Goal: Check status: Check status

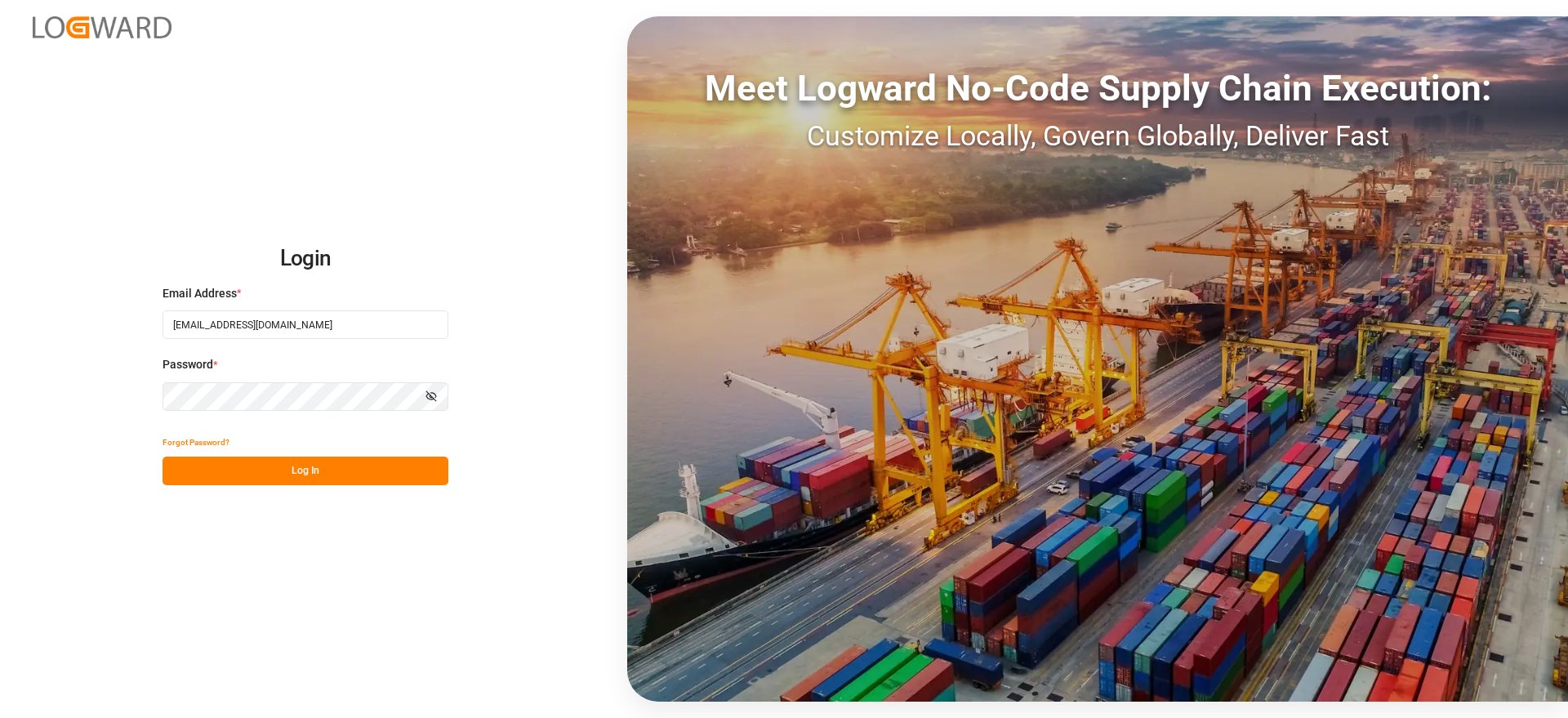
drag, startPoint x: 291, startPoint y: 446, endPoint x: 290, endPoint y: 464, distance: 18.0
click at [290, 450] on div "Forgot Password?" at bounding box center [305, 442] width 286 height 29
click at [293, 467] on button "Log In" at bounding box center [305, 471] width 286 height 29
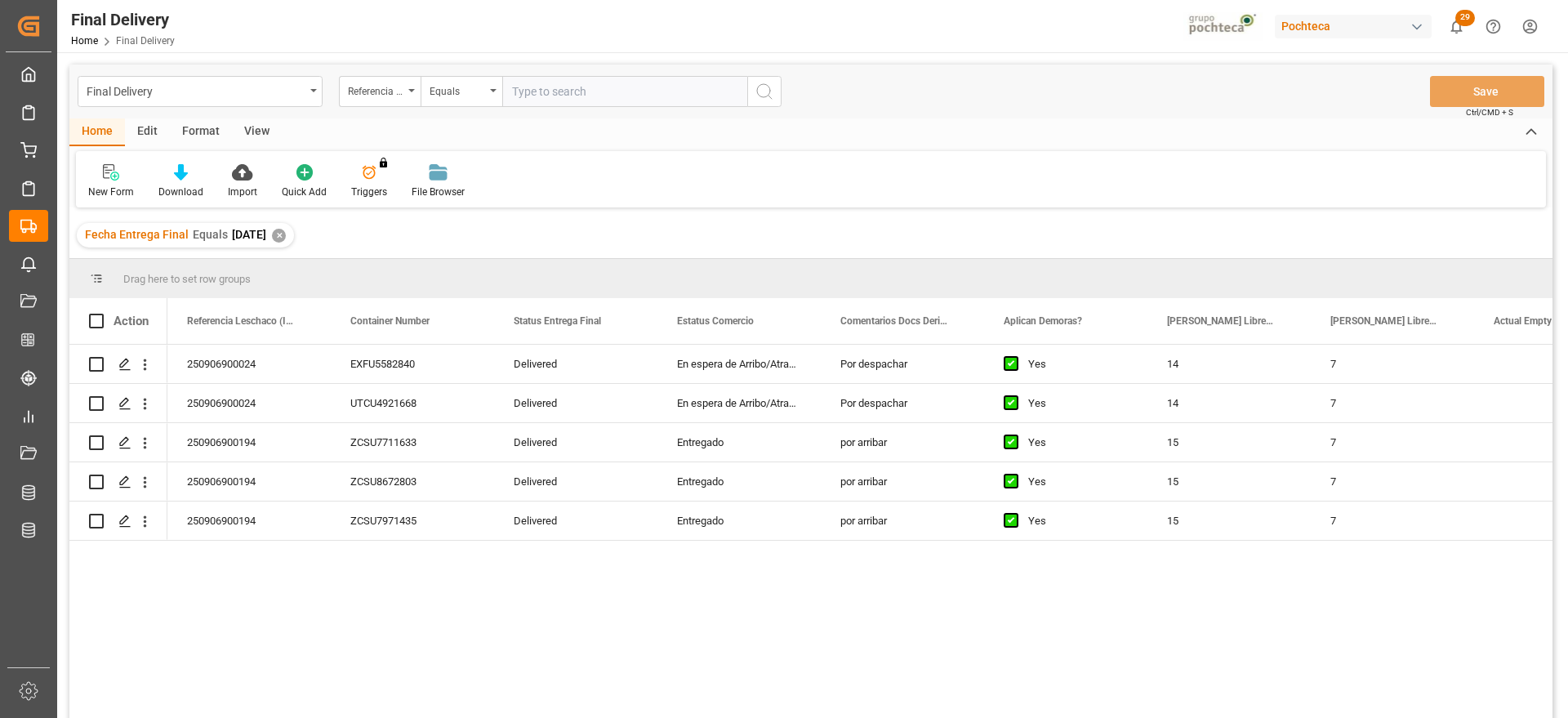
click at [286, 232] on div "✕" at bounding box center [279, 235] width 14 height 14
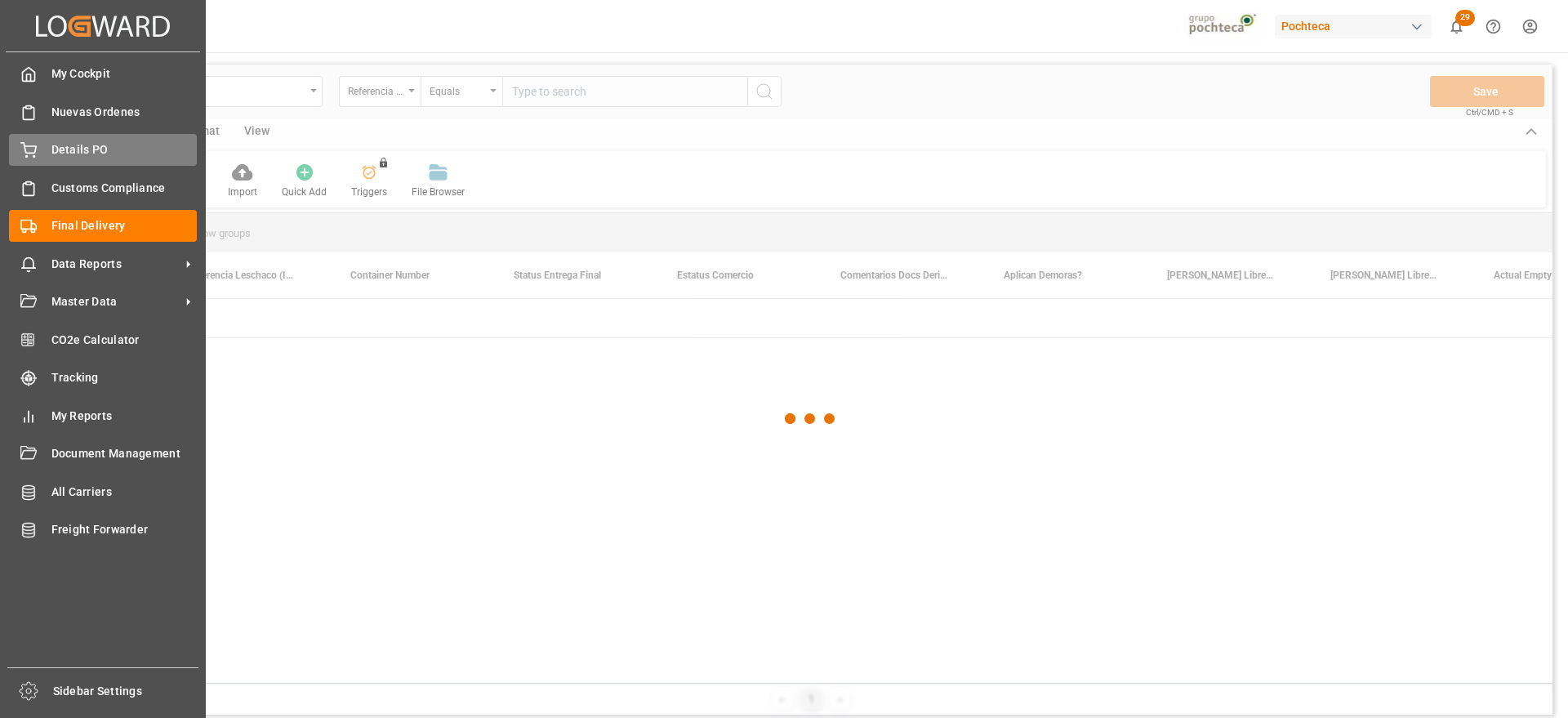
click at [49, 144] on div "Details PO Details PO" at bounding box center [103, 149] width 188 height 32
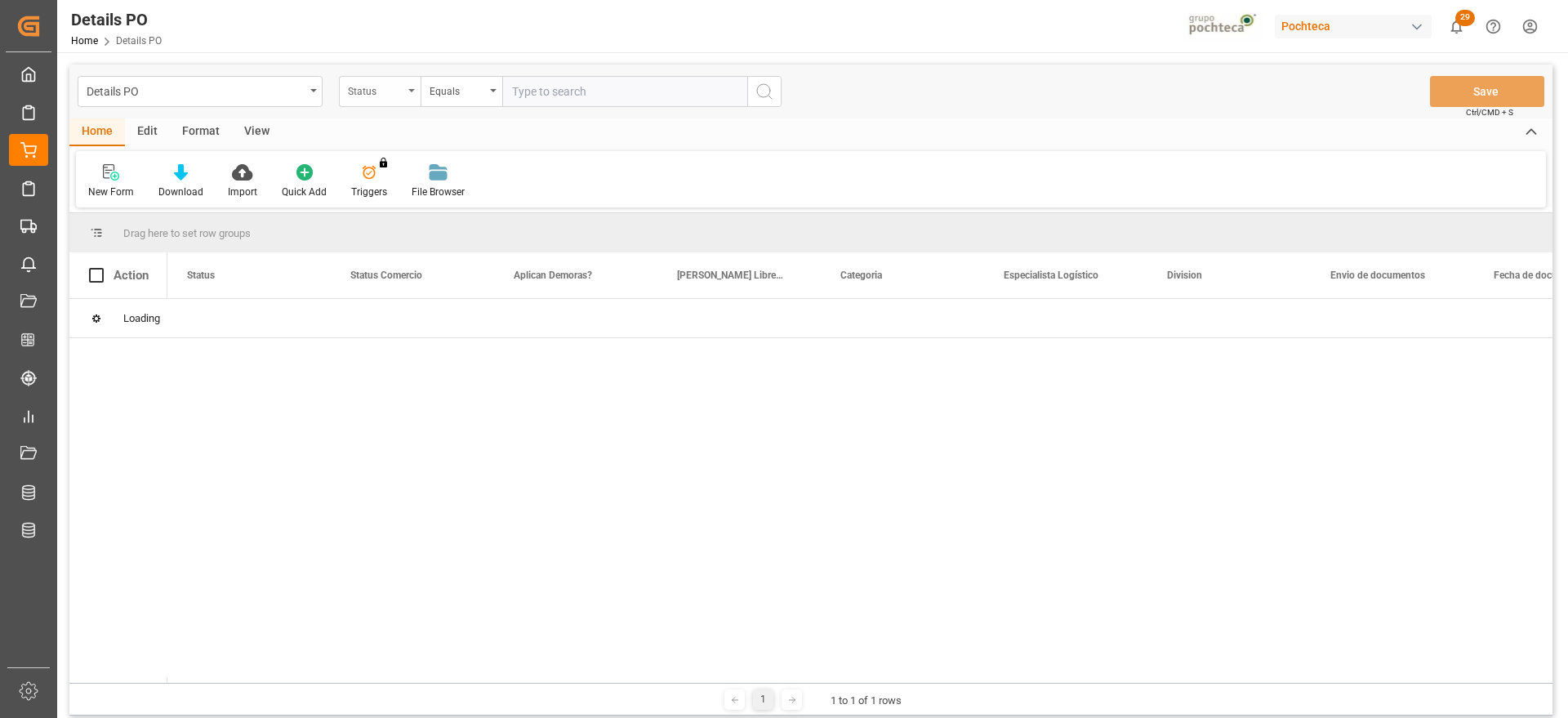
click at [358, 91] on div "Status" at bounding box center [376, 89] width 55 height 19
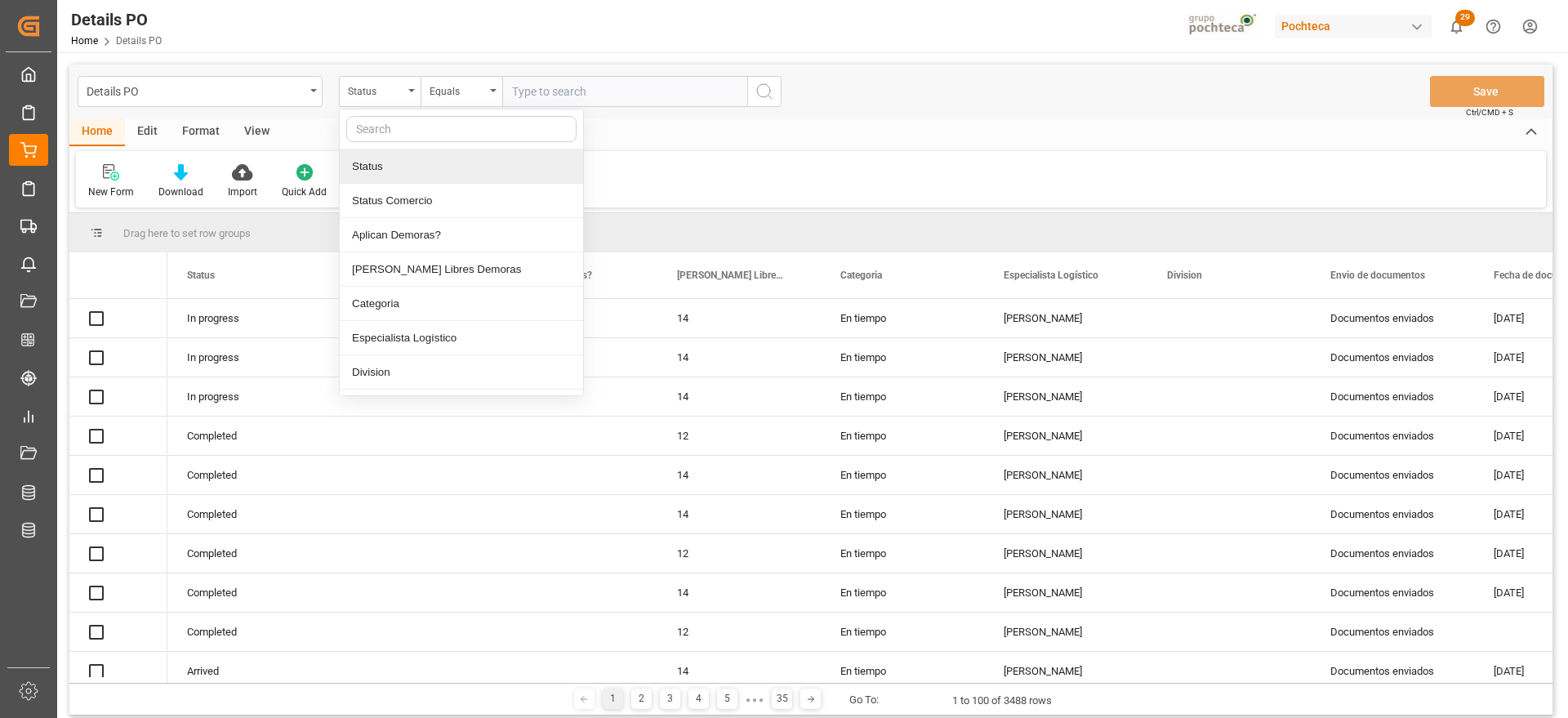
click at [392, 132] on input "text" at bounding box center [461, 129] width 230 height 26
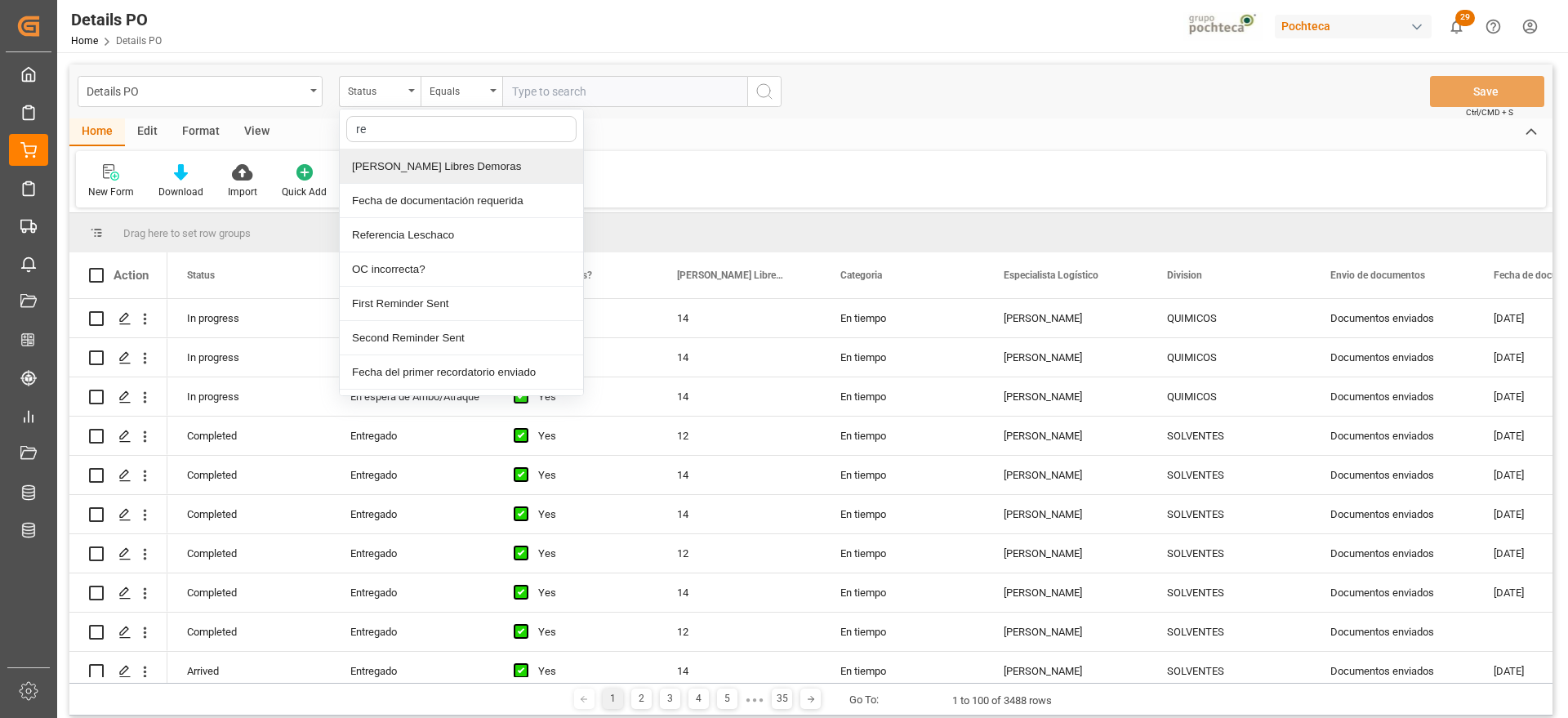
type input "ref"
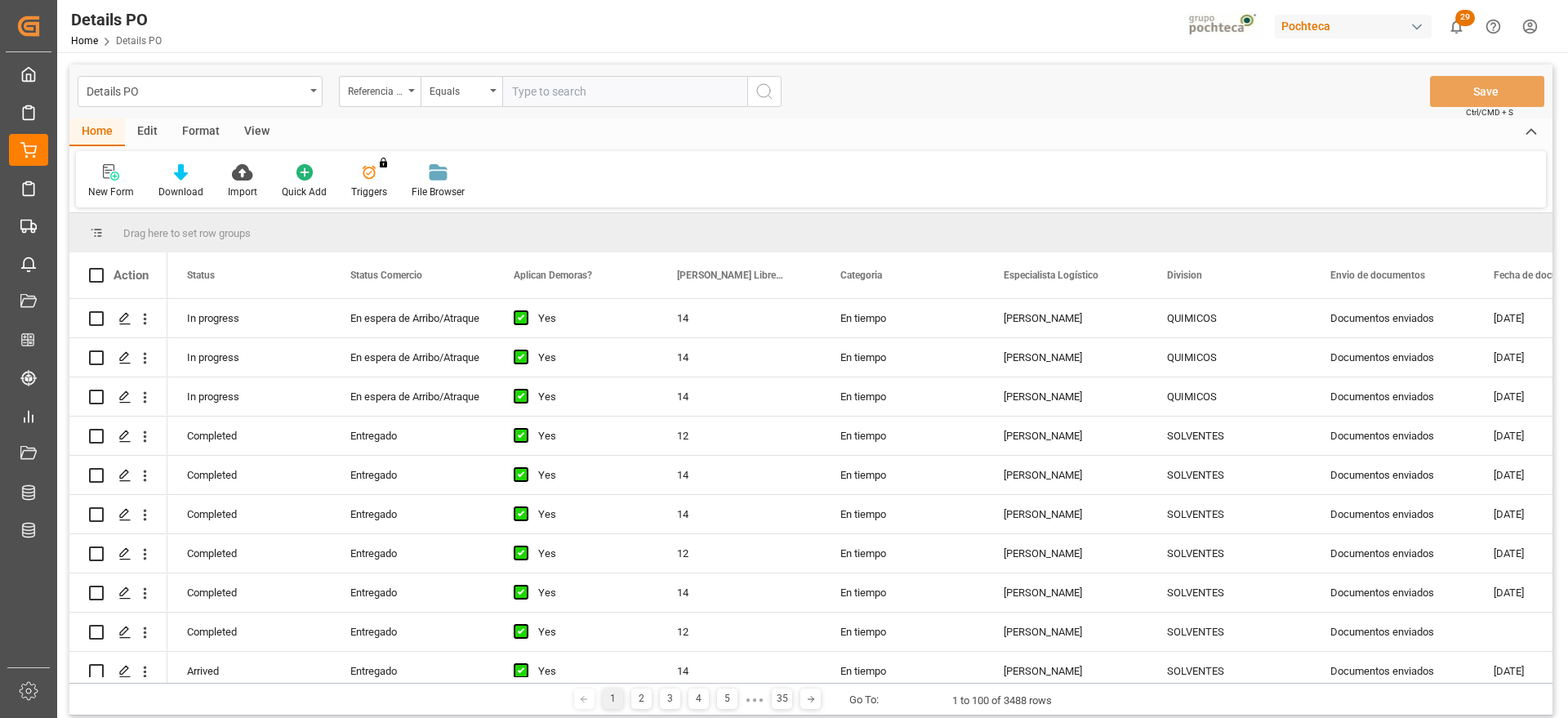
click at [593, 82] on input "text" at bounding box center [625, 91] width 245 height 31
paste input "250806900921"
type input "250806900921"
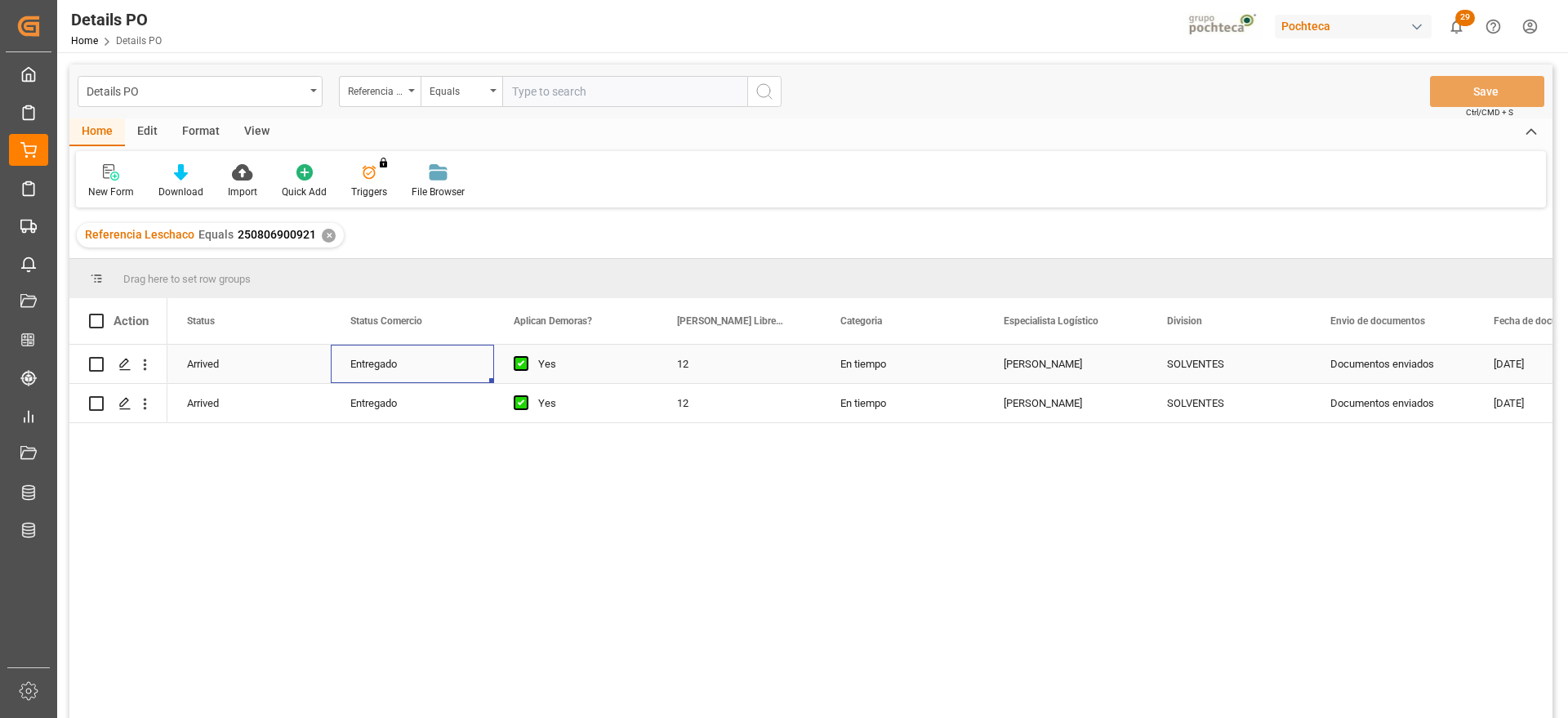
click at [393, 361] on div "Entregado" at bounding box center [412, 364] width 125 height 38
click at [711, 355] on div "12" at bounding box center [739, 364] width 163 height 39
click at [711, 355] on div "12" at bounding box center [739, 374] width 163 height 57
drag, startPoint x: 711, startPoint y: 367, endPoint x: 662, endPoint y: 374, distance: 49.5
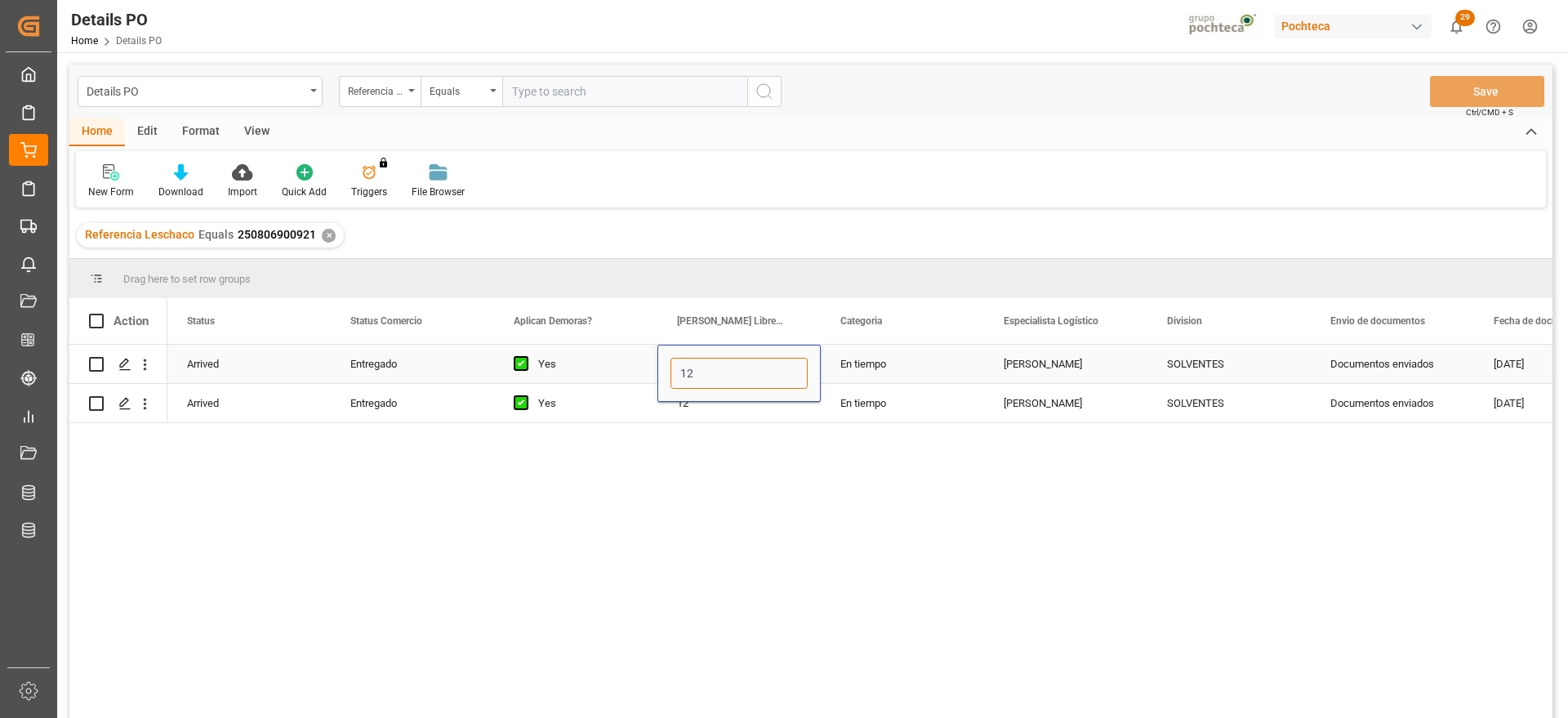
click at [662, 374] on div "12" at bounding box center [739, 374] width 163 height 57
type input "21"
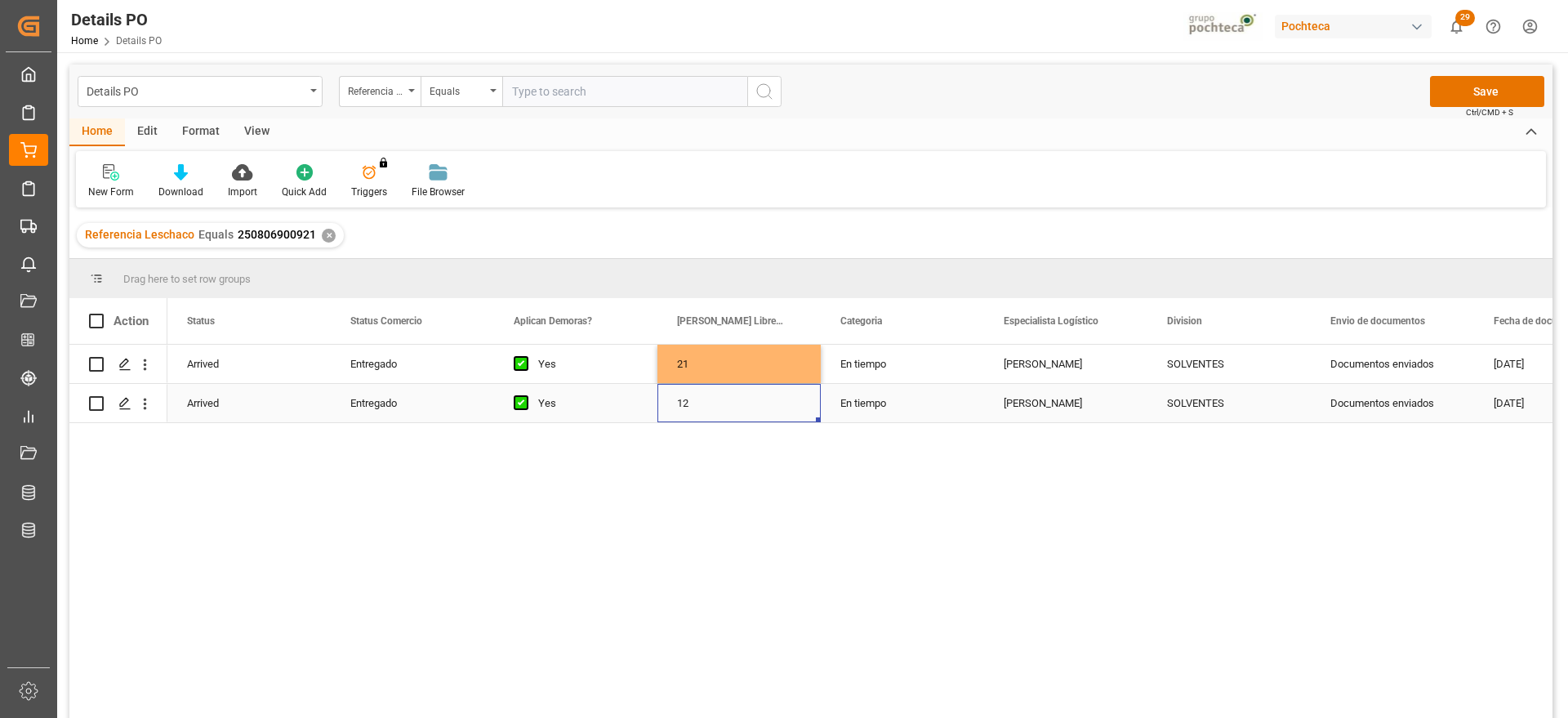
click at [729, 404] on div "12" at bounding box center [739, 403] width 163 height 39
click at [720, 364] on div "21" at bounding box center [739, 364] width 163 height 39
click at [720, 391] on div "12" at bounding box center [739, 403] width 163 height 39
click at [898, 375] on div "En tiempo" at bounding box center [902, 364] width 163 height 39
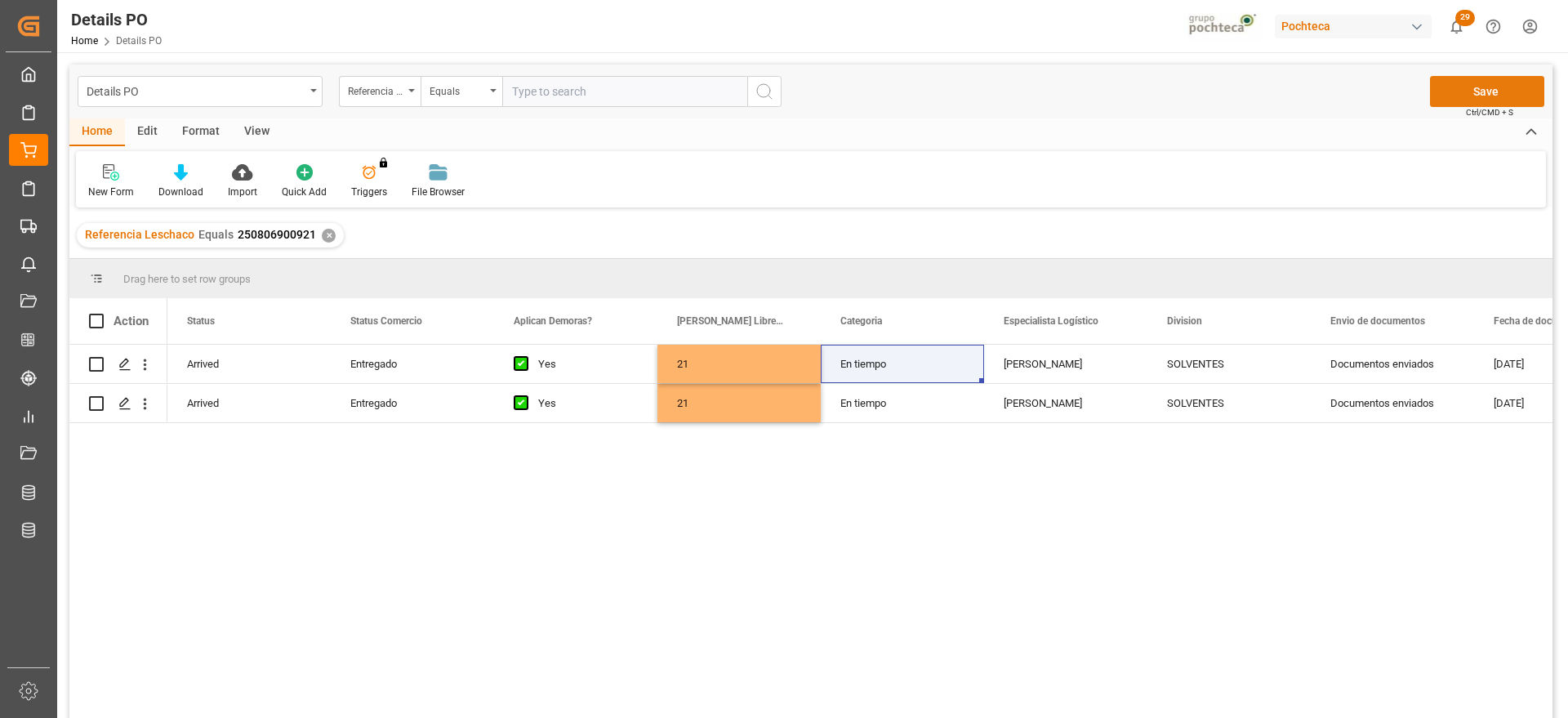
click at [1499, 91] on button "Save" at bounding box center [1487, 91] width 115 height 31
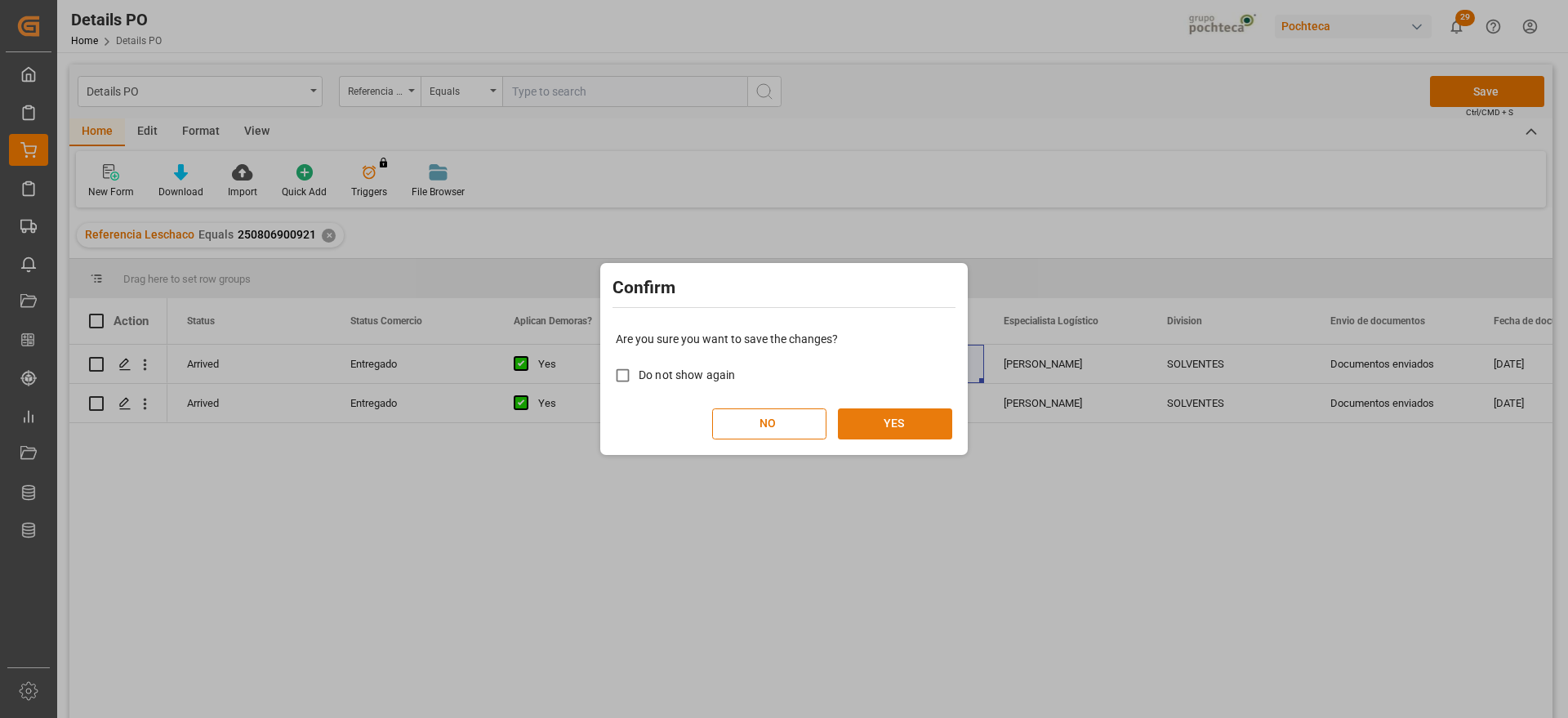
click at [916, 434] on button "YES" at bounding box center [895, 423] width 115 height 31
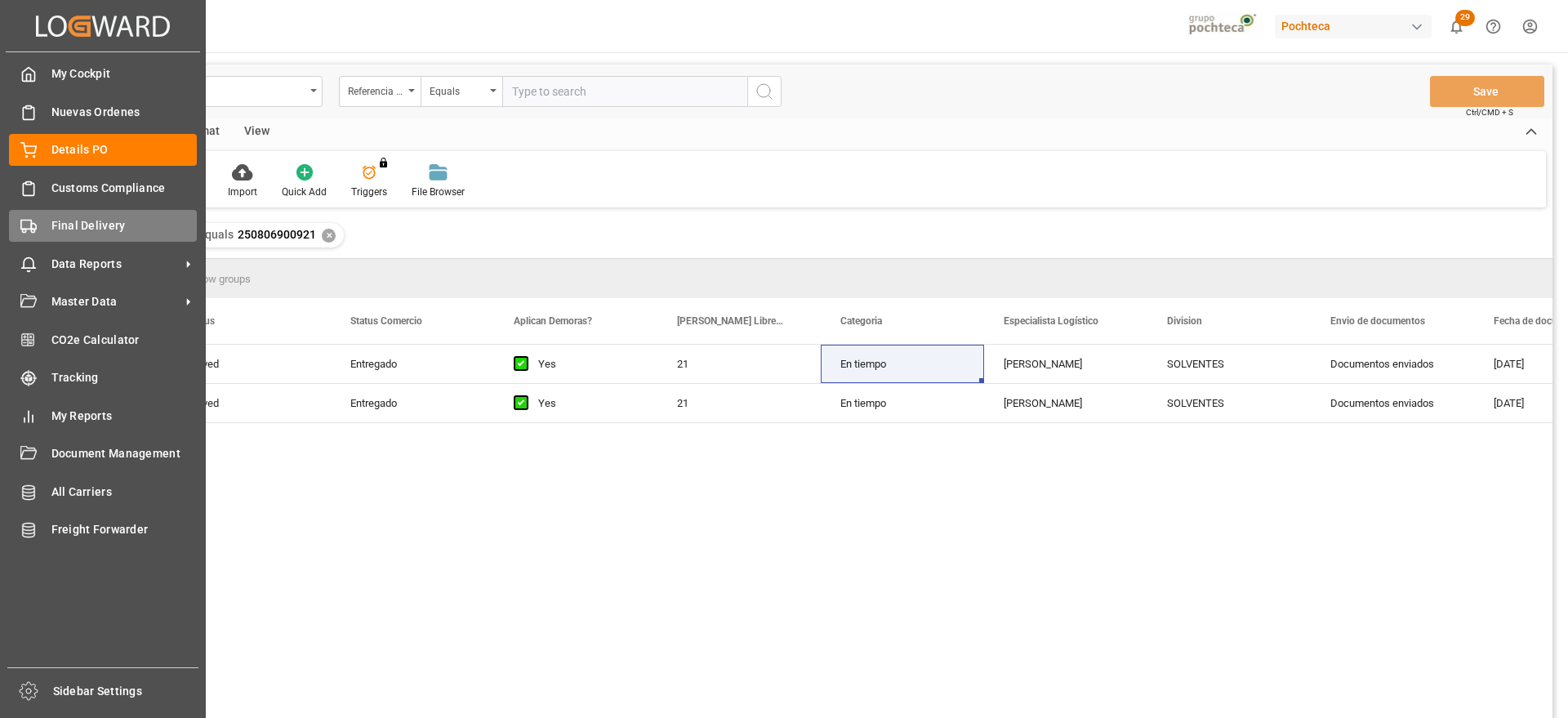
click at [88, 224] on span "Final Delivery" at bounding box center [125, 225] width 146 height 17
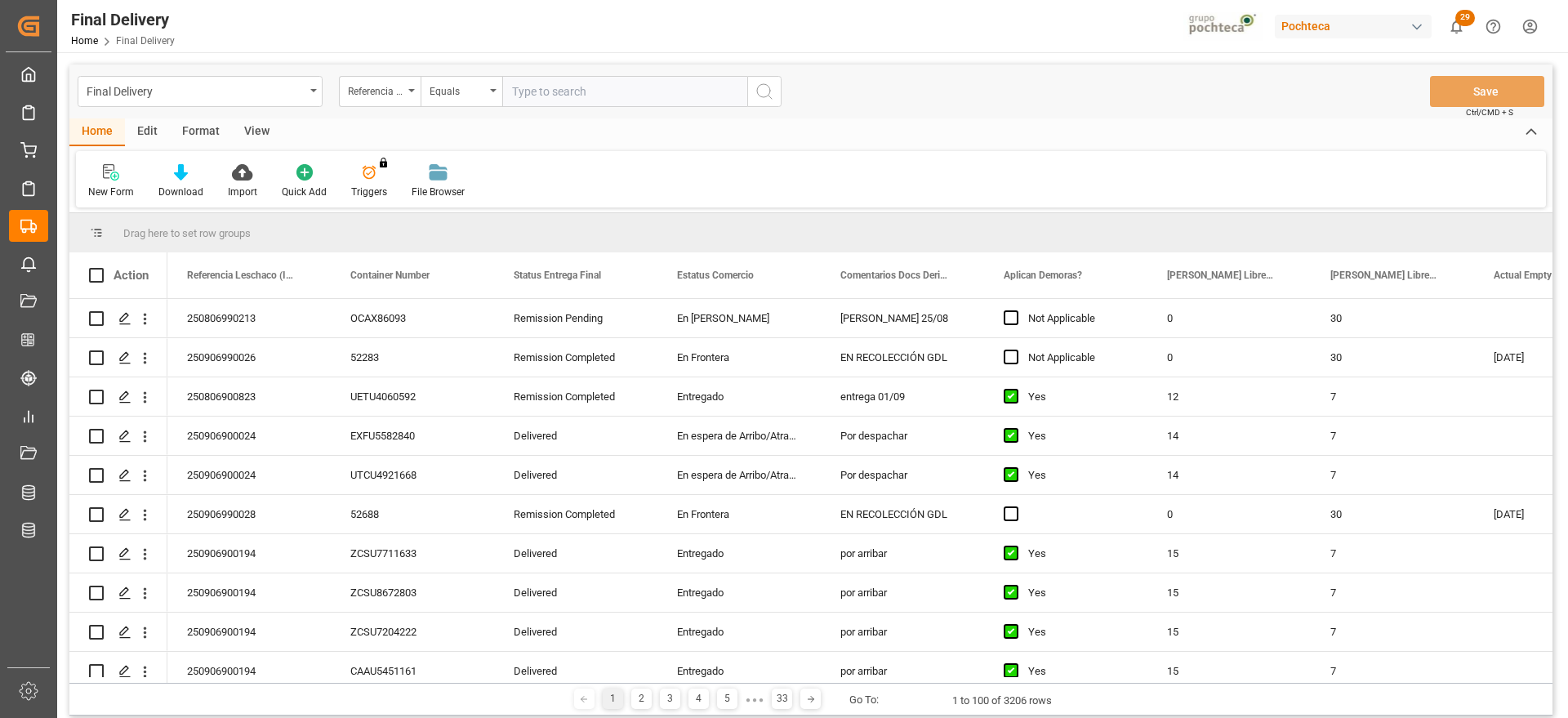
click at [566, 96] on input "text" at bounding box center [625, 91] width 245 height 31
paste input "250906900154"
type input "250906900154"
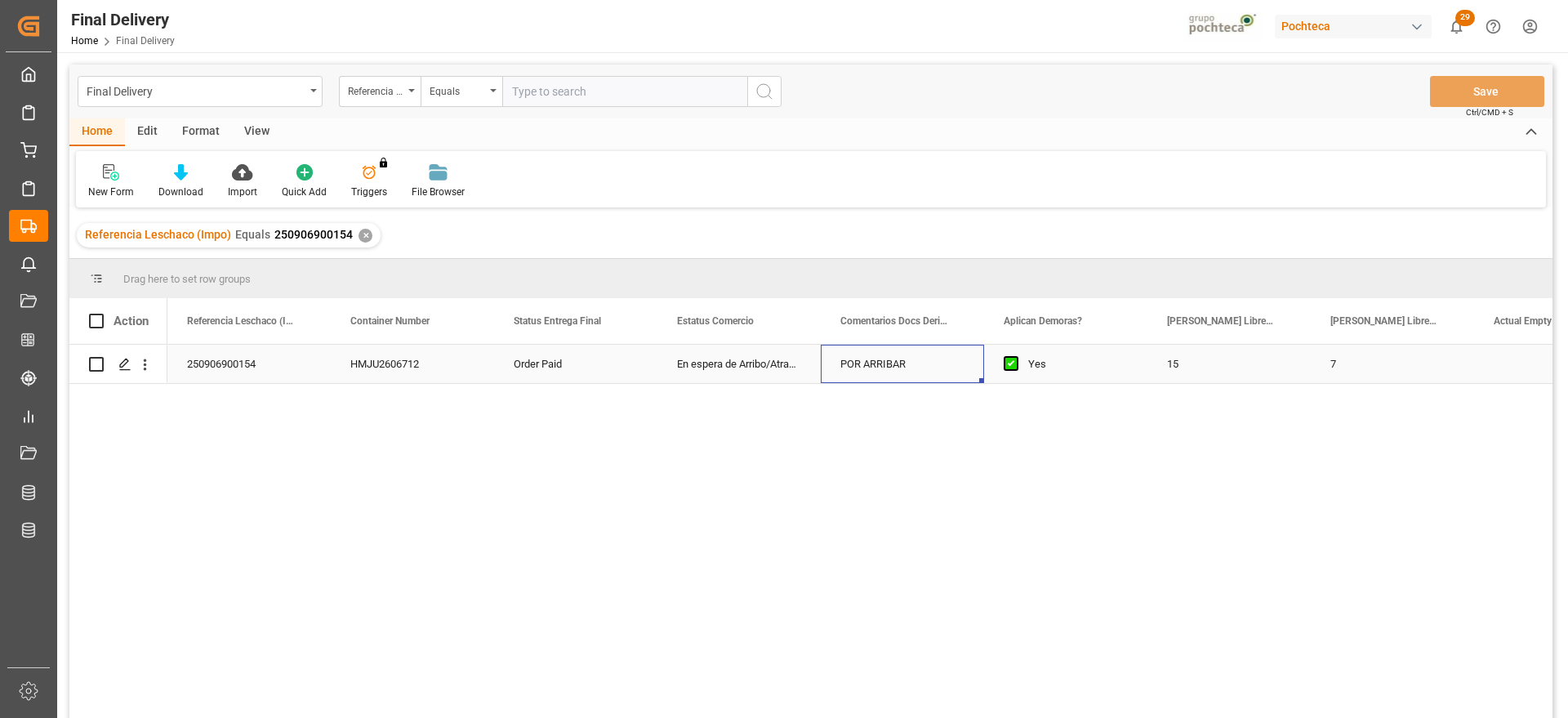
click at [842, 368] on div "POR ARRIBAR" at bounding box center [902, 364] width 163 height 39
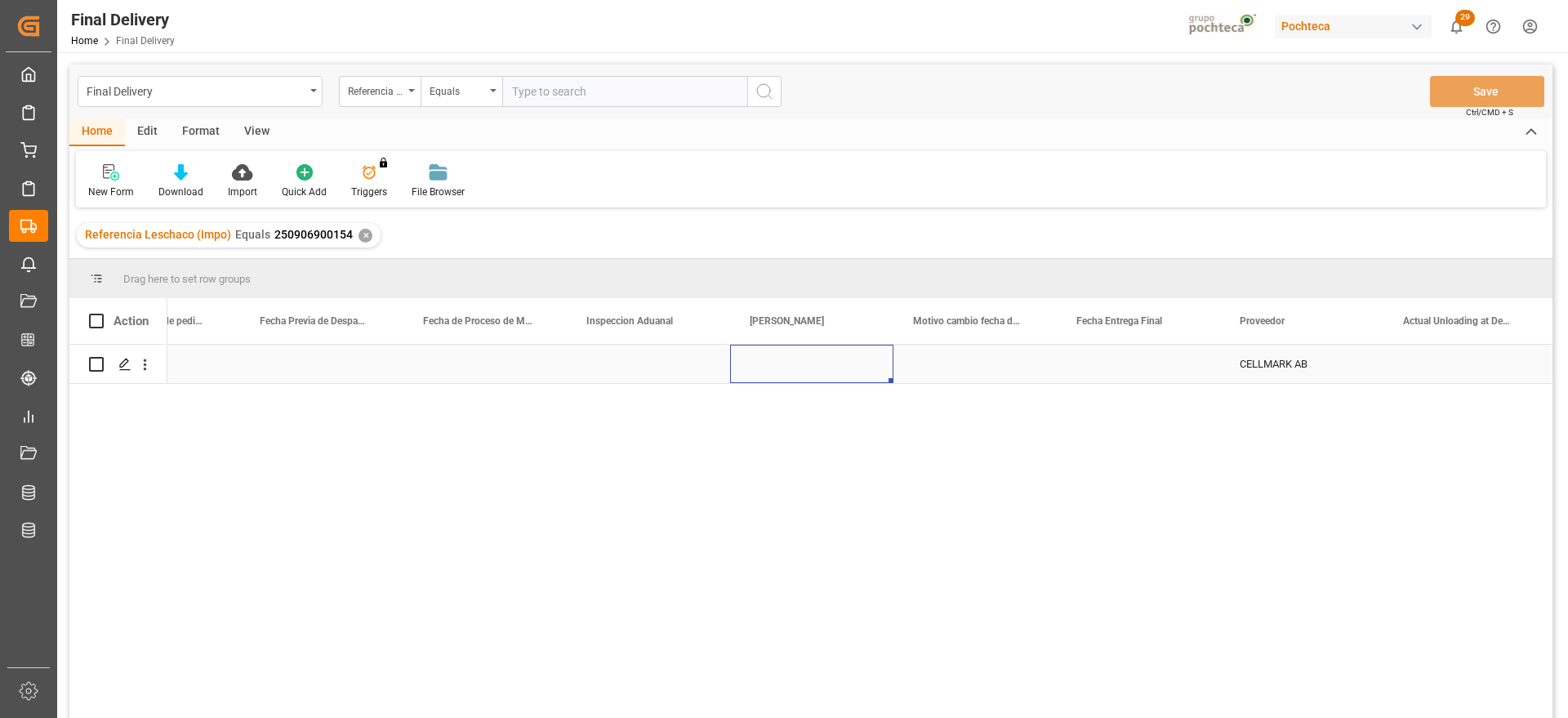
click at [842, 368] on div "Press SPACE to select this row." at bounding box center [811, 364] width 163 height 39
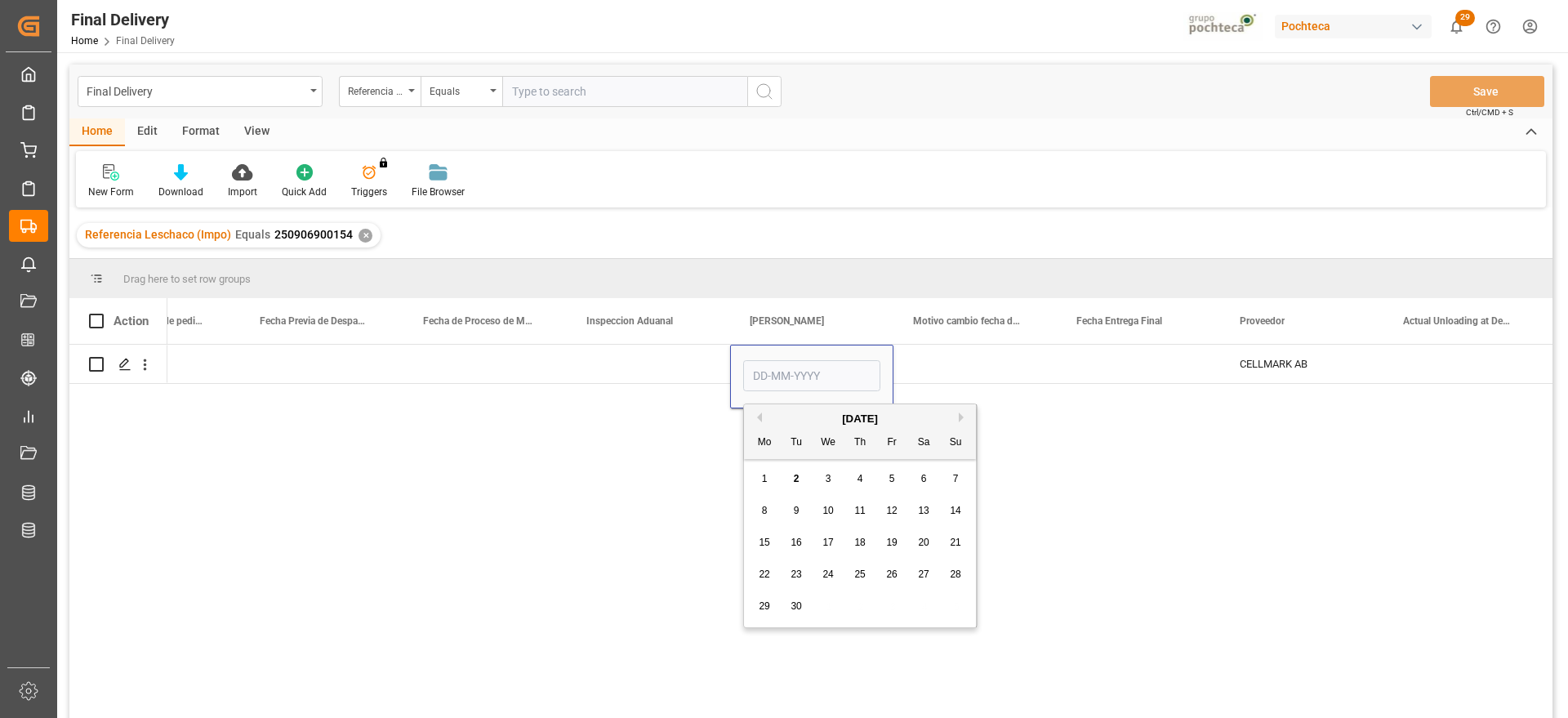
click at [832, 478] on div "3" at bounding box center [828, 480] width 21 height 20
type input "03-09-2025"
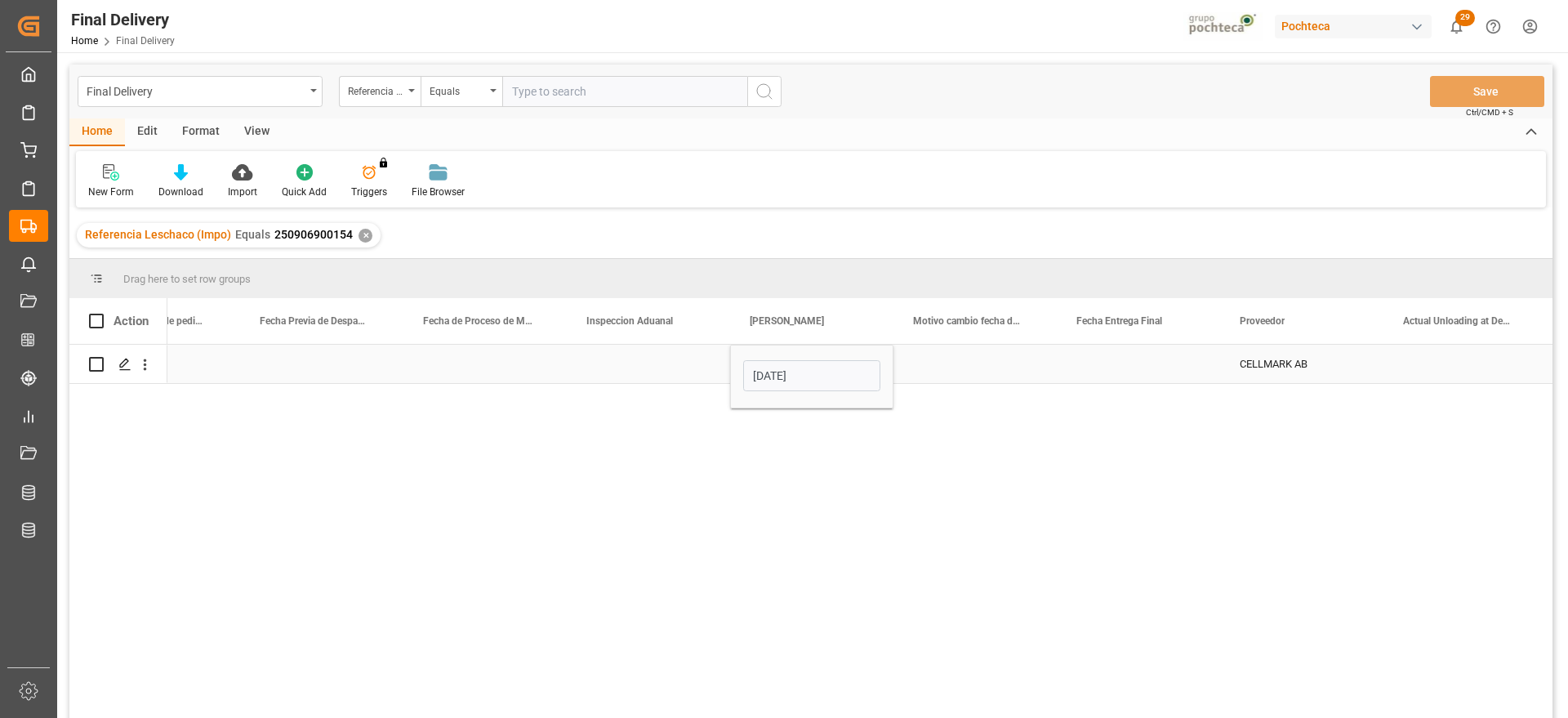
click at [1145, 363] on div "Press SPACE to select this row." at bounding box center [1138, 364] width 163 height 39
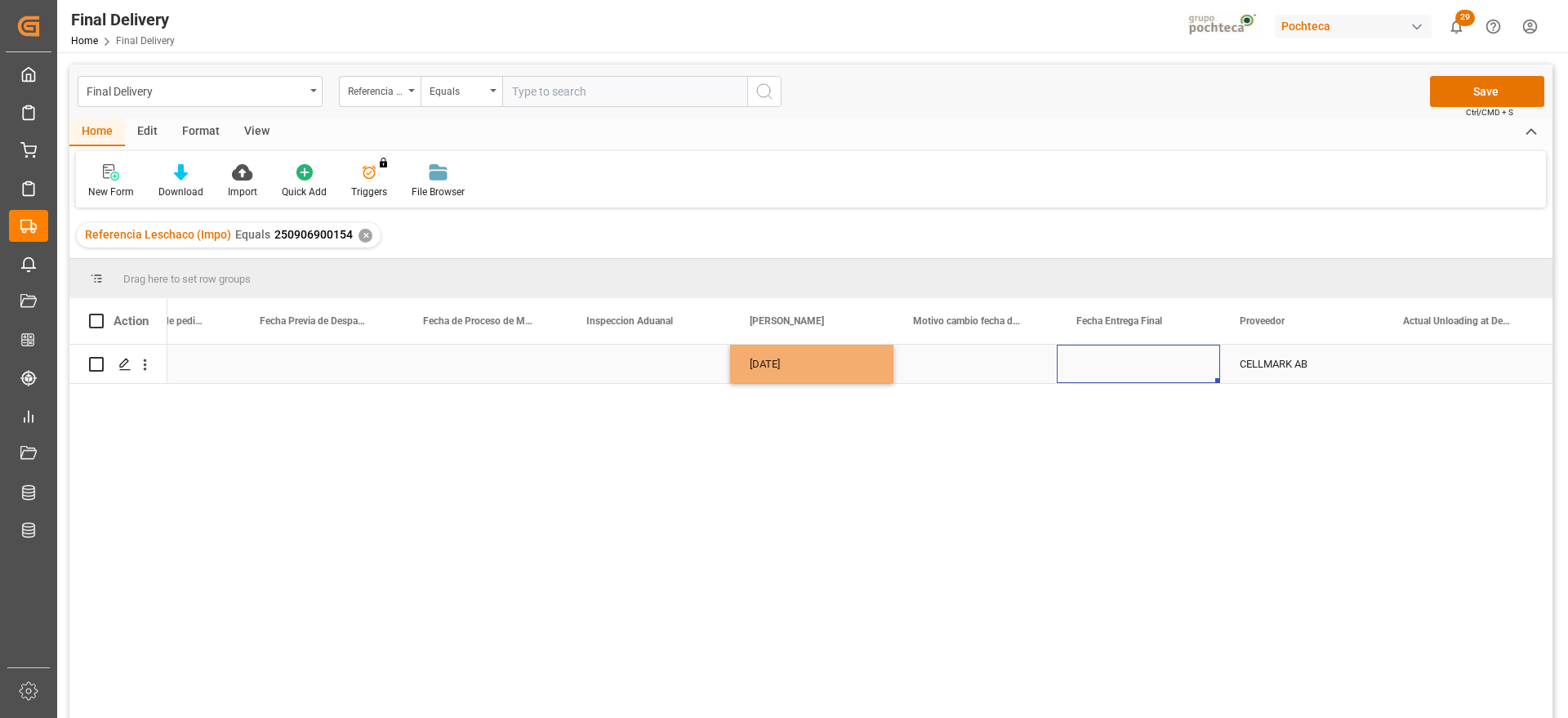
click at [1145, 363] on div "Press SPACE to select this row." at bounding box center [1138, 364] width 163 height 39
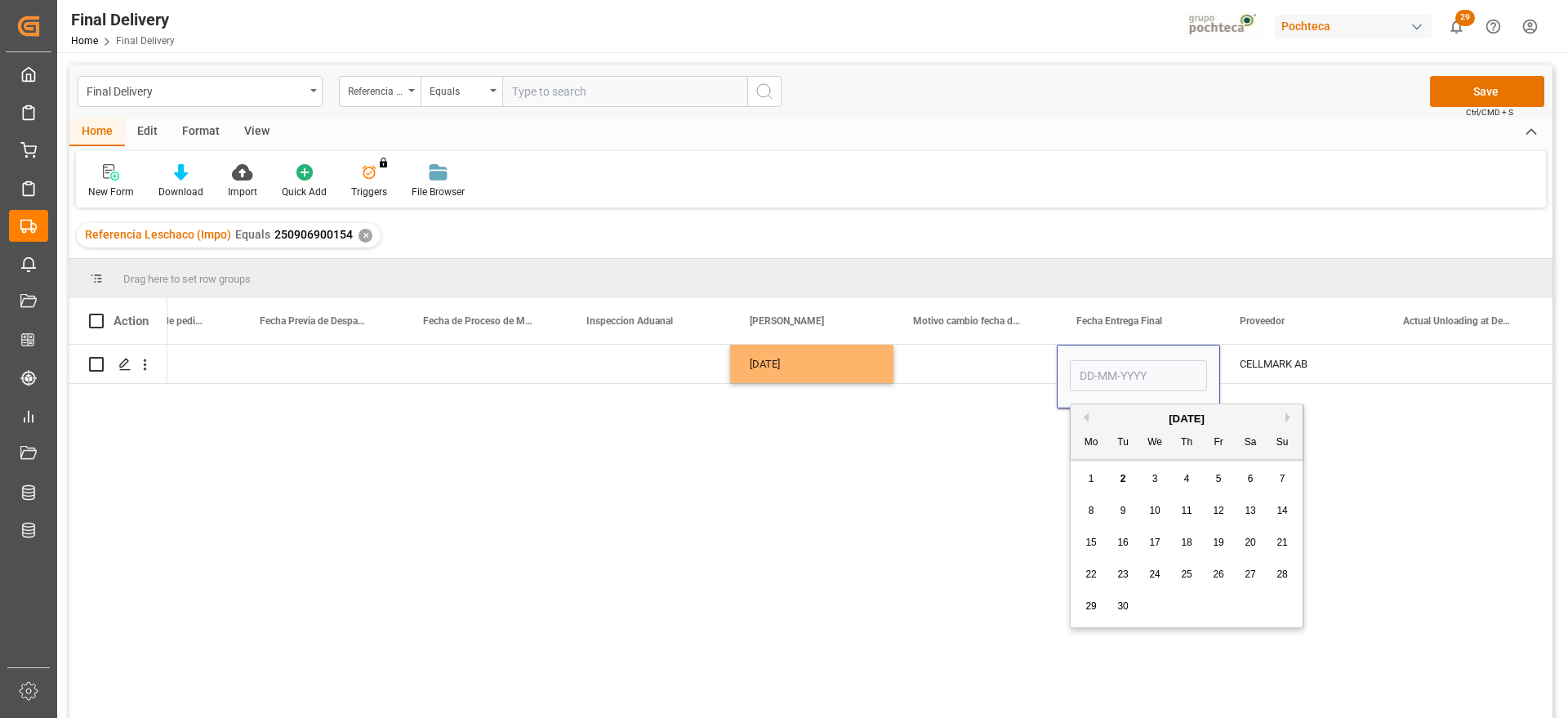
click at [1117, 508] on div "9" at bounding box center [1123, 511] width 21 height 20
type input "09-09-2025"
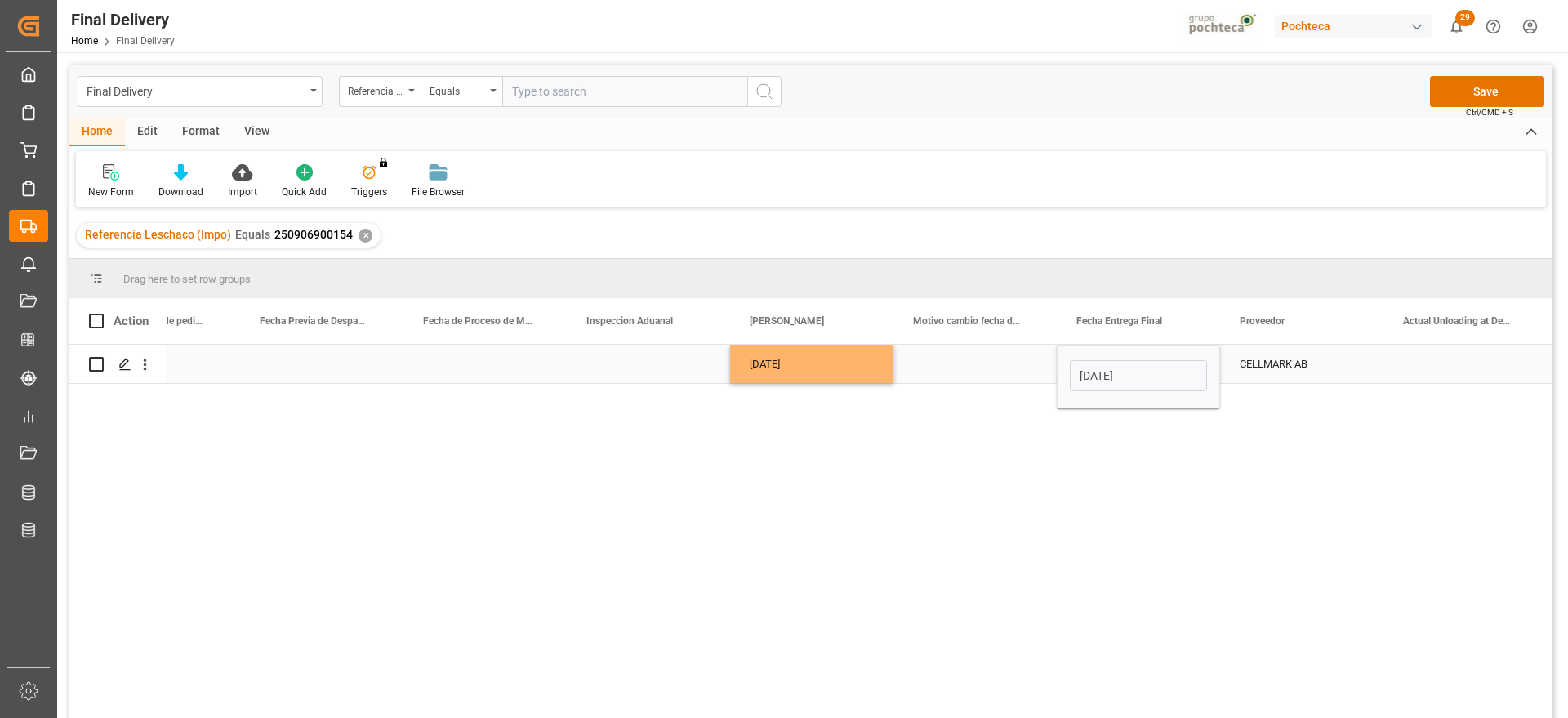
click at [986, 368] on div "Press SPACE to select this row." at bounding box center [975, 364] width 163 height 39
click at [1130, 366] on div "09-09-2025" at bounding box center [1138, 364] width 163 height 39
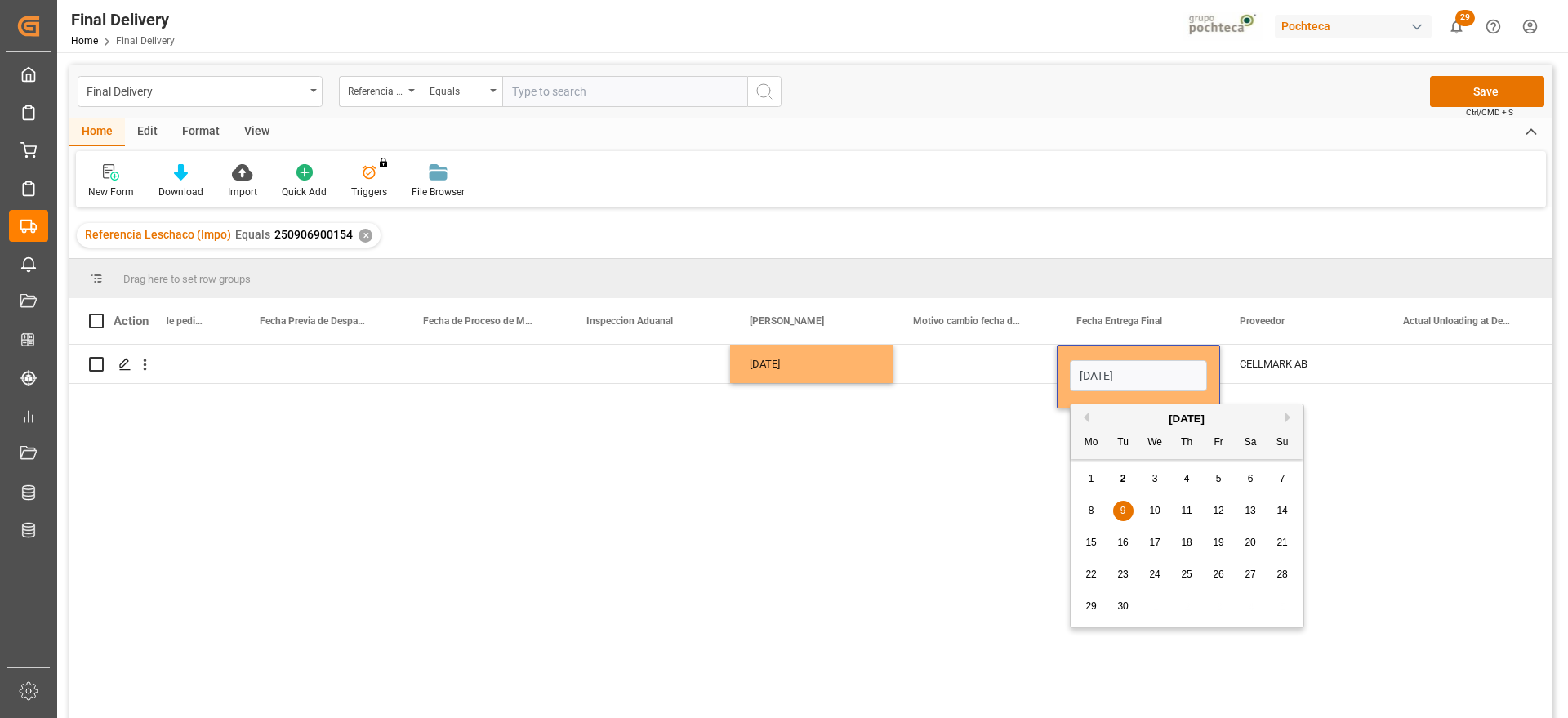
click at [1184, 480] on span "4" at bounding box center [1187, 479] width 6 height 12
type input "04-09-2025"
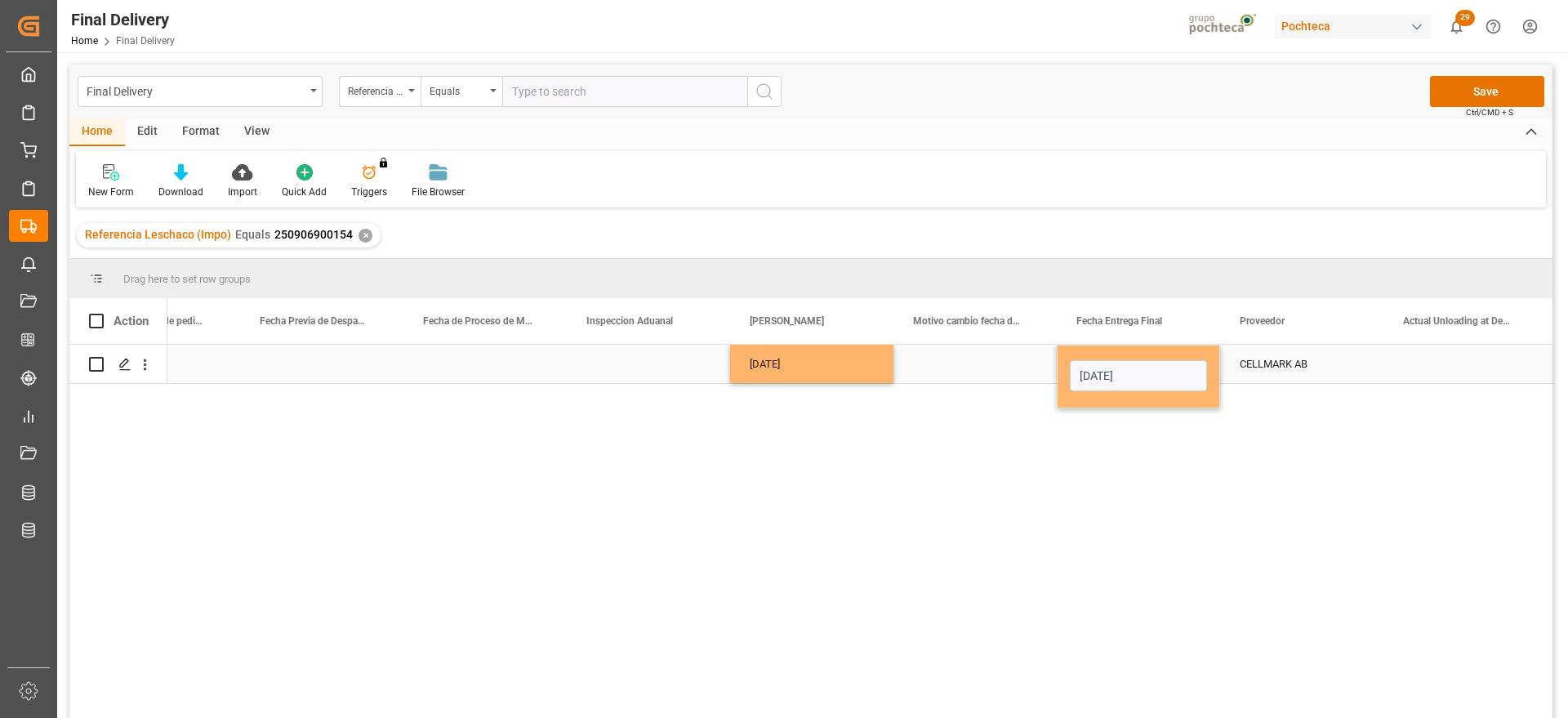
click at [1430, 367] on div "Press SPACE to select this row." at bounding box center [1464, 364] width 163 height 39
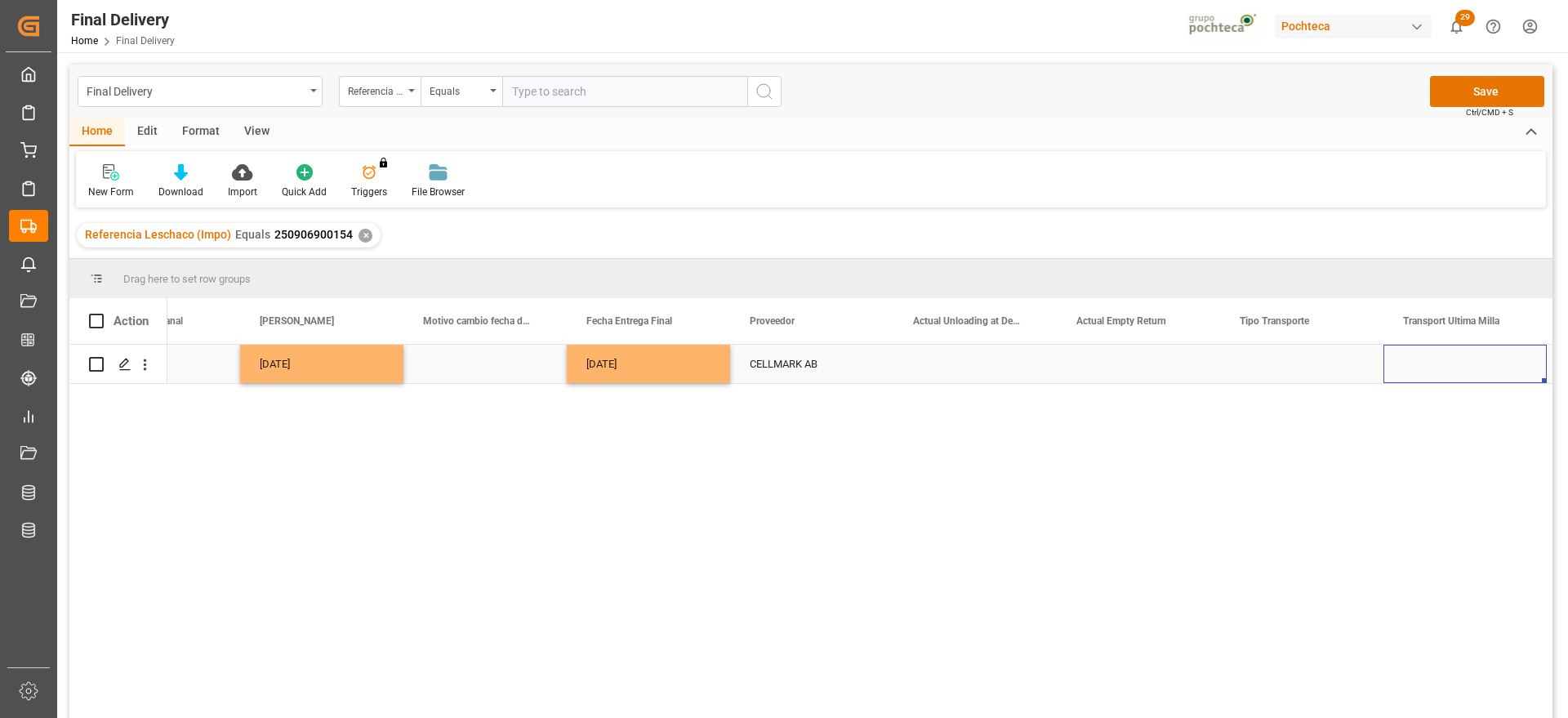
scroll to position [0, 4663]
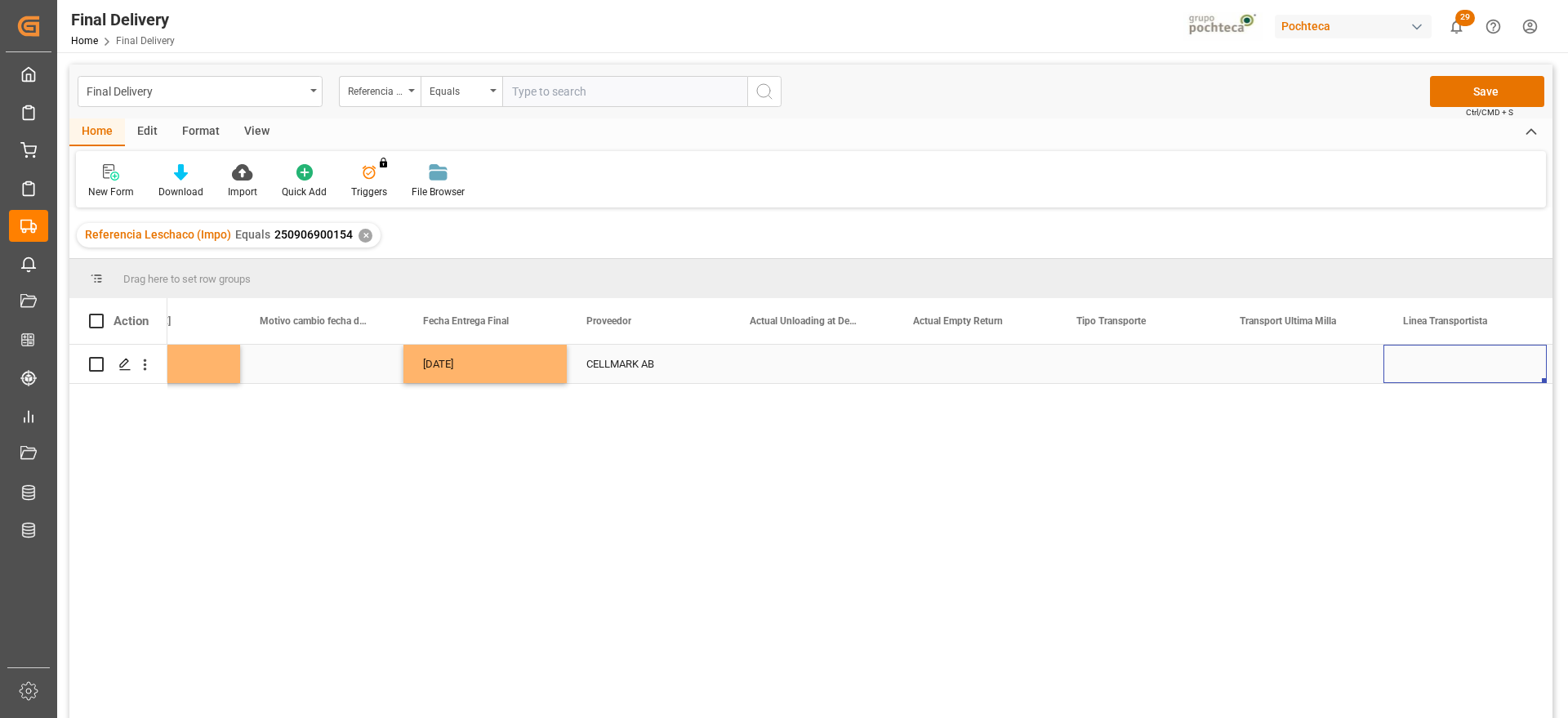
click at [1129, 353] on div "Press SPACE to select this row." at bounding box center [1138, 364] width 163 height 39
click at [1179, 362] on button "Select" at bounding box center [1138, 373] width 137 height 31
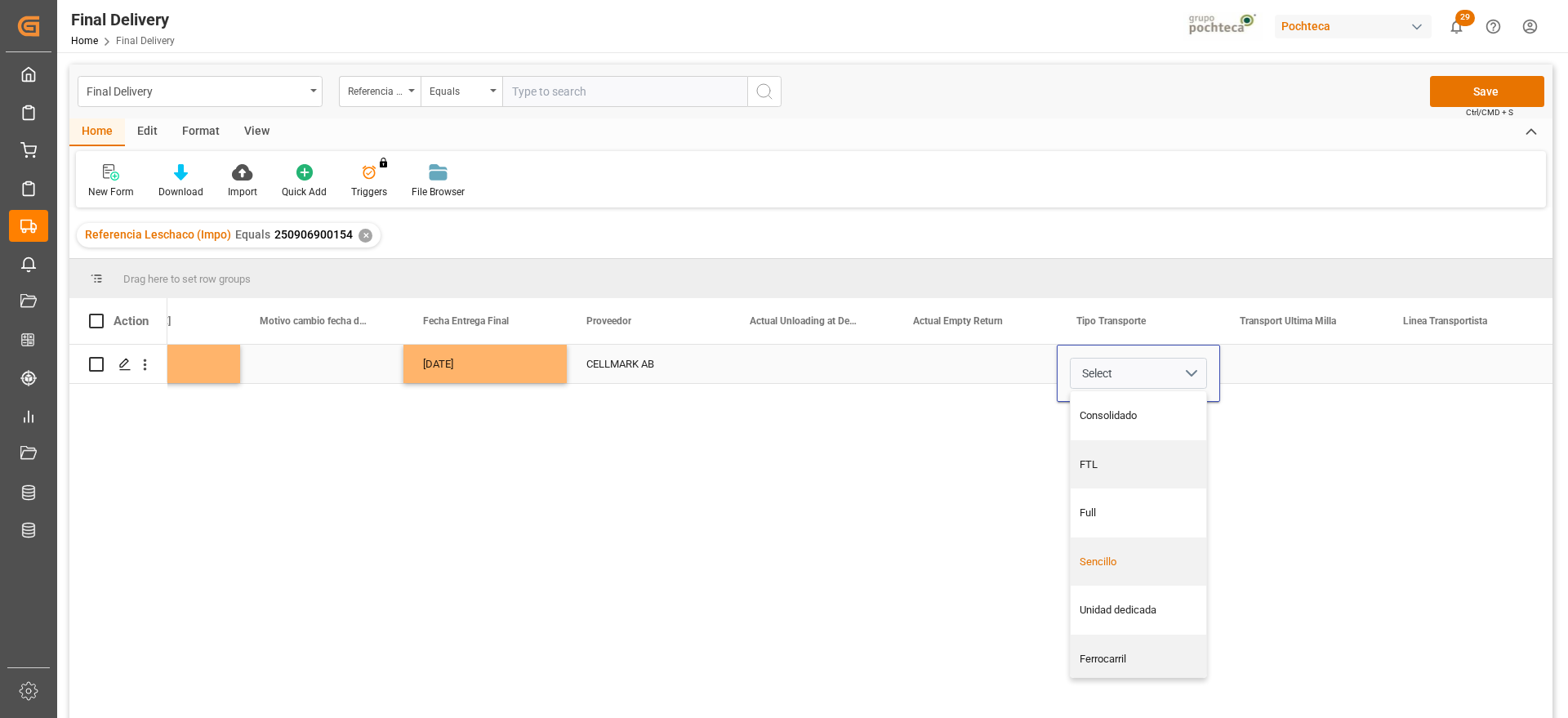
click at [1140, 561] on div "Sencillo" at bounding box center [1139, 562] width 119 height 17
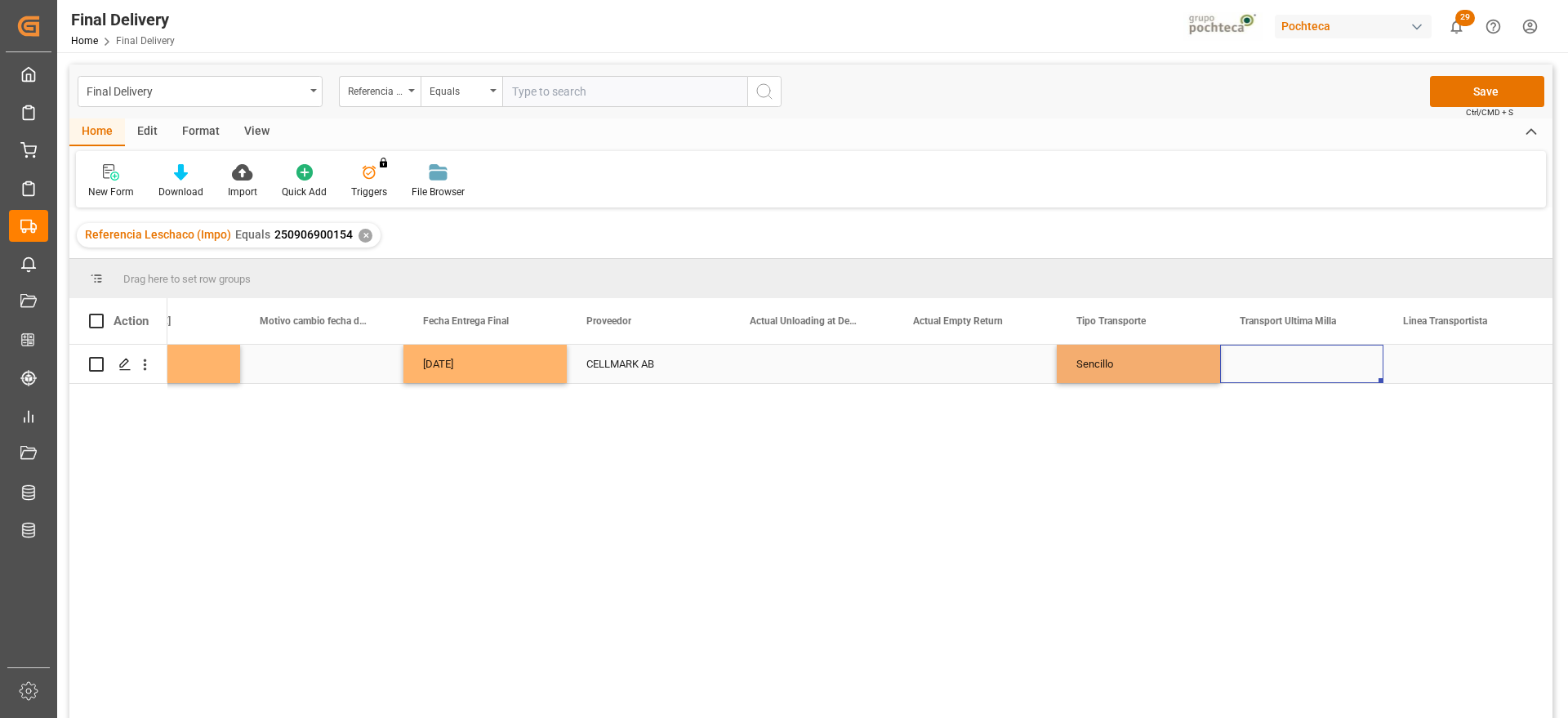
click at [1364, 369] on div "Press SPACE to select this row." at bounding box center [1301, 364] width 163 height 39
click at [1365, 370] on button "Select" at bounding box center [1301, 373] width 137 height 31
click at [1293, 469] on div "Pochteca" at bounding box center [1302, 465] width 119 height 17
click at [1363, 374] on button "Pochteca" at bounding box center [1301, 373] width 137 height 31
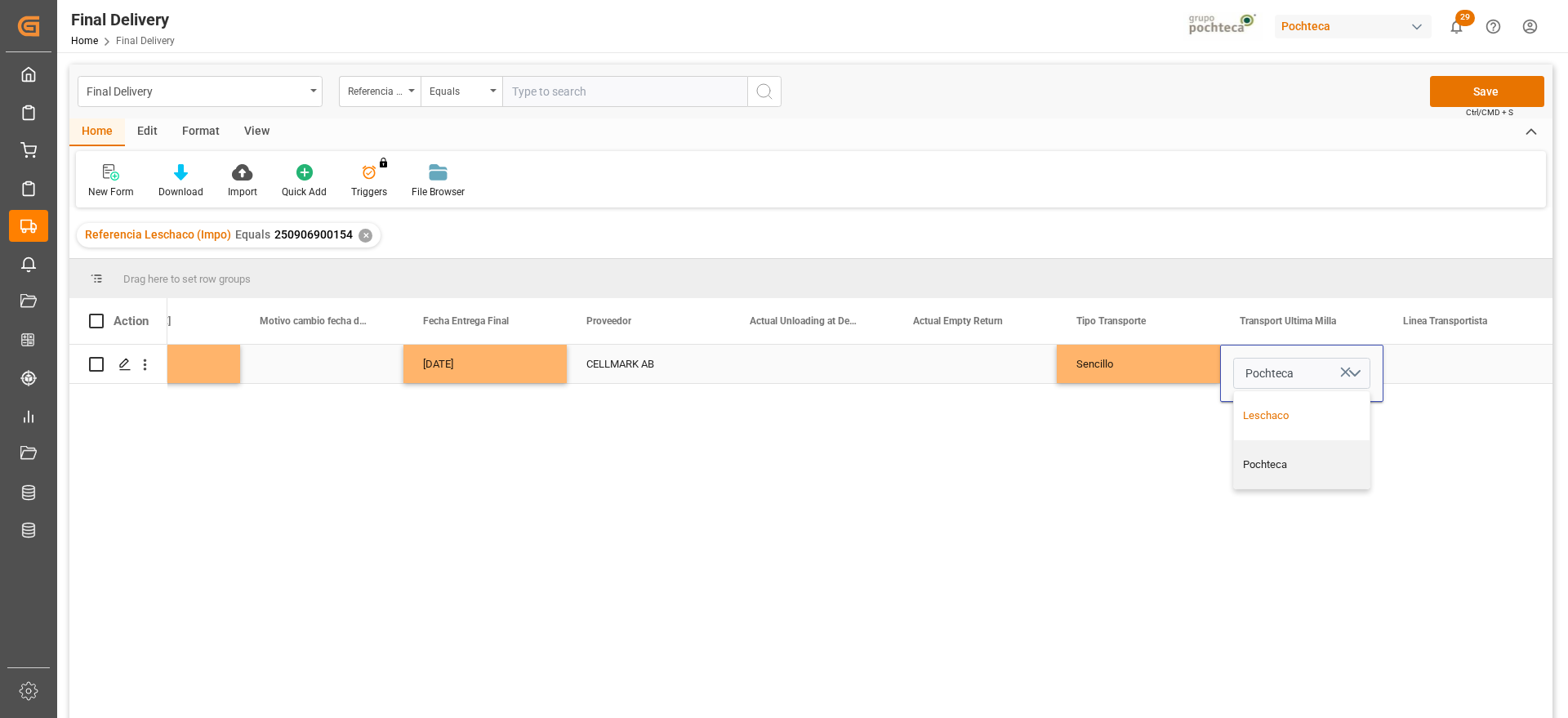
click at [1293, 410] on div "Leschaco" at bounding box center [1302, 415] width 119 height 17
click at [1440, 368] on div "Press SPACE to select this row." at bounding box center [1464, 364] width 163 height 39
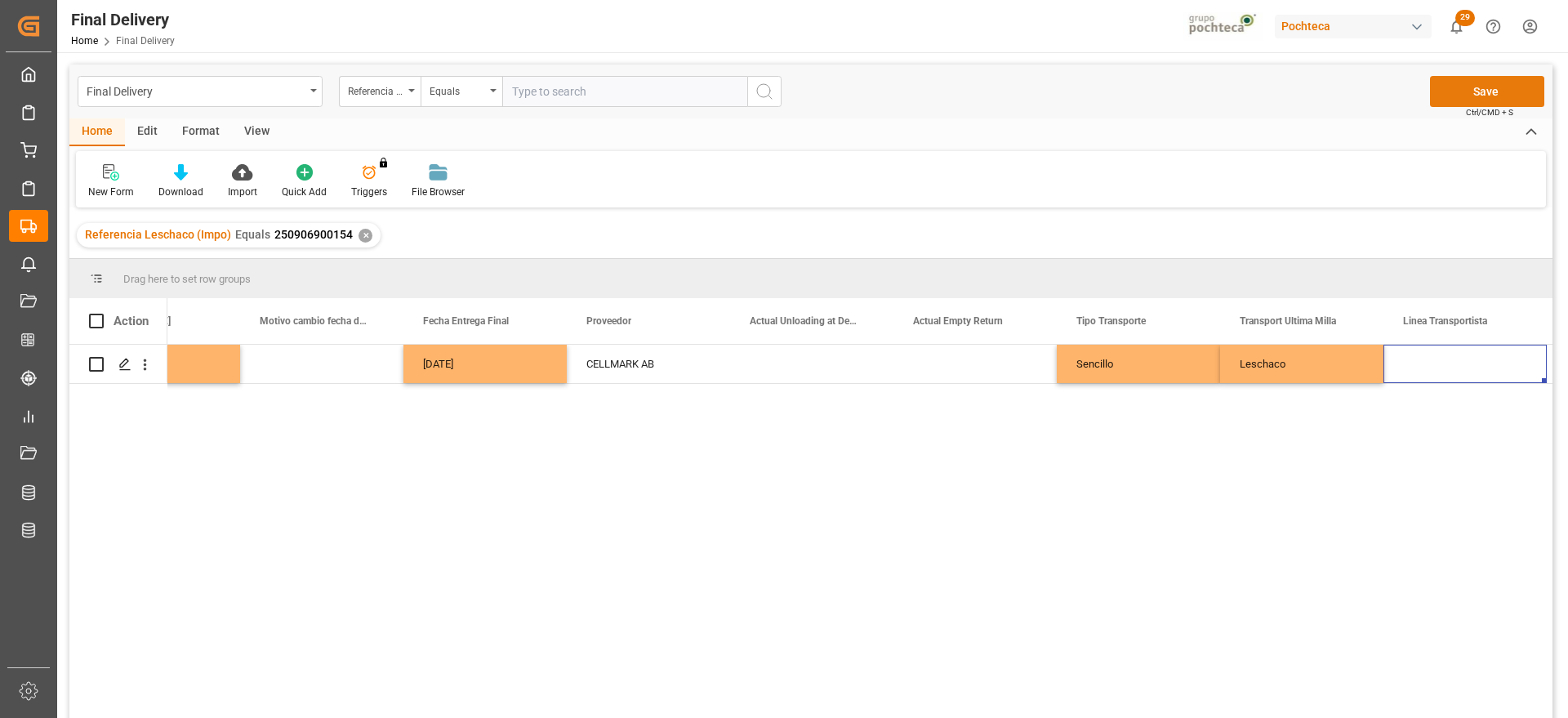
click at [1494, 95] on button "Save" at bounding box center [1487, 91] width 115 height 31
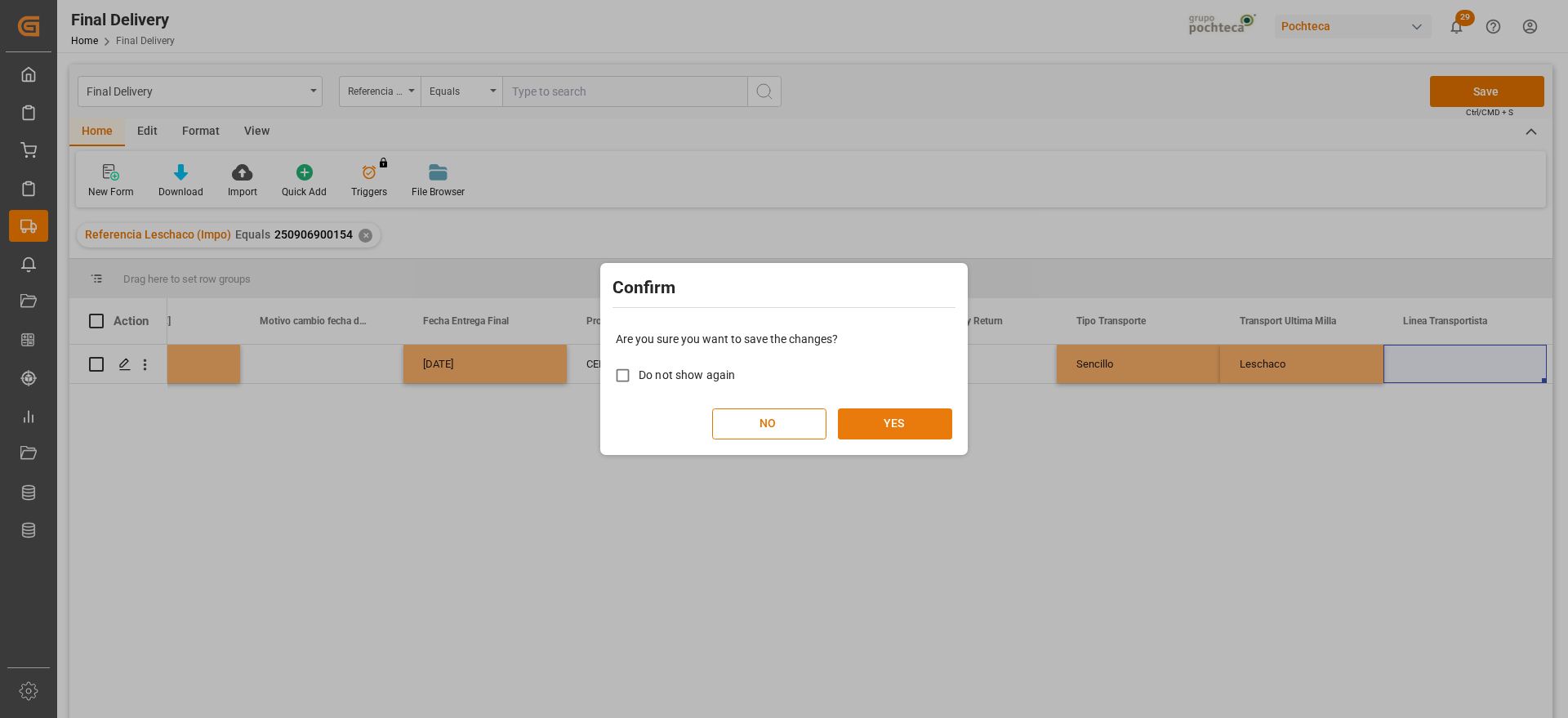
click at [916, 412] on button "YES" at bounding box center [895, 423] width 115 height 31
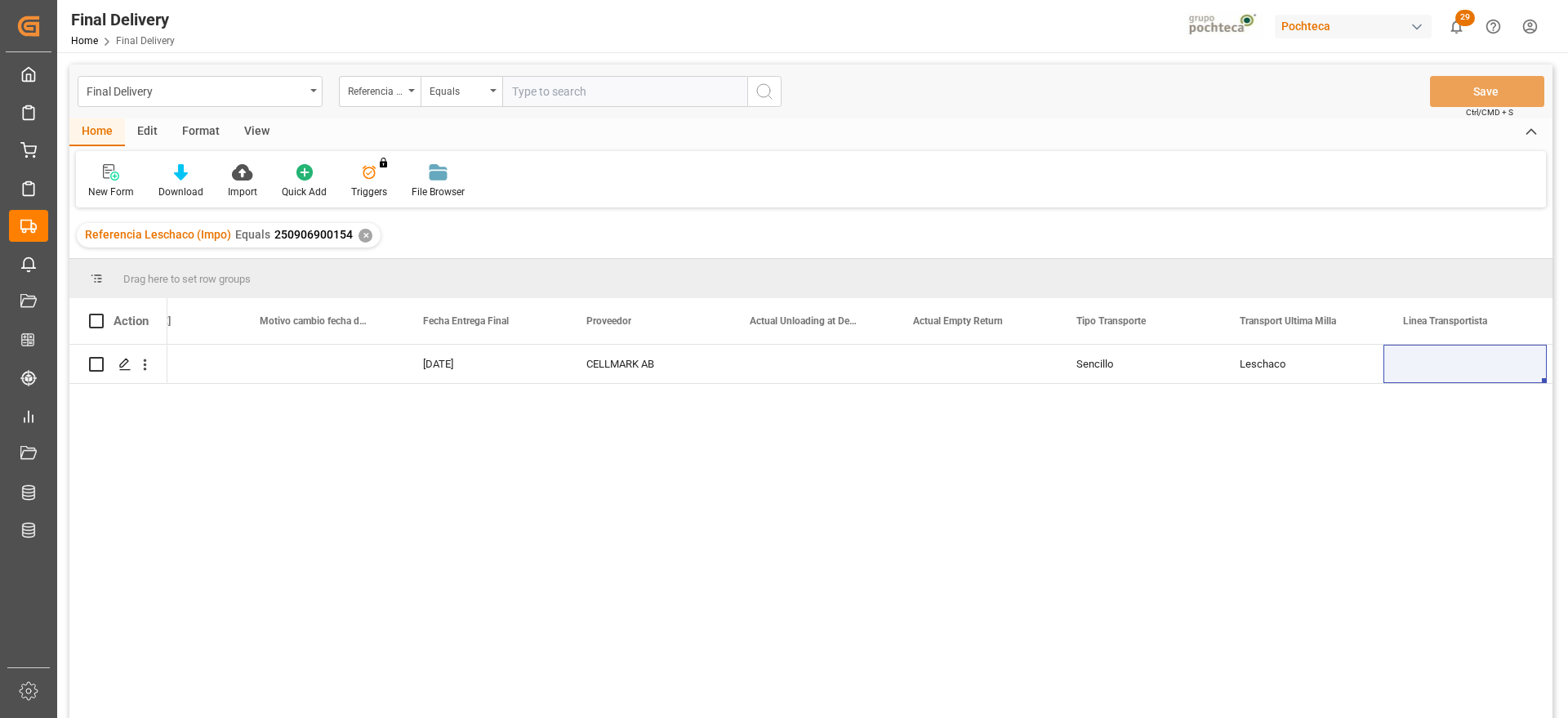
click at [364, 236] on div "✕" at bounding box center [366, 235] width 14 height 14
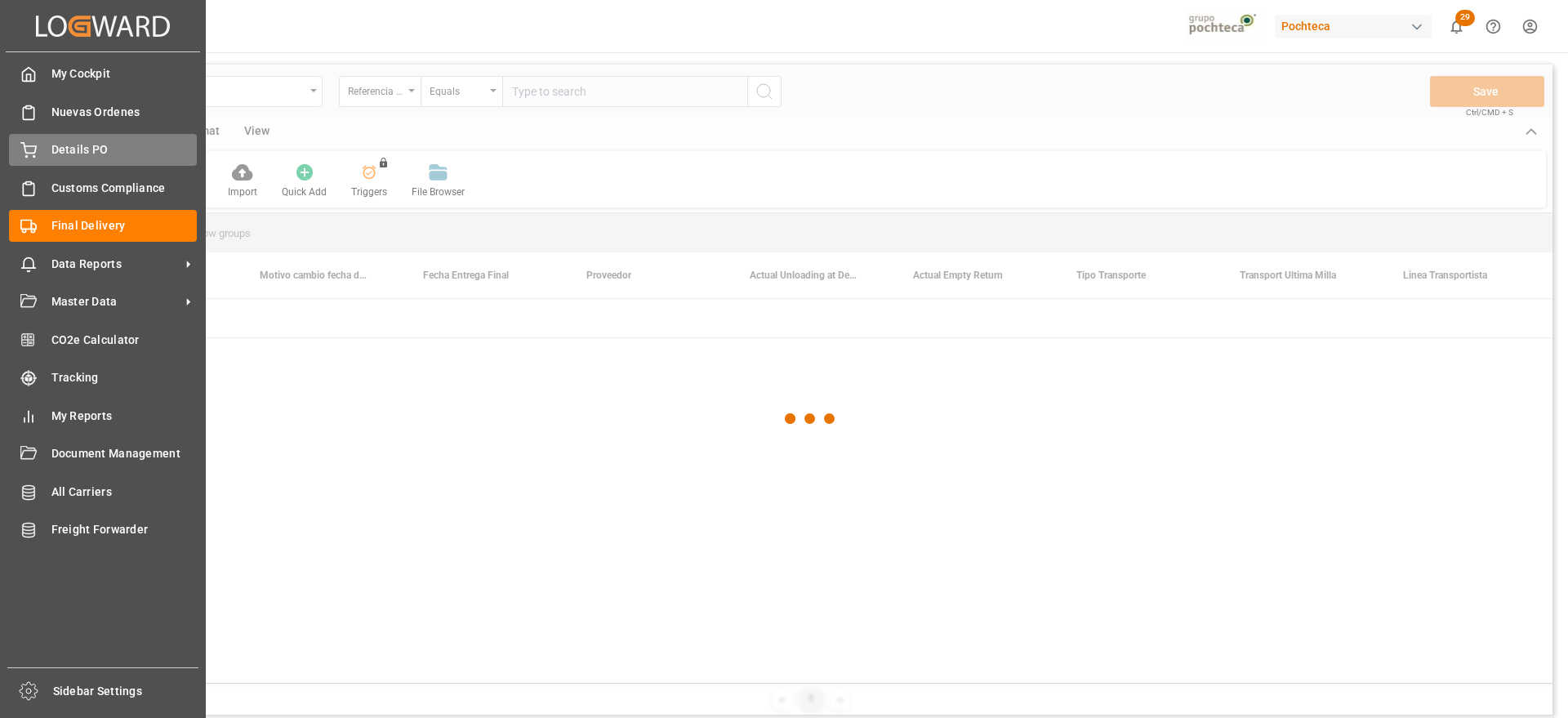
click at [66, 143] on span "Details PO" at bounding box center [125, 149] width 146 height 17
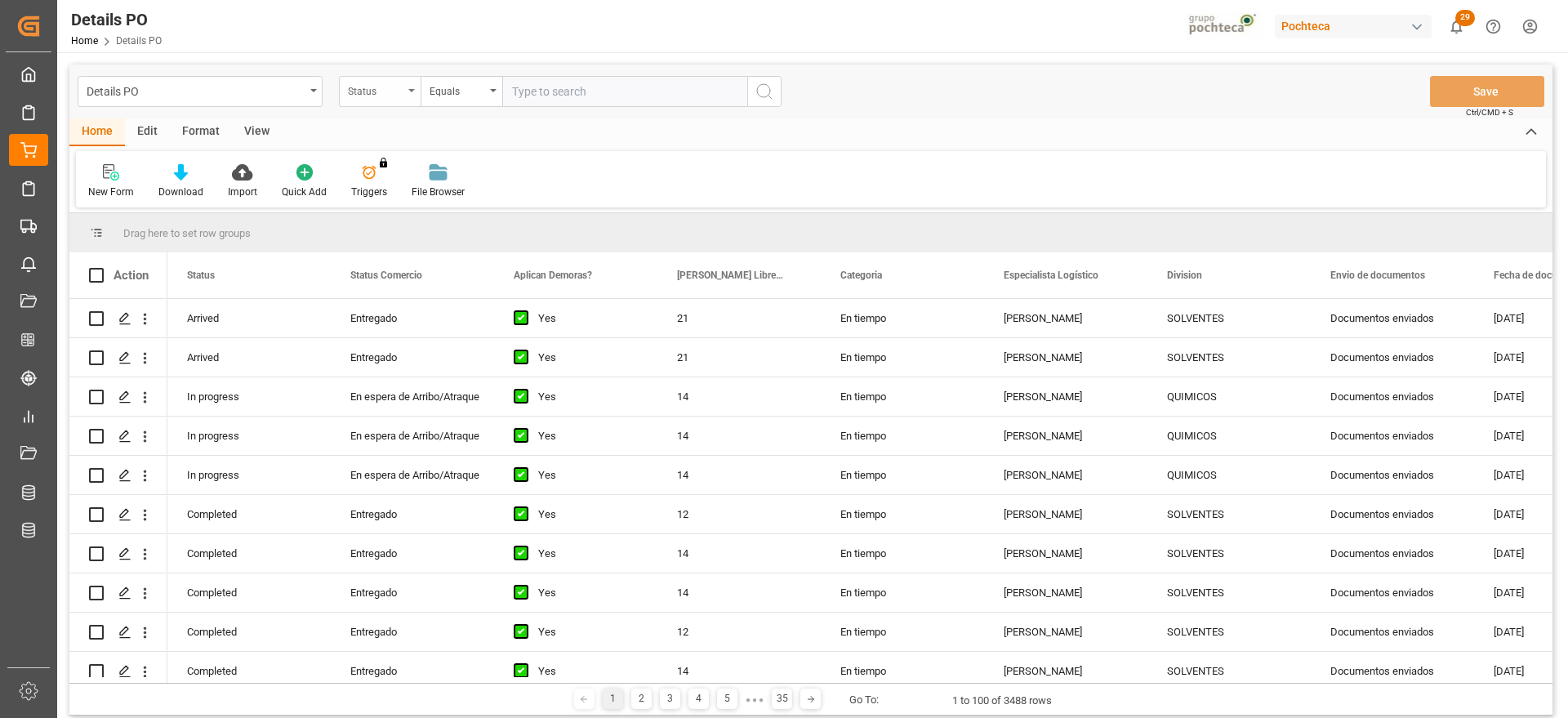
click at [391, 90] on div "Status" at bounding box center [376, 89] width 55 height 19
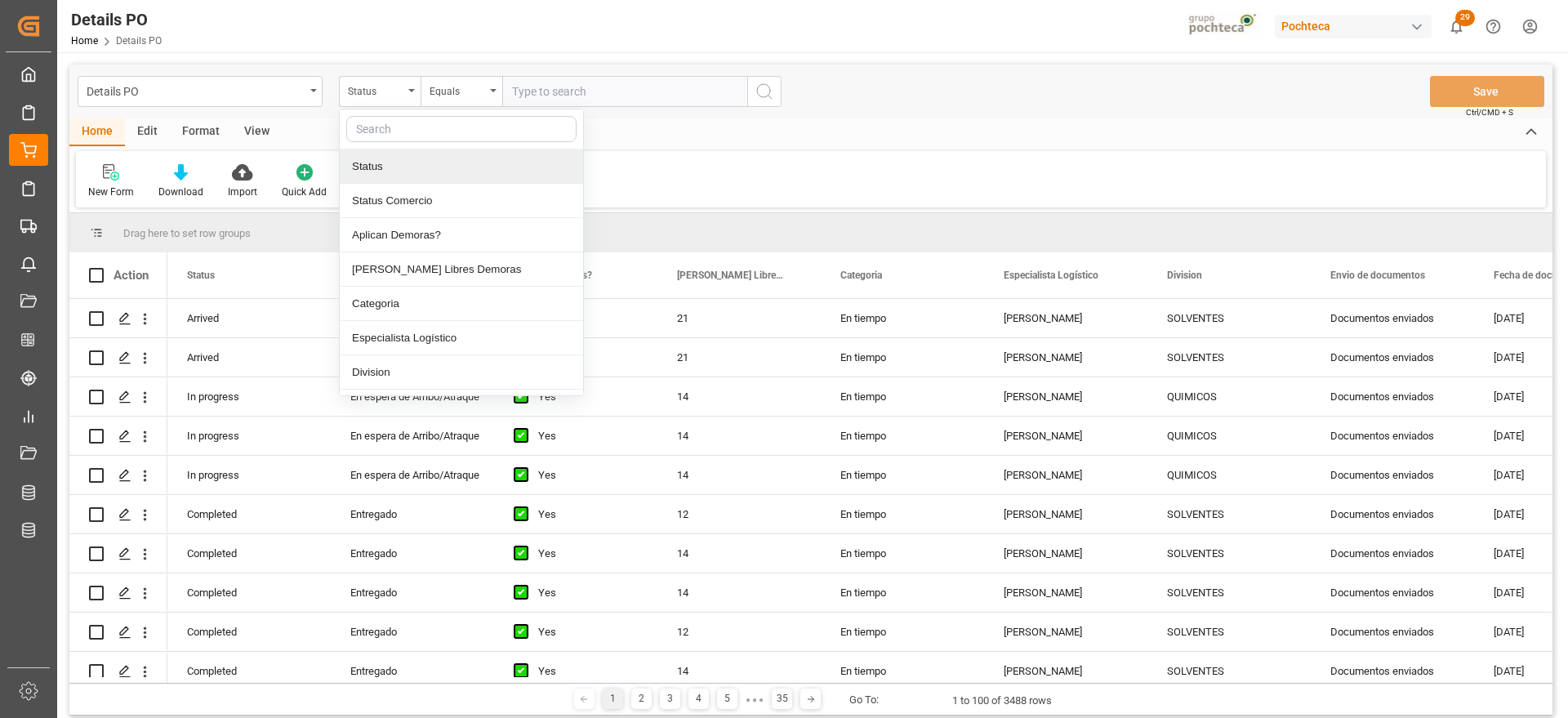
click at [397, 134] on input "text" at bounding box center [461, 129] width 230 height 26
type input "REF"
drag, startPoint x: 728, startPoint y: 132, endPoint x: 713, endPoint y: 138, distance: 16.2
click at [722, 134] on div "Home Edit Format View" at bounding box center [811, 133] width 1483 height 28
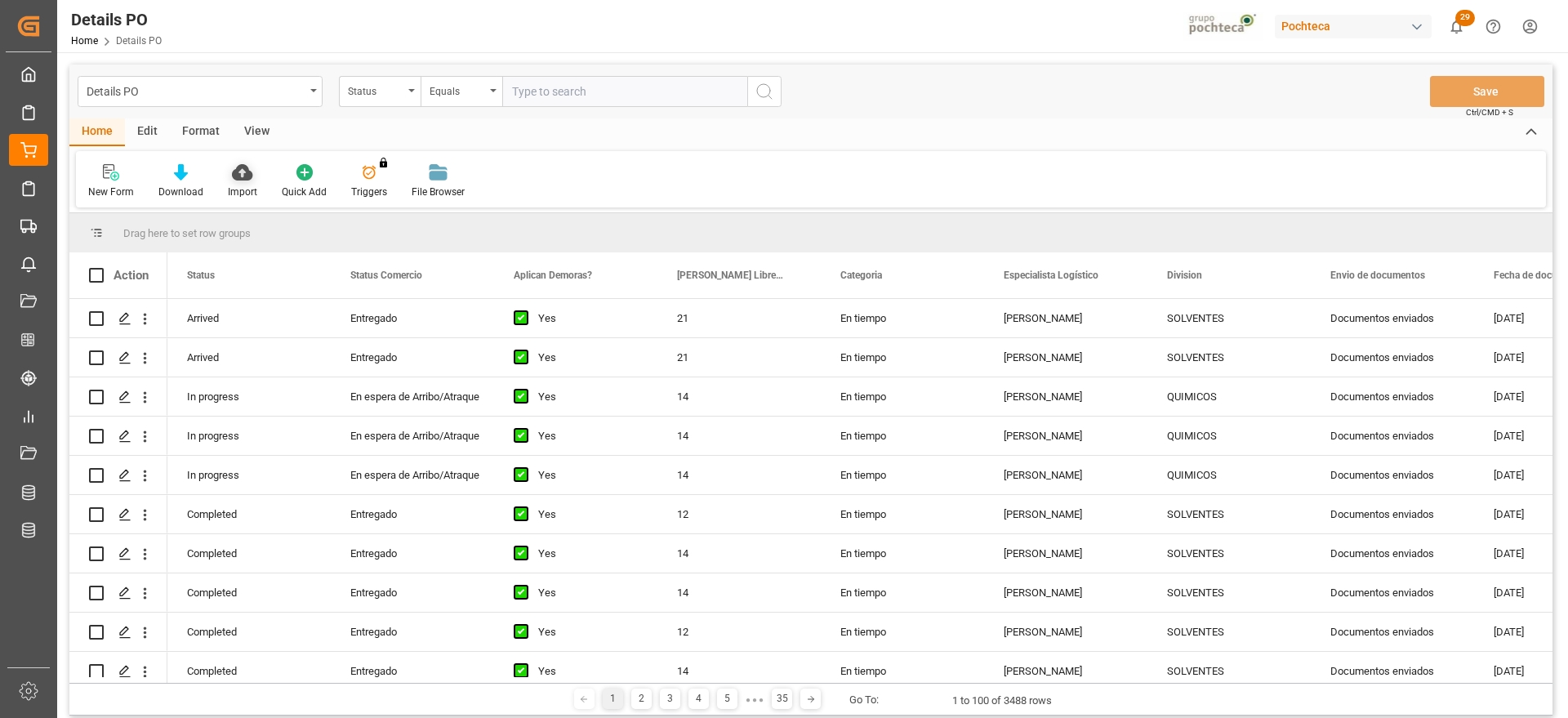
click at [249, 189] on div "Import" at bounding box center [242, 192] width 30 height 15
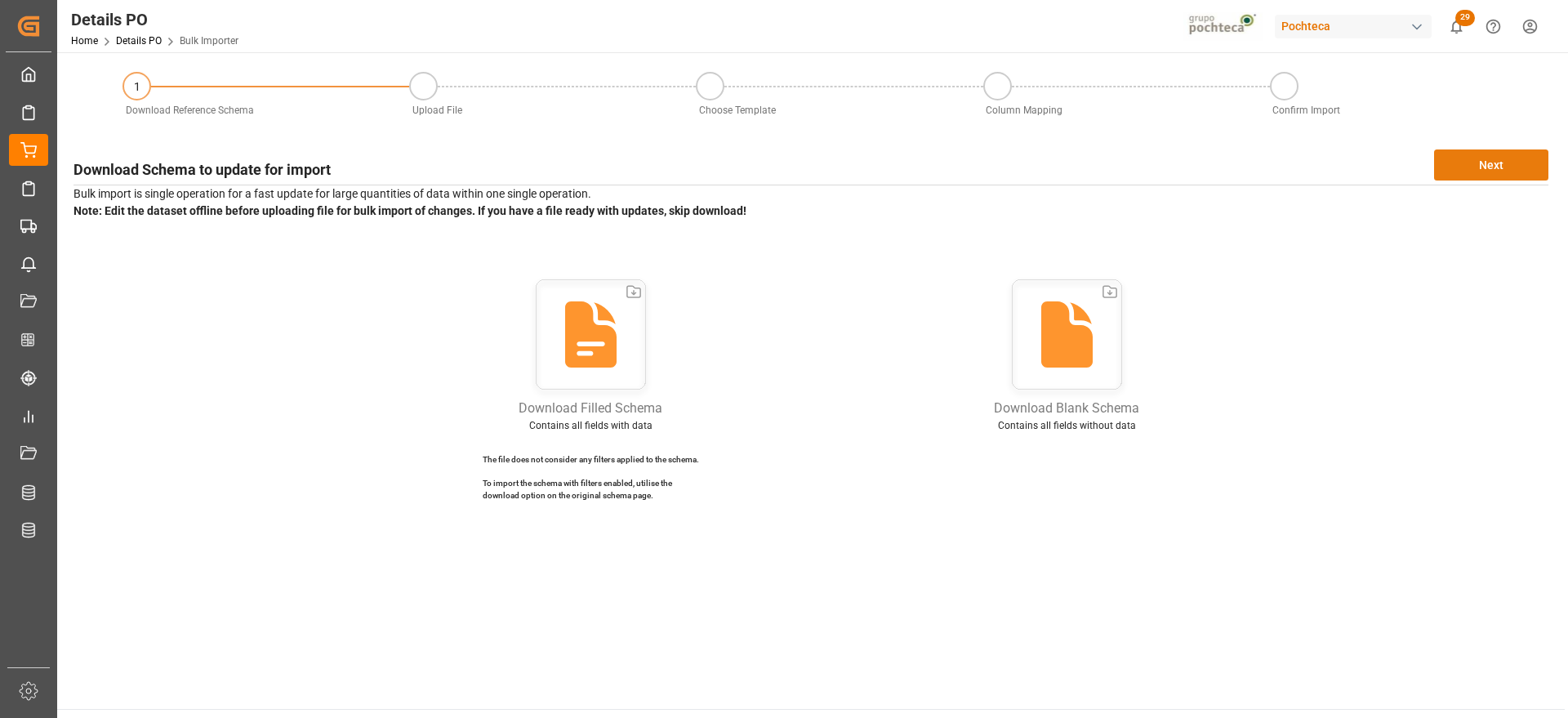
click at [1492, 162] on button "Next" at bounding box center [1491, 164] width 115 height 31
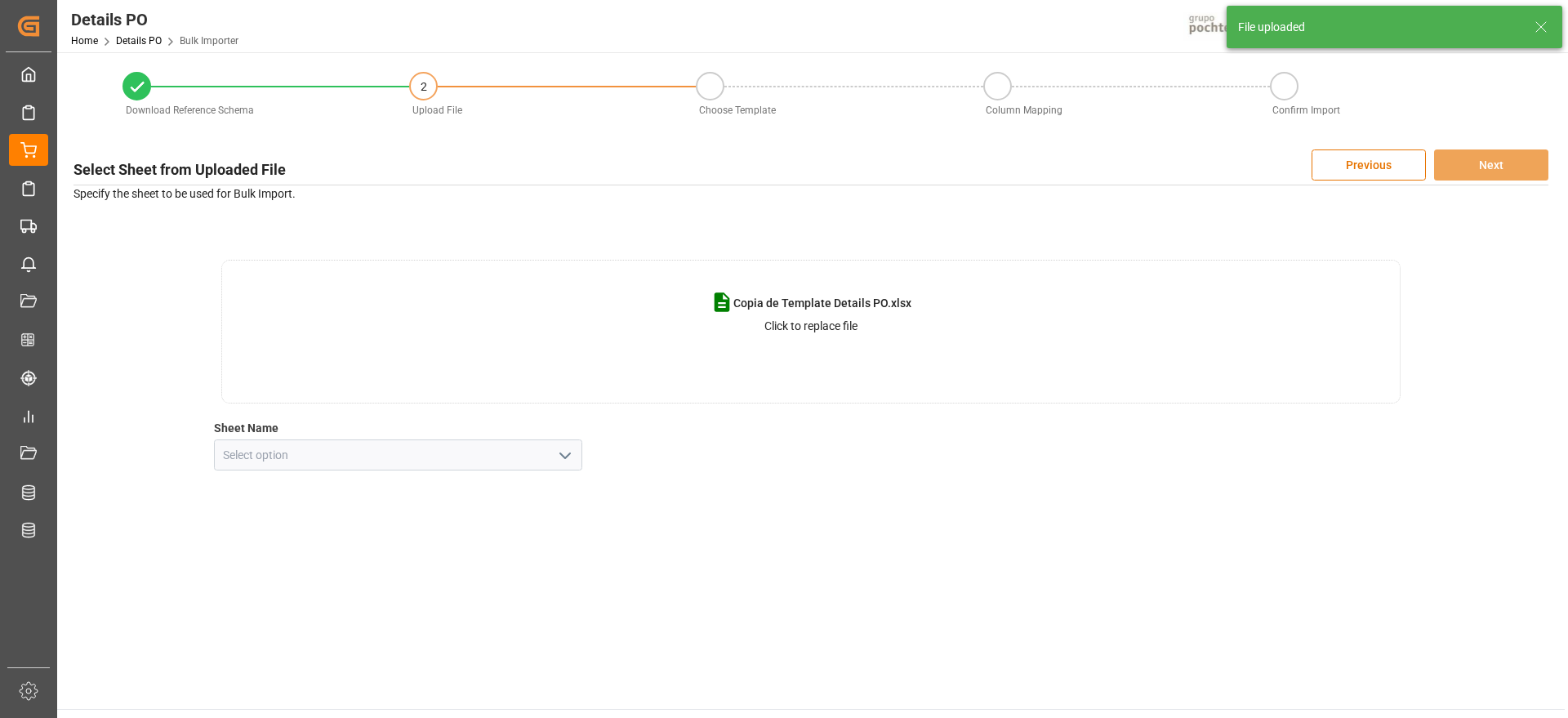
click at [566, 447] on icon "open menu" at bounding box center [566, 456] width 20 height 20
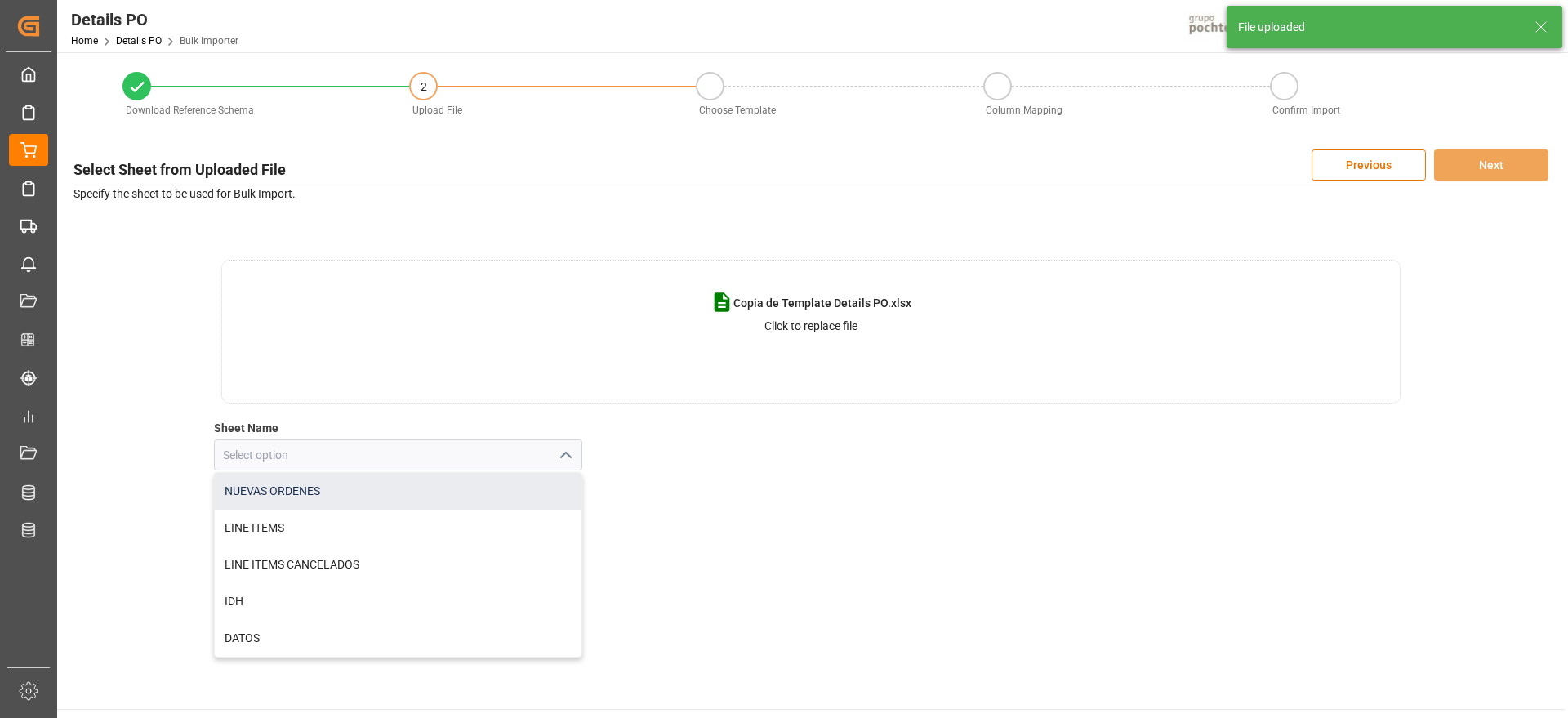
click at [482, 497] on div "NUEVAS ORDENES" at bounding box center [398, 491] width 368 height 37
type input "NUEVAS ORDENES"
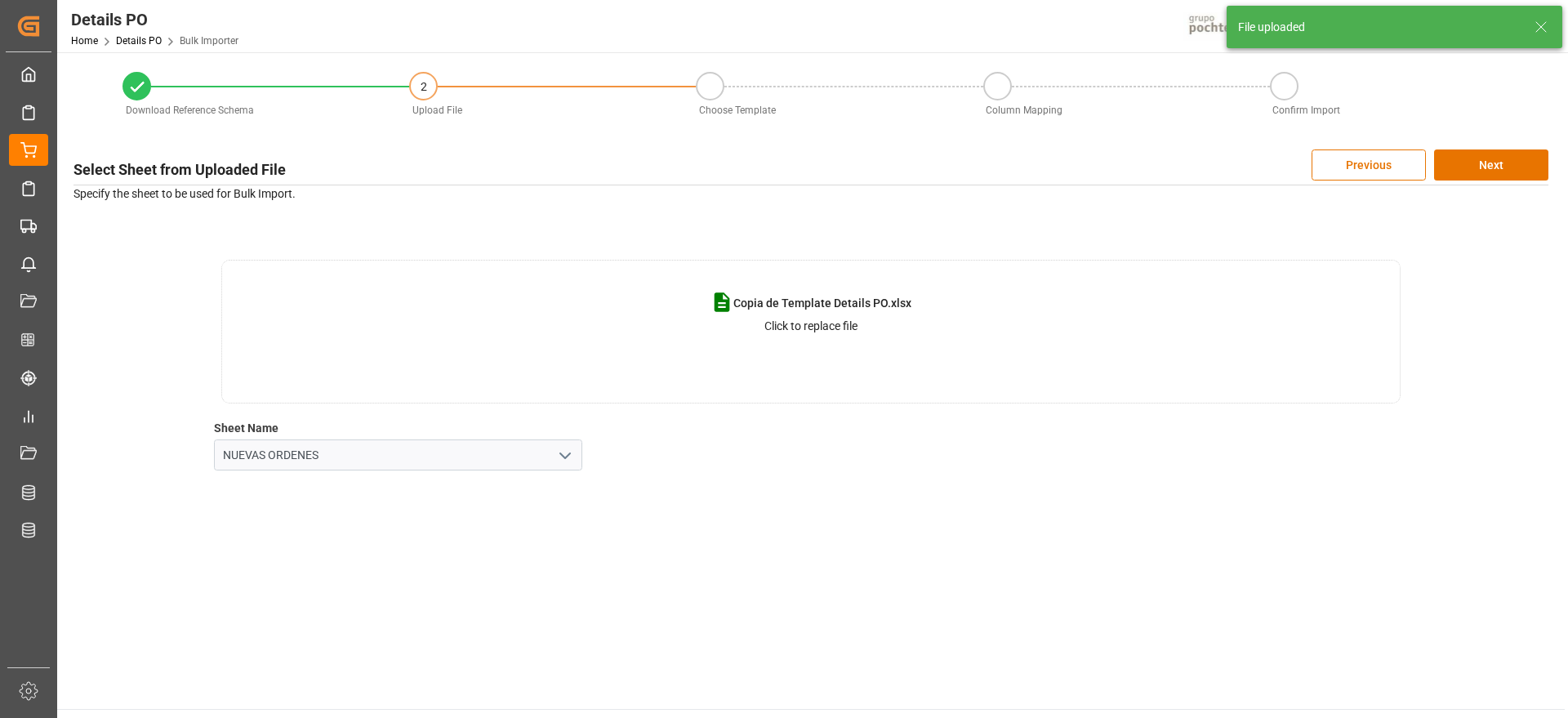
click at [1124, 413] on div "Copia de Template Details PO.xlsx Click to replace file Sheet Name NUEVAS ORDEN…" at bounding box center [811, 365] width 1475 height 211
click at [1521, 166] on button "Next" at bounding box center [1491, 164] width 115 height 31
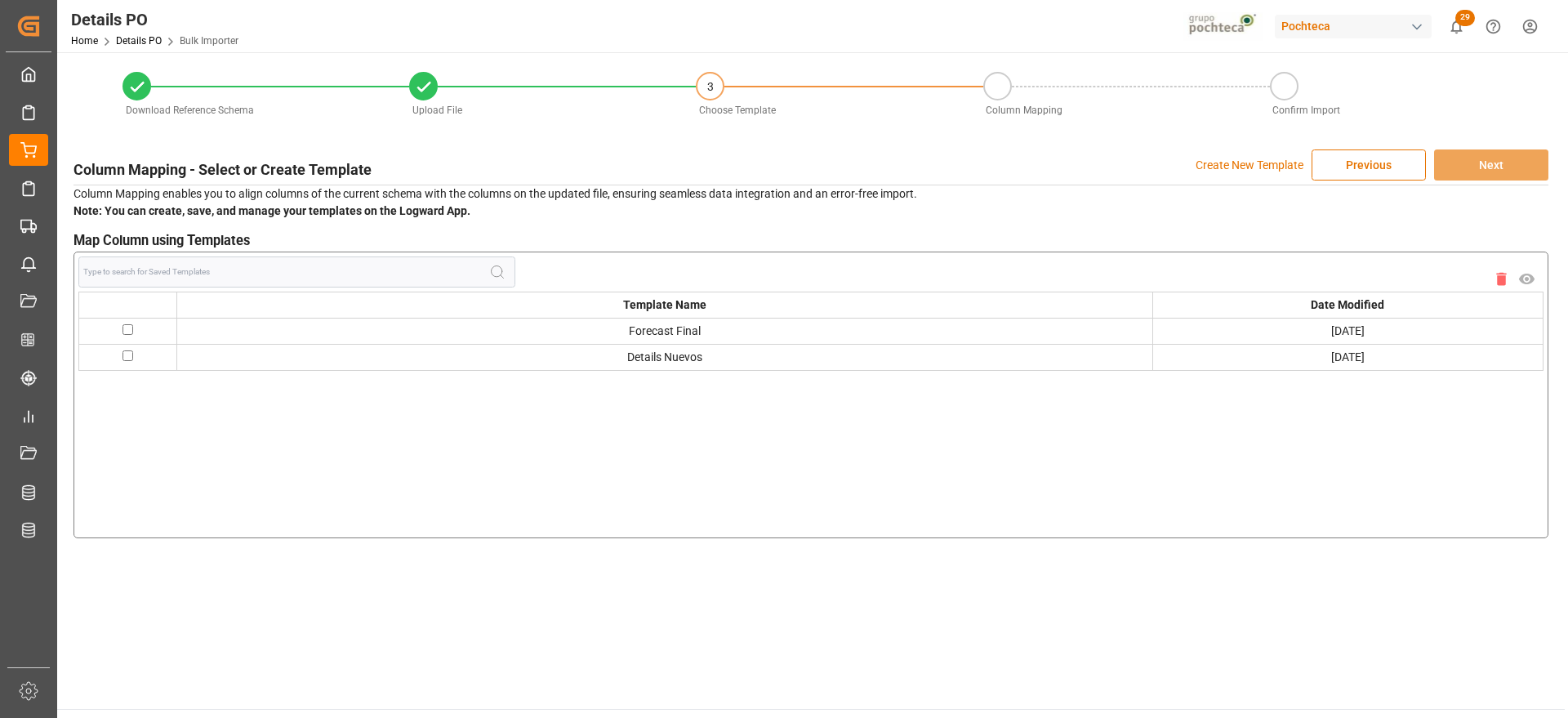
click at [133, 329] on td at bounding box center [128, 330] width 98 height 26
click at [123, 330] on input "checkbox" at bounding box center [128, 329] width 11 height 11
checkbox input "true"
click at [1499, 160] on button "Next" at bounding box center [1491, 164] width 115 height 31
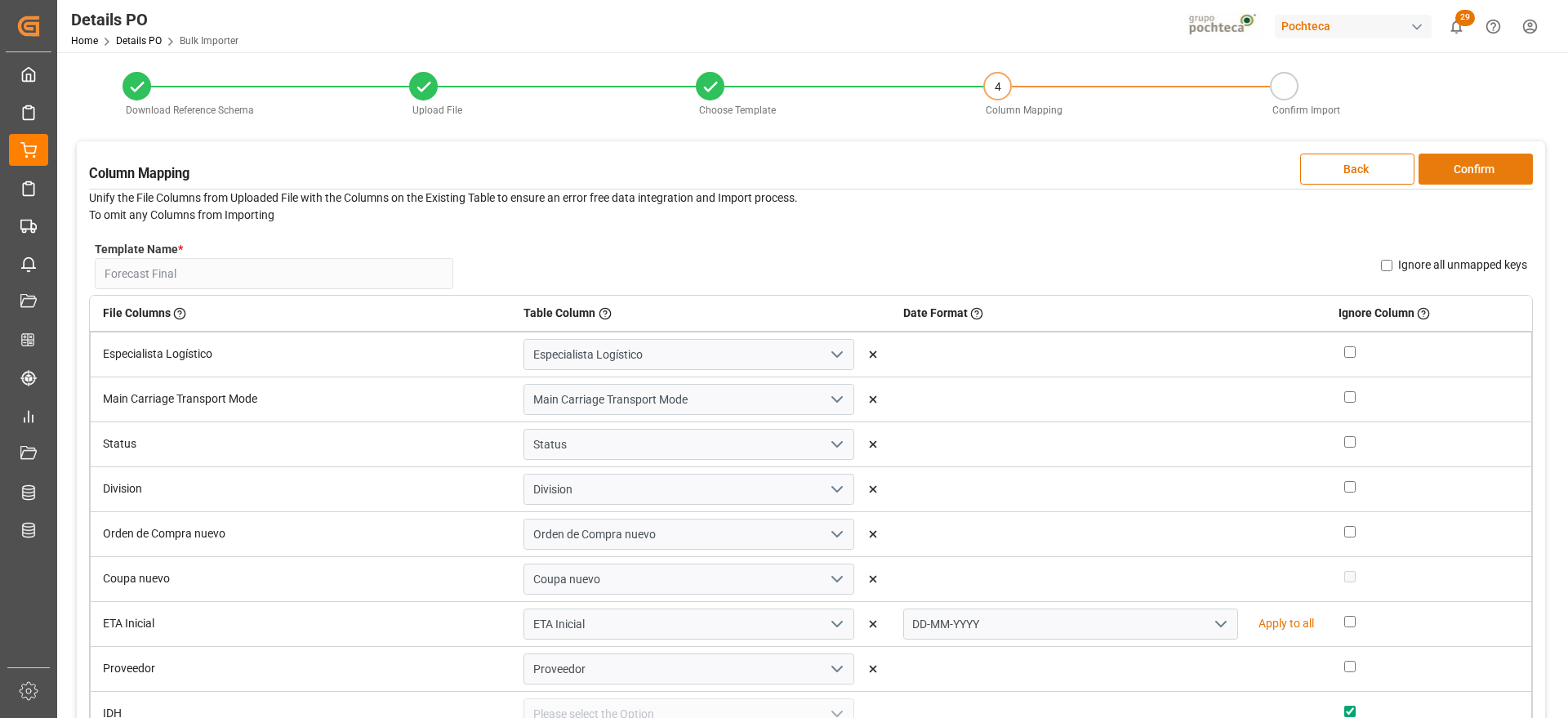
click at [1478, 164] on button "Confirm" at bounding box center [1476, 168] width 115 height 31
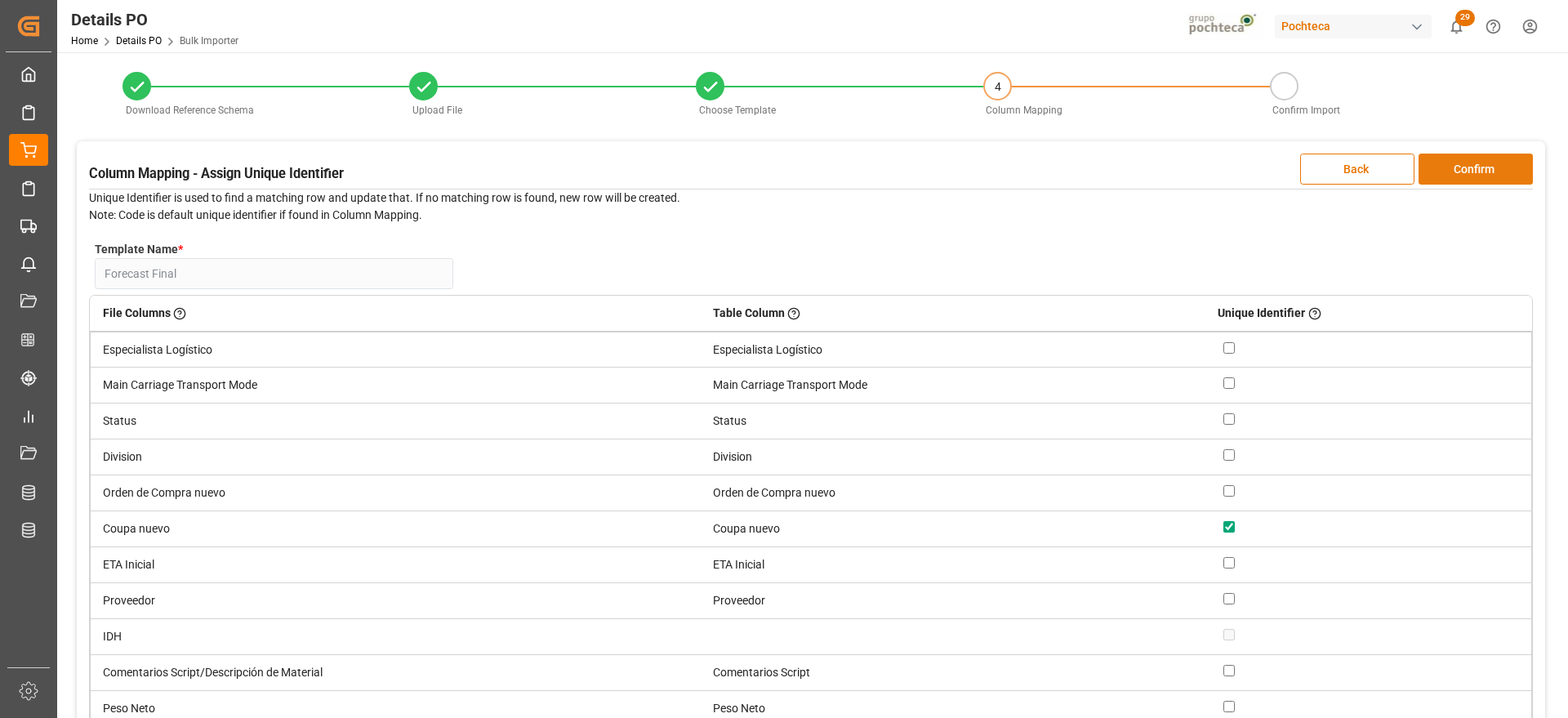
click at [1503, 153] on button "Confirm" at bounding box center [1476, 168] width 115 height 31
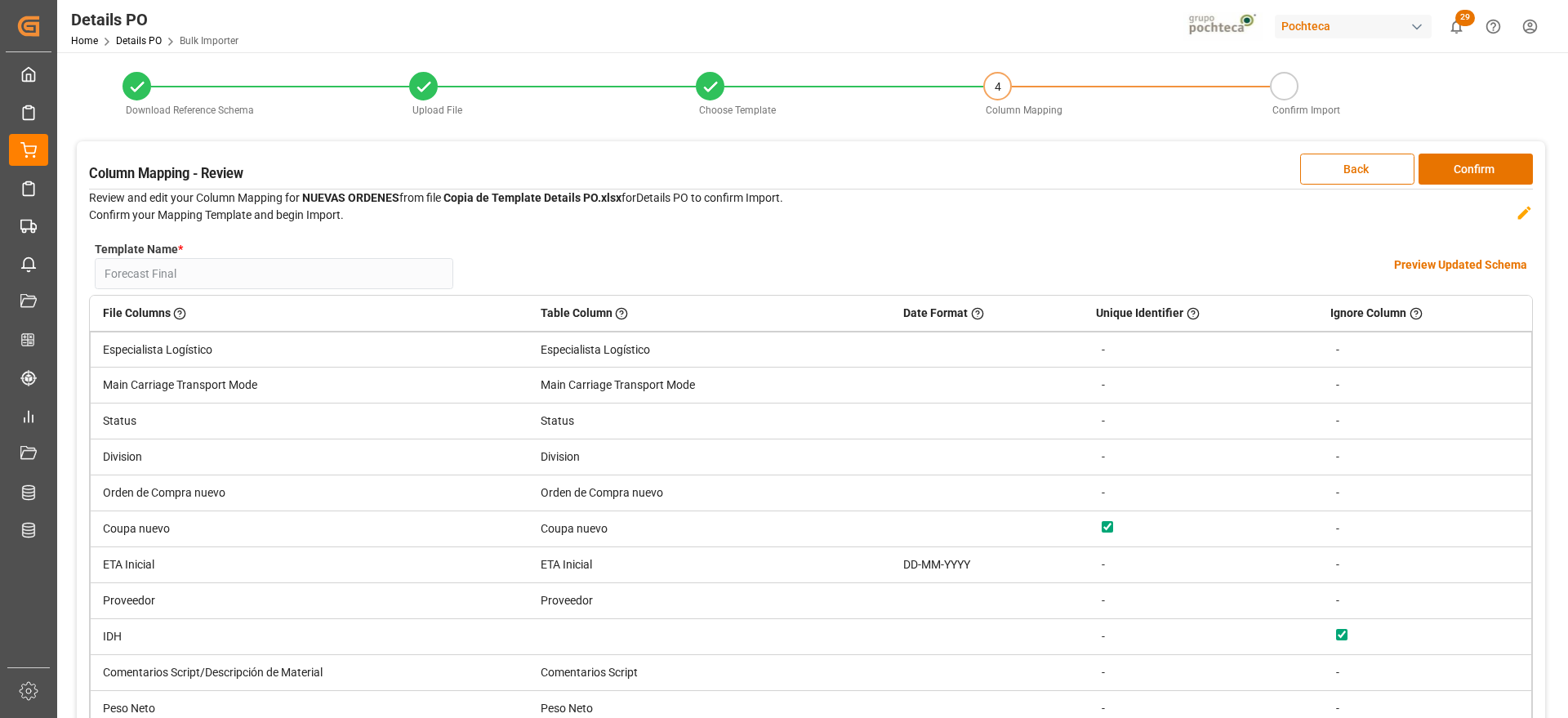
click at [1447, 263] on h4 "Preview Updated Schema" at bounding box center [1460, 264] width 133 height 17
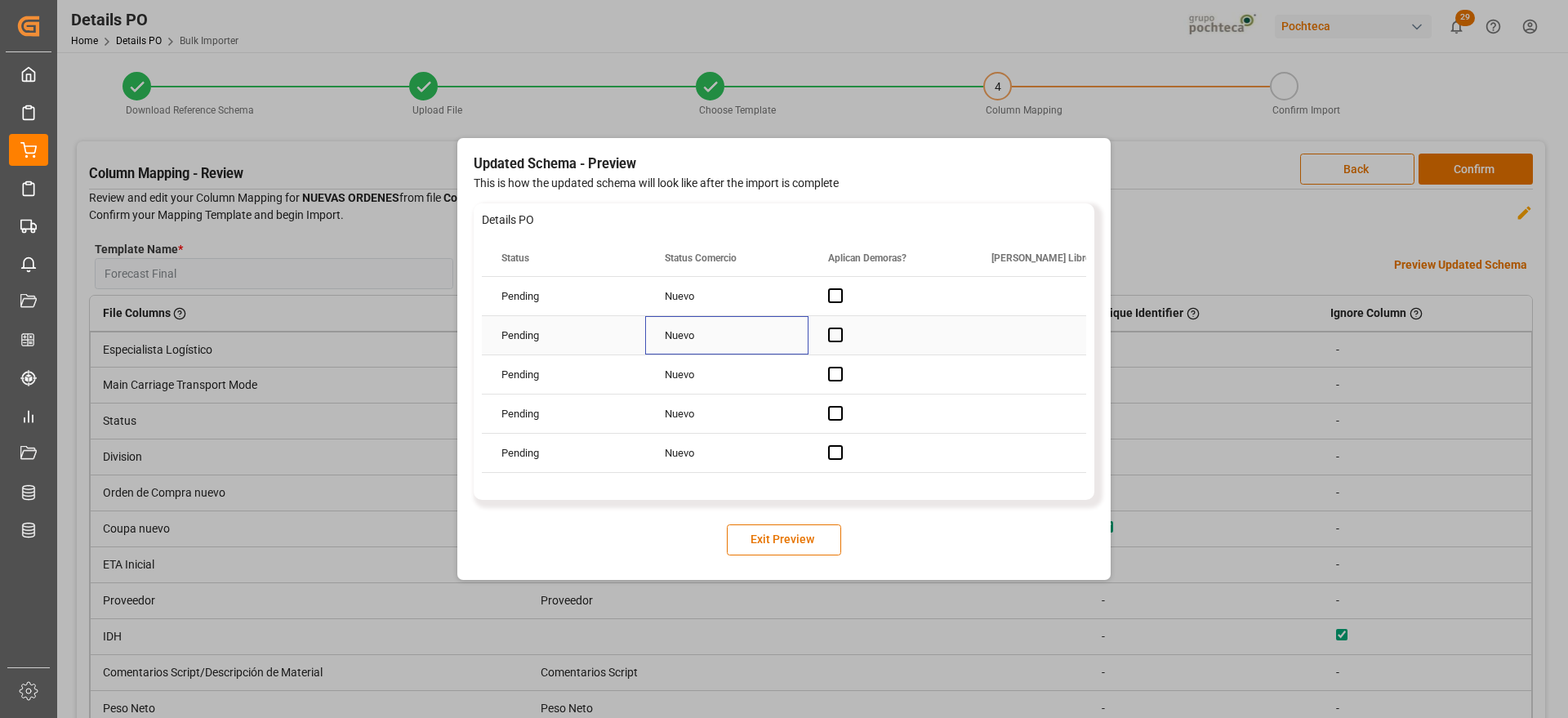
click at [672, 345] on div "Nuevo" at bounding box center [726, 335] width 163 height 39
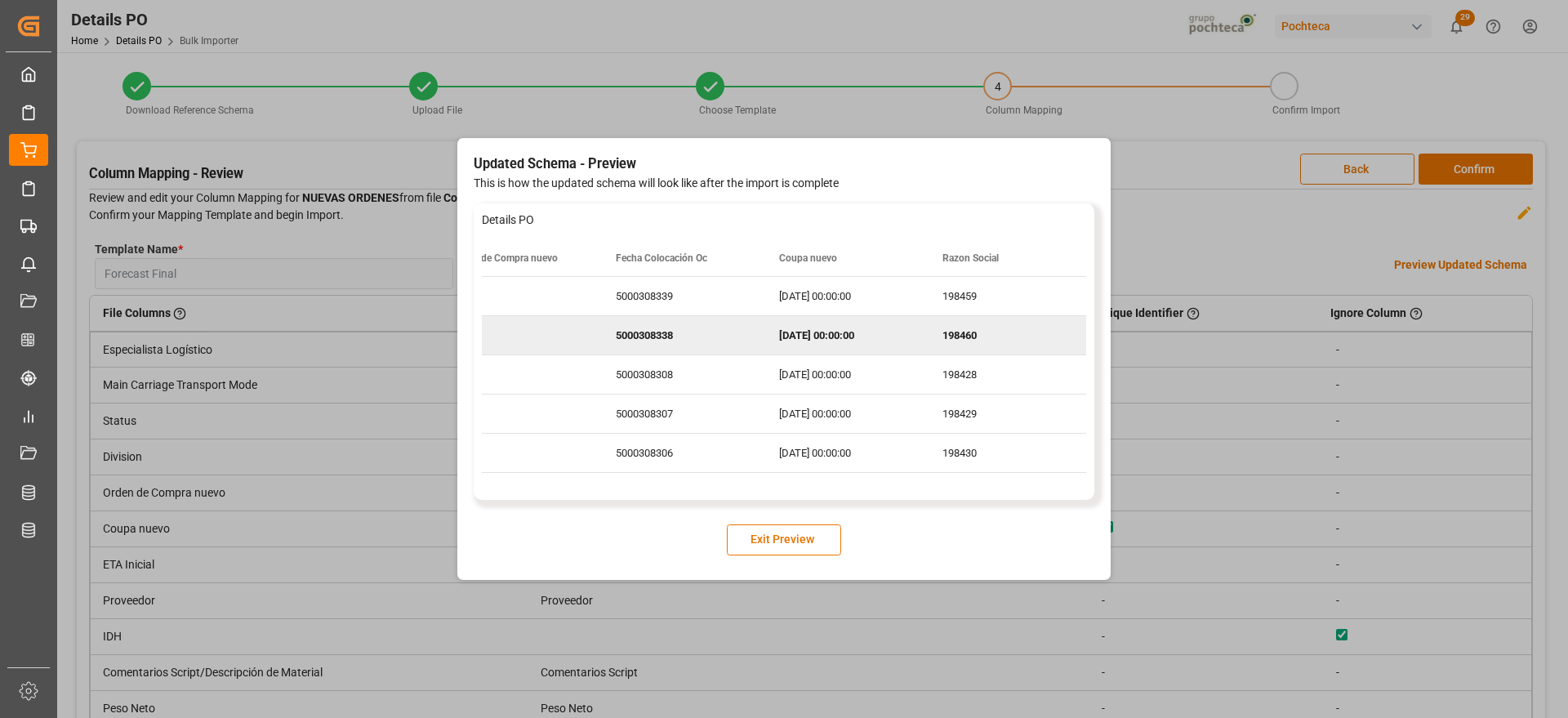
scroll to position [0, 1682]
click at [778, 542] on button "Exit Preview" at bounding box center [784, 539] width 115 height 31
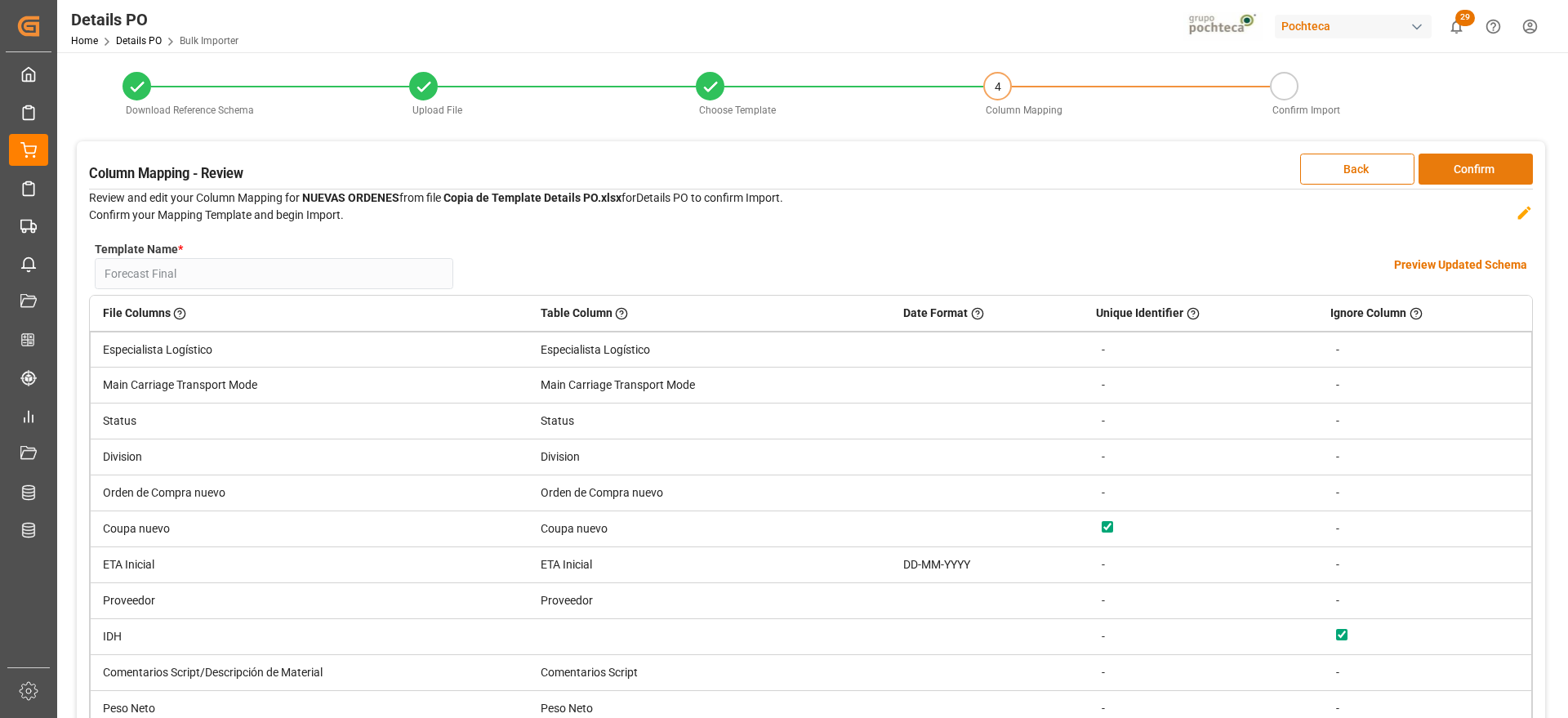
click at [1494, 182] on button "Confirm" at bounding box center [1476, 168] width 115 height 31
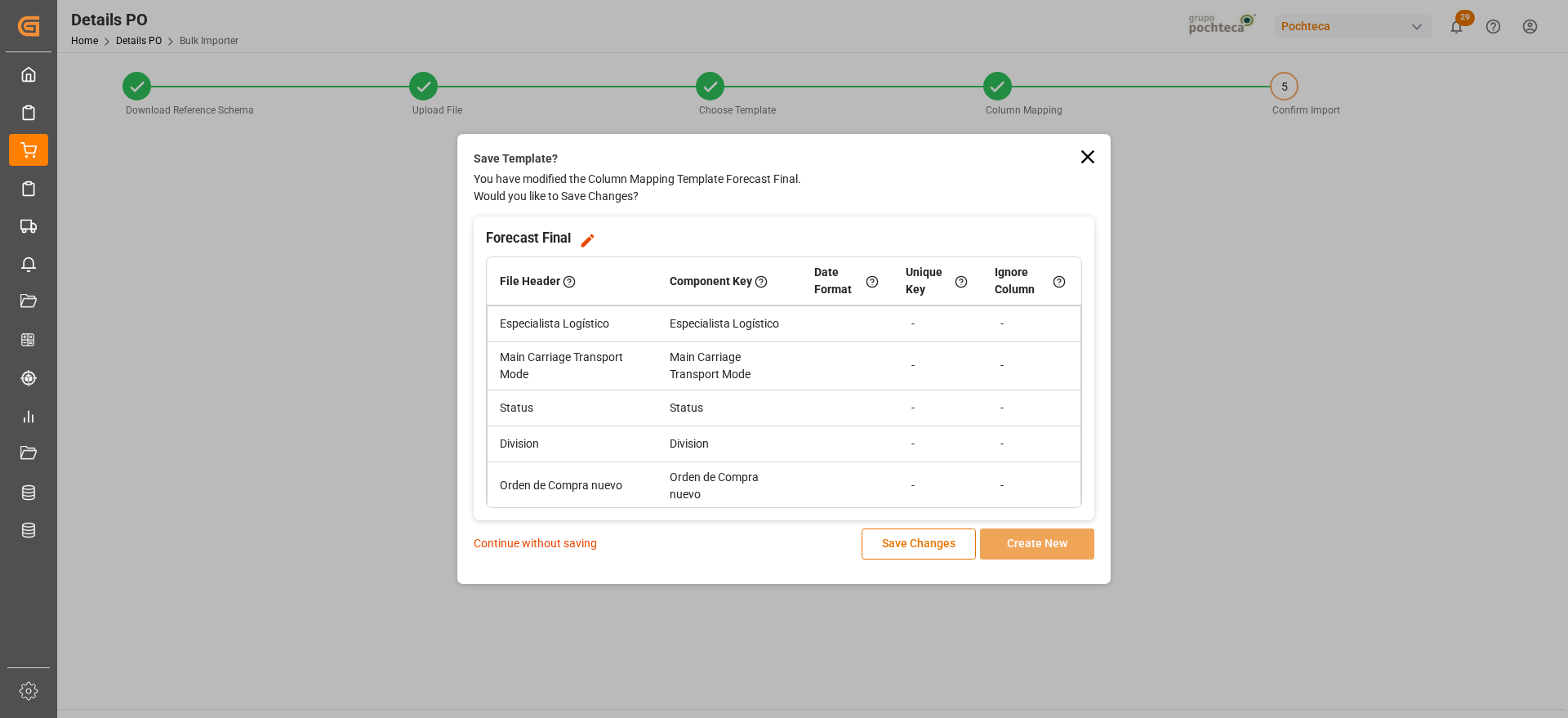
click at [569, 538] on p "Continue without saving" at bounding box center [535, 543] width 124 height 17
click at [572, 542] on p "Continue without saving" at bounding box center [535, 543] width 124 height 17
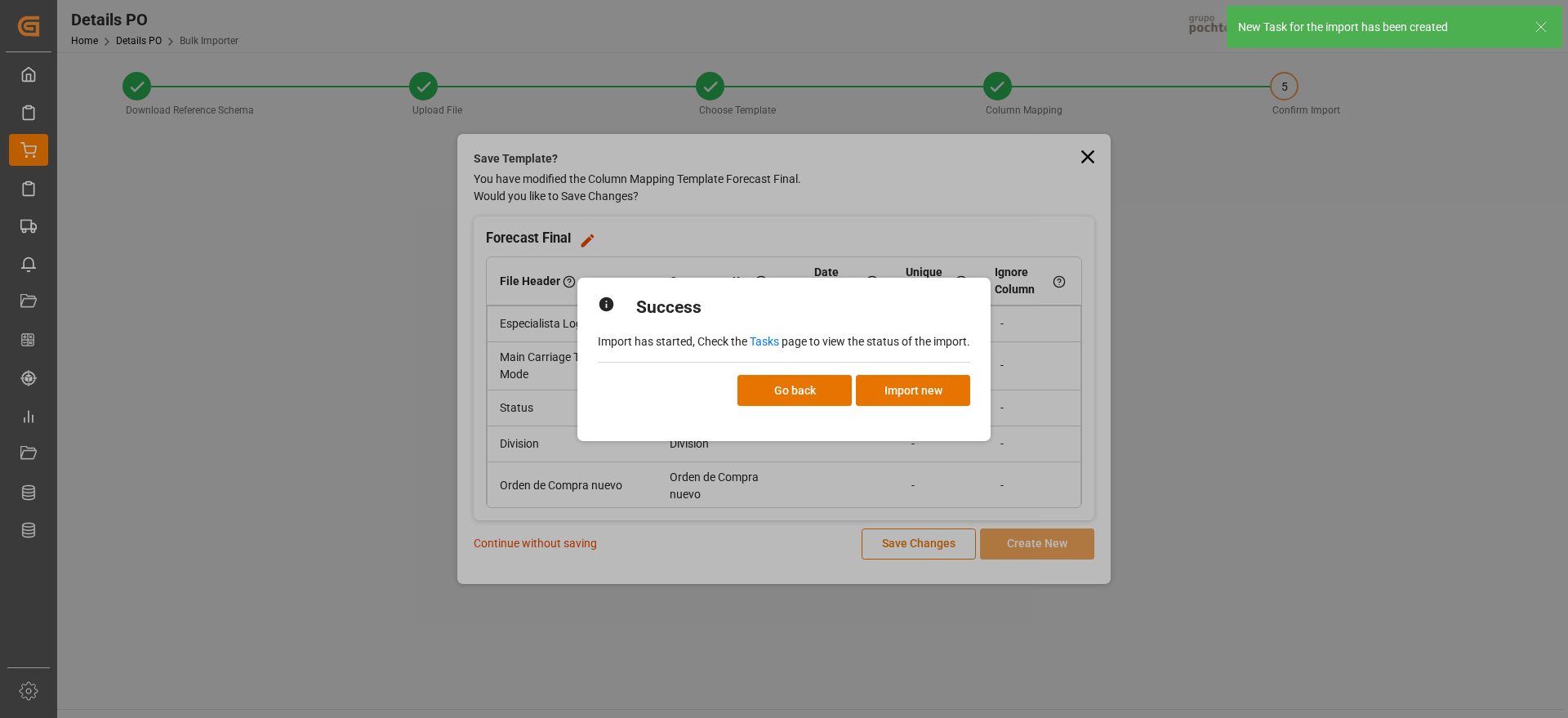
click at [772, 338] on link "Tasks" at bounding box center [764, 341] width 30 height 13
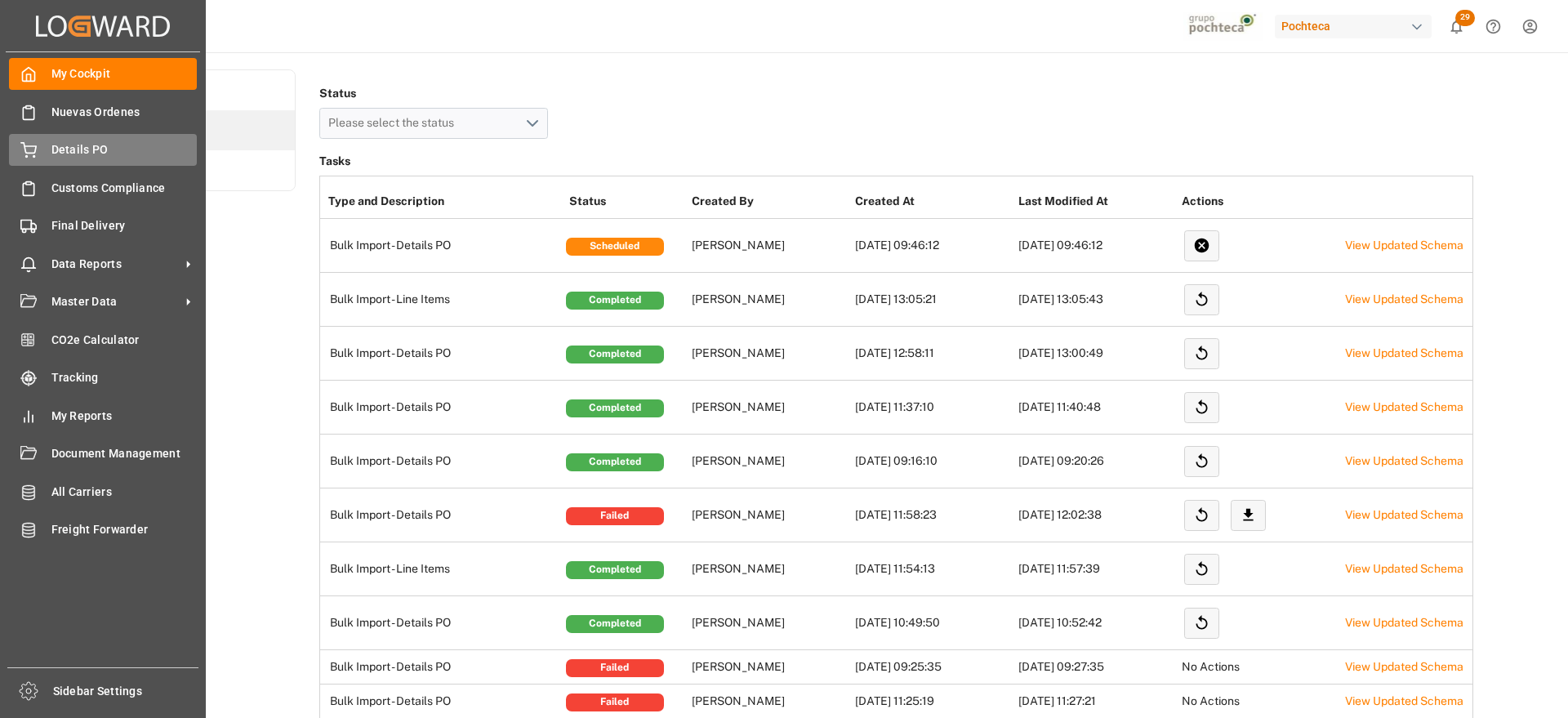
click at [89, 148] on span "Details PO" at bounding box center [125, 149] width 146 height 17
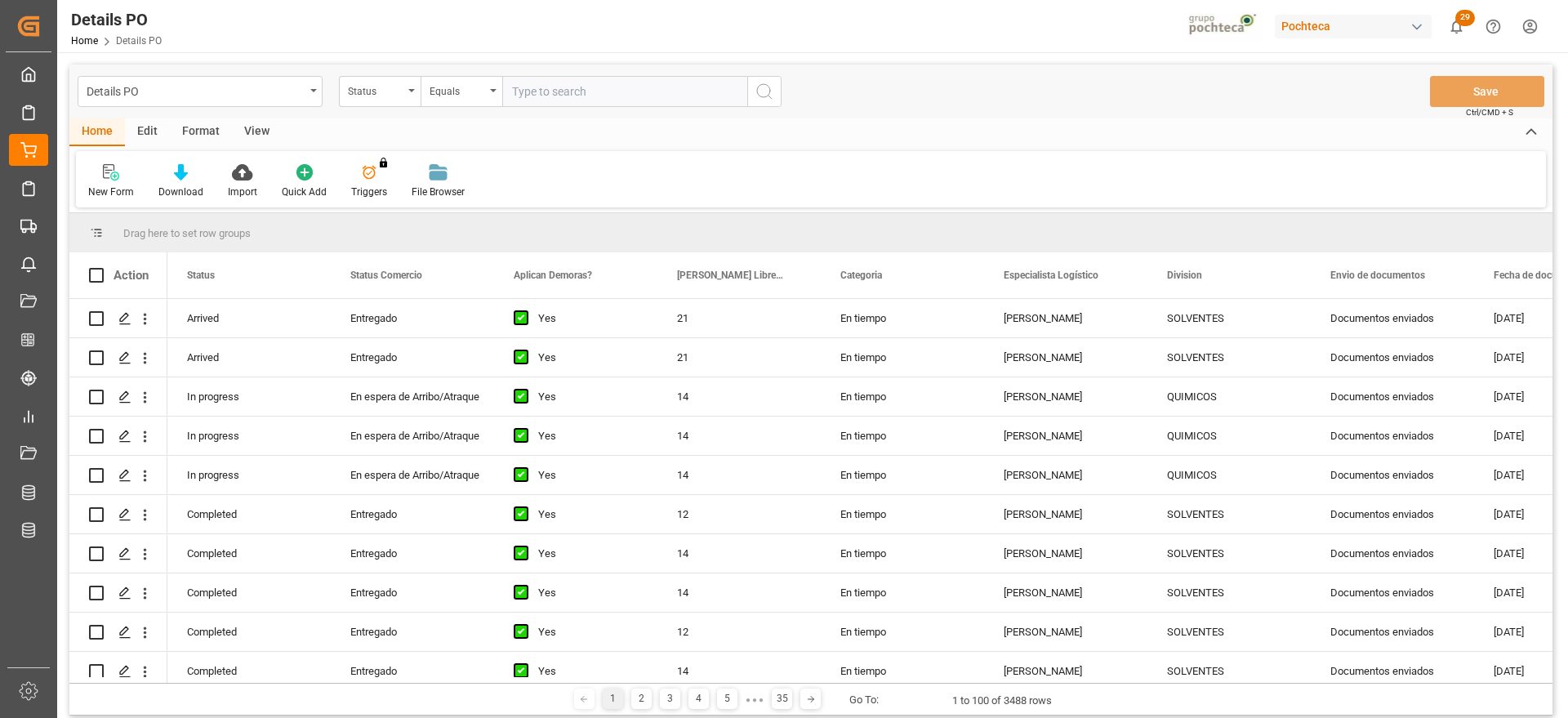
click at [390, 96] on div "Status" at bounding box center [376, 89] width 55 height 19
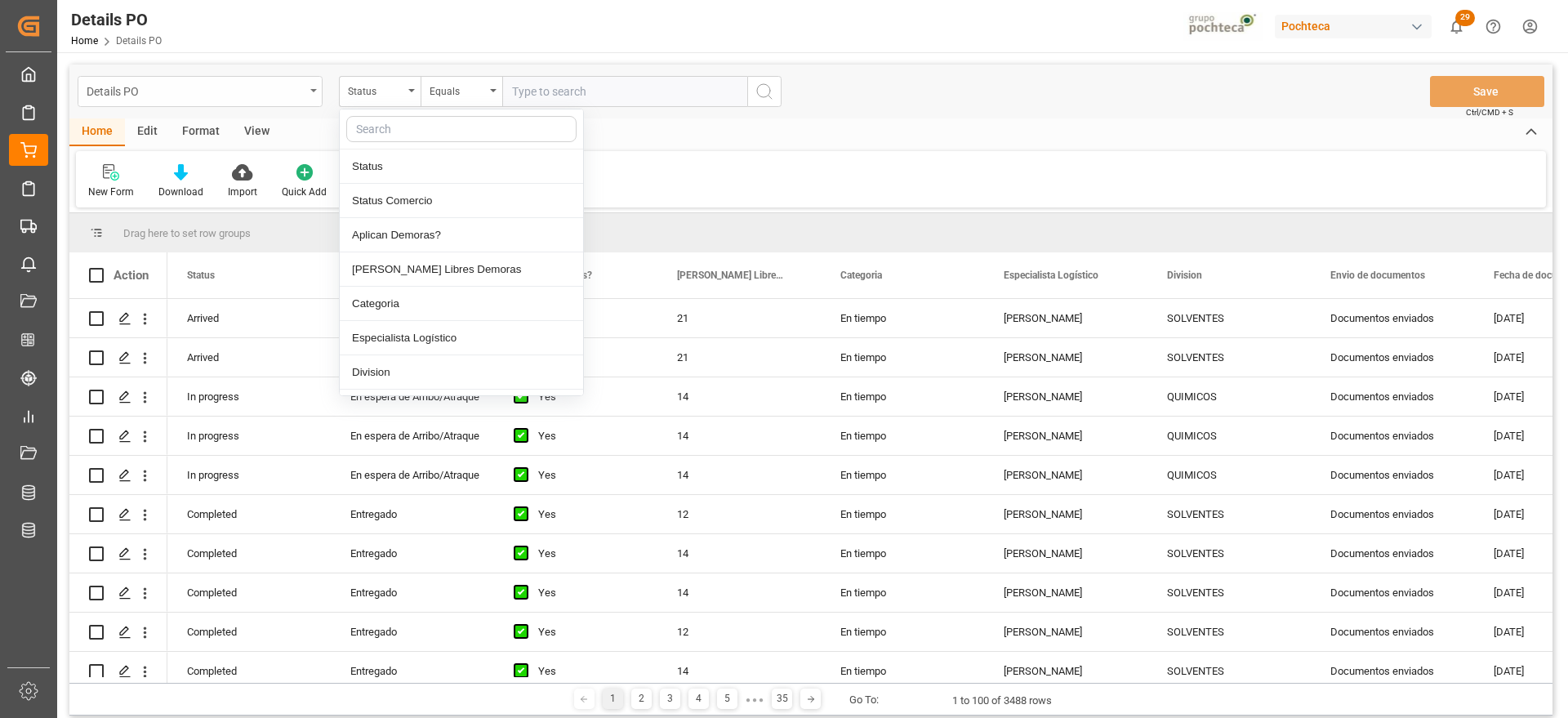
click at [305, 91] on div "Details PO" at bounding box center [200, 91] width 245 height 31
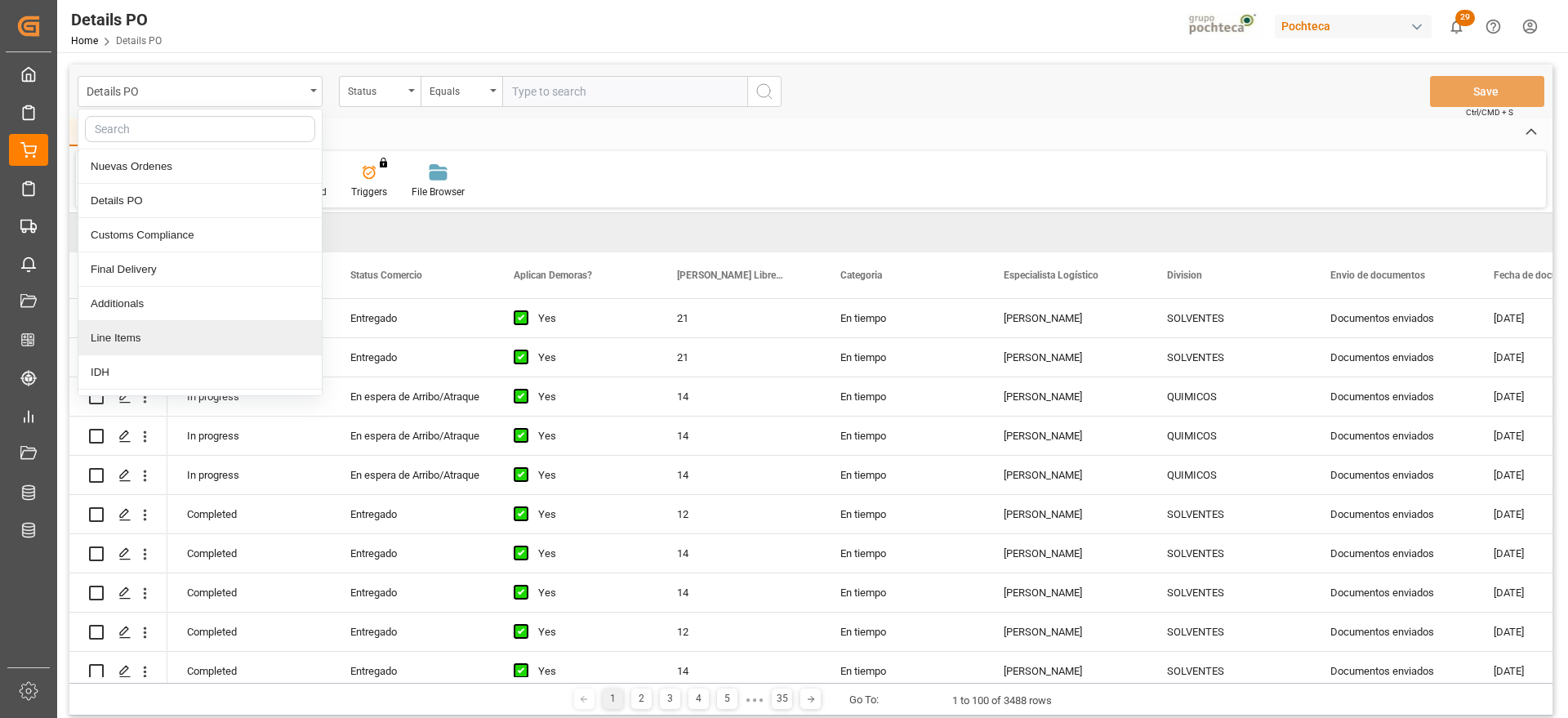
click at [180, 346] on div "Line Items" at bounding box center [200, 338] width 243 height 35
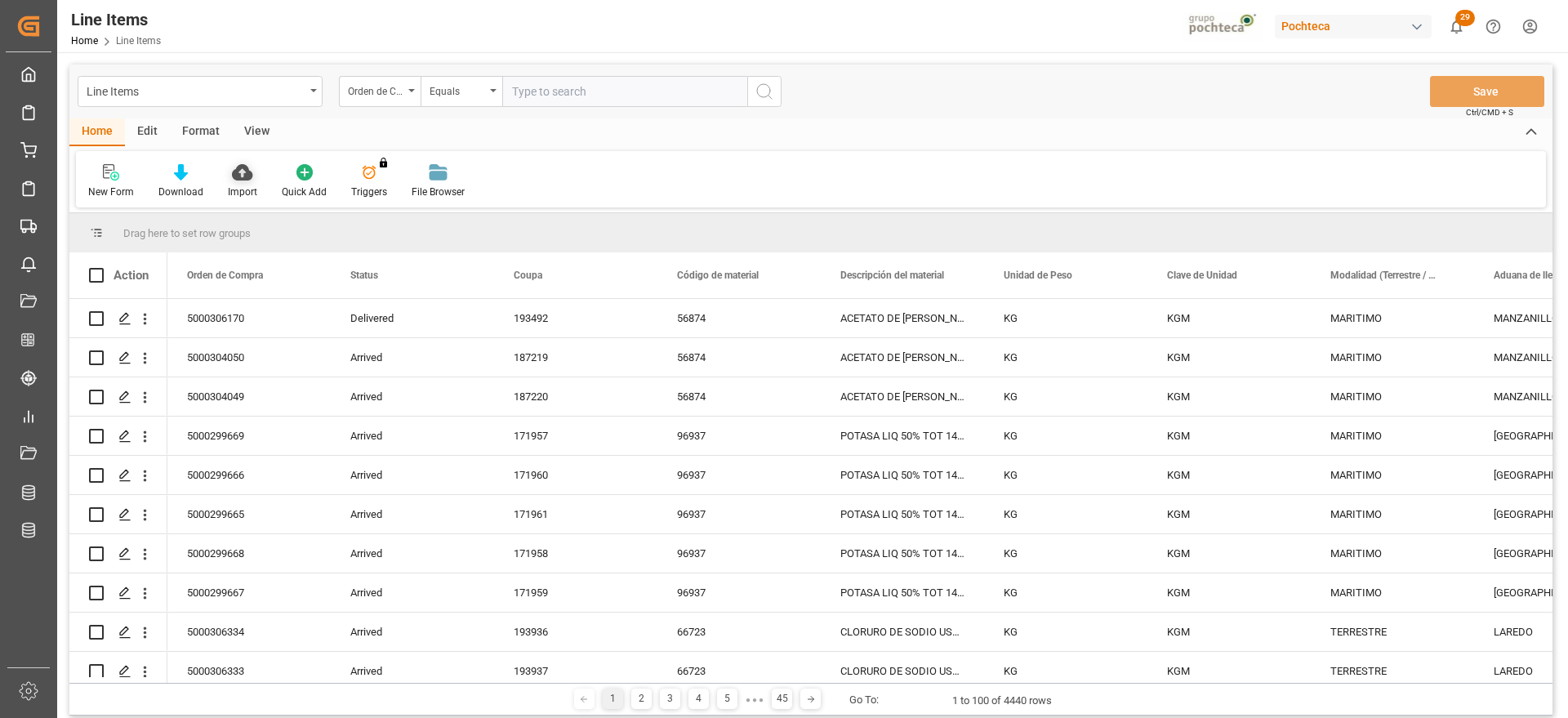
click at [228, 164] on div at bounding box center [242, 171] width 30 height 17
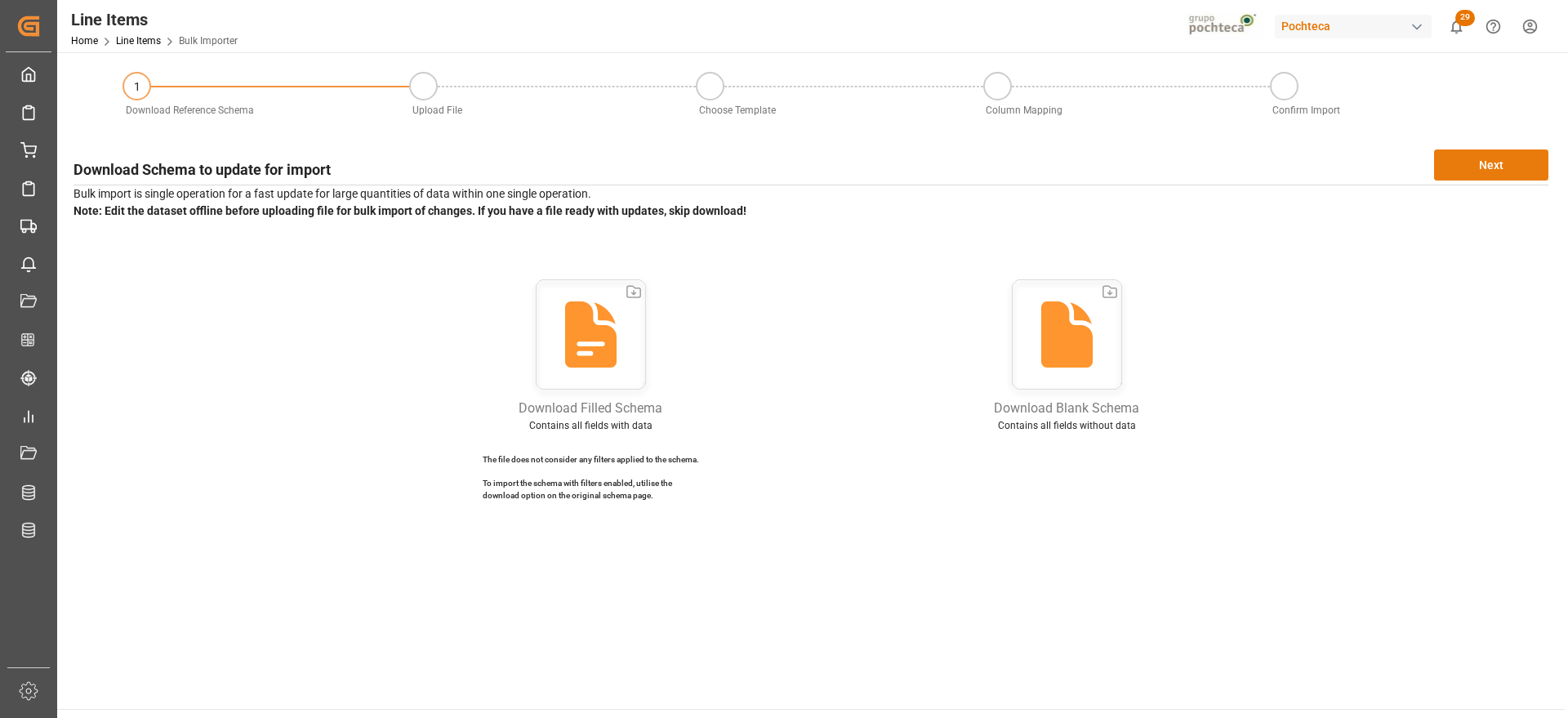
click at [1472, 160] on button "Next" at bounding box center [1491, 164] width 115 height 31
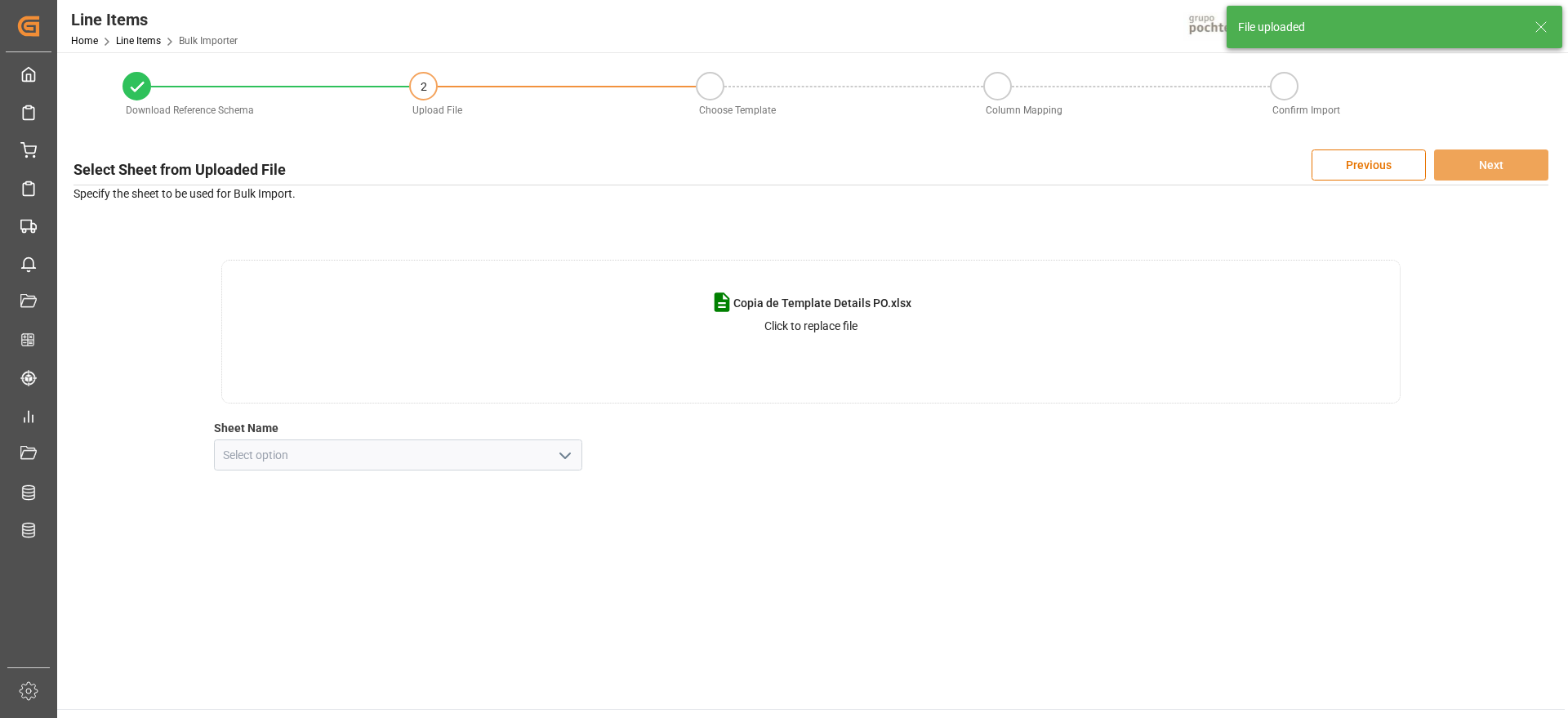
click at [561, 453] on icon "open menu" at bounding box center [566, 456] width 20 height 20
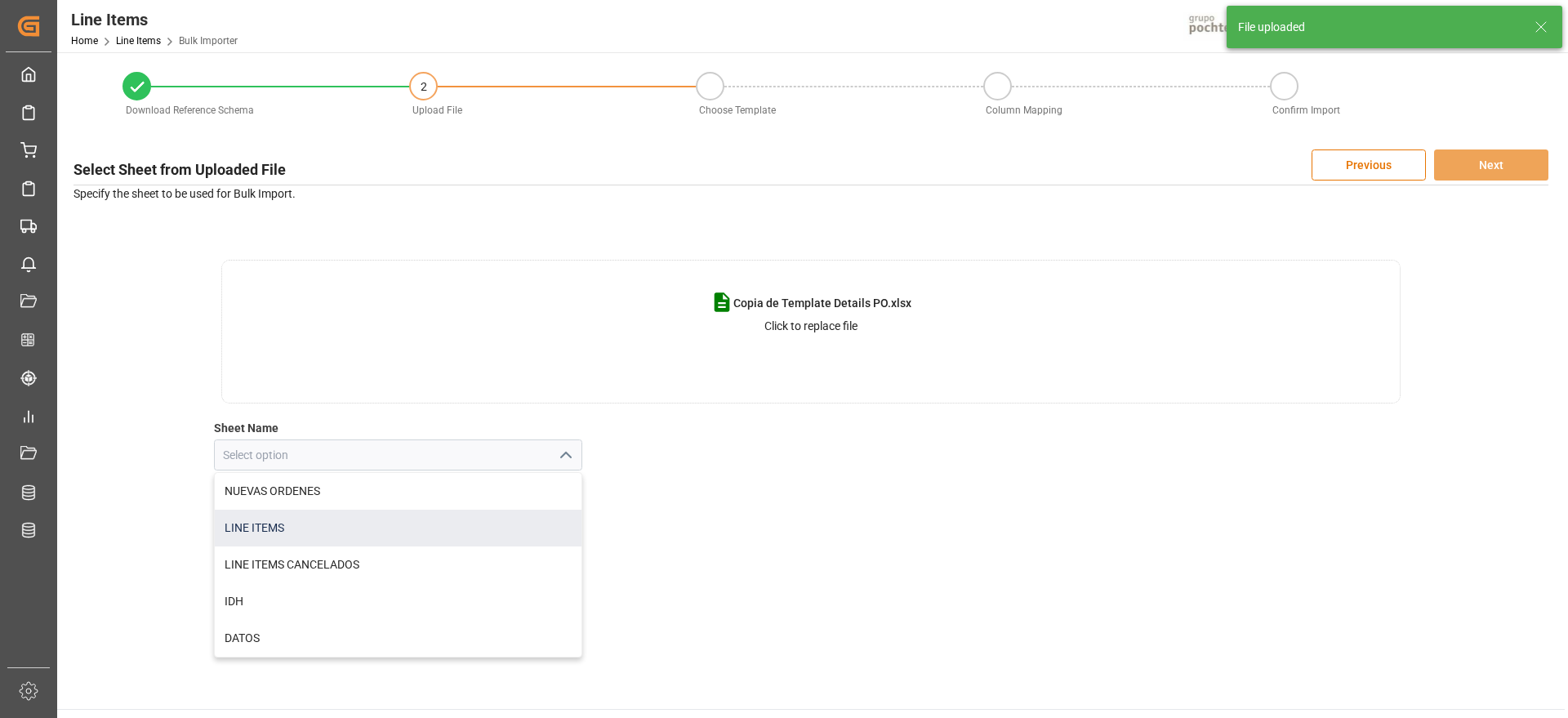
click at [352, 537] on div "LINE ITEMS" at bounding box center [398, 527] width 368 height 37
type input "LINE ITEMS"
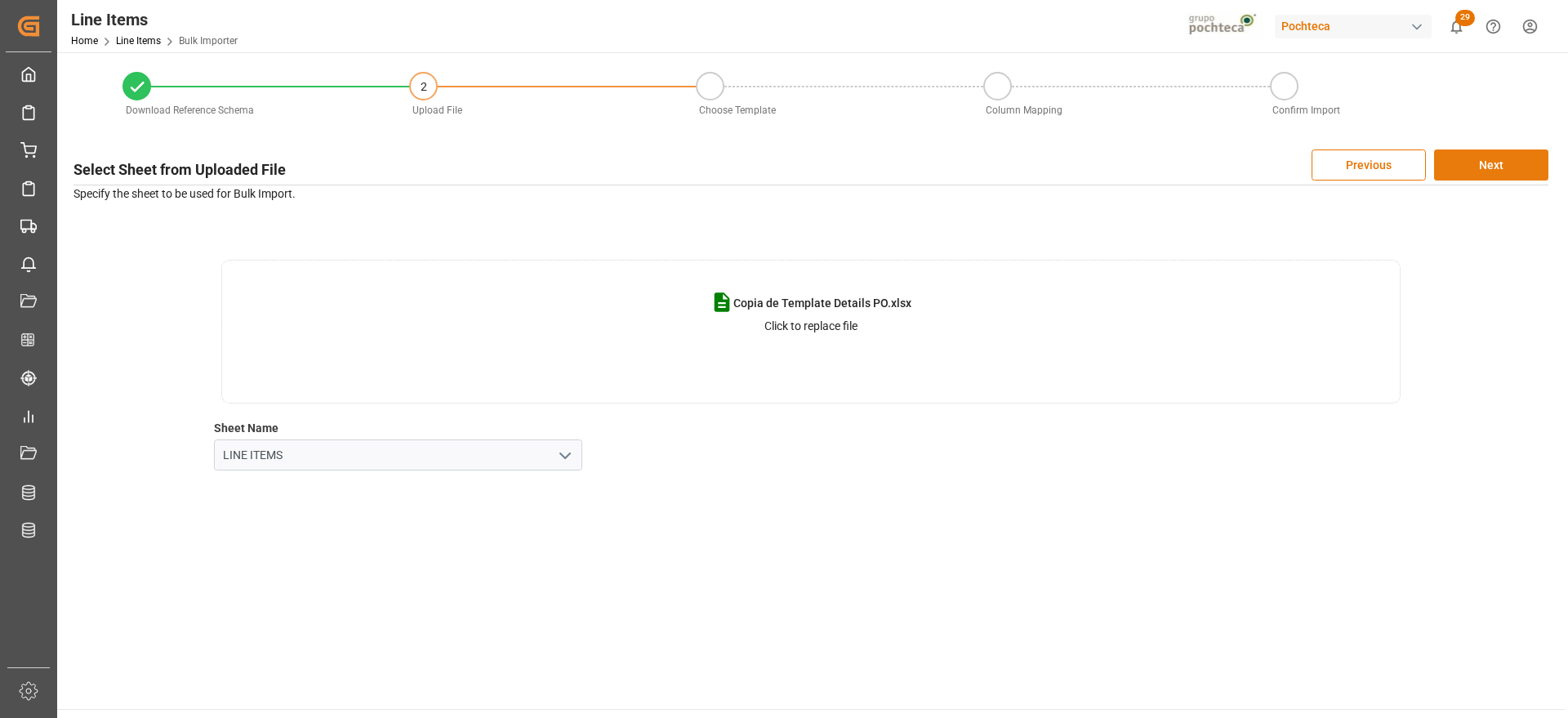
click at [1510, 160] on button "Next" at bounding box center [1491, 164] width 115 height 31
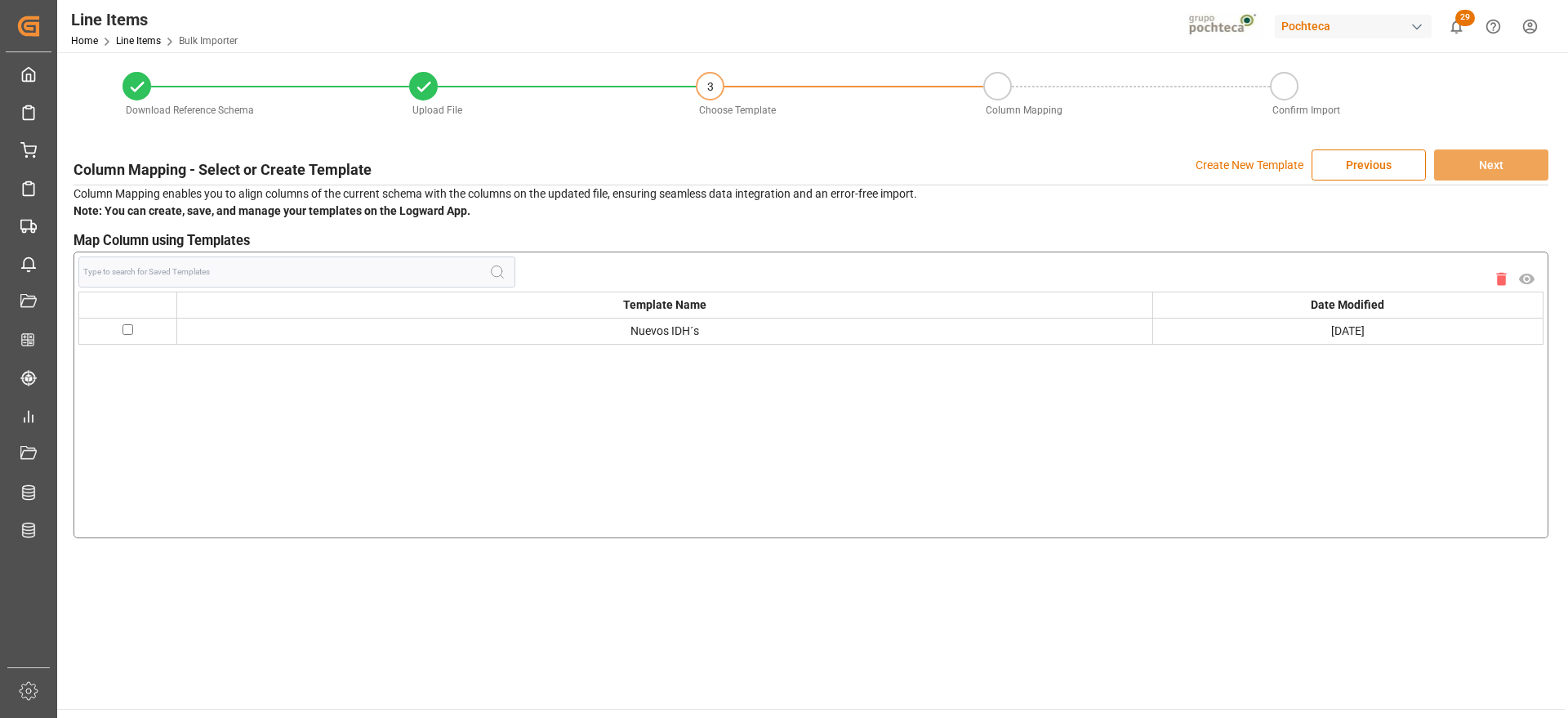
click at [128, 329] on input "checkbox" at bounding box center [128, 329] width 11 height 11
checkbox input "true"
click at [1502, 162] on button "Next" at bounding box center [1491, 164] width 115 height 31
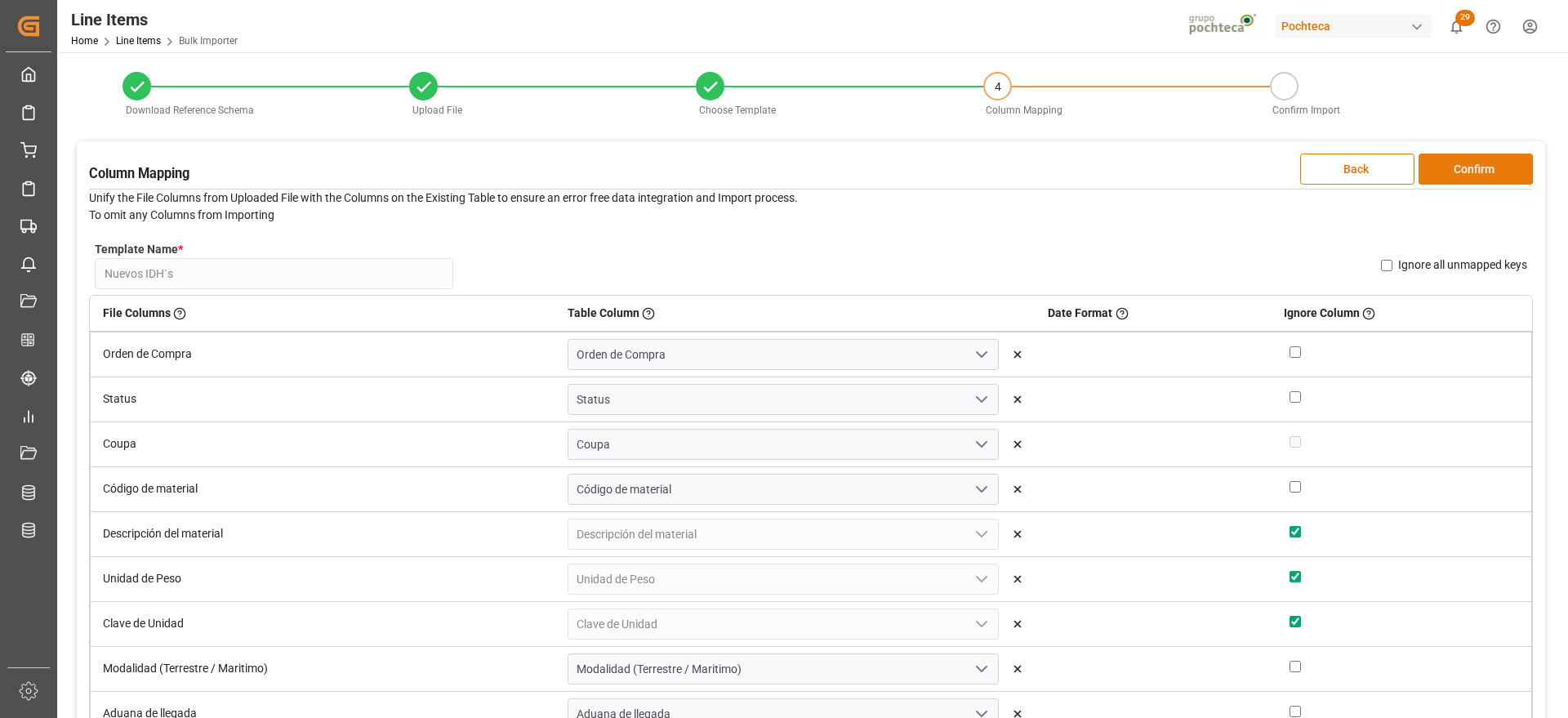
click at [1488, 160] on button "Confirm" at bounding box center [1476, 168] width 115 height 31
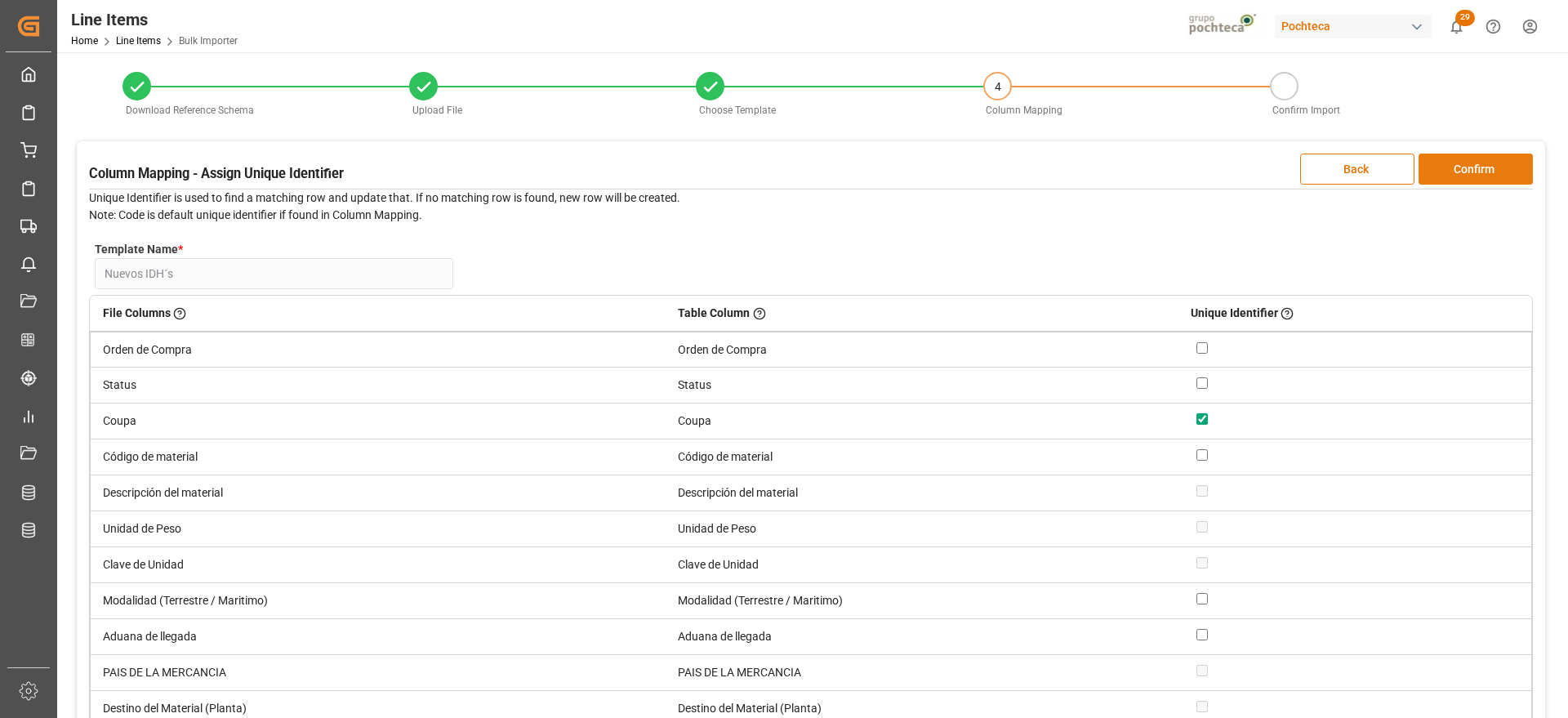
click at [1505, 169] on button "Confirm" at bounding box center [1476, 168] width 115 height 31
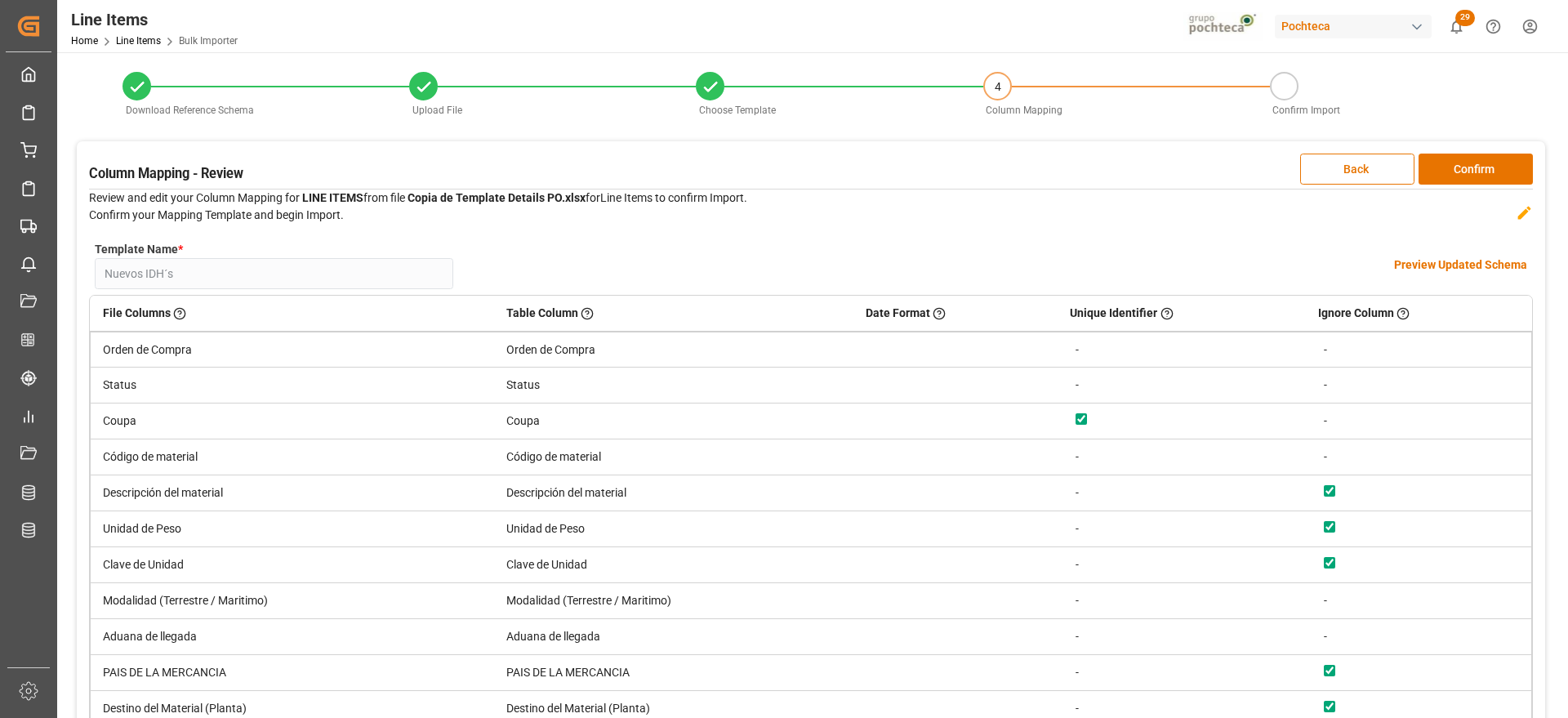
click at [1458, 261] on h4 "Preview Updated Schema" at bounding box center [1460, 264] width 133 height 17
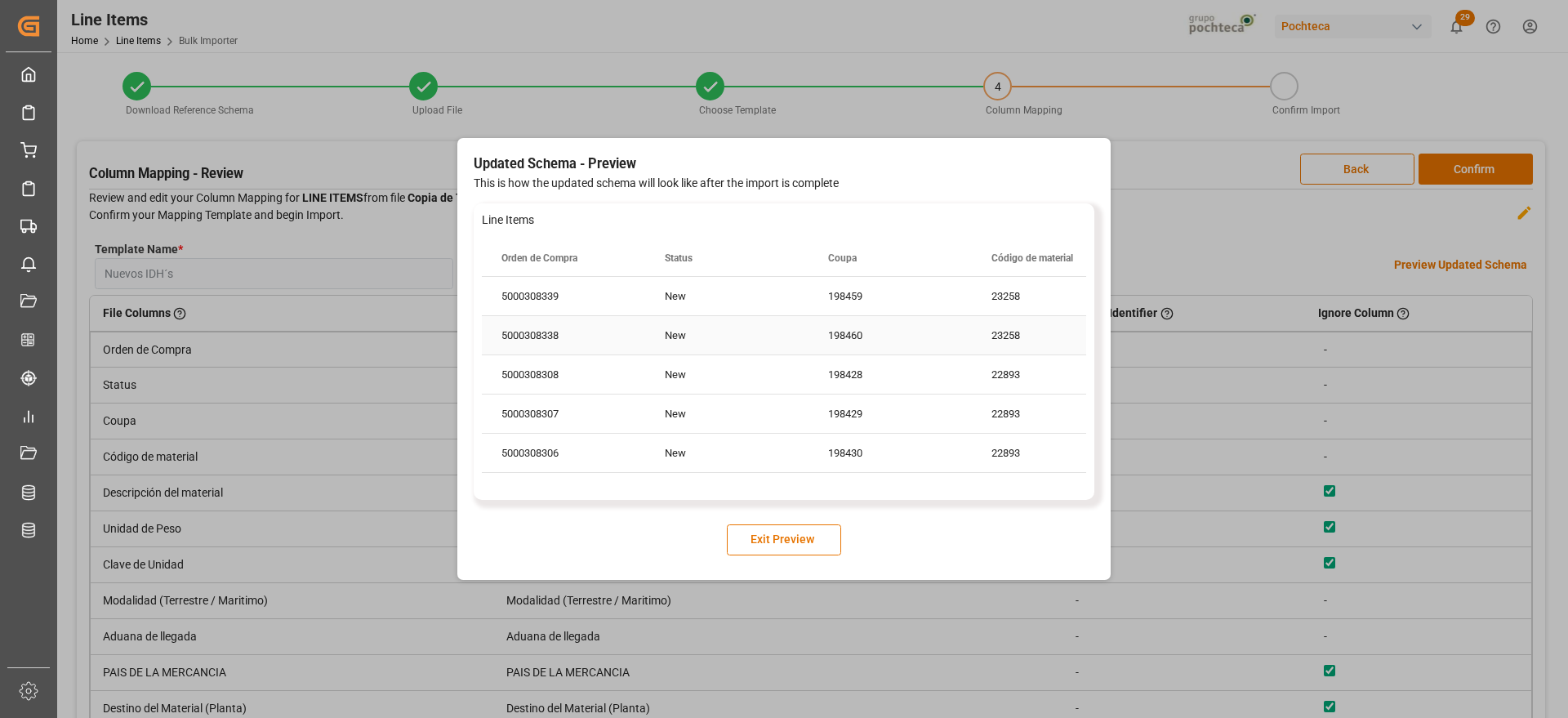
click at [664, 335] on div "New" at bounding box center [726, 335] width 163 height 39
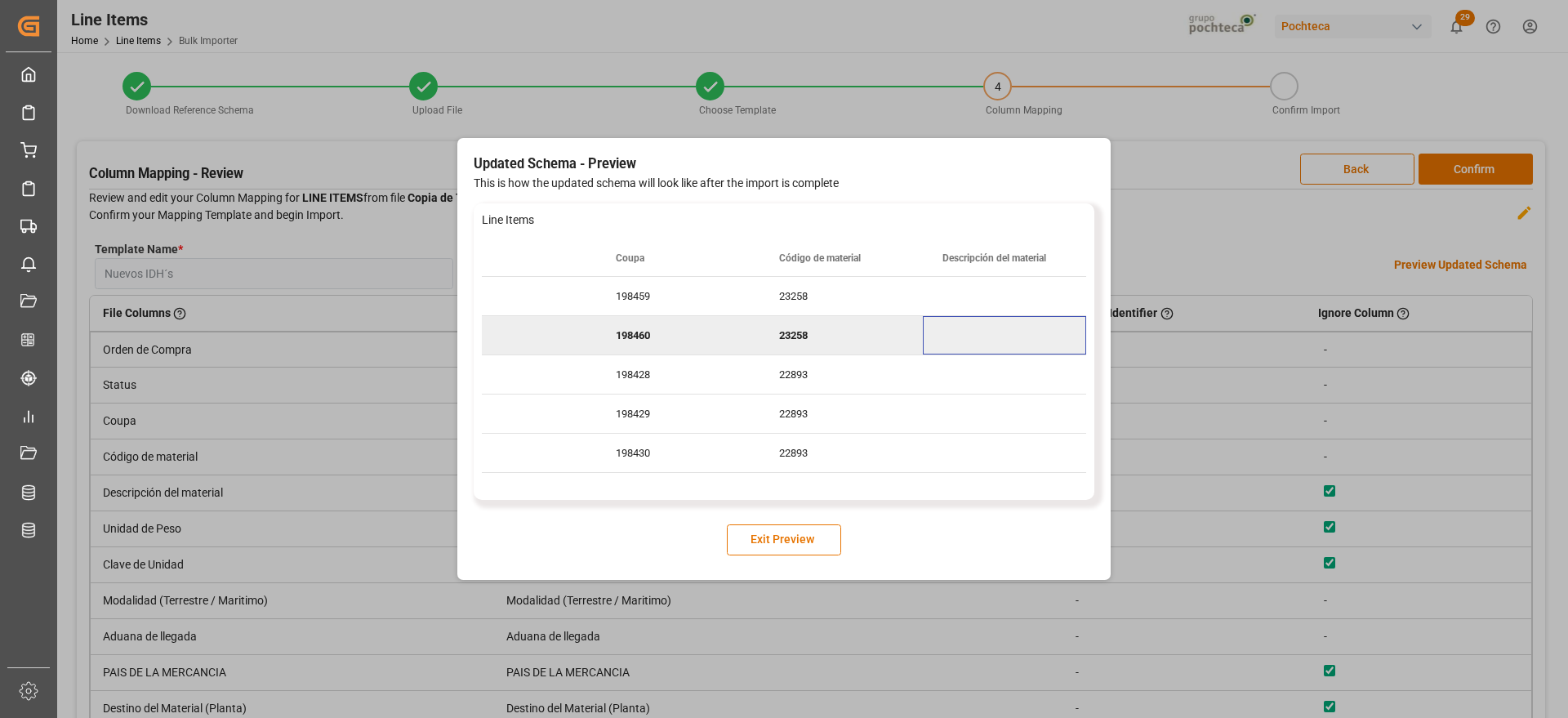
scroll to position [0, 376]
click at [816, 533] on button "Exit Preview" at bounding box center [784, 539] width 115 height 31
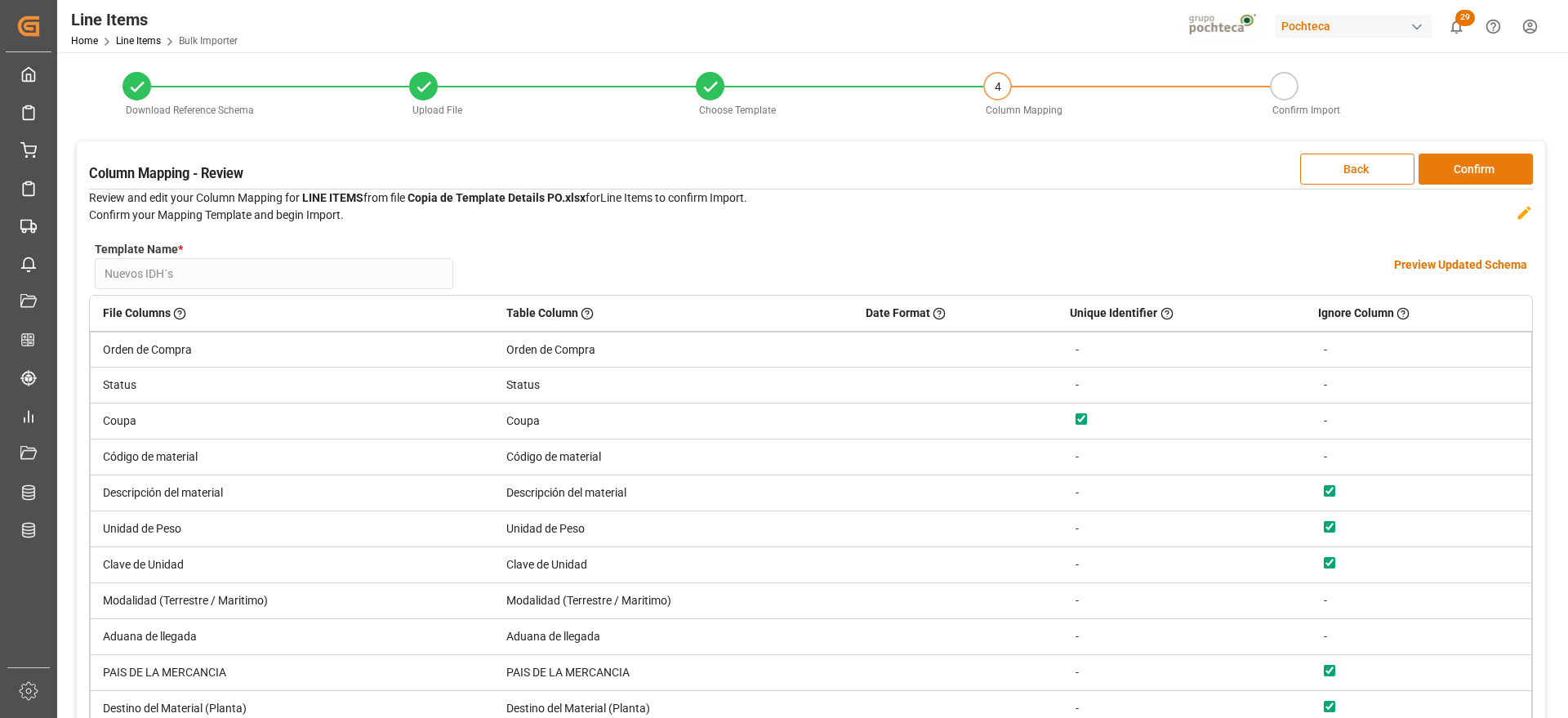
click at [1494, 163] on button "Confirm" at bounding box center [1476, 168] width 115 height 31
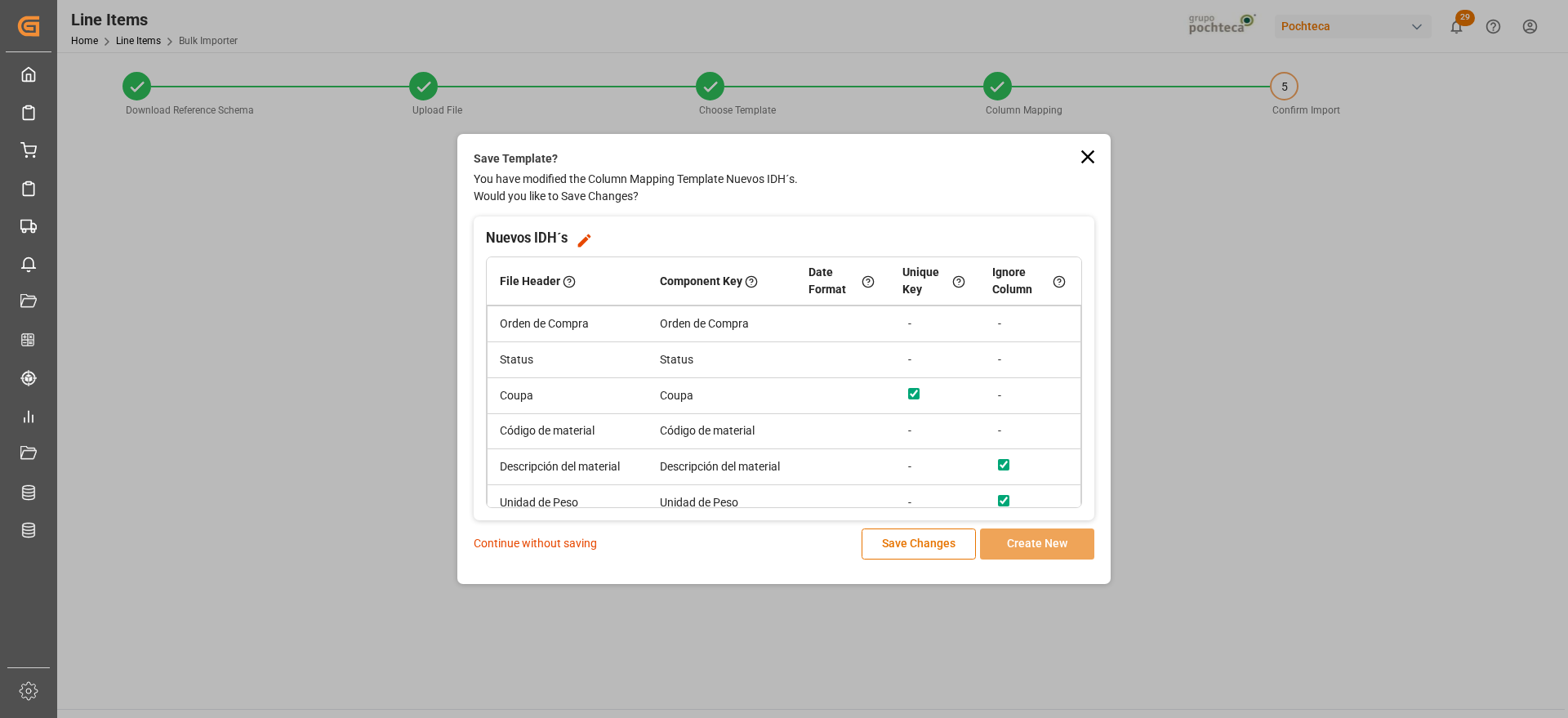
click at [541, 539] on p "Continue without saving" at bounding box center [535, 543] width 124 height 17
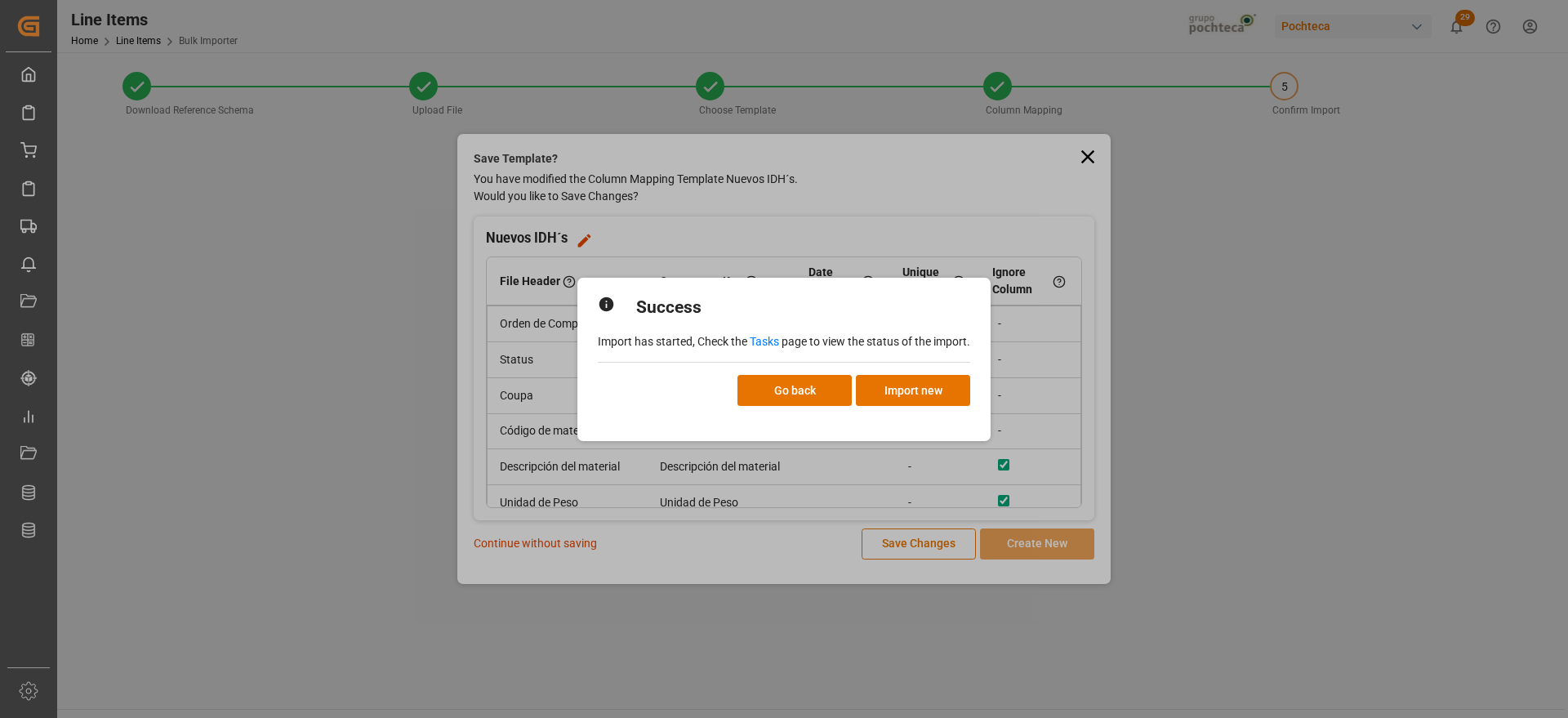
click at [763, 337] on link "Tasks" at bounding box center [764, 341] width 30 height 13
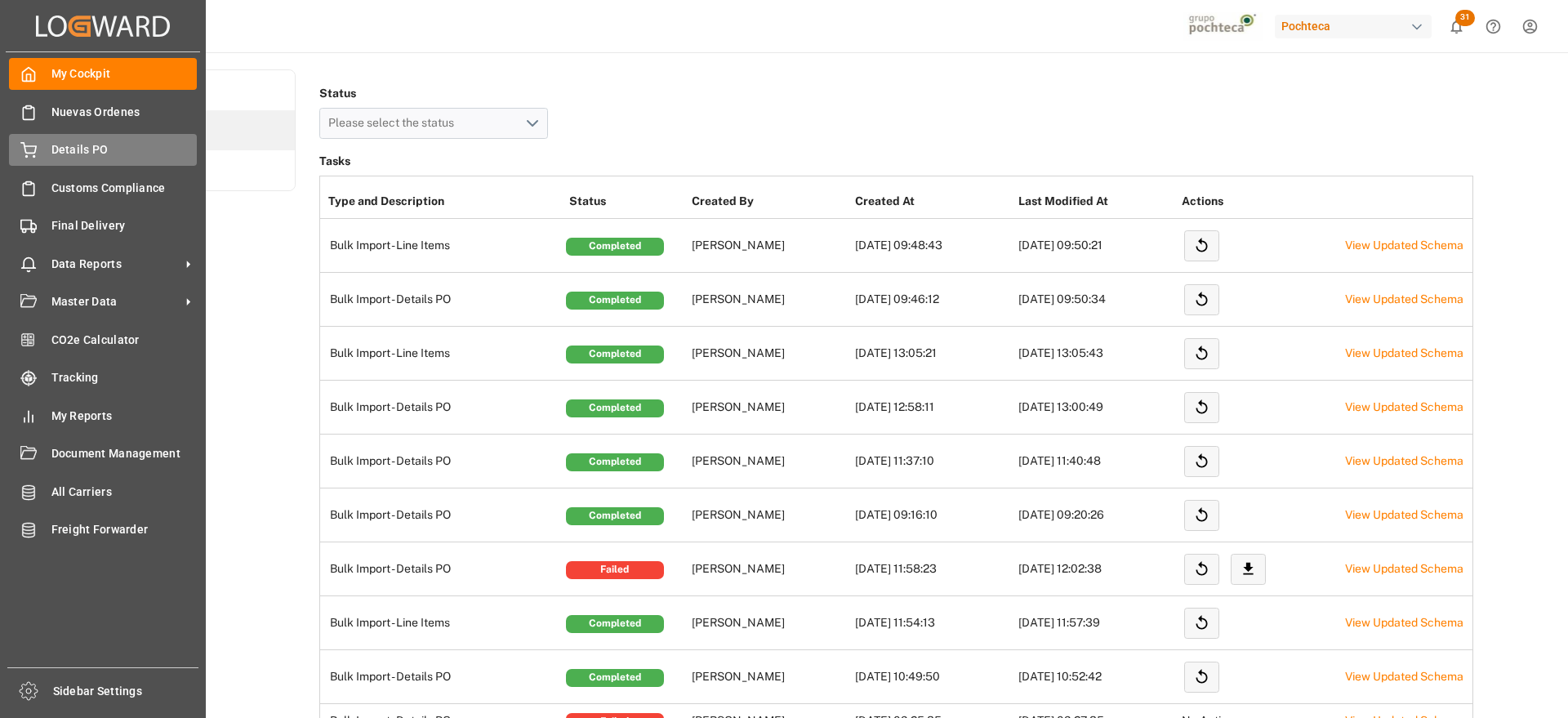
click at [77, 151] on span "Details PO" at bounding box center [125, 149] width 146 height 17
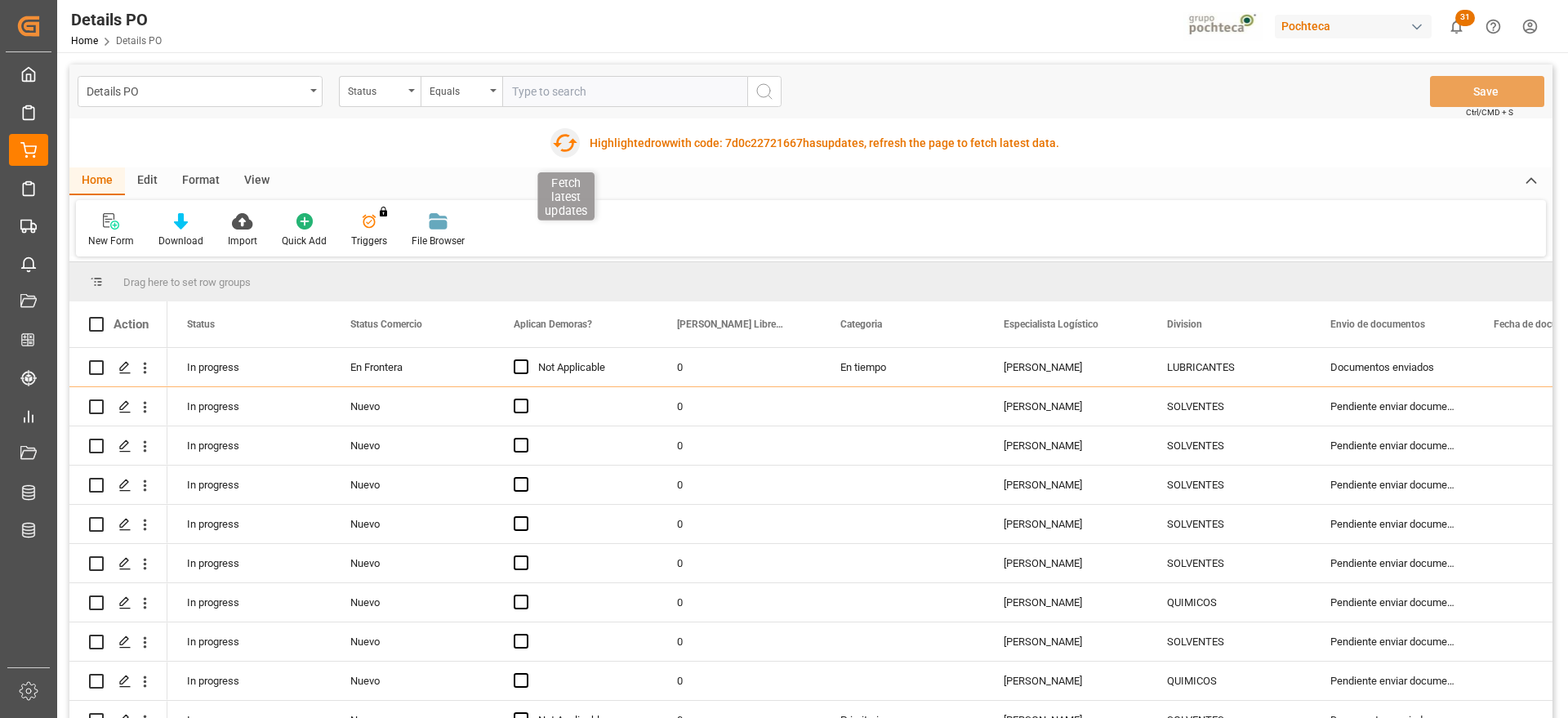
click at [558, 141] on icon "button" at bounding box center [564, 142] width 26 height 26
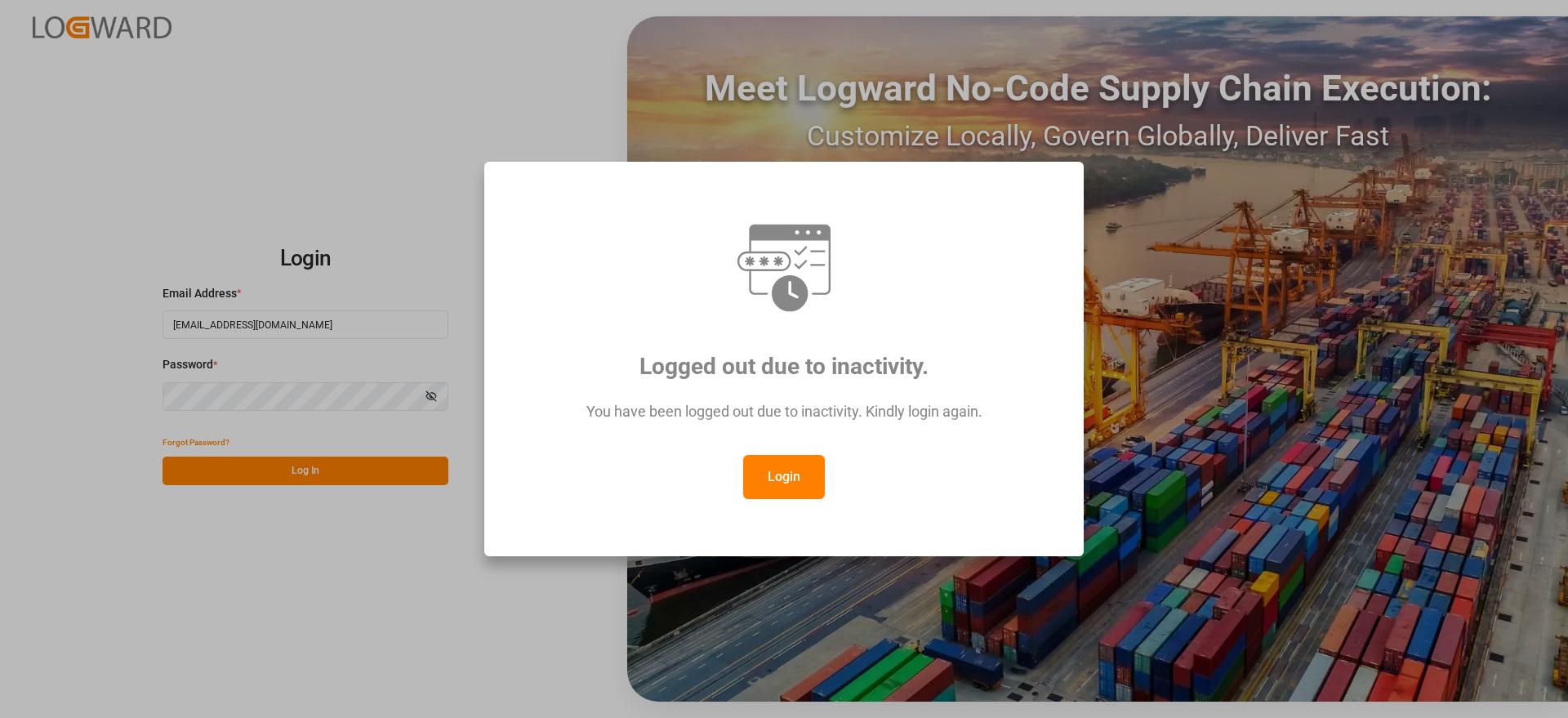
click at [805, 485] on button "Login" at bounding box center [784, 477] width 82 height 45
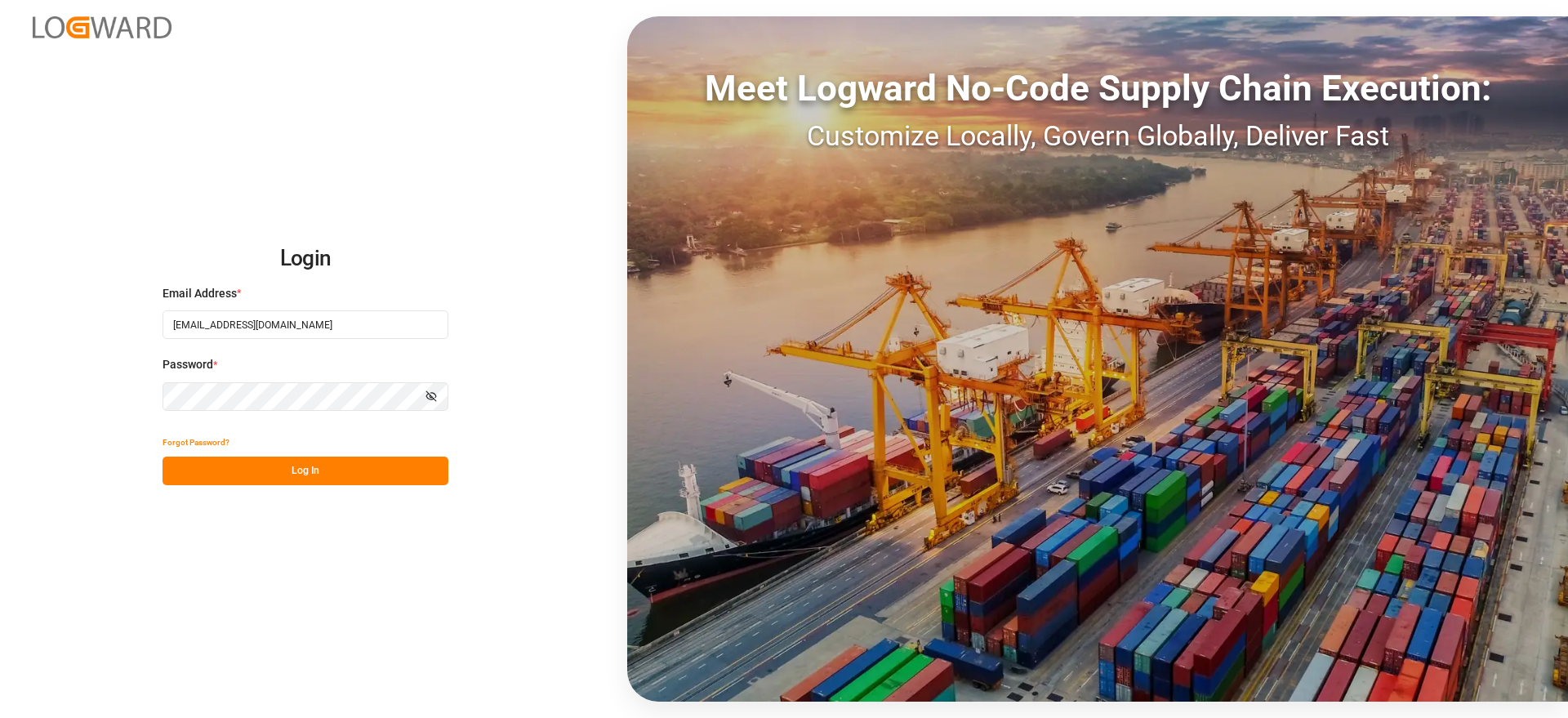
click at [314, 471] on button "Log In" at bounding box center [305, 471] width 286 height 29
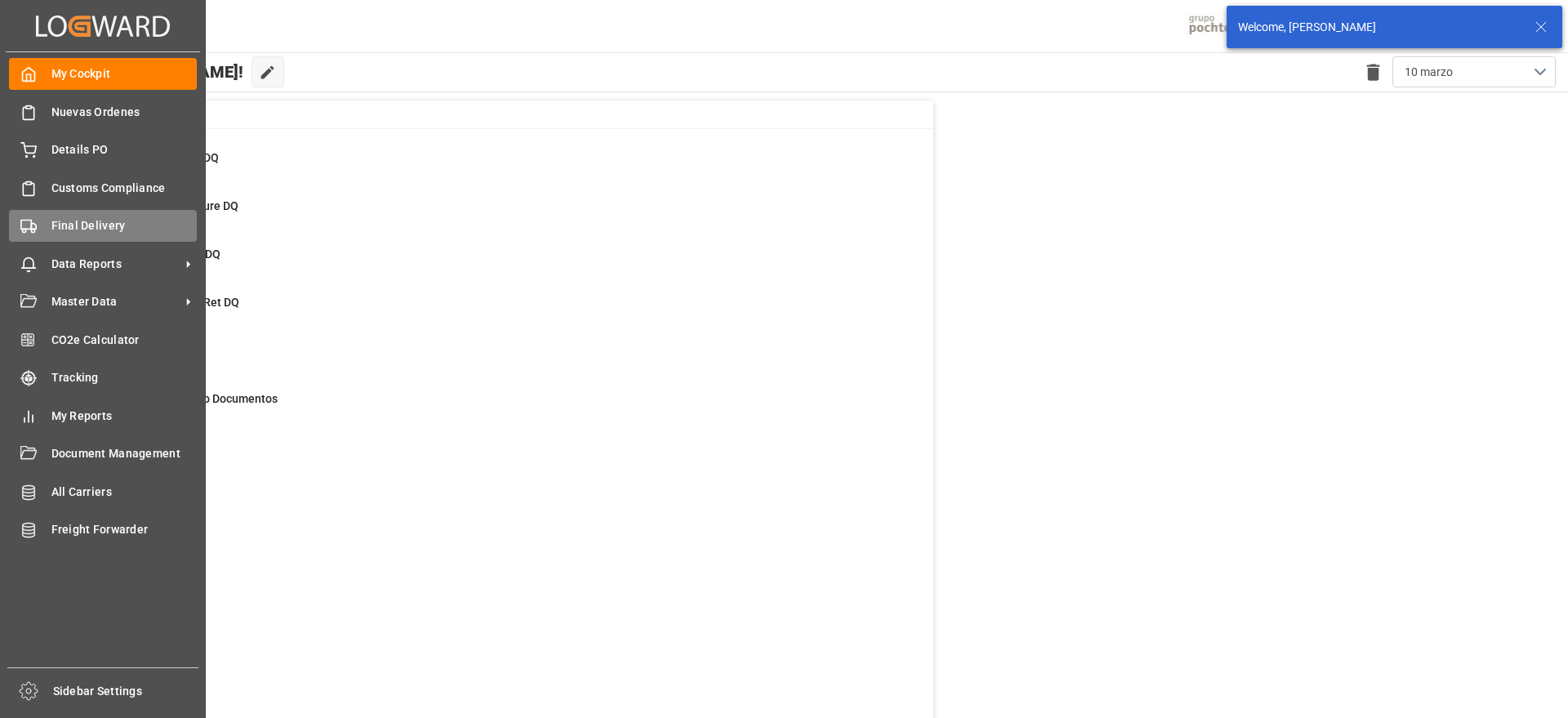
click at [69, 227] on span "Final Delivery" at bounding box center [125, 225] width 146 height 17
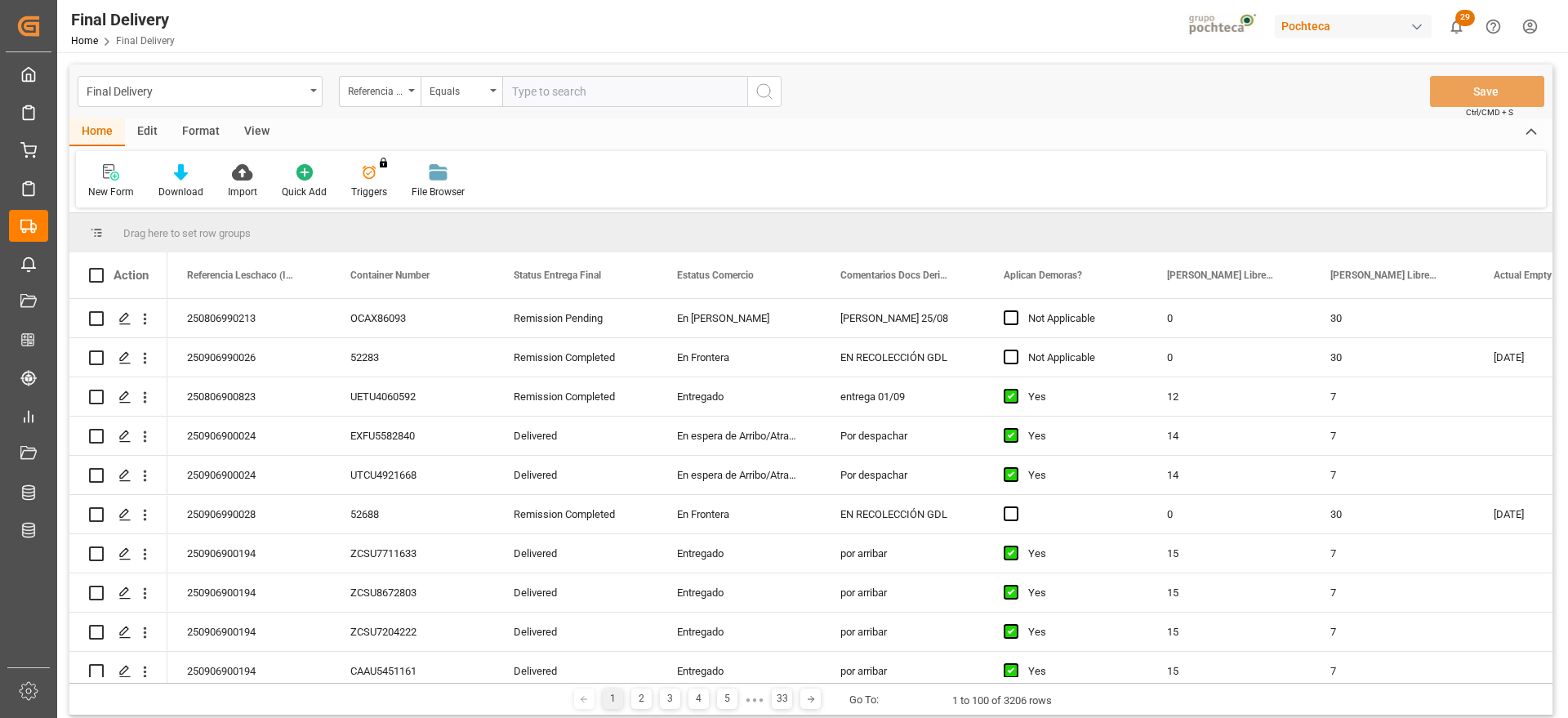
click at [550, 85] on input "text" at bounding box center [625, 91] width 245 height 31
type input "250806900921"
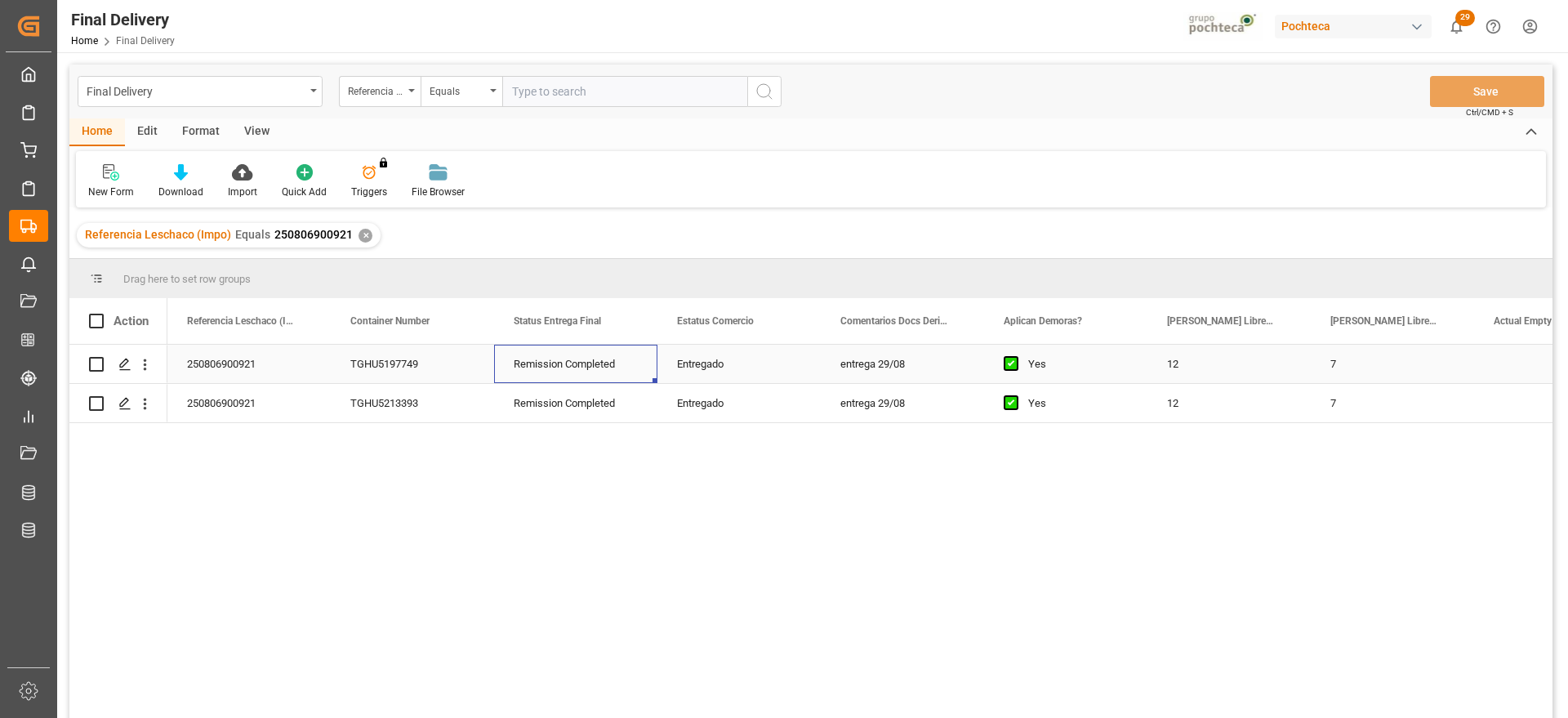
click at [620, 371] on div "Remission Completed" at bounding box center [575, 364] width 163 height 39
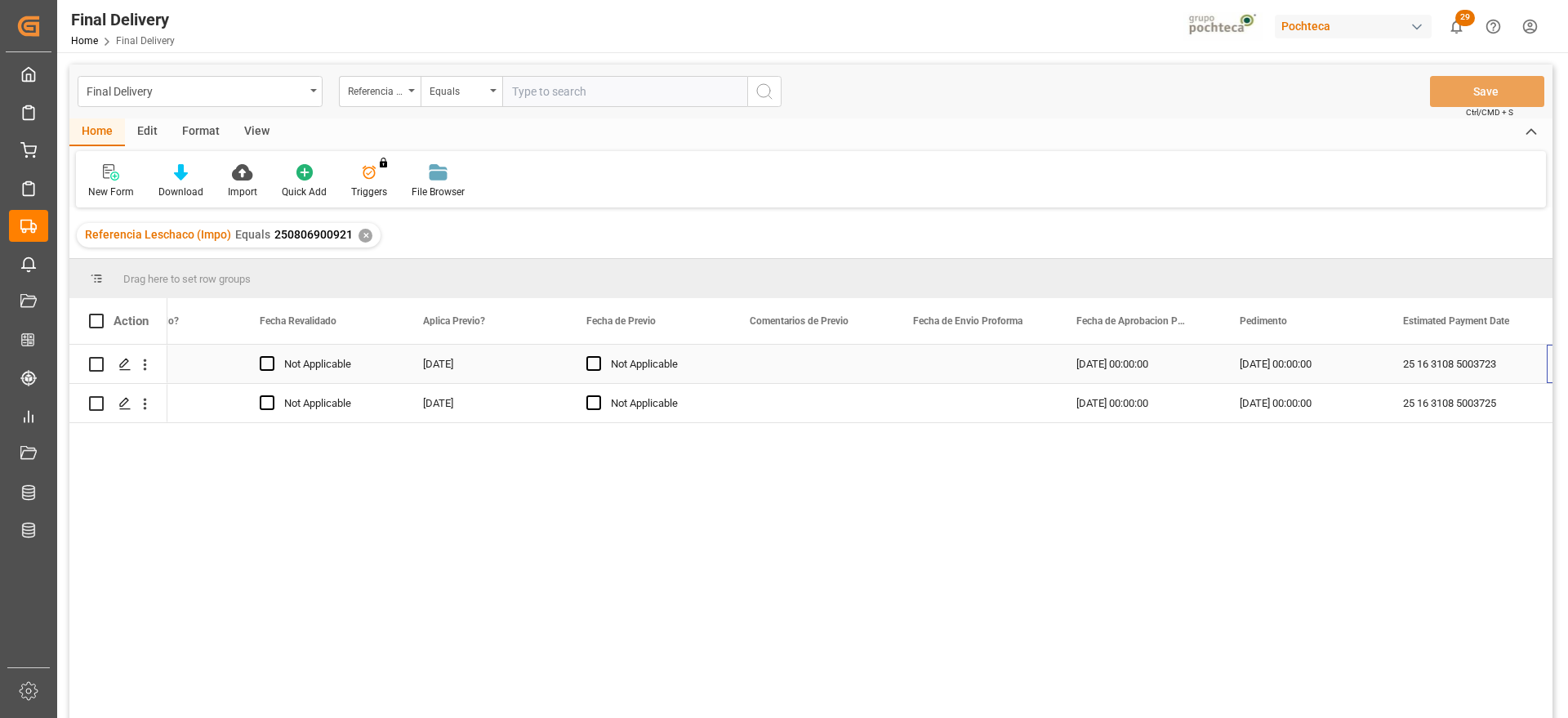
scroll to position [0, 2377]
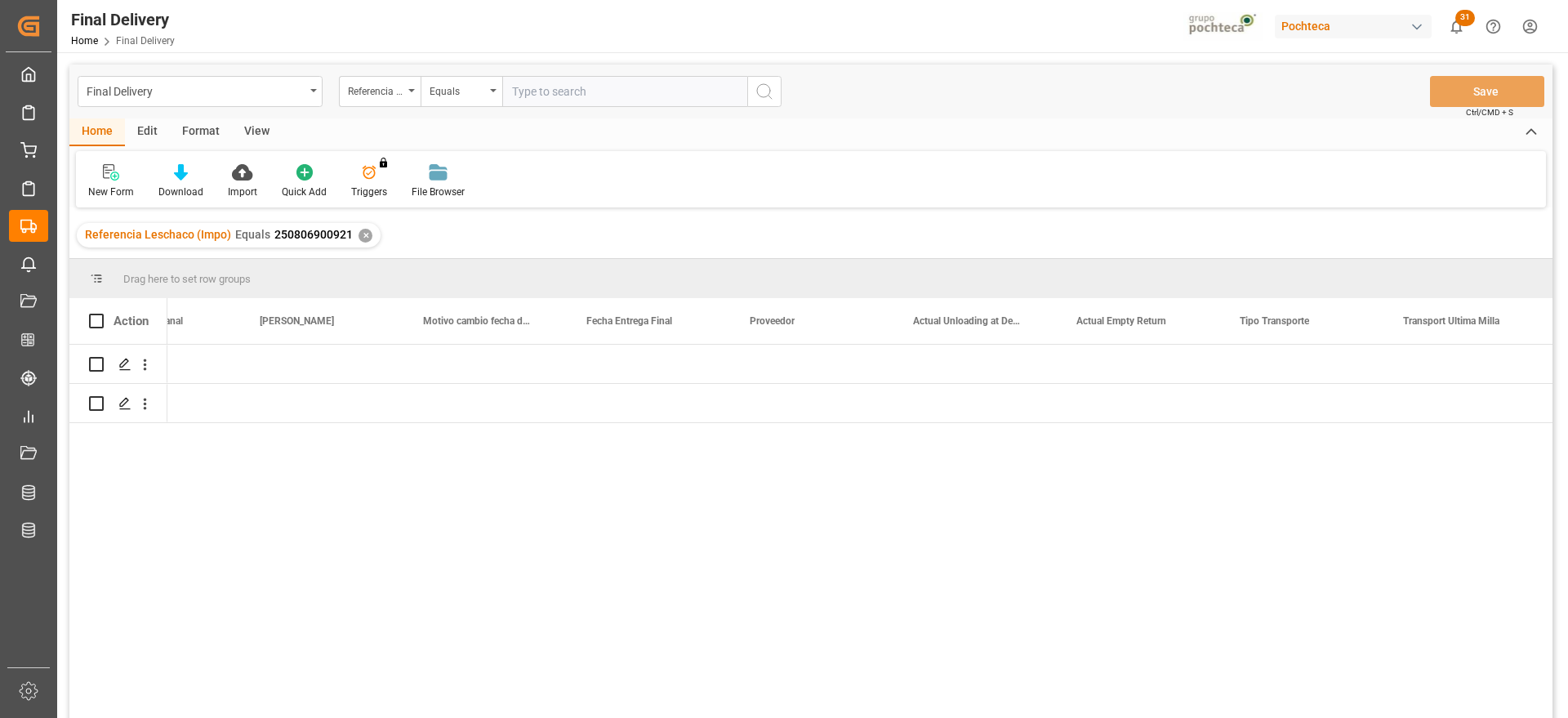
scroll to position [0, 4499]
click at [362, 232] on div "✕" at bounding box center [366, 235] width 14 height 14
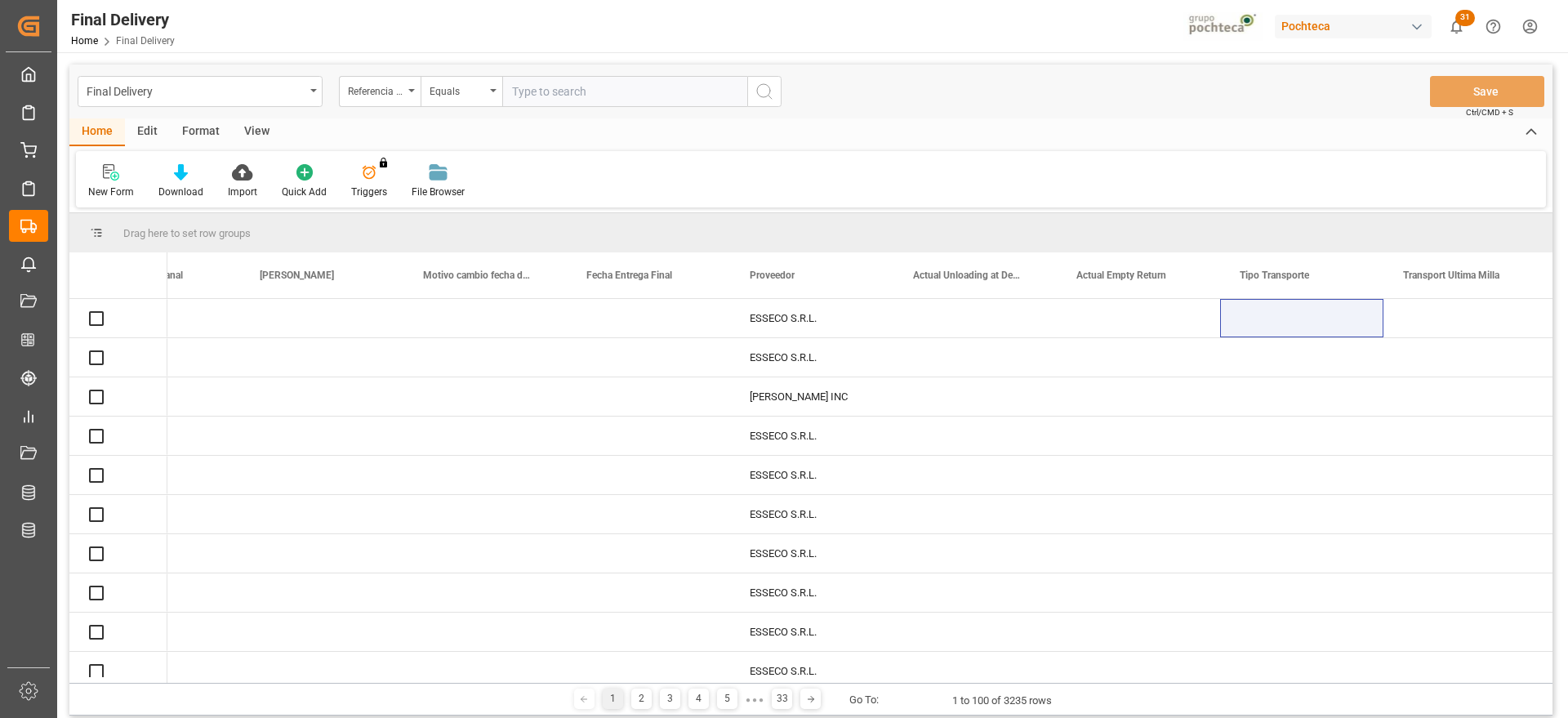
click at [550, 87] on input "text" at bounding box center [625, 91] width 245 height 31
paste input "250906900244"
type input "250906900244"
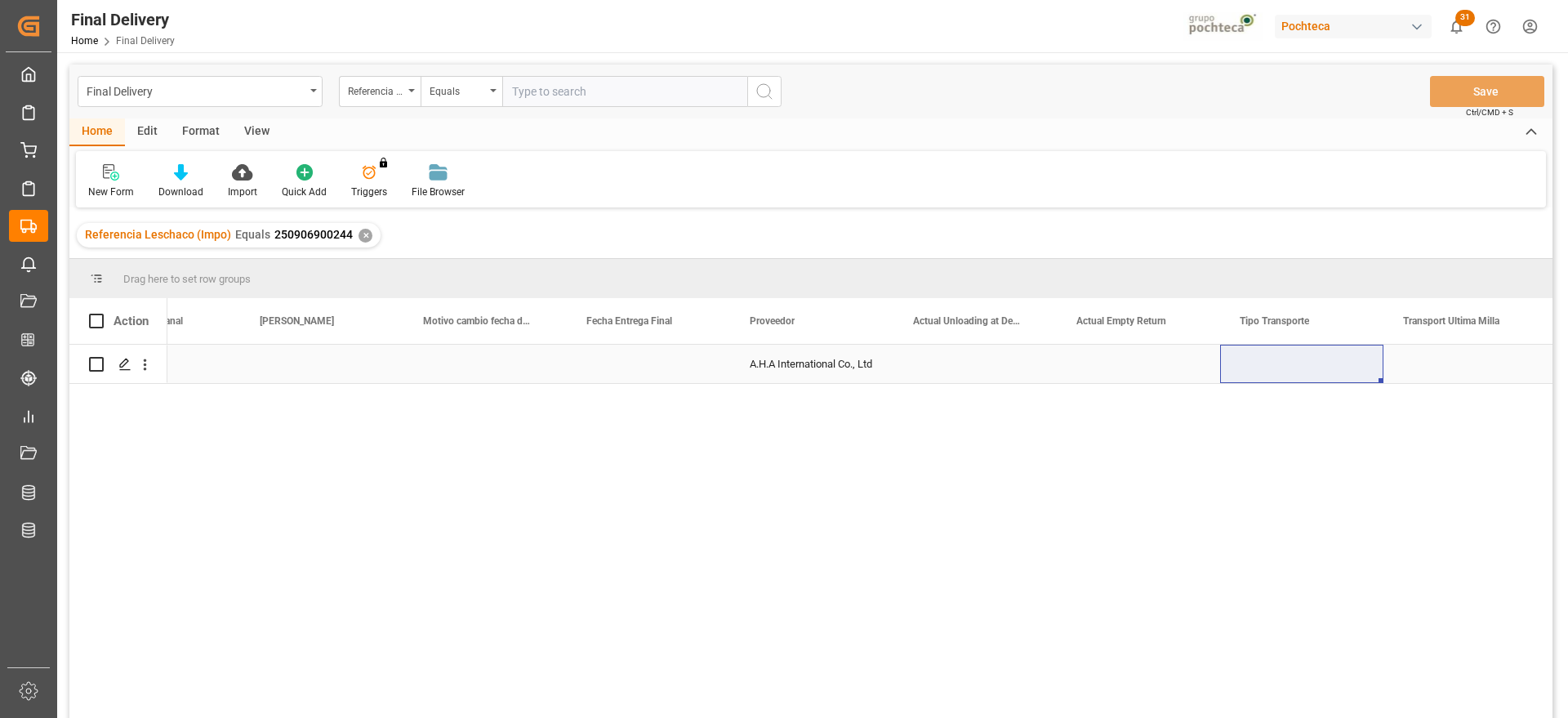
click at [852, 375] on div "A.H.A International Co., Ltd" at bounding box center [811, 364] width 163 height 39
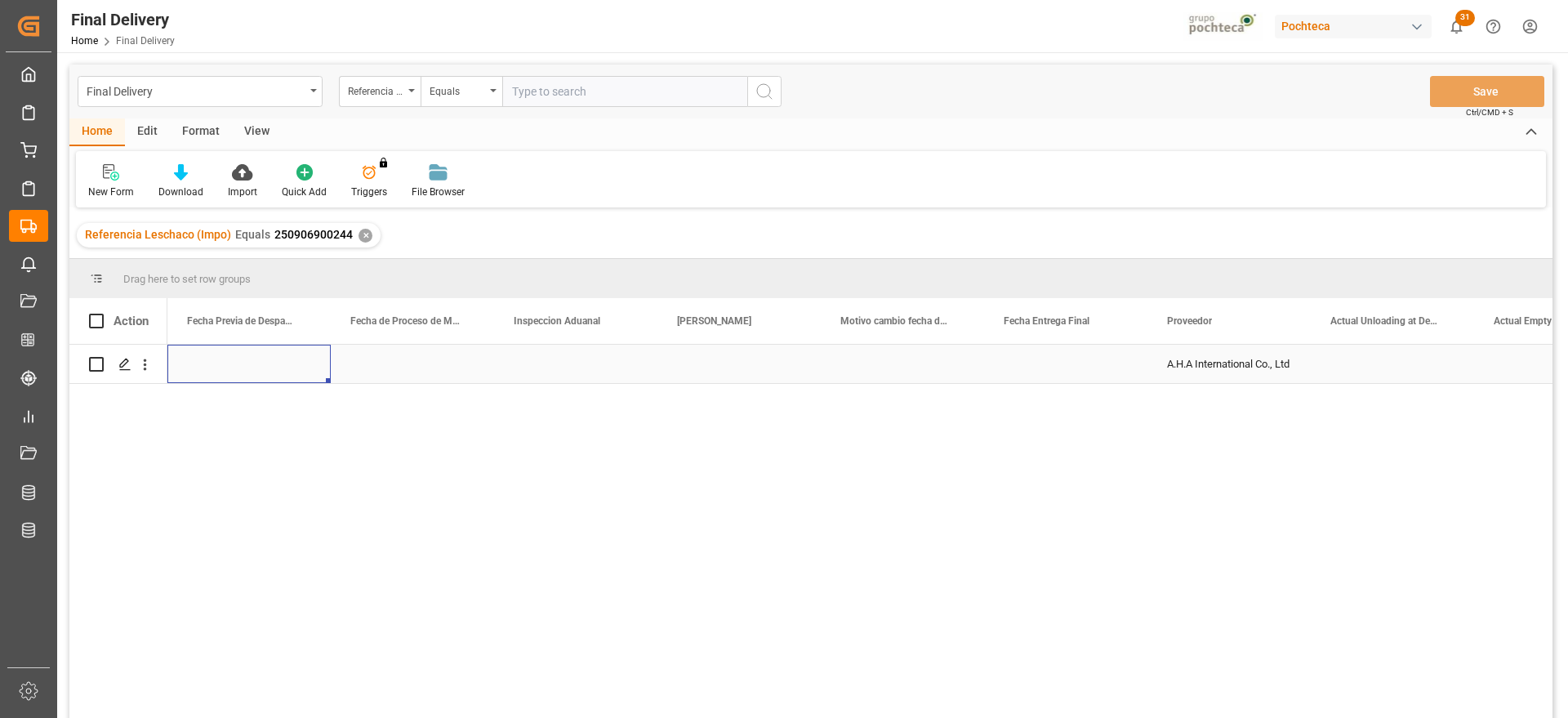
scroll to position [0, 3919]
click at [852, 375] on div "Press SPACE to select this row." at bounding box center [902, 364] width 163 height 39
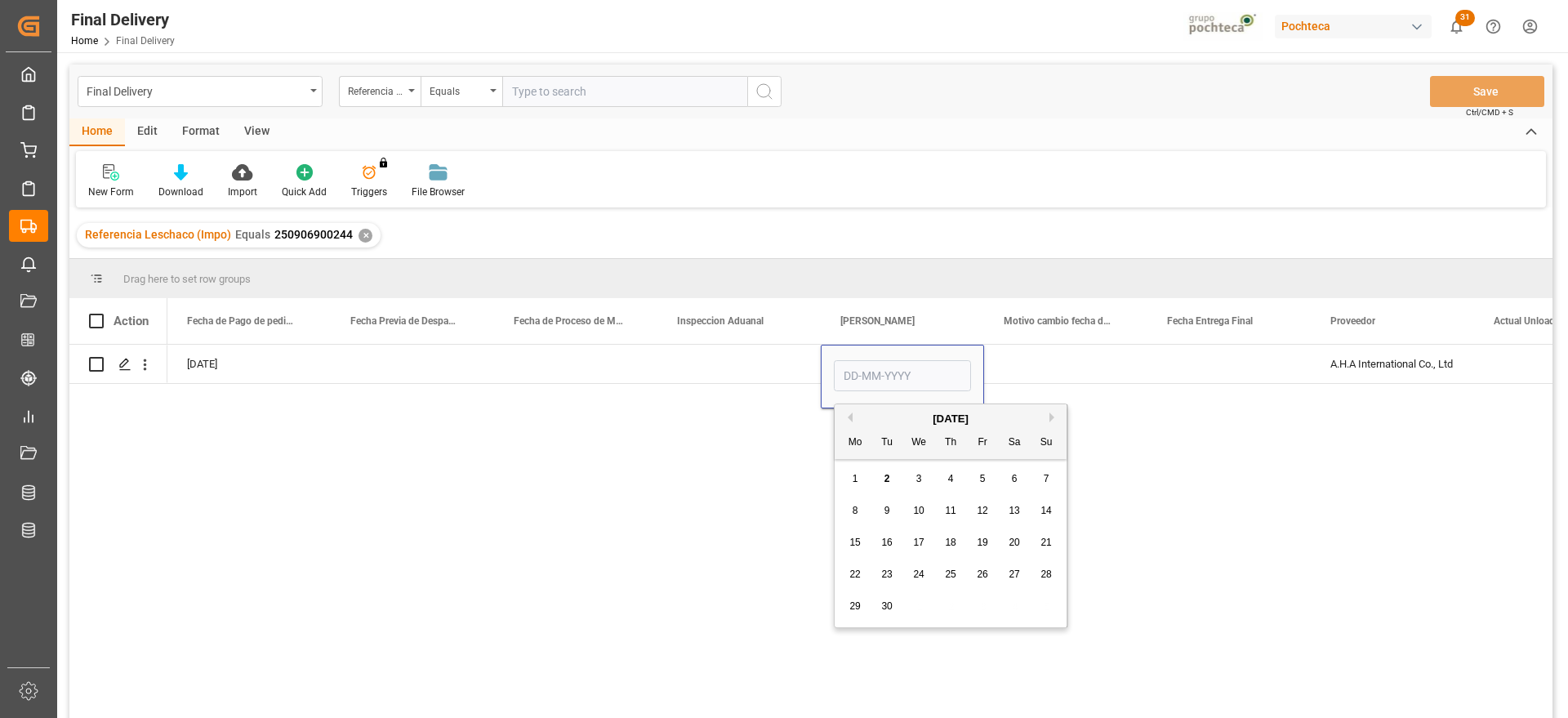
click at [950, 477] on span "4" at bounding box center [951, 479] width 6 height 12
type input "04-09-2025"
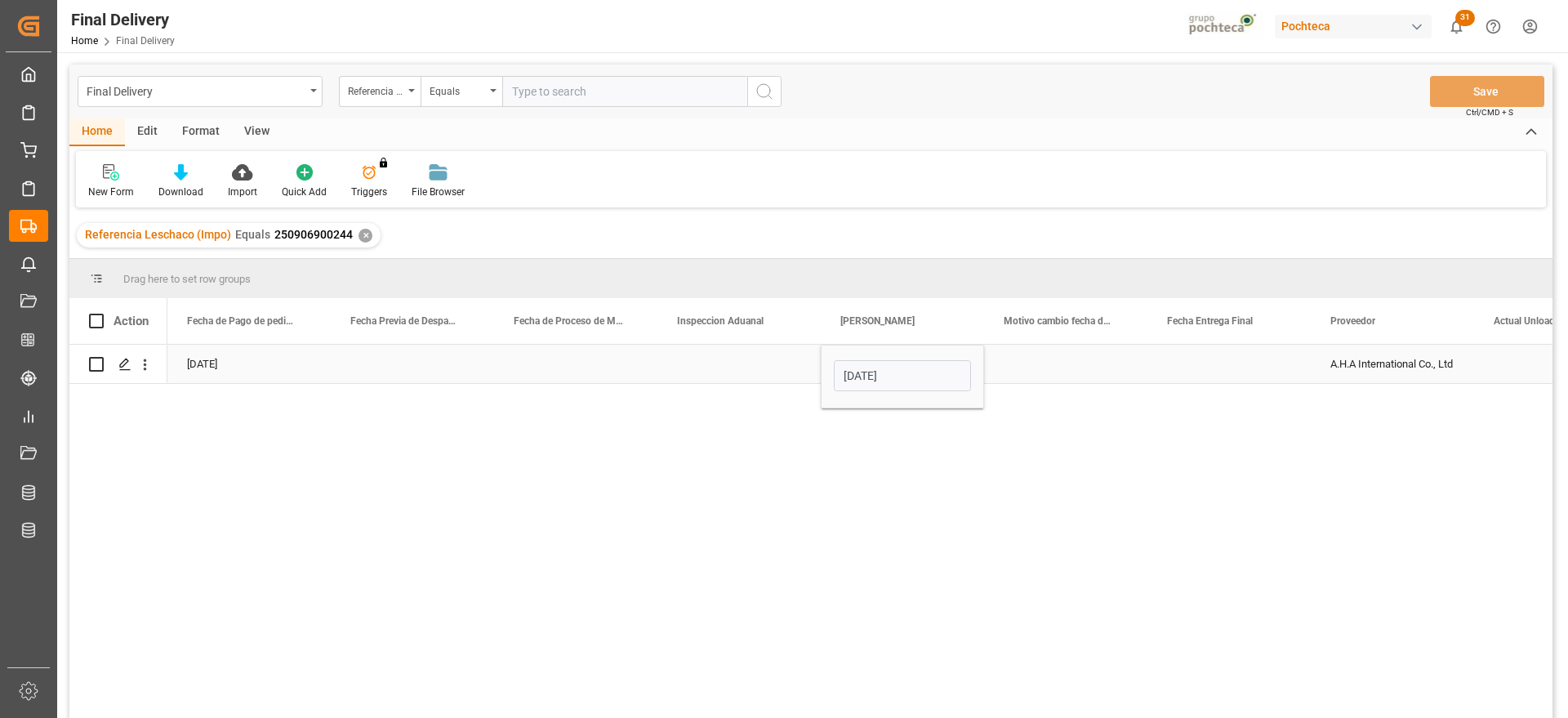
click at [1231, 359] on div "Press SPACE to select this row." at bounding box center [1228, 364] width 163 height 39
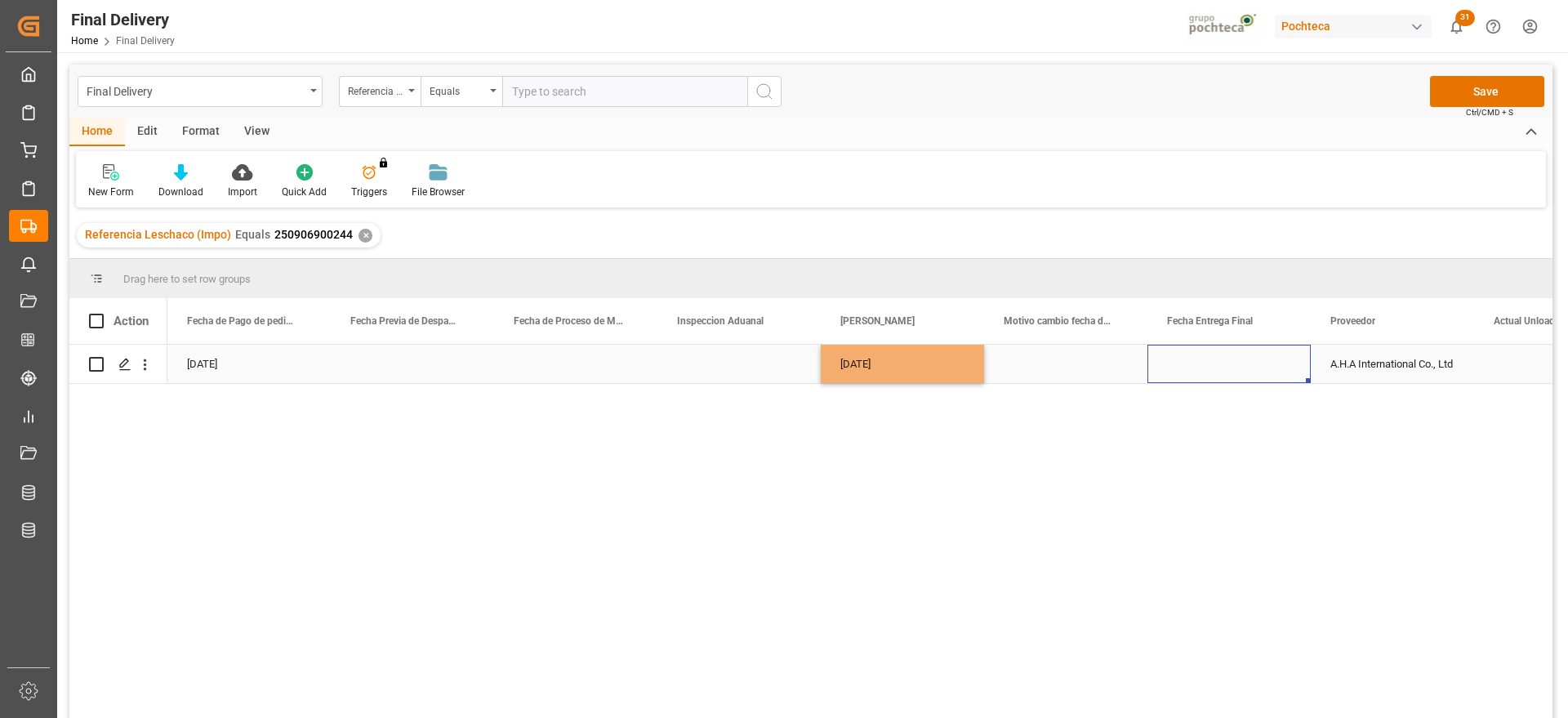
click at [1231, 359] on div "Press SPACE to select this row." at bounding box center [1228, 364] width 163 height 39
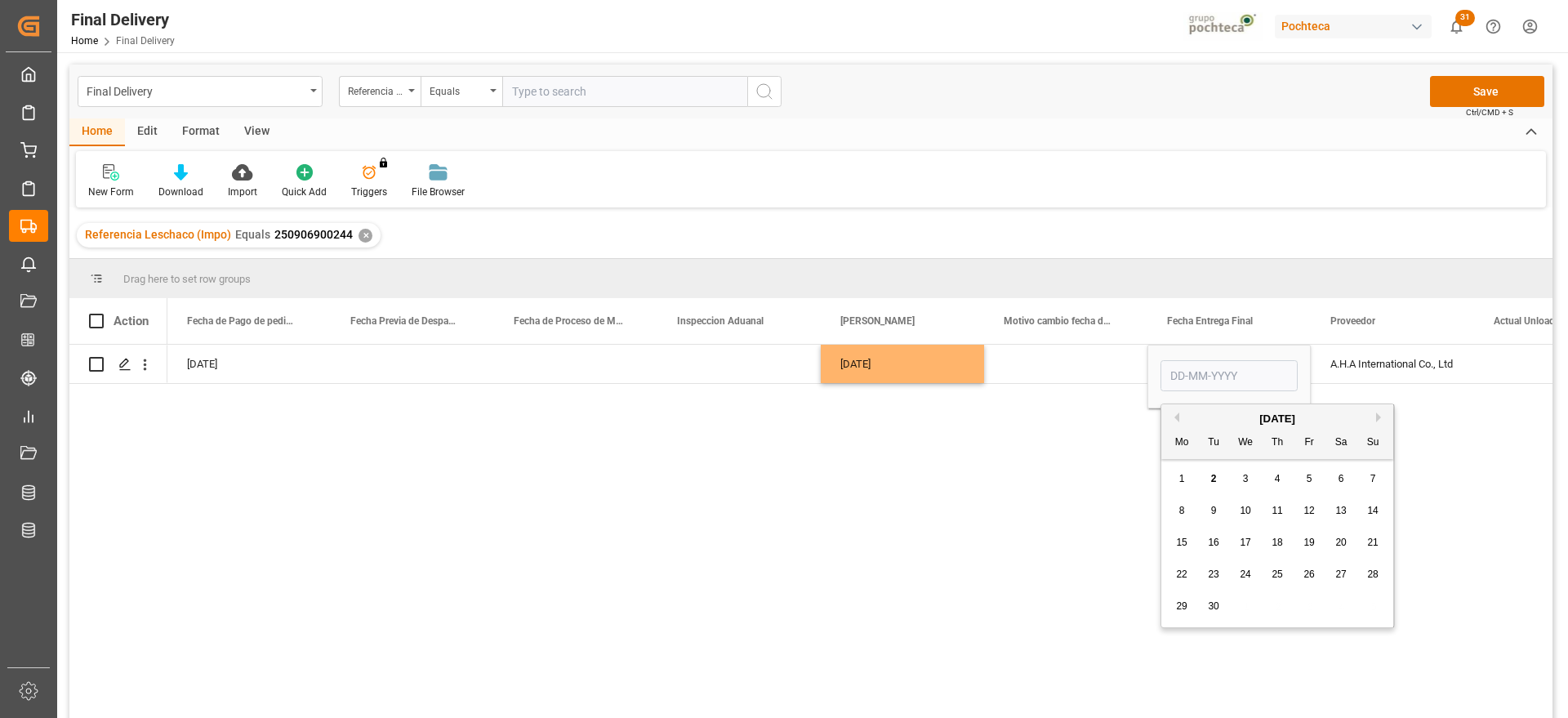
click at [1307, 480] on span "5" at bounding box center [1309, 479] width 6 height 12
type input "05-09-2025"
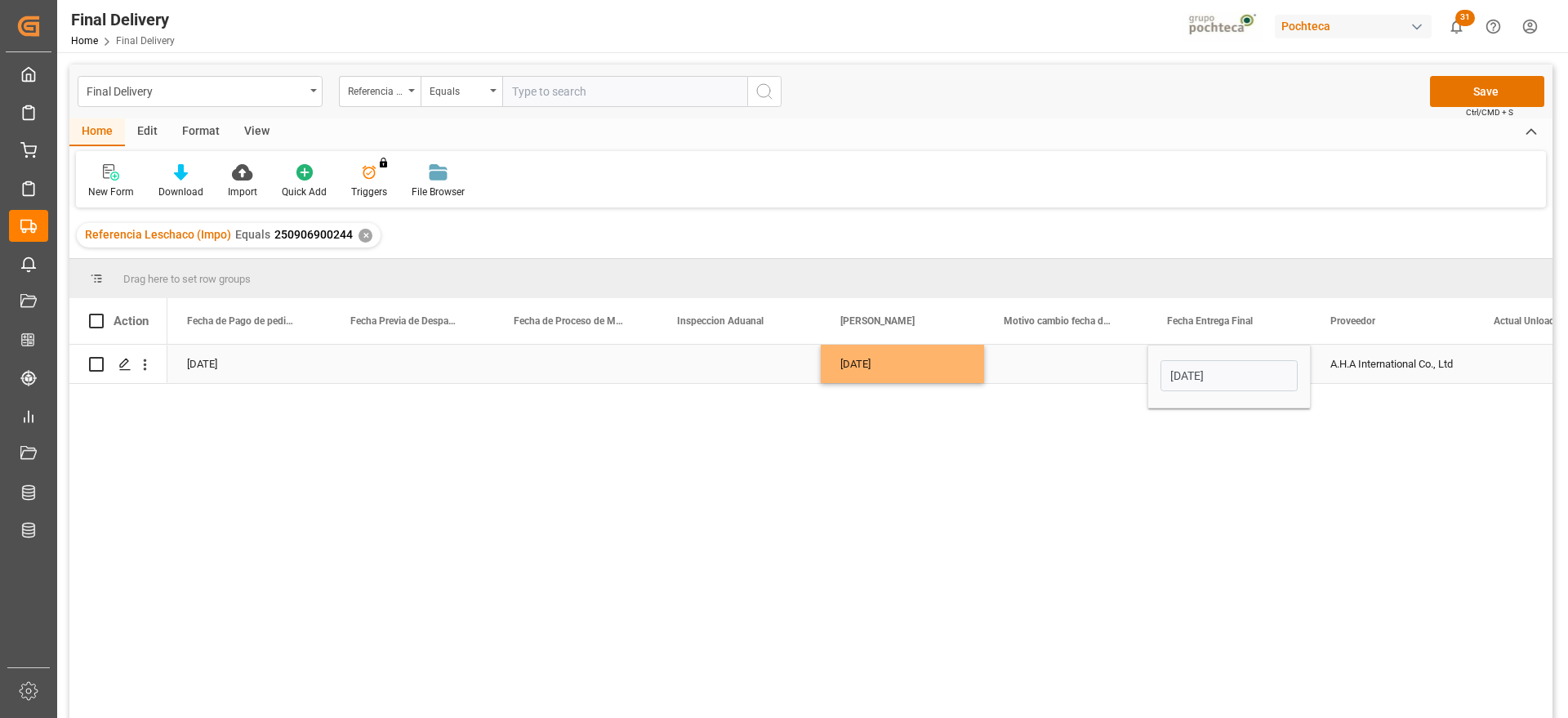
click at [1103, 372] on div "Press SPACE to select this row." at bounding box center [1065, 364] width 163 height 39
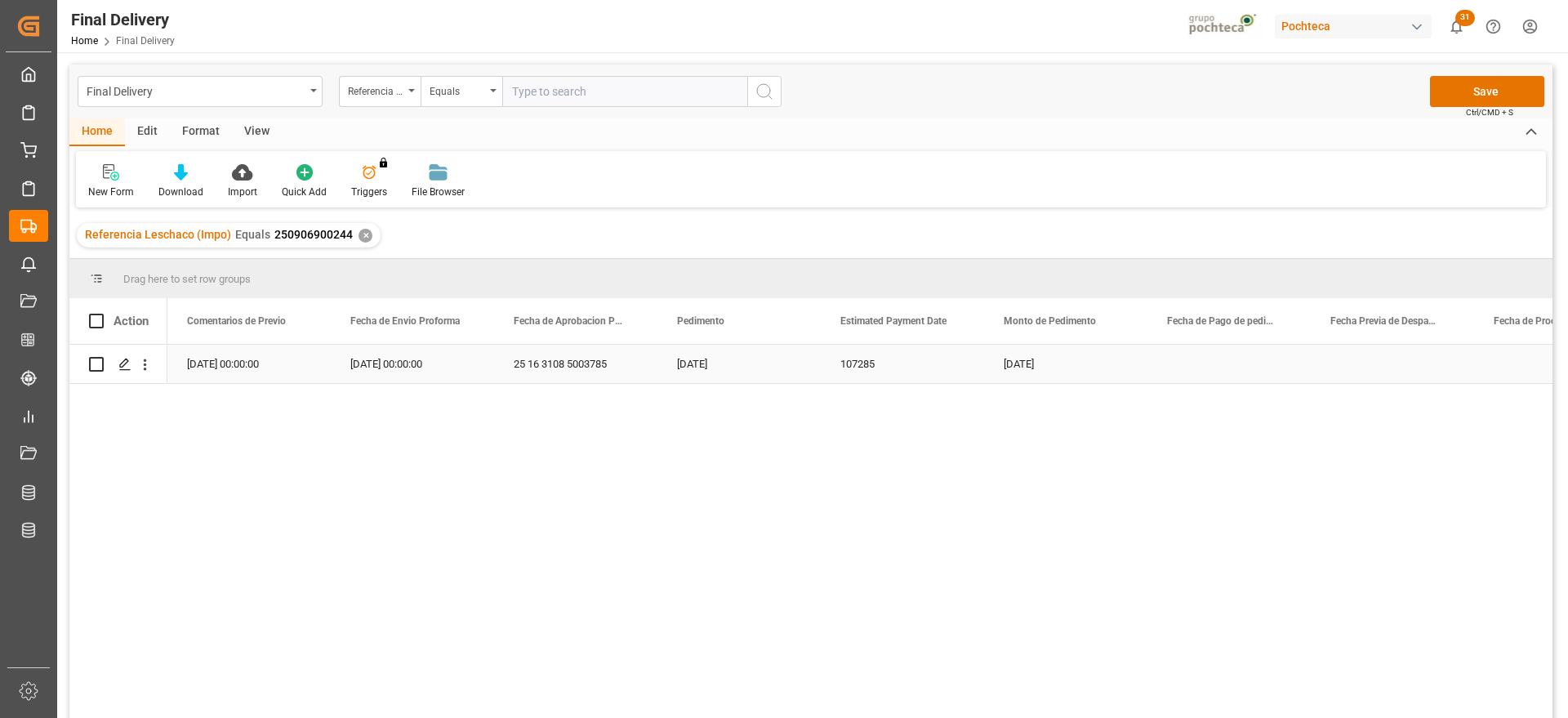
scroll to position [0, 0]
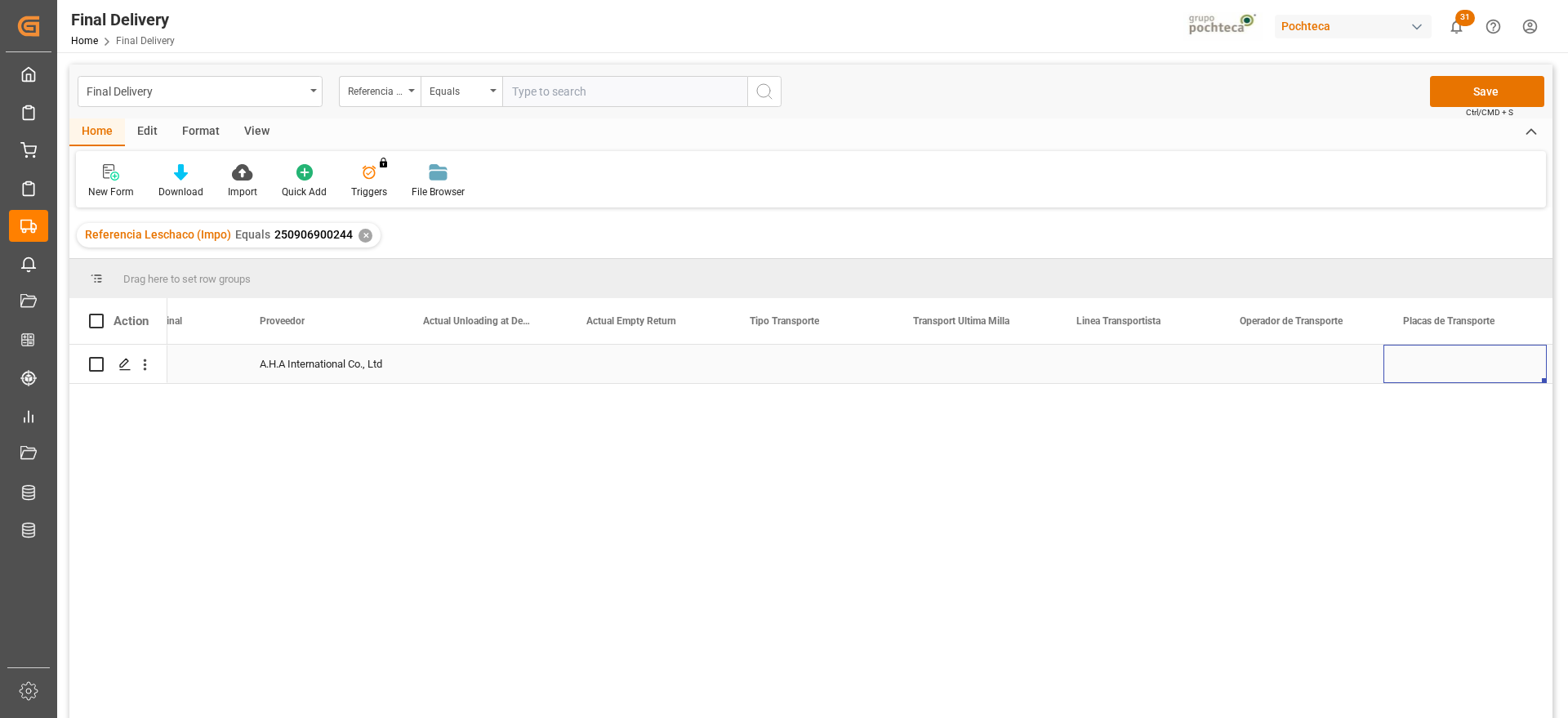
click at [798, 376] on div "Press SPACE to select this row." at bounding box center [811, 364] width 163 height 39
click at [864, 371] on button "Select" at bounding box center [812, 373] width 137 height 31
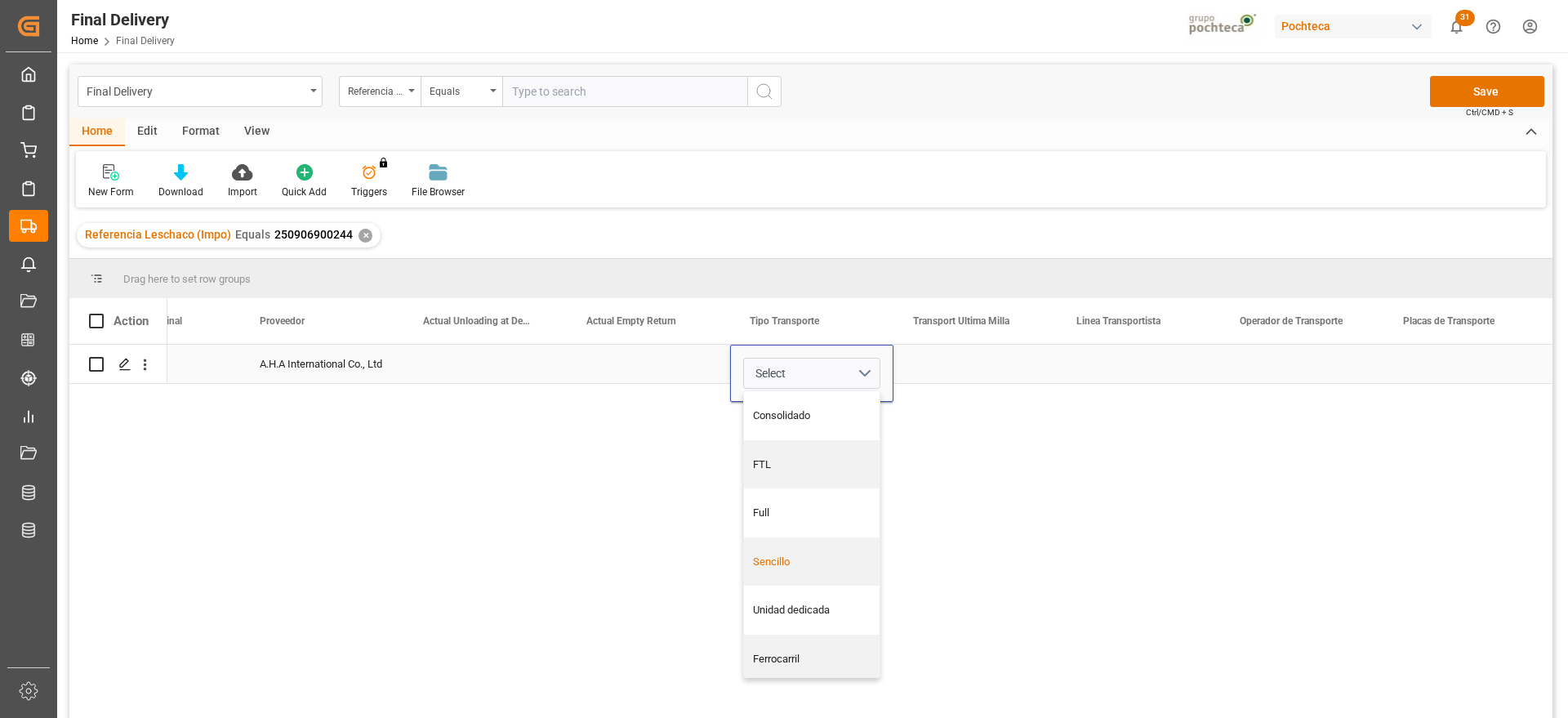
click at [817, 551] on div "Sencillo" at bounding box center [811, 562] width 135 height 49
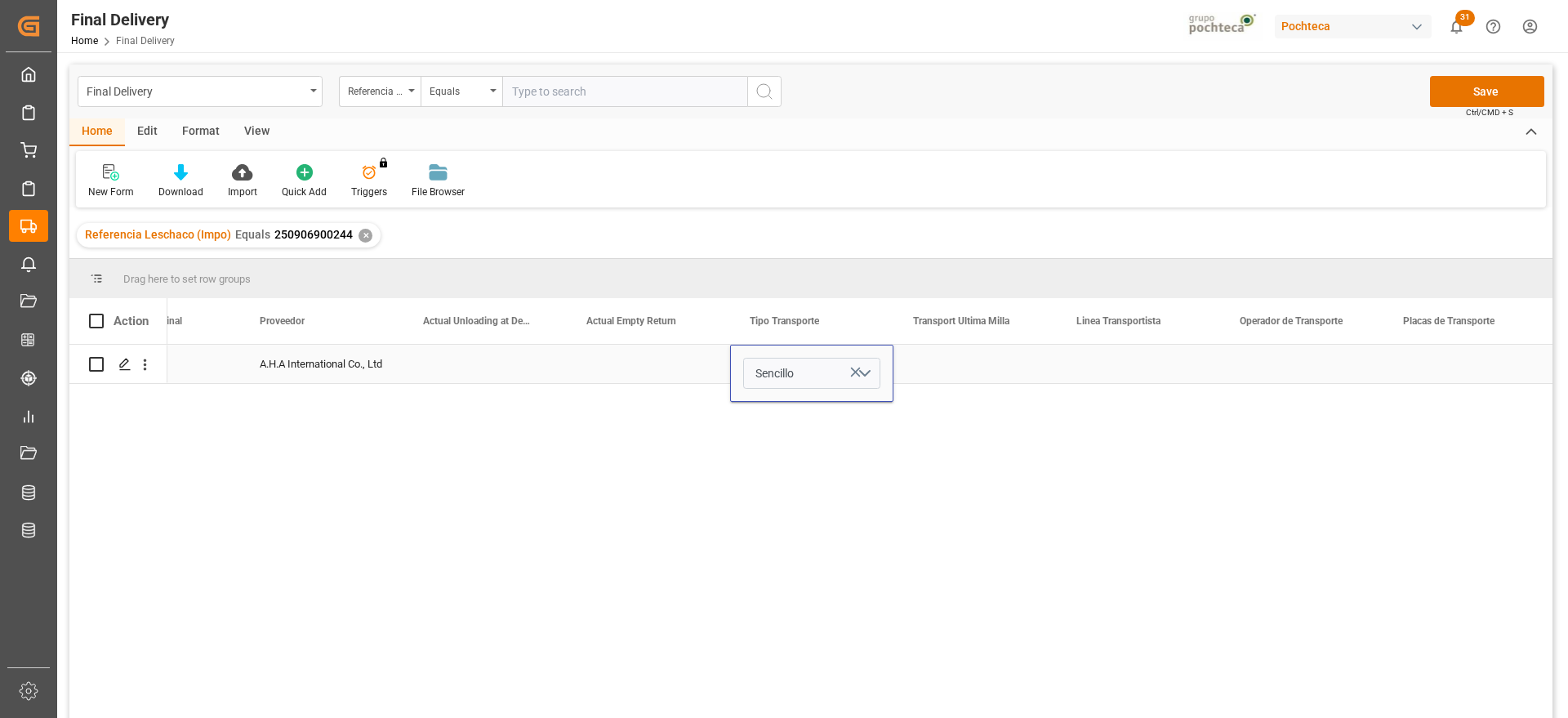
click at [990, 360] on div "Press SPACE to select this row." at bounding box center [975, 364] width 163 height 39
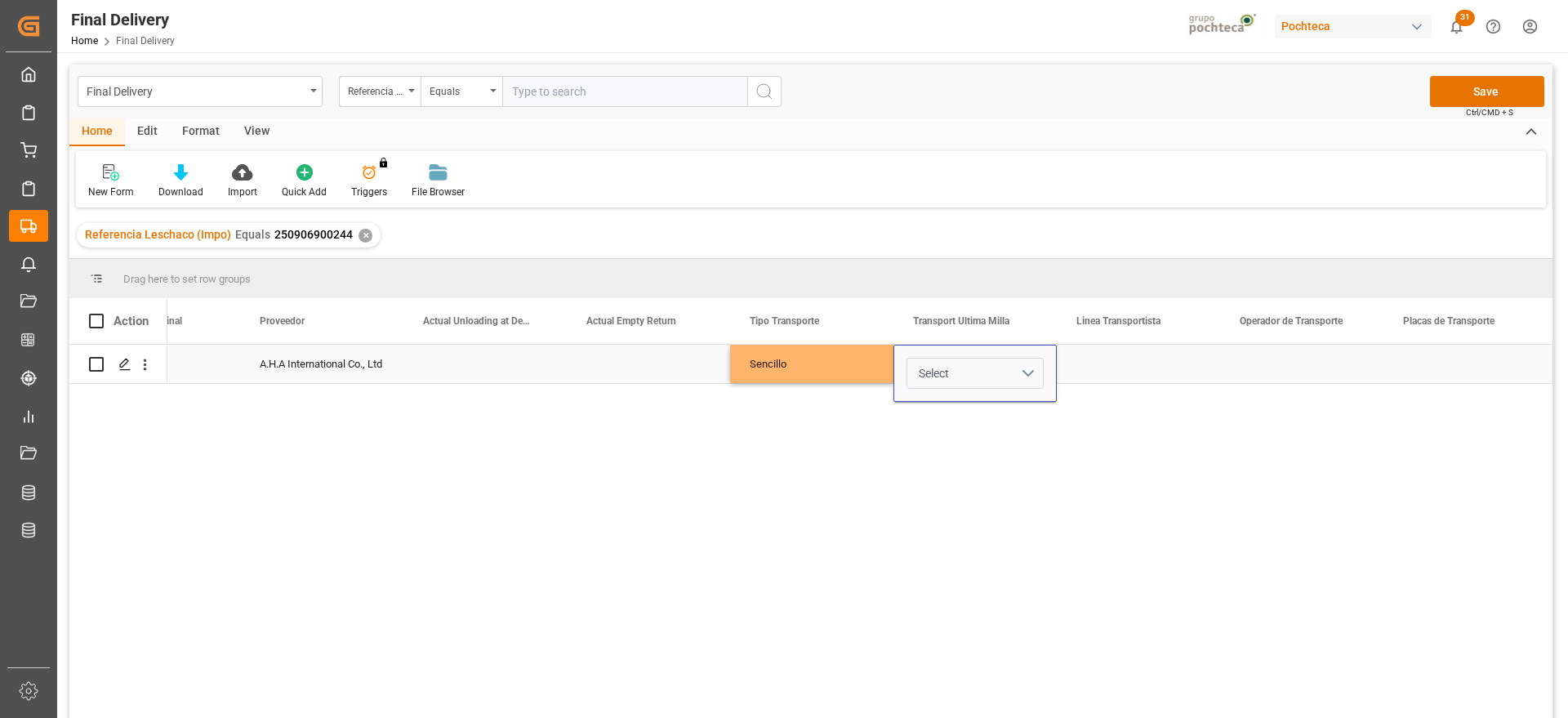
click at [1021, 359] on button "Select" at bounding box center [975, 373] width 137 height 31
click at [978, 424] on div "Leschaco" at bounding box center [975, 416] width 135 height 49
click at [1127, 360] on div "Press SPACE to select this row." at bounding box center [1138, 364] width 163 height 39
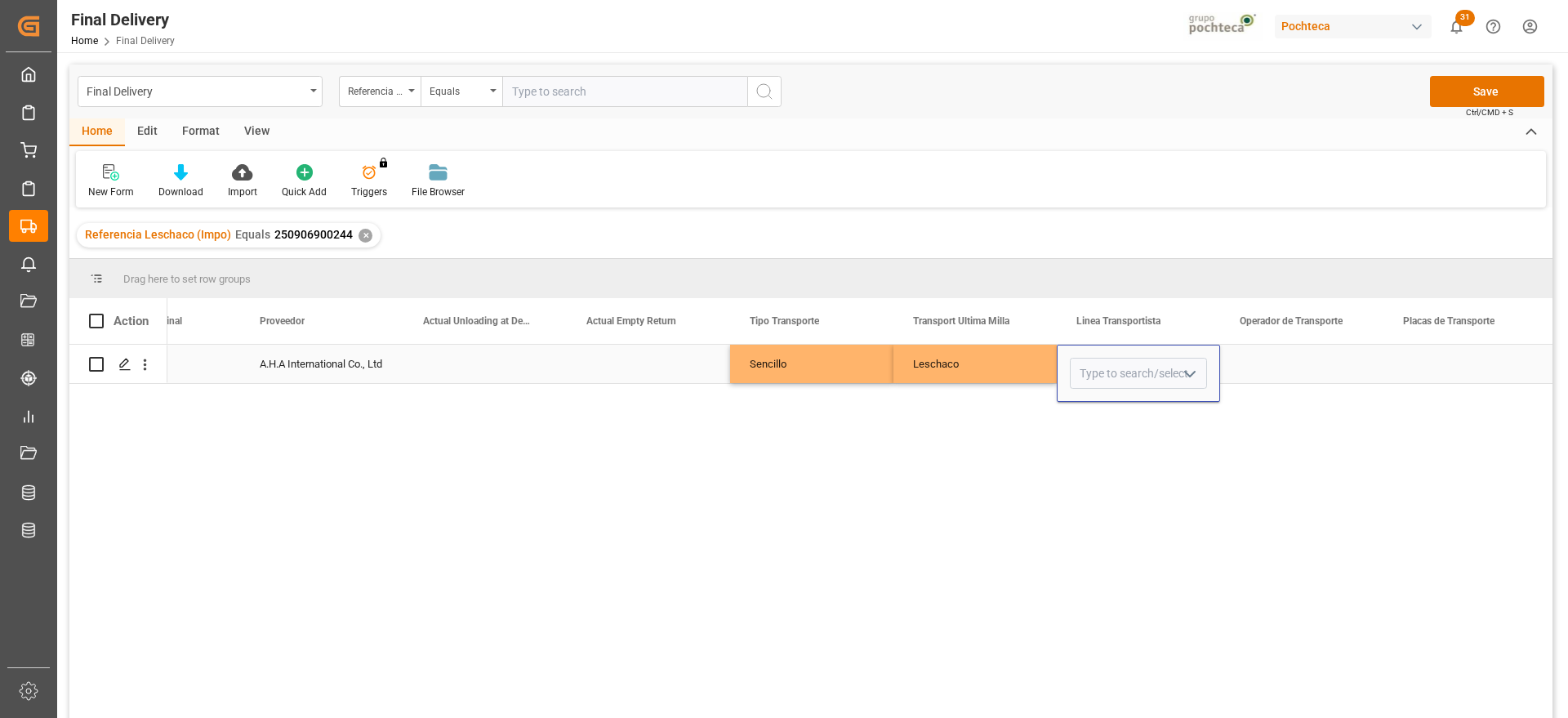
drag, startPoint x: 1198, startPoint y: 375, endPoint x: 1190, endPoint y: 376, distance: 8.1
click at [1198, 375] on icon "open menu" at bounding box center [1189, 374] width 20 height 20
click at [929, 377] on div "Leschaco" at bounding box center [975, 364] width 163 height 39
click at [1241, 362] on div "Press SPACE to select this row." at bounding box center [1301, 364] width 163 height 39
click at [1481, 86] on button "Save" at bounding box center [1487, 91] width 115 height 31
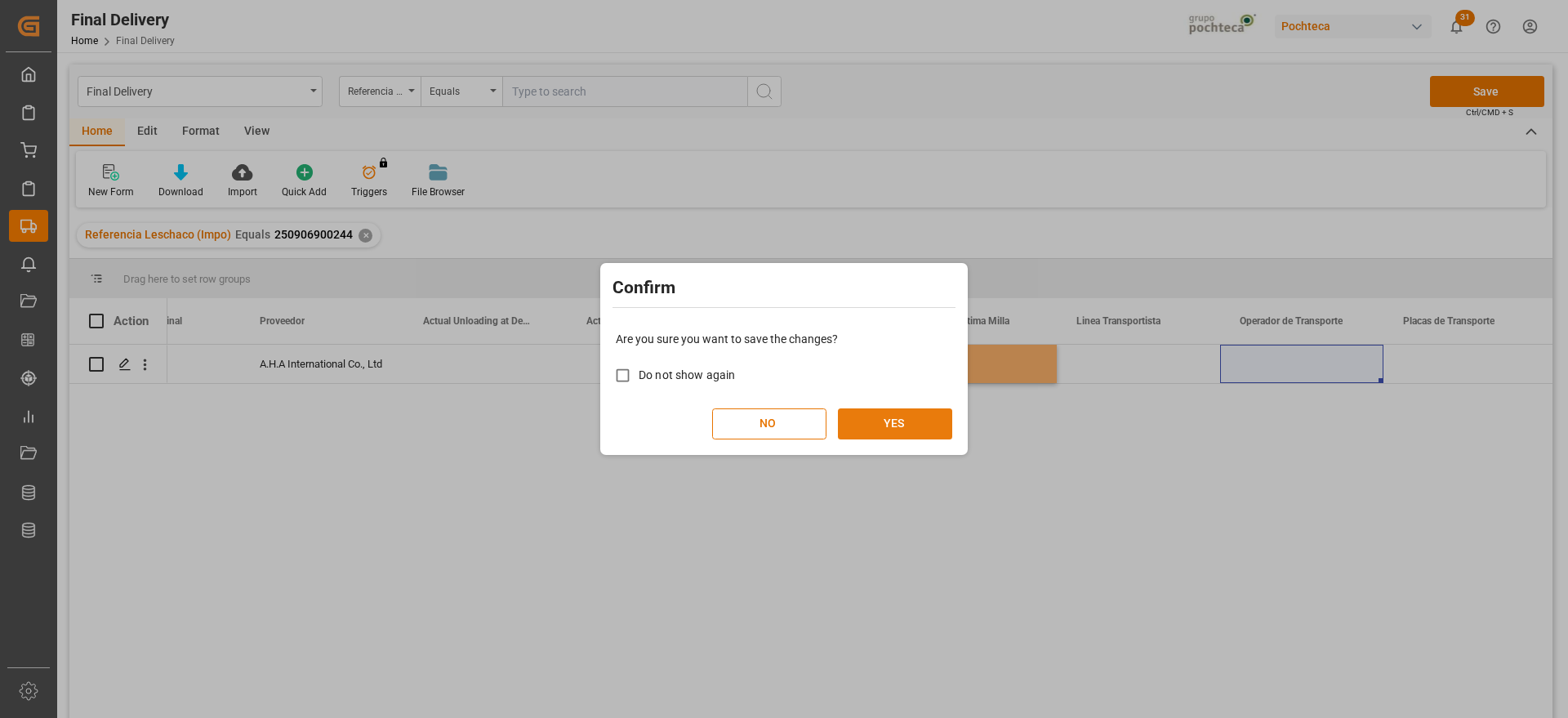
click at [883, 418] on button "YES" at bounding box center [895, 423] width 115 height 31
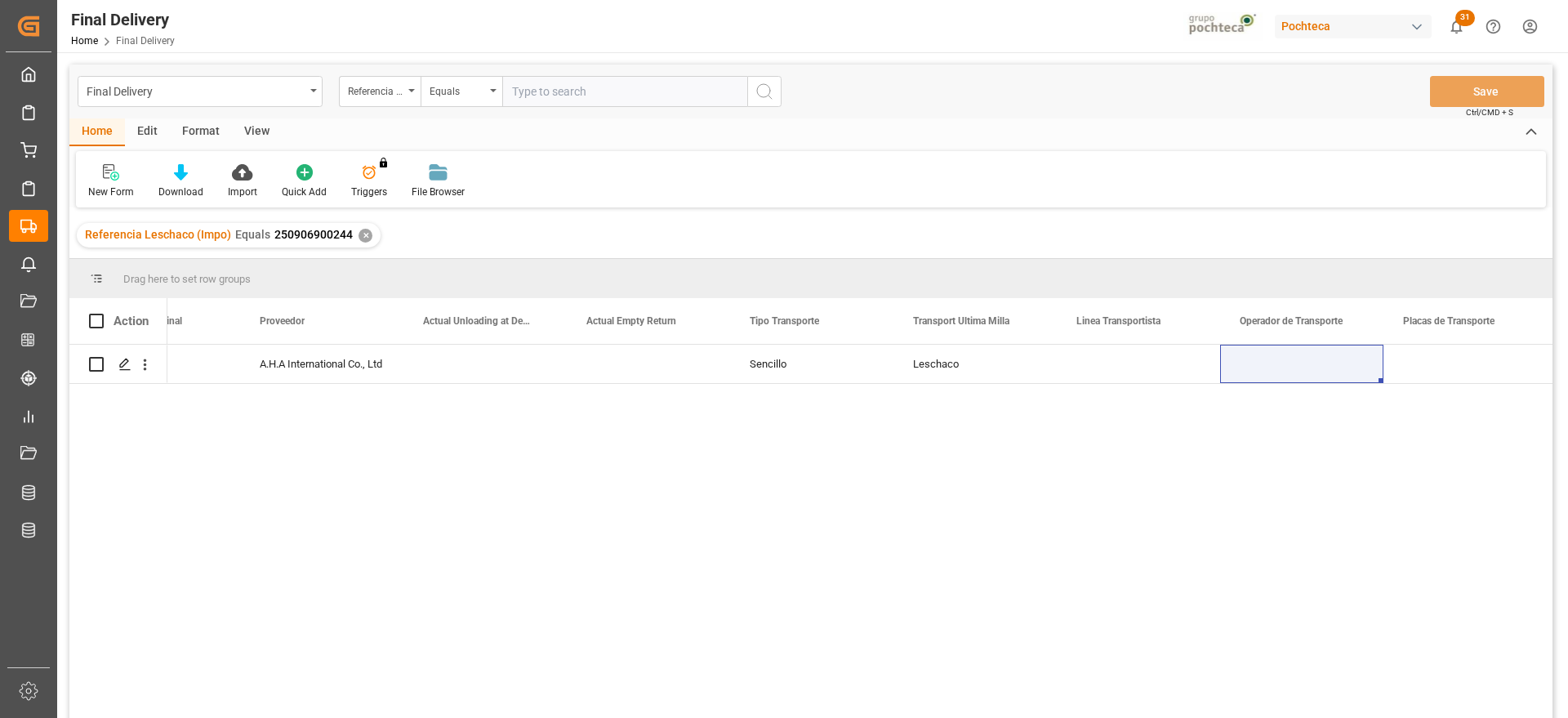
click at [362, 233] on div "✕" at bounding box center [366, 235] width 14 height 14
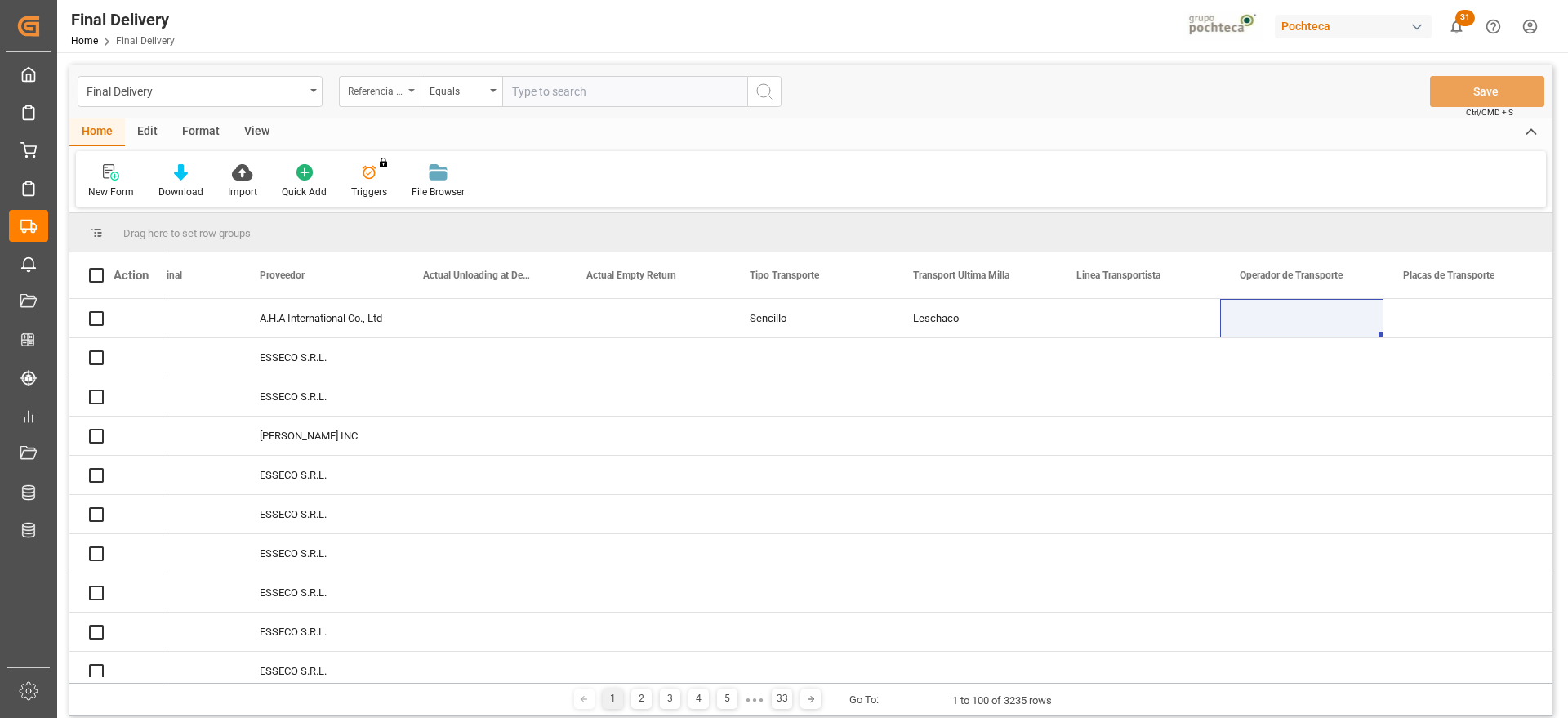
click at [375, 95] on div "Referencia Leschaco (Impo)" at bounding box center [376, 89] width 55 height 19
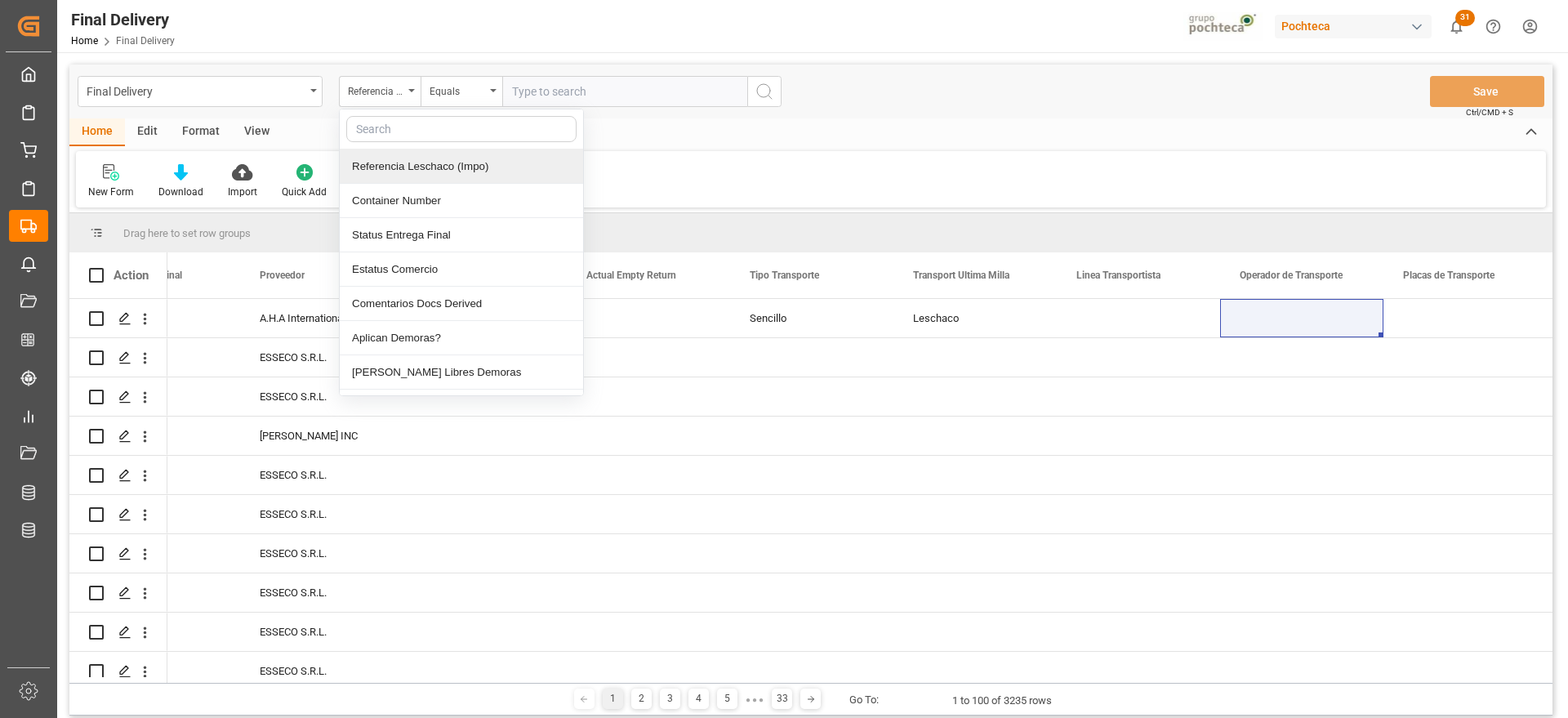
click at [431, 127] on input "text" at bounding box center [461, 129] width 230 height 26
type input "orden"
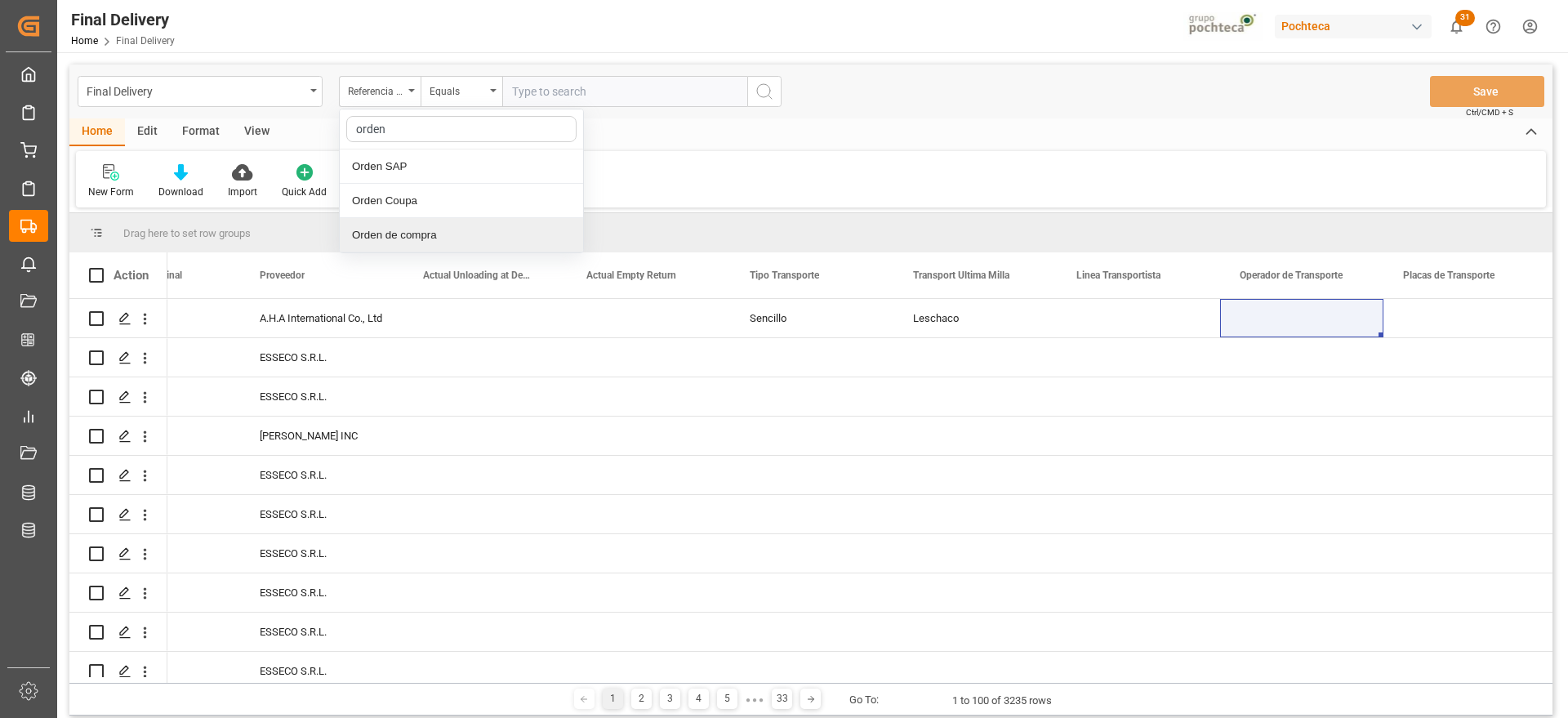
click at [422, 230] on div "Orden de compra" at bounding box center [462, 235] width 243 height 35
click at [616, 88] on input "text" at bounding box center [625, 91] width 245 height 31
paste input "5000306170"
type input "5000306170"
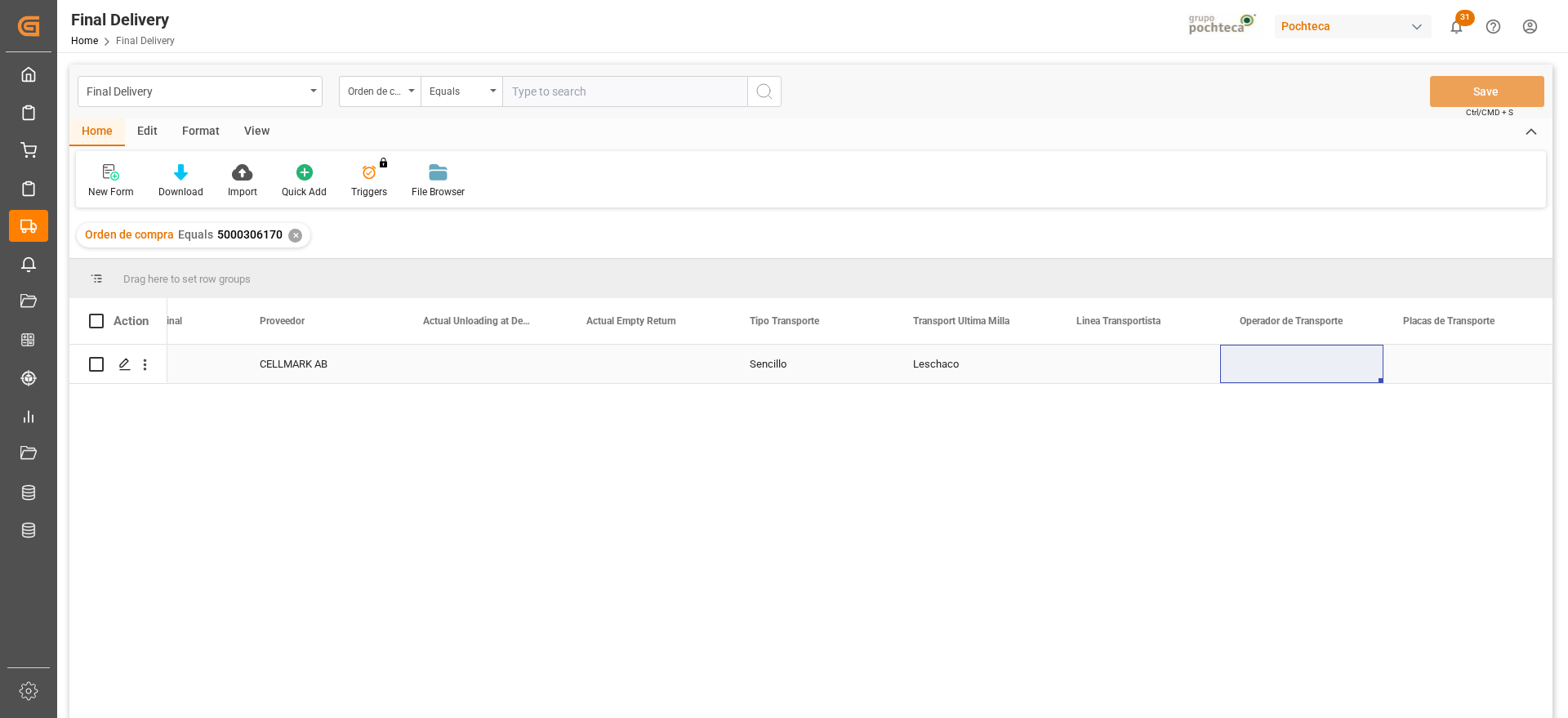
click at [497, 372] on div "Press SPACE to select this row." at bounding box center [484, 364] width 163 height 39
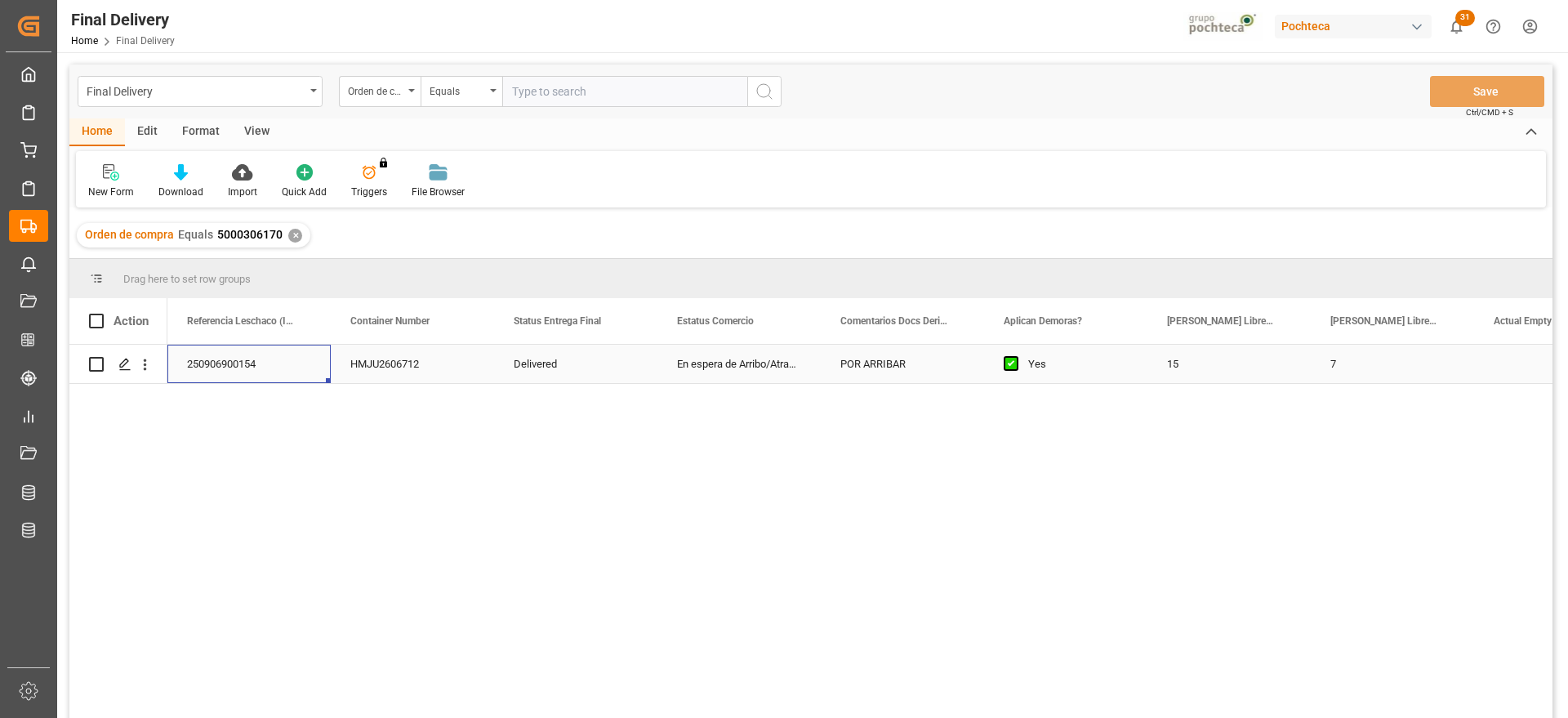
click at [1293, 365] on div "15" at bounding box center [1228, 364] width 163 height 39
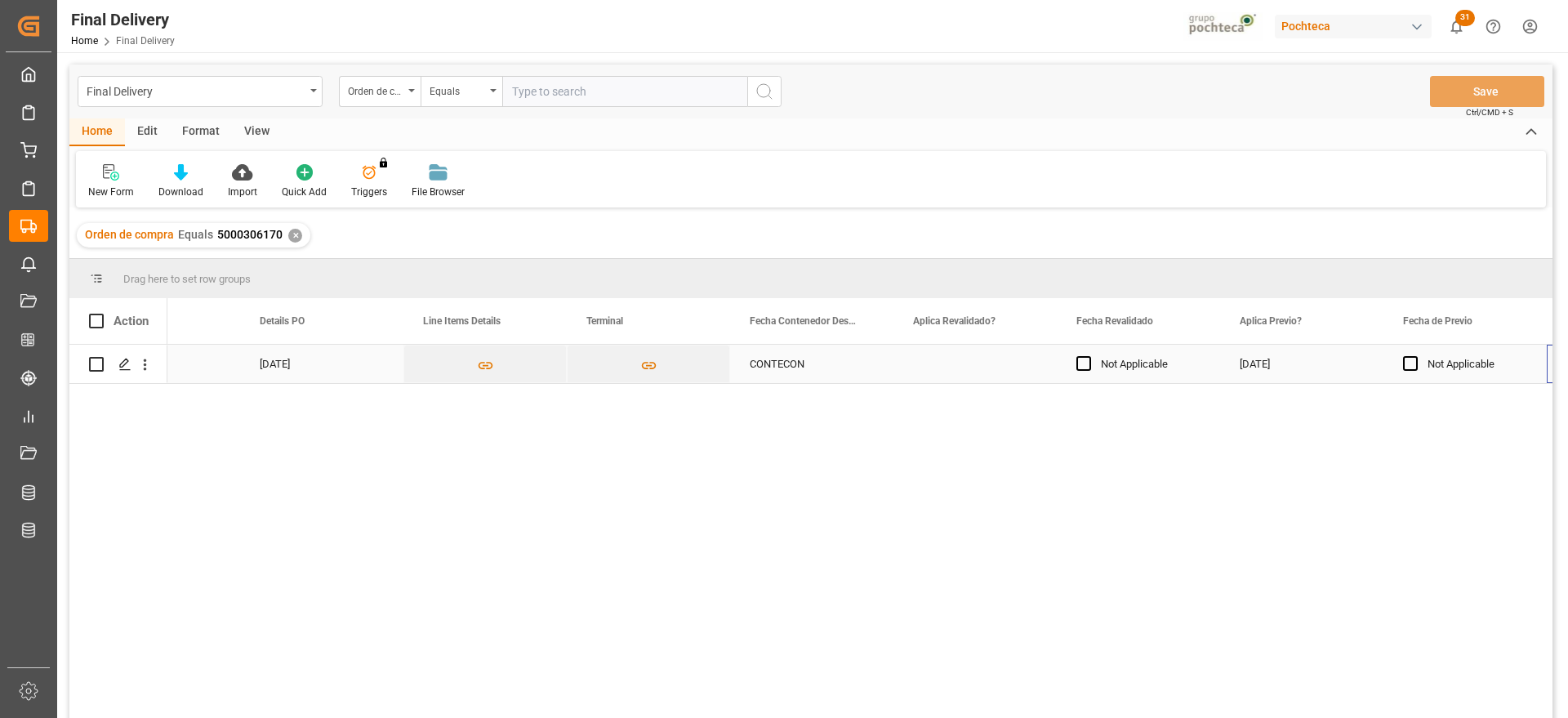
scroll to position [0, 1723]
click at [790, 356] on div "29-09-2025" at bounding box center [811, 364] width 163 height 39
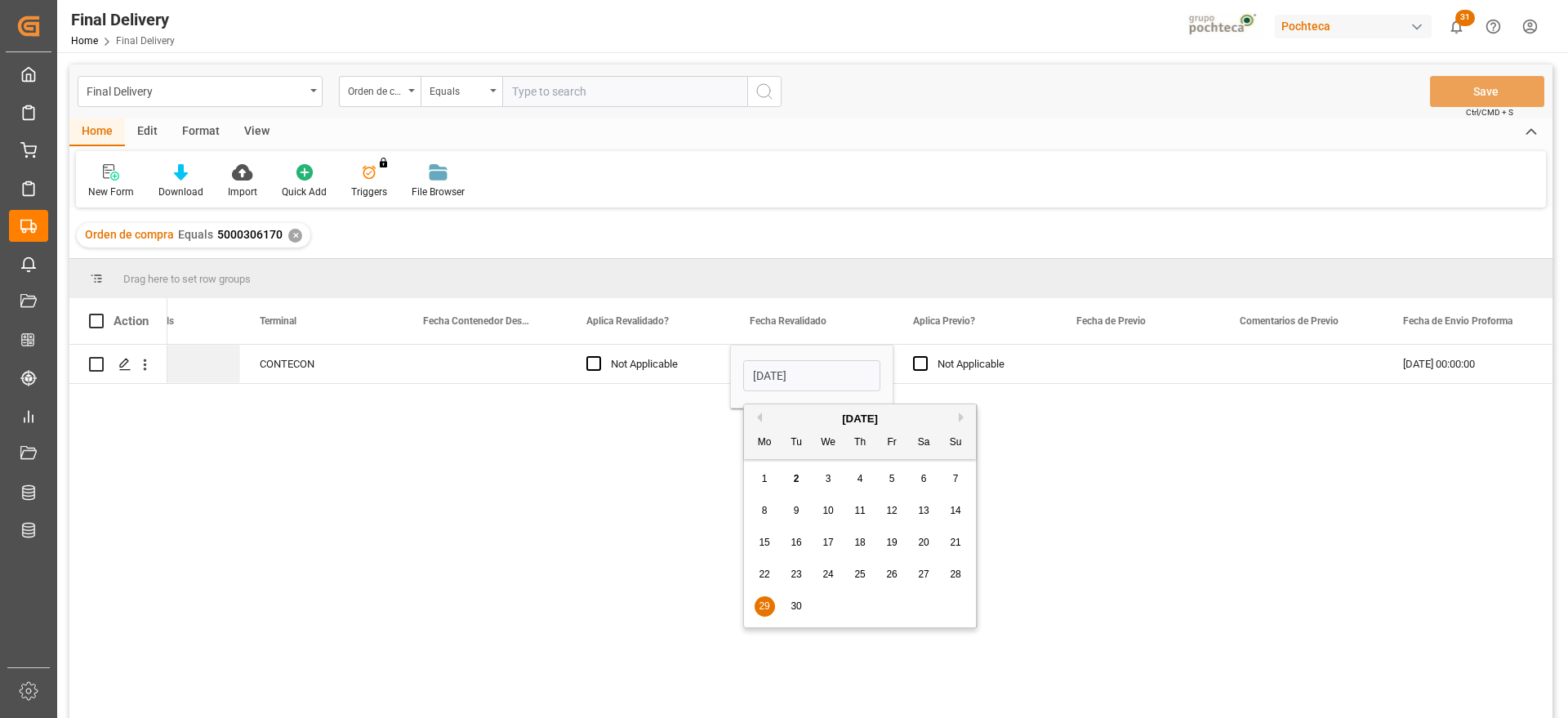
click at [761, 413] on button "Previous Month" at bounding box center [757, 417] width 10 height 10
click at [892, 606] on span "29" at bounding box center [891, 606] width 11 height 12
type input "29-08-2025"
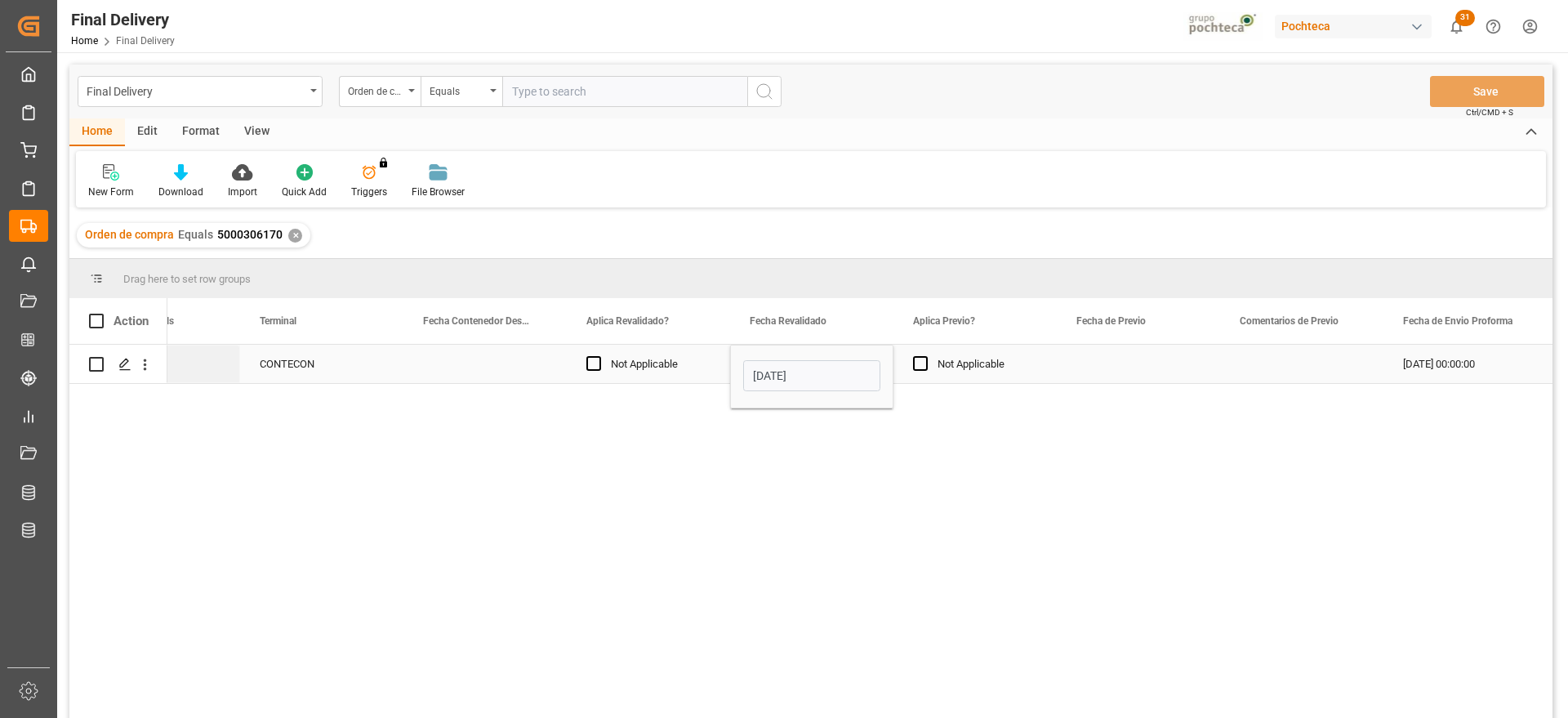
click at [1099, 359] on div "Press SPACE to select this row." at bounding box center [1138, 364] width 163 height 39
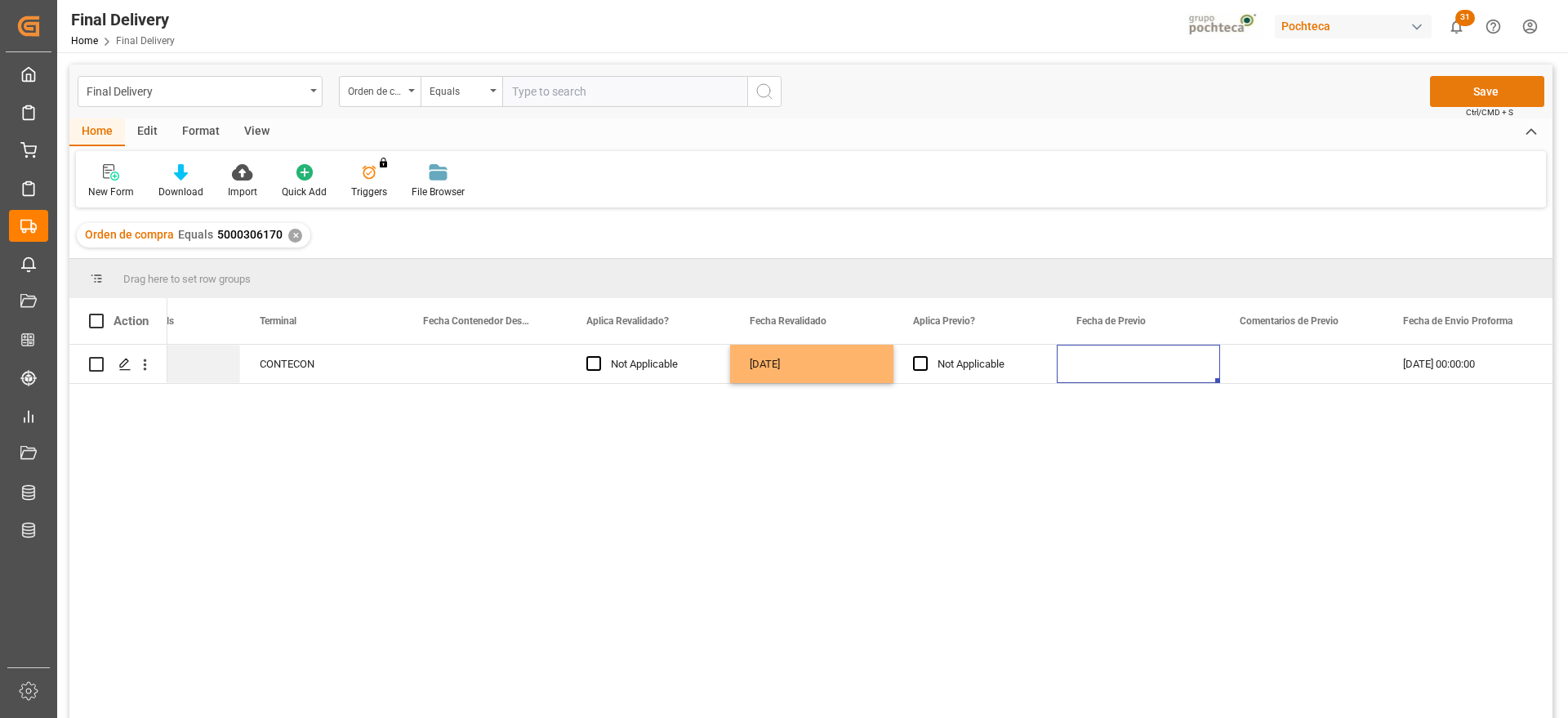
click at [1474, 92] on button "Save" at bounding box center [1487, 91] width 115 height 31
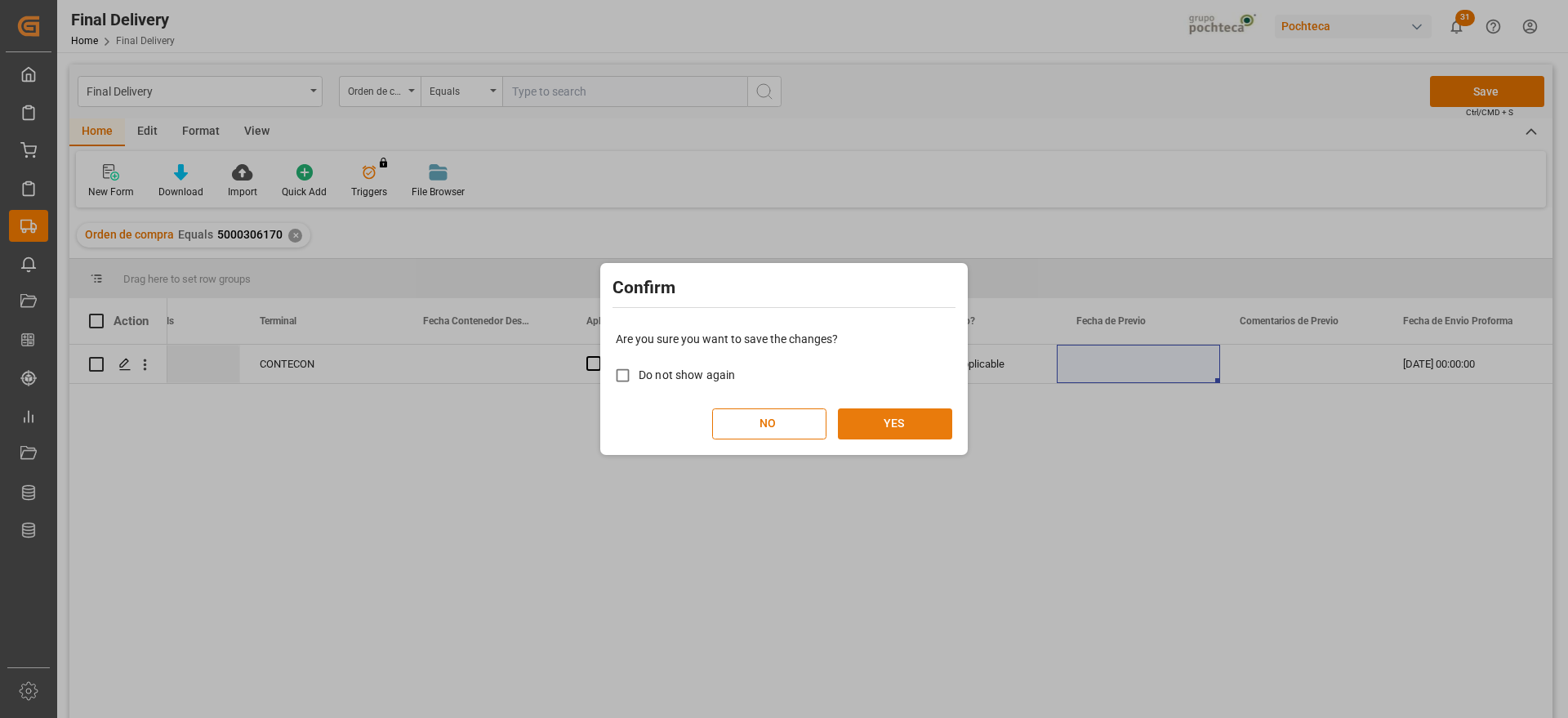
click at [910, 420] on button "YES" at bounding box center [895, 423] width 115 height 31
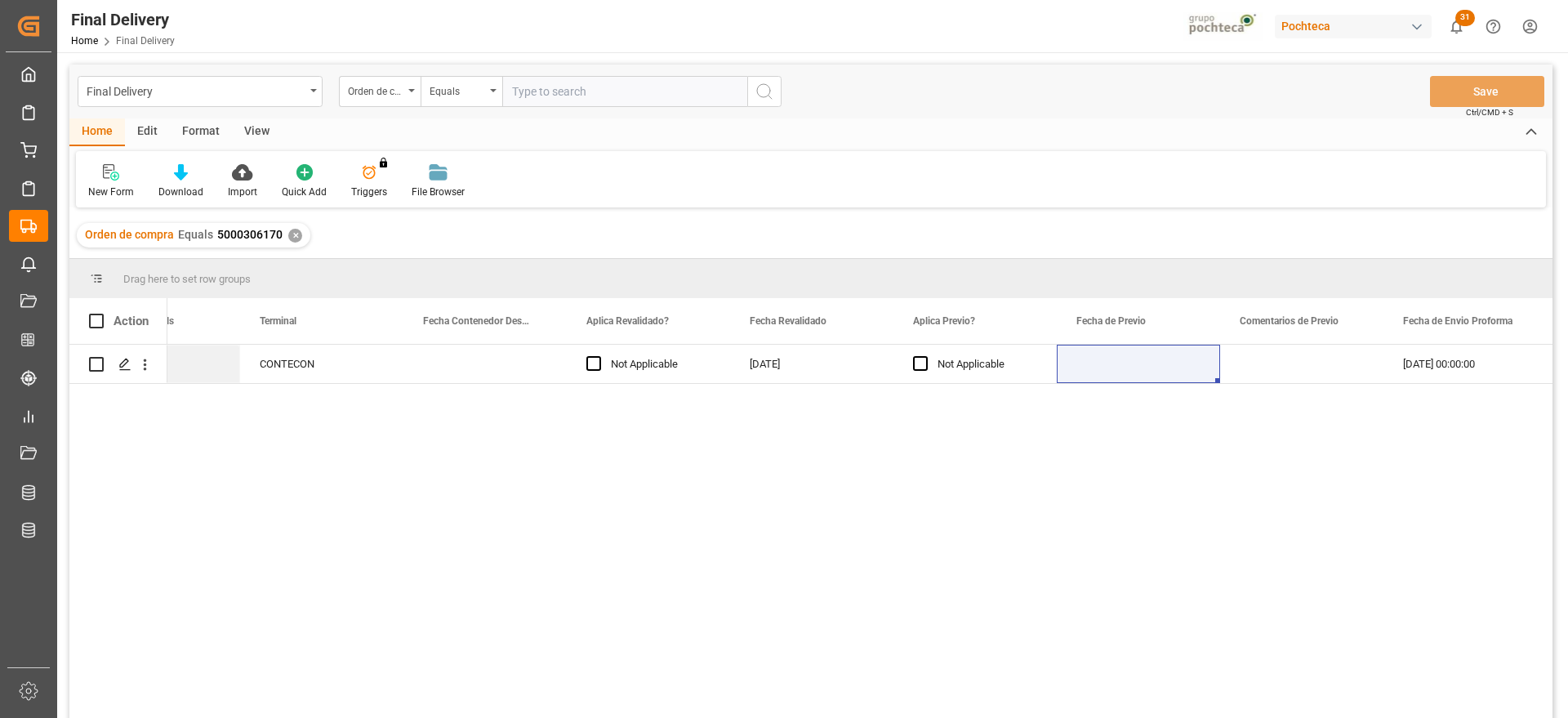
click at [293, 234] on div "✕" at bounding box center [296, 235] width 14 height 14
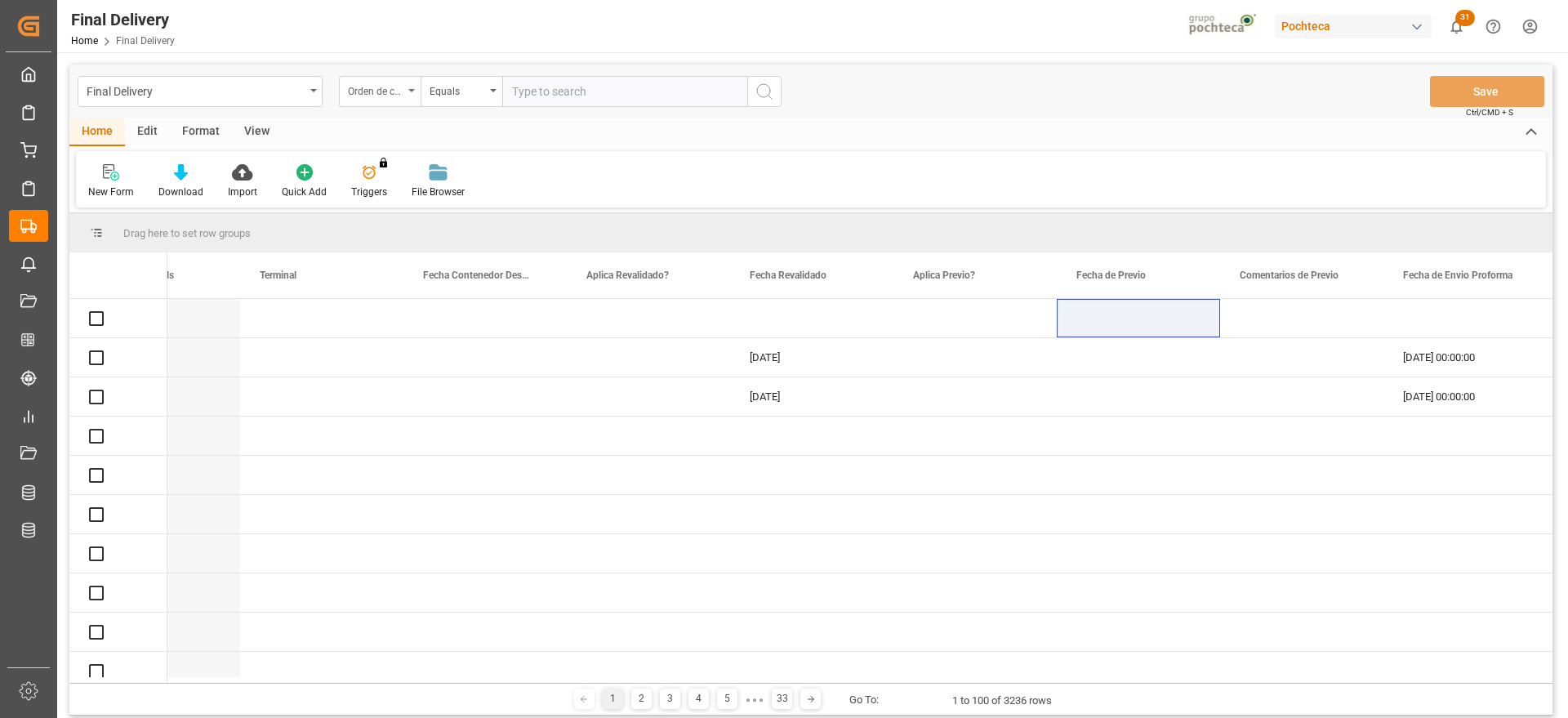
click at [393, 91] on div "Orden de compra" at bounding box center [376, 89] width 55 height 19
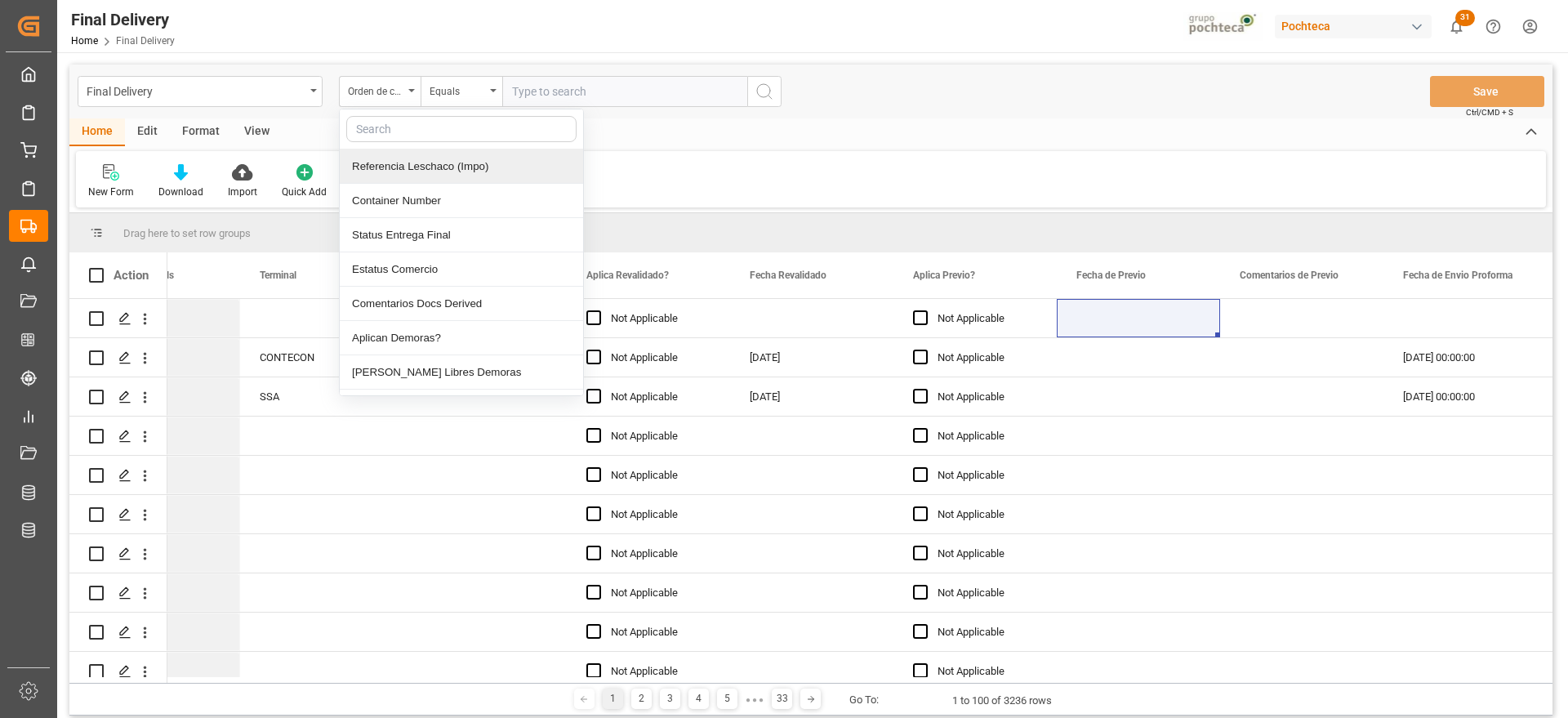
click at [412, 170] on div "Referencia Leschaco (Impo)" at bounding box center [462, 166] width 243 height 35
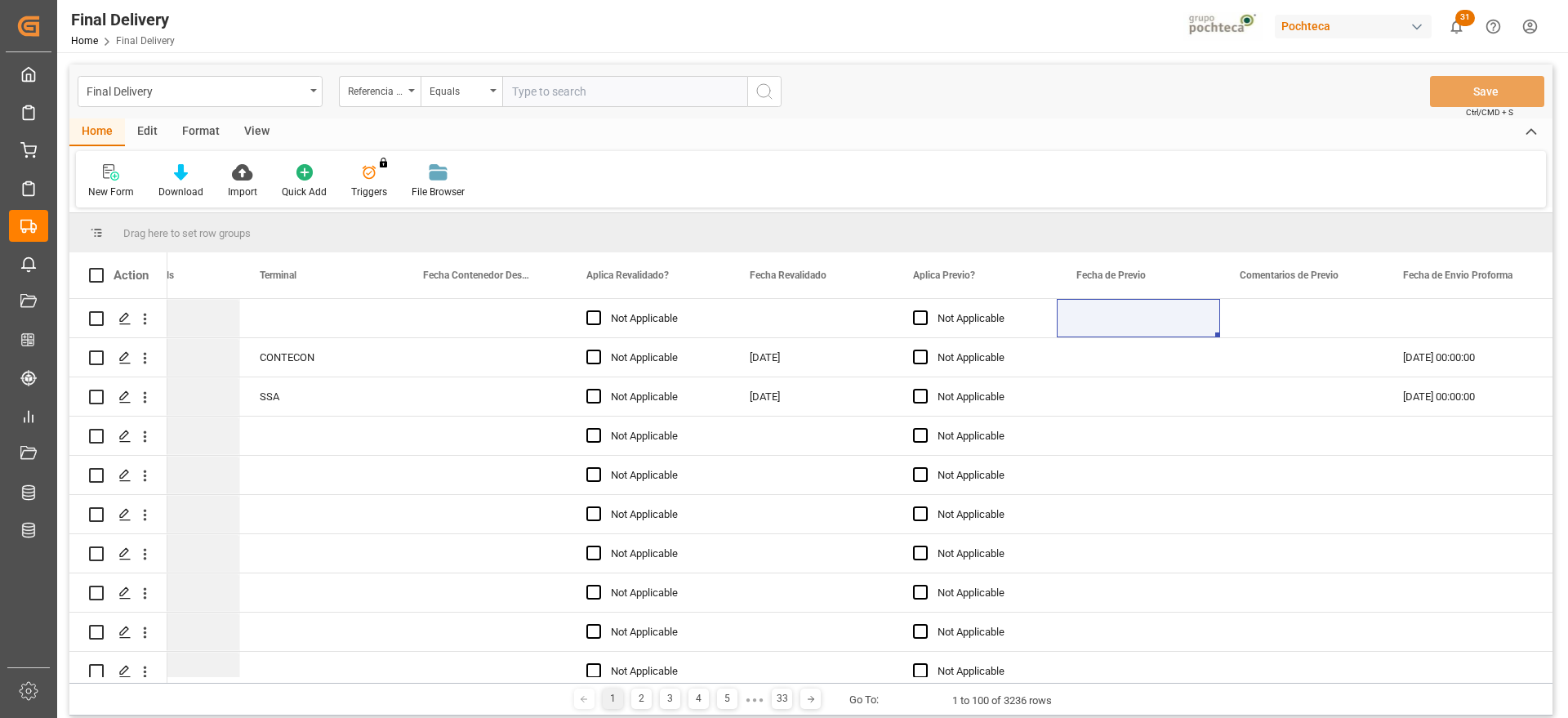
click at [534, 93] on input "text" at bounding box center [625, 91] width 245 height 31
paste input "250906900029"
type input "250906900029"
click at [771, 87] on icon "search button" at bounding box center [764, 92] width 20 height 20
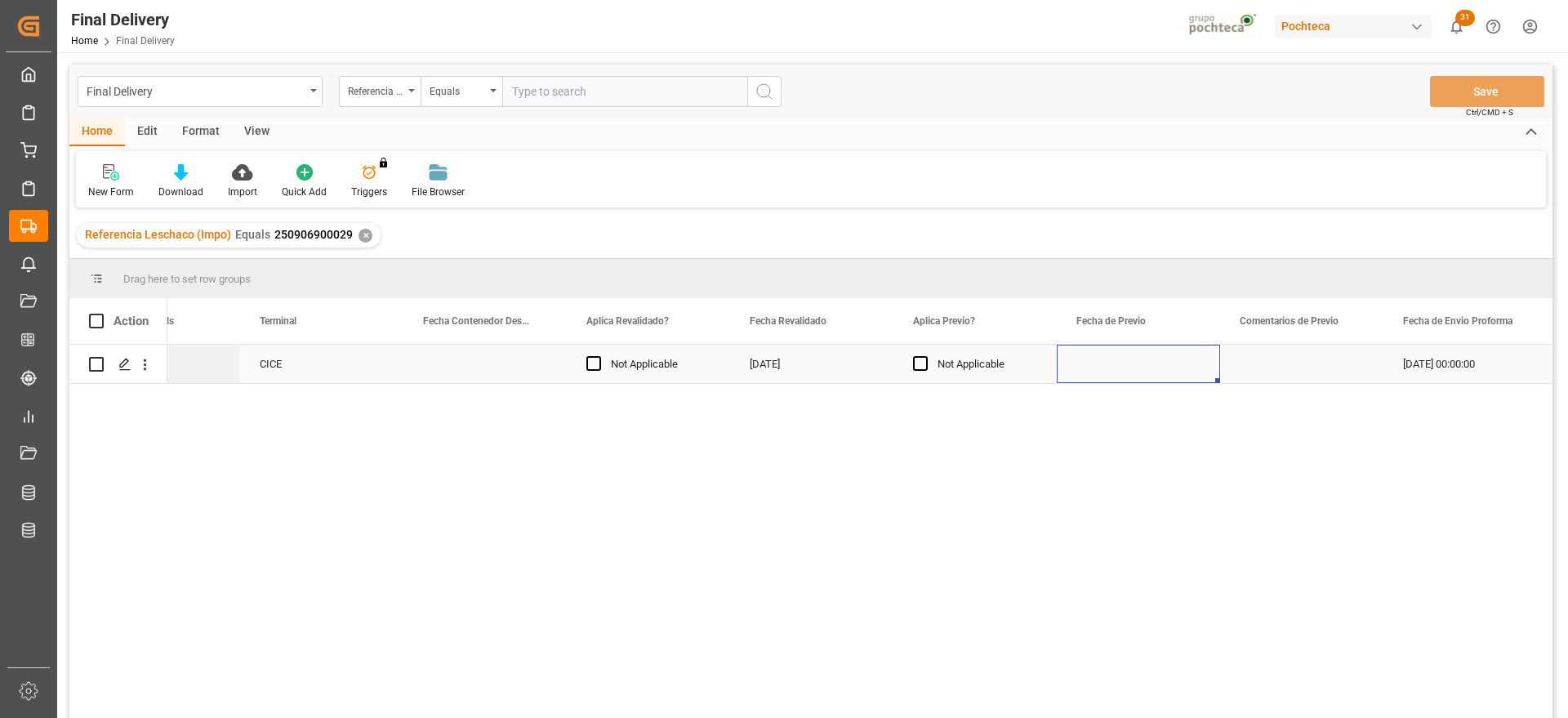
click at [1159, 366] on div "Press SPACE to select this row." at bounding box center [1138, 364] width 163 height 39
click at [935, 353] on div "Press SPACE to select this row." at bounding box center [975, 364] width 163 height 39
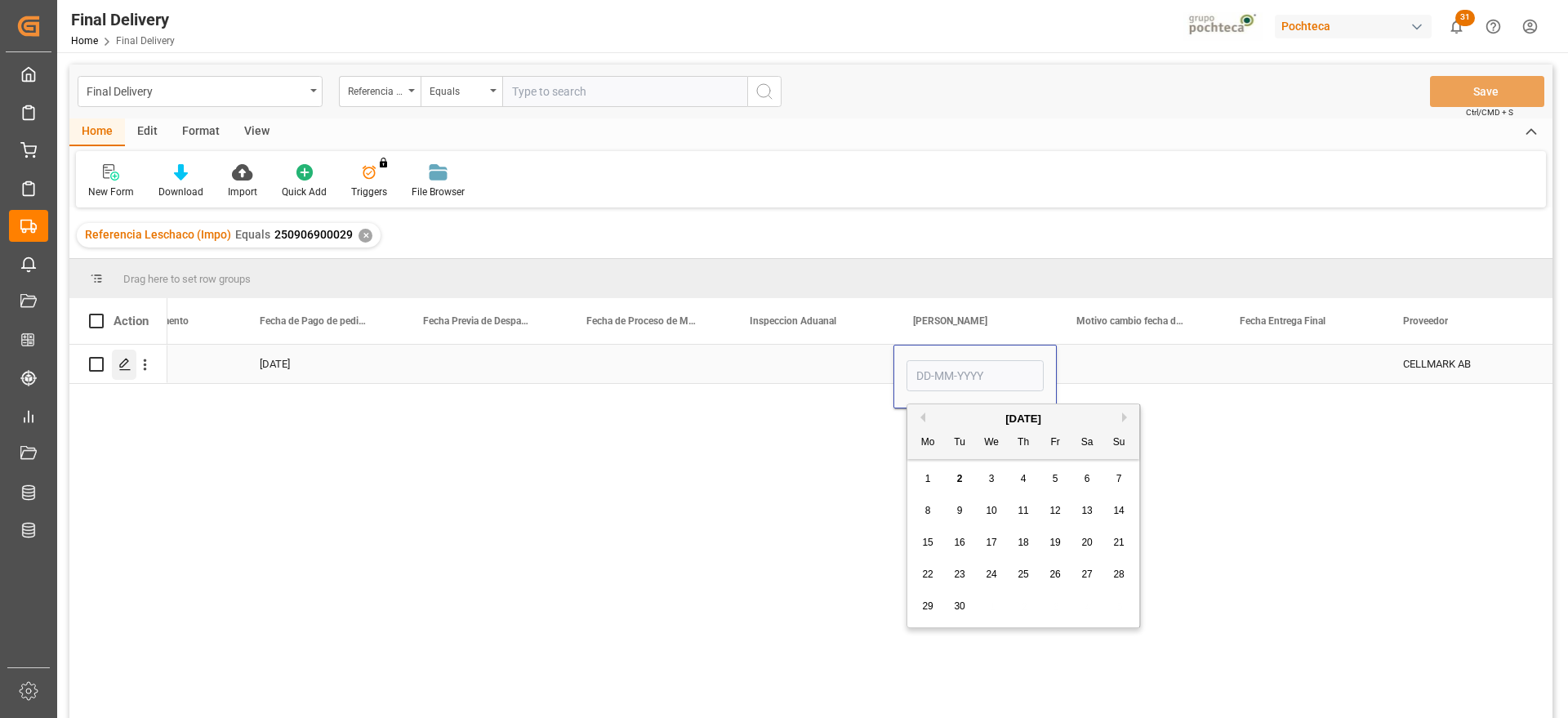
click at [125, 366] on icon "Press SPACE to select this row." at bounding box center [125, 364] width 13 height 13
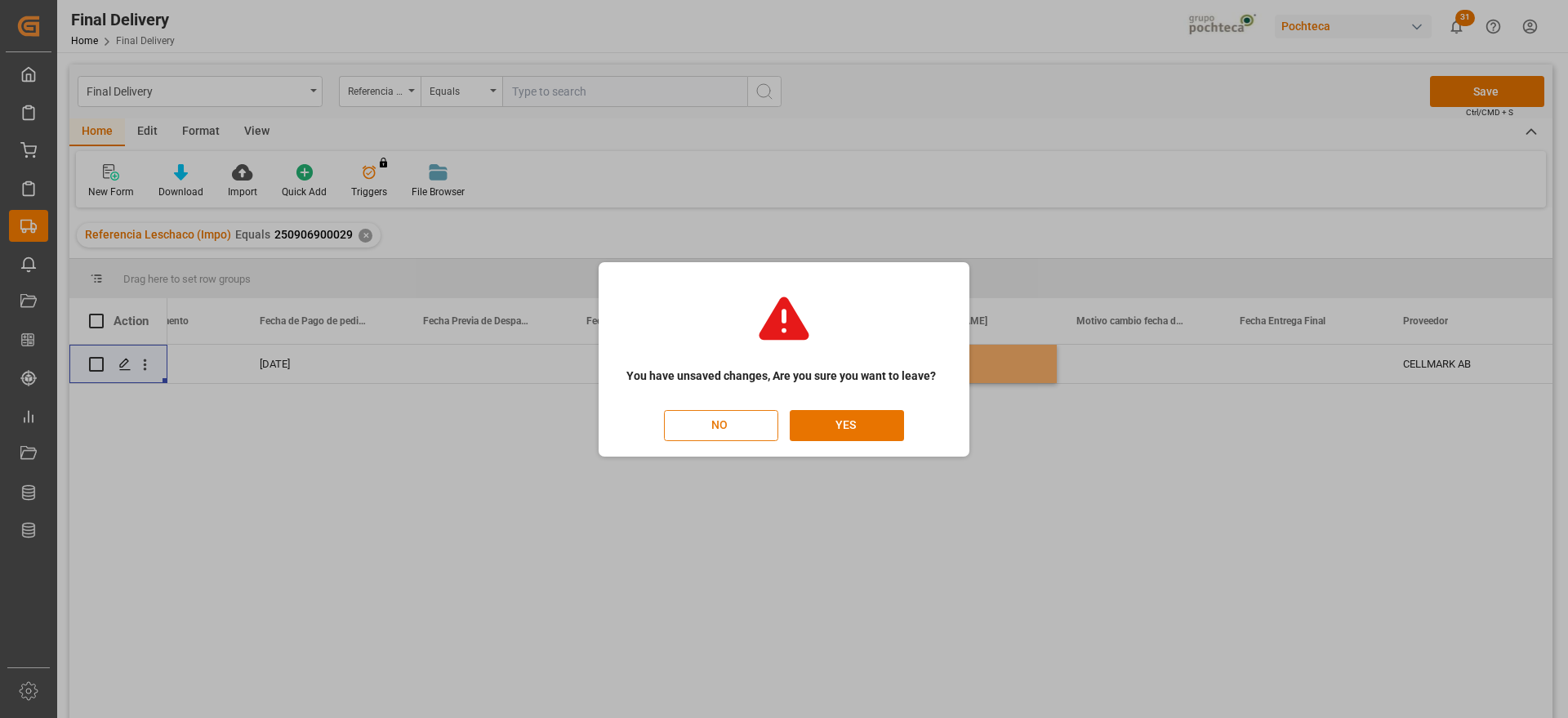
click at [761, 432] on button "NO" at bounding box center [721, 425] width 115 height 31
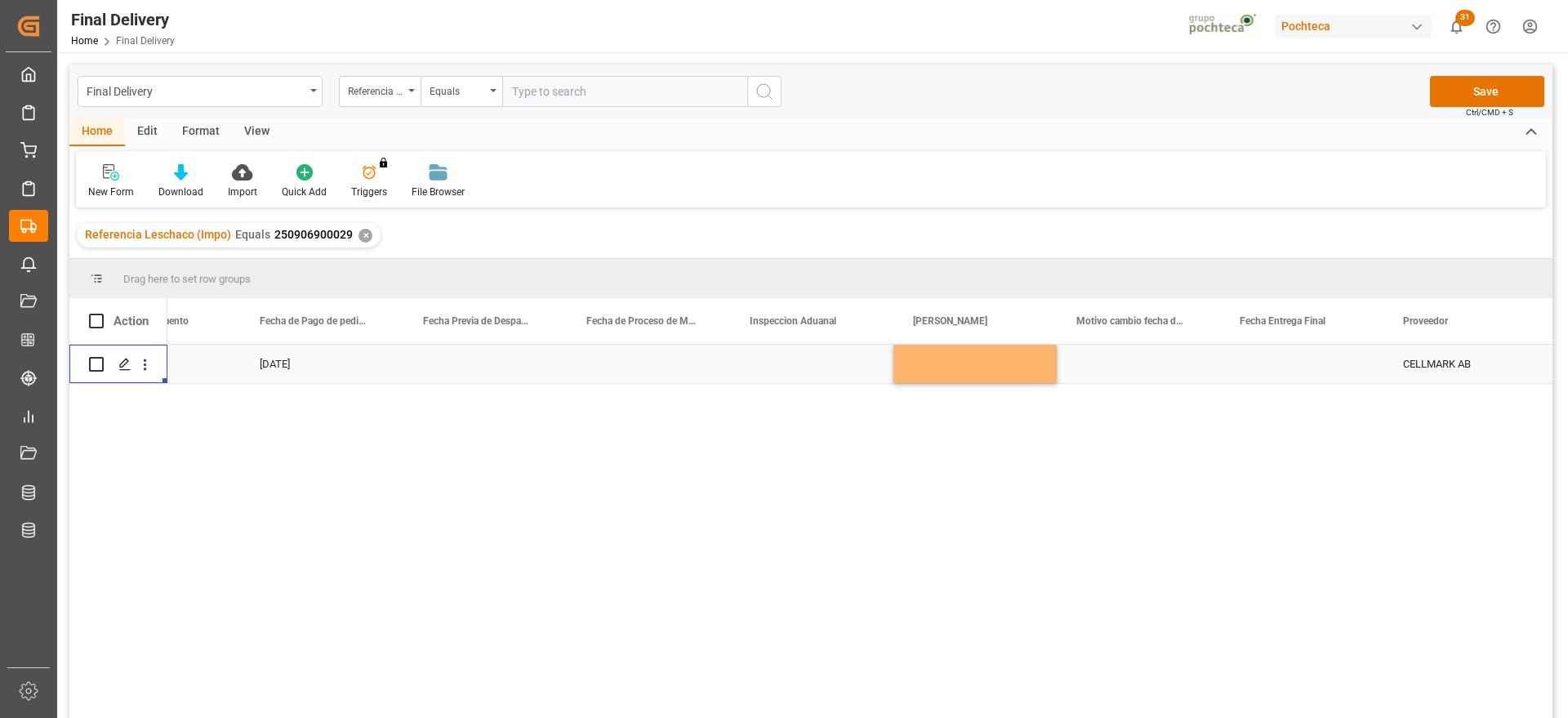
click at [105, 363] on div "Press SPACE to select this row." at bounding box center [118, 363] width 58 height 37
click at [121, 363] on icon "Press SPACE to select this row." at bounding box center [125, 364] width 13 height 13
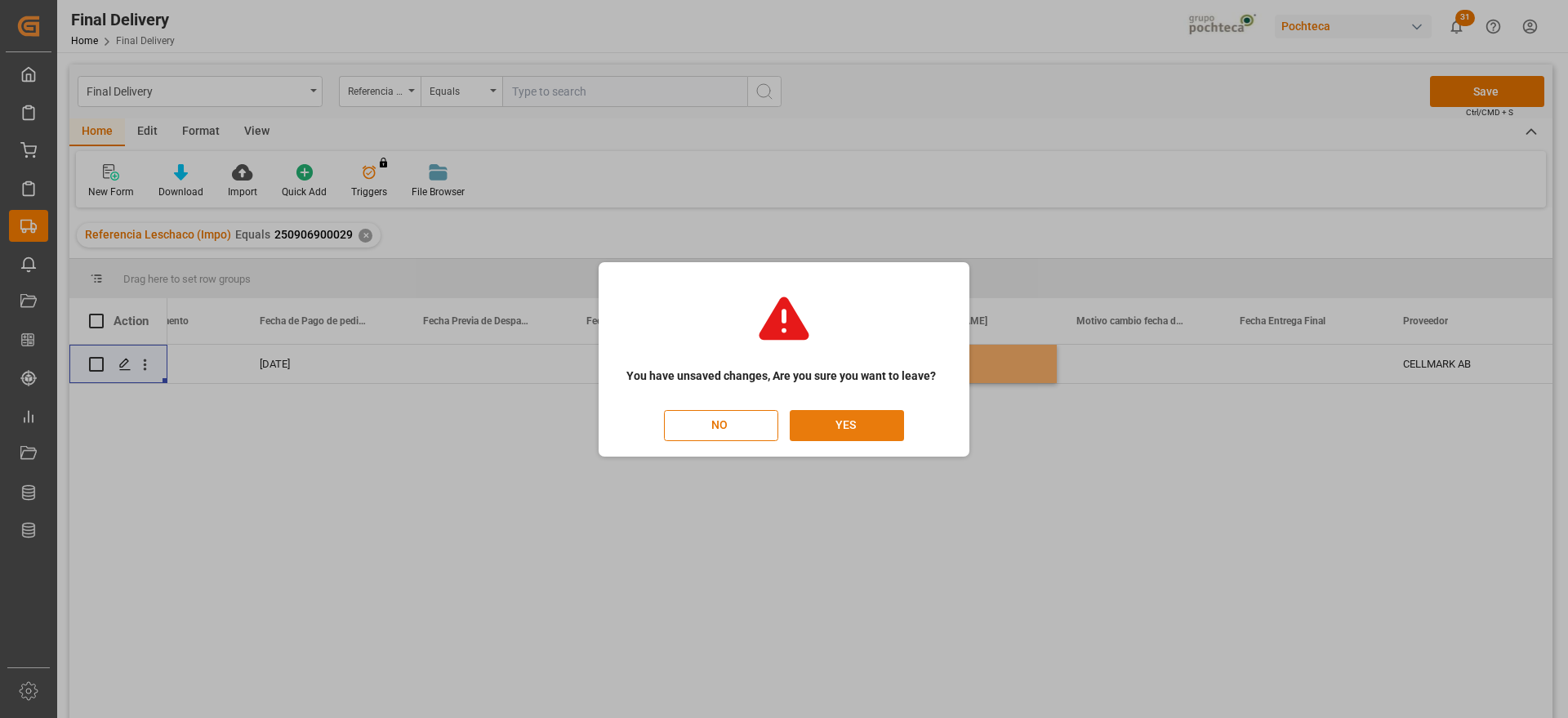
click at [860, 423] on button "YES" at bounding box center [847, 425] width 115 height 31
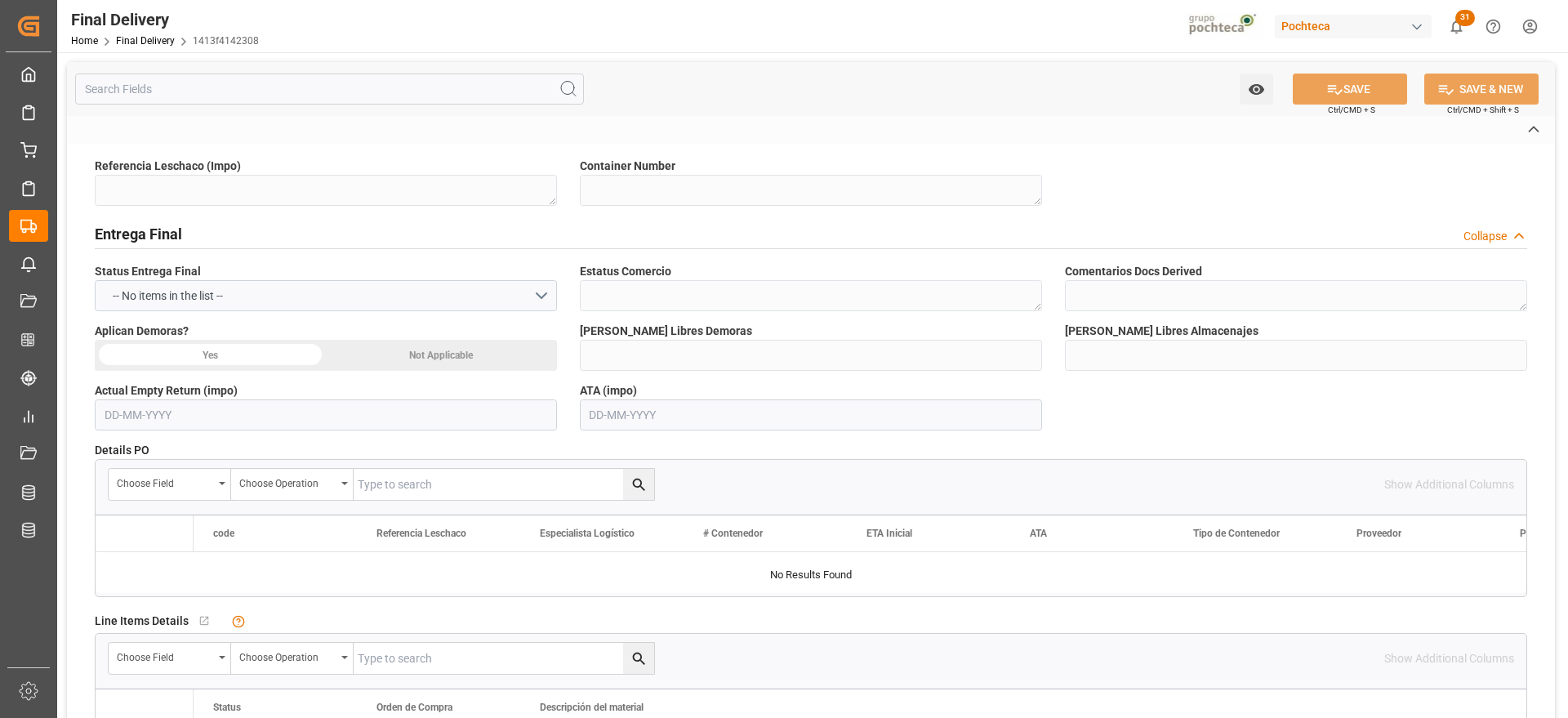
type textarea "250906900029"
type textarea "EXFU5555830"
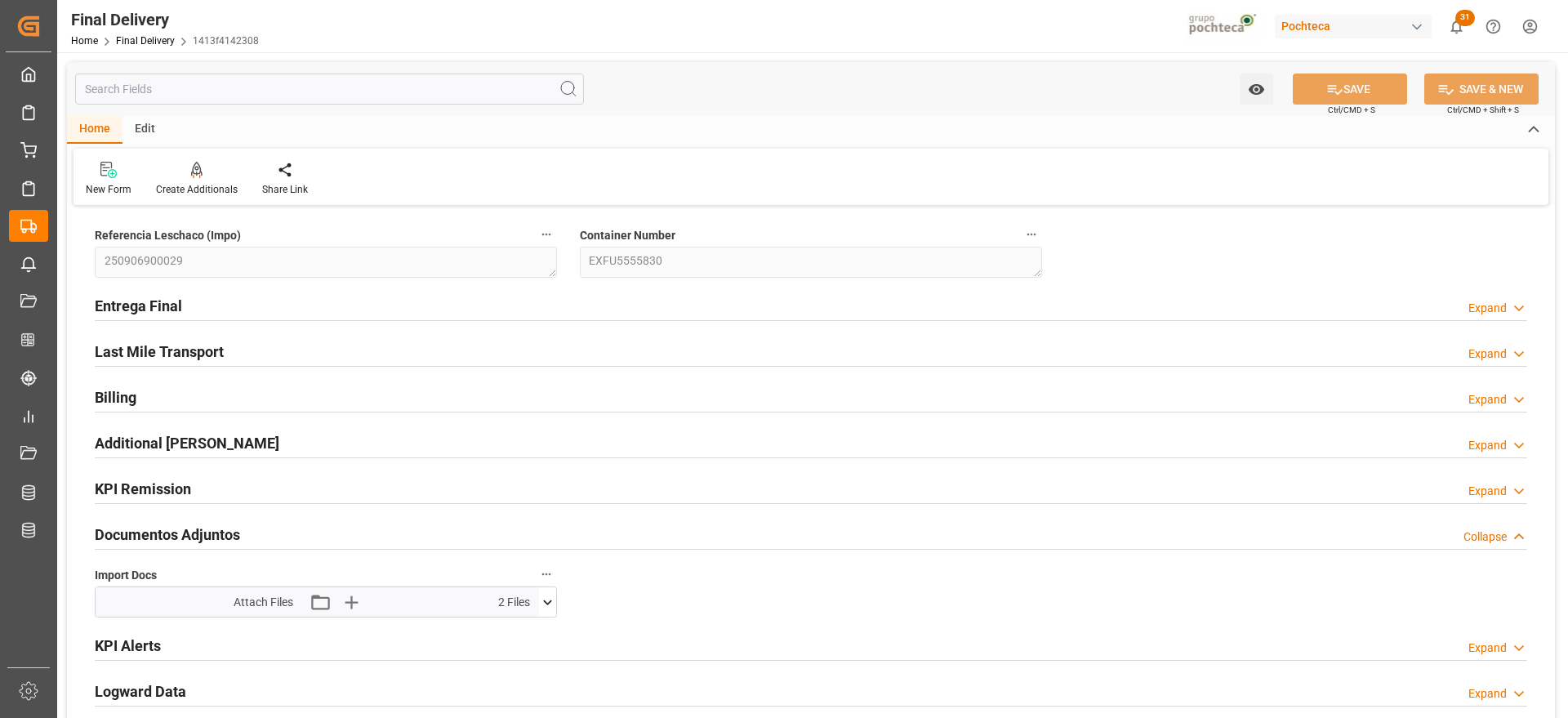
click at [544, 596] on icon at bounding box center [547, 601] width 17 height 17
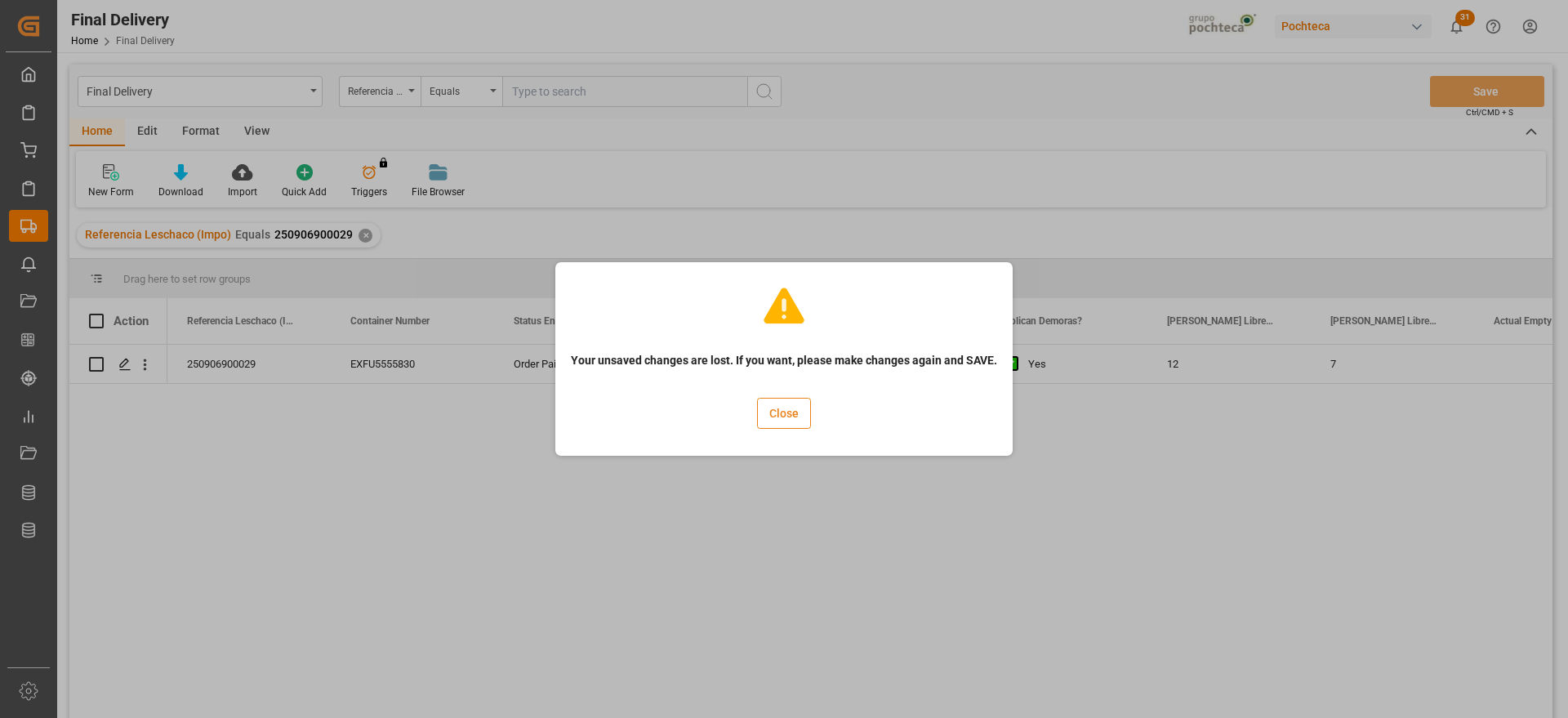
click at [790, 411] on button "Close" at bounding box center [784, 412] width 54 height 31
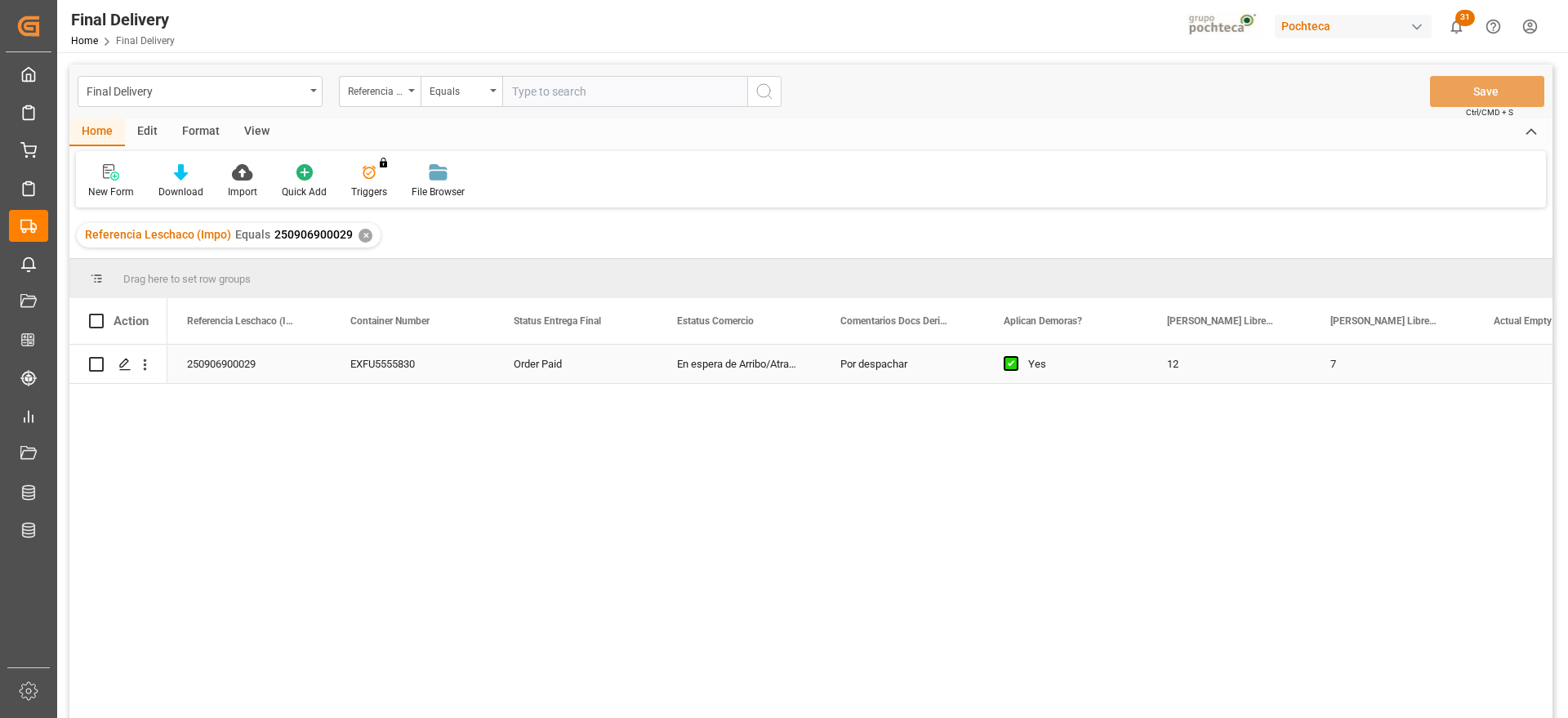
click at [1177, 363] on div "12" at bounding box center [1228, 364] width 163 height 39
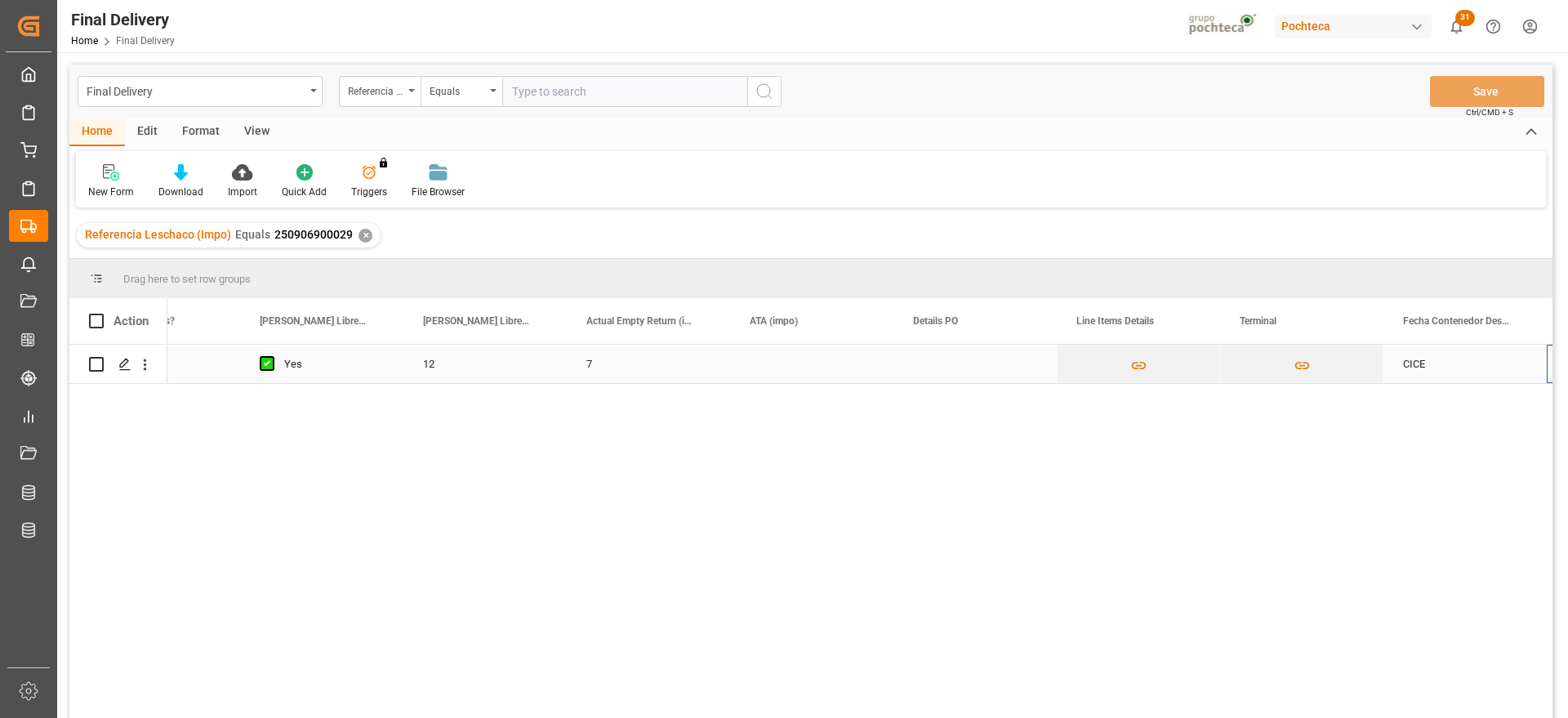
scroll to position [0, 908]
click at [929, 359] on div "Press SPACE to select this row." at bounding box center [975, 364] width 163 height 39
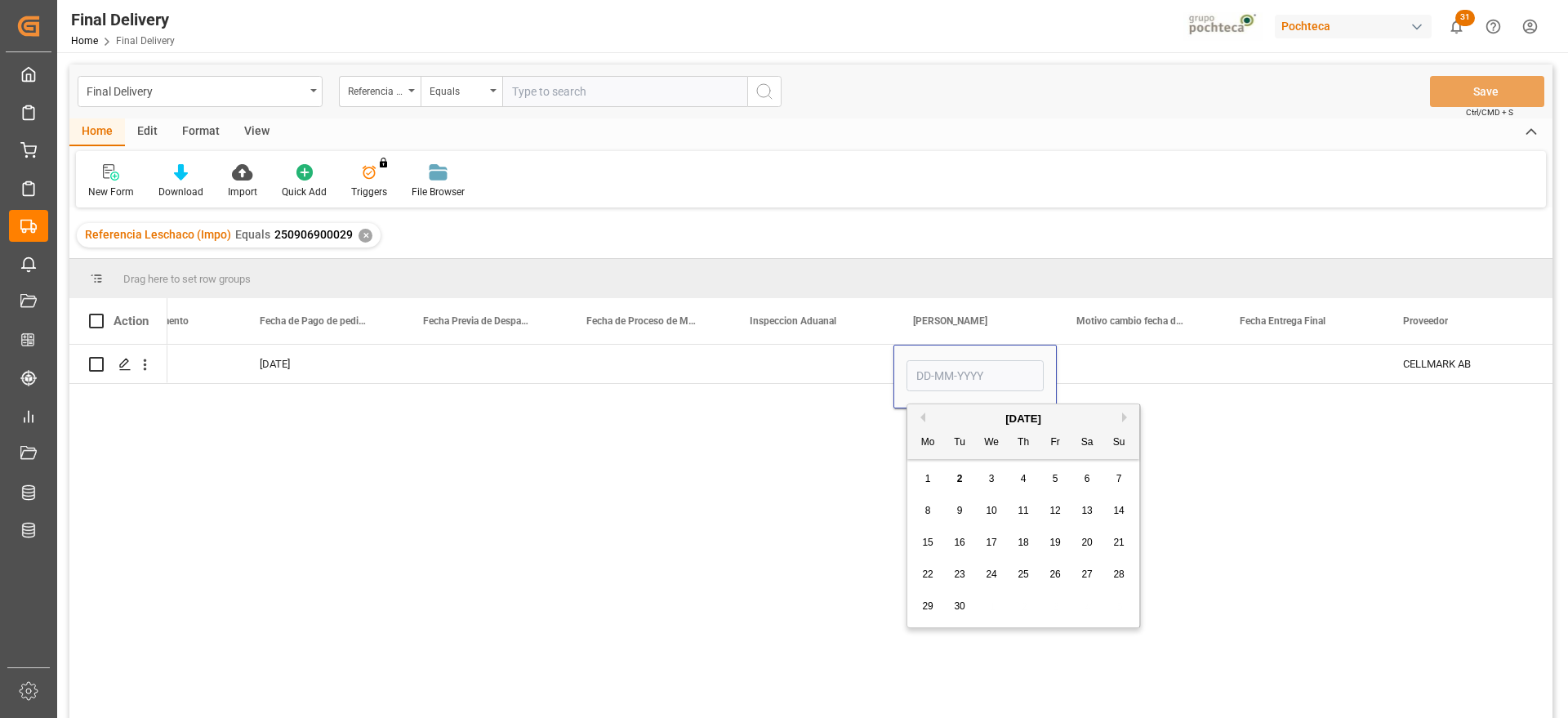
click at [955, 476] on div "2" at bounding box center [960, 480] width 21 height 20
type input "02-09-2025"
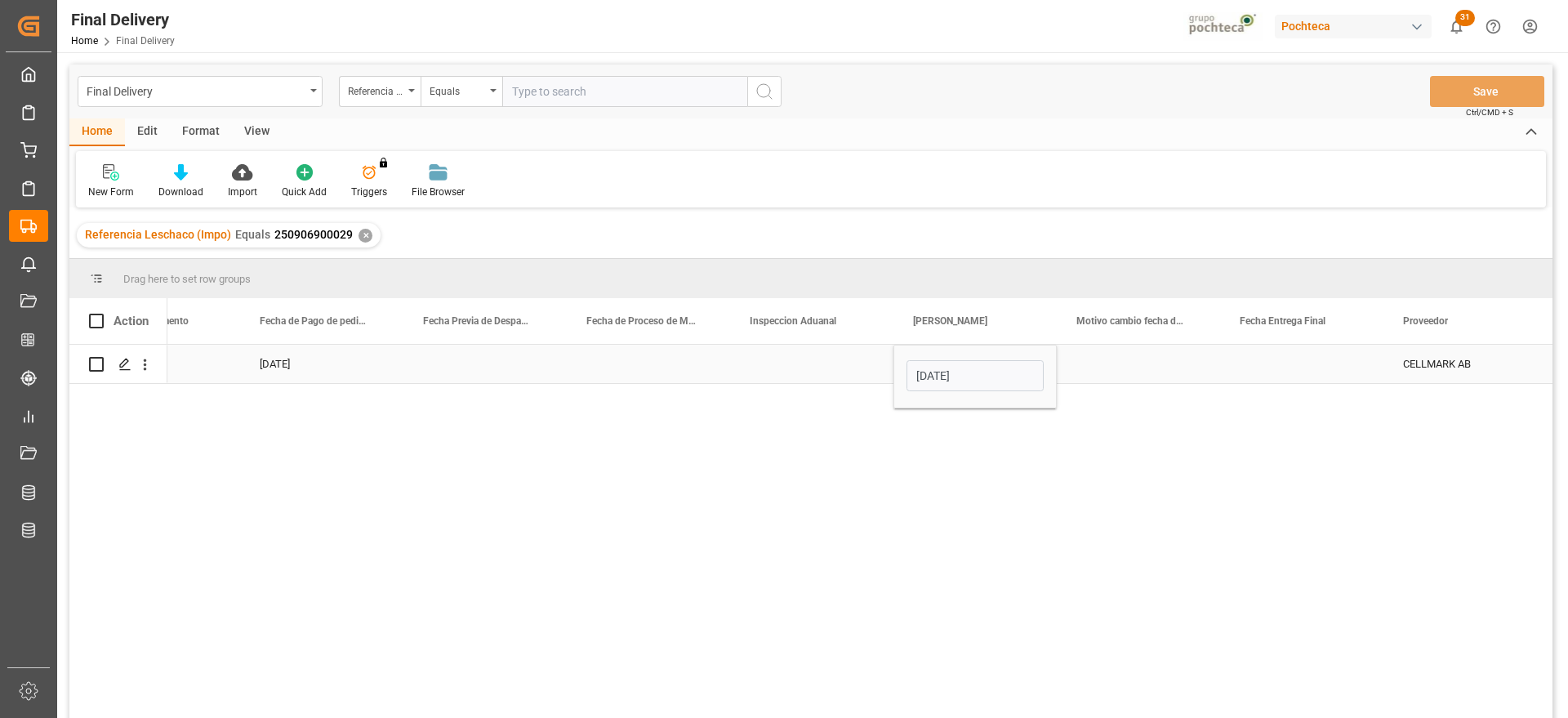
click at [1286, 360] on div "Press SPACE to select this row." at bounding box center [1301, 364] width 163 height 39
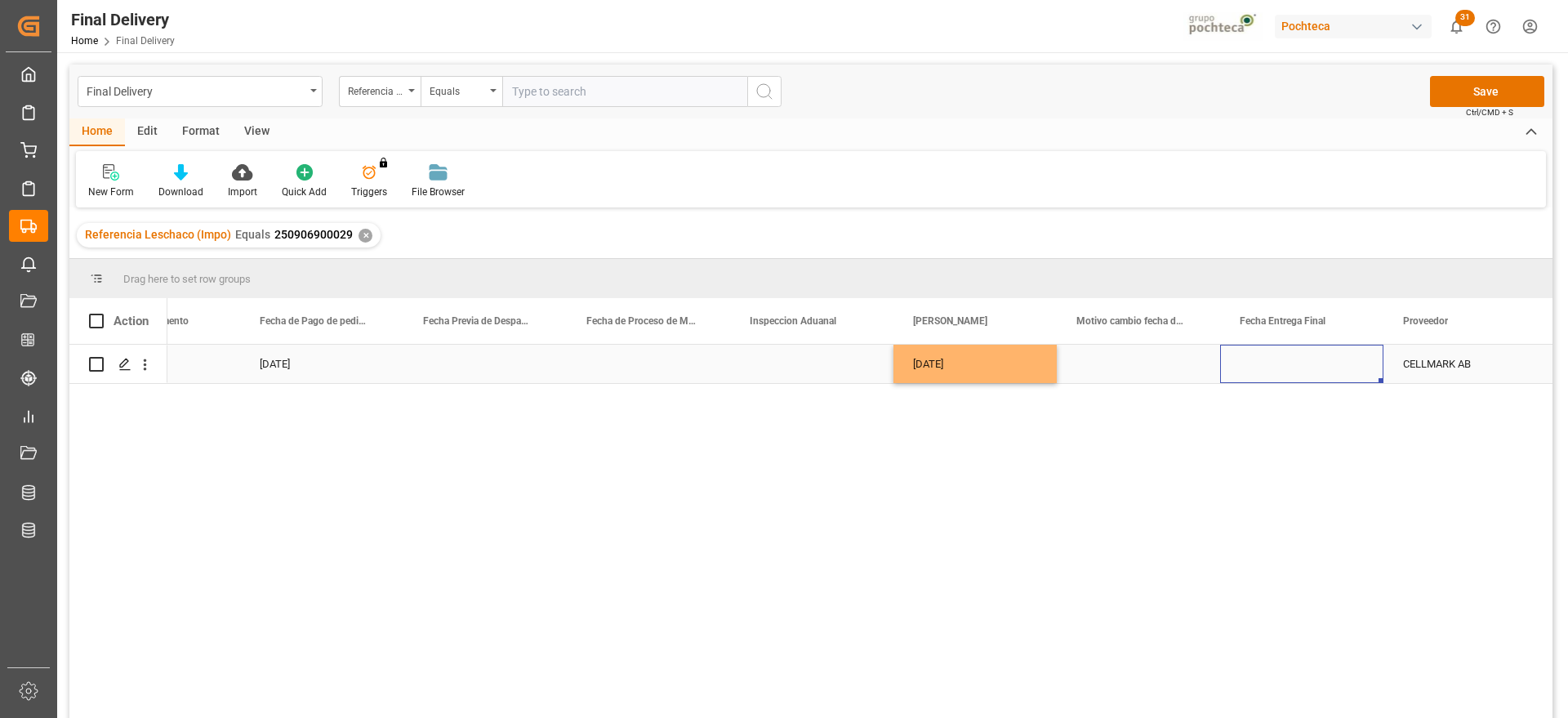
click at [1295, 357] on div "Press SPACE to select this row." at bounding box center [1301, 364] width 163 height 39
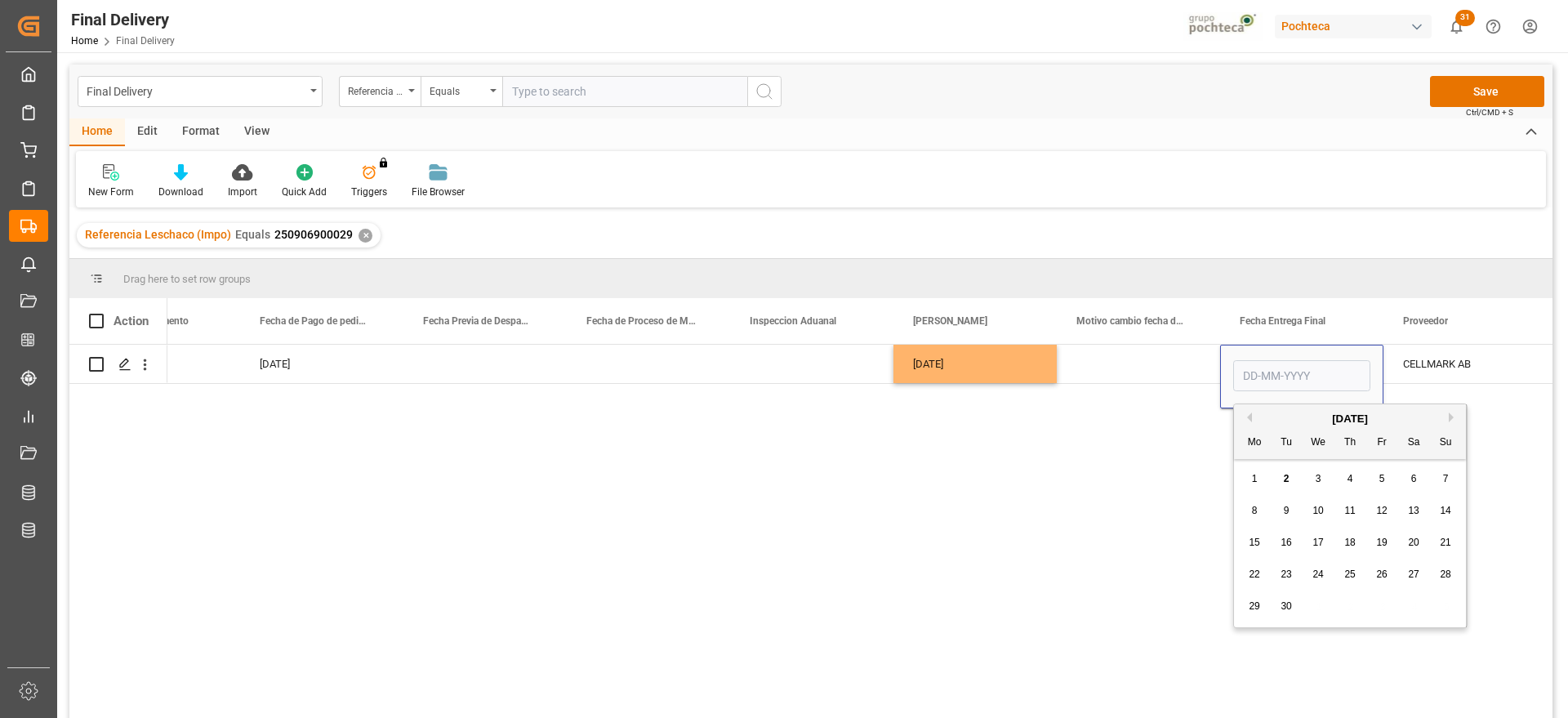
click at [1319, 474] on span "3" at bounding box center [1319, 479] width 6 height 12
type input "03-09-2025"
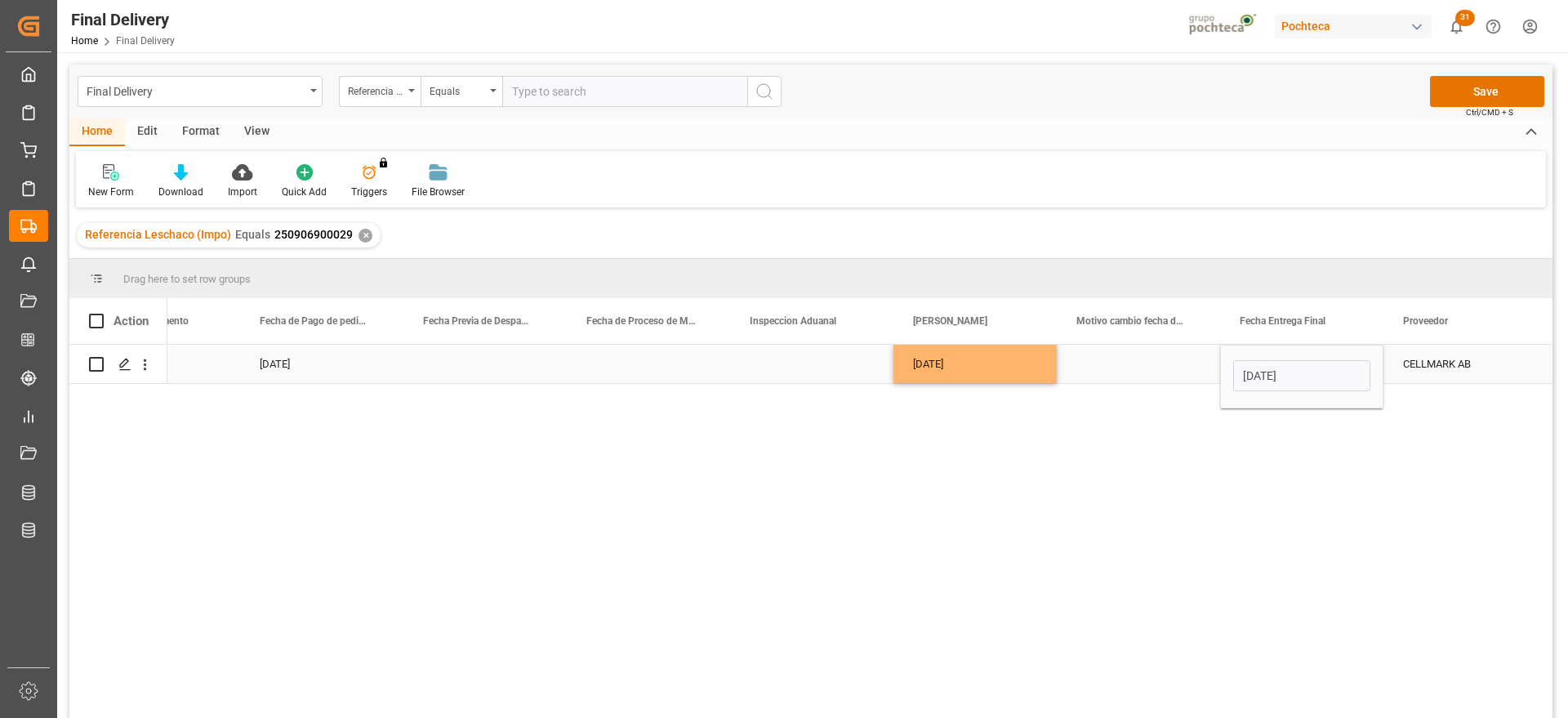
click at [1159, 372] on div "Press SPACE to select this row." at bounding box center [1138, 364] width 163 height 39
click at [1470, 356] on div "CELLMARK AB" at bounding box center [1464, 364] width 163 height 39
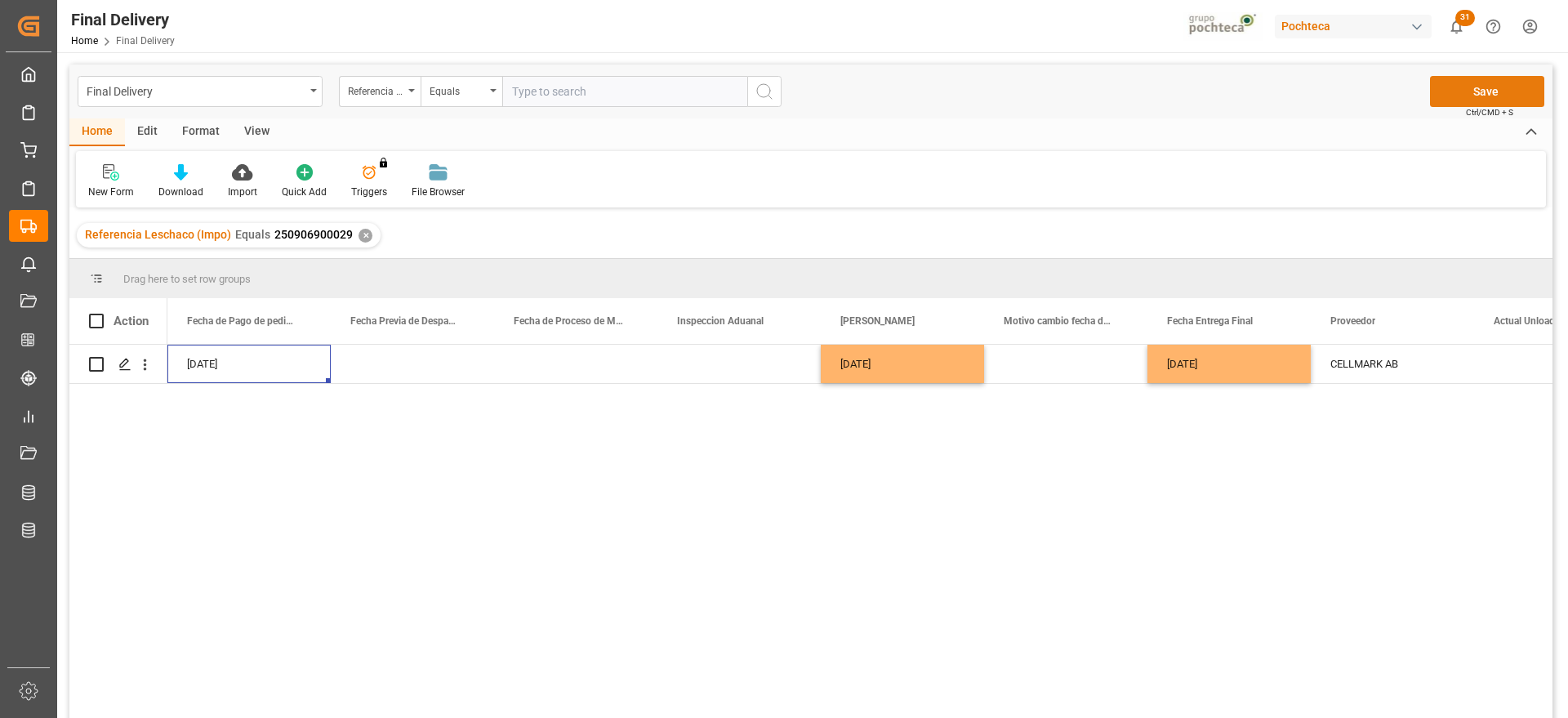
click at [1468, 89] on button "Save" at bounding box center [1487, 91] width 115 height 31
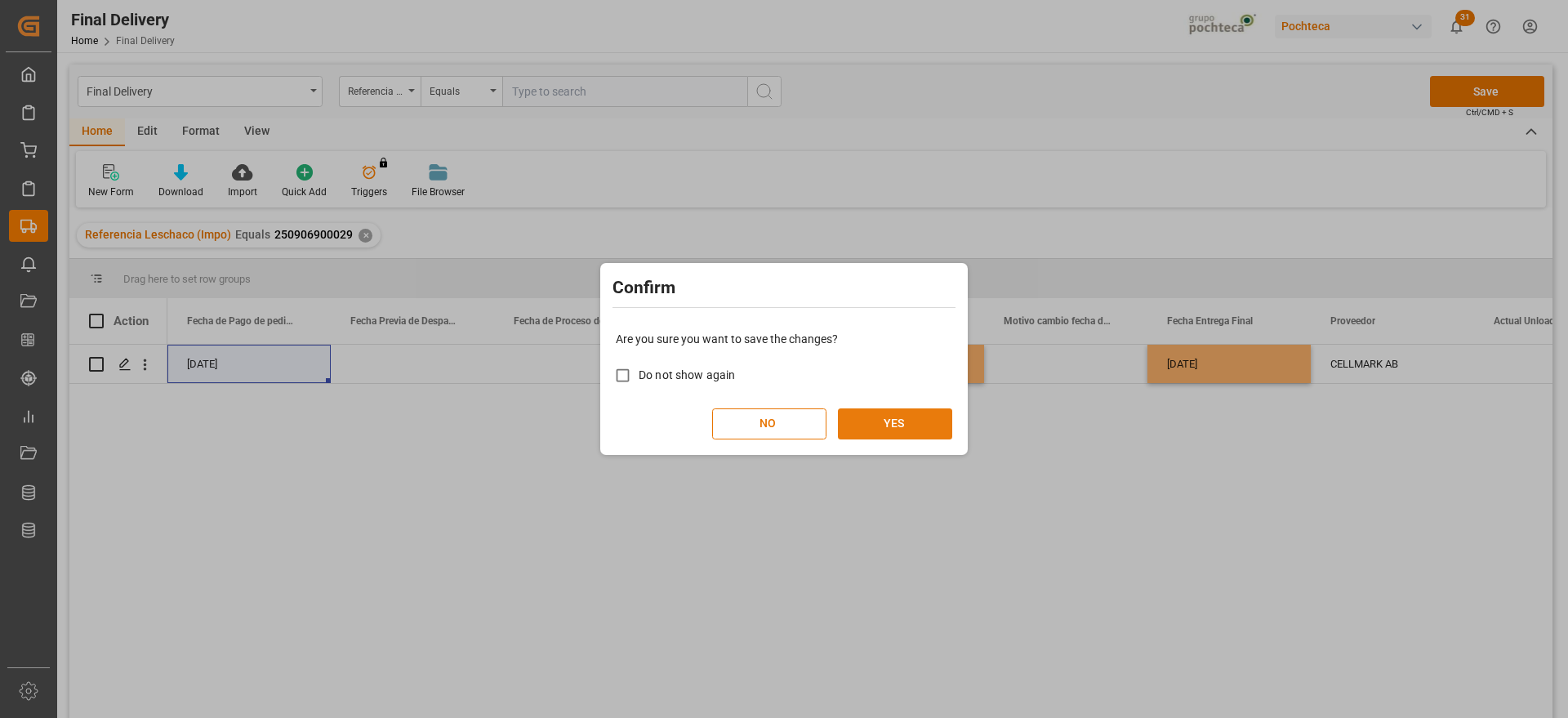
click at [903, 424] on button "YES" at bounding box center [895, 423] width 115 height 31
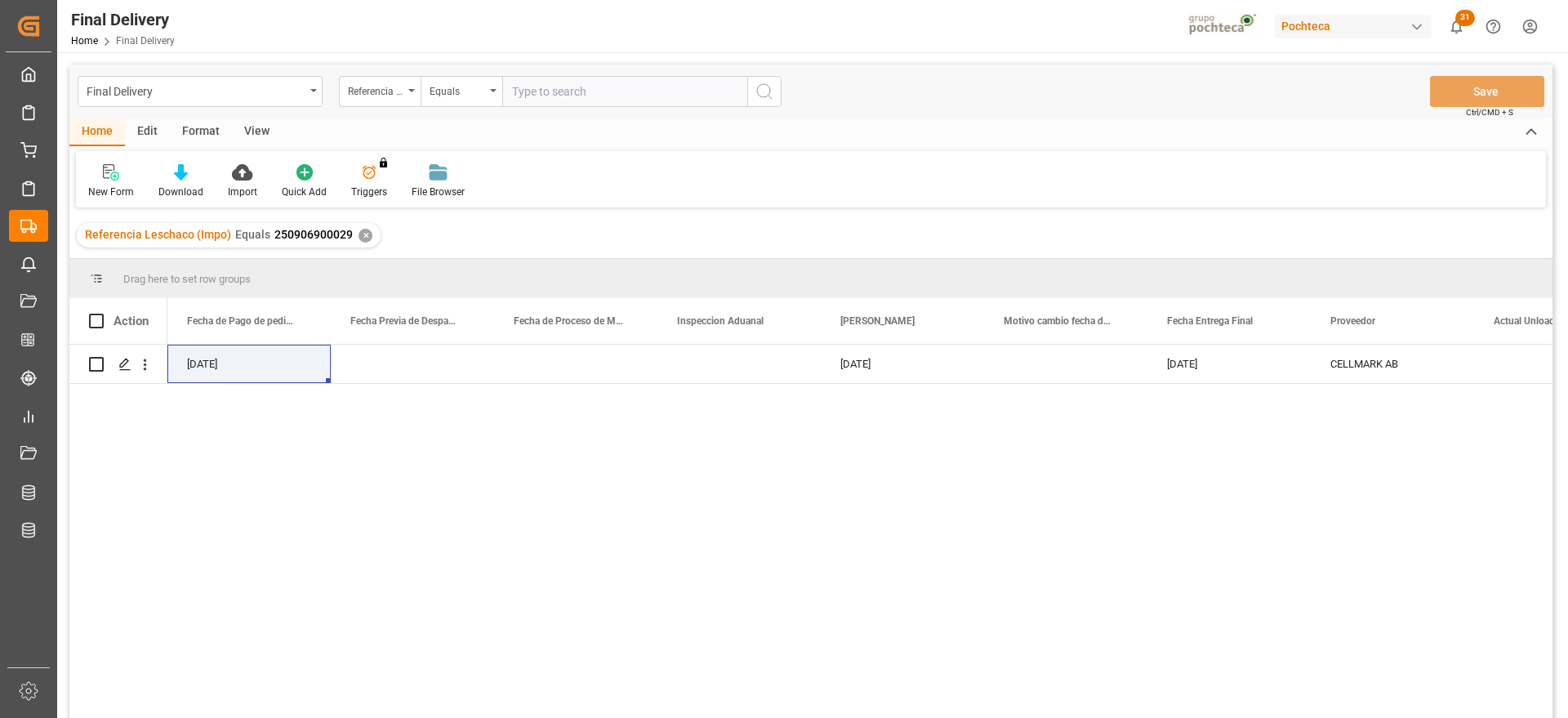
click at [359, 235] on div "✕" at bounding box center [366, 235] width 14 height 14
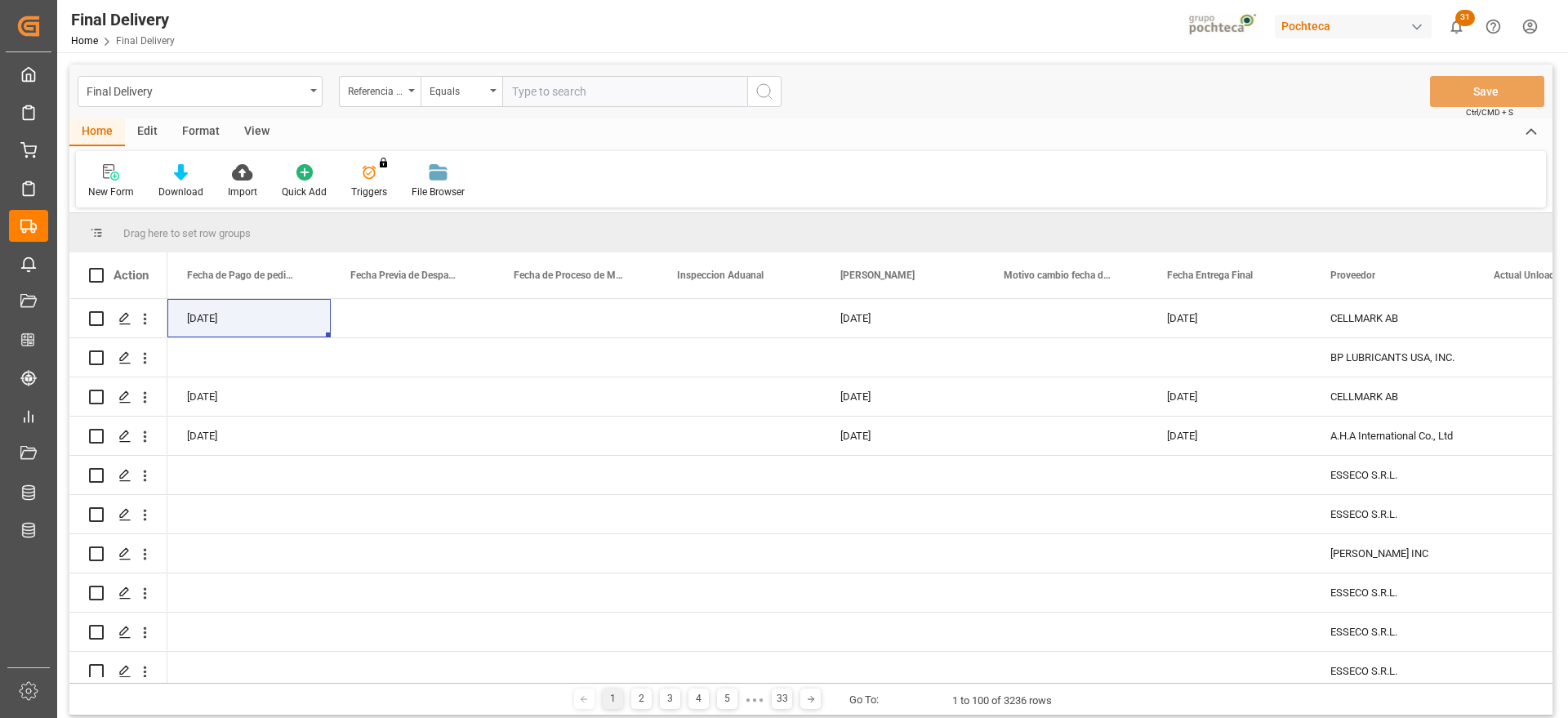
click at [574, 82] on input "text" at bounding box center [625, 91] width 245 height 31
paste input "250906900027"
type input "250906900027"
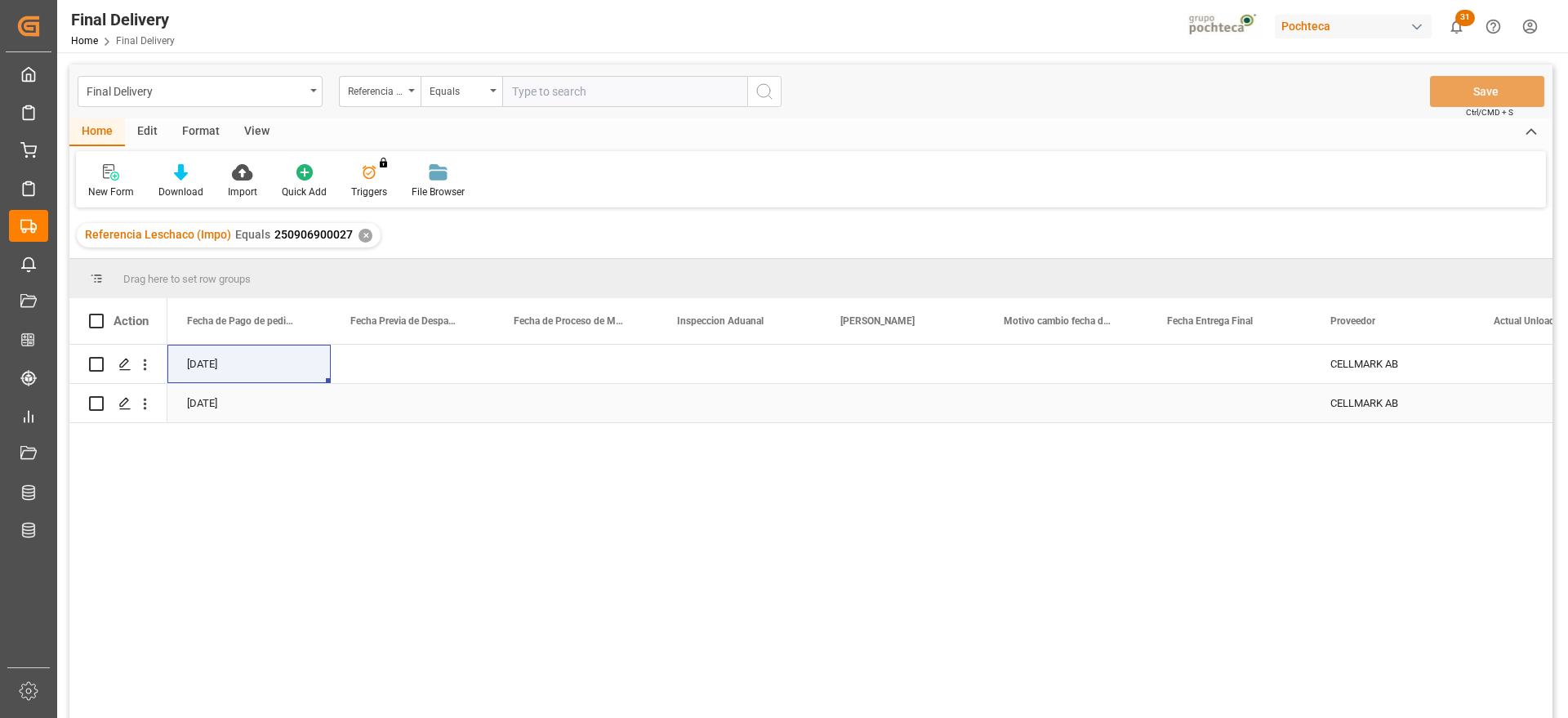
click at [218, 398] on div "28-08-2025" at bounding box center [248, 403] width 163 height 39
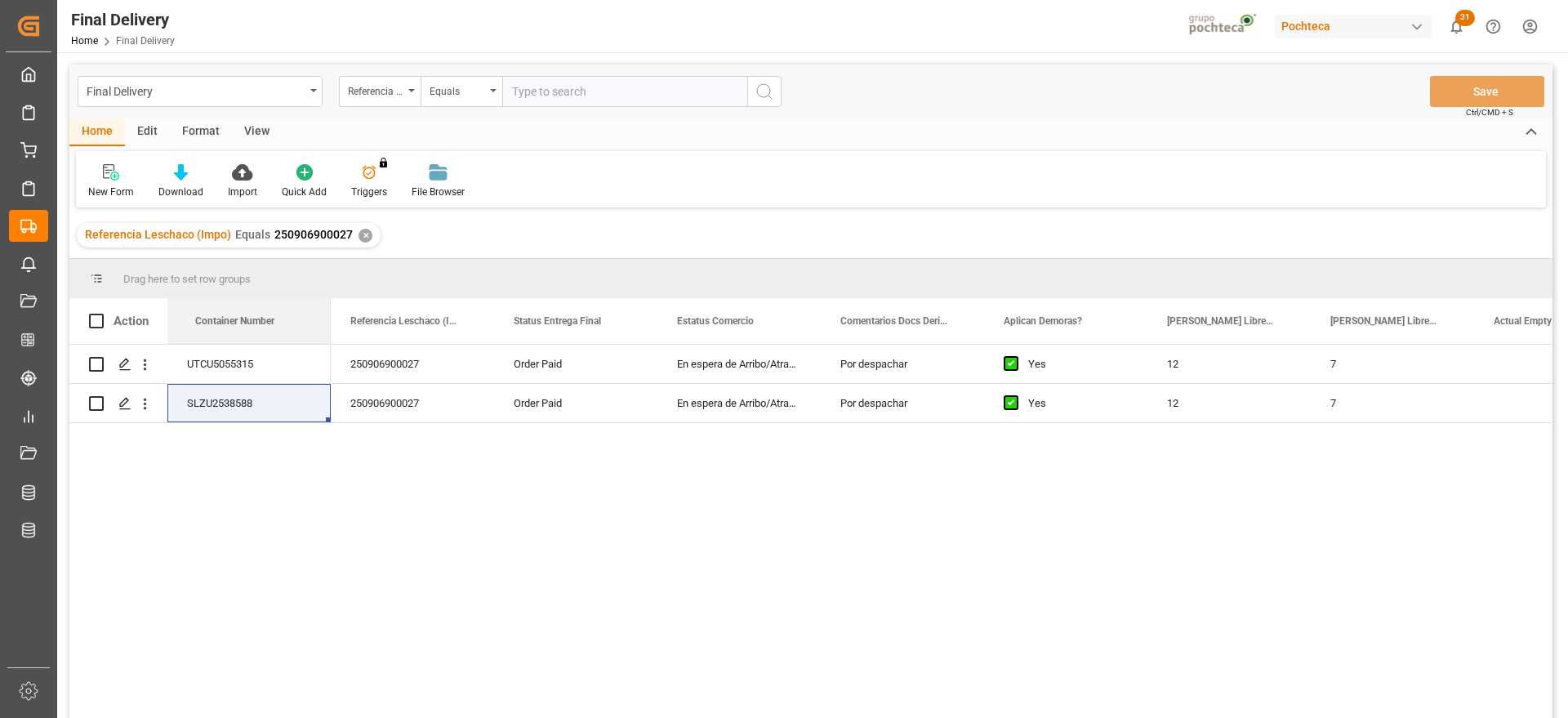
drag, startPoint x: 394, startPoint y: 321, endPoint x: 132, endPoint y: 340, distance: 262.7
click at [416, 406] on div "250906900027" at bounding box center [411, 403] width 163 height 39
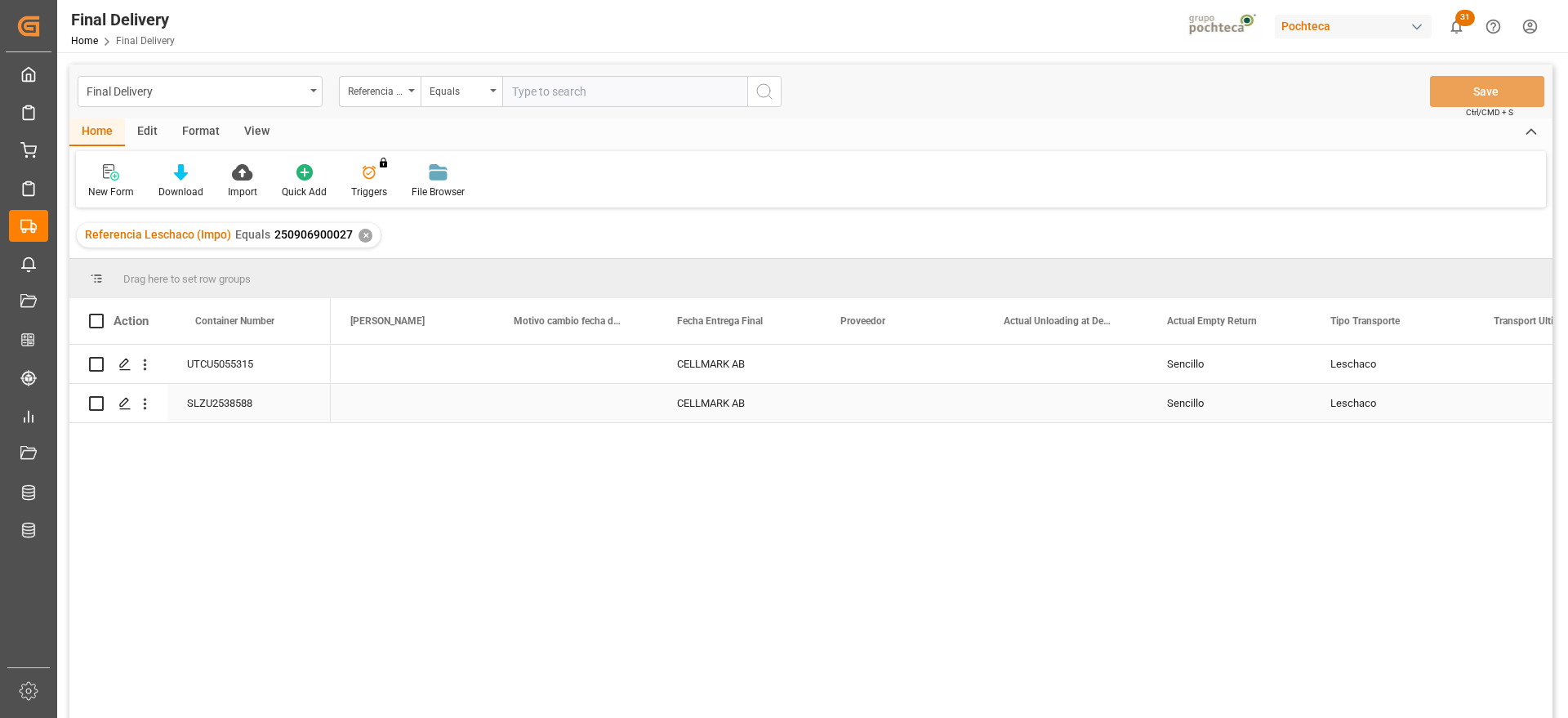
scroll to position [0, 4409]
click at [898, 404] on div "Press SPACE to select this row." at bounding box center [902, 403] width 163 height 39
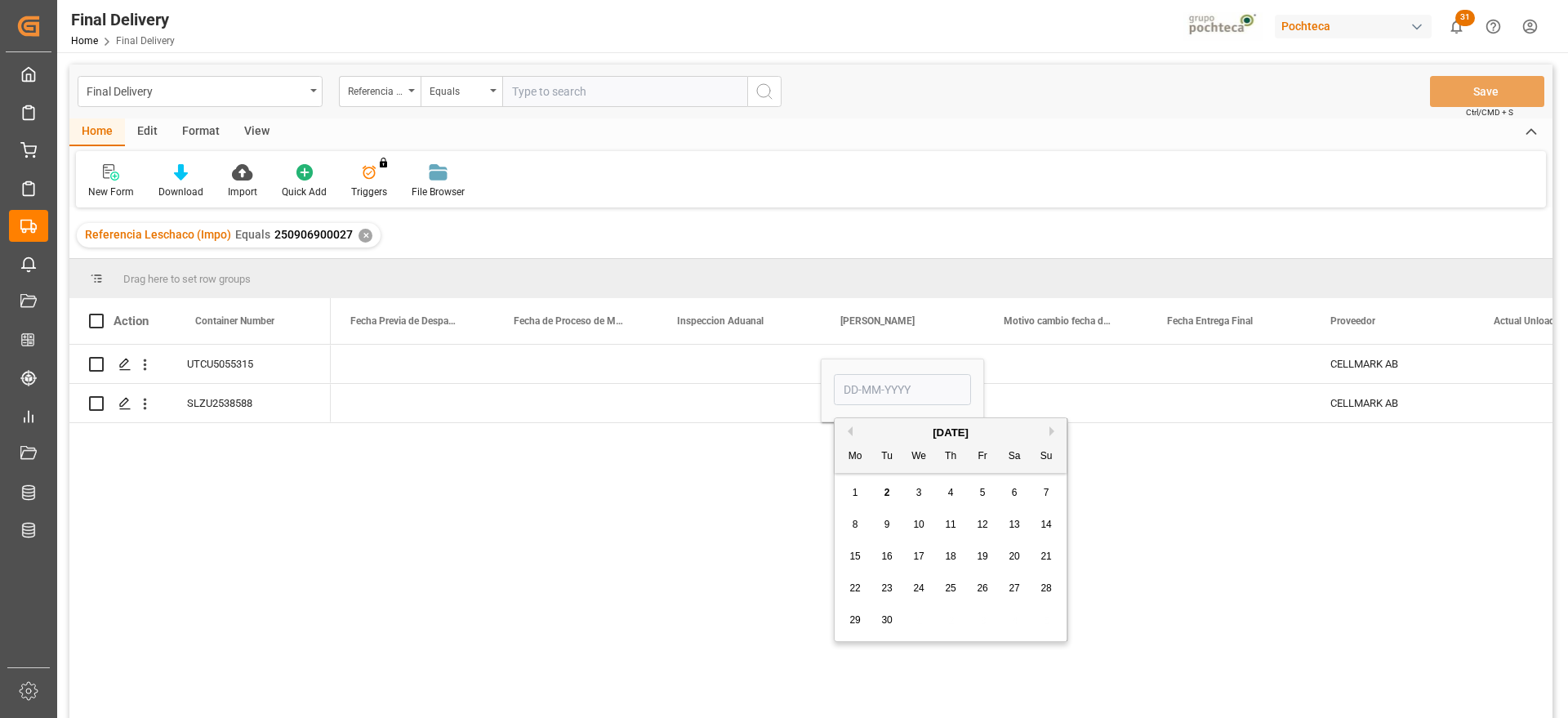
click at [885, 493] on span "2" at bounding box center [887, 493] width 6 height 12
type input "02-09-2025"
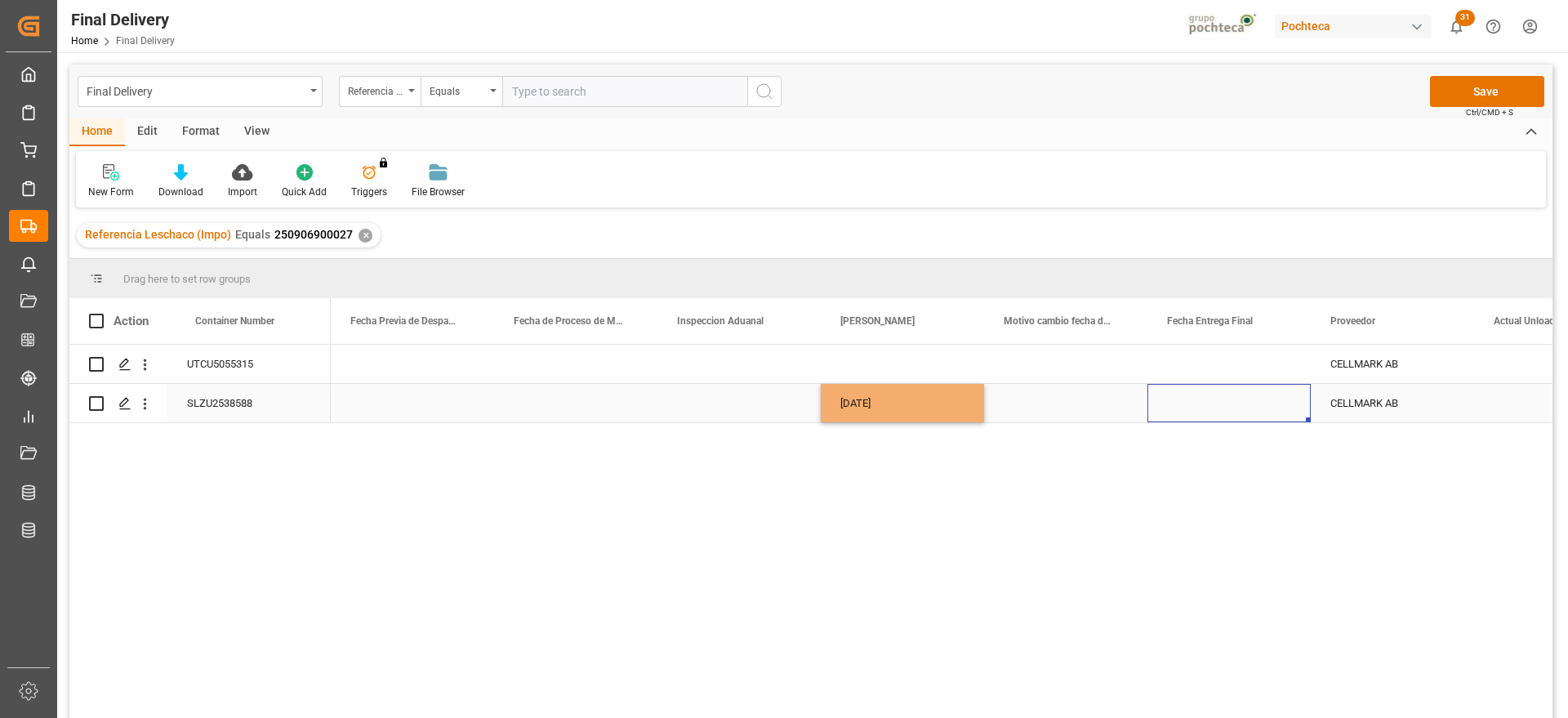
click at [1236, 406] on div "Press SPACE to select this row." at bounding box center [1228, 403] width 163 height 39
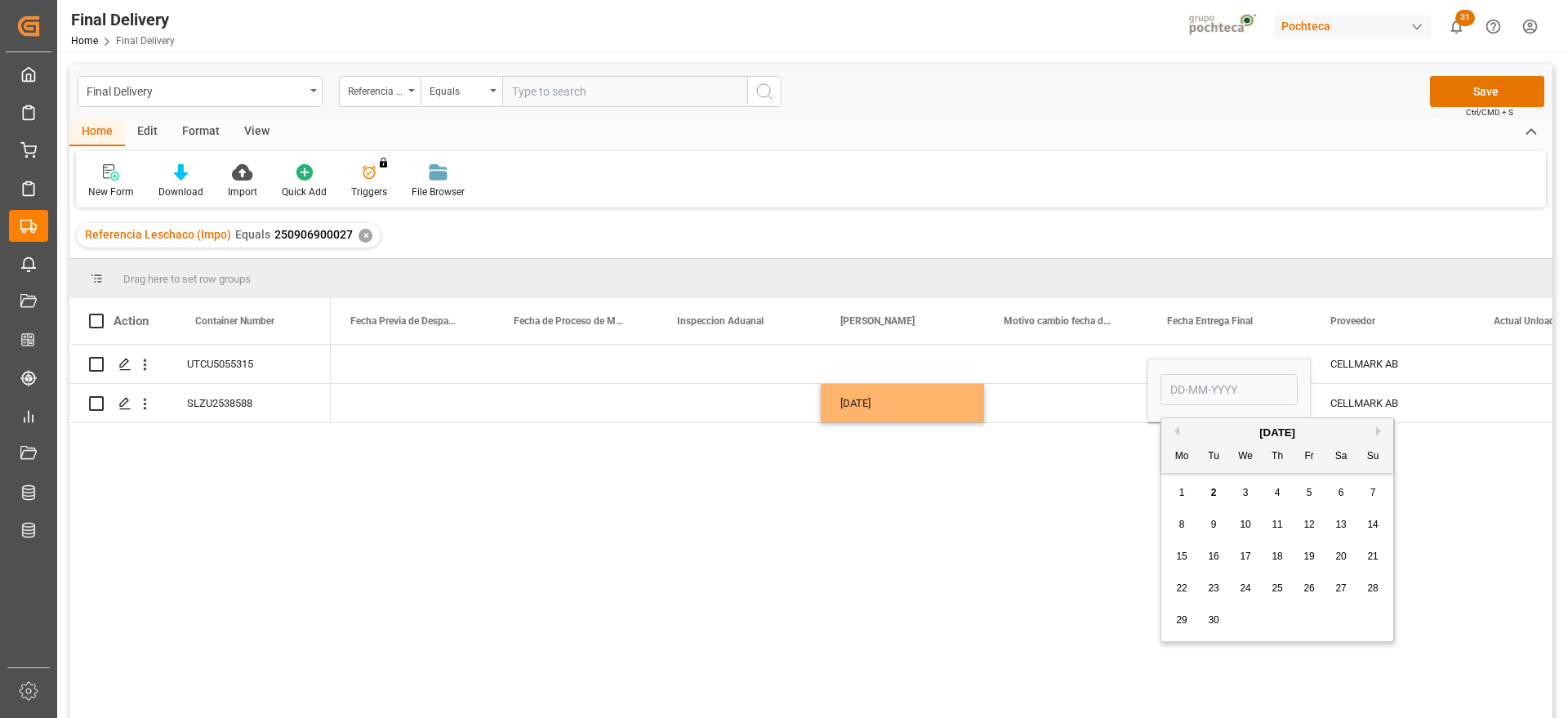
click at [1241, 492] on div "3" at bounding box center [1246, 494] width 21 height 20
type input "03-09-2025"
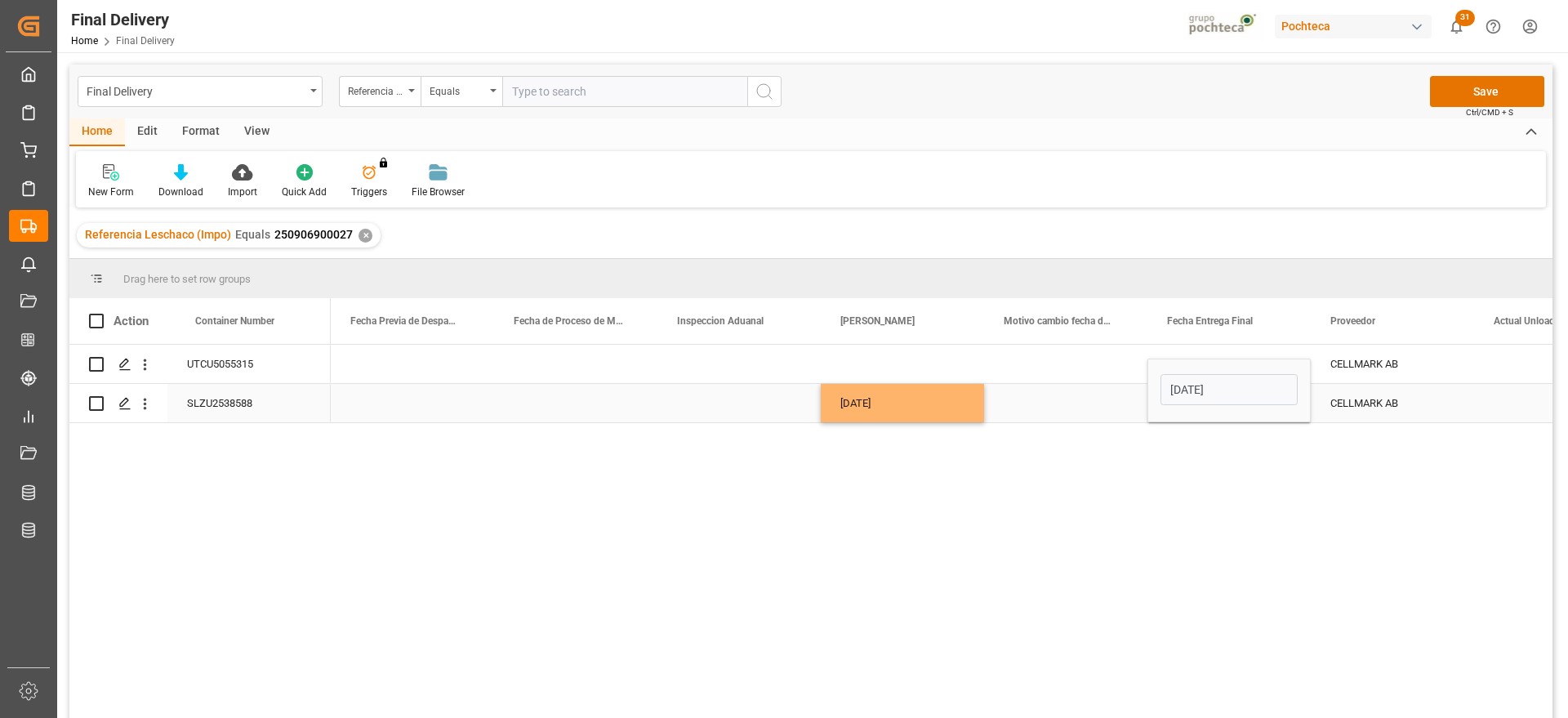
click at [1087, 402] on div "Press SPACE to select this row." at bounding box center [1065, 403] width 163 height 39
click at [919, 352] on div "Press SPACE to select this row." at bounding box center [902, 364] width 163 height 39
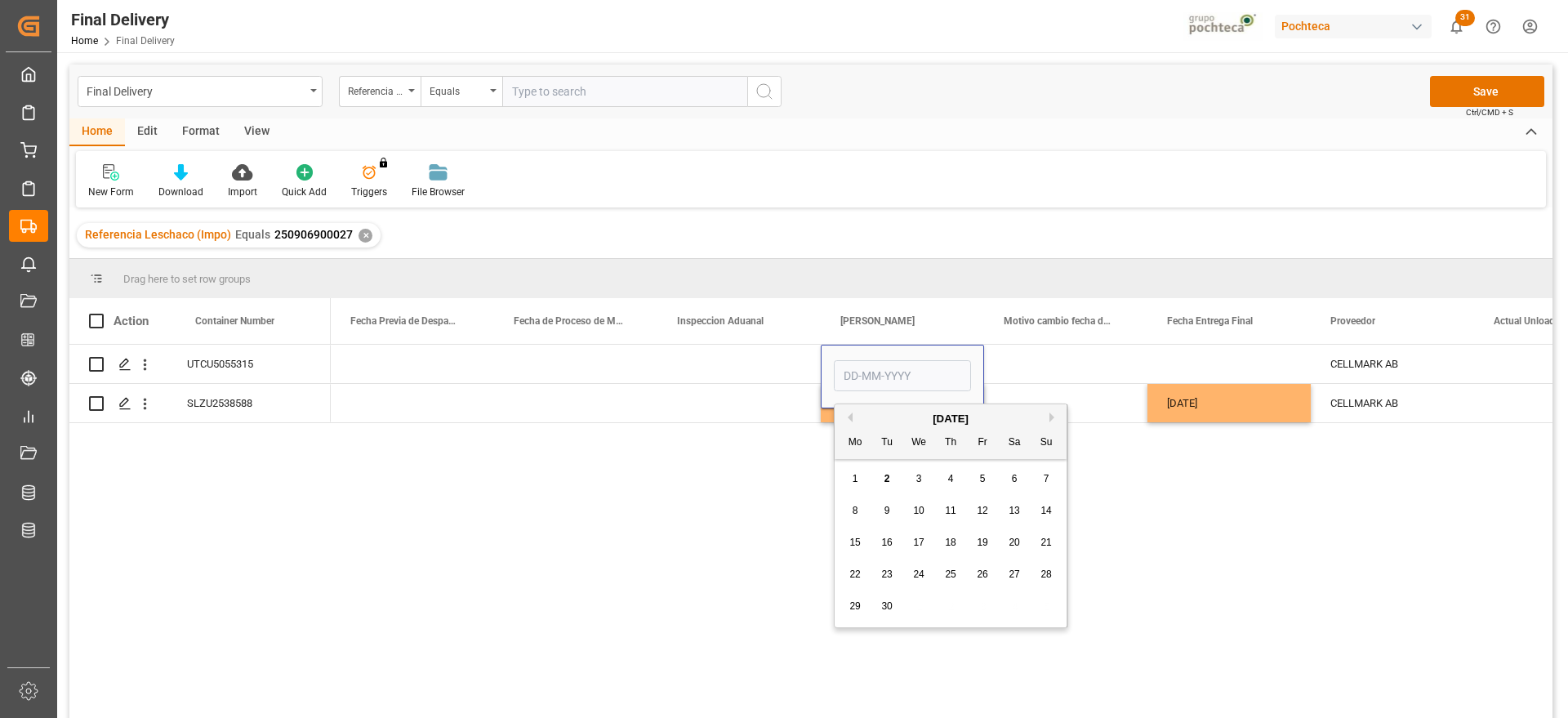
click at [914, 477] on div "3" at bounding box center [918, 480] width 21 height 20
type input "03-09-2025"
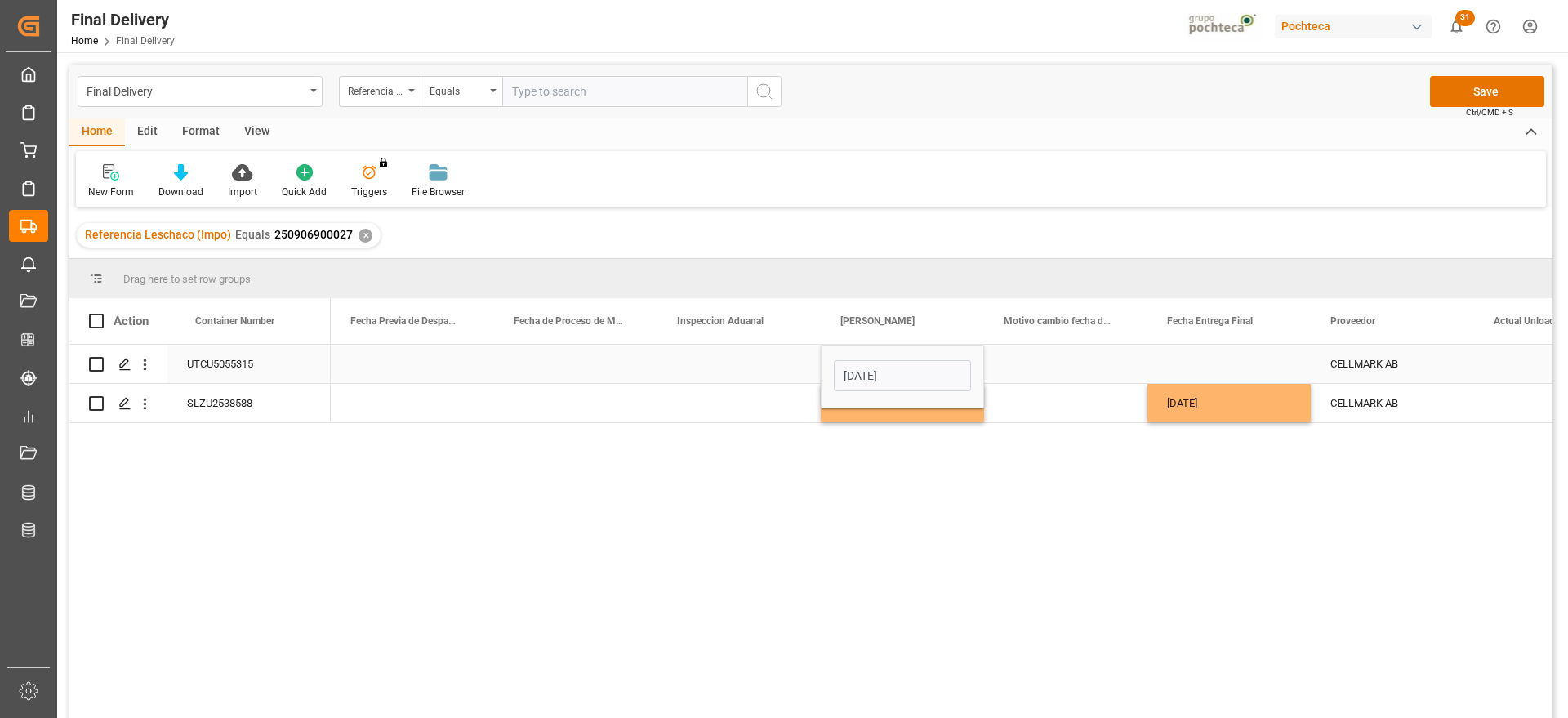
click at [1184, 365] on div "Press SPACE to select this row." at bounding box center [1228, 364] width 163 height 39
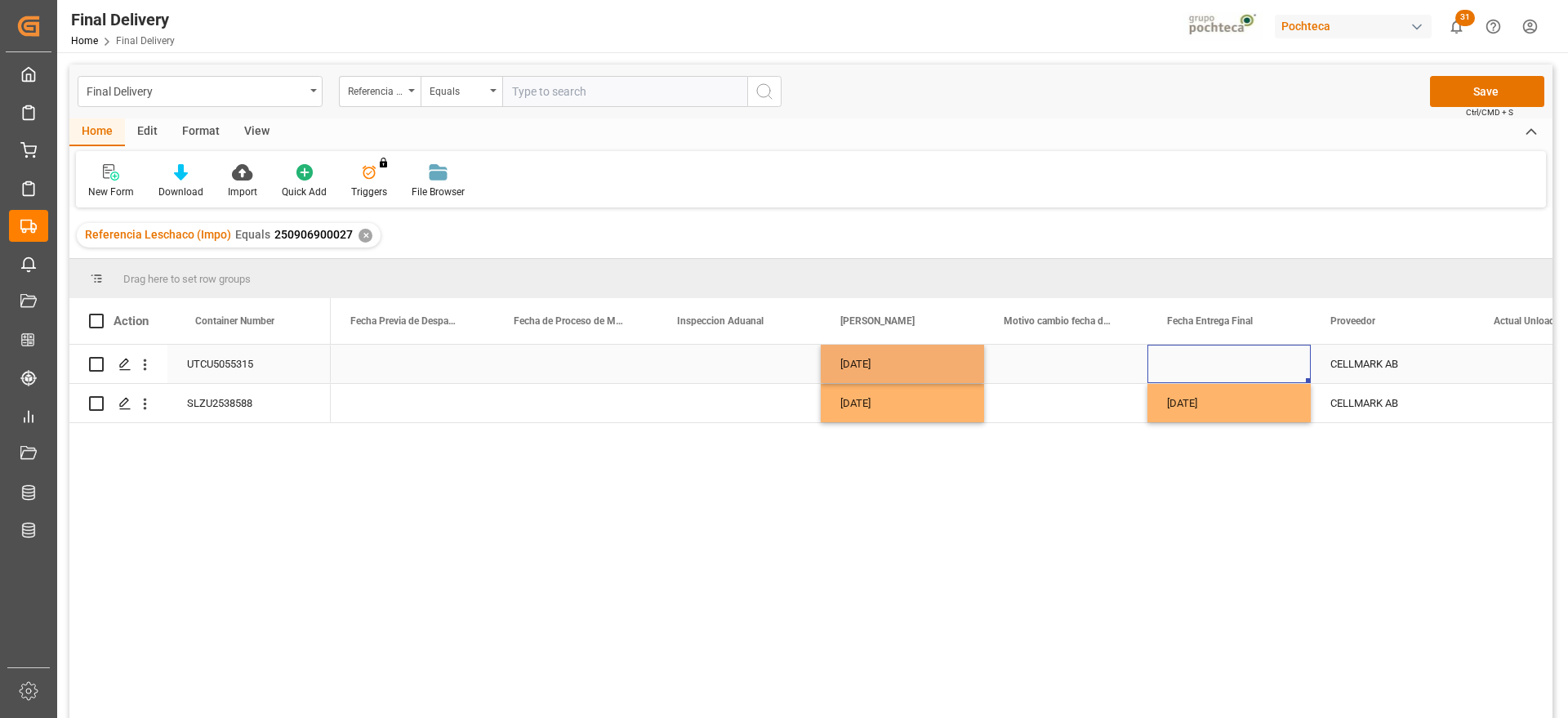
click at [1184, 365] on div "Press SPACE to select this row." at bounding box center [1228, 364] width 163 height 39
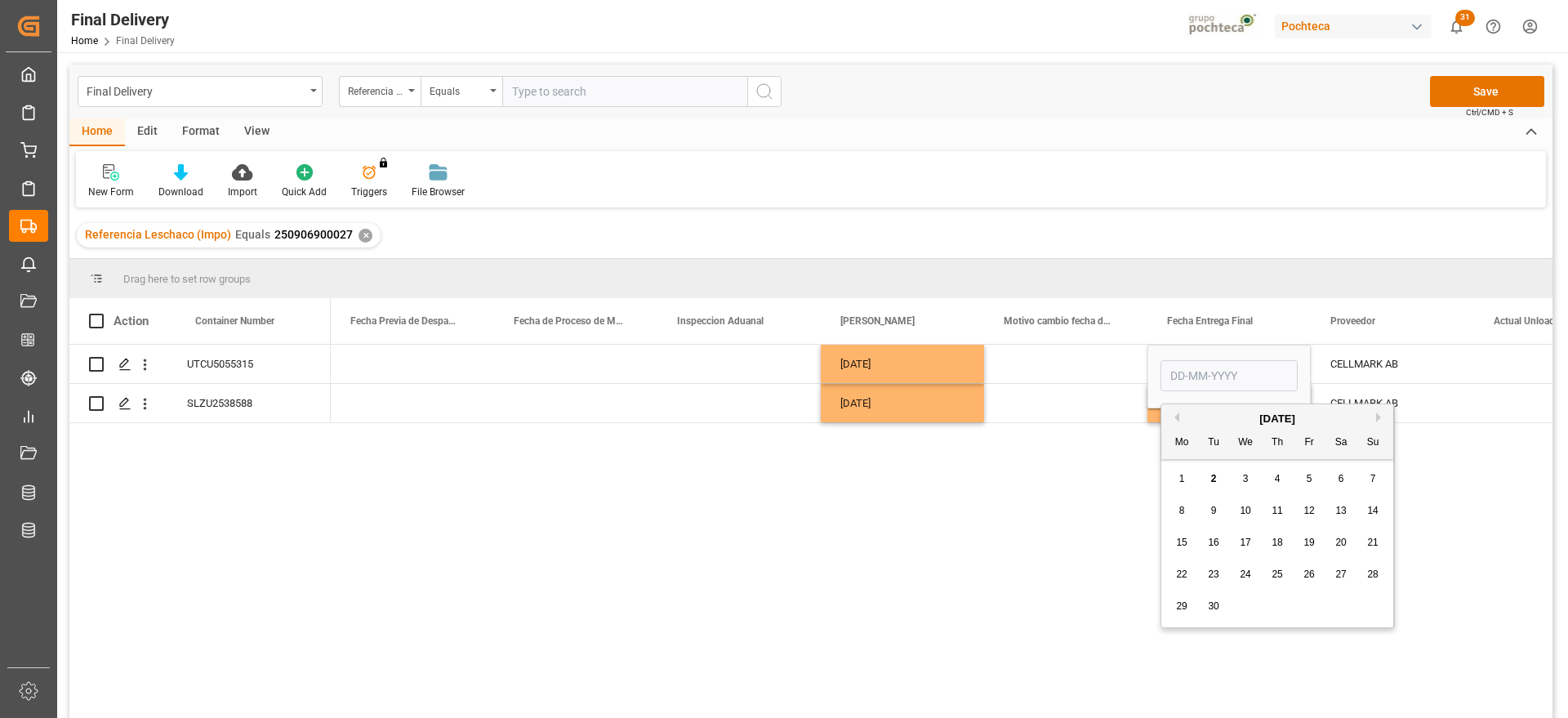
click at [1268, 482] on div "4" at bounding box center [1277, 480] width 21 height 20
type input "04-09-2025"
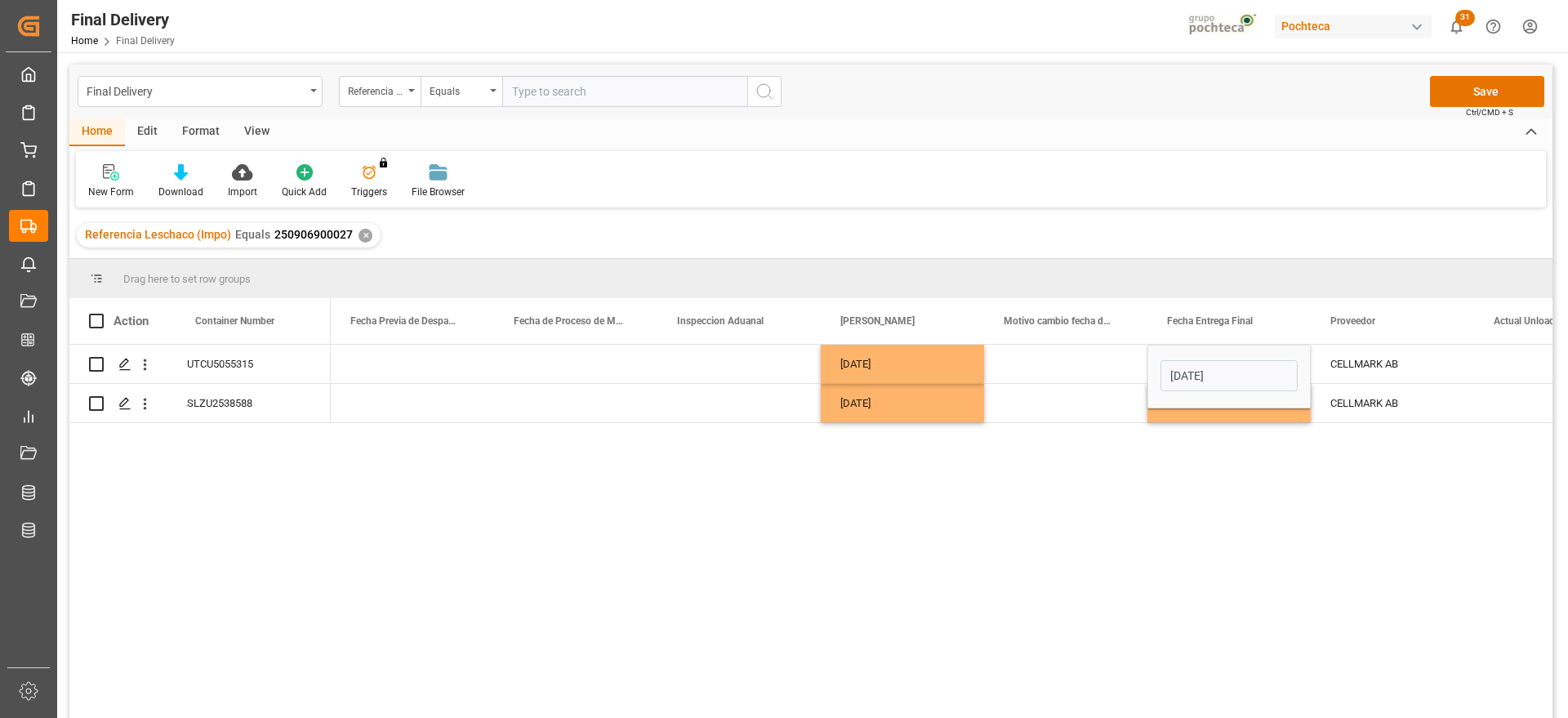
click at [1110, 415] on div "Press SPACE to select this row." at bounding box center [1065, 403] width 163 height 39
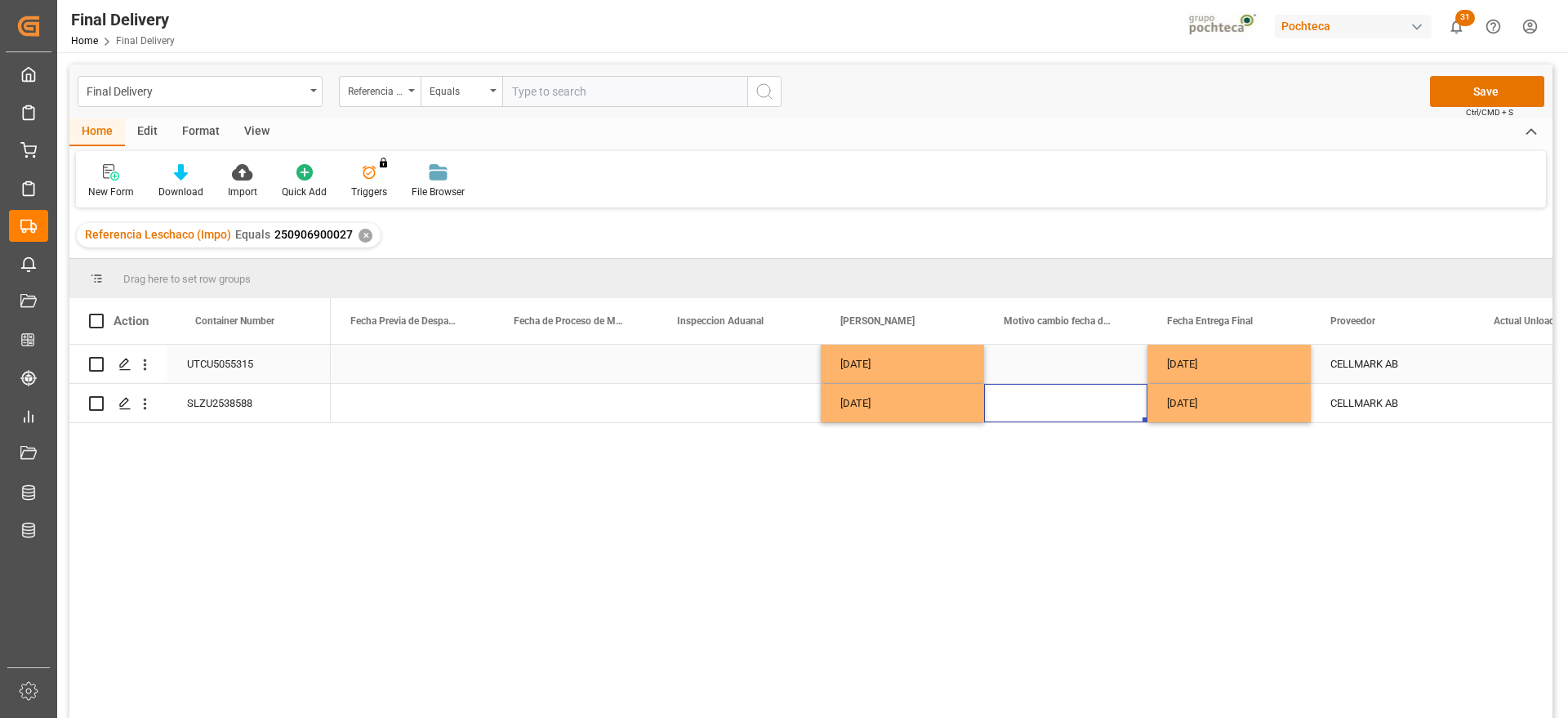
click at [1078, 359] on div "Press SPACE to select this row." at bounding box center [1065, 364] width 163 height 39
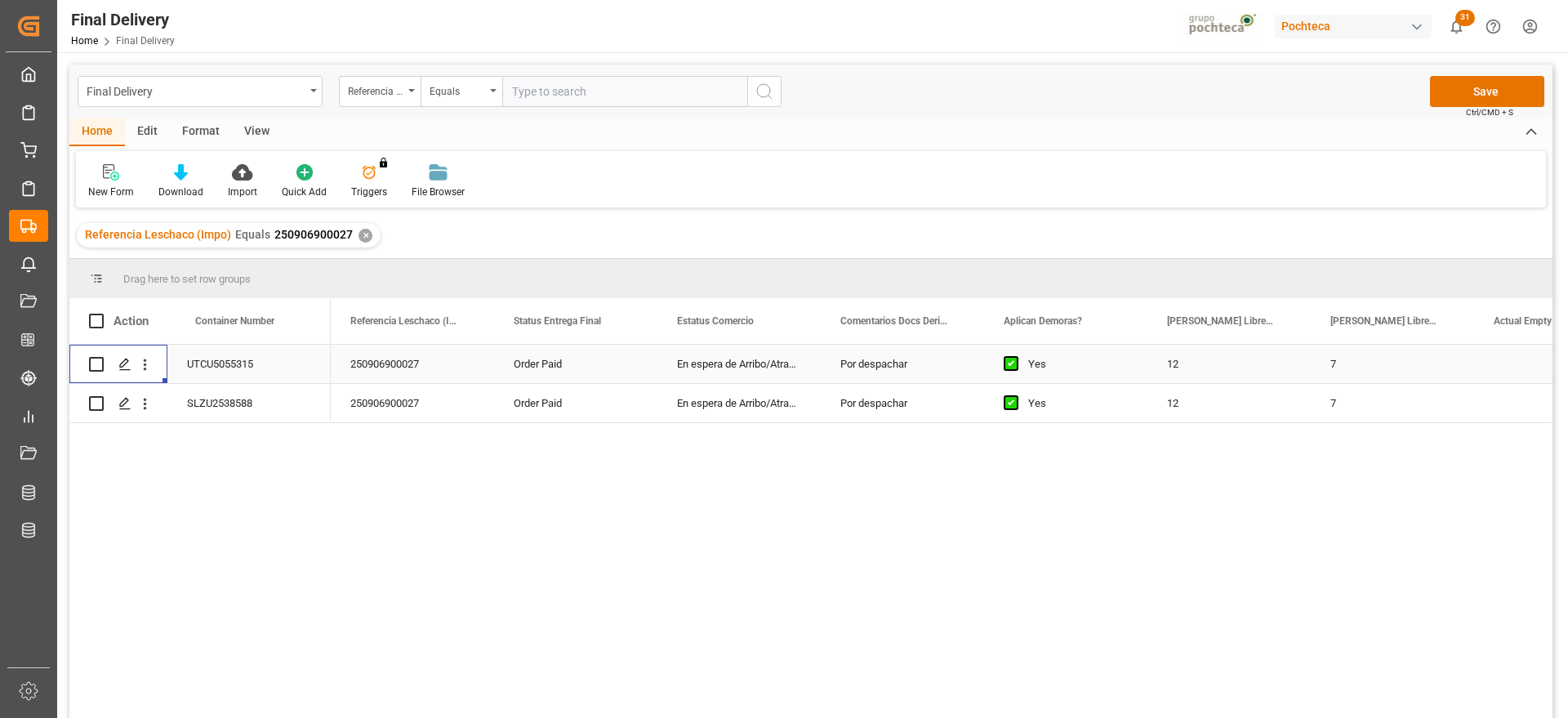
click at [781, 369] on div "En espera de Arribo/Atraque" at bounding box center [739, 364] width 163 height 39
click at [125, 402] on icon "Press SPACE to select this row." at bounding box center [125, 403] width 13 height 13
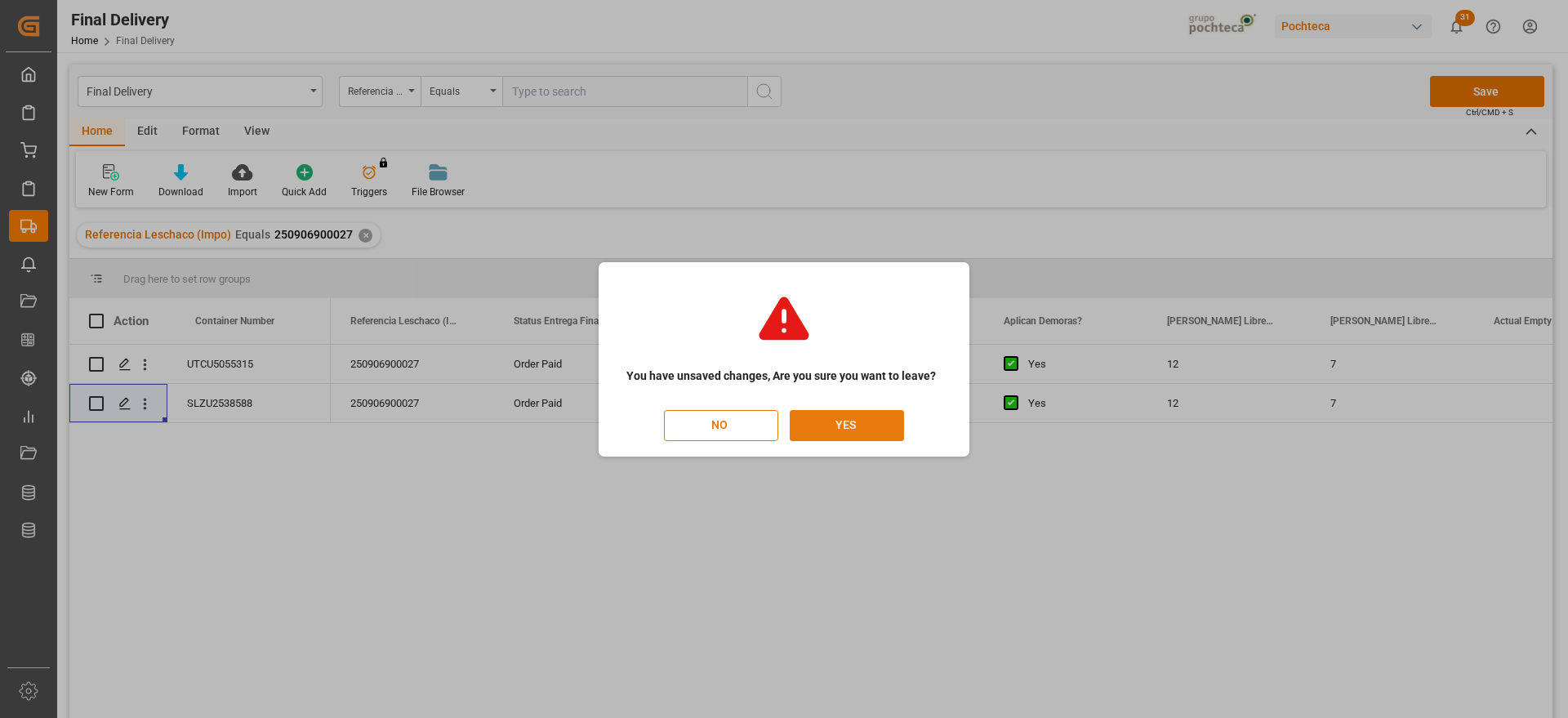
click at [833, 423] on button "YES" at bounding box center [847, 425] width 115 height 31
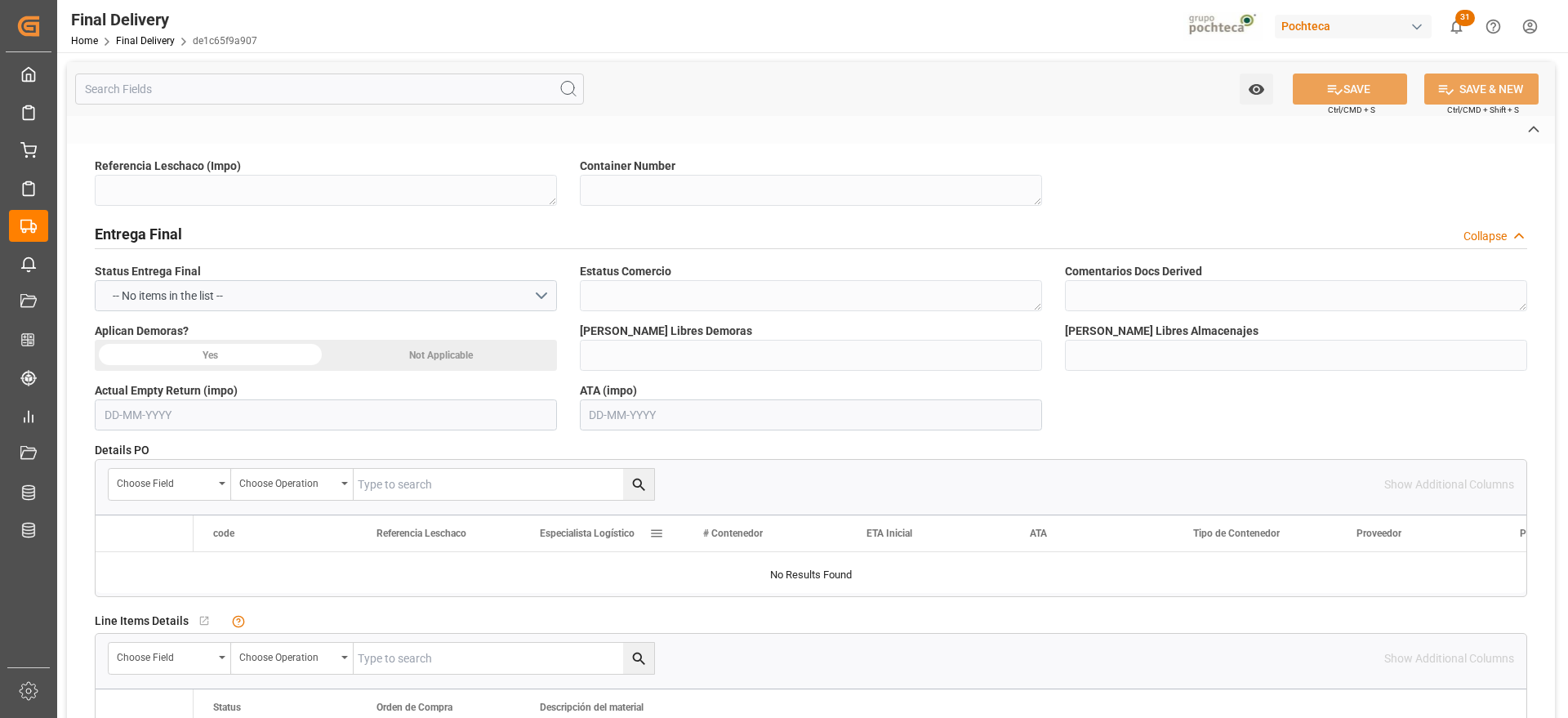
type textarea "250906900027"
type textarea "SLZU2538588"
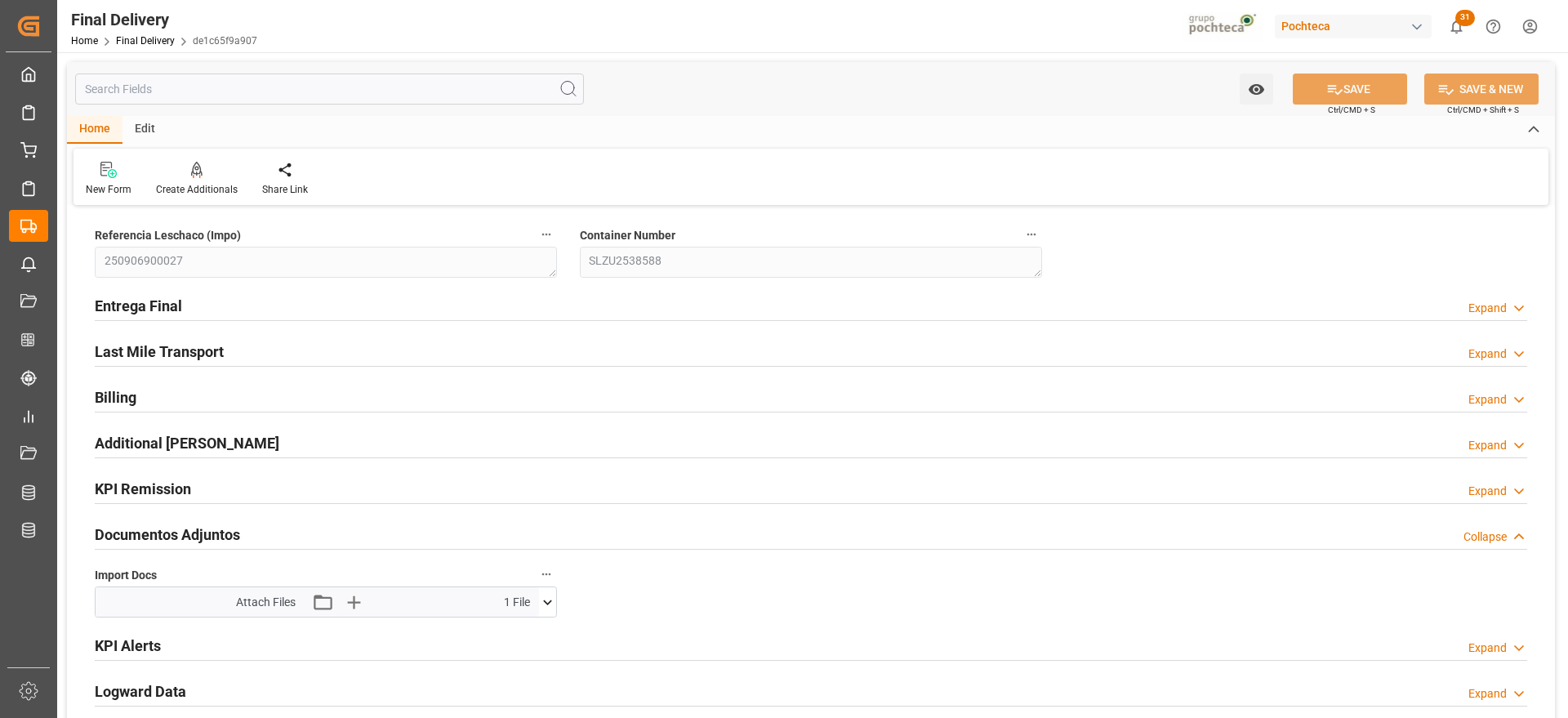
click at [542, 603] on icon at bounding box center [547, 601] width 17 height 17
click at [547, 600] on icon at bounding box center [547, 601] width 9 height 5
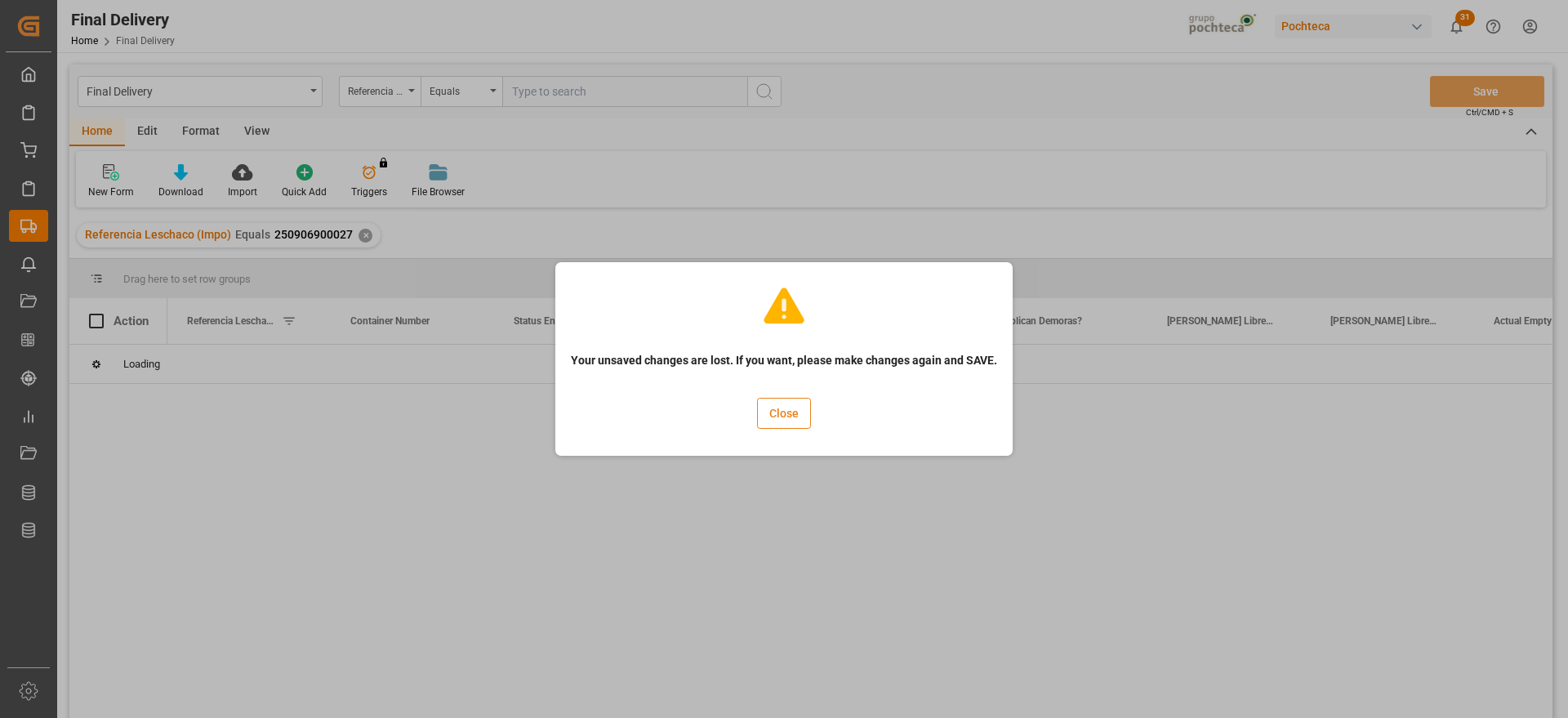
click at [786, 415] on button "Close" at bounding box center [784, 412] width 54 height 31
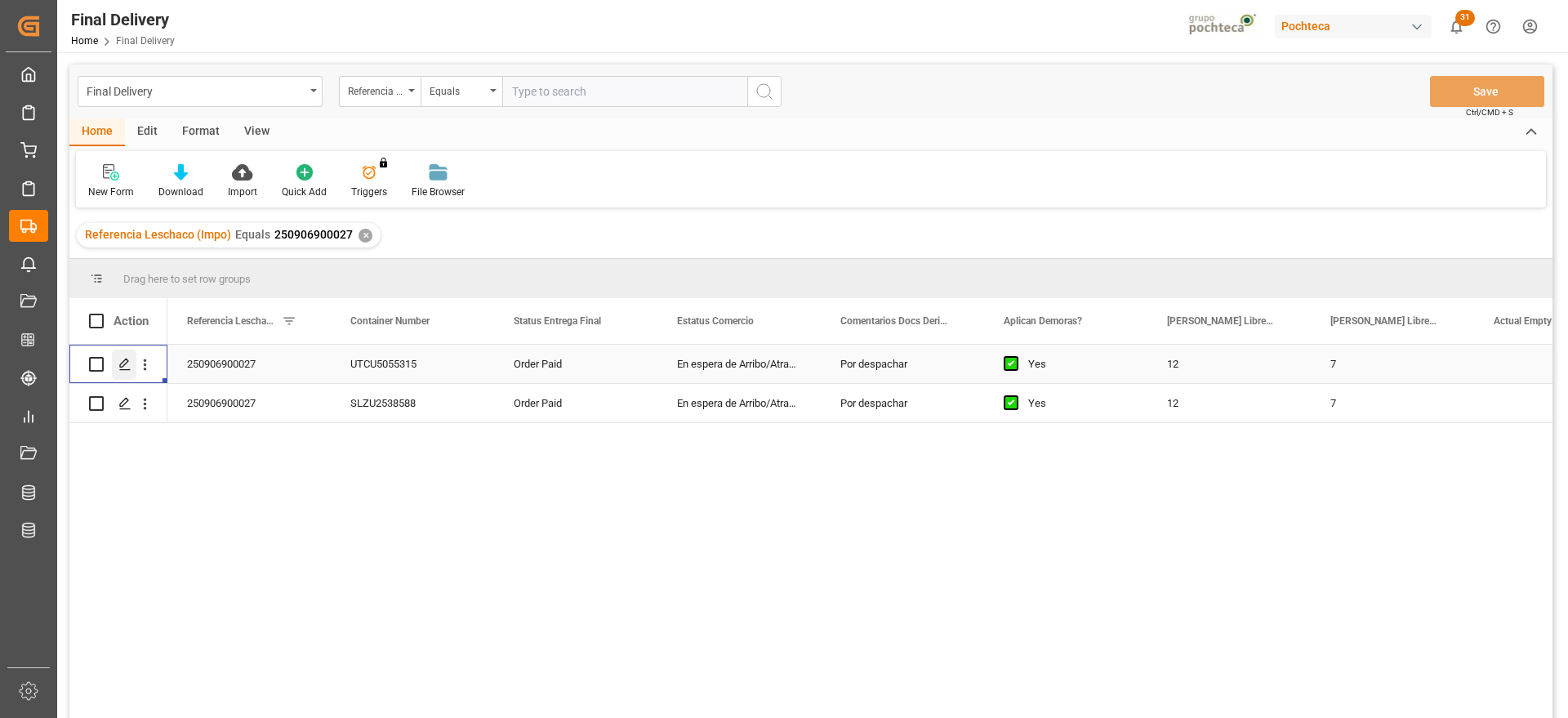
click at [127, 365] on icon "Press SPACE to select this row." at bounding box center [125, 364] width 13 height 13
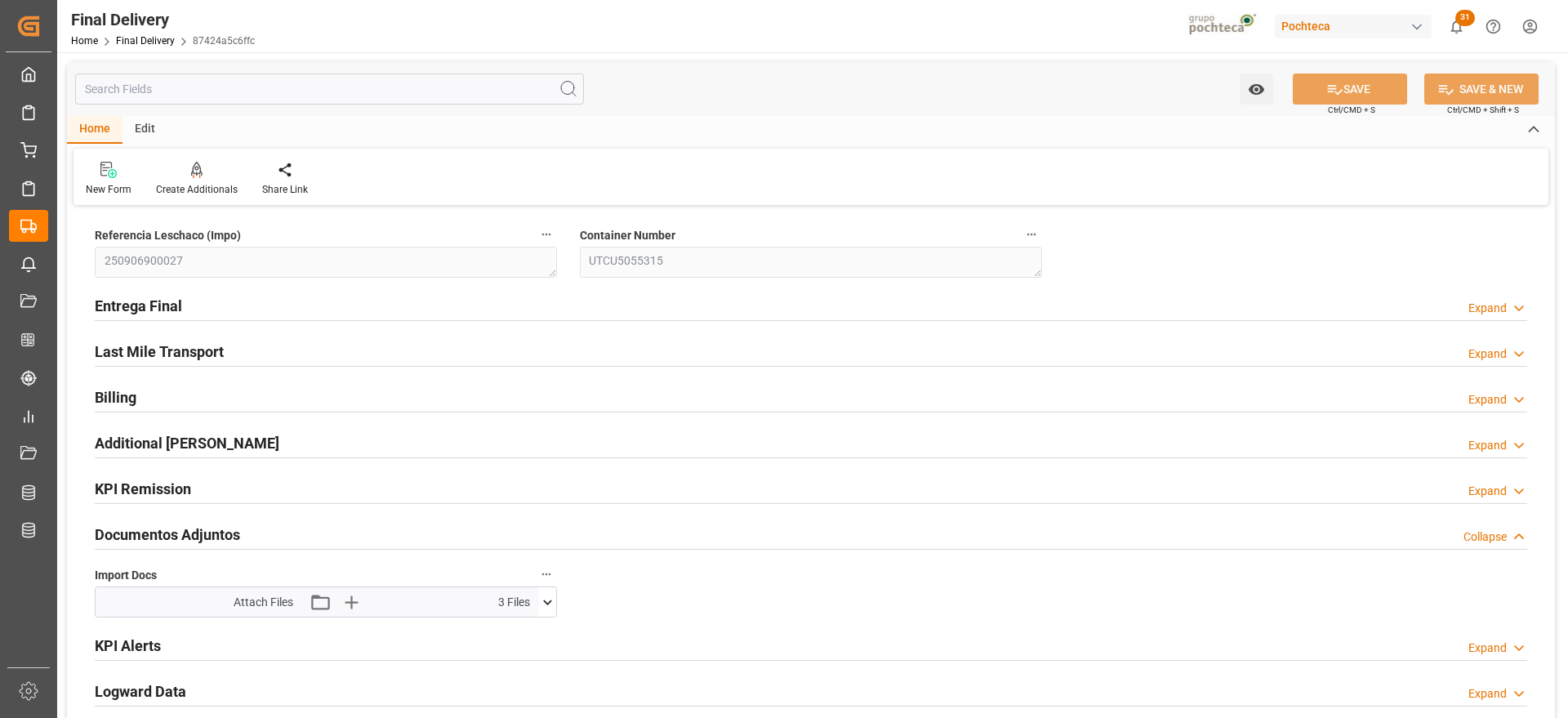
click at [553, 598] on icon at bounding box center [547, 601] width 17 height 17
click at [542, 601] on icon at bounding box center [547, 601] width 17 height 17
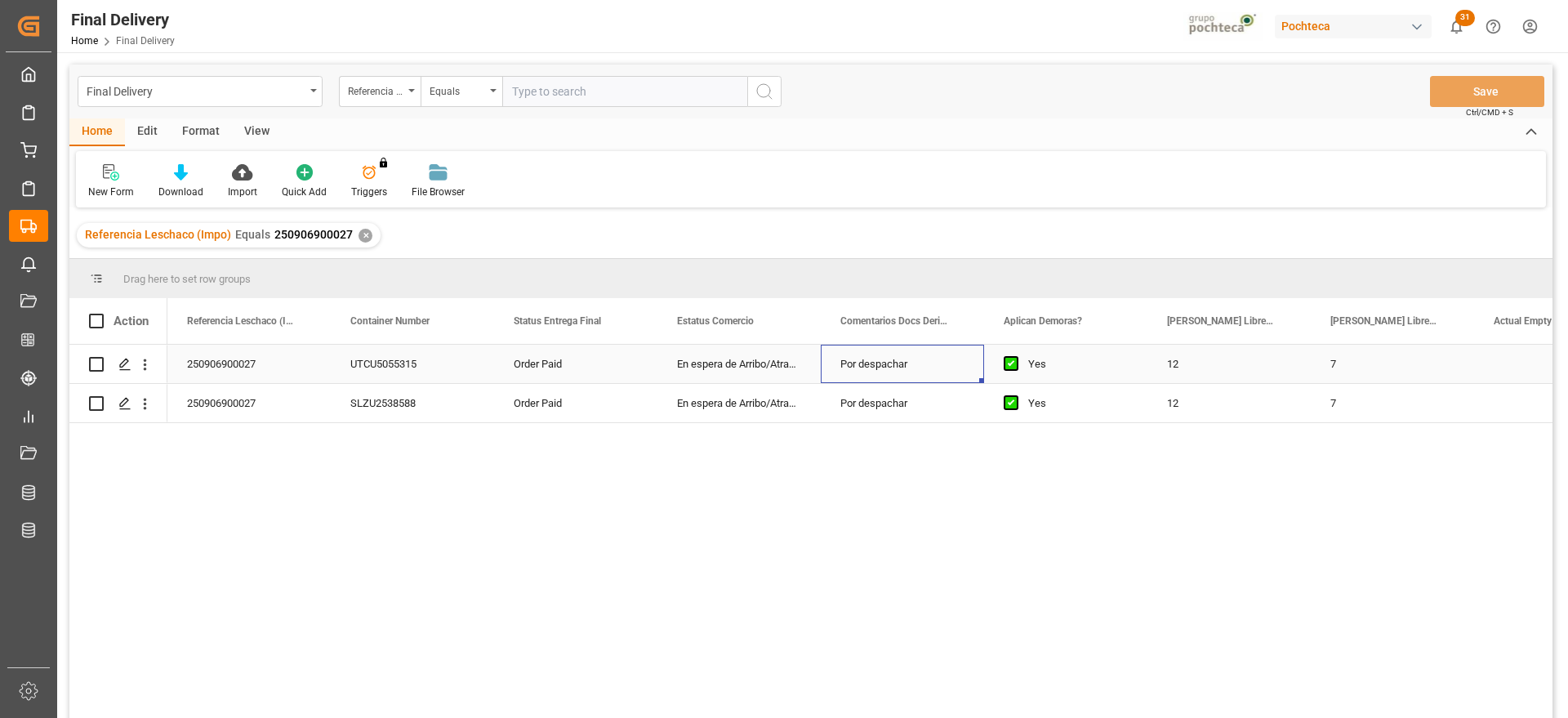
click at [830, 356] on div "Por despachar" at bounding box center [902, 364] width 163 height 39
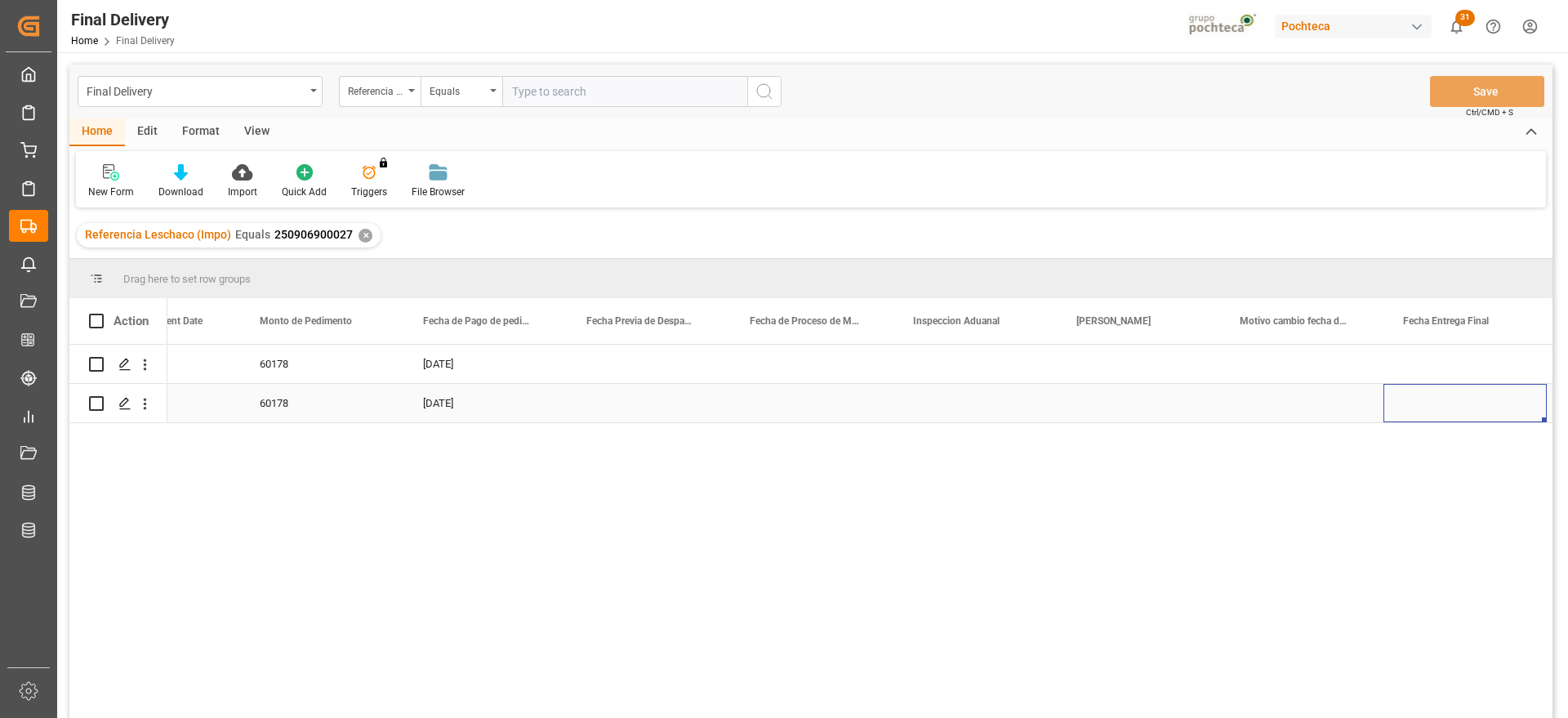
click at [1146, 406] on div "Press SPACE to select this row." at bounding box center [1138, 403] width 163 height 39
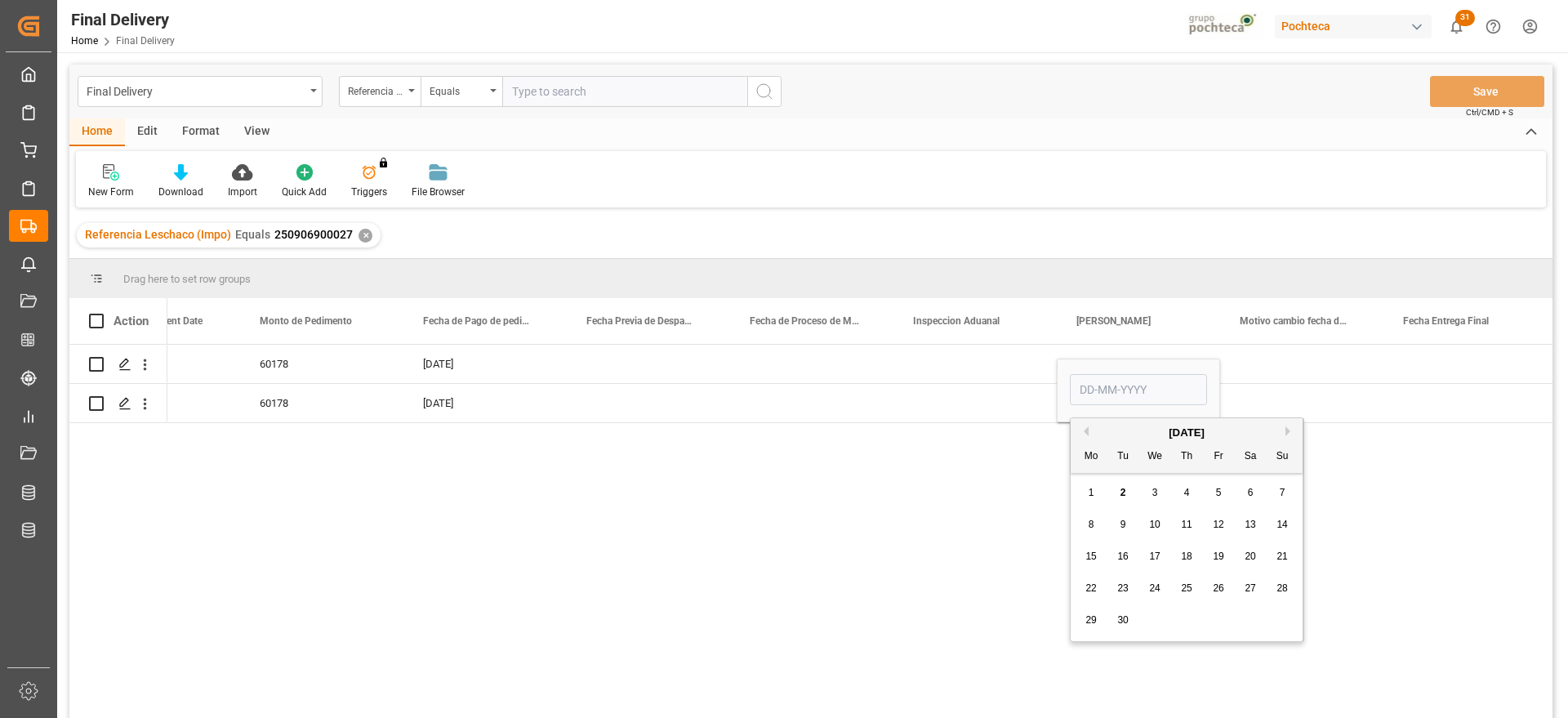
click at [1120, 489] on span "2" at bounding box center [1123, 493] width 6 height 12
type input "02-09-2025"
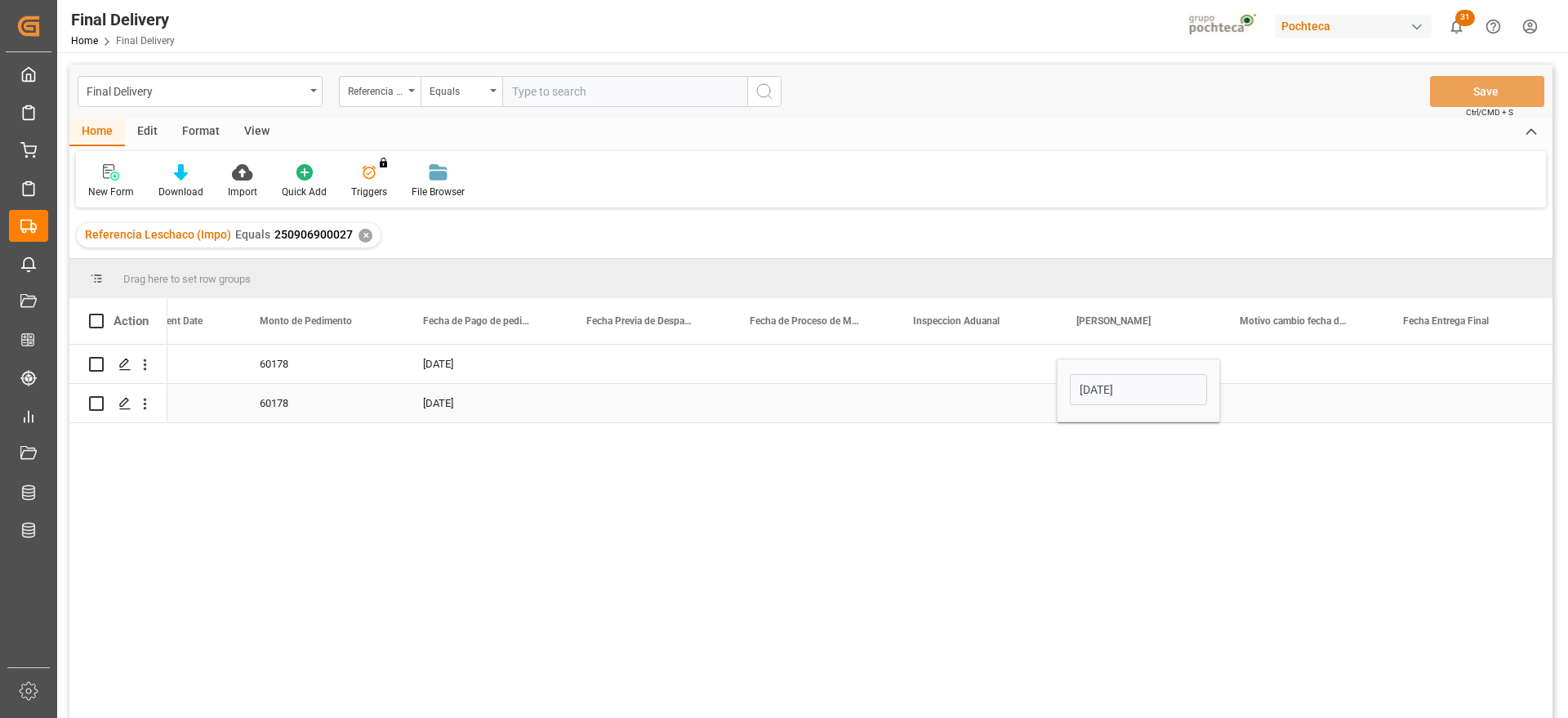
click at [1467, 402] on div "Press SPACE to select this row." at bounding box center [1464, 403] width 163 height 39
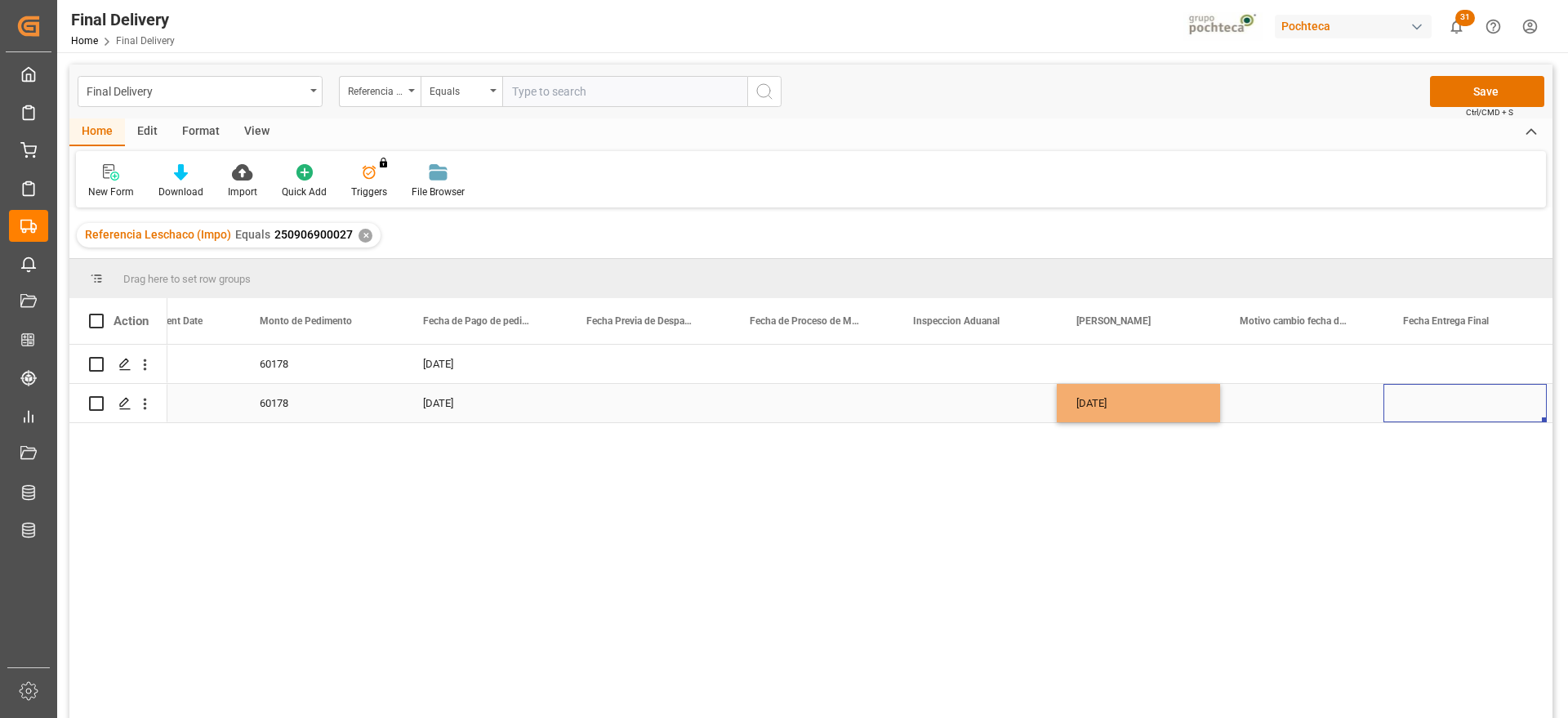
click at [1469, 403] on div "Press SPACE to select this row." at bounding box center [1464, 403] width 163 height 39
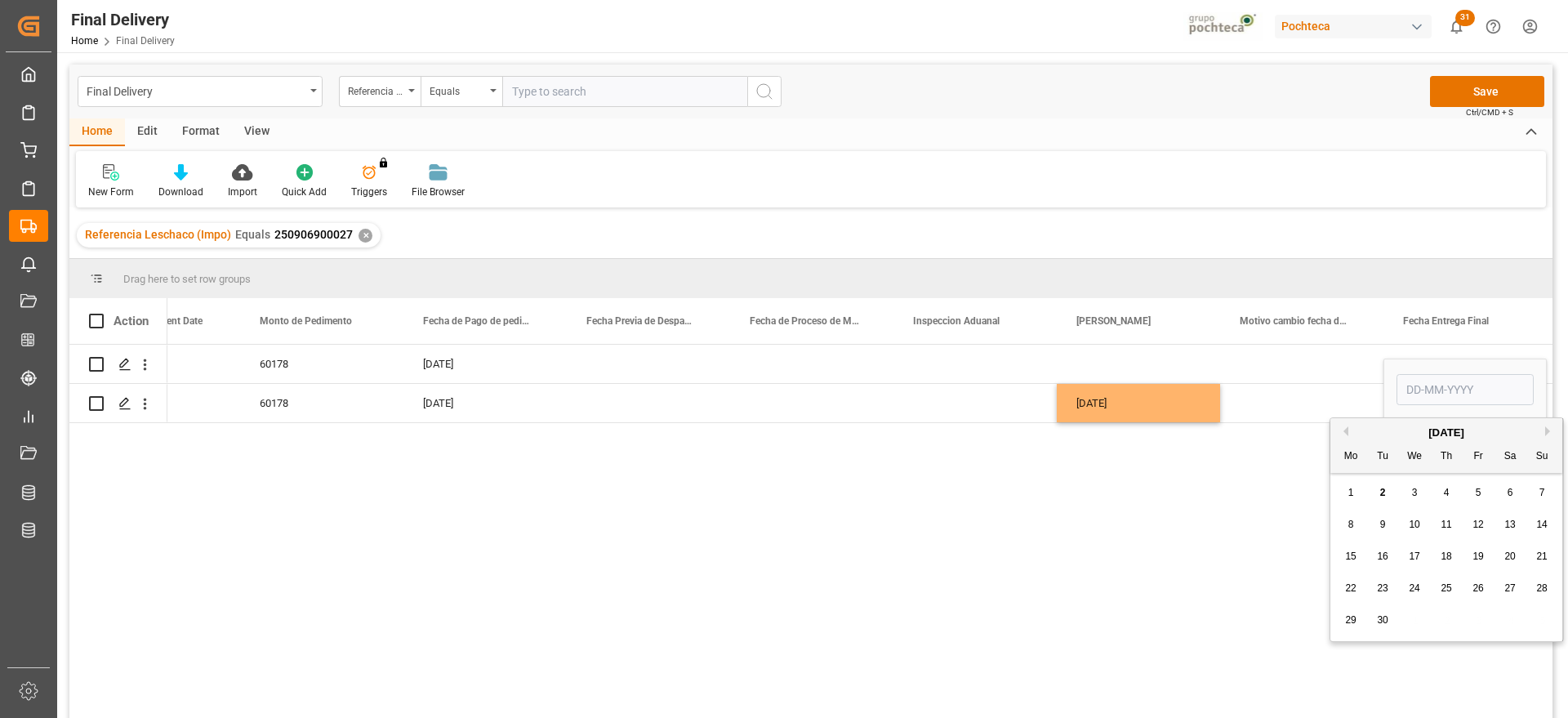
click at [1425, 496] on div "1 2 3 4 5 6 7" at bounding box center [1445, 493] width 222 height 32
click at [1412, 492] on span "3" at bounding box center [1415, 493] width 6 height 12
type input "03-09-2025"
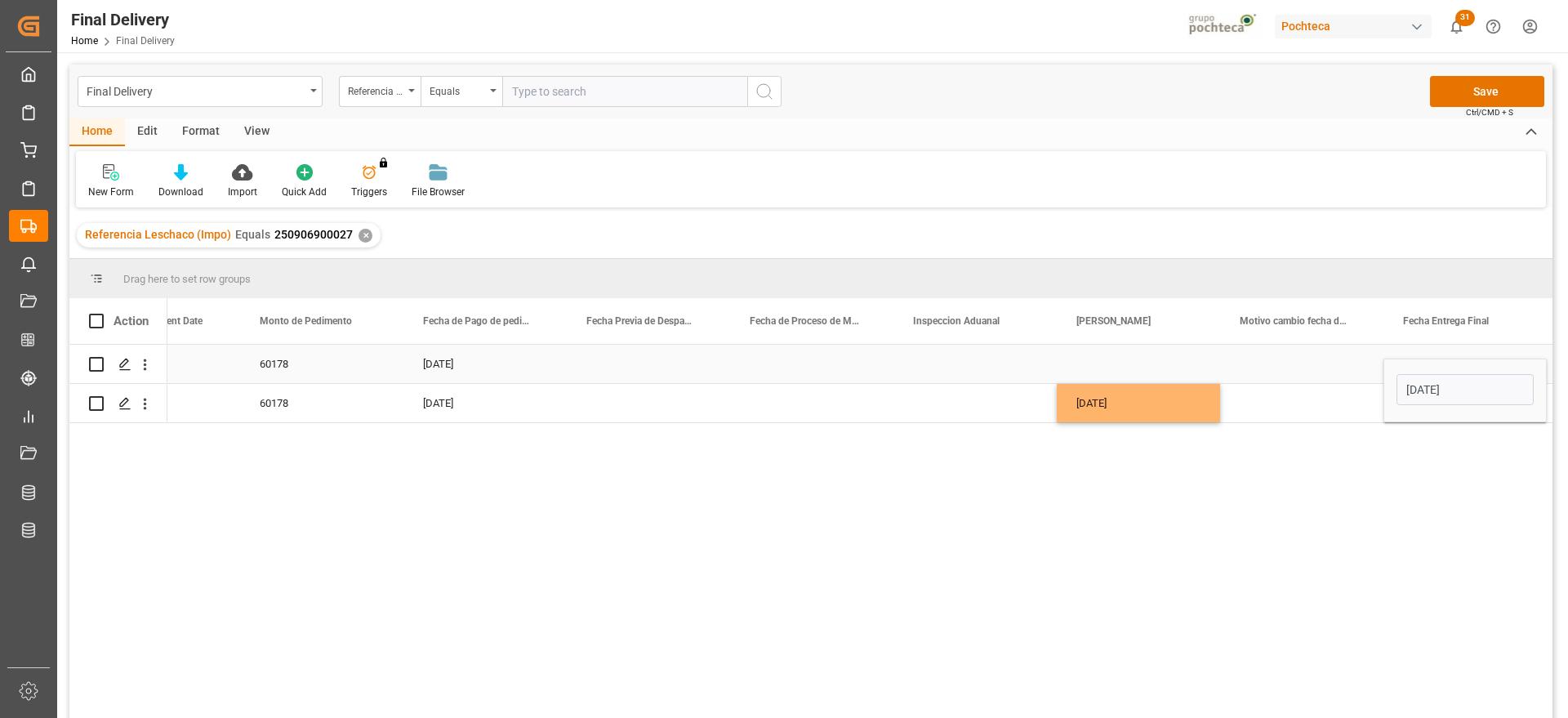
click at [1290, 358] on div "Press SPACE to select this row." at bounding box center [1301, 364] width 163 height 39
click at [1137, 373] on div "Press SPACE to select this row." at bounding box center [1138, 364] width 163 height 39
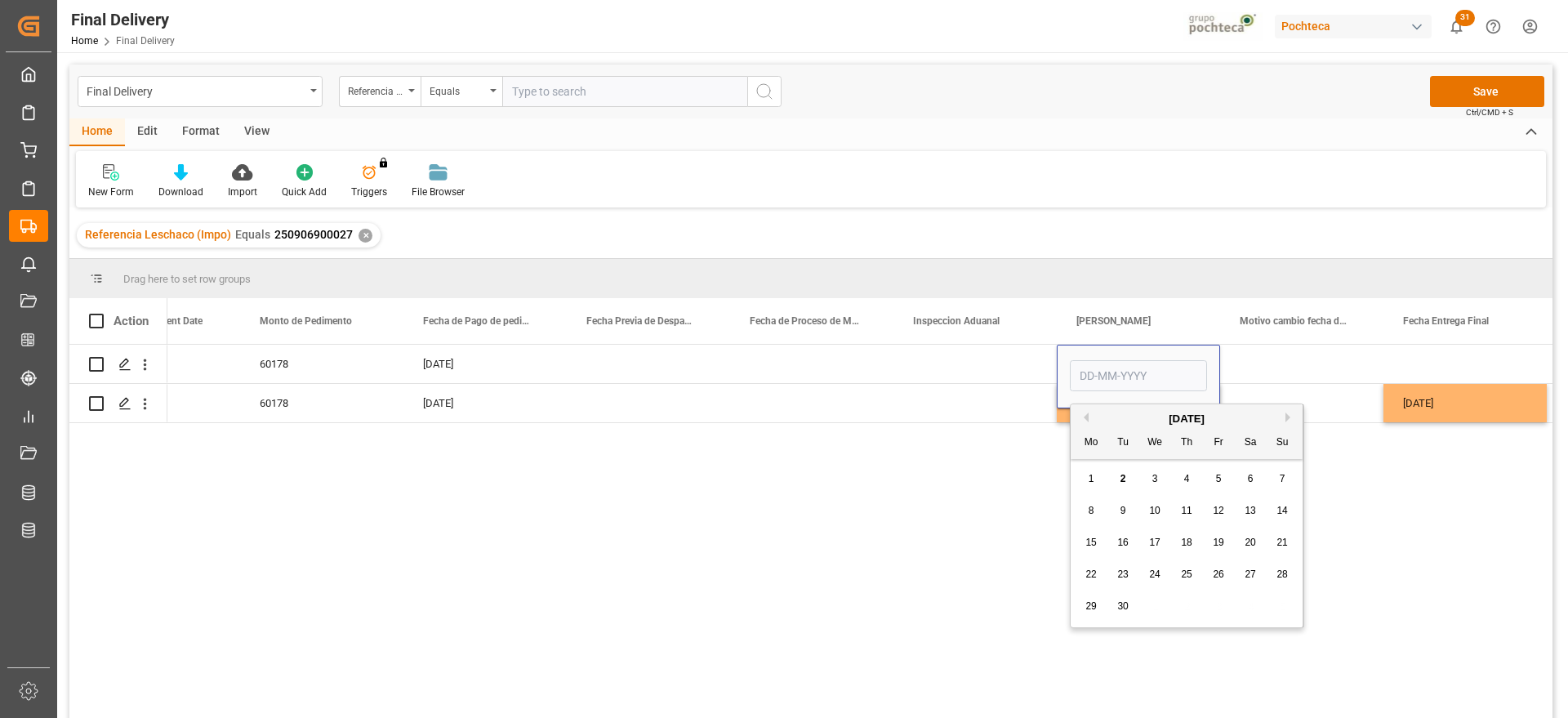
click at [1154, 477] on span "3" at bounding box center [1155, 479] width 6 height 12
type input "03-09-2025"
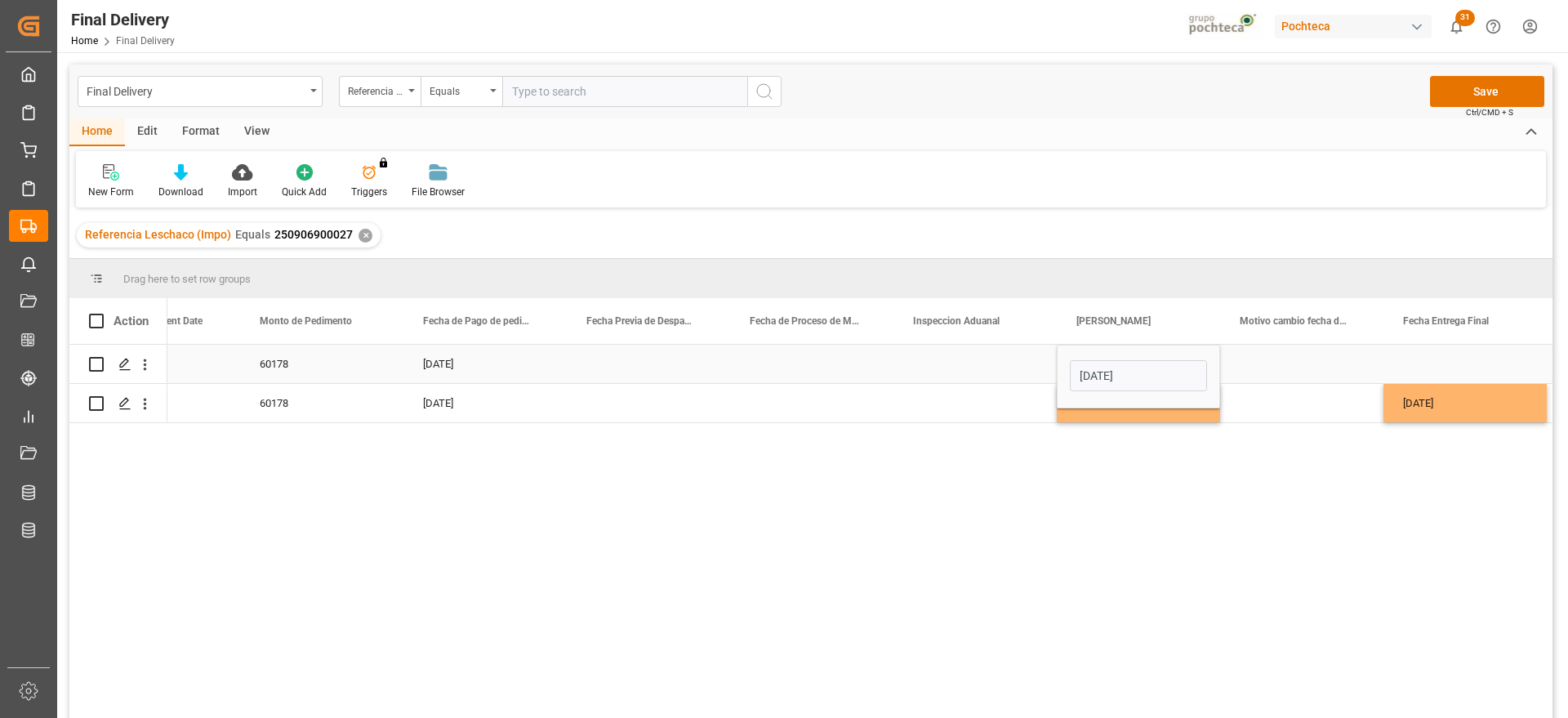
click at [1413, 351] on div "Press SPACE to select this row." at bounding box center [1464, 364] width 163 height 39
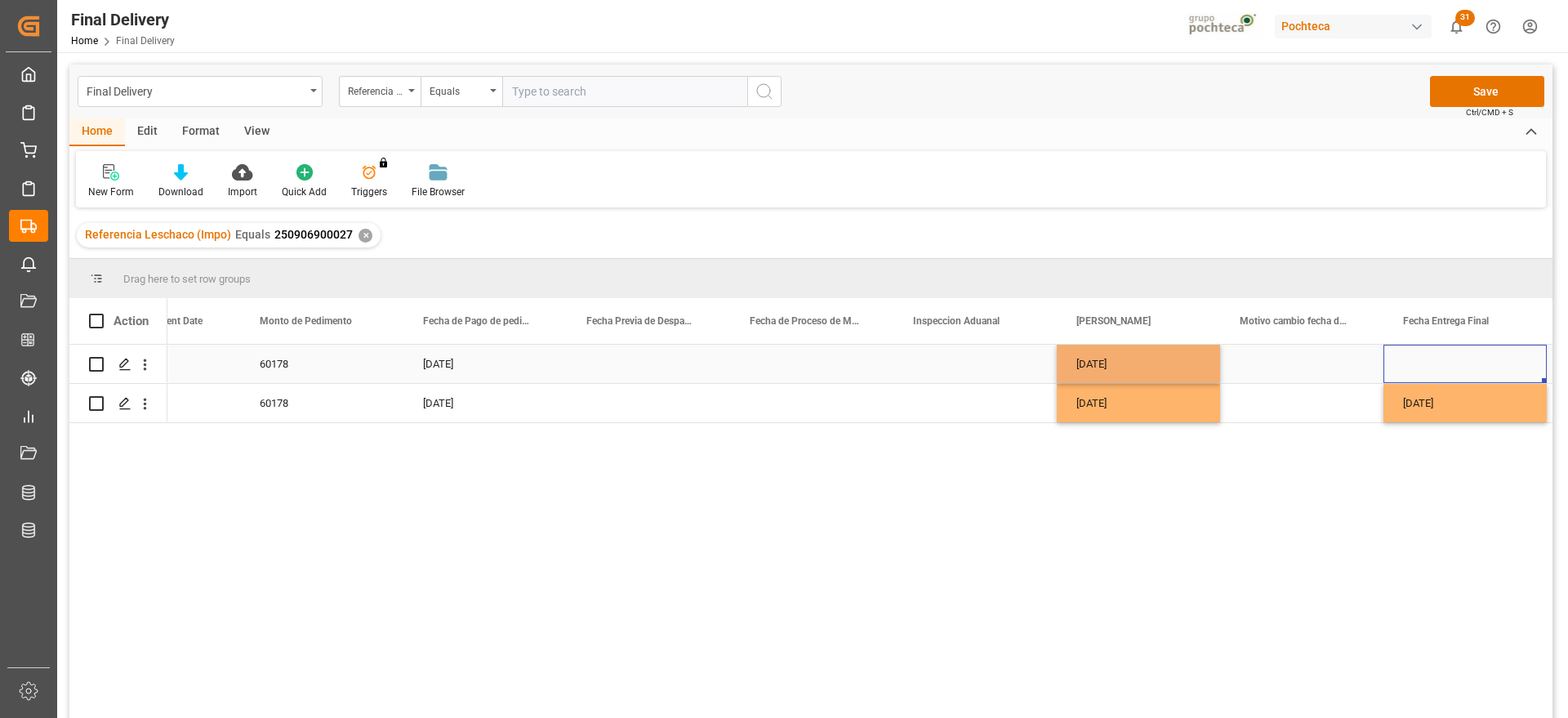
click at [1413, 351] on div "Press SPACE to select this row." at bounding box center [1464, 364] width 163 height 39
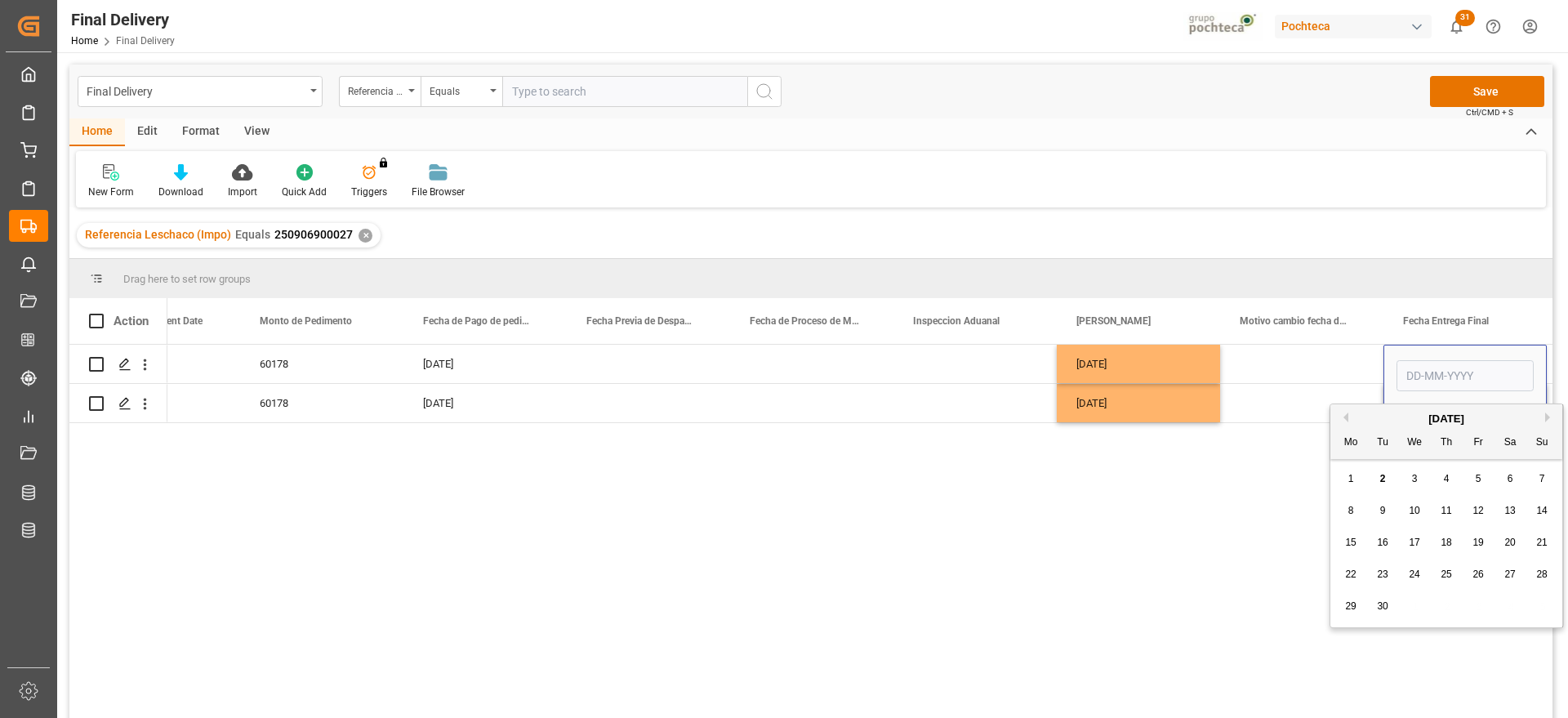
click at [1443, 474] on span "4" at bounding box center [1446, 479] width 6 height 12
type input "04-09-2025"
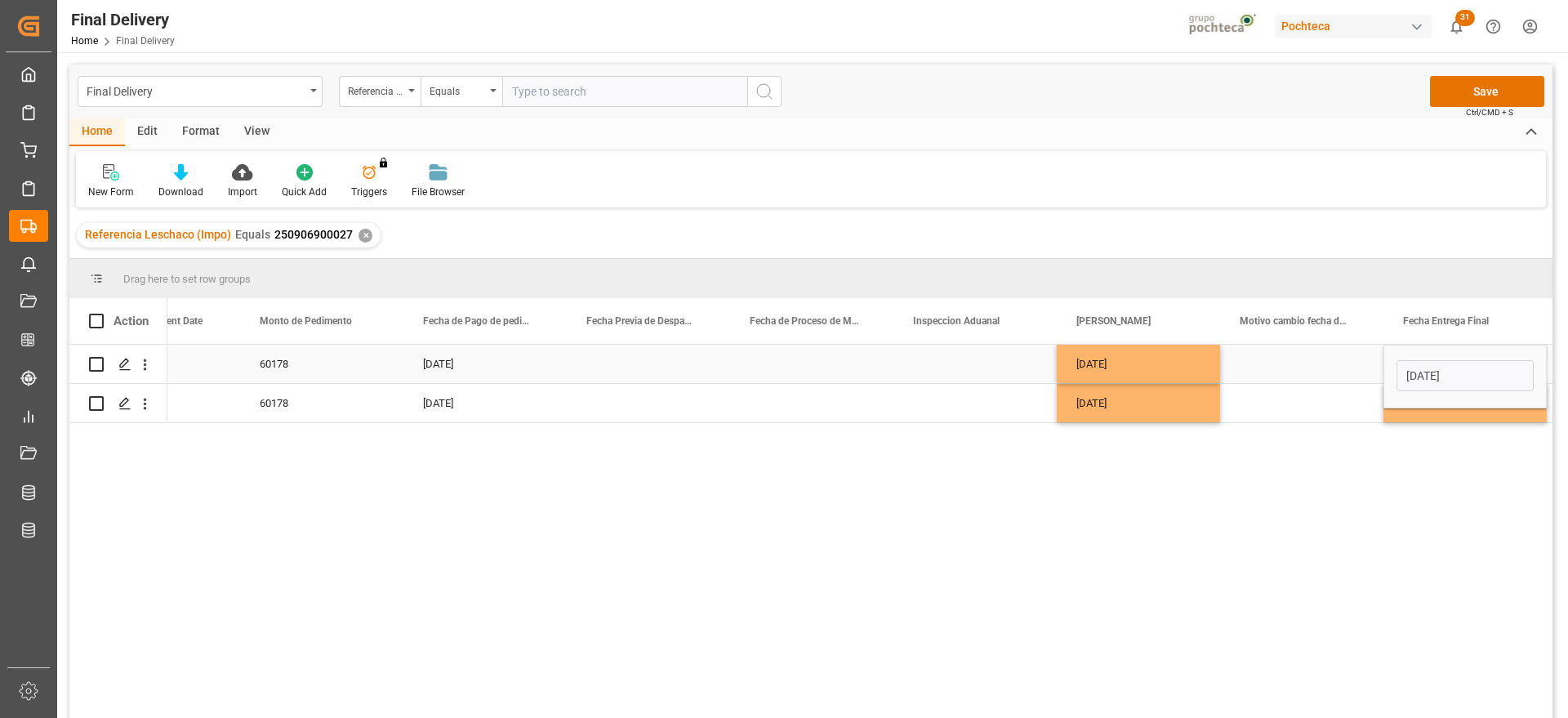
click at [1316, 370] on div "Press SPACE to select this row." at bounding box center [1301, 364] width 163 height 39
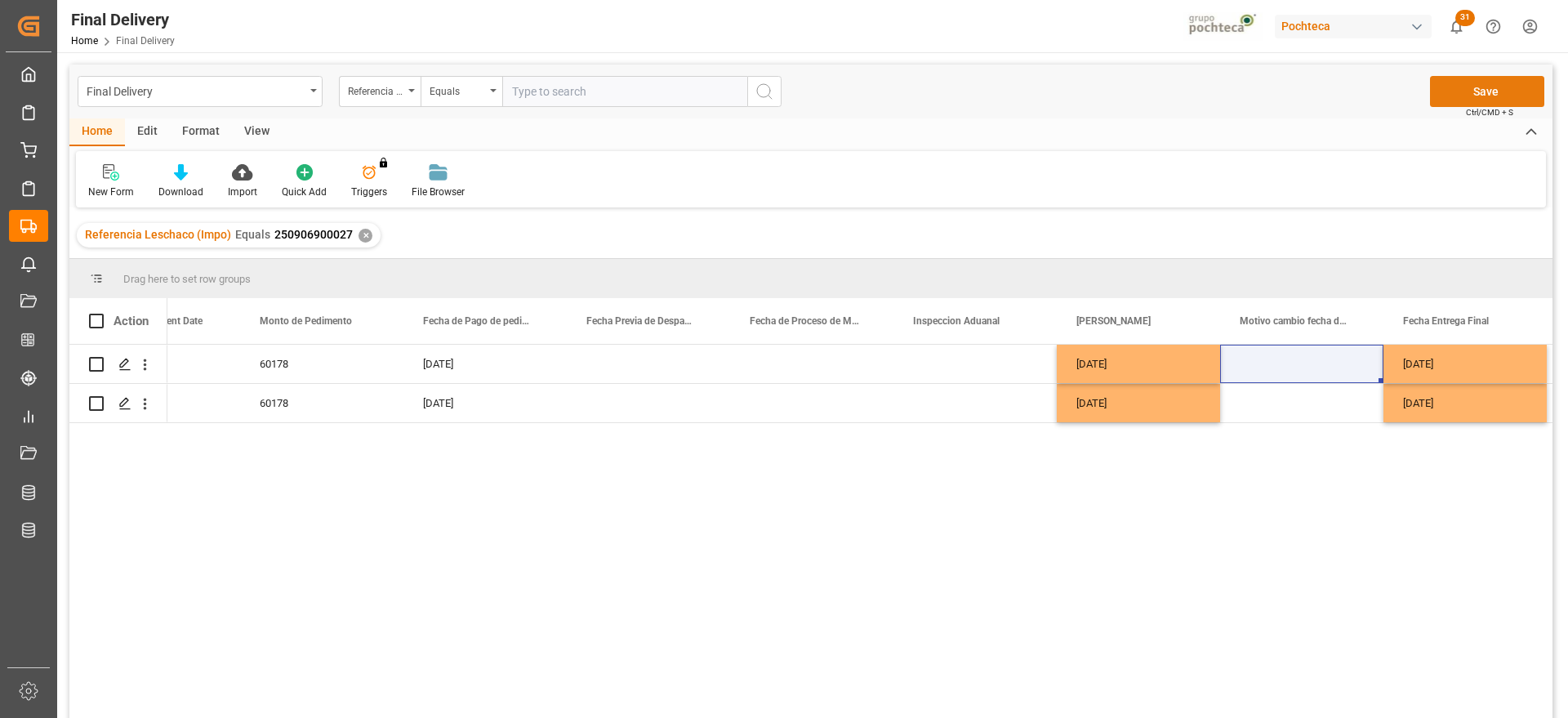
click at [1508, 90] on button "Save" at bounding box center [1487, 91] width 115 height 31
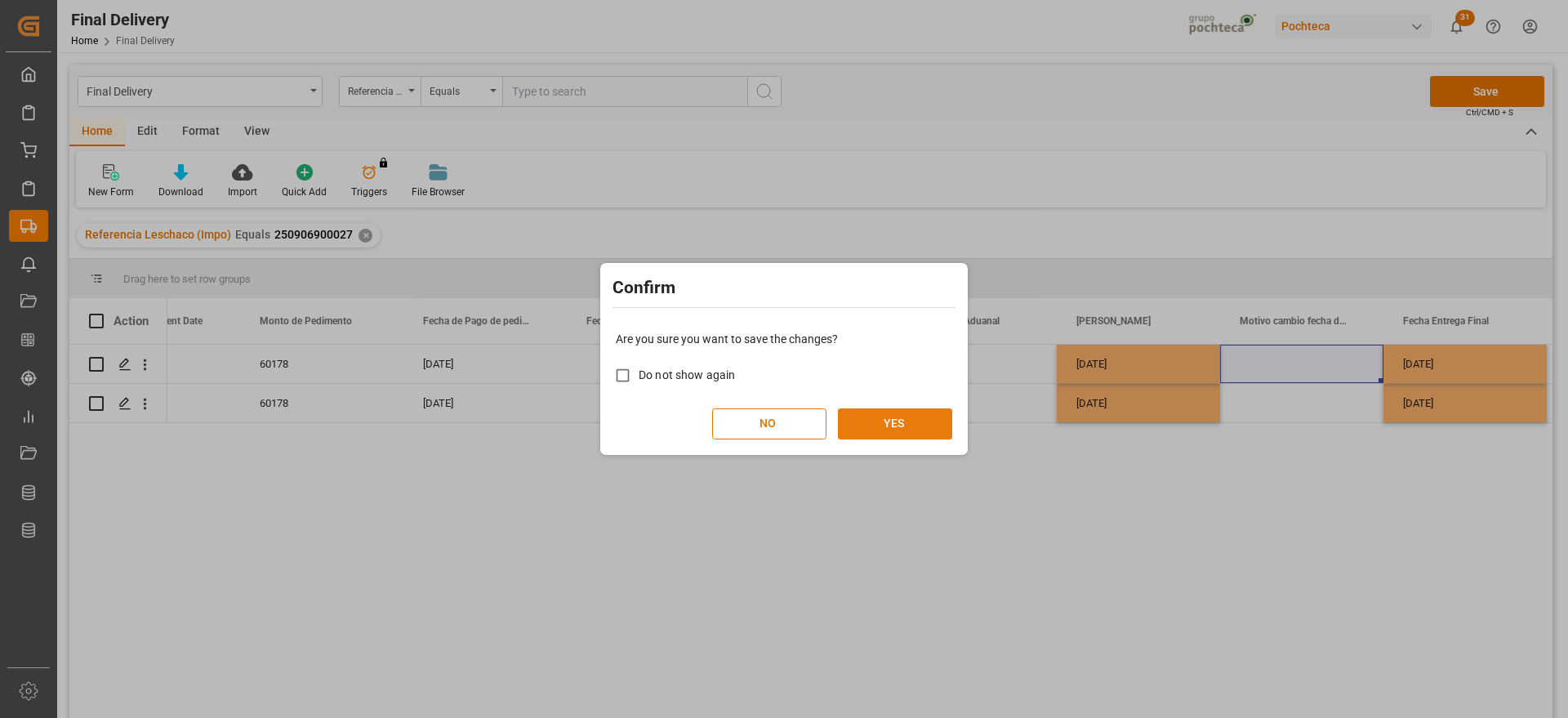
click at [899, 425] on button "YES" at bounding box center [895, 423] width 115 height 31
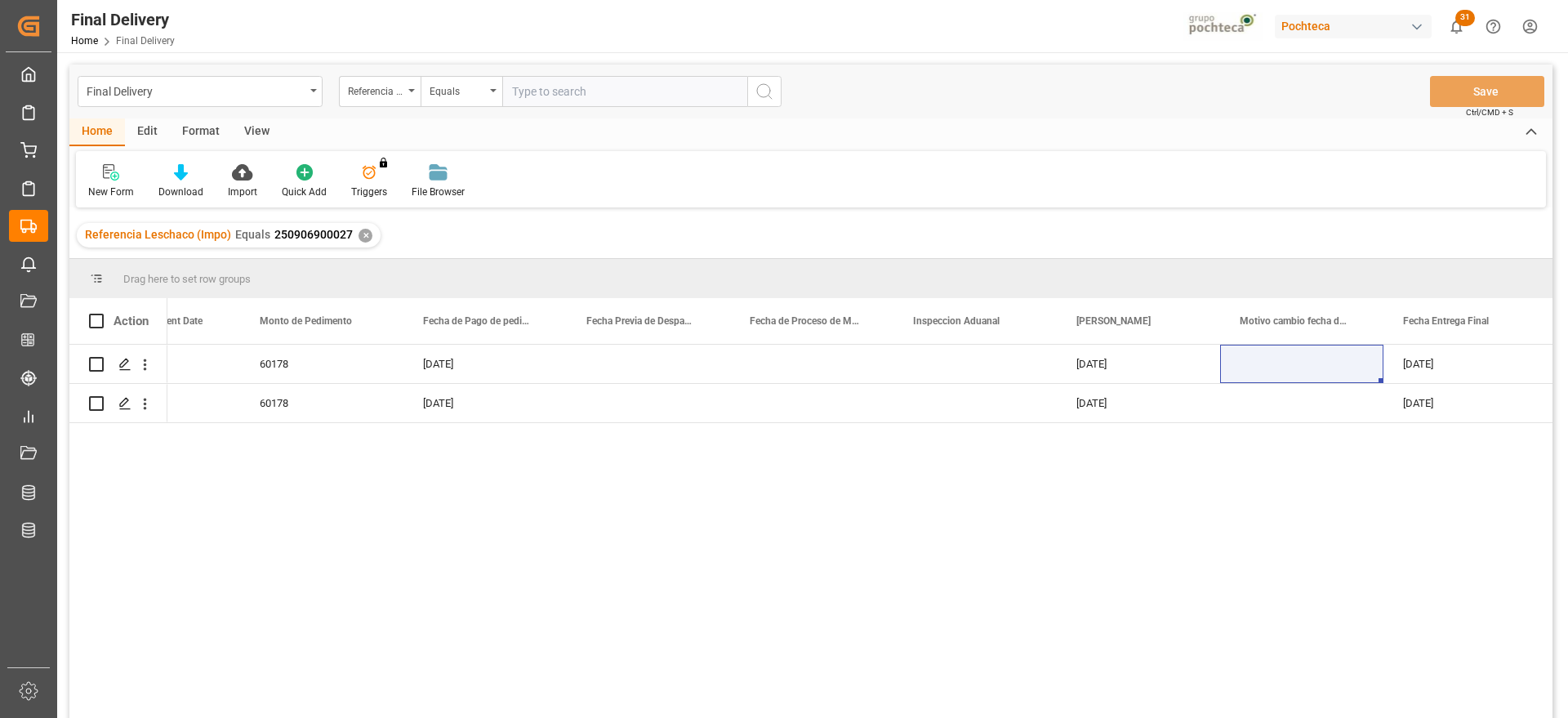
click at [363, 235] on div "✕" at bounding box center [366, 235] width 14 height 14
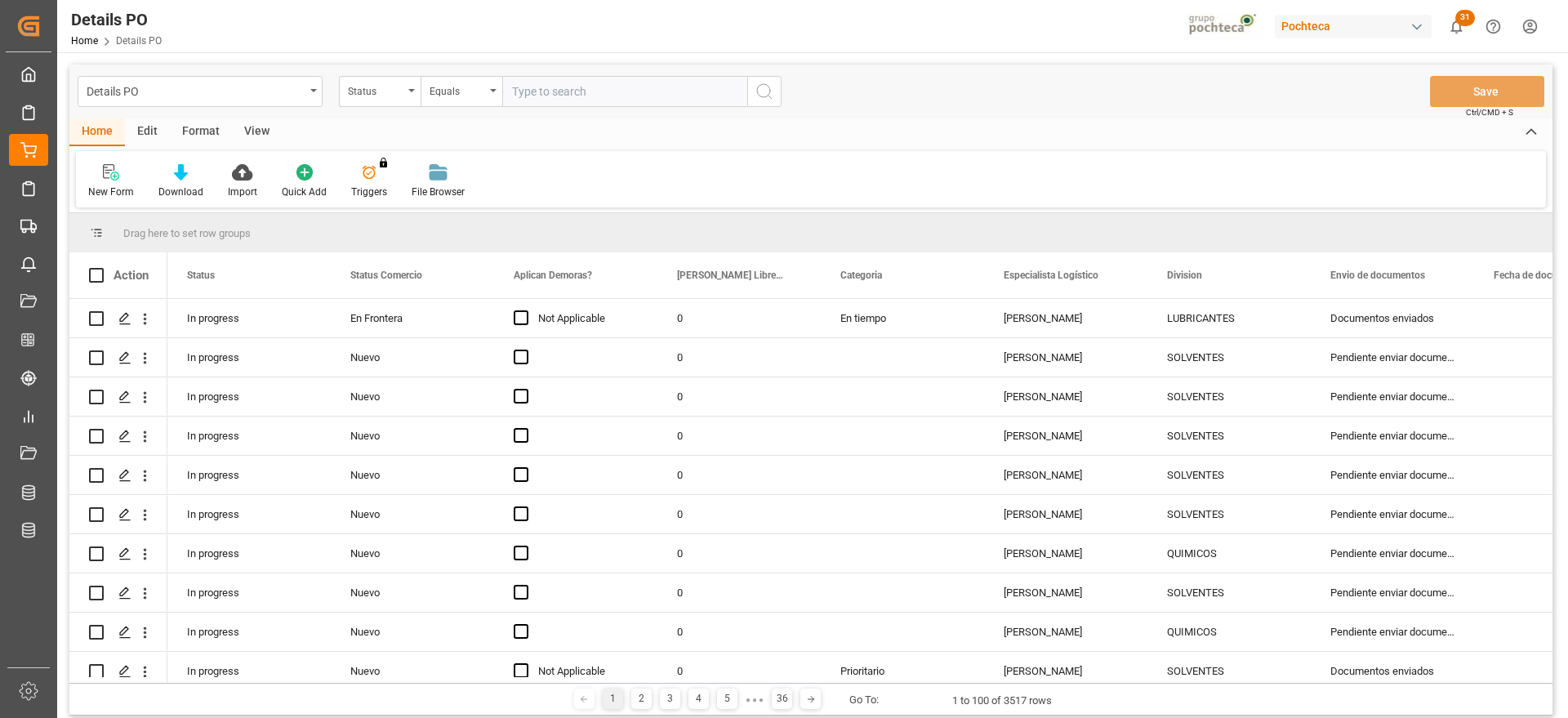
click at [265, 129] on div "View" at bounding box center [257, 133] width 49 height 28
click at [195, 171] on div at bounding box center [185, 171] width 82 height 17
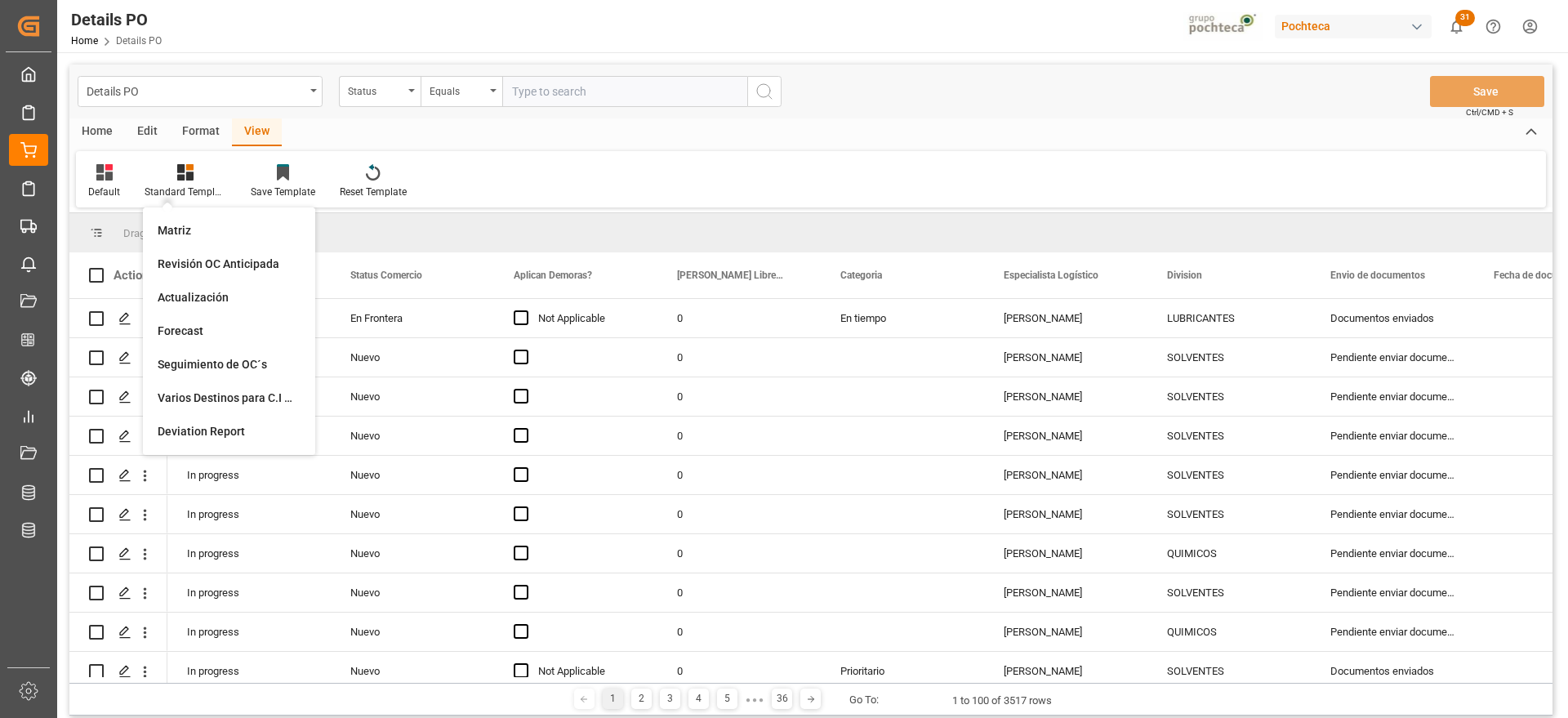
click at [196, 128] on div "Format" at bounding box center [201, 133] width 62 height 28
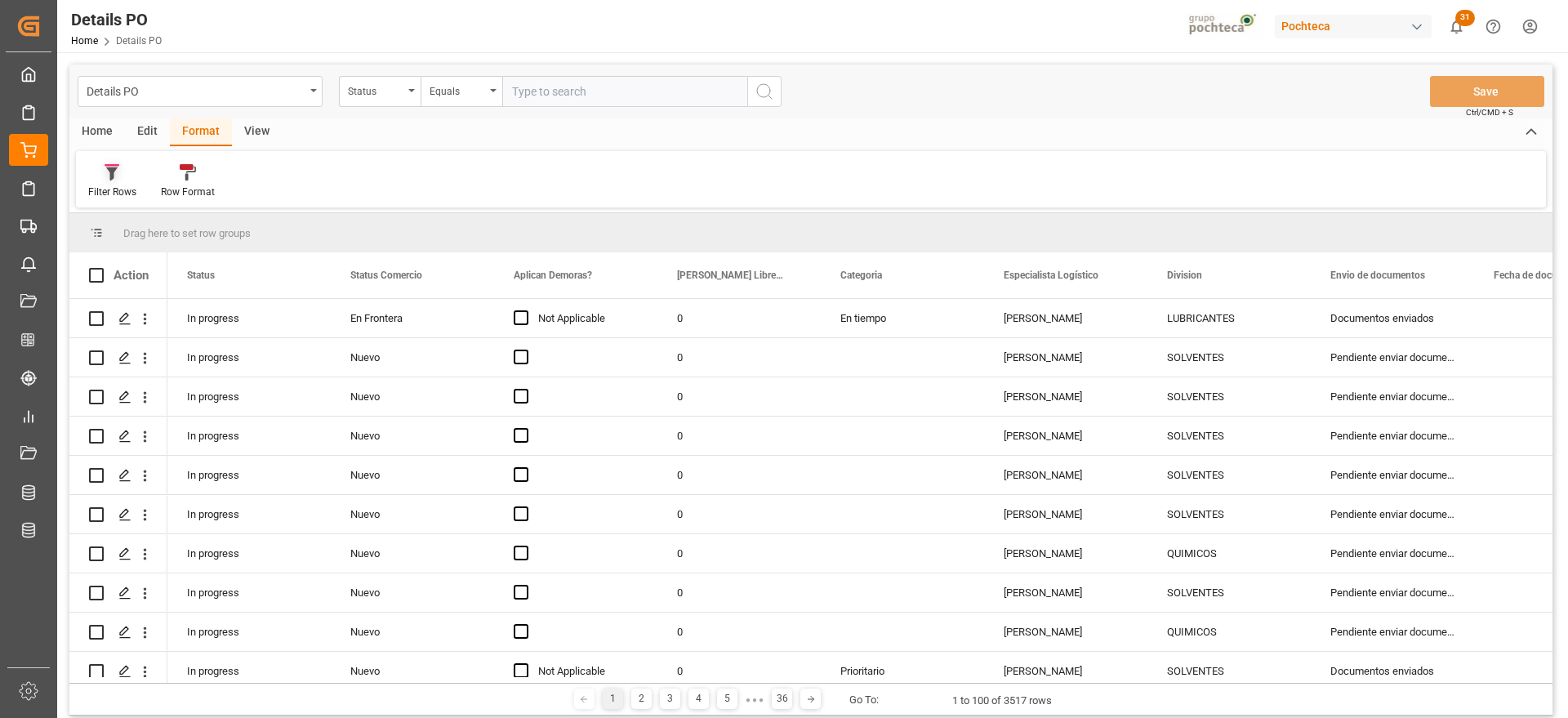
click at [111, 181] on div "Filter Rows" at bounding box center [113, 181] width 73 height 36
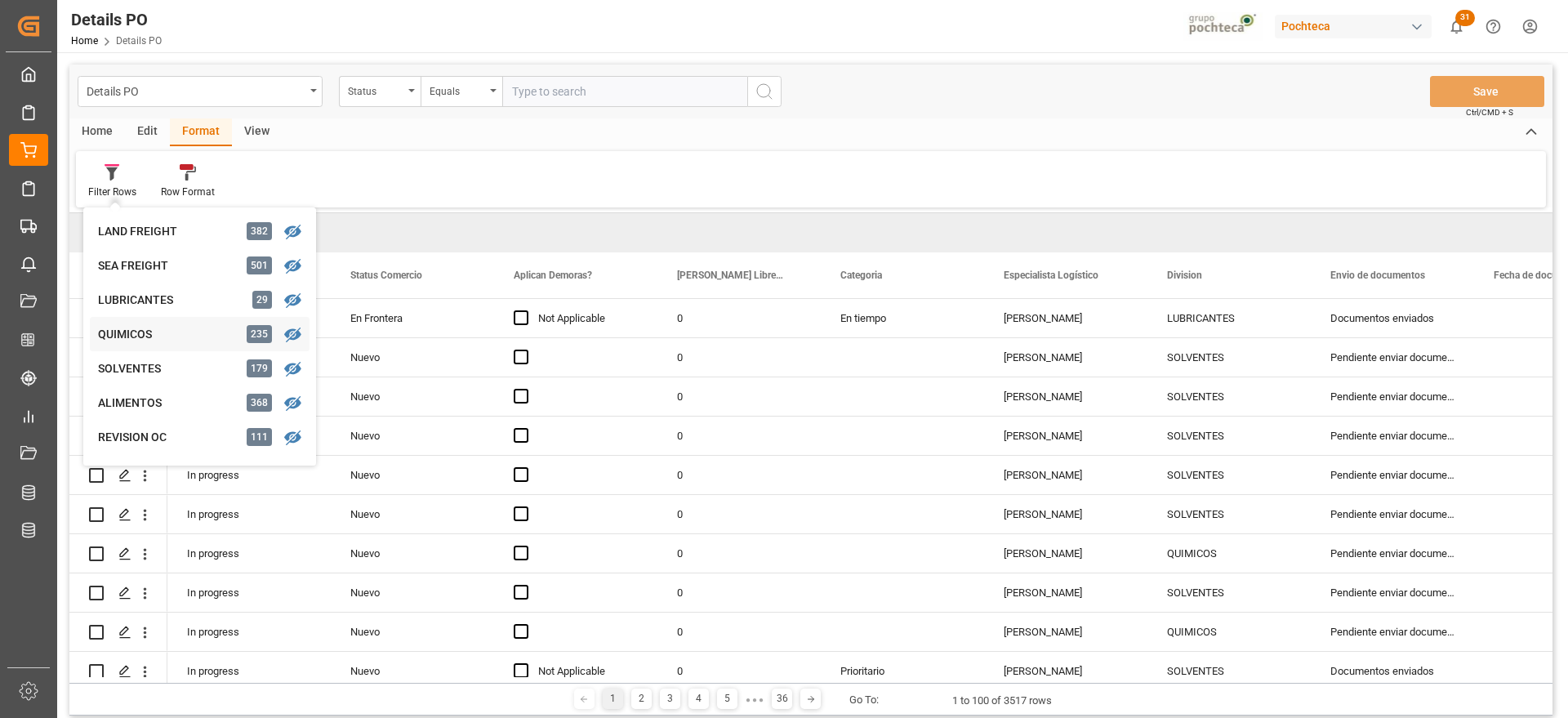
click at [138, 333] on div "QUIMICOS" at bounding box center [169, 334] width 143 height 17
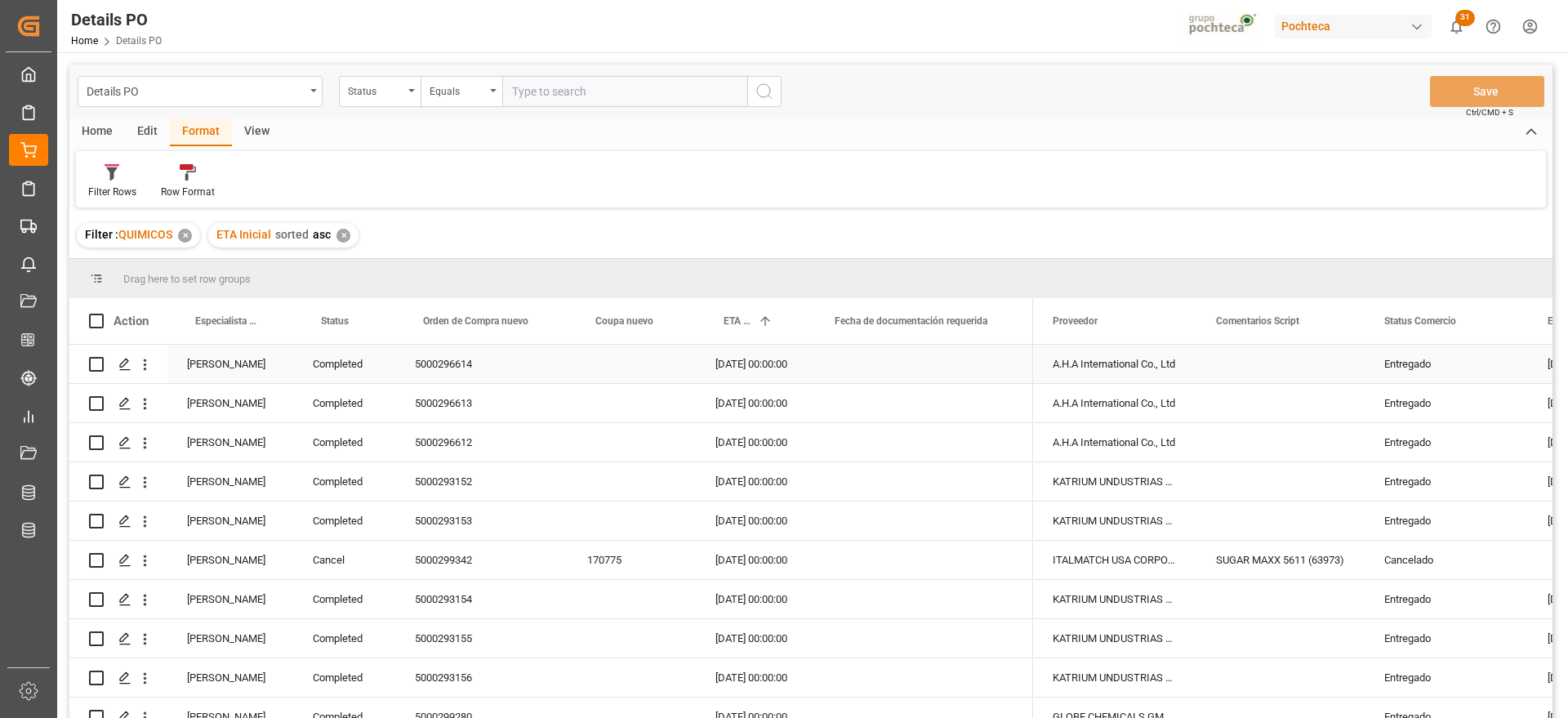
click at [238, 363] on div "[PERSON_NAME]" at bounding box center [229, 364] width 126 height 39
click at [267, 316] on span at bounding box center [266, 320] width 15 height 15
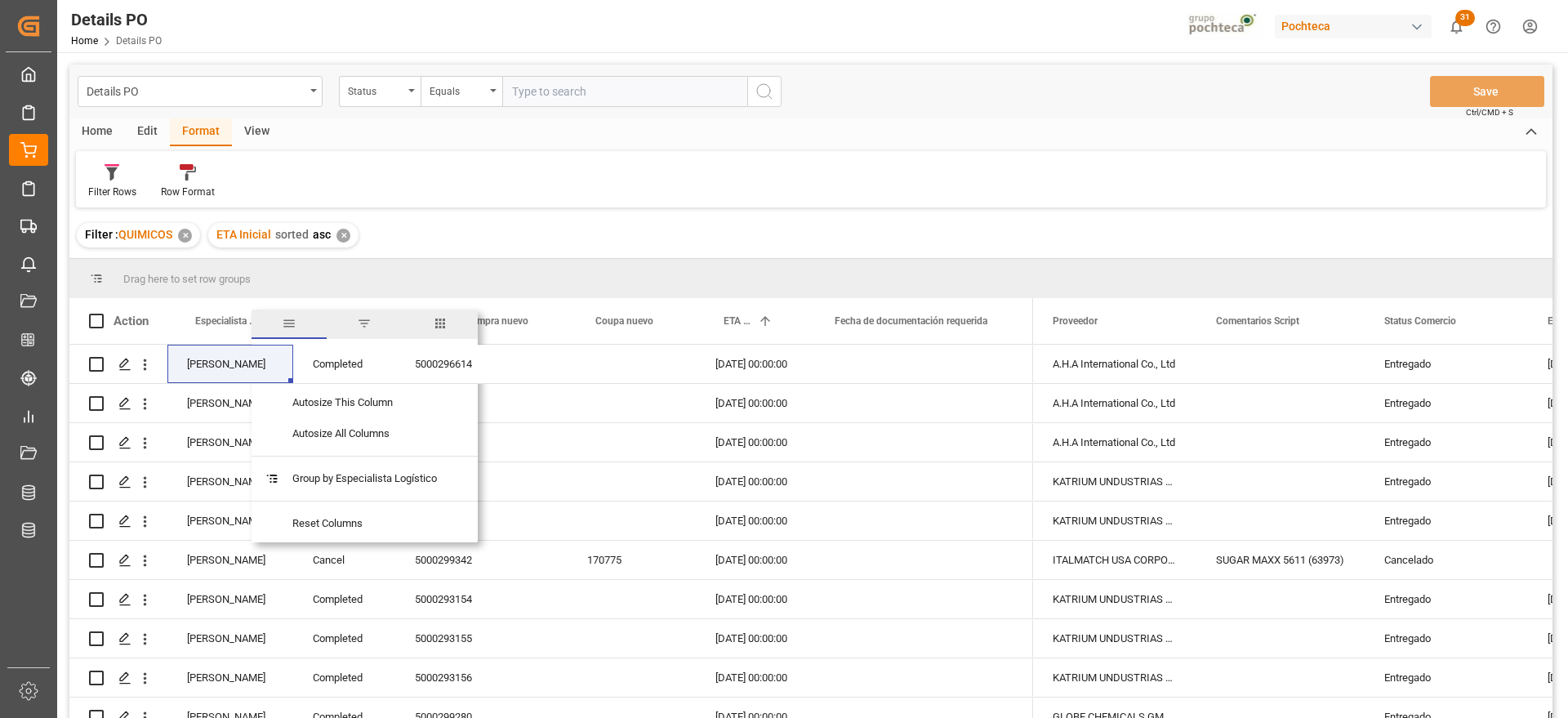
click at [361, 328] on span "filter" at bounding box center [364, 323] width 15 height 15
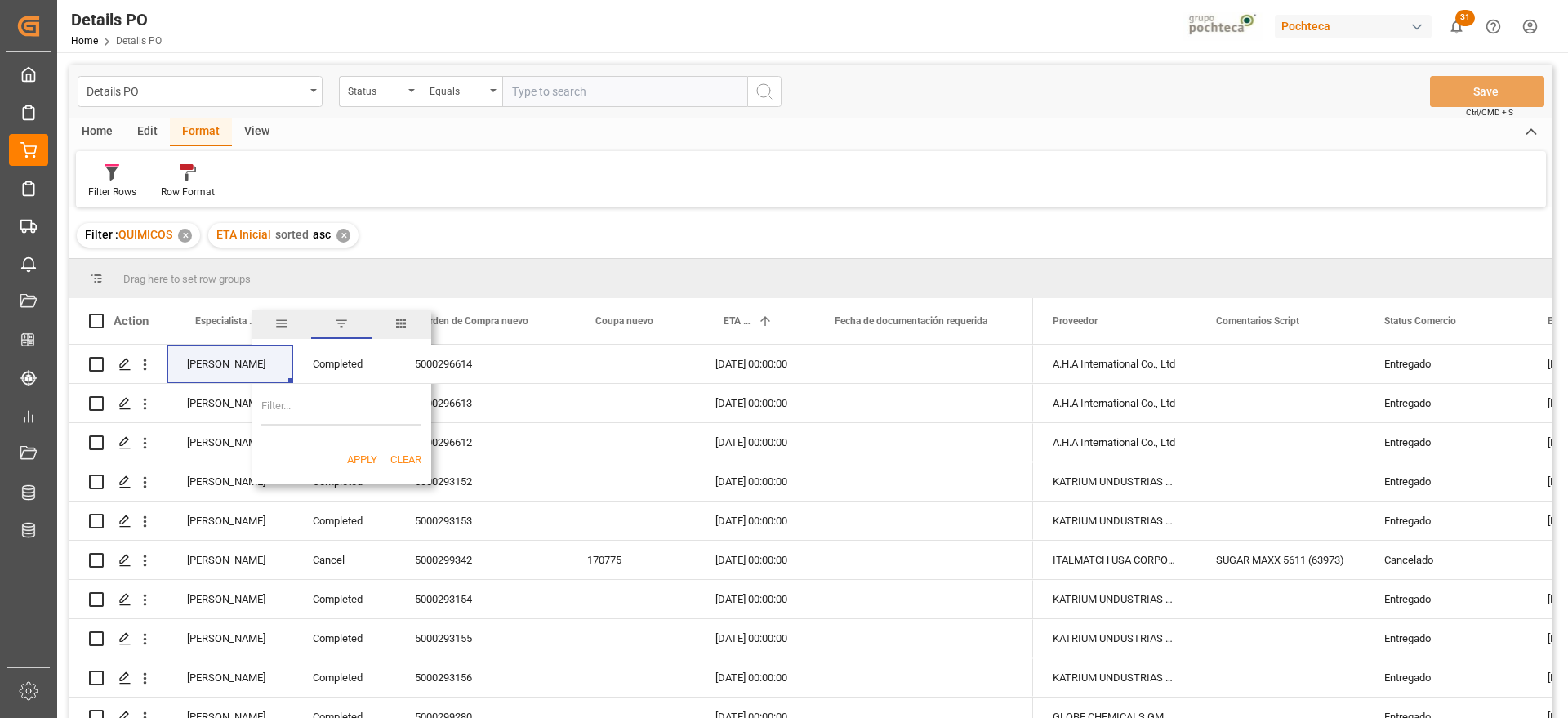
click at [337, 407] on input "Filter Value" at bounding box center [341, 408] width 160 height 33
paste input "[PERSON_NAME]"
type input "[PERSON_NAME]"
click at [362, 454] on button "Apply" at bounding box center [362, 460] width 31 height 17
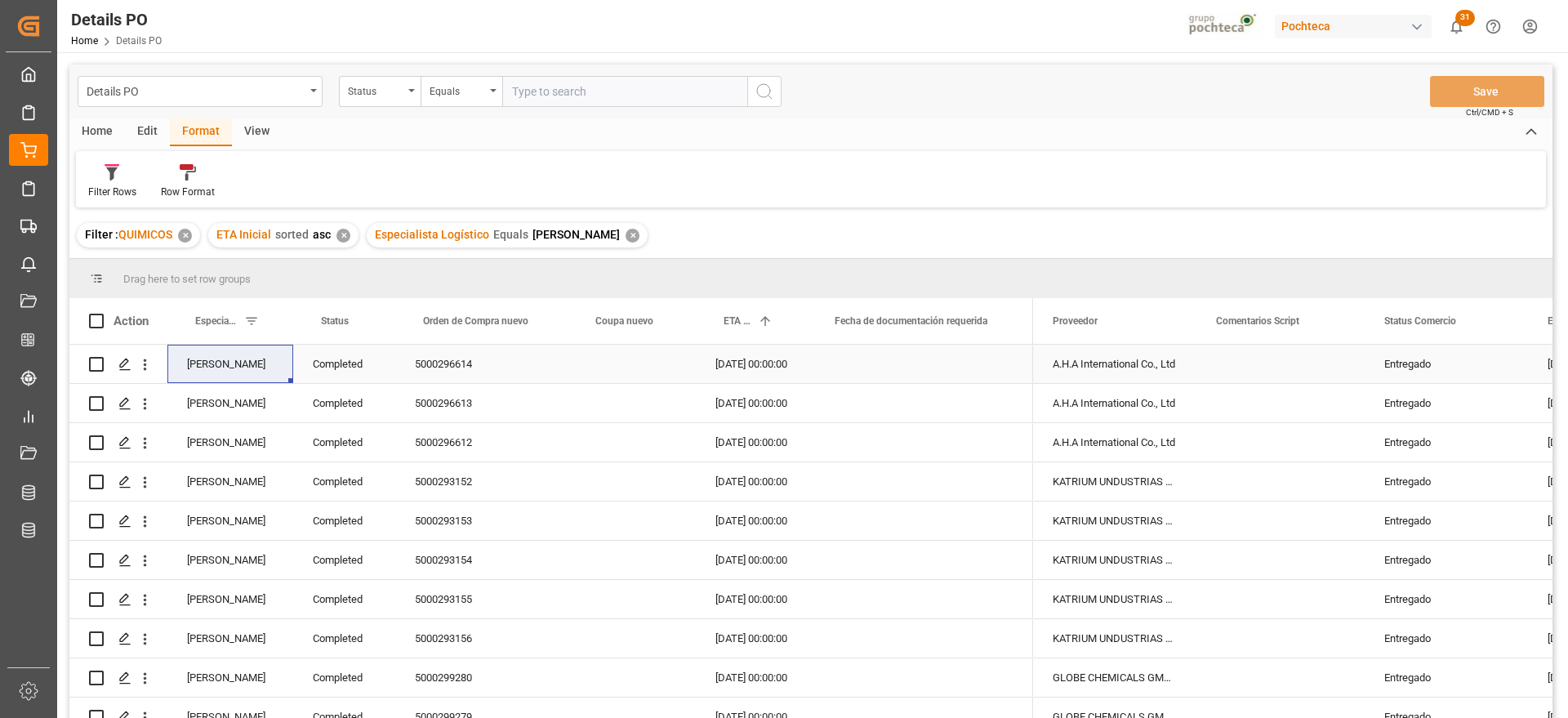
click at [347, 376] on div "Completed" at bounding box center [343, 364] width 102 height 39
click at [368, 320] on span at bounding box center [368, 320] width 15 height 15
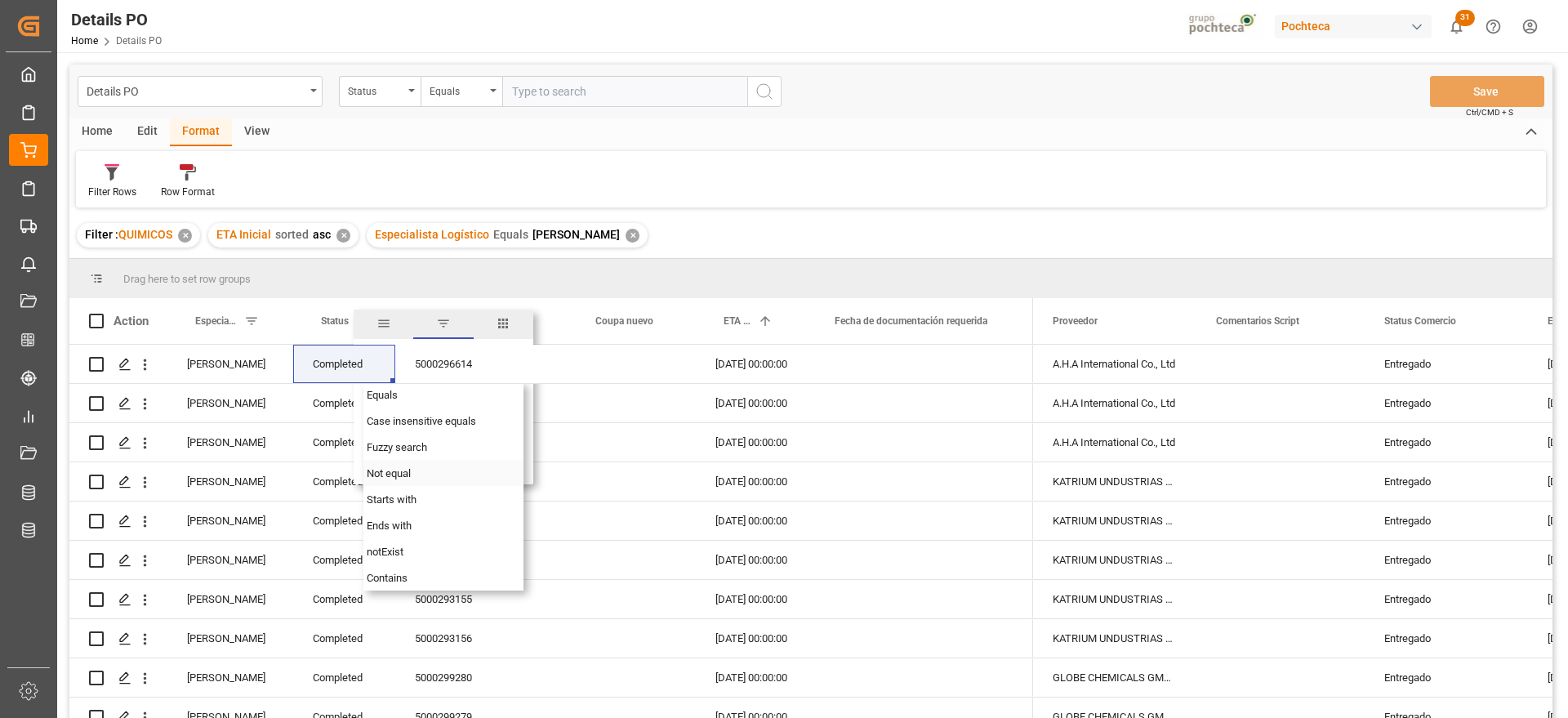
click at [402, 472] on span "Not equal" at bounding box center [389, 473] width 44 height 12
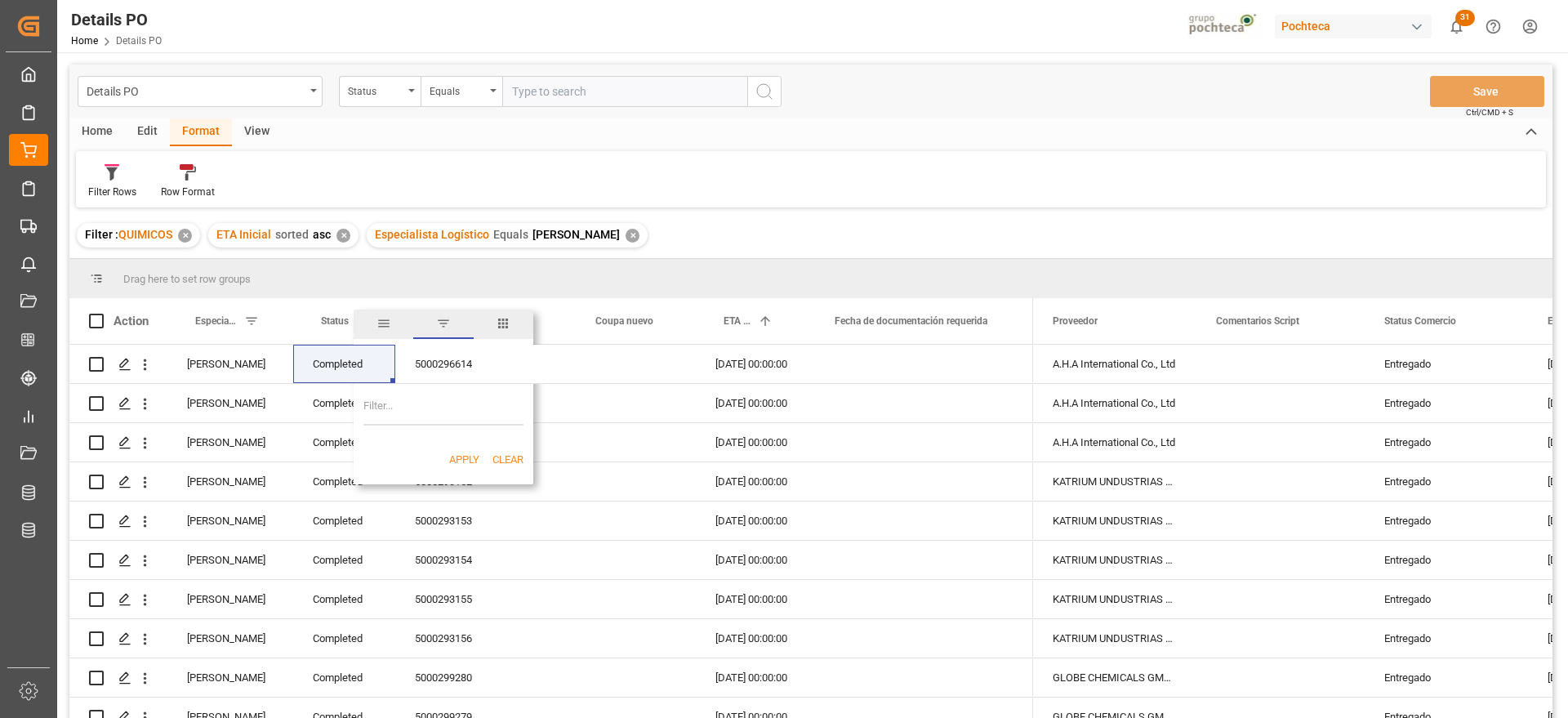
click at [413, 410] on input "Filter Value" at bounding box center [444, 408] width 160 height 33
paste input "Completed"
type input "Completed"
click at [458, 463] on button "Apply" at bounding box center [464, 460] width 31 height 17
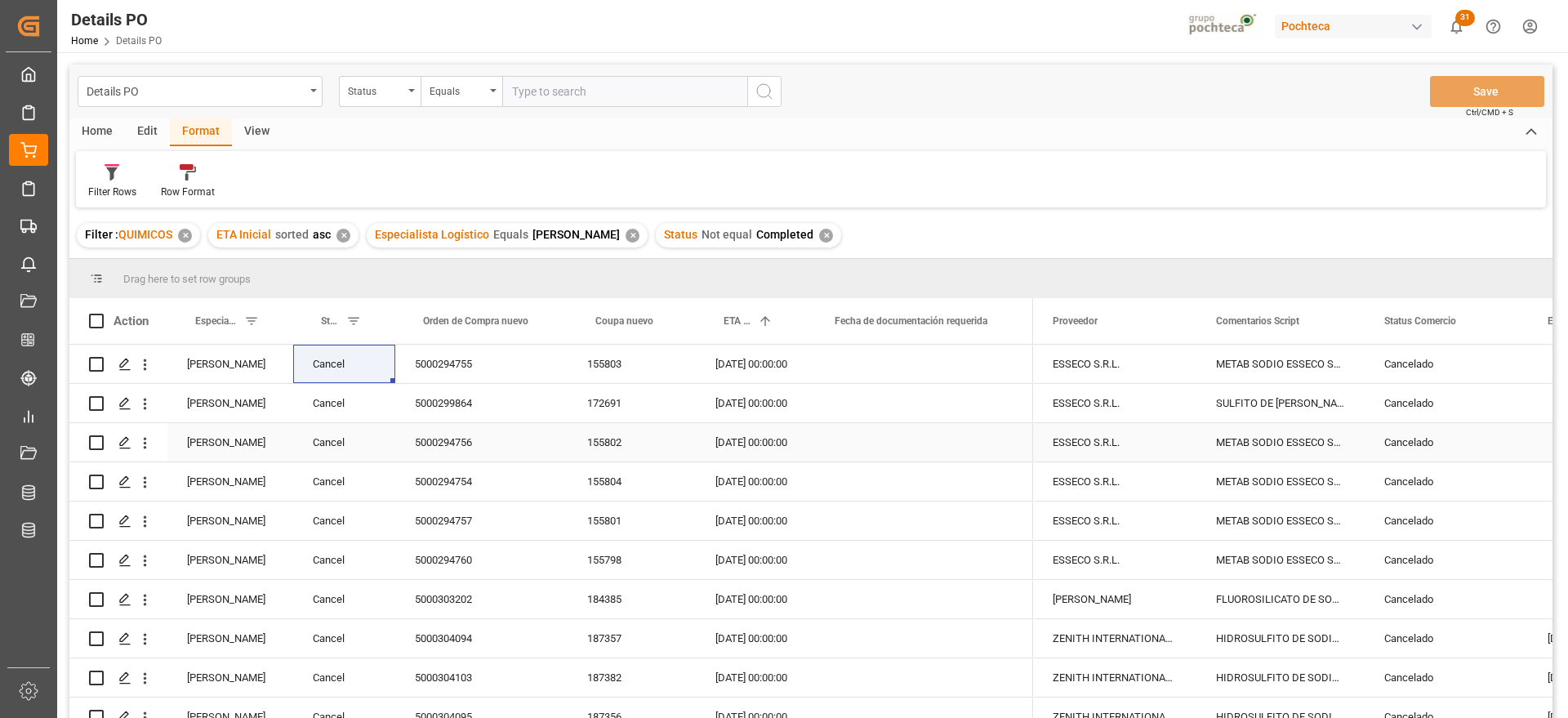
click at [434, 443] on div "5000294756" at bounding box center [481, 442] width 172 height 39
click at [1504, 315] on span at bounding box center [1501, 320] width 15 height 15
click at [1536, 365] on span "Filtering operator" at bounding box center [1533, 368] width 15 height 15
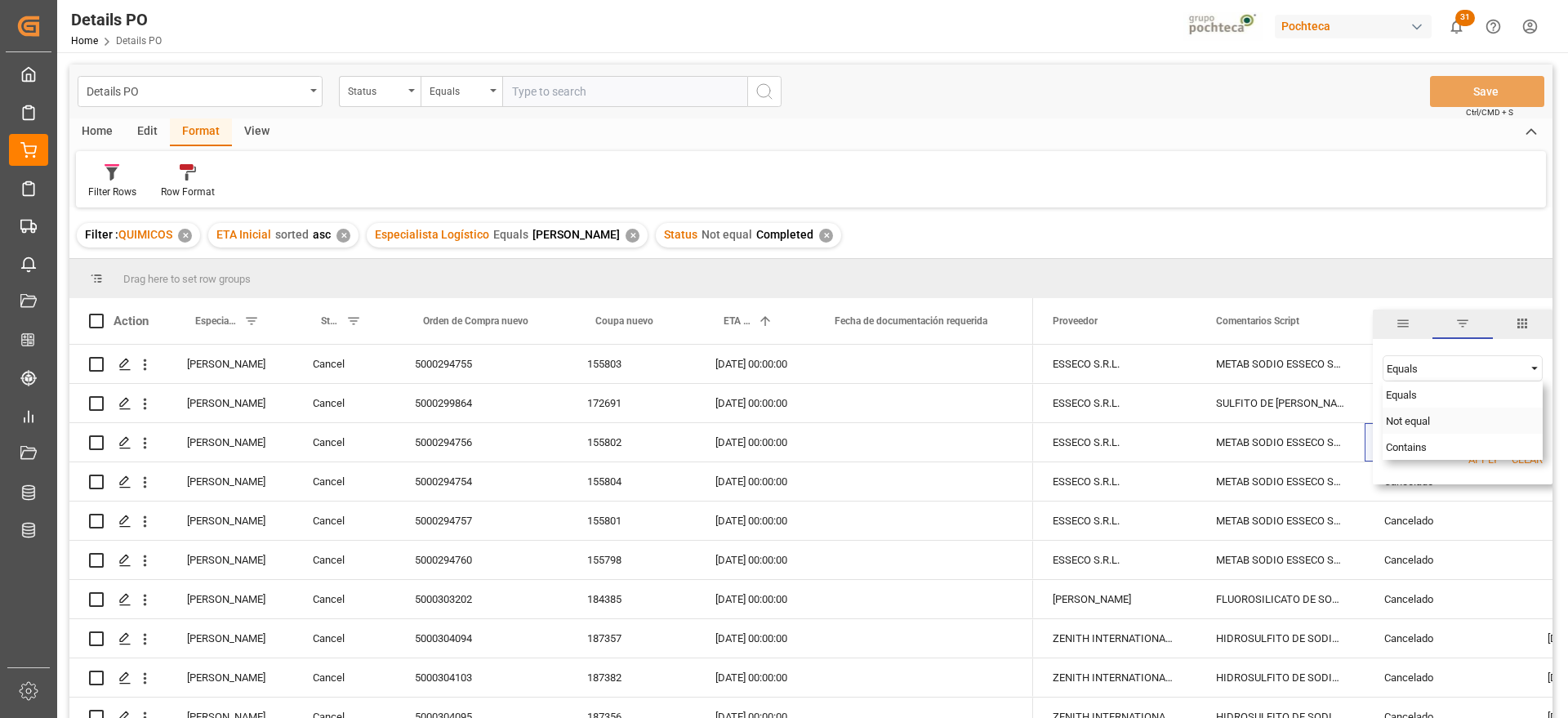
click at [1439, 419] on div "Not equal" at bounding box center [1462, 420] width 160 height 26
click at [1419, 421] on input "Filter Value" at bounding box center [1462, 408] width 160 height 33
paste input "Cancelado"
type input "Cancelado"
click at [1477, 456] on button "Apply" at bounding box center [1483, 460] width 31 height 17
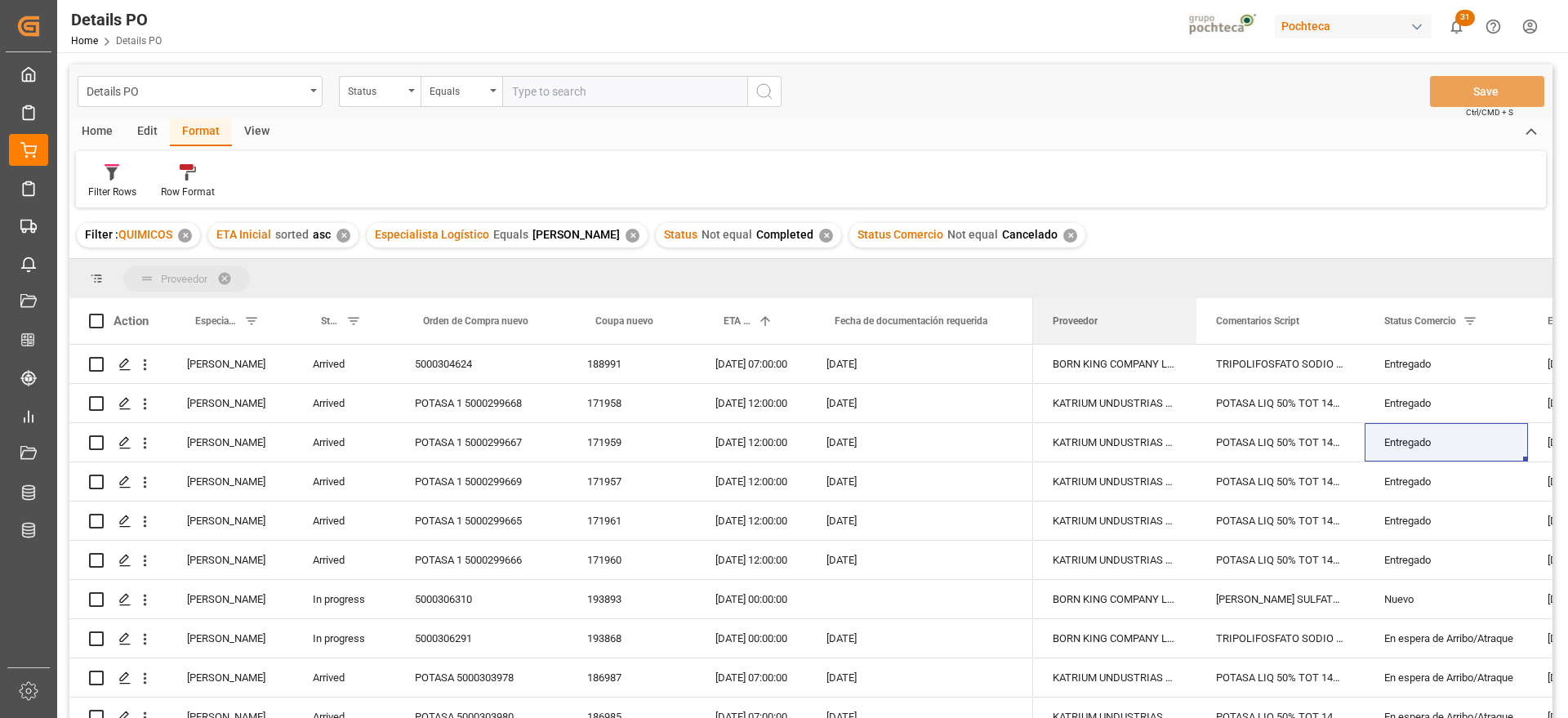
drag, startPoint x: 1056, startPoint y: 292, endPoint x: 1043, endPoint y: 281, distance: 17.0
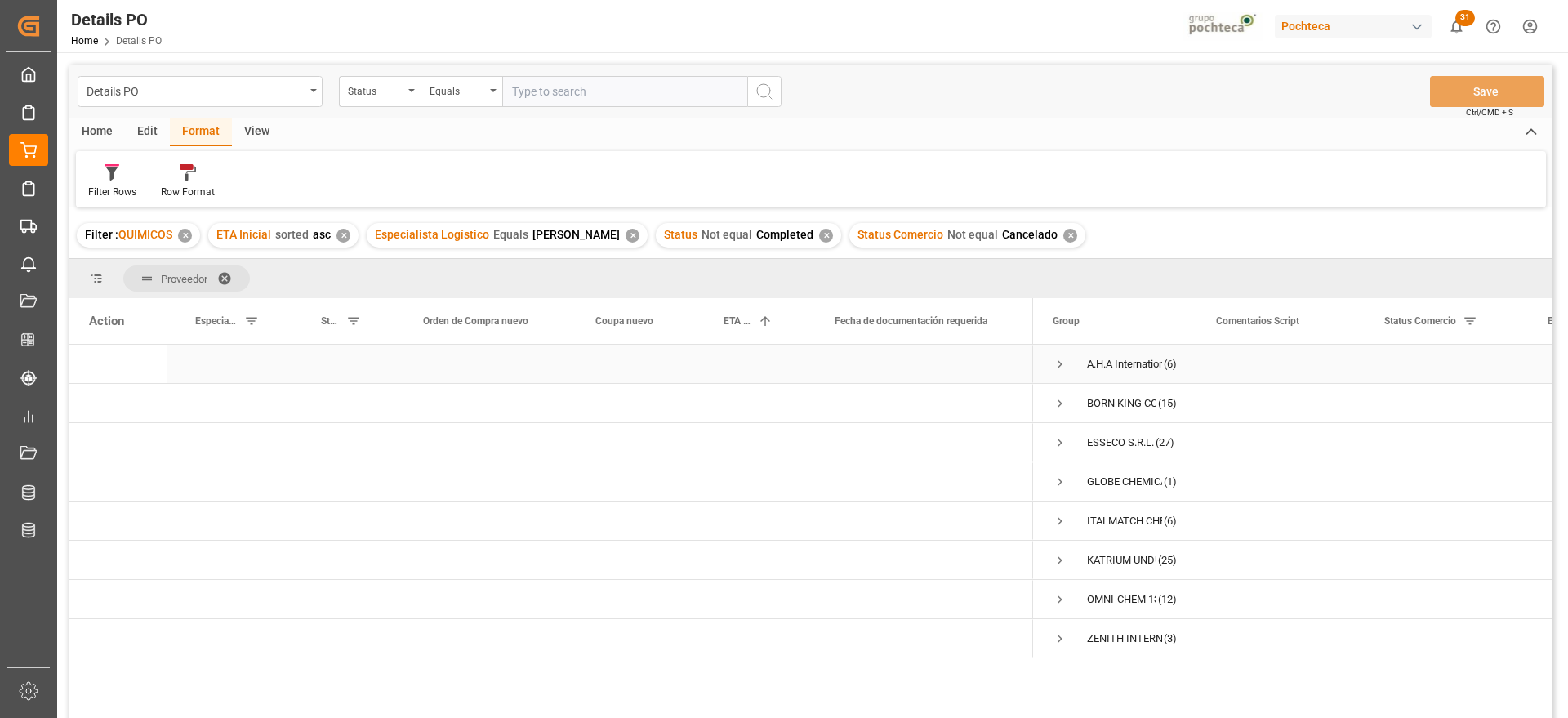
click at [1060, 360] on span "Press SPACE to select this row." at bounding box center [1060, 364] width 15 height 15
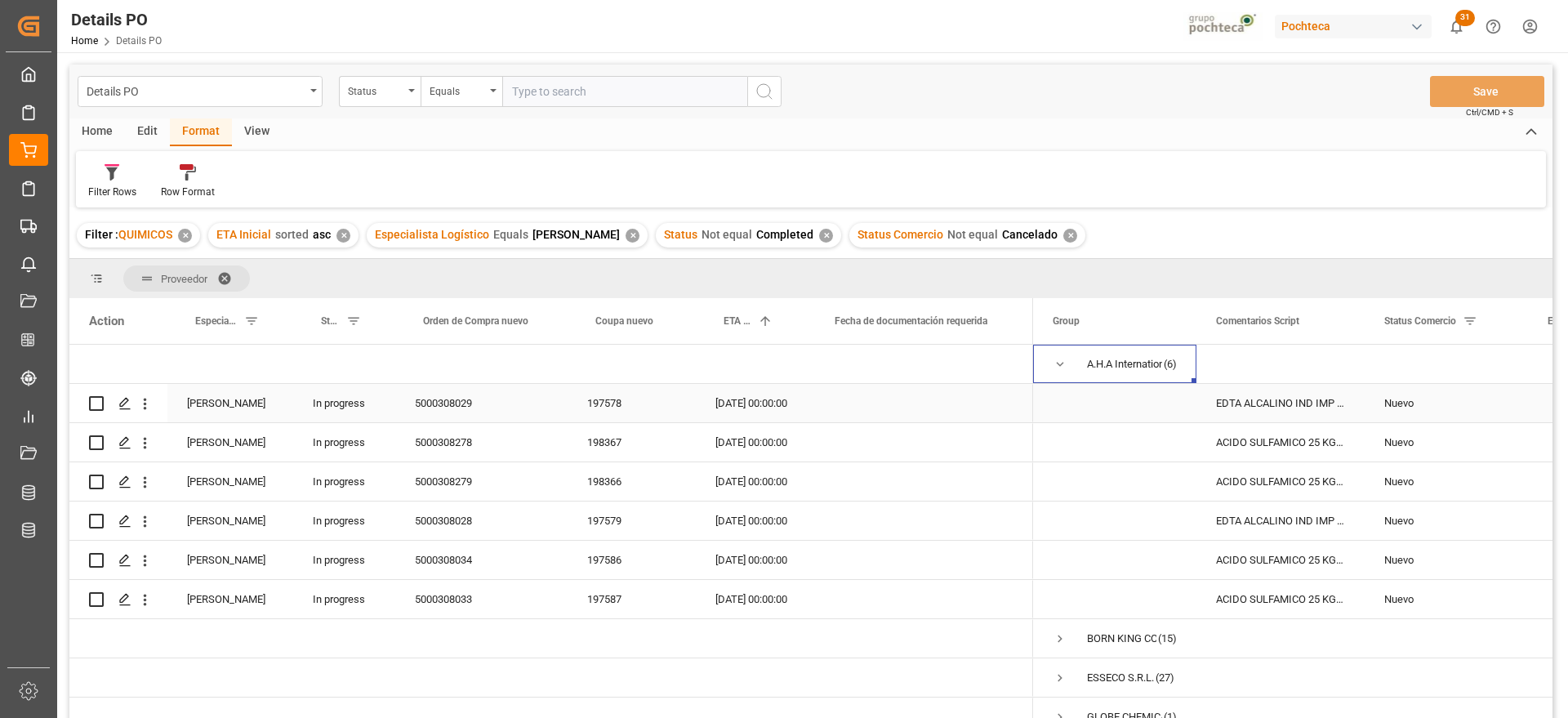
click at [1263, 405] on div "EDTA ALCALINO IND IMP SAC 25 KG (59620)" at bounding box center [1280, 403] width 168 height 39
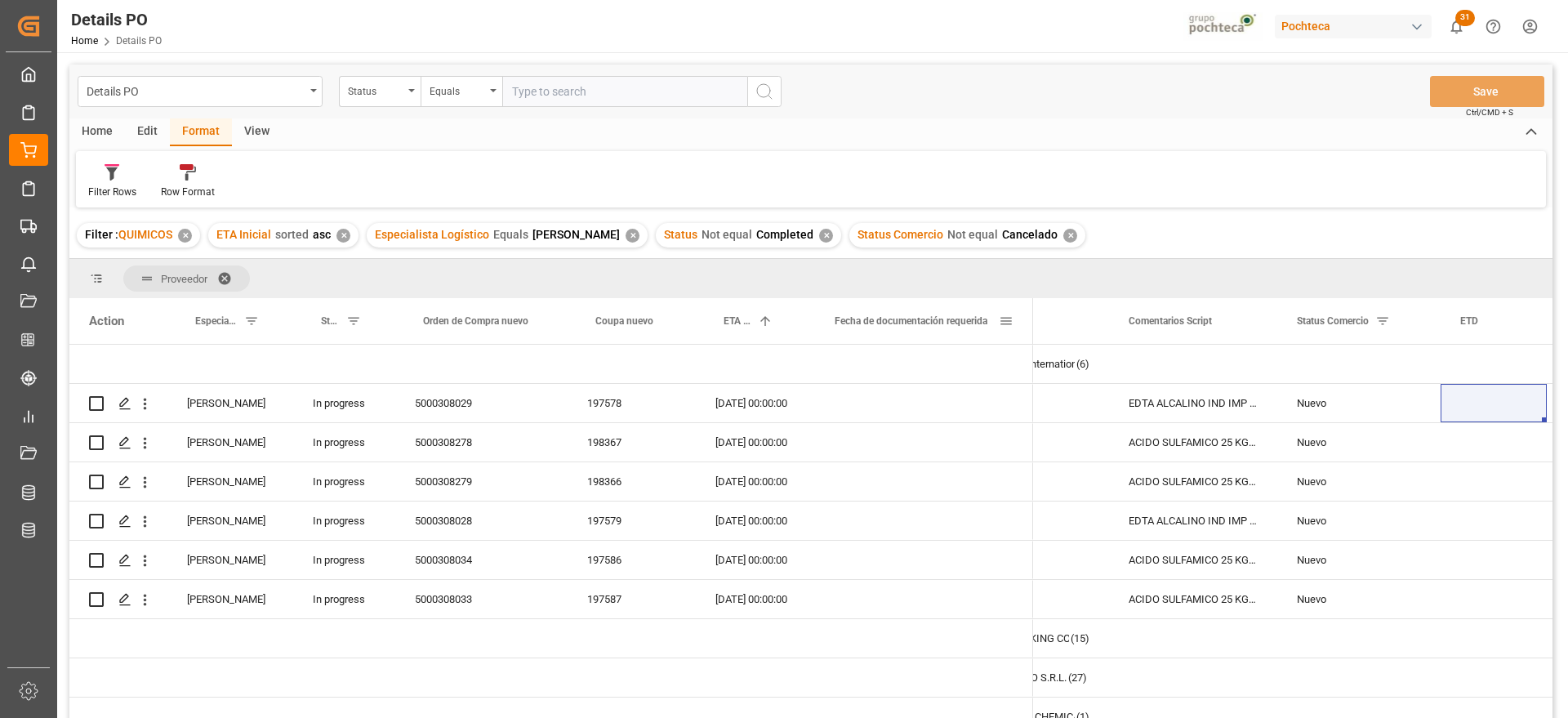
drag, startPoint x: 1032, startPoint y: 313, endPoint x: 899, endPoint y: 328, distance: 133.8
click at [899, 328] on div "Action Especialista Logístico Status Orden de Compra nuevo" at bounding box center [551, 320] width 964 height 45
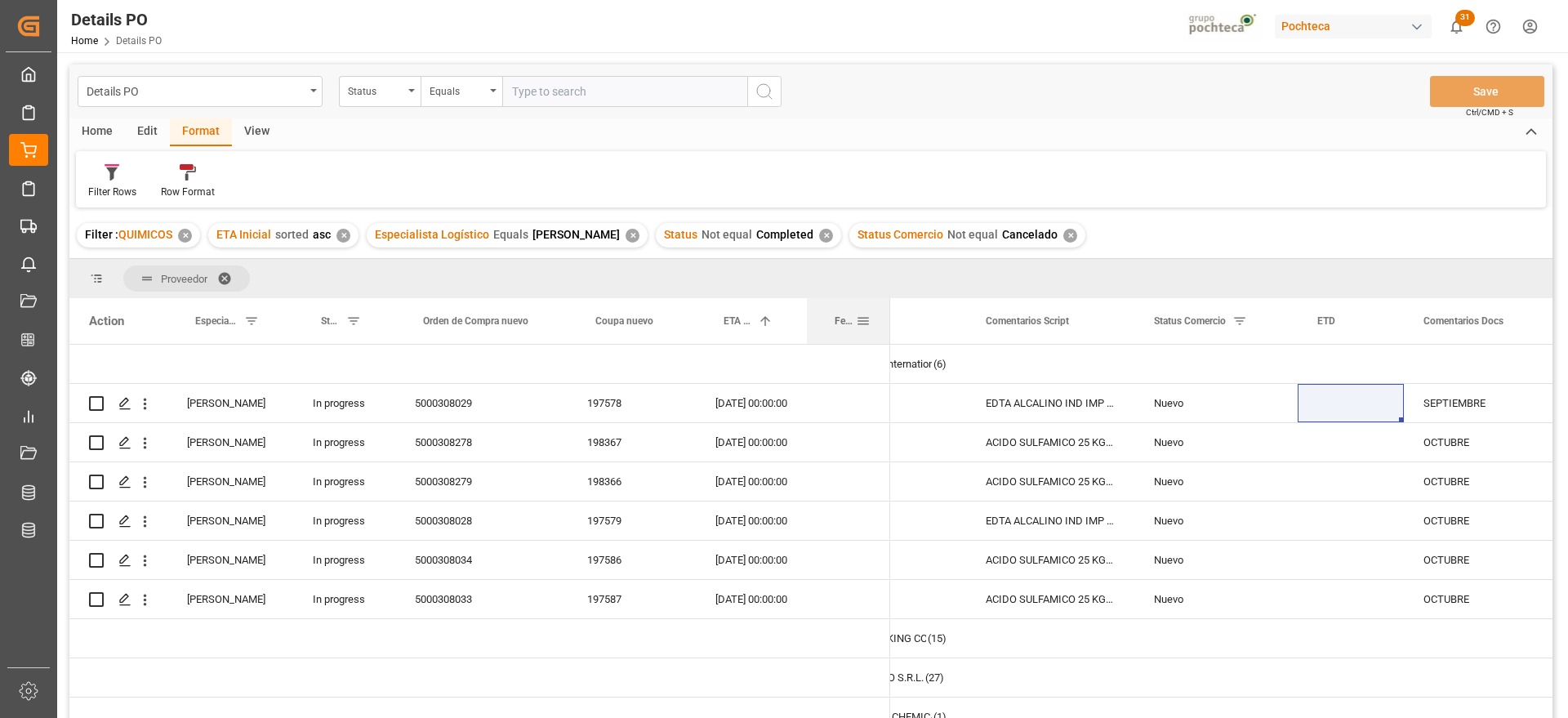
drag, startPoint x: 1029, startPoint y: 316, endPoint x: 887, endPoint y: 326, distance: 142.4
click at [887, 326] on div at bounding box center [890, 320] width 7 height 45
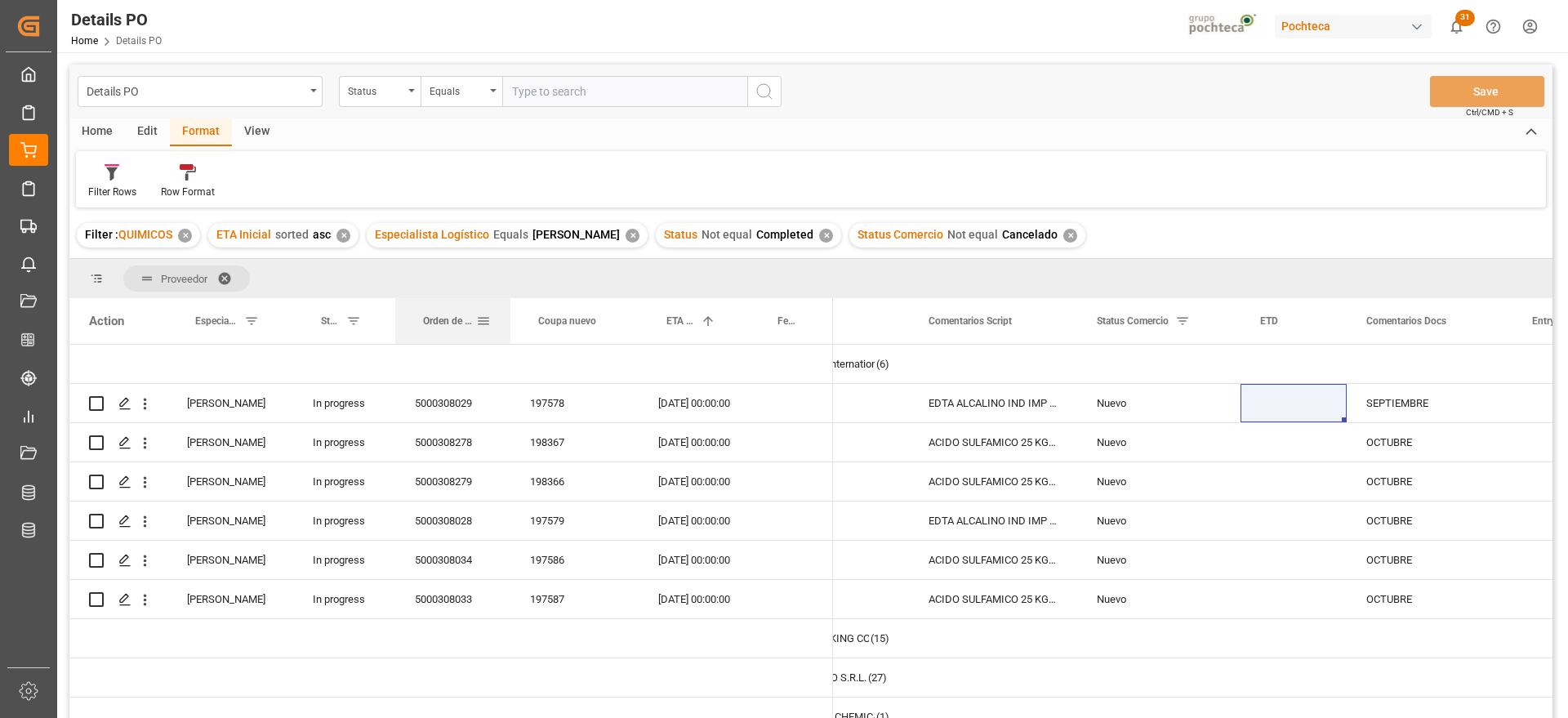
drag, startPoint x: 566, startPoint y: 319, endPoint x: 509, endPoint y: 318, distance: 57.0
click at [509, 318] on div at bounding box center [510, 320] width 7 height 45
click at [730, 480] on div "[DATE] 00:00:00" at bounding box center [694, 481] width 111 height 39
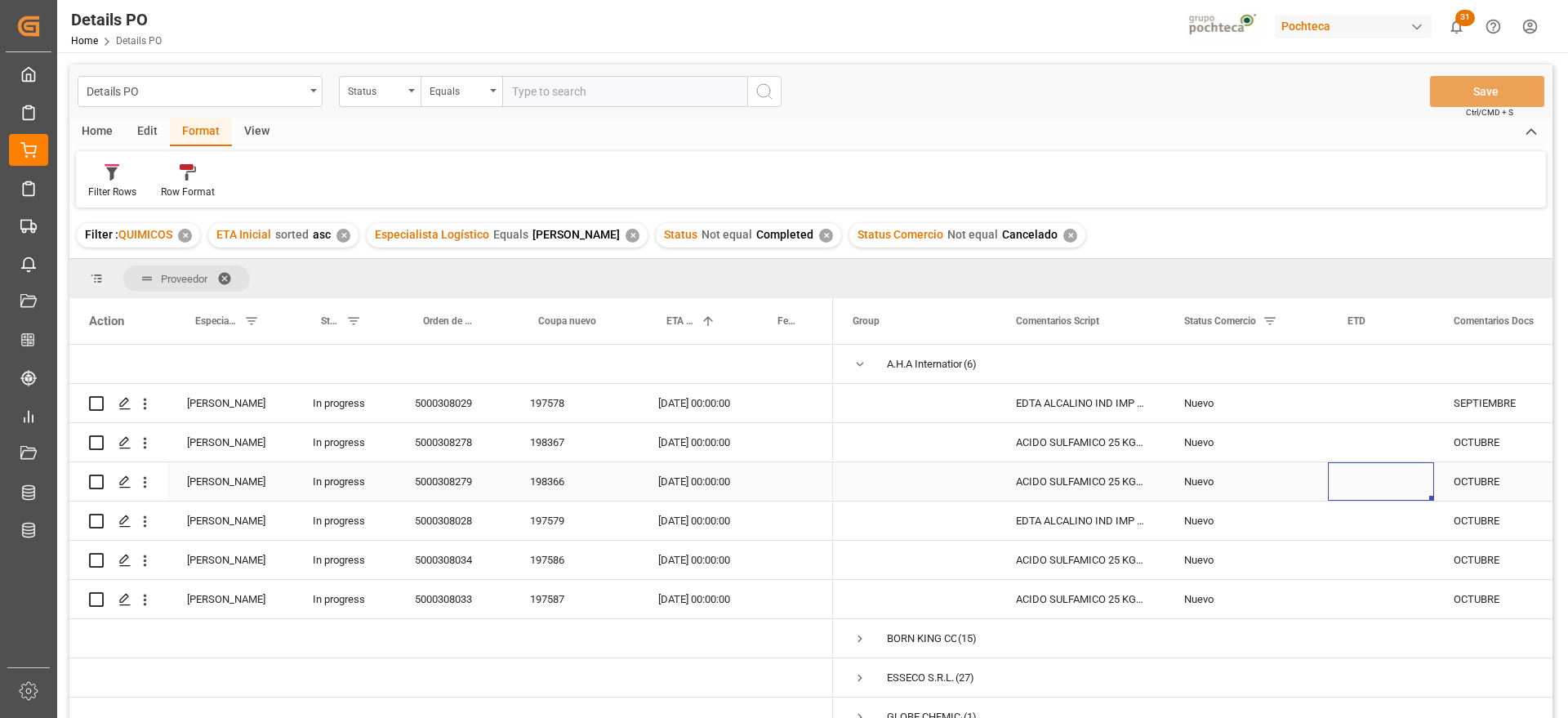
scroll to position [0, 53]
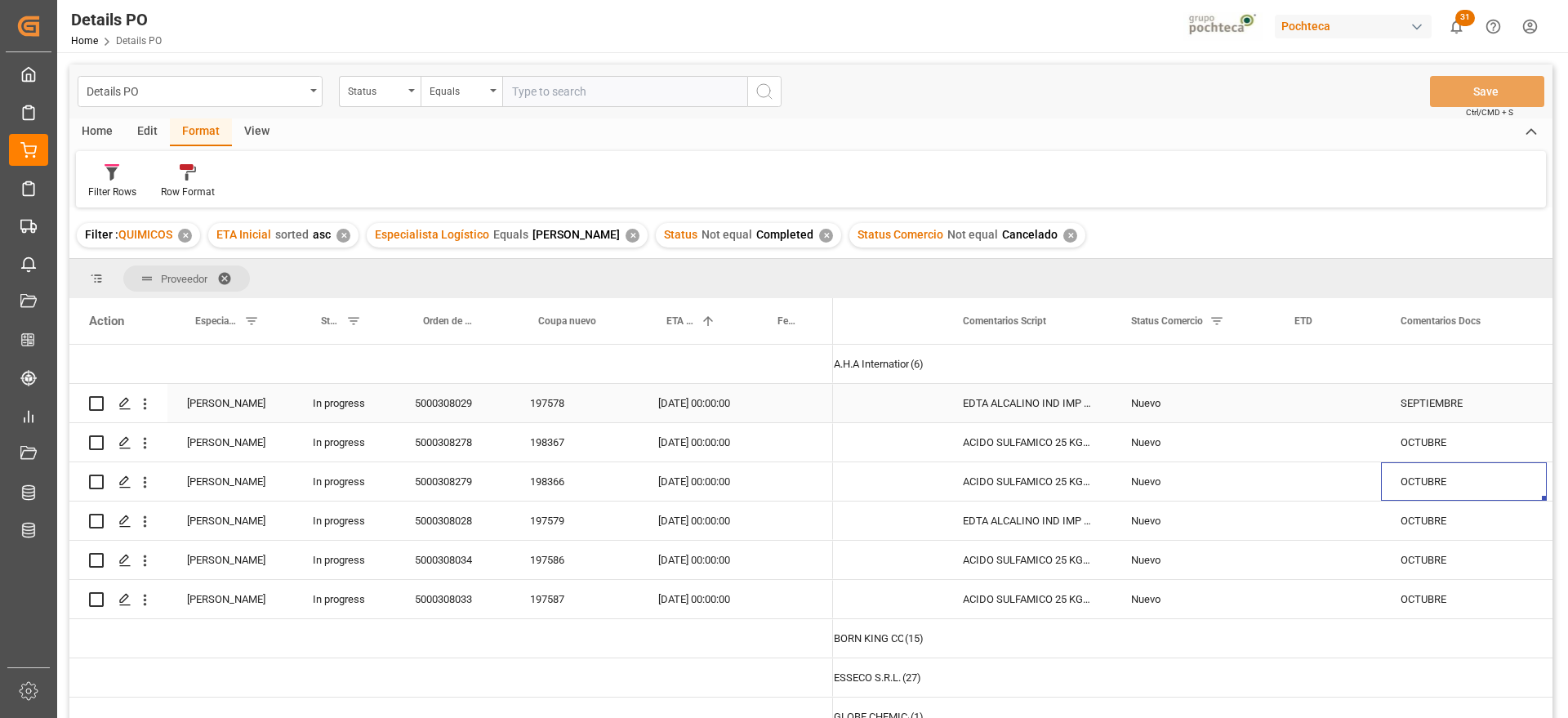
click at [1437, 405] on div "SEPTIEMBRE" at bounding box center [1464, 403] width 166 height 39
click at [1441, 457] on div "OCTUBRE" at bounding box center [1464, 442] width 166 height 39
click at [553, 399] on div "197578" at bounding box center [574, 403] width 129 height 39
click at [578, 470] on div "198366" at bounding box center [574, 481] width 129 height 39
click at [993, 438] on div "ACIDO SULFAMICO 25 KG SAC (22300)" at bounding box center [1027, 442] width 168 height 39
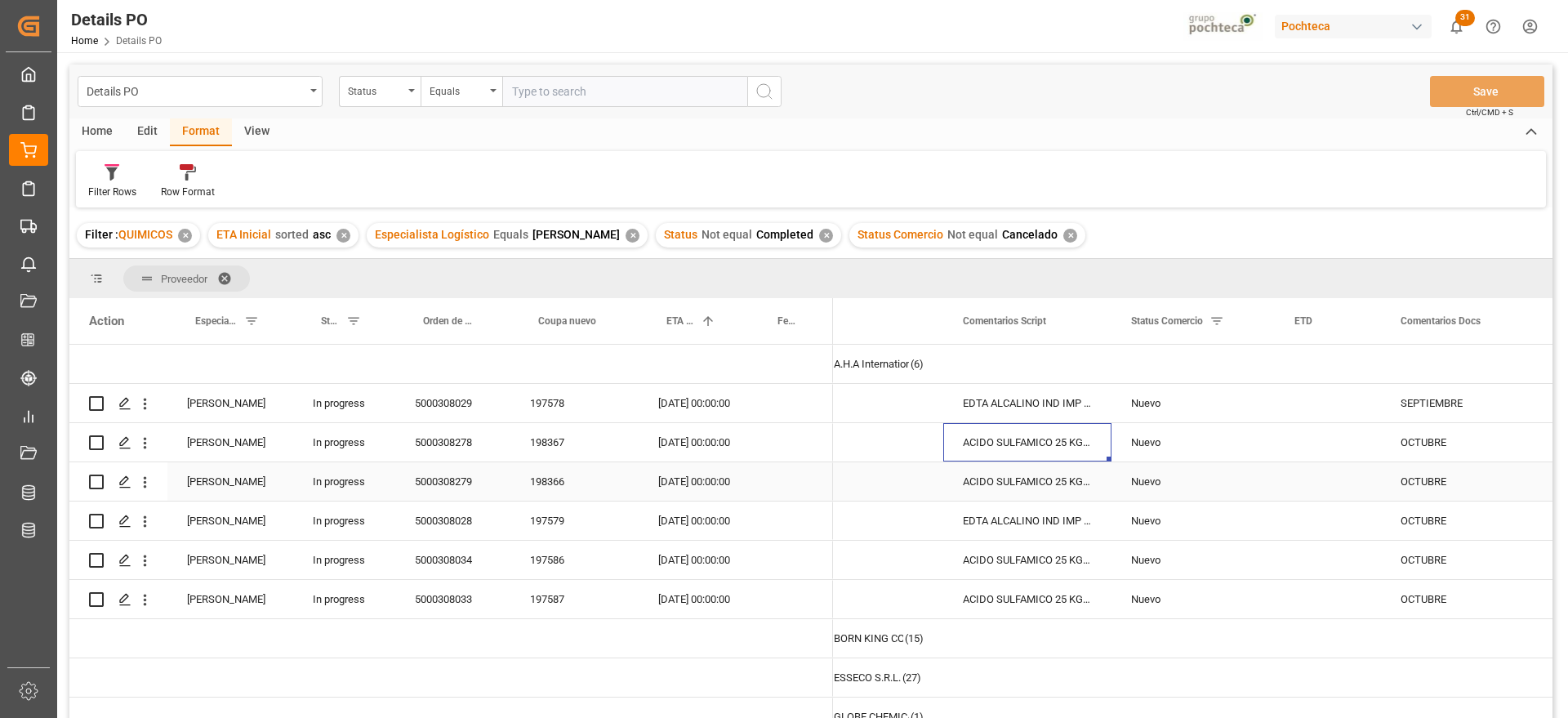
click at [738, 477] on div "[DATE] 00:00:00" at bounding box center [694, 481] width 111 height 39
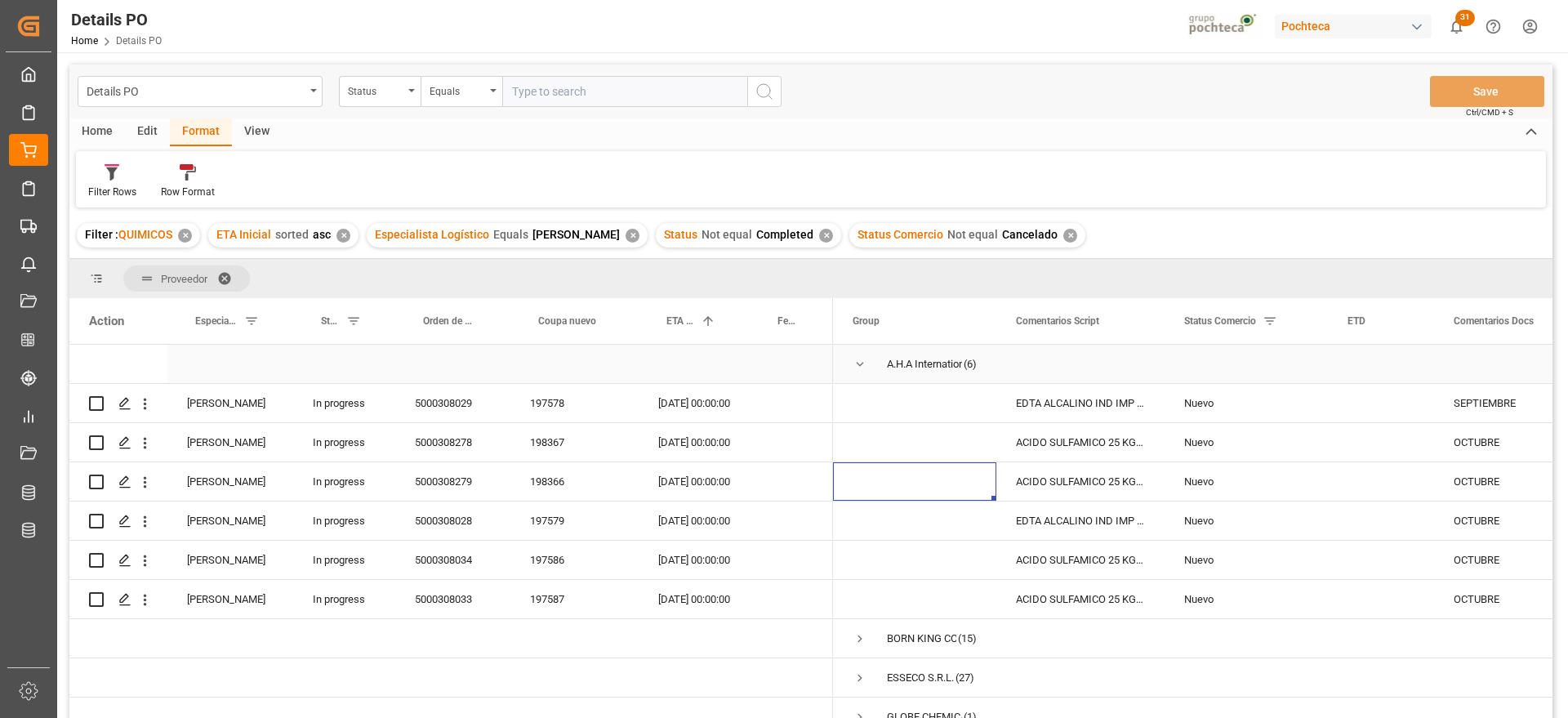
click at [860, 363] on span "Press SPACE to select this row." at bounding box center [859, 364] width 15 height 15
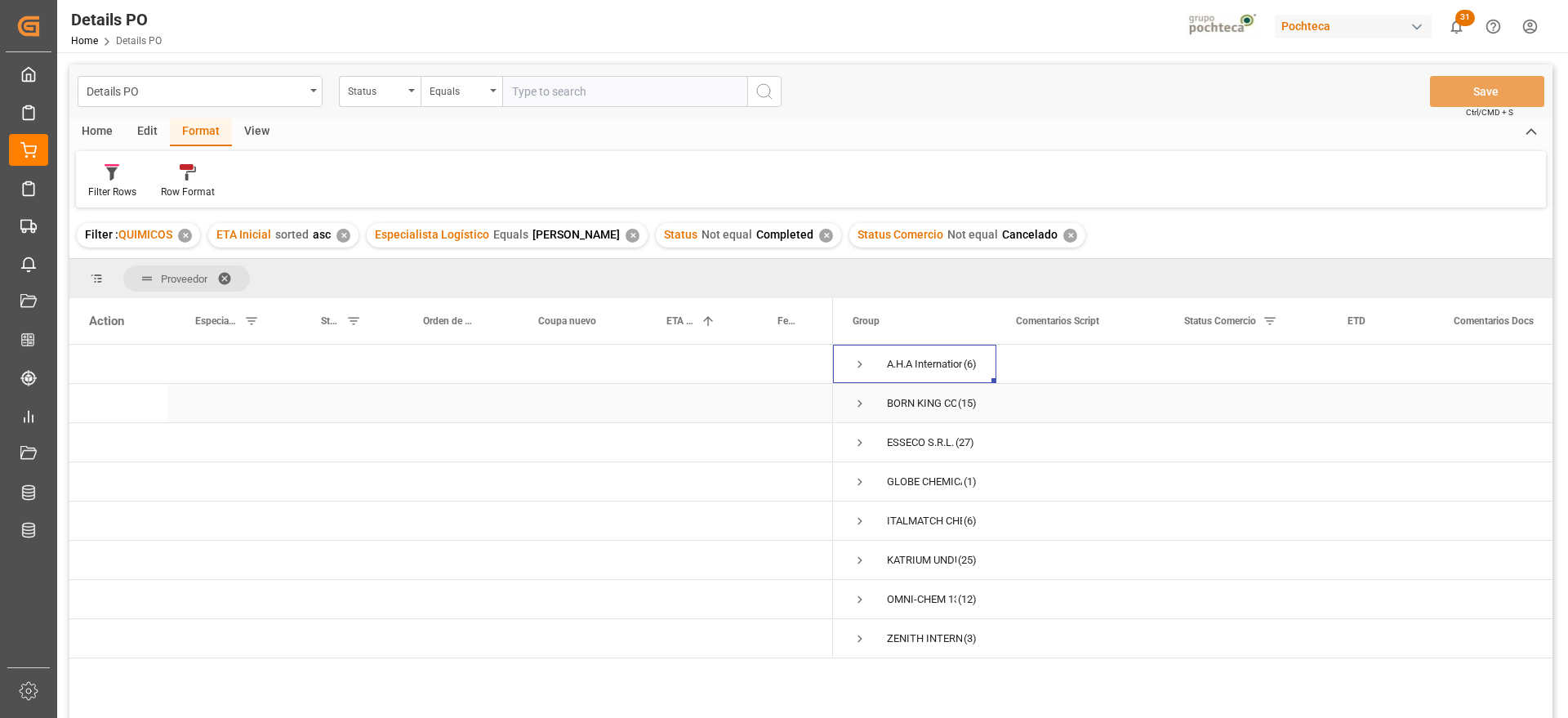
click at [860, 402] on span "Press SPACE to select this row." at bounding box center [859, 404] width 15 height 15
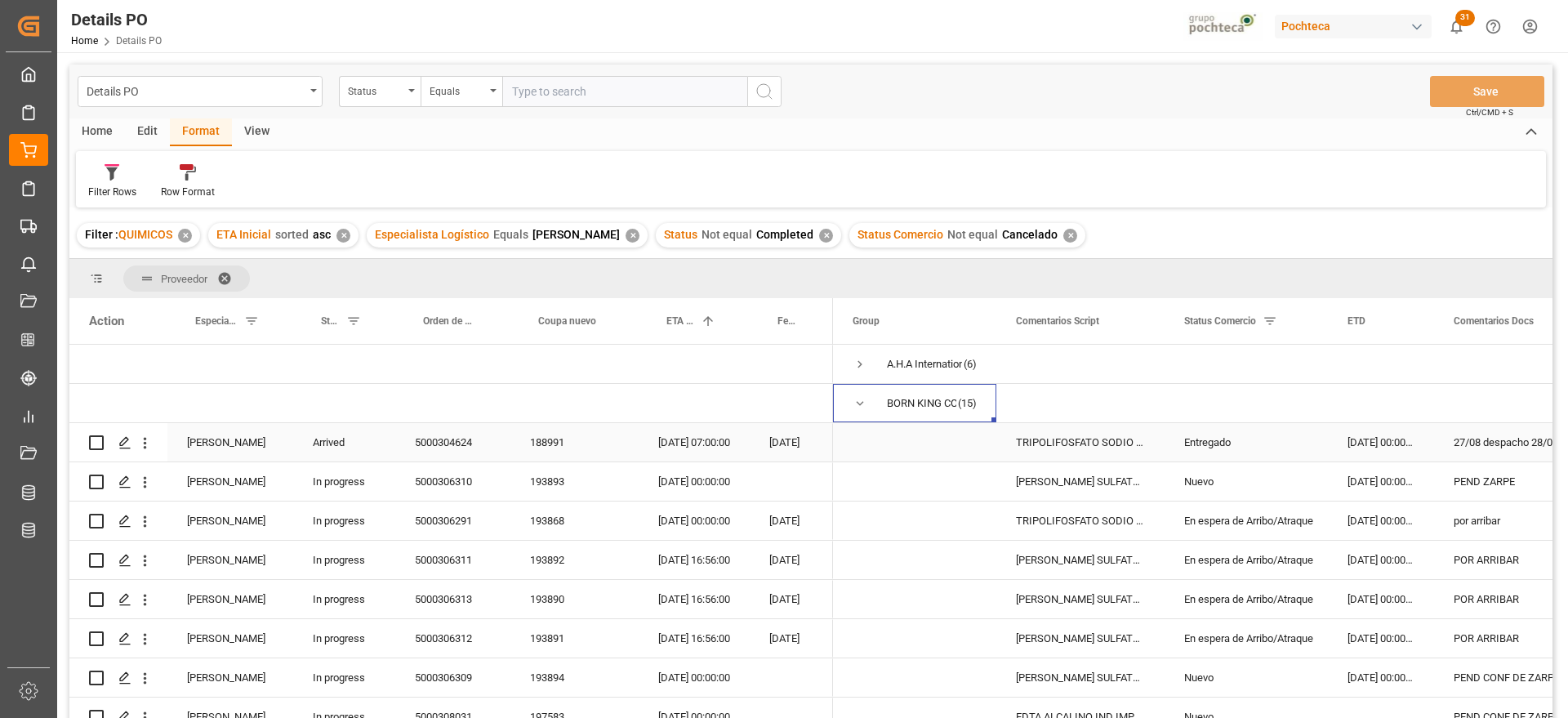
click at [1247, 441] on div "Entregado" at bounding box center [1247, 443] width 125 height 38
click at [354, 443] on div "Arrived" at bounding box center [343, 442] width 102 height 39
click at [369, 444] on button "Arrived" at bounding box center [344, 451] width 76 height 31
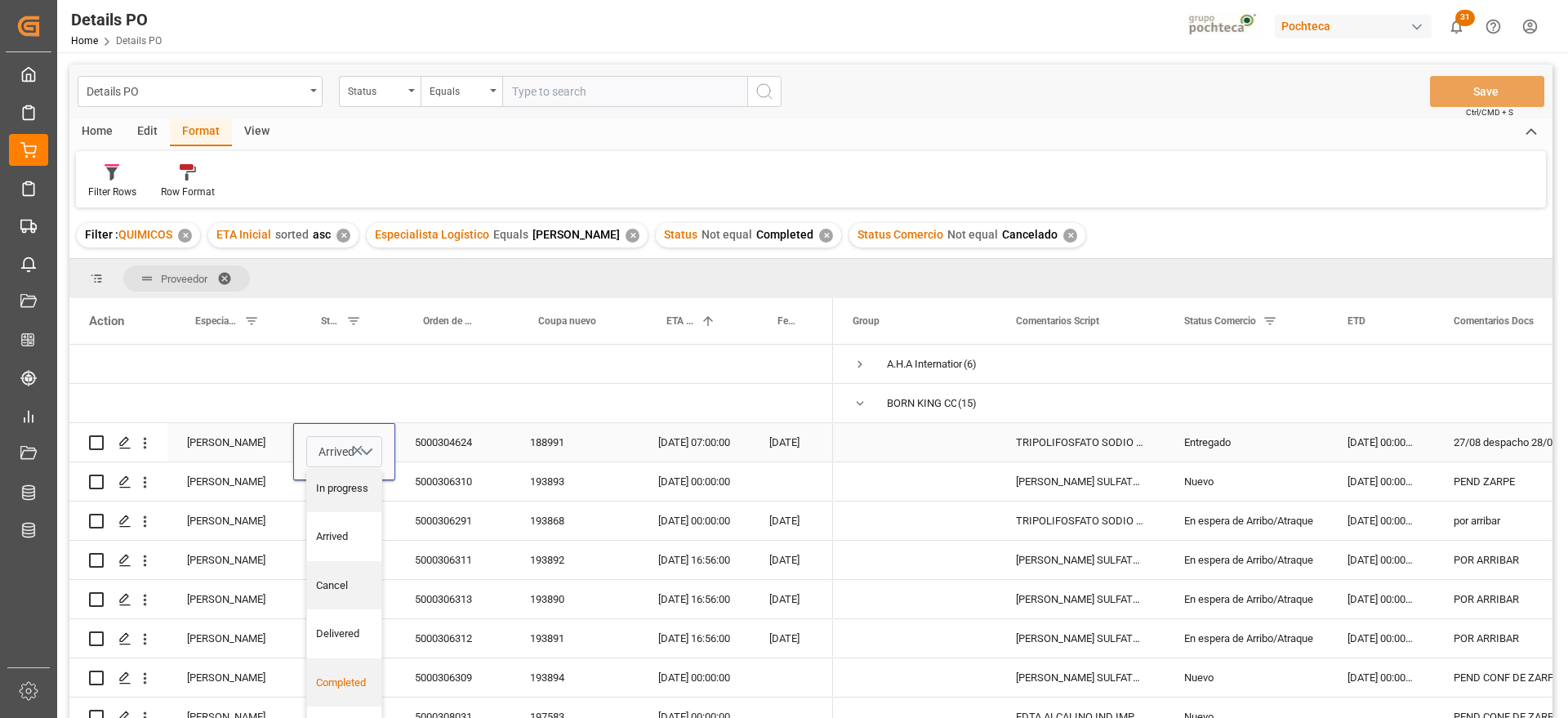
click at [345, 679] on div "Completed" at bounding box center [345, 682] width 57 height 17
click at [458, 448] on div "5000304624" at bounding box center [453, 442] width 115 height 39
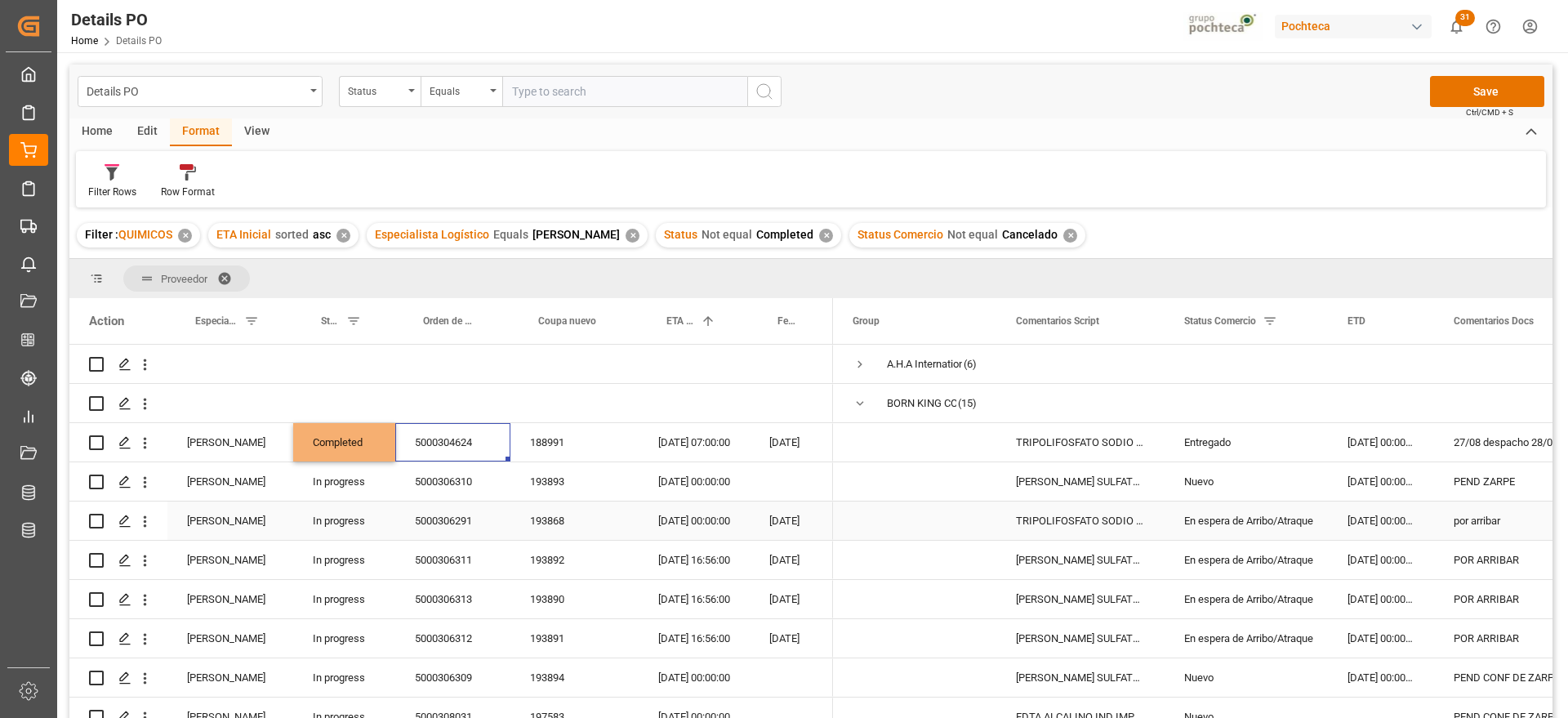
click at [1231, 473] on div "Nuevo" at bounding box center [1247, 482] width 125 height 38
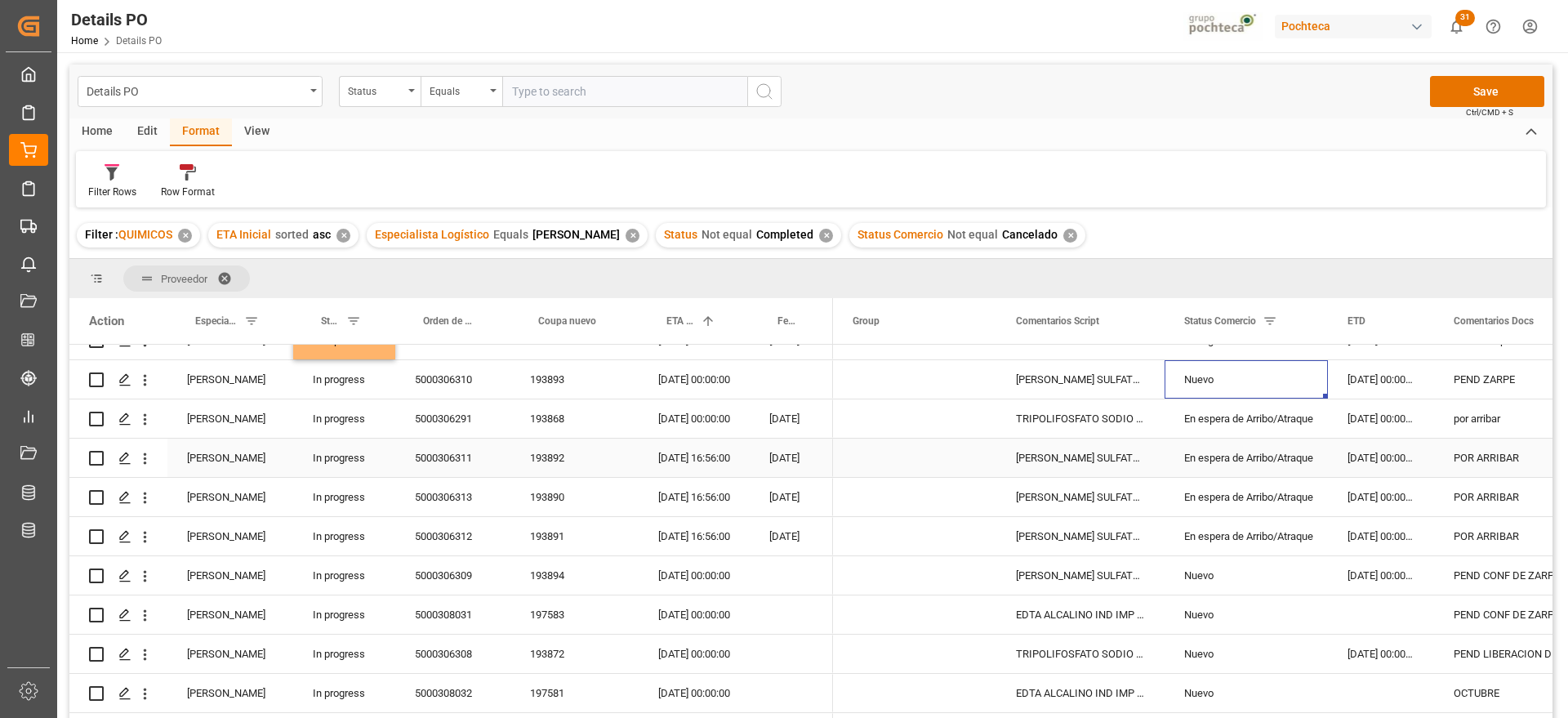
click at [1263, 452] on div "En espera de Arribo/Atraque" at bounding box center [1247, 458] width 125 height 38
click at [423, 462] on div "5000306311" at bounding box center [453, 458] width 115 height 39
click at [688, 454] on div "[DATE] 16:56:00" at bounding box center [694, 458] width 111 height 39
click at [1300, 467] on div "En espera de Arribo/Atraque" at bounding box center [1247, 458] width 125 height 38
click at [1271, 410] on div "En espera de Arribo/Atraque" at bounding box center [1247, 419] width 125 height 38
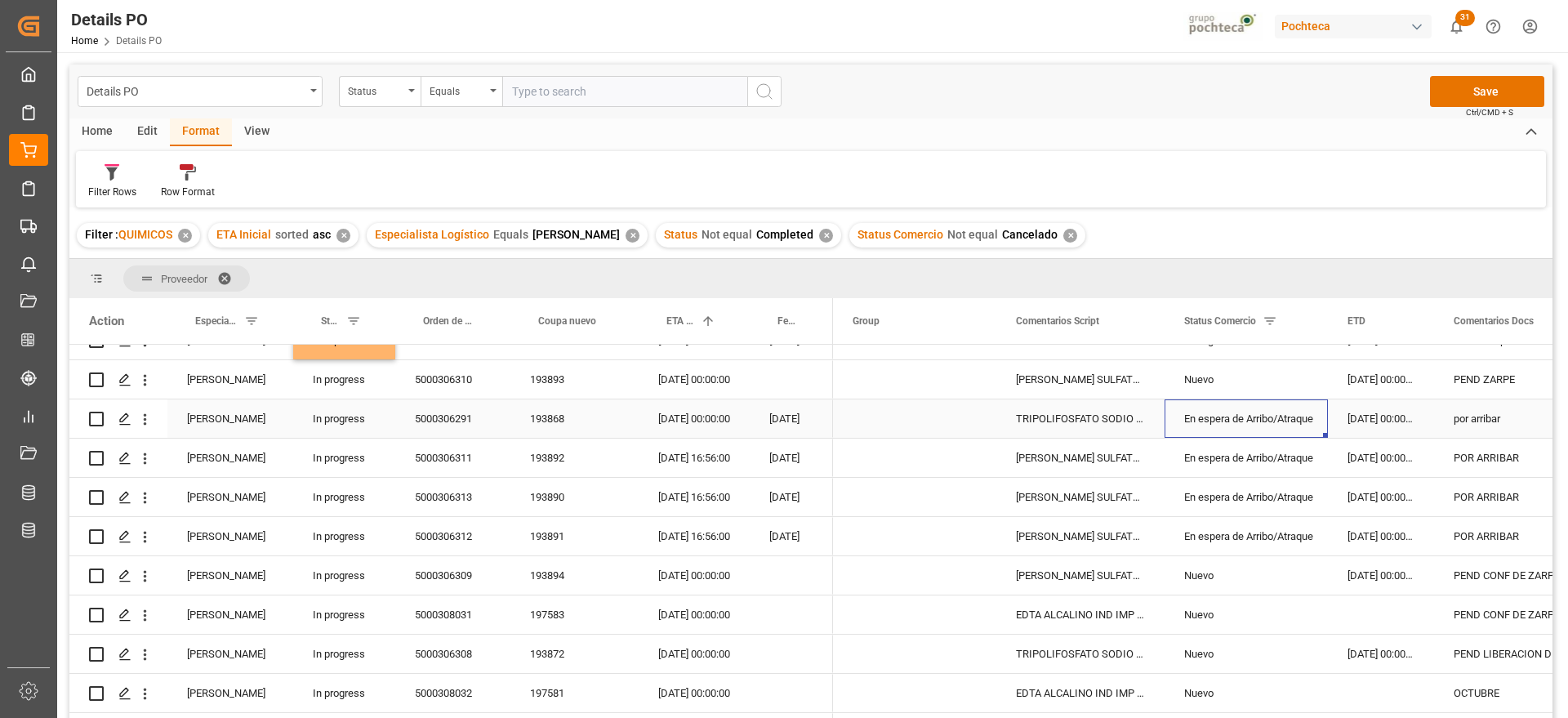
click at [439, 423] on div "5000306291" at bounding box center [453, 418] width 115 height 39
click at [1484, 420] on div "por arribar" at bounding box center [1517, 418] width 166 height 39
click at [443, 409] on div "5000306291" at bounding box center [453, 418] width 115 height 39
click at [1330, 427] on div "[DATE] 00:00:00" at bounding box center [1380, 418] width 106 height 39
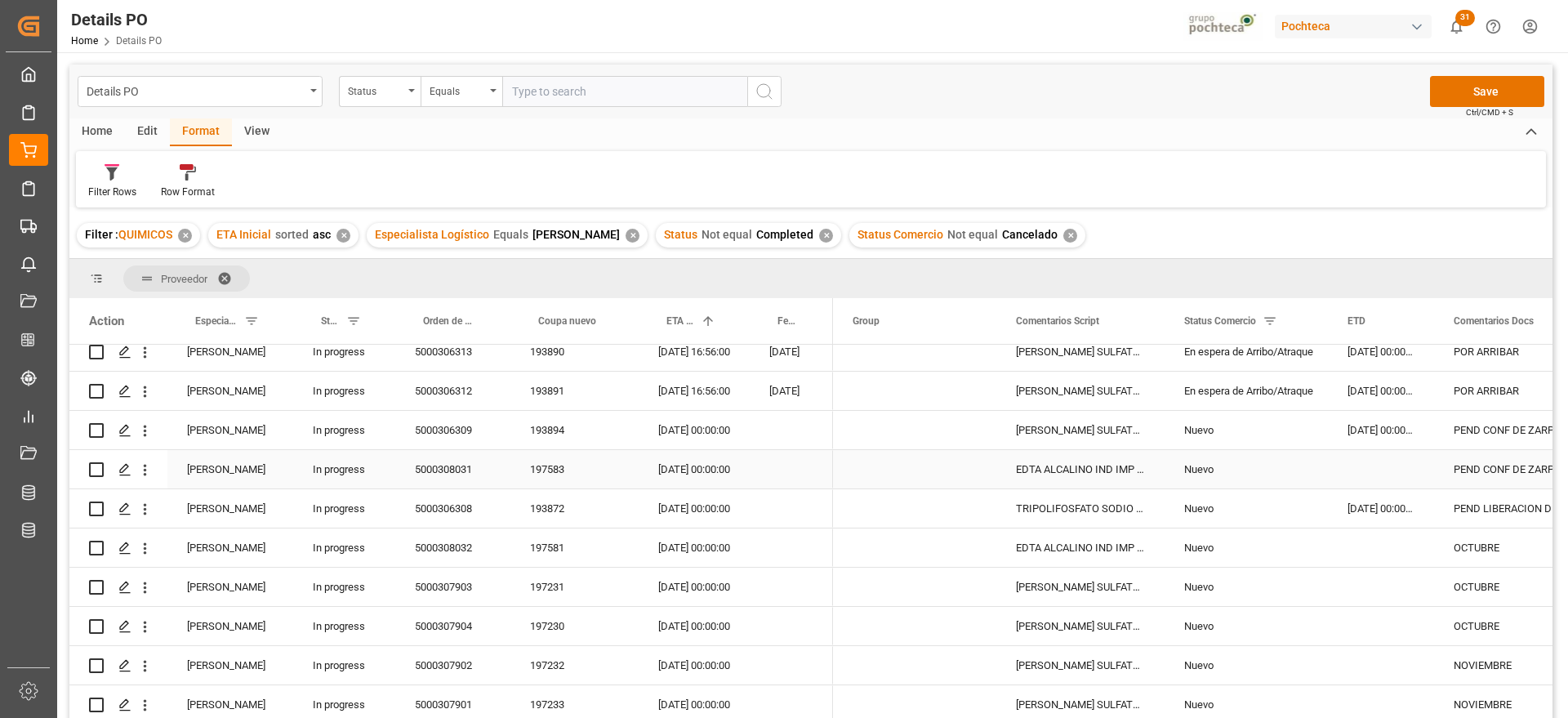
scroll to position [204, 0]
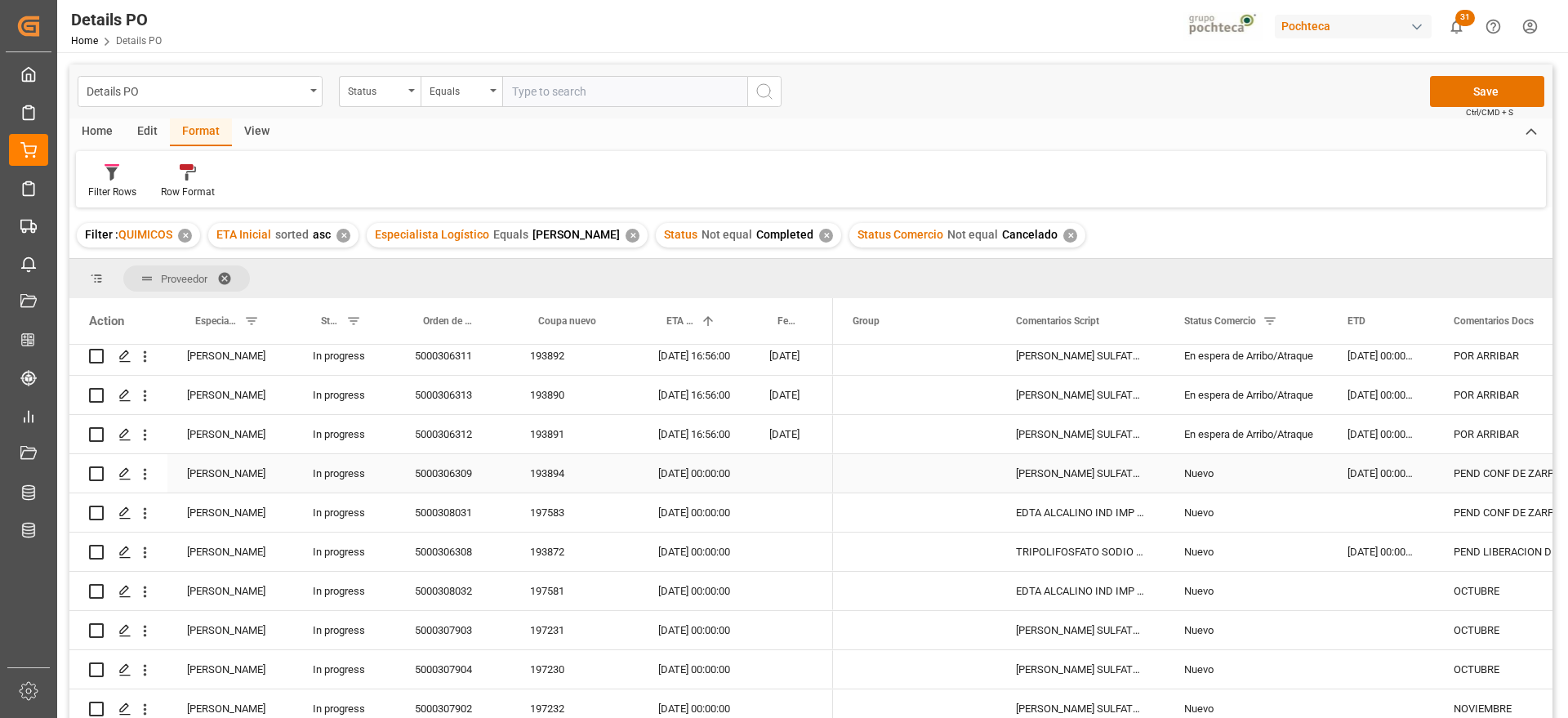
click at [1491, 481] on div "PEND CONF DE ZARPE" at bounding box center [1517, 473] width 166 height 39
click at [538, 476] on div "193894" at bounding box center [574, 473] width 129 height 39
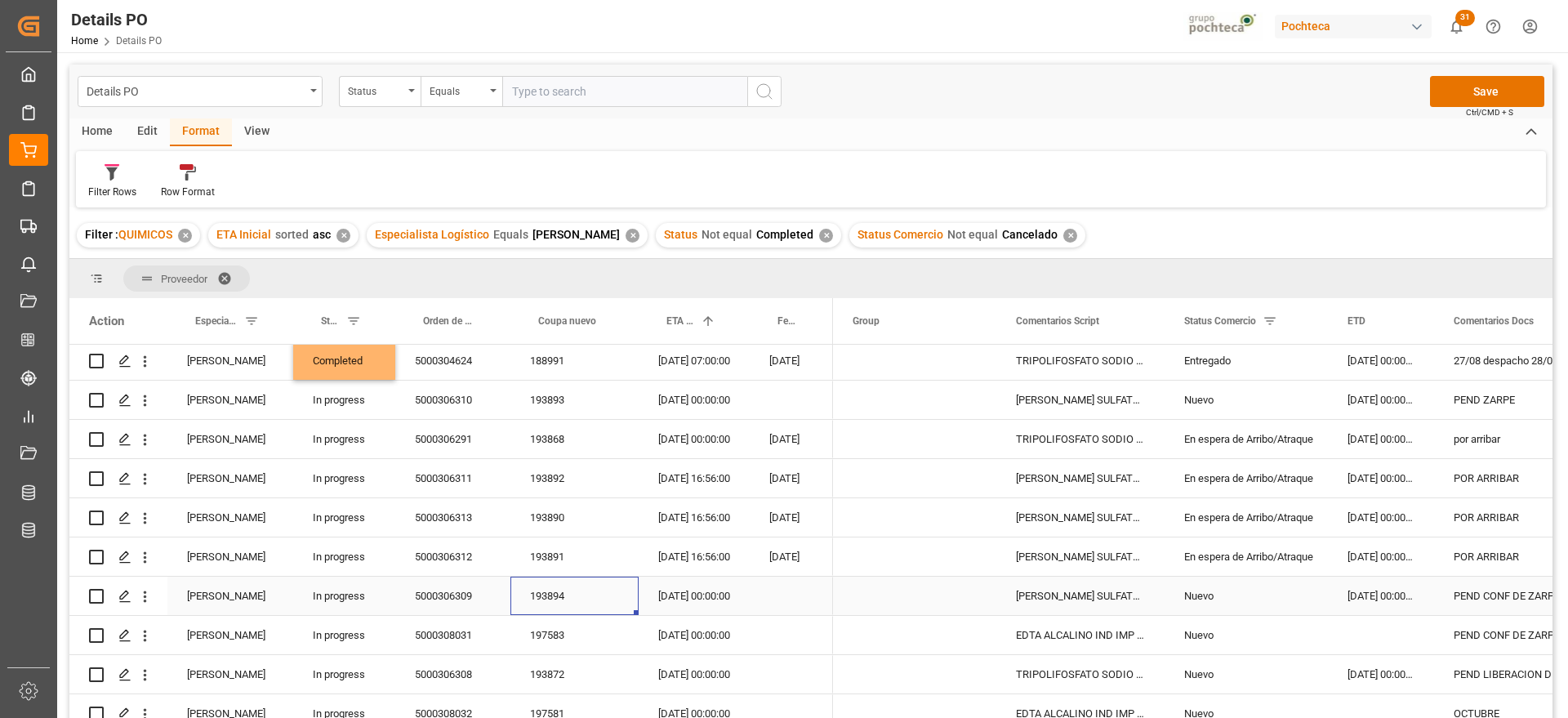
scroll to position [102, 0]
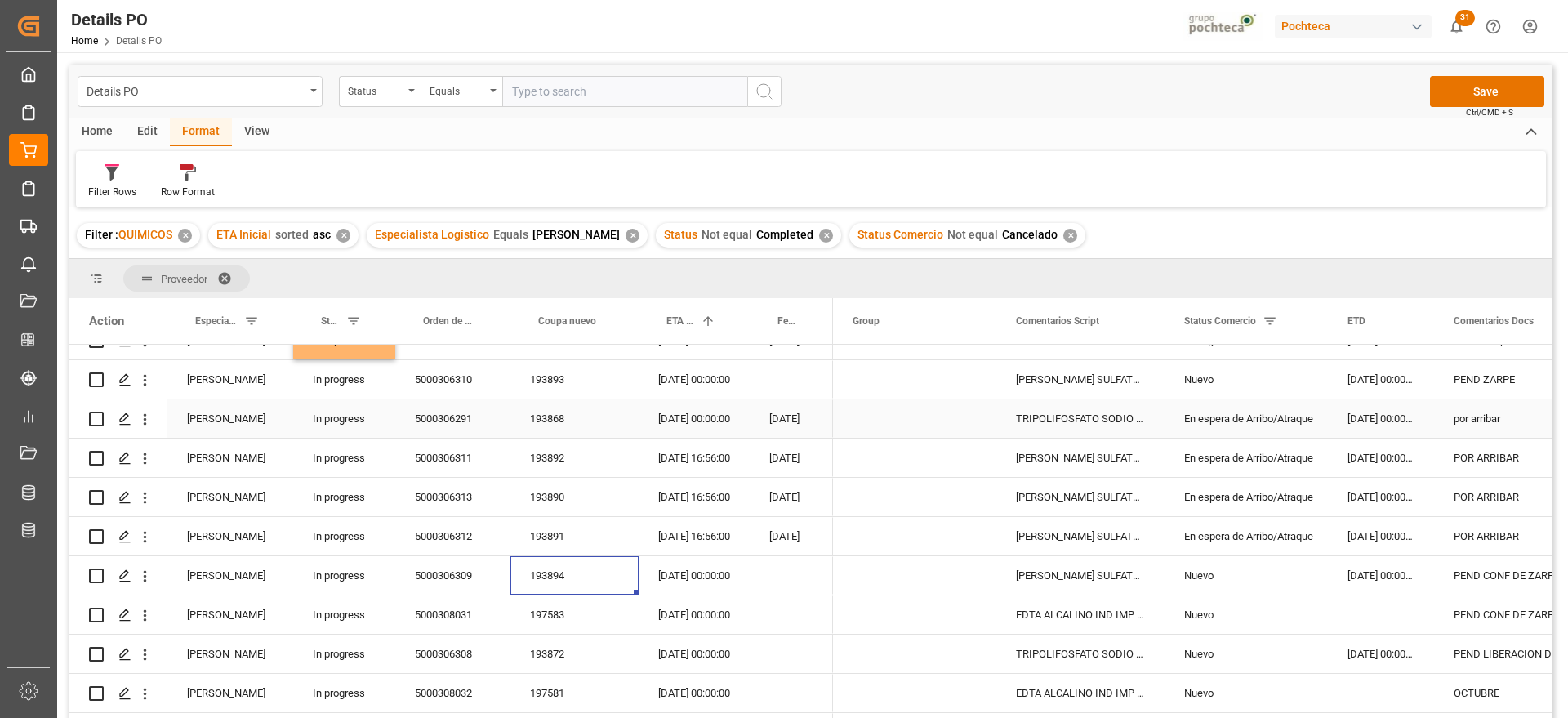
click at [1487, 405] on div "por arribar" at bounding box center [1517, 418] width 166 height 39
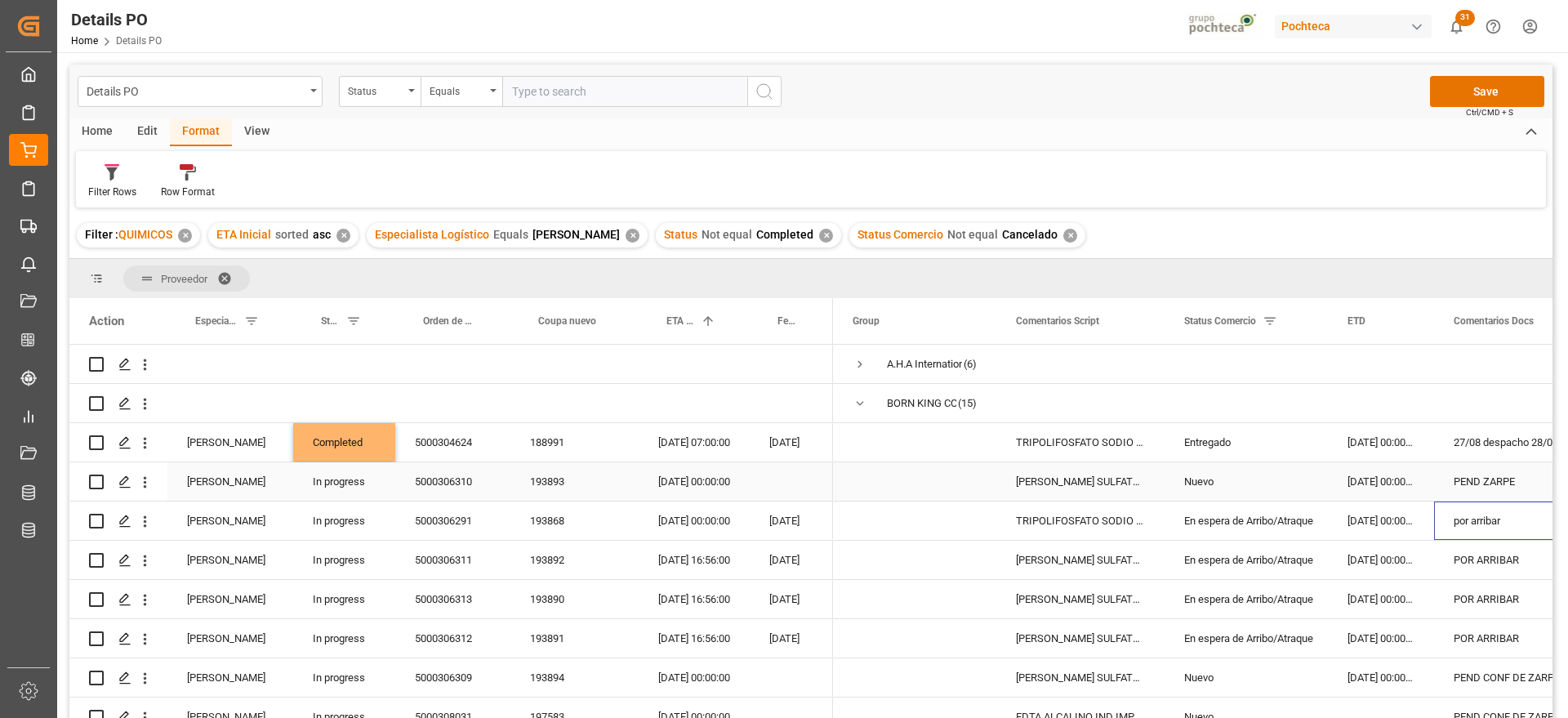
click at [1477, 481] on div "PEND ZARPE" at bounding box center [1517, 481] width 166 height 39
click at [682, 486] on div "[DATE] 00:00:00" at bounding box center [694, 481] width 111 height 39
click at [517, 484] on div "193893" at bounding box center [574, 481] width 129 height 39
click at [1399, 475] on div "[DATE] 00:00:00" at bounding box center [1380, 481] width 106 height 39
click at [687, 477] on div "[DATE] 00:00:00" at bounding box center [694, 481] width 111 height 39
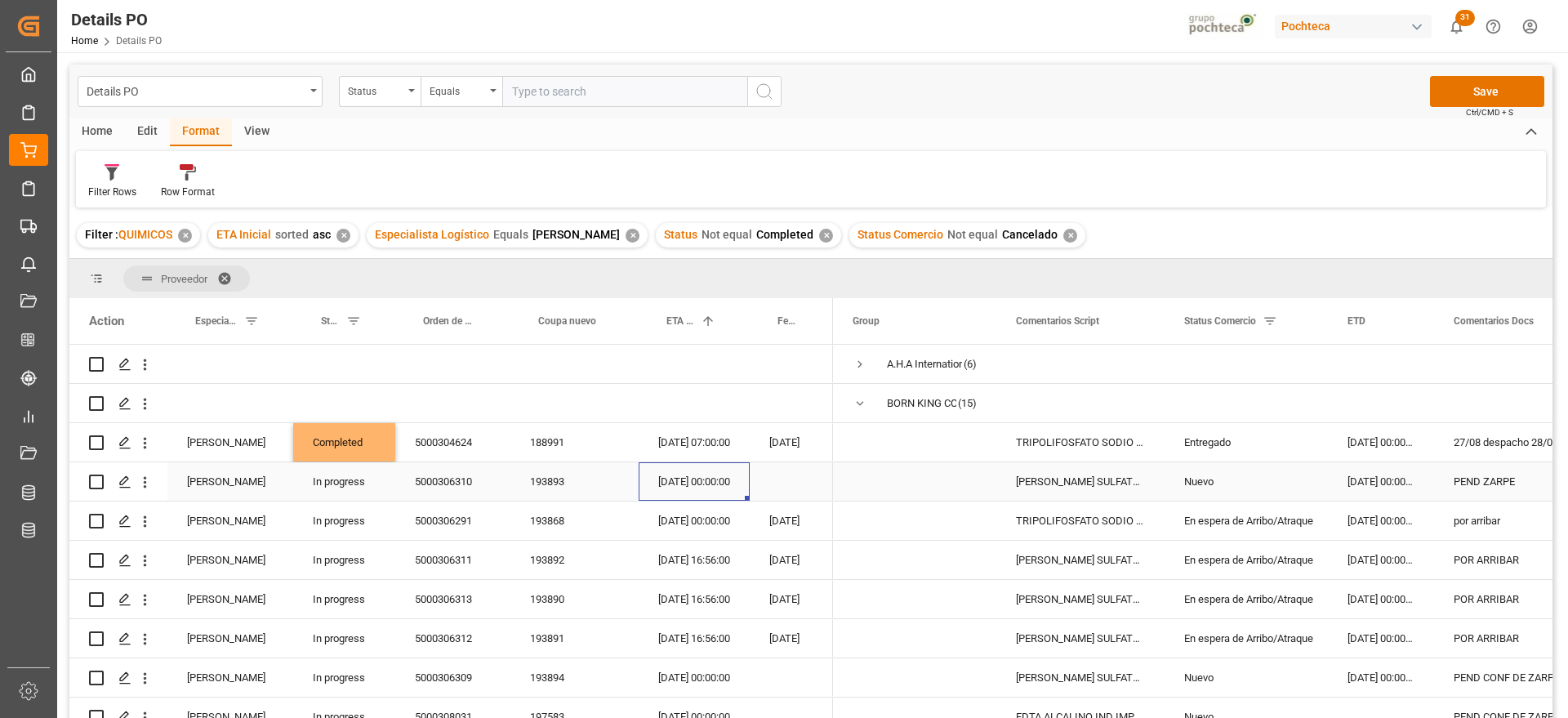
click at [687, 477] on div "[DATE] 00:00:00" at bounding box center [694, 481] width 111 height 39
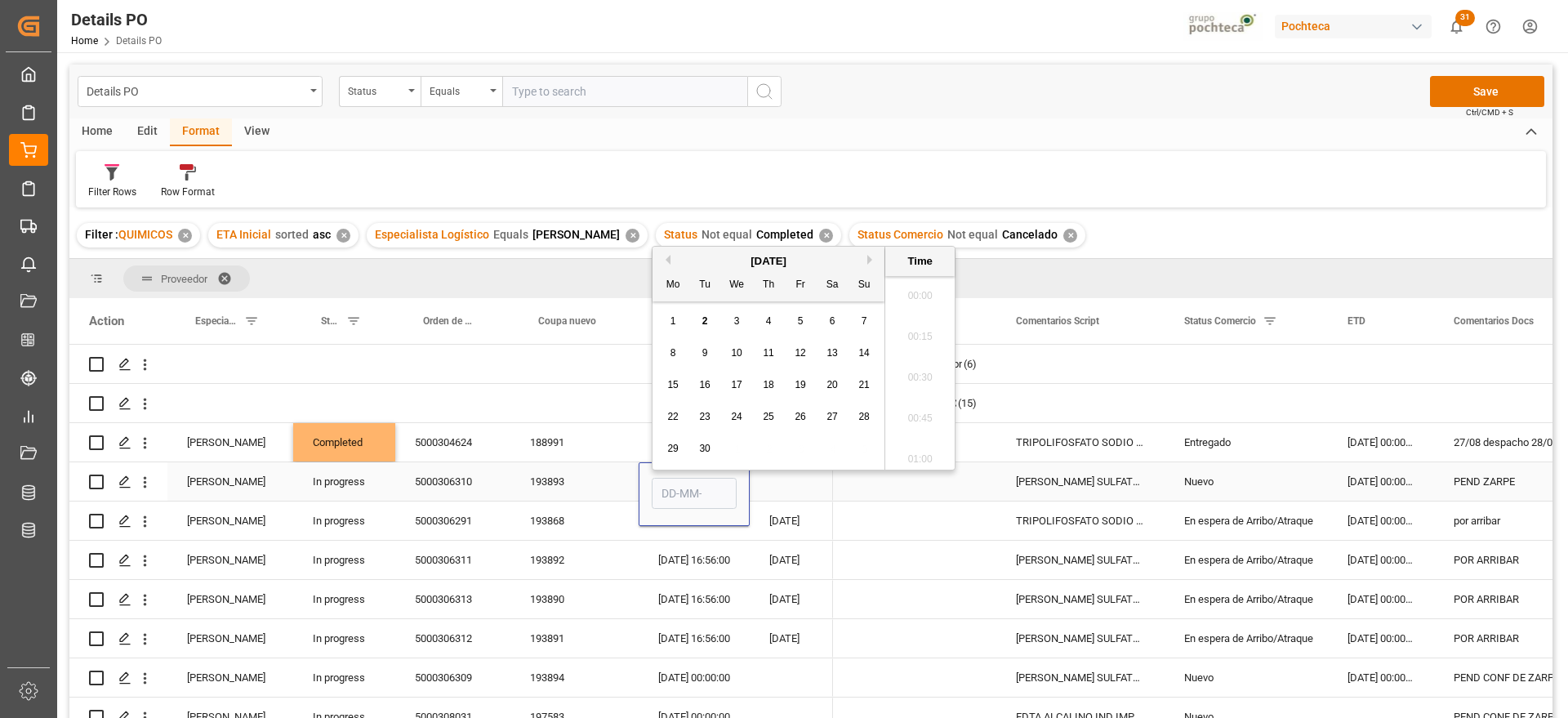
type input "[DATE] 00:00"
click at [1390, 494] on div "[DATE] 00:00:00" at bounding box center [1380, 481] width 106 height 39
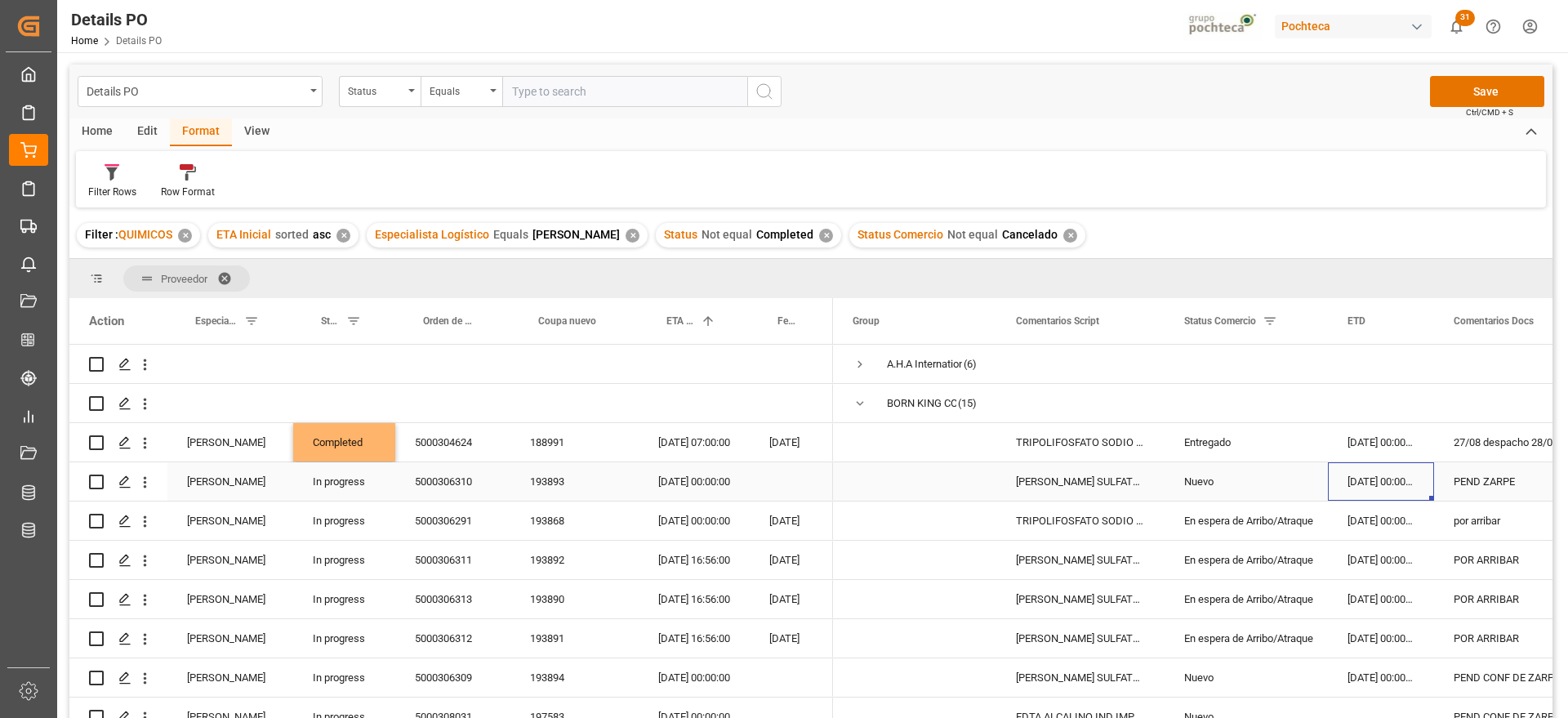
click at [557, 489] on div "193893" at bounding box center [574, 481] width 129 height 39
click at [1460, 486] on div "PEND ZARPE" at bounding box center [1517, 481] width 166 height 39
drag, startPoint x: 1455, startPoint y: 486, endPoint x: 1550, endPoint y: 571, distance: 127.5
click at [1454, 489] on input "PEND ZARPE" at bounding box center [1516, 491] width 139 height 31
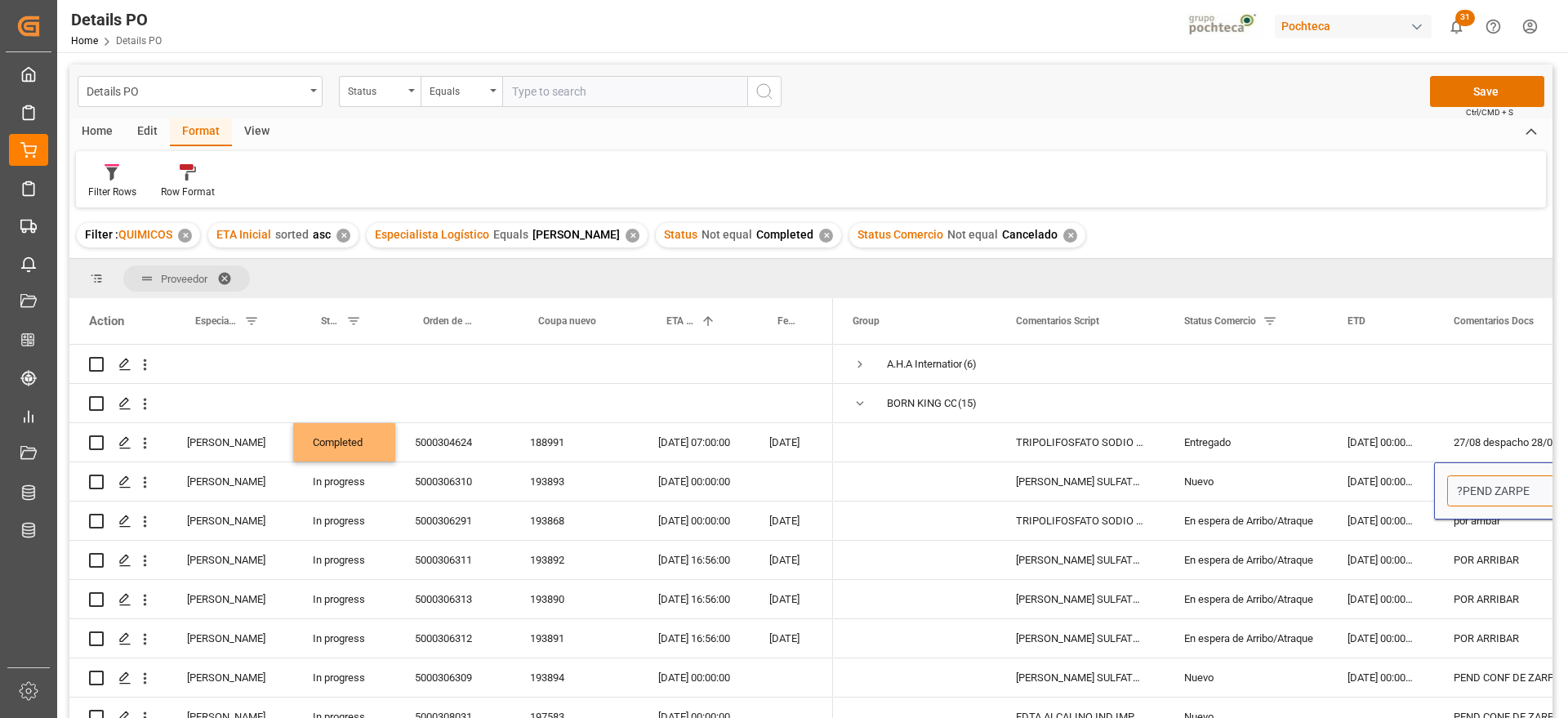
type input "? PEND ZARPE"
click at [1467, 615] on div "POR ARRIBAR" at bounding box center [1517, 598] width 166 height 39
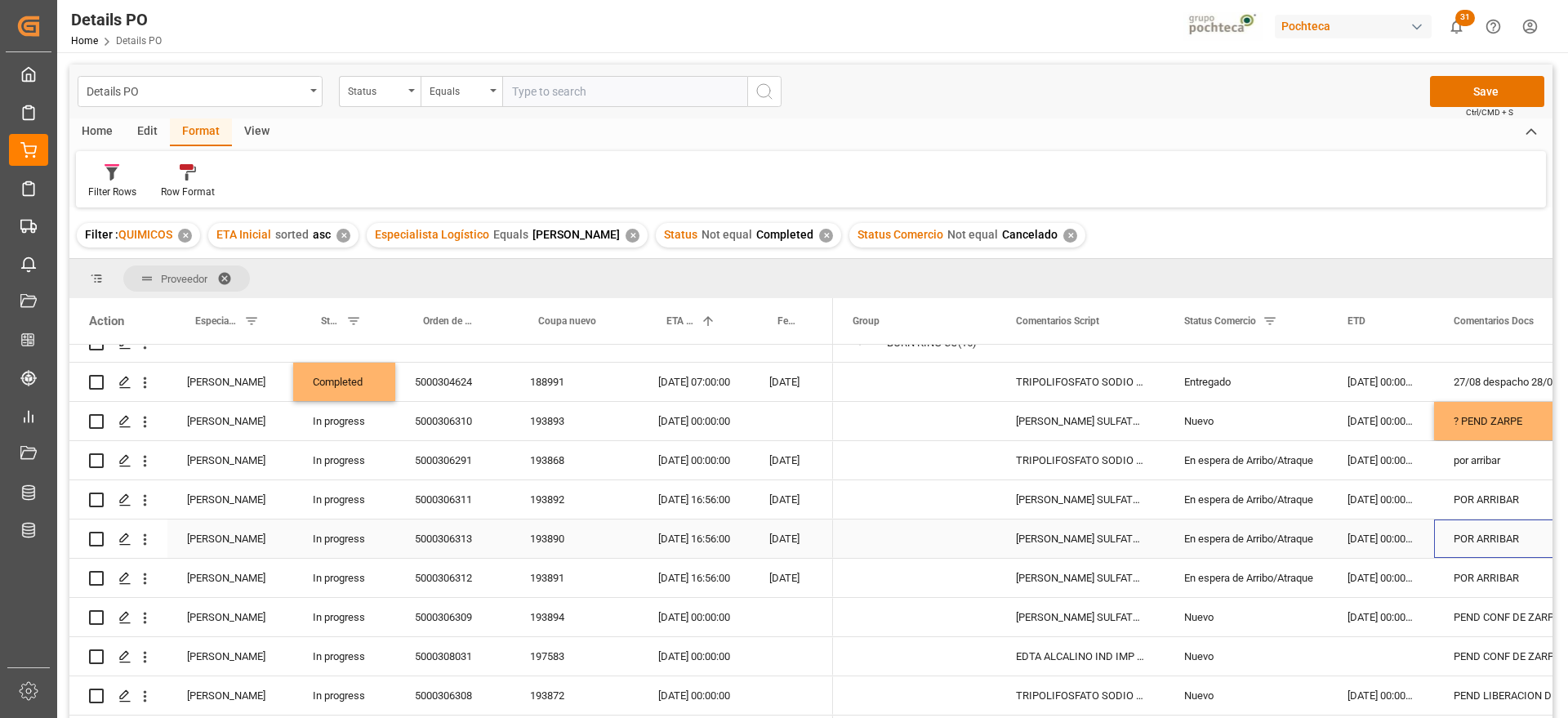
scroll to position [204, 0]
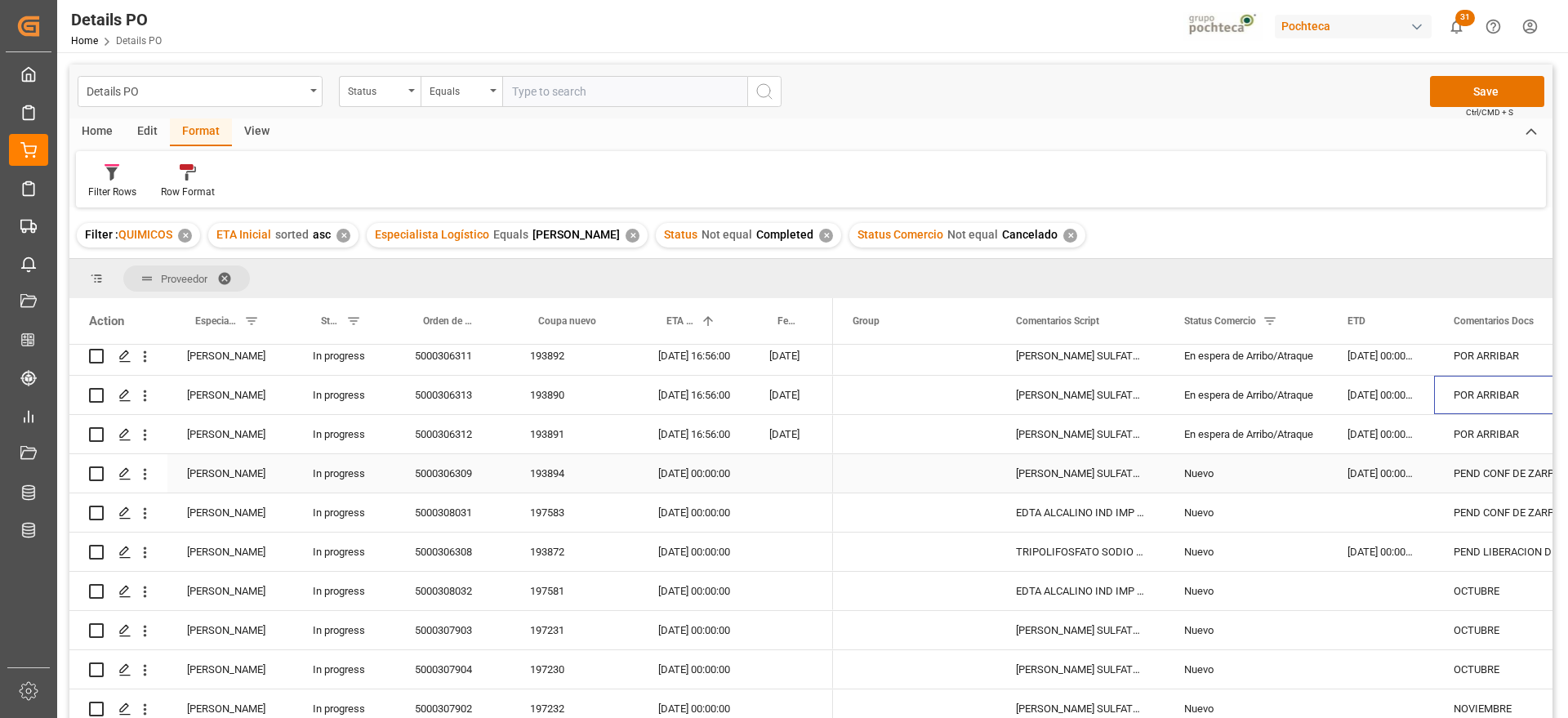
click at [1467, 476] on div "PEND CONF DE ZARPE" at bounding box center [1517, 473] width 166 height 39
click at [561, 481] on div "193894" at bounding box center [574, 473] width 129 height 39
click at [1470, 469] on div "PEND CONF DE ZARPE" at bounding box center [1517, 473] width 166 height 39
click at [1456, 482] on input "PEND CONF DE ZARPE" at bounding box center [1516, 482] width 139 height 31
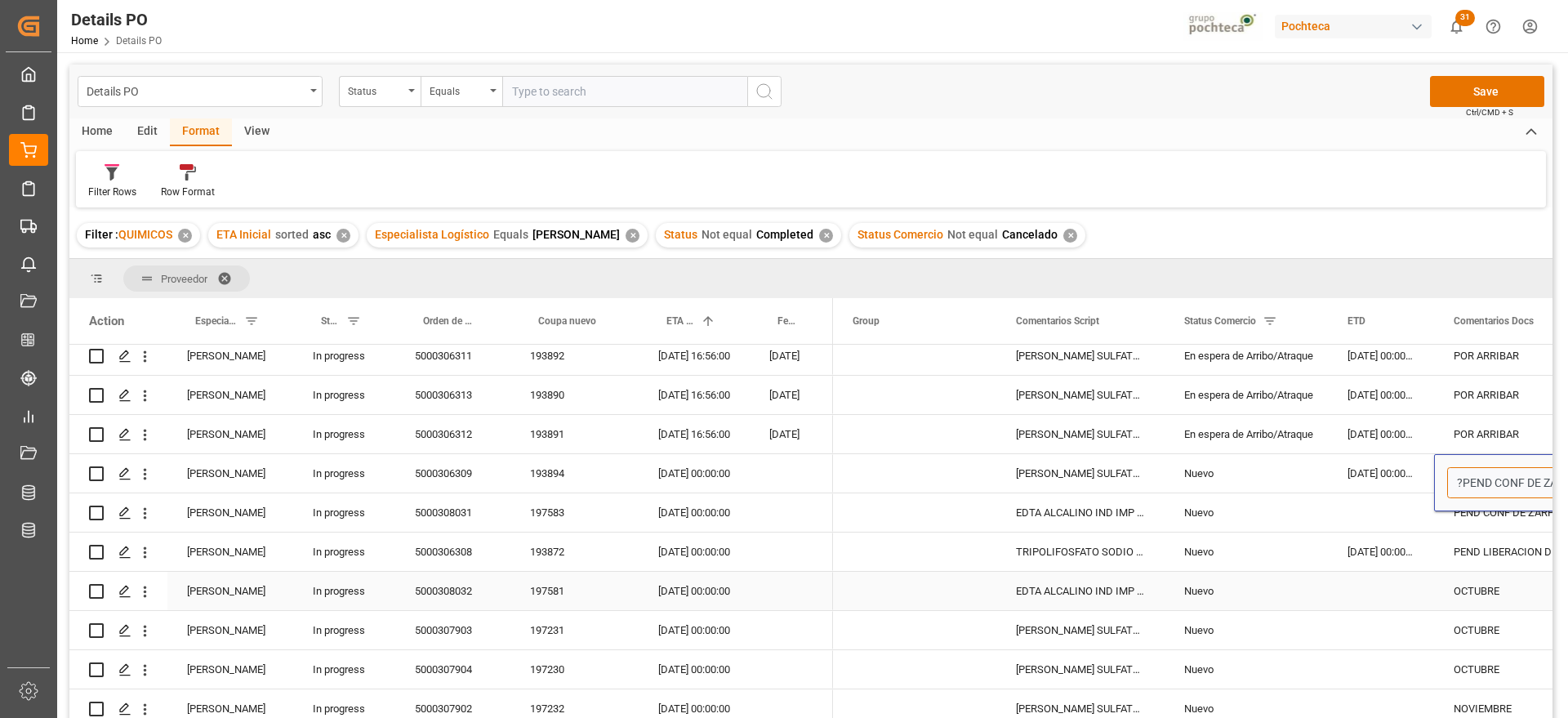
type input "? PEND CONF DE ZARPE"
click at [1470, 523] on div "PEND CONF DE ZARPE" at bounding box center [1517, 512] width 166 height 39
click at [1452, 514] on div "PEND CONF DE ZARPE" at bounding box center [1517, 512] width 166 height 39
click at [1454, 514] on input "PEND CONF DE ZARPE" at bounding box center [1516, 521] width 139 height 31
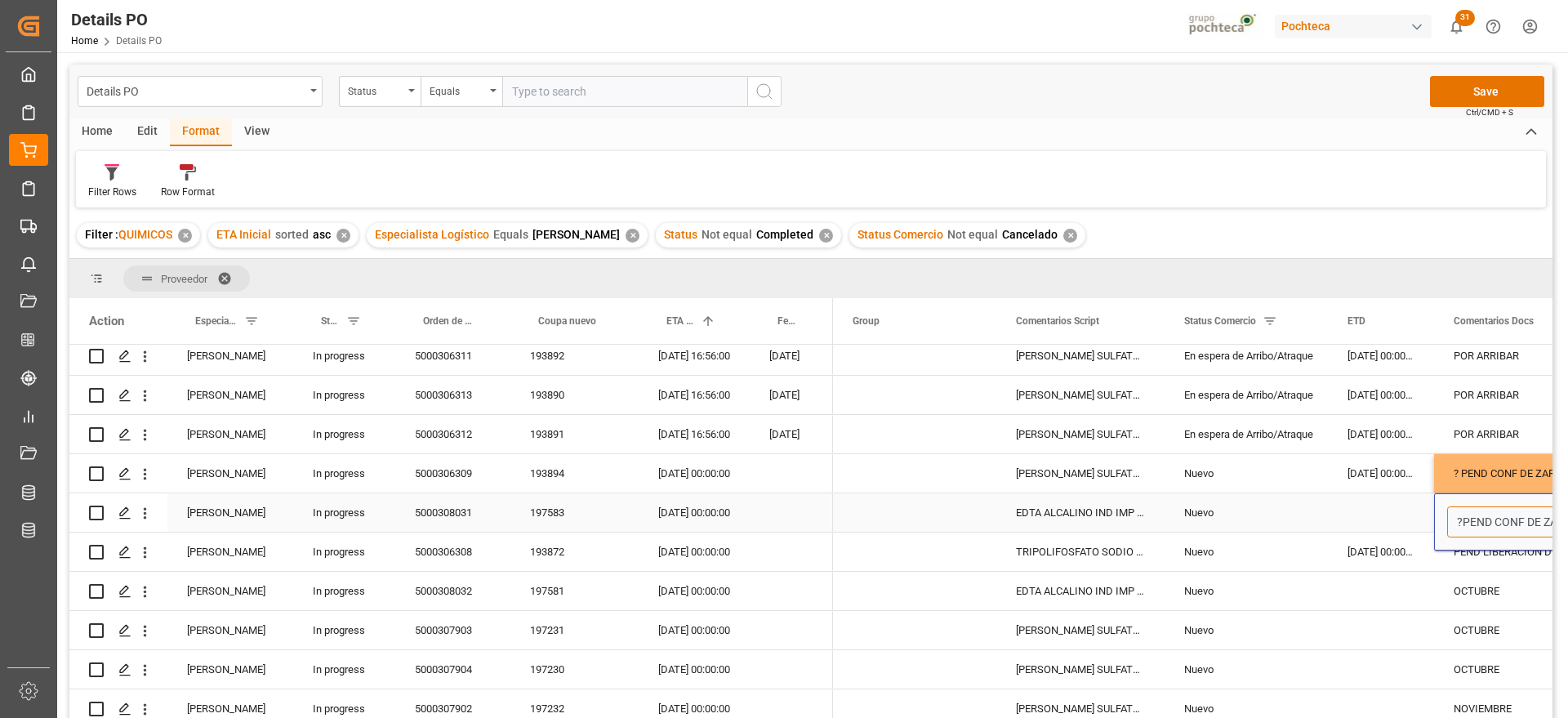
type input "? PEND CONF DE ZARPE"
click at [1474, 554] on div "PEND LIBERACION DE CARGA" at bounding box center [1517, 551] width 166 height 39
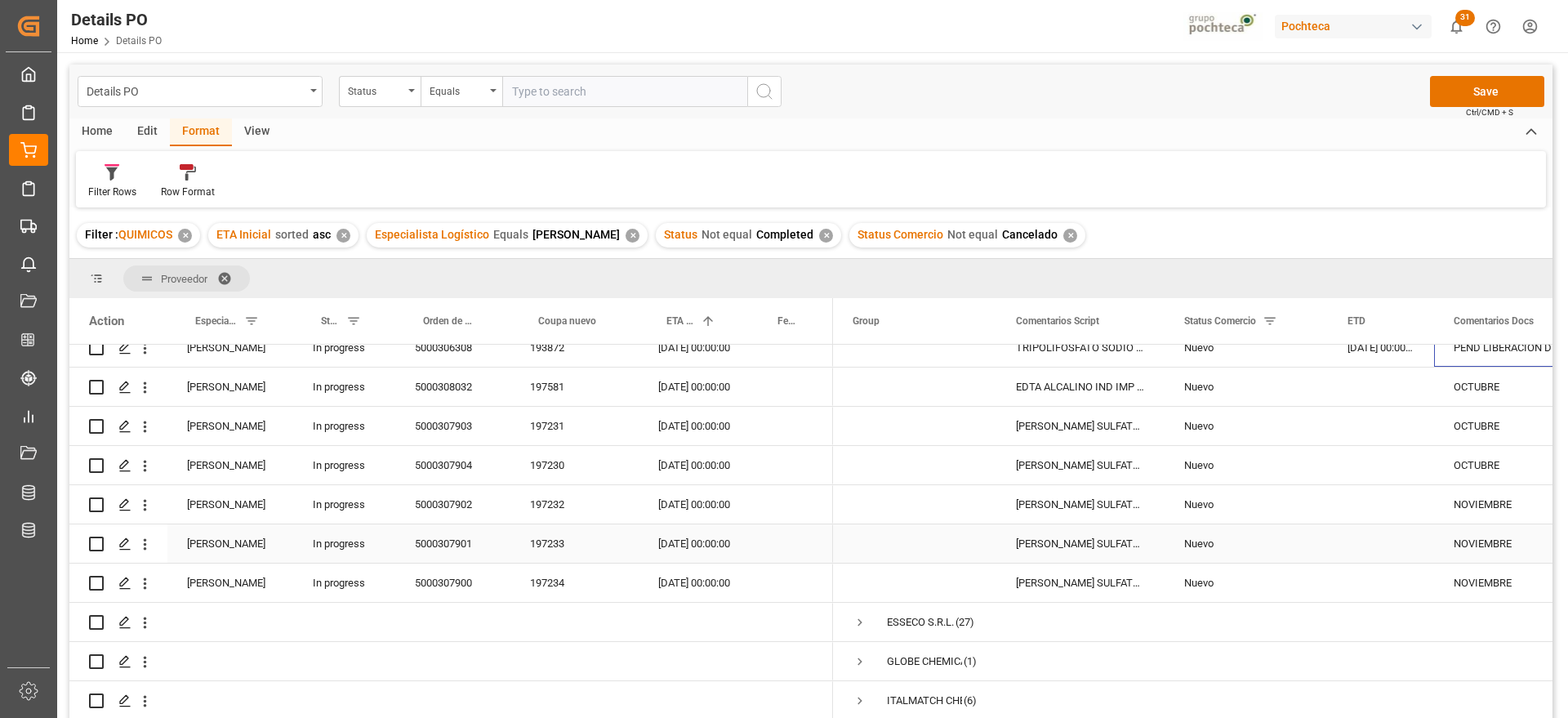
scroll to position [307, 0]
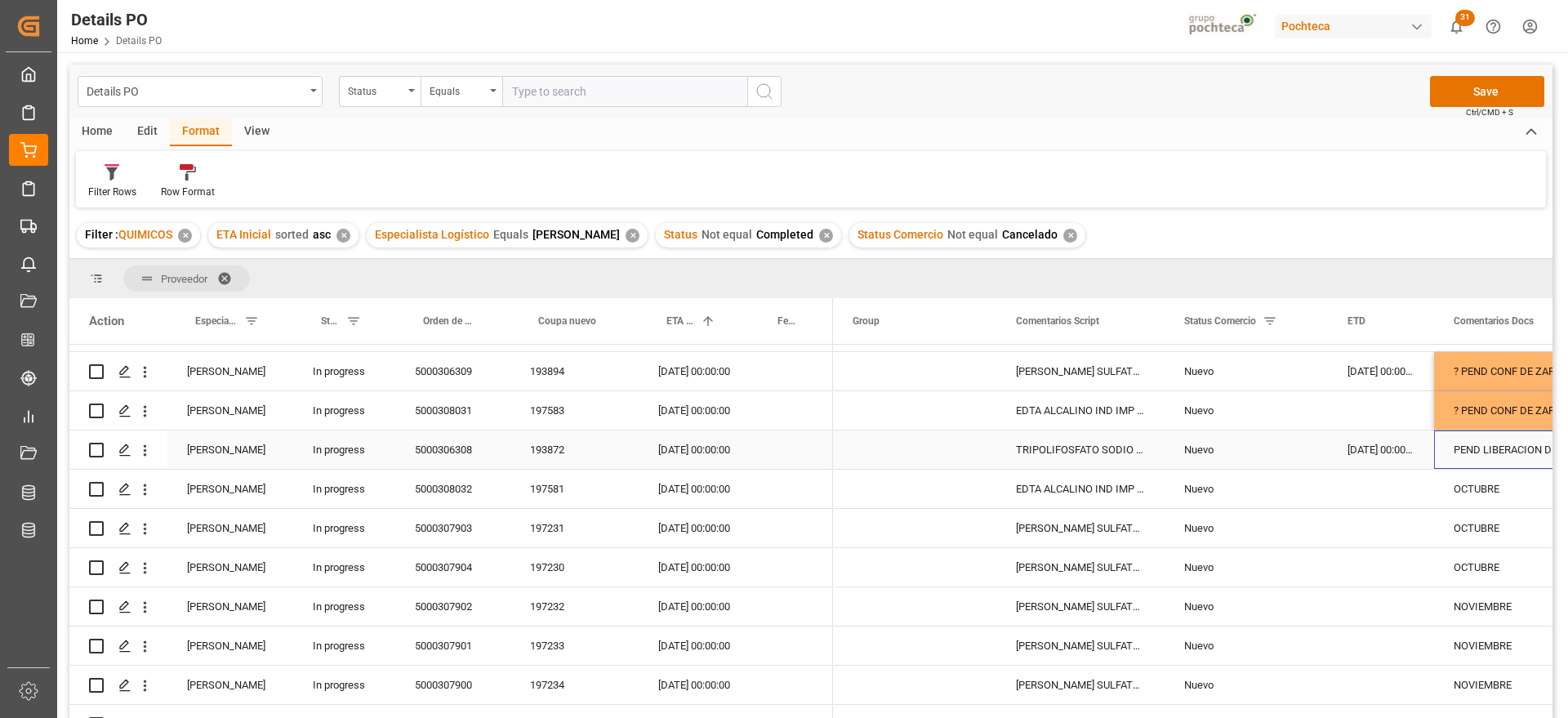
click at [441, 453] on div "5000306308" at bounding box center [453, 449] width 115 height 39
click at [1214, 446] on div "Nuevo" at bounding box center [1247, 450] width 125 height 38
drag, startPoint x: 1296, startPoint y: 458, endPoint x: 1296, endPoint y: 472, distance: 14.0
click at [1296, 457] on icon "open menu" at bounding box center [1297, 460] width 20 height 20
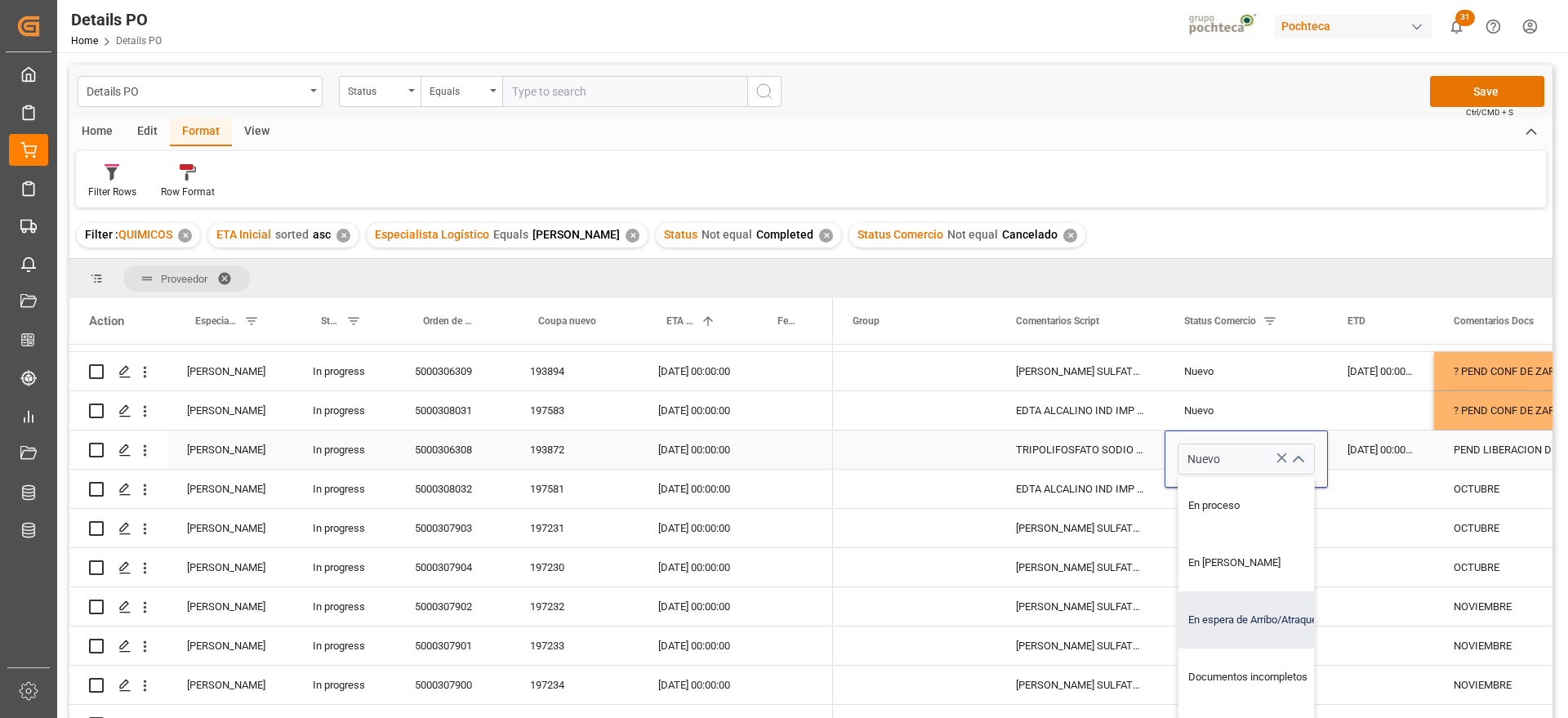
click at [1280, 612] on div "En espera de Arribo/Atraque" at bounding box center [1256, 620] width 155 height 57
type input "En espera de Arribo/Atraque"
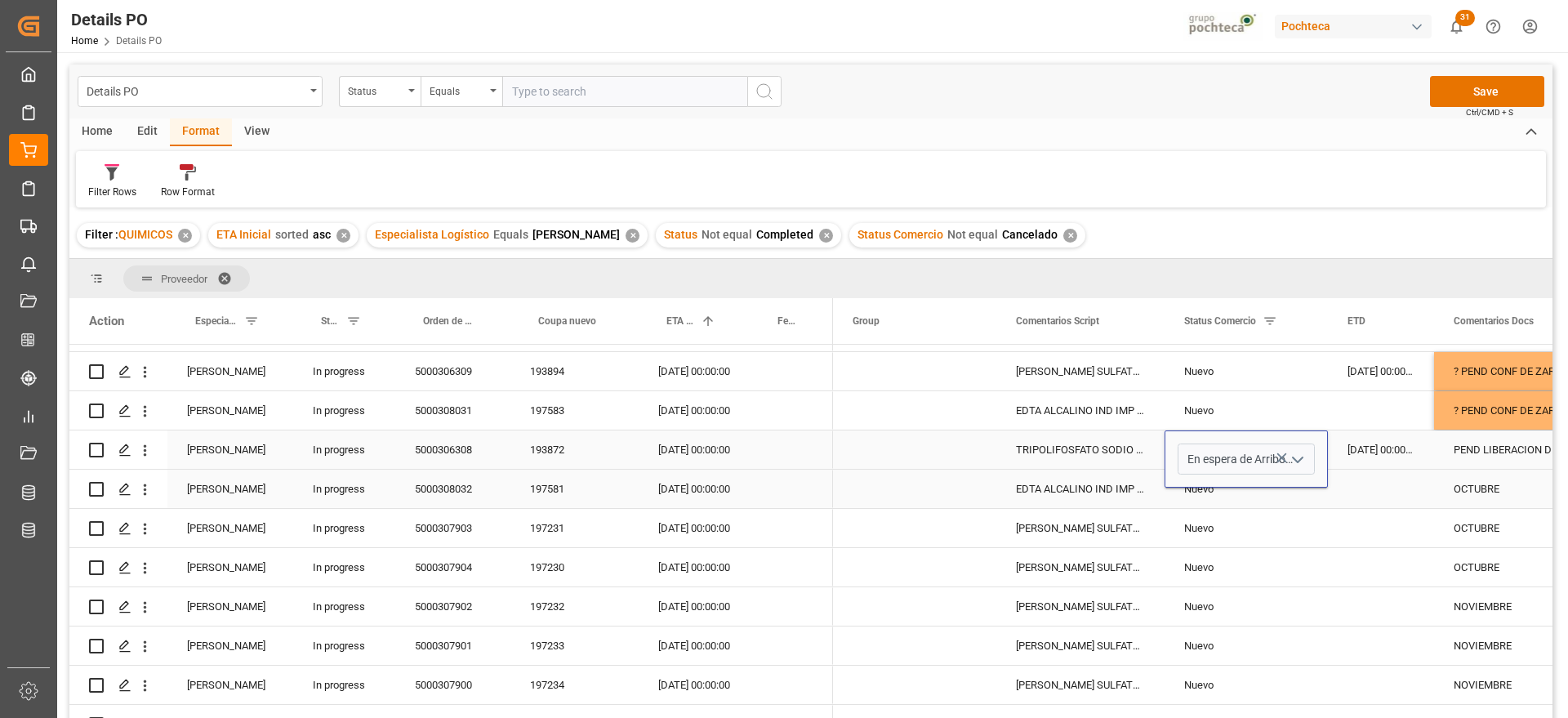
click at [1428, 446] on div "[DATE] 00:00:00" at bounding box center [1380, 449] width 106 height 39
click at [1501, 446] on div "PEND LIBERACION DE CARGA" at bounding box center [1517, 449] width 166 height 39
click at [1453, 449] on div "PEND LIBERACION DE CARGA" at bounding box center [1517, 449] width 166 height 39
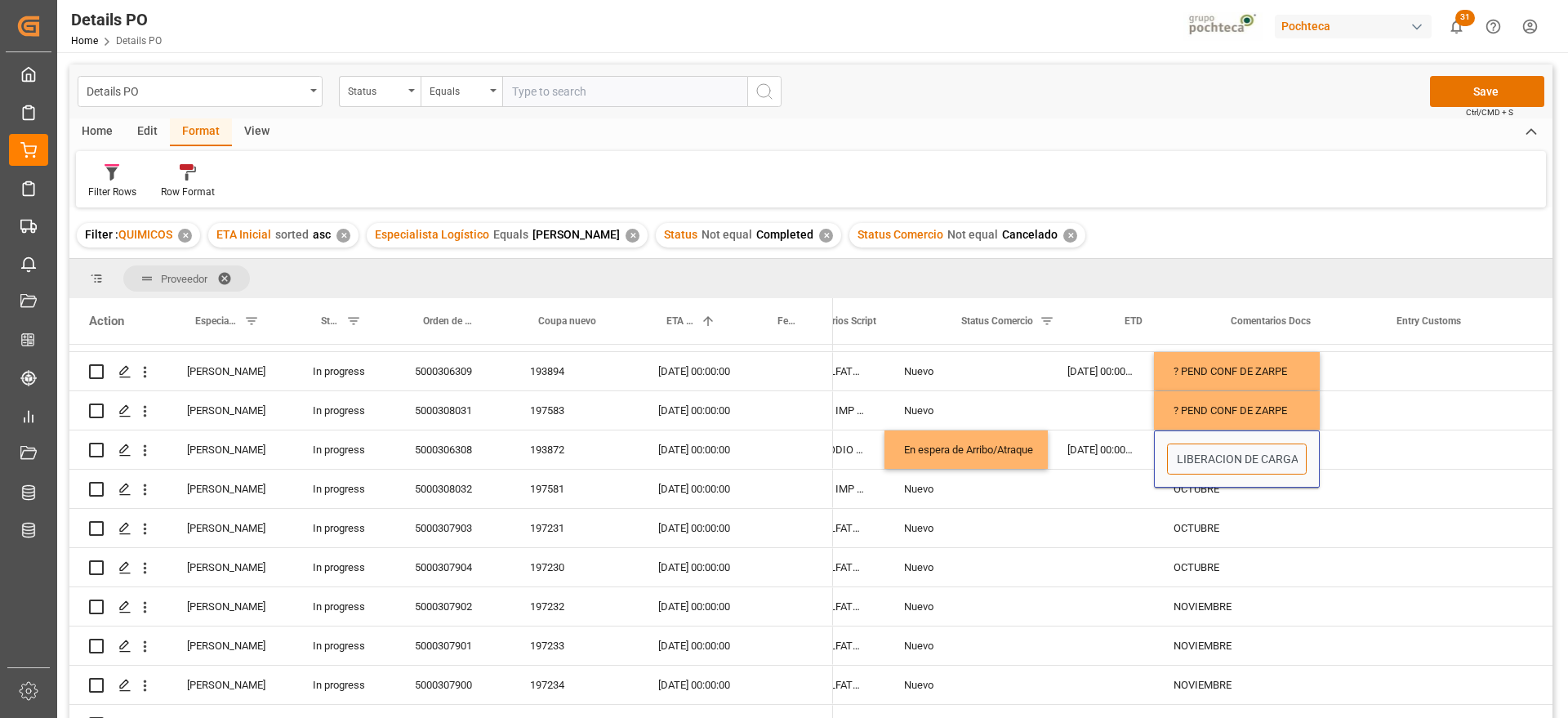
scroll to position [0, 280]
drag, startPoint x: 1454, startPoint y: 449, endPoint x: 1552, endPoint y: 460, distance: 98.6
click at [1552, 460] on main "Details PO Status Equals Save Ctrl/CMD + S Home Edit Format View Filter Rows Ro…" at bounding box center [811, 412] width 1508 height 696
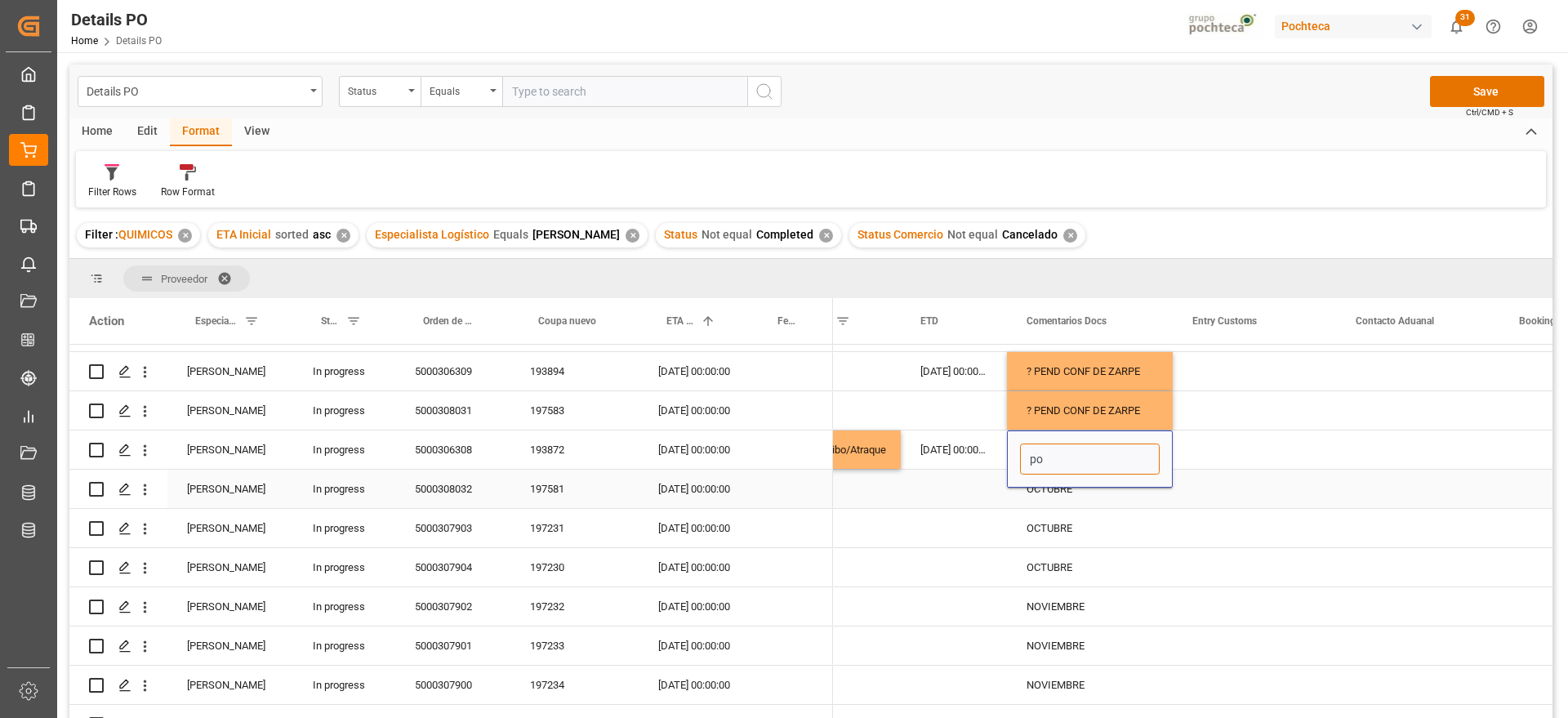
scroll to position [0, 0]
type input "p"
type input "POR ARRIBAR"
click at [1076, 529] on div "OCTUBRE" at bounding box center [1089, 528] width 166 height 39
click at [551, 490] on div "197581" at bounding box center [574, 489] width 129 height 39
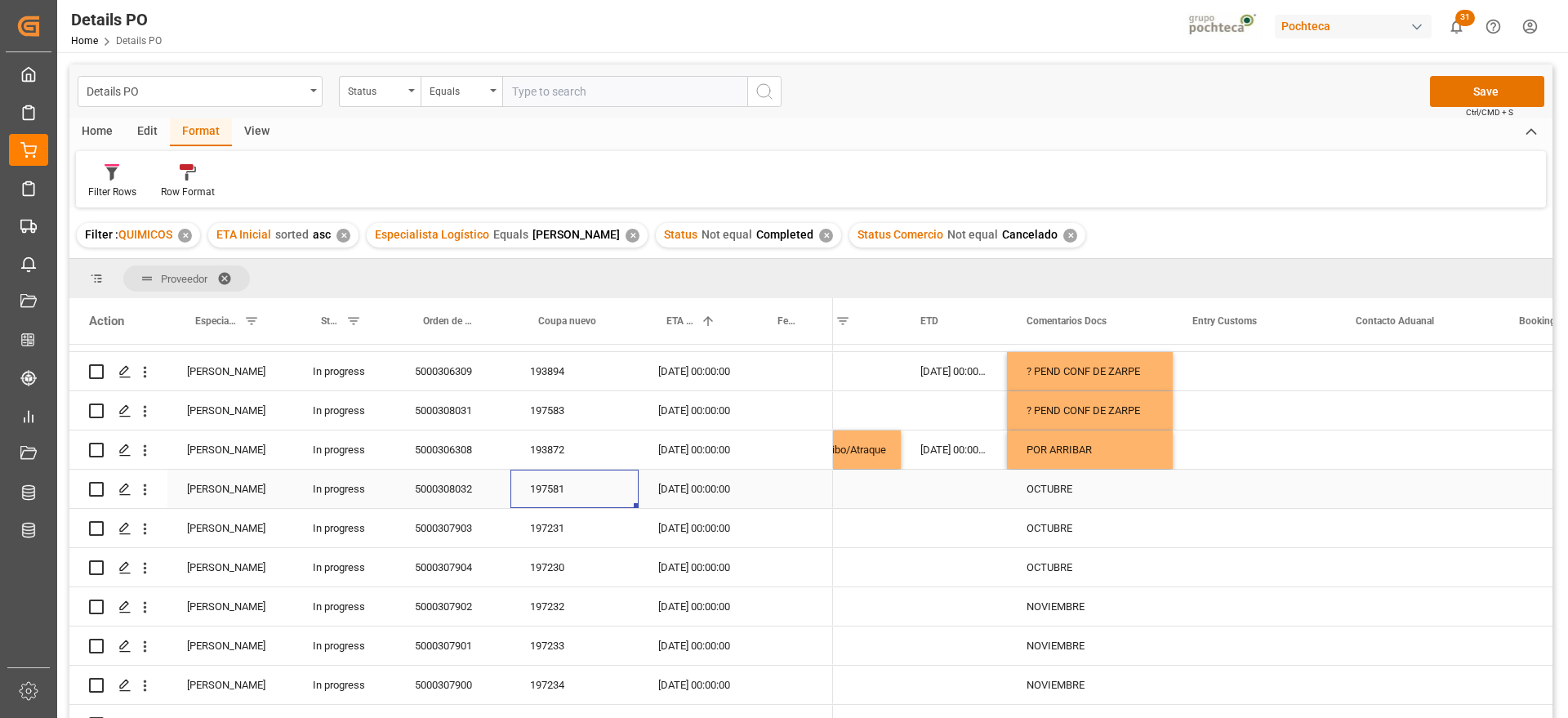
click at [677, 491] on div "[DATE] 00:00:00" at bounding box center [694, 489] width 111 height 39
click at [687, 535] on div "[DATE] 00:00:00" at bounding box center [694, 528] width 111 height 39
click at [544, 494] on div "197581" at bounding box center [574, 489] width 129 height 39
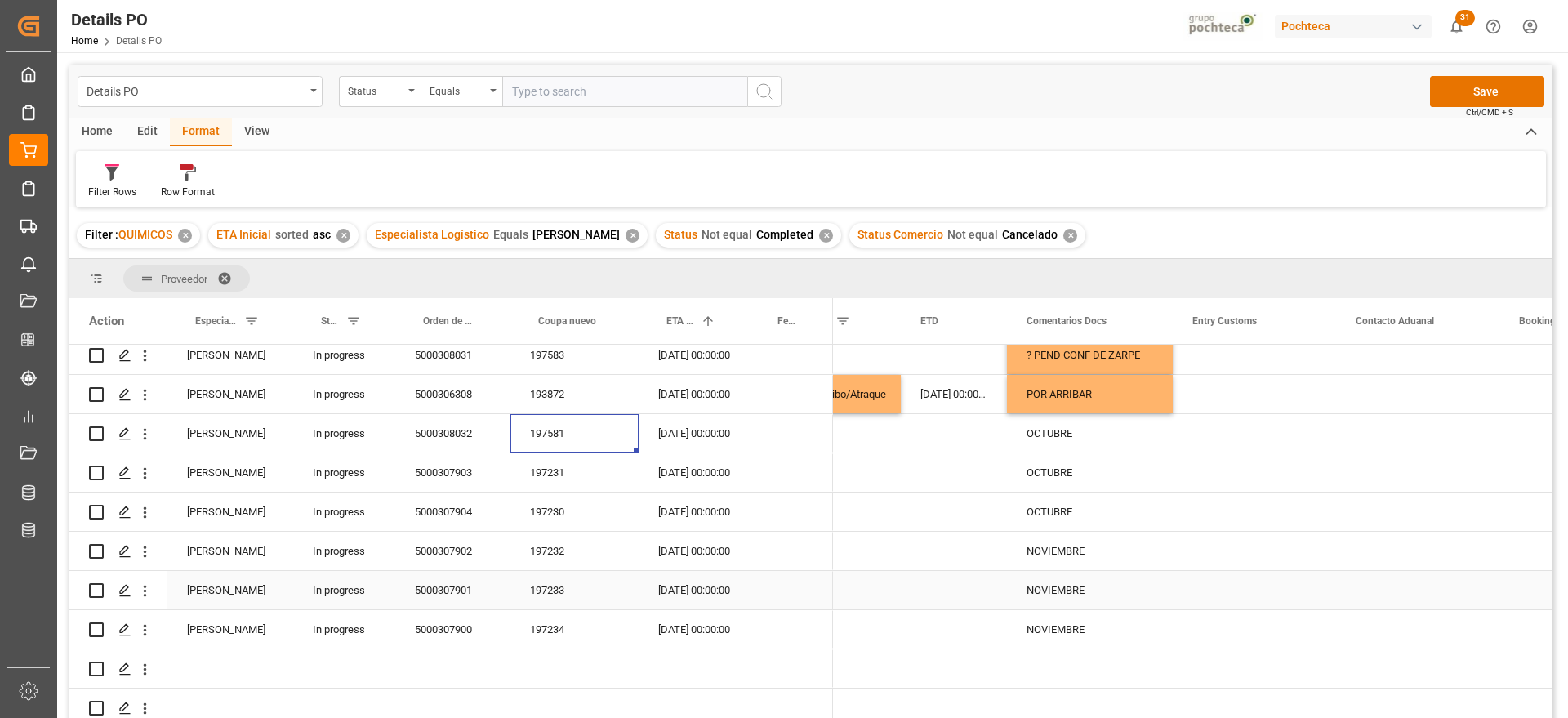
scroll to position [408, 0]
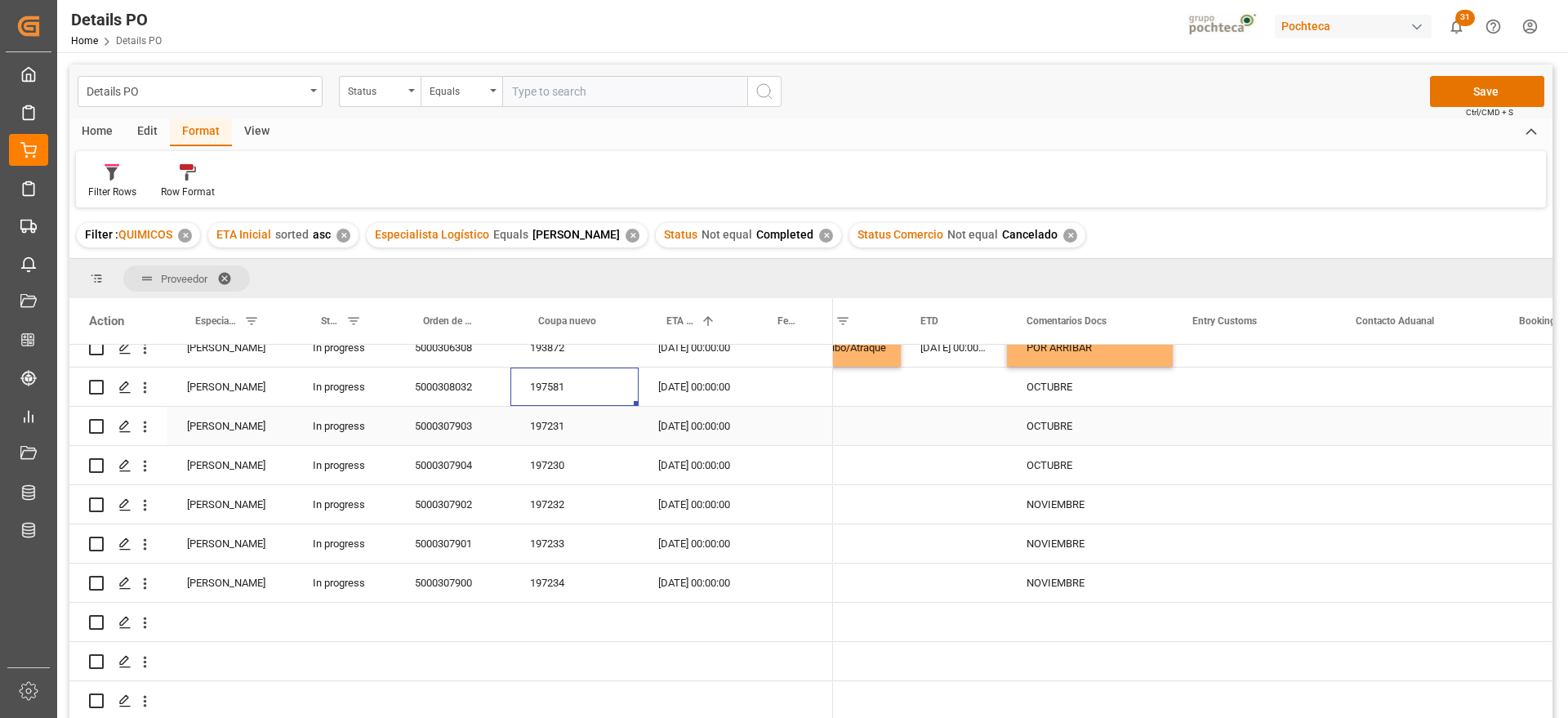
click at [559, 429] on div "197231" at bounding box center [574, 425] width 129 height 39
click at [1071, 572] on div "NOVIEMBRE" at bounding box center [1089, 583] width 166 height 39
click at [701, 557] on div "[DATE] 00:00:00" at bounding box center [694, 543] width 111 height 39
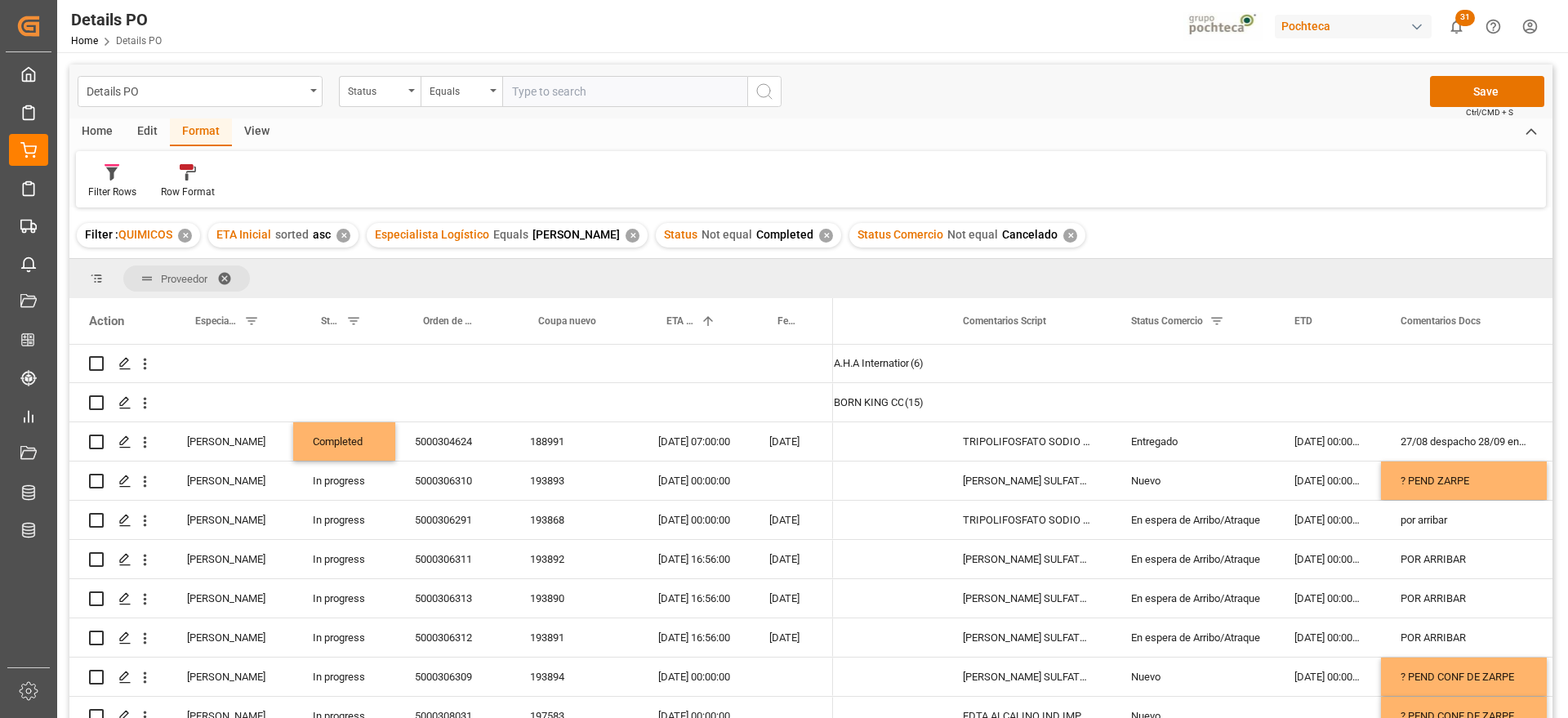
scroll to position [0, 0]
click at [1494, 88] on button "Save" at bounding box center [1487, 91] width 115 height 31
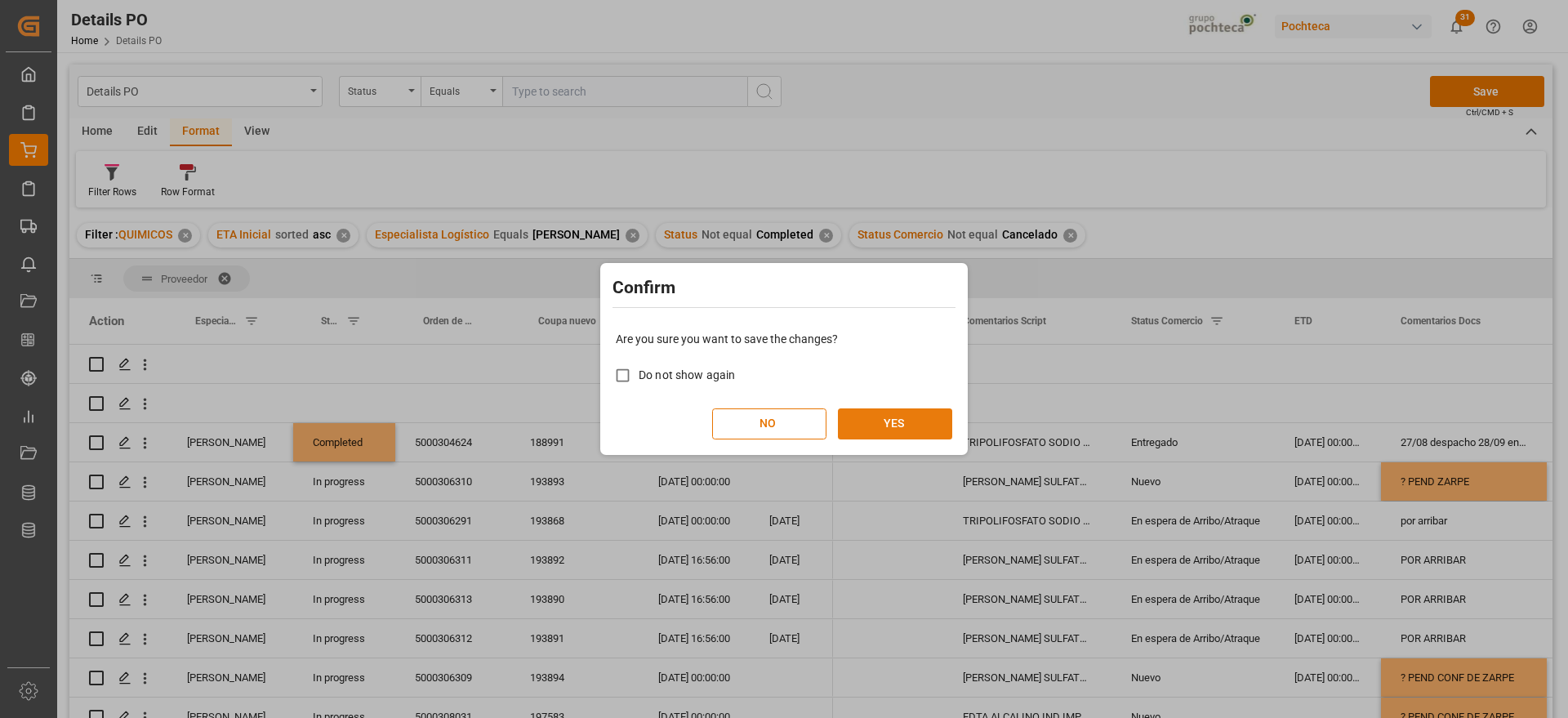
click at [916, 412] on button "YES" at bounding box center [895, 423] width 115 height 31
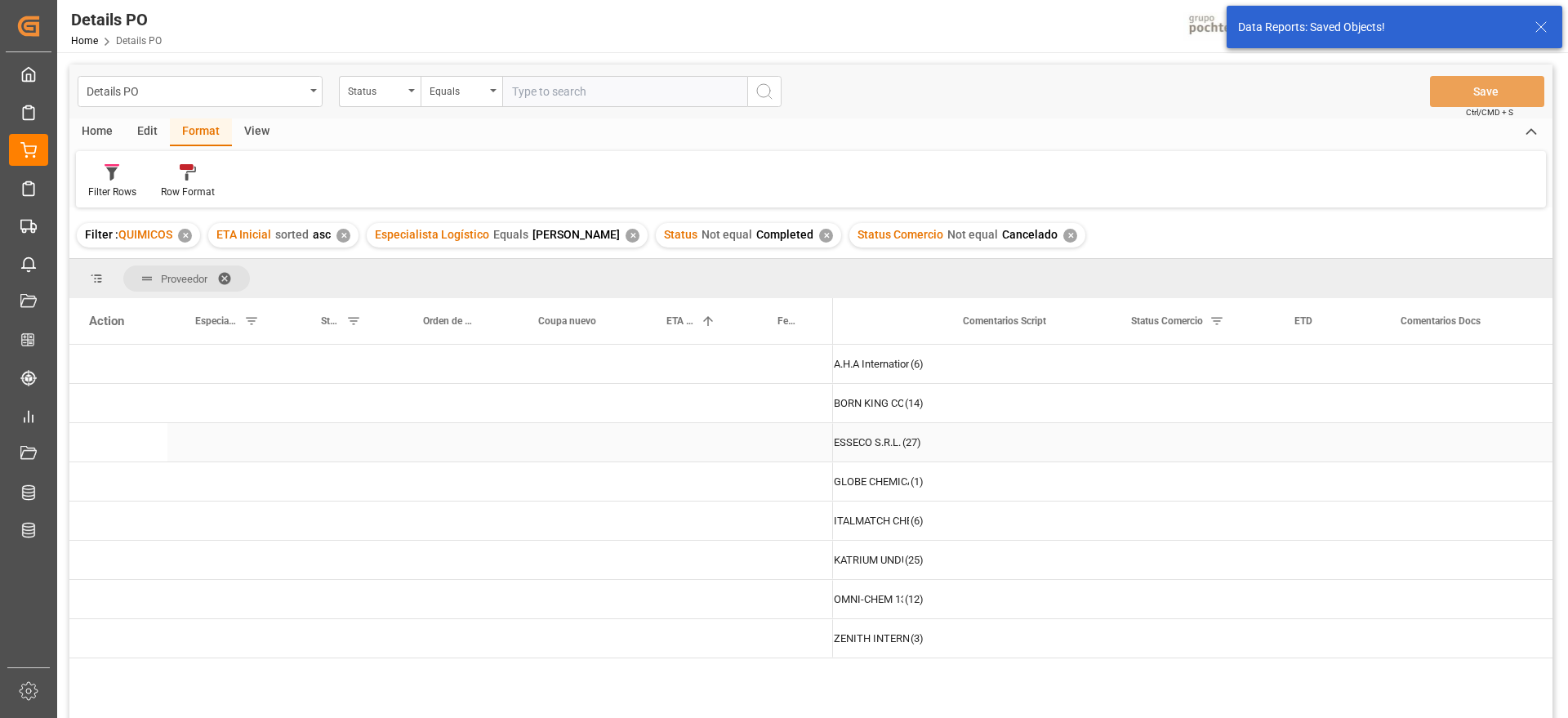
click at [768, 448] on div "Press SPACE to select this row." at bounding box center [791, 442] width 83 height 39
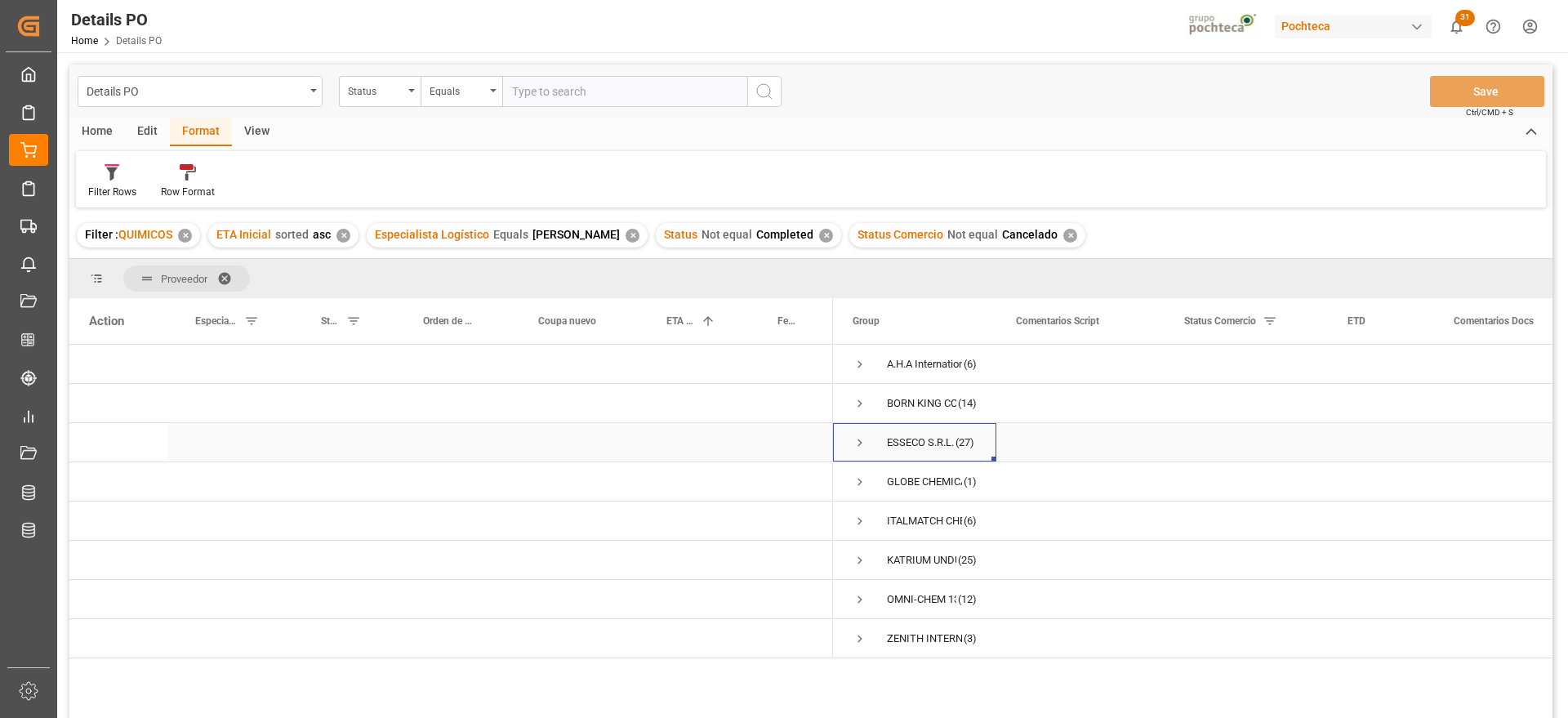
click at [860, 439] on span "Press SPACE to select this row." at bounding box center [859, 442] width 15 height 15
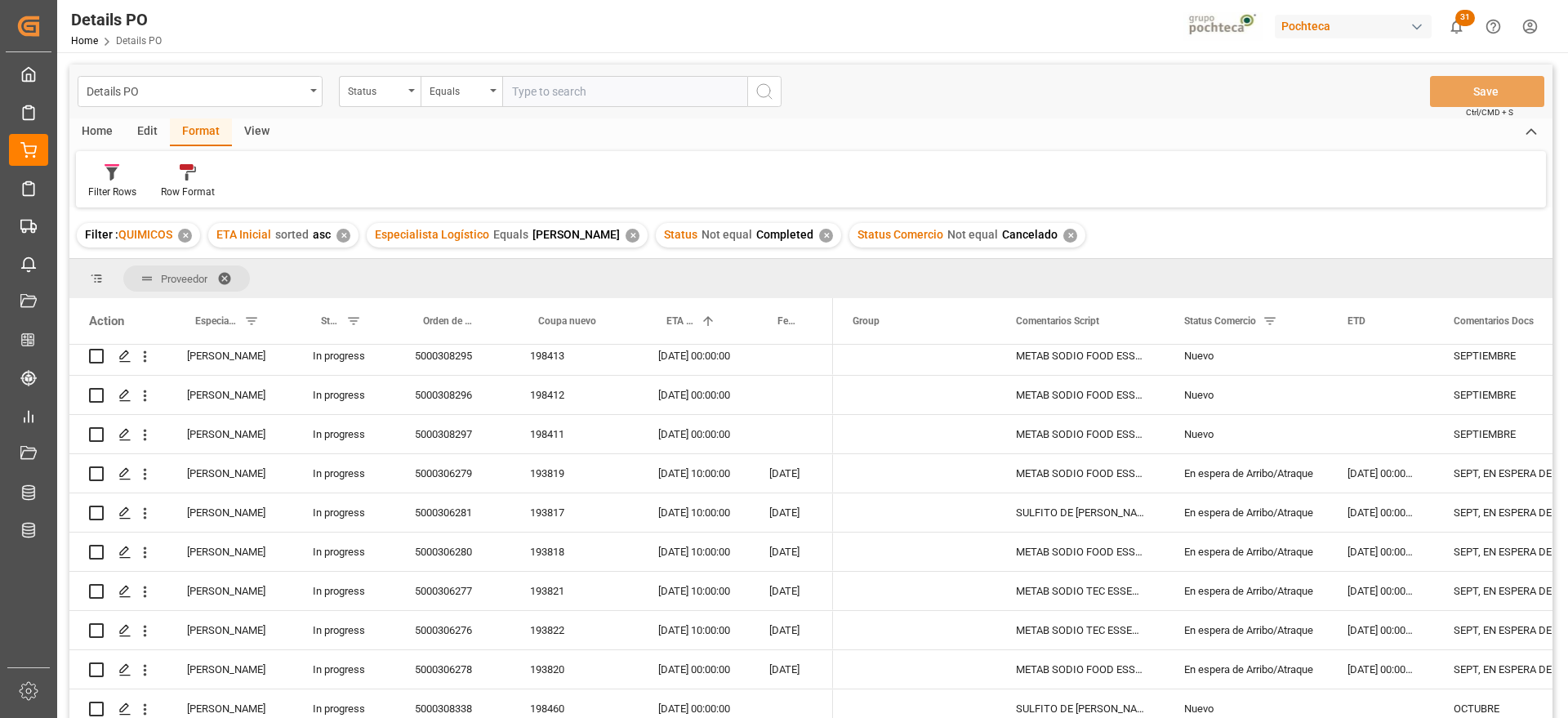
scroll to position [102, 0]
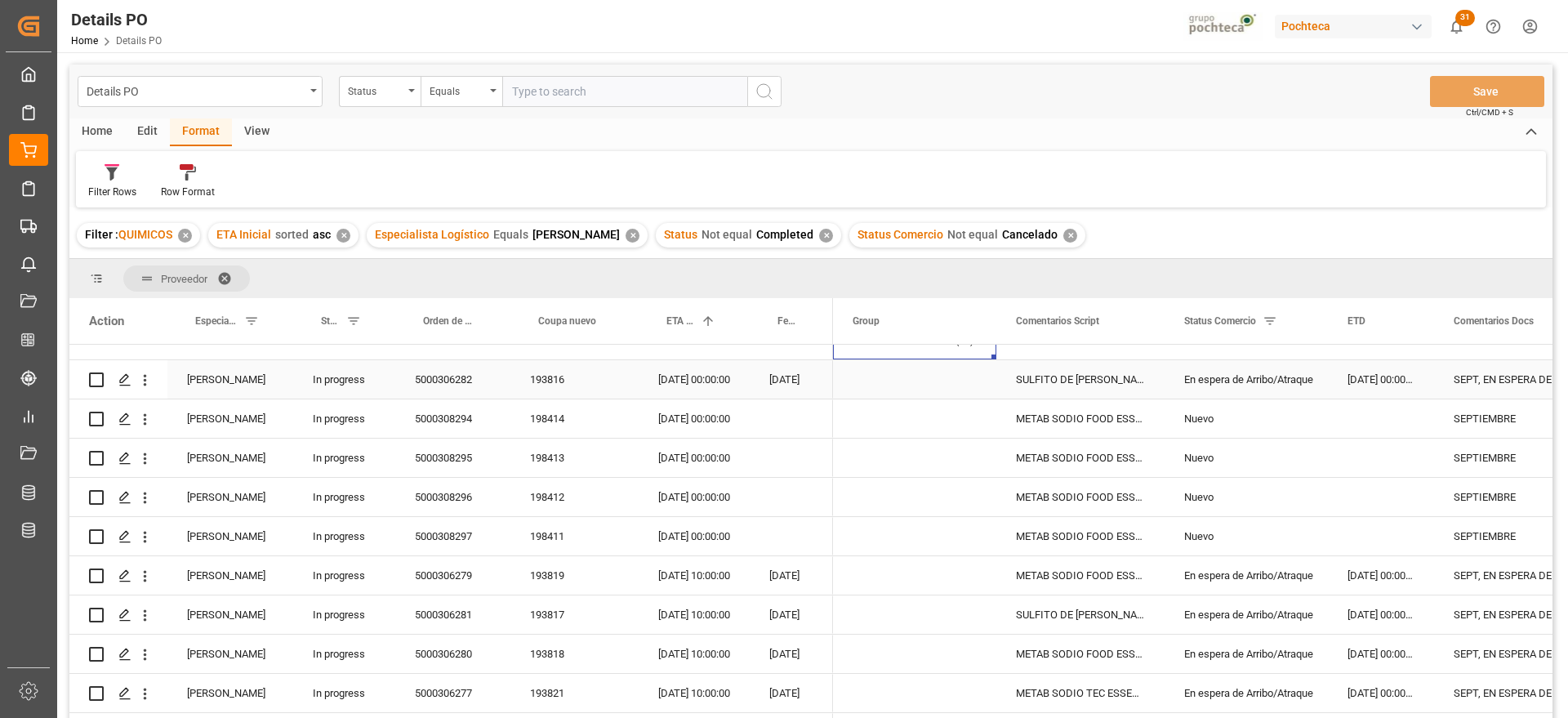
click at [1246, 375] on div "En espera de Arribo/Atraque" at bounding box center [1247, 380] width 125 height 38
click at [1245, 579] on div "En espera de Arribo/Atraque" at bounding box center [1247, 576] width 125 height 38
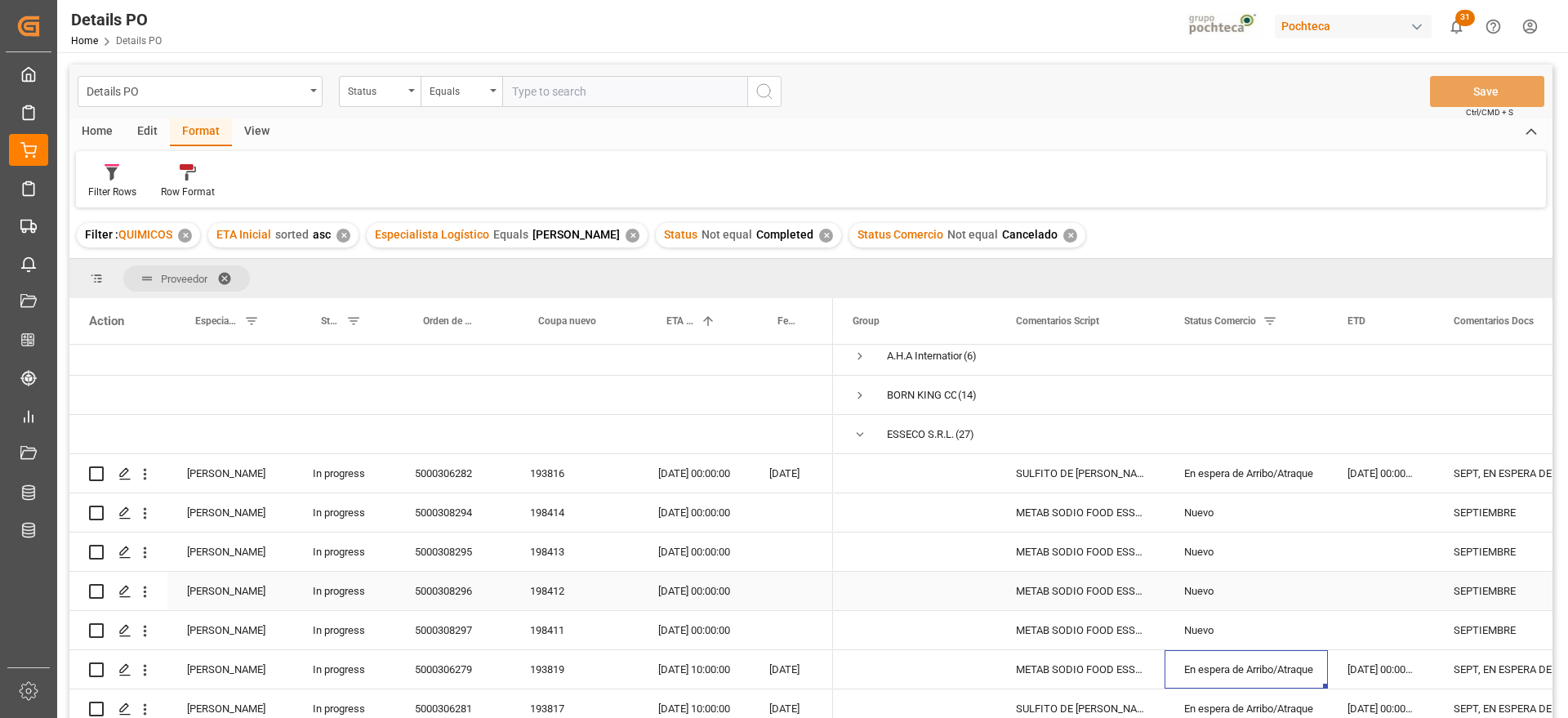
scroll to position [0, 0]
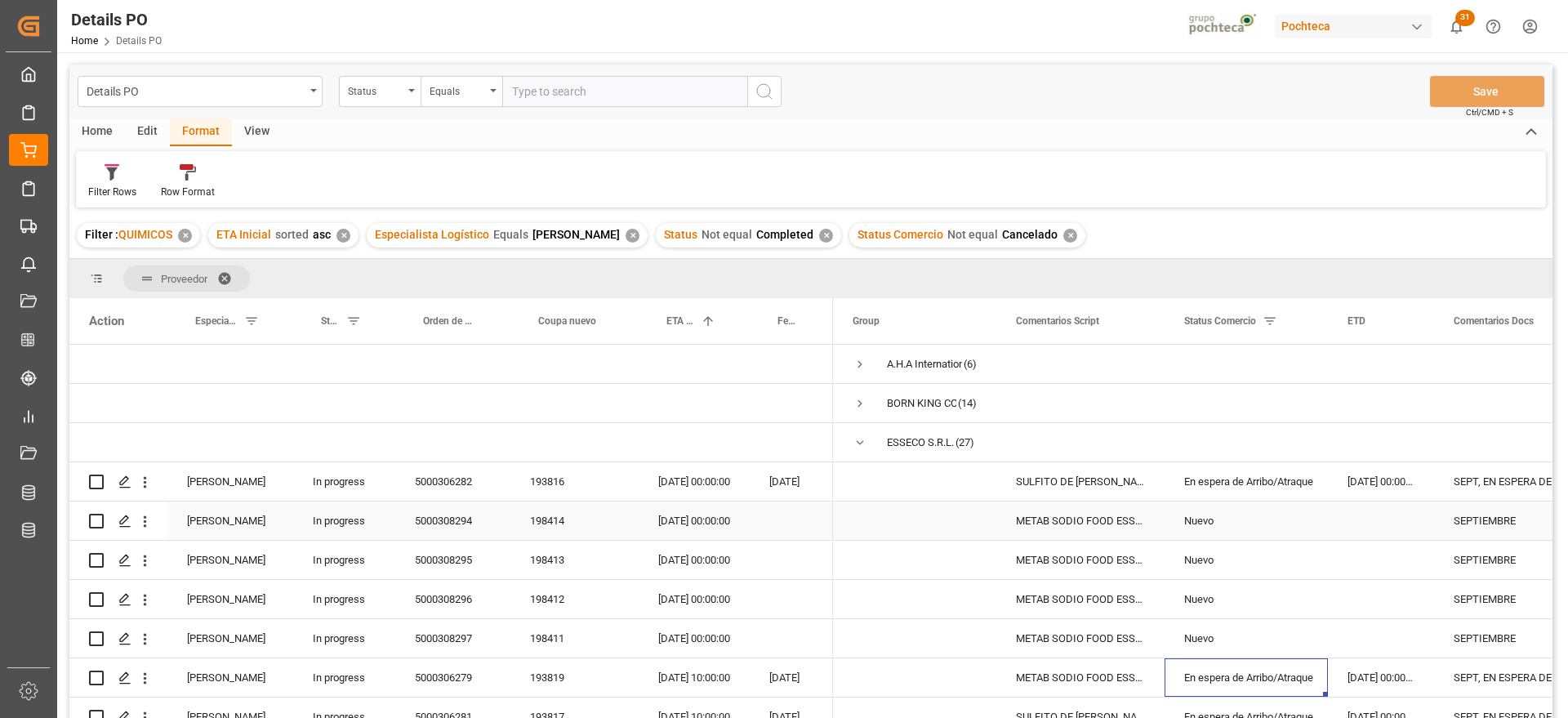
click at [1241, 526] on div "Nuevo" at bounding box center [1247, 521] width 125 height 38
click at [544, 531] on div "198414" at bounding box center [574, 520] width 129 height 39
click at [1460, 515] on div "SEPTIEMBRE" at bounding box center [1517, 520] width 166 height 39
click at [1459, 524] on input "SEPTIEMBRE" at bounding box center [1516, 529] width 139 height 31
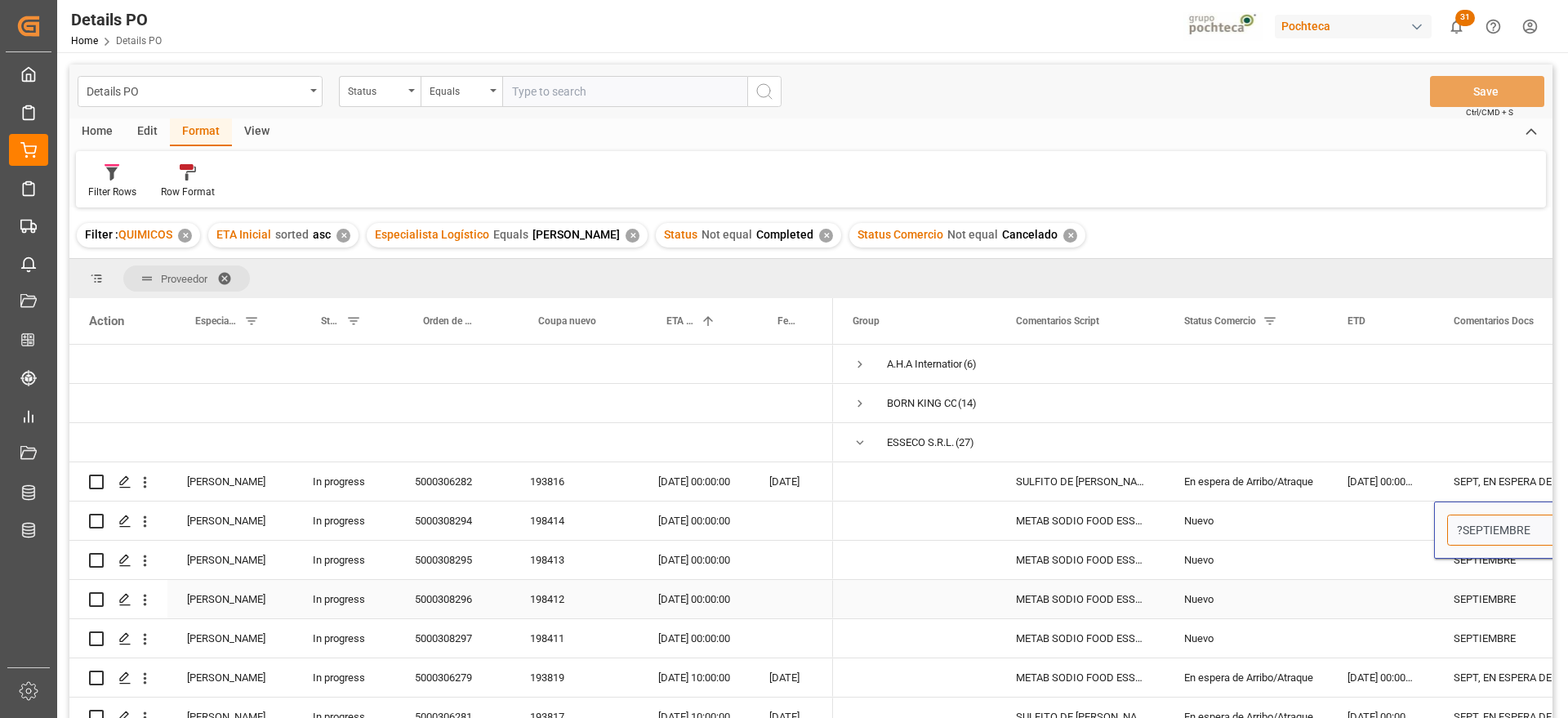
type input "? SEPTIEMBRE"
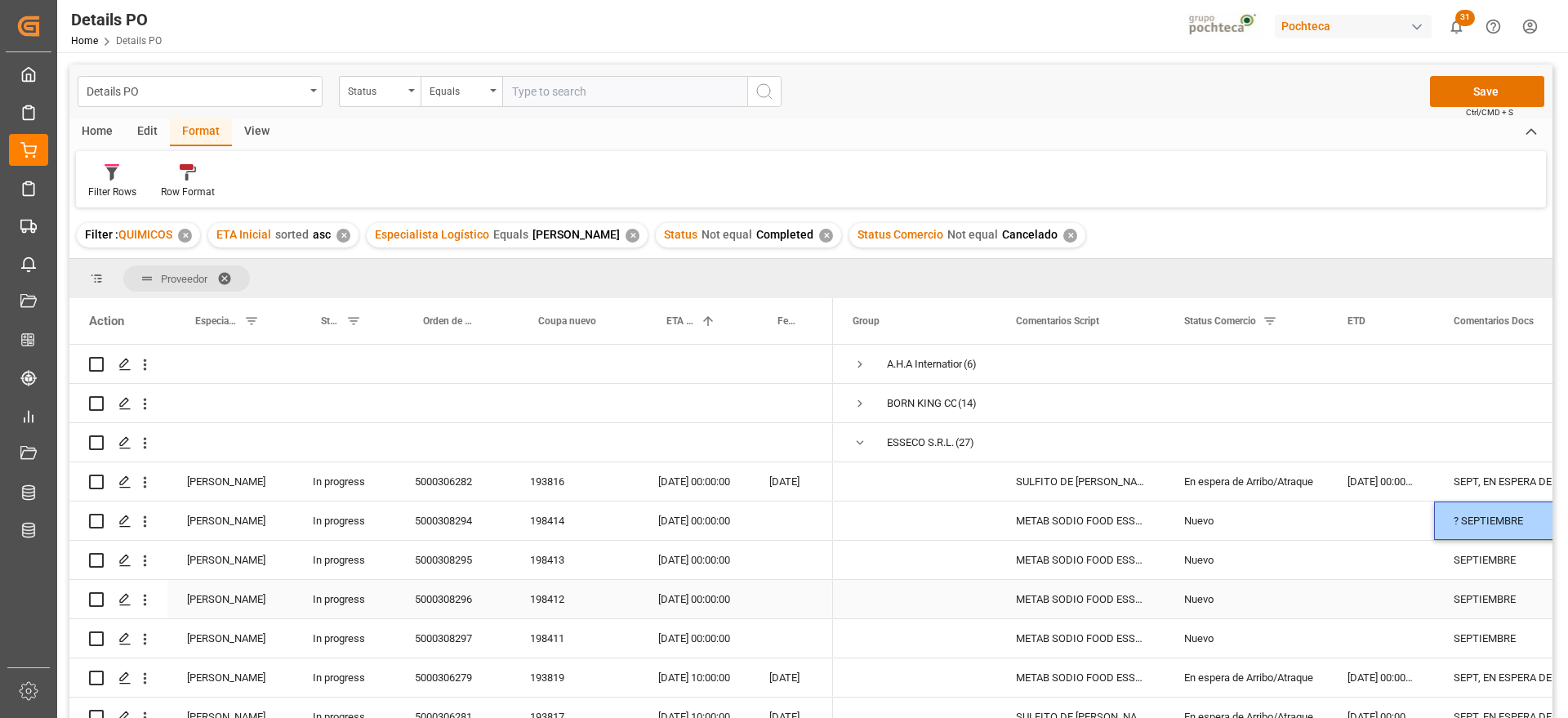
scroll to position [0, 53]
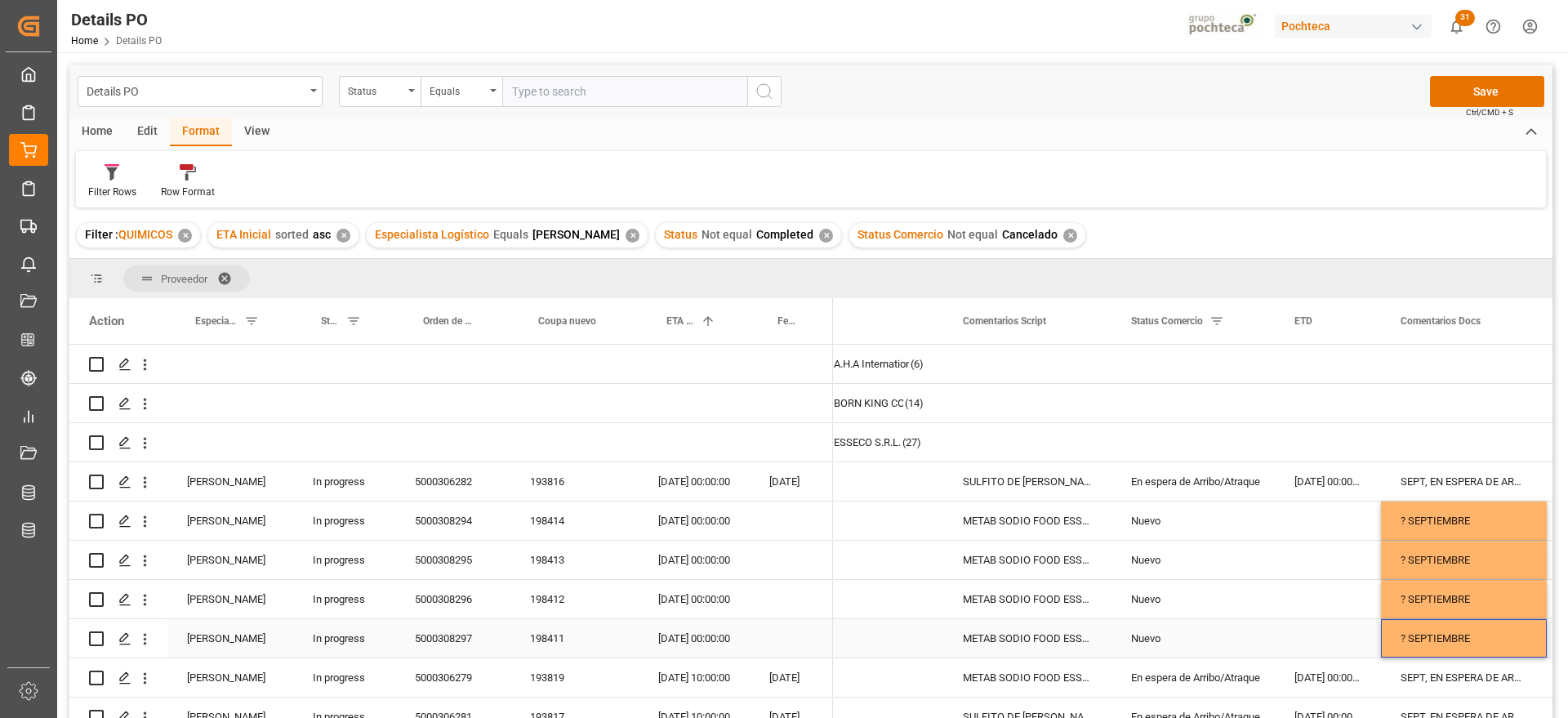
click at [1114, 605] on div "Nuevo" at bounding box center [1192, 598] width 163 height 39
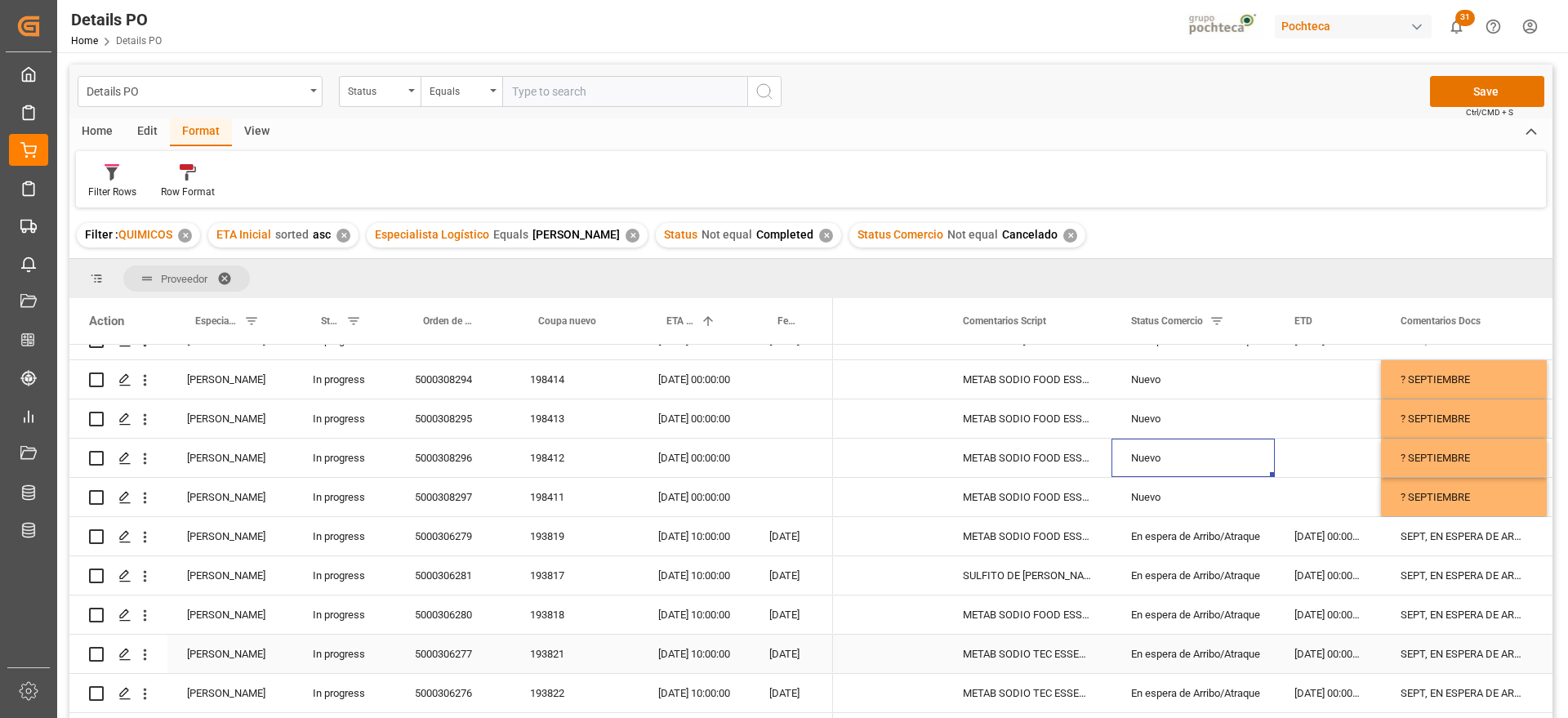
scroll to position [204, 0]
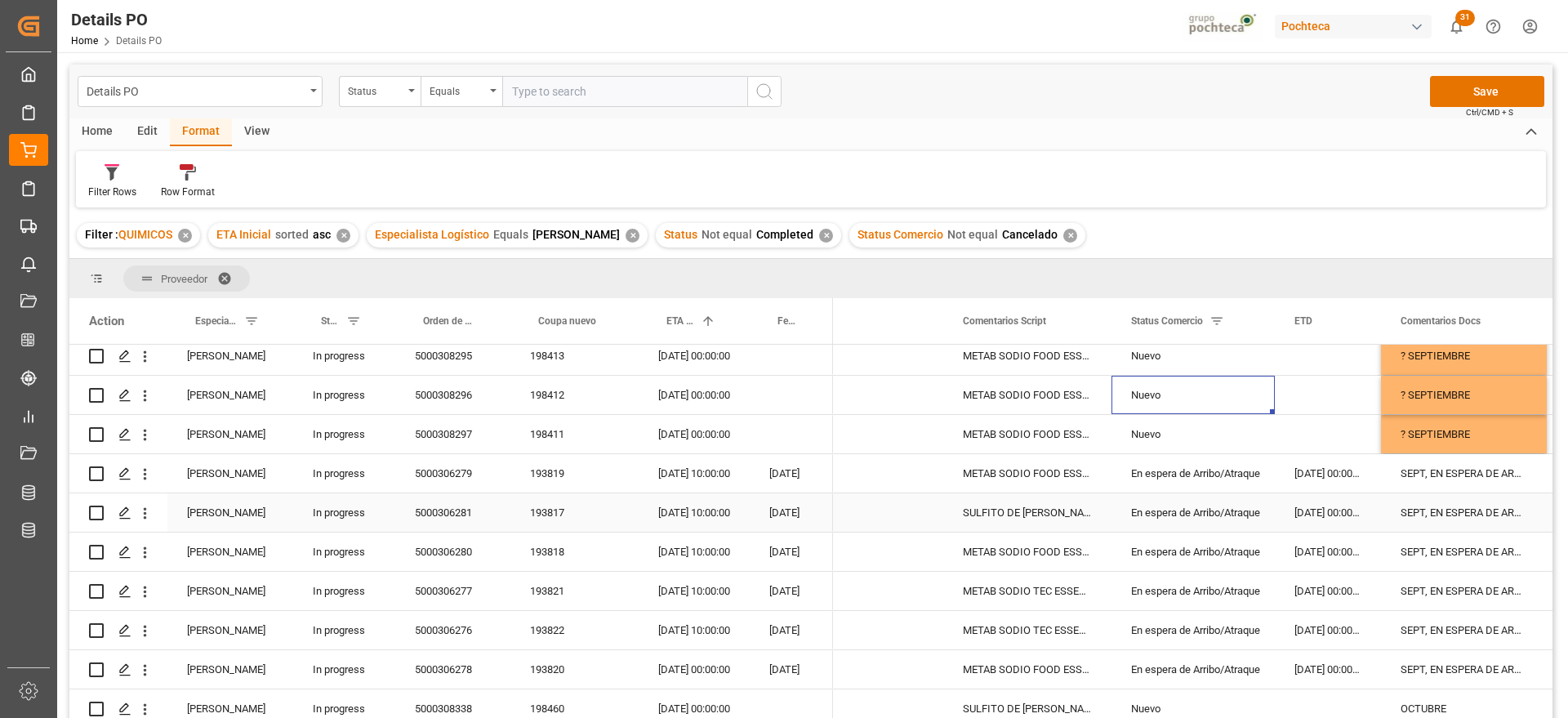
click at [1234, 521] on div "En espera de Arribo/Atraque" at bounding box center [1193, 513] width 125 height 38
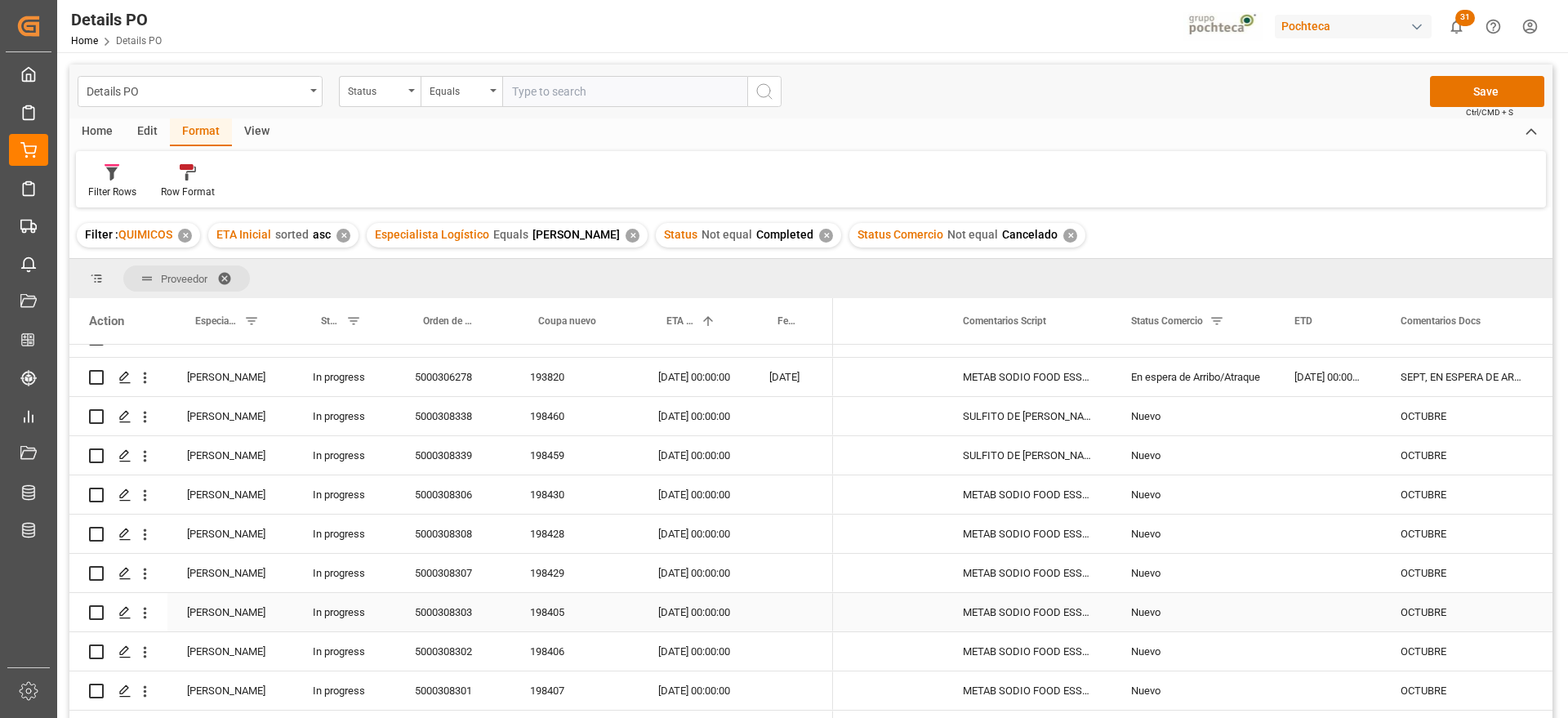
scroll to position [510, 0]
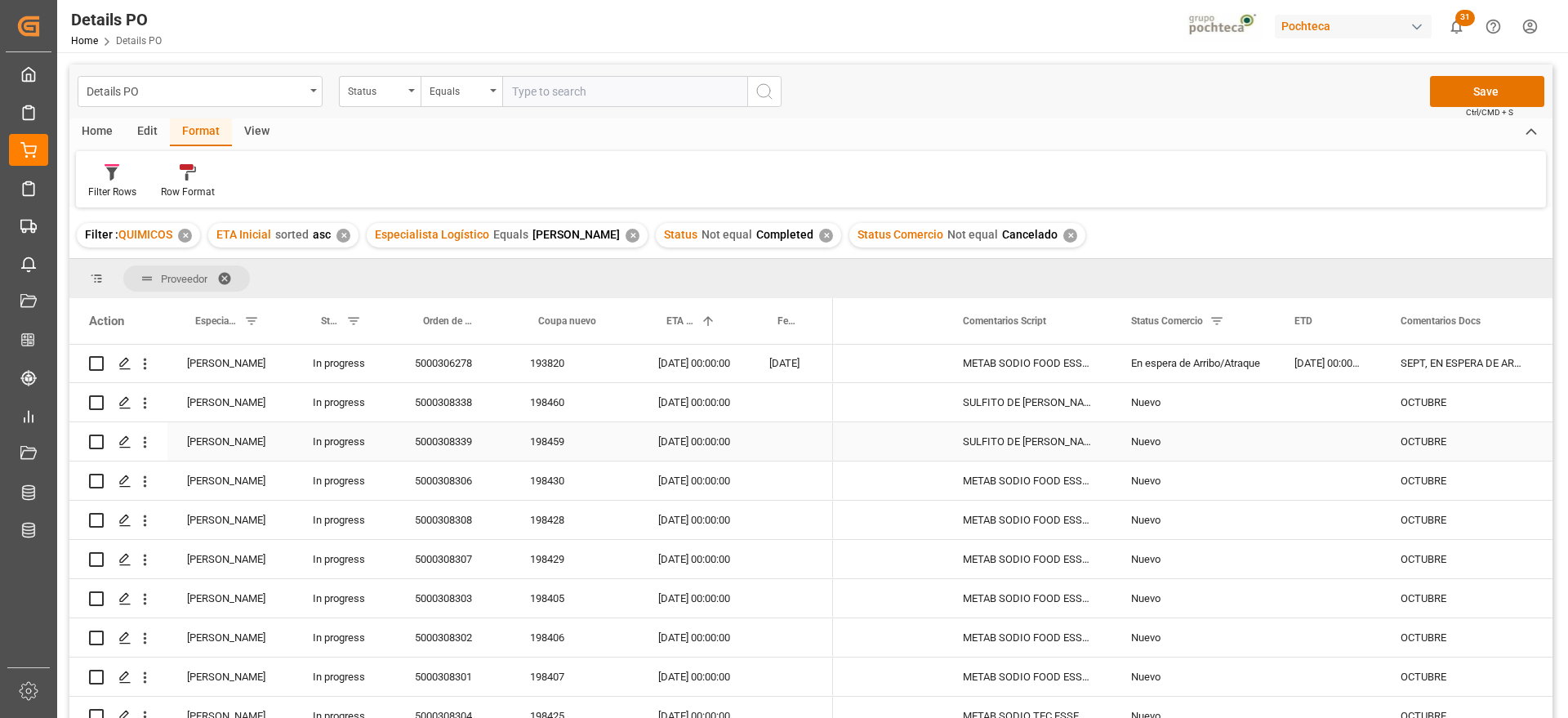
click at [1179, 420] on div "Nuevo" at bounding box center [1193, 403] width 125 height 38
click at [1464, 92] on button "Save" at bounding box center [1487, 91] width 115 height 31
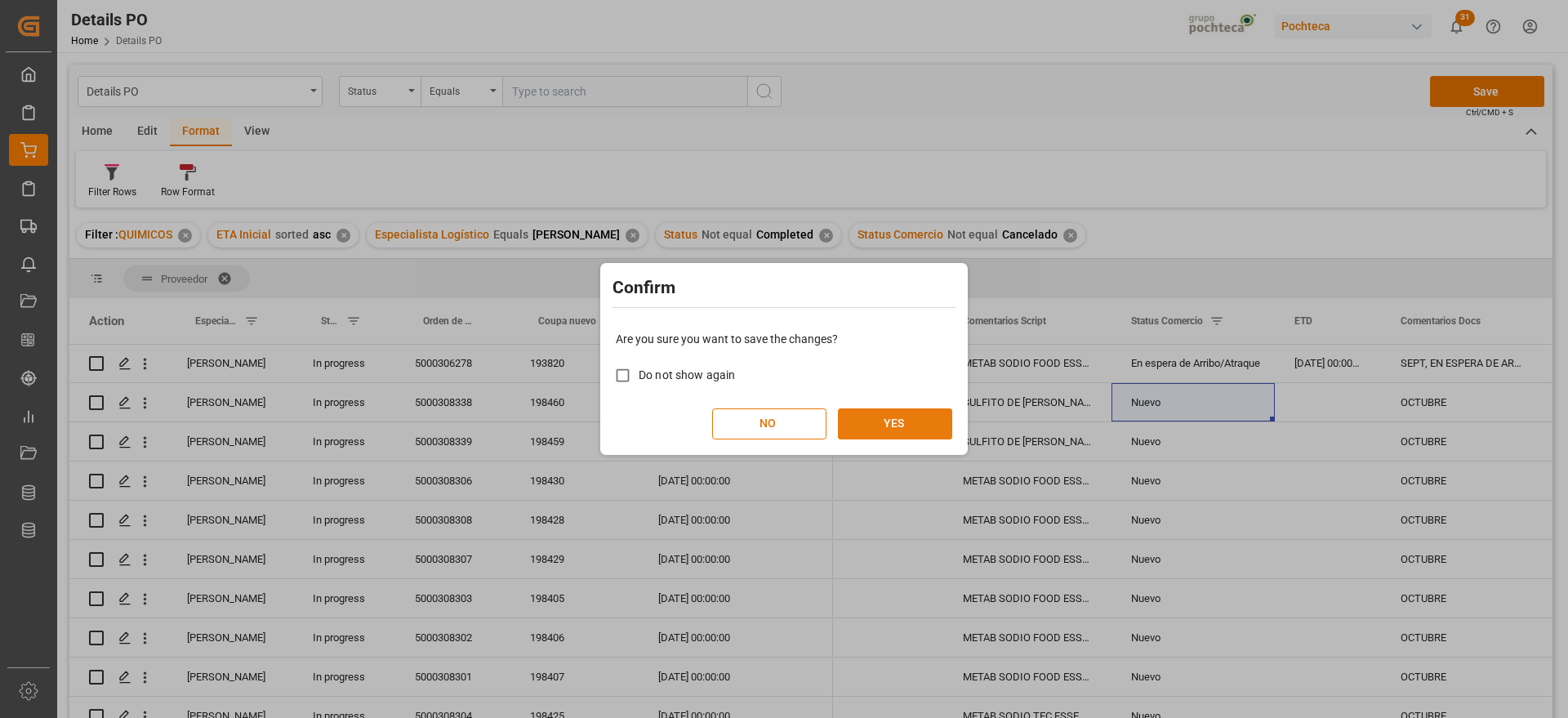
click at [926, 429] on button "YES" at bounding box center [895, 423] width 115 height 31
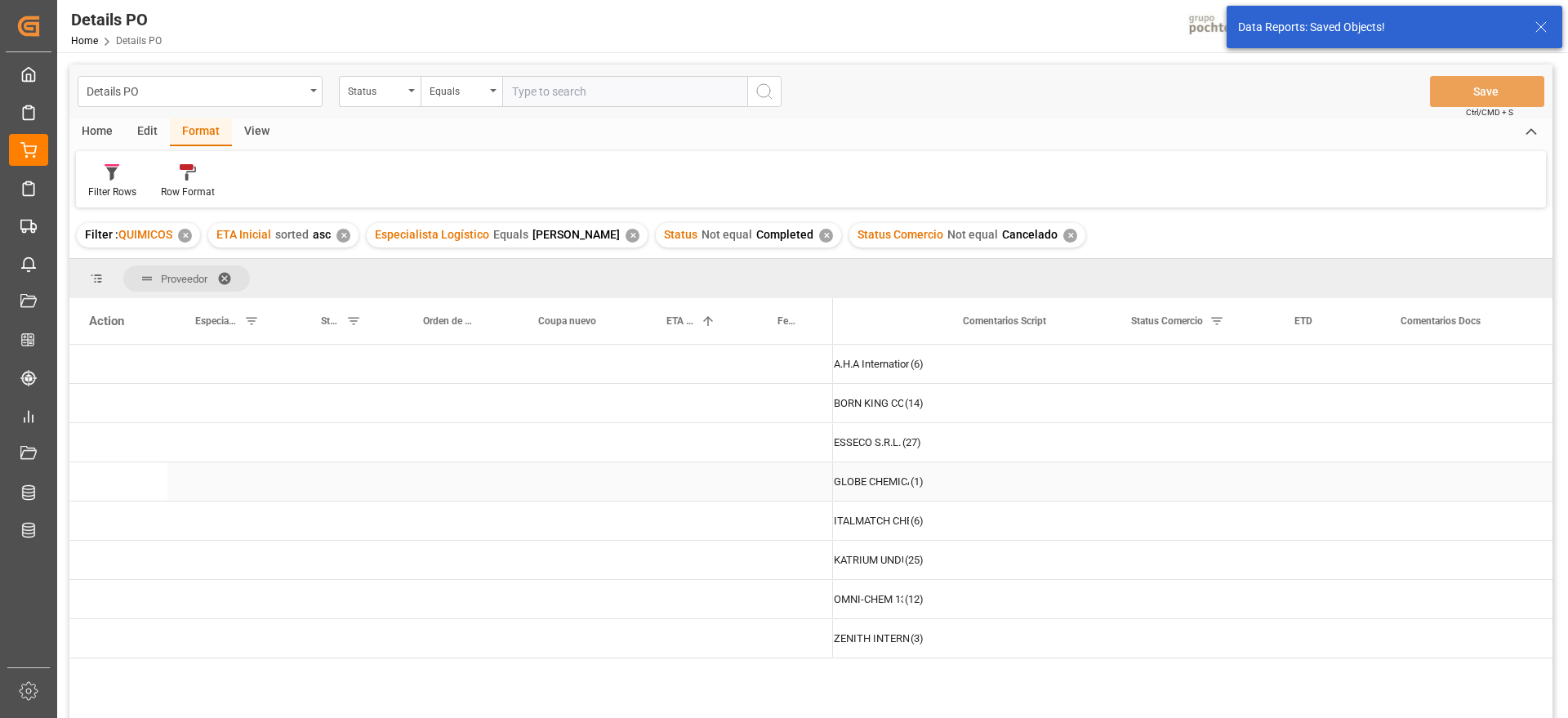
scroll to position [0, 0]
click at [786, 474] on div "Press SPACE to select this row." at bounding box center [791, 481] width 83 height 39
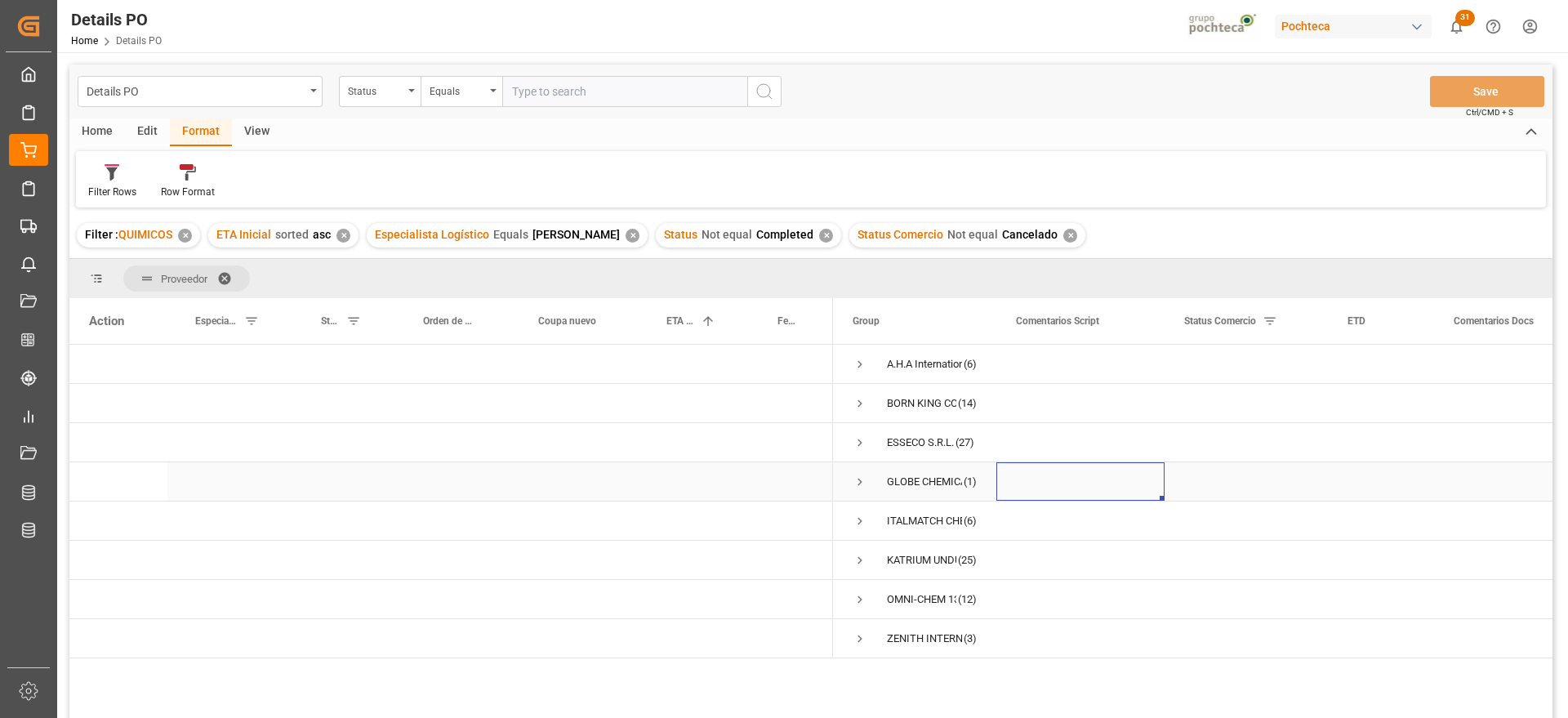
click at [858, 478] on span "Press SPACE to select this row." at bounding box center [859, 482] width 15 height 15
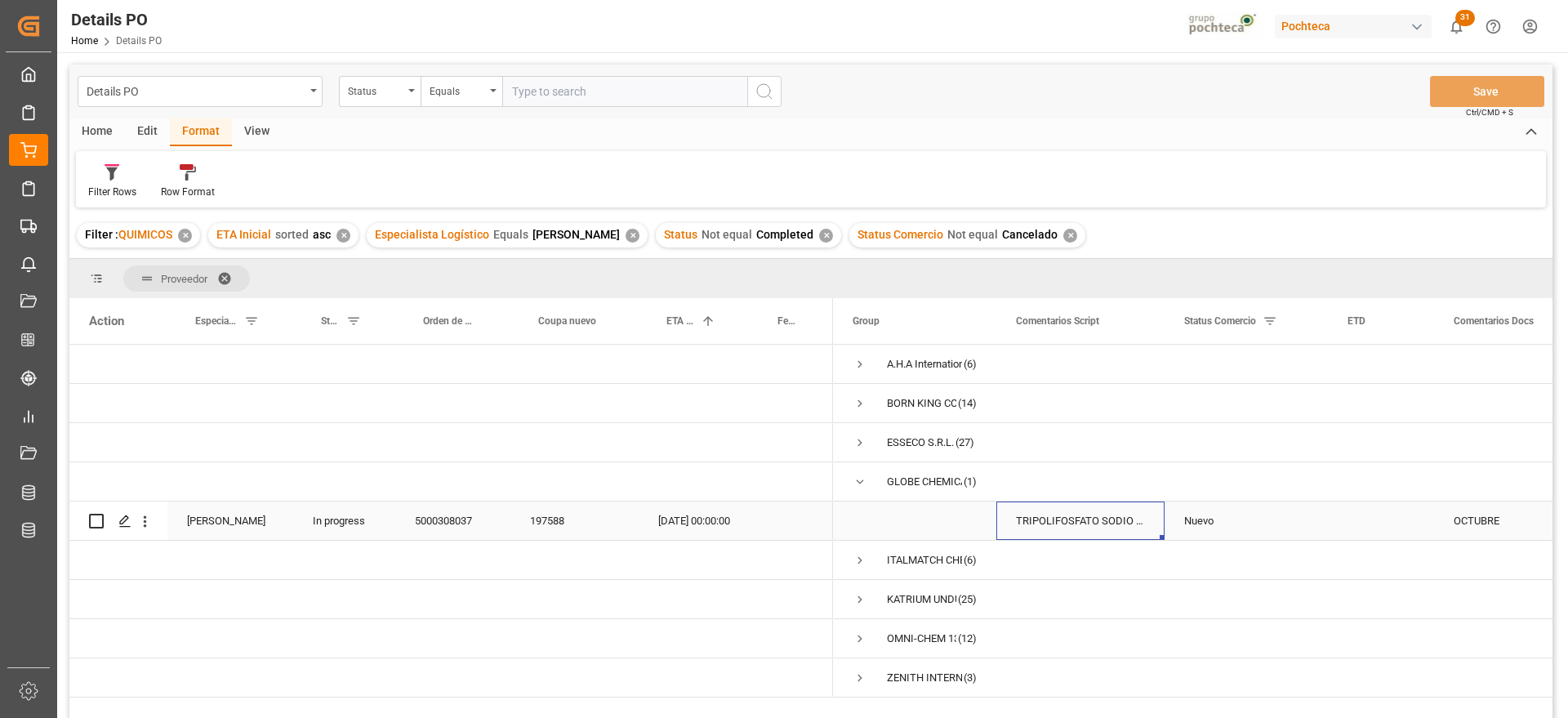
click at [1030, 515] on div "TRIPOLIFOSFATO SODIO POLVO IMP SACO 25KG" at bounding box center [1081, 520] width 168 height 39
click at [551, 517] on div "197588" at bounding box center [574, 520] width 129 height 39
click at [856, 481] on span "Press SPACE to select this row." at bounding box center [859, 482] width 15 height 15
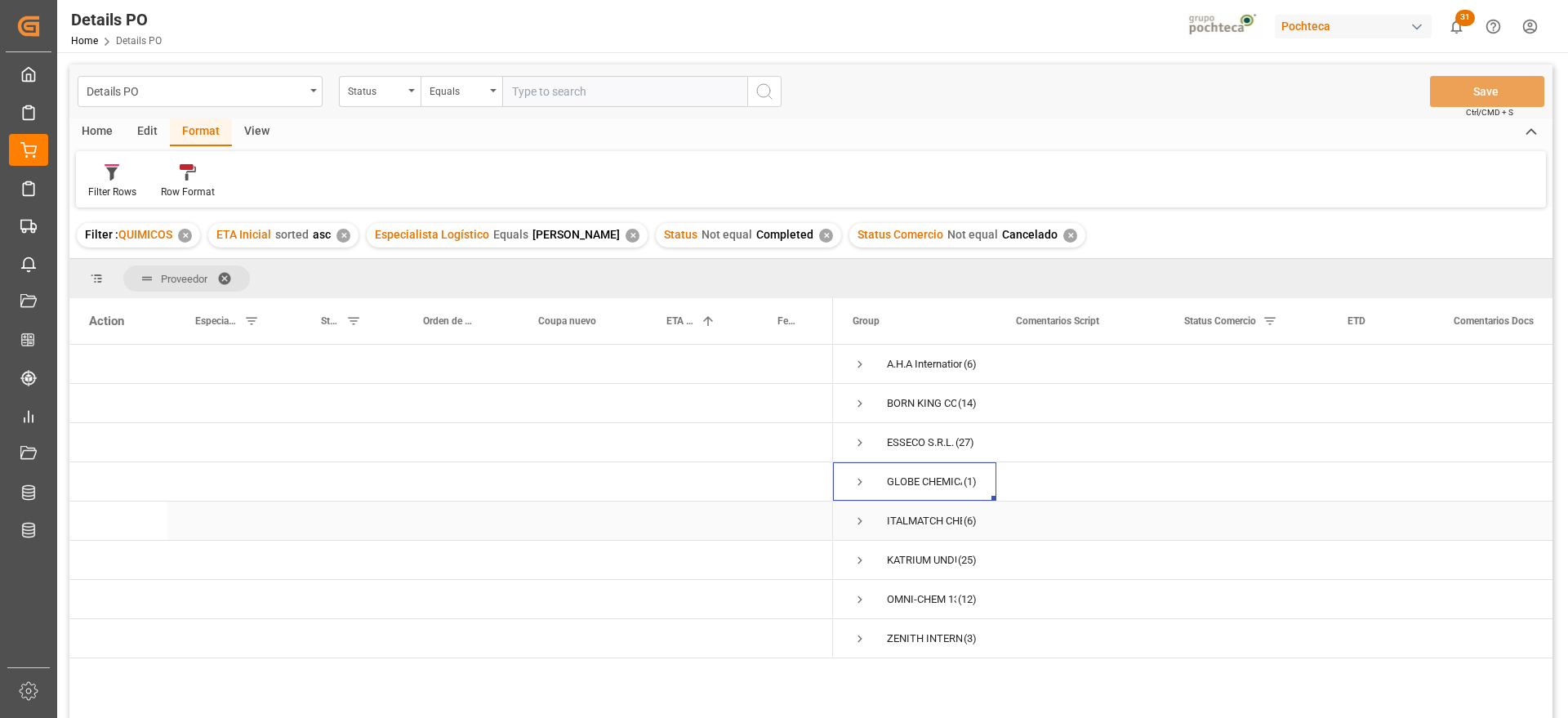
click at [856, 520] on span "Press SPACE to select this row." at bounding box center [859, 520] width 15 height 15
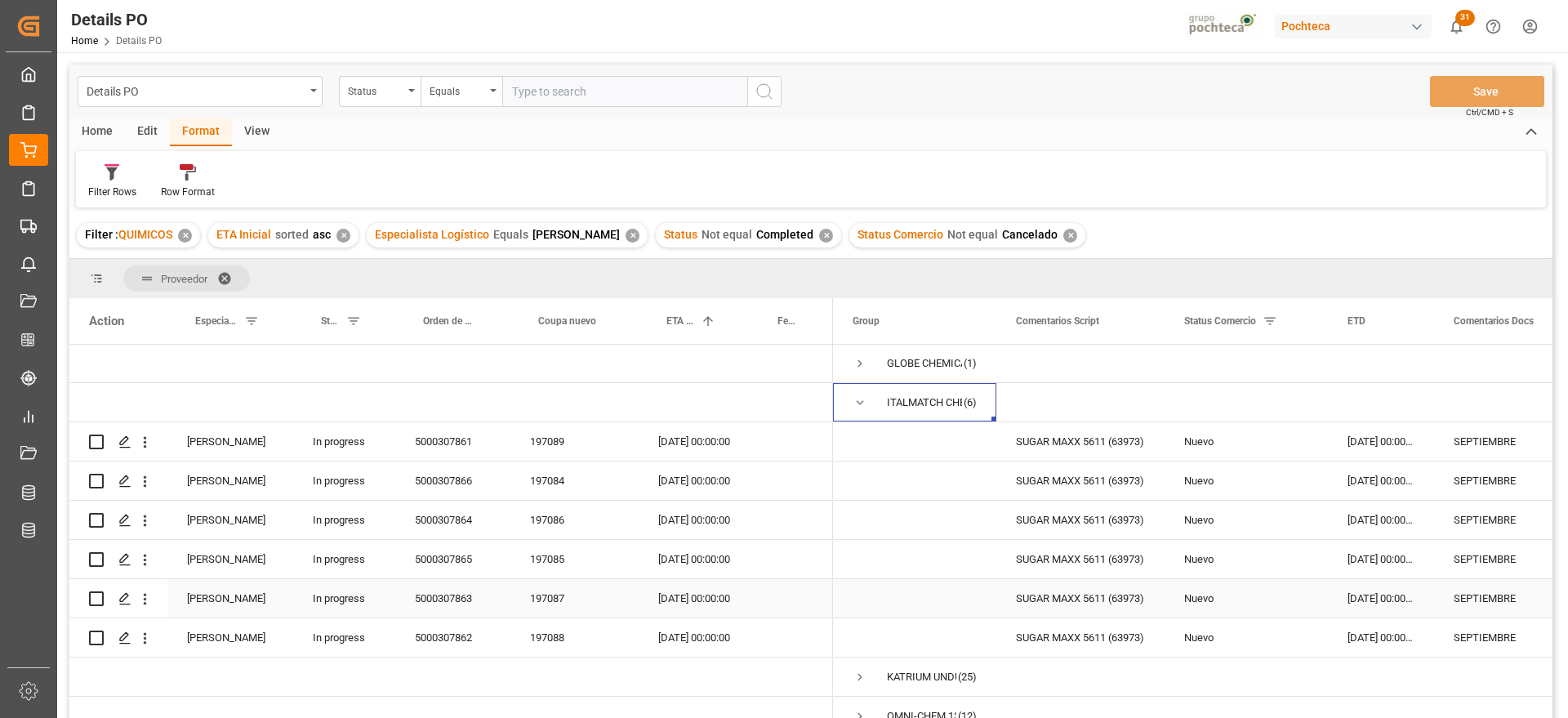
scroll to position [74, 0]
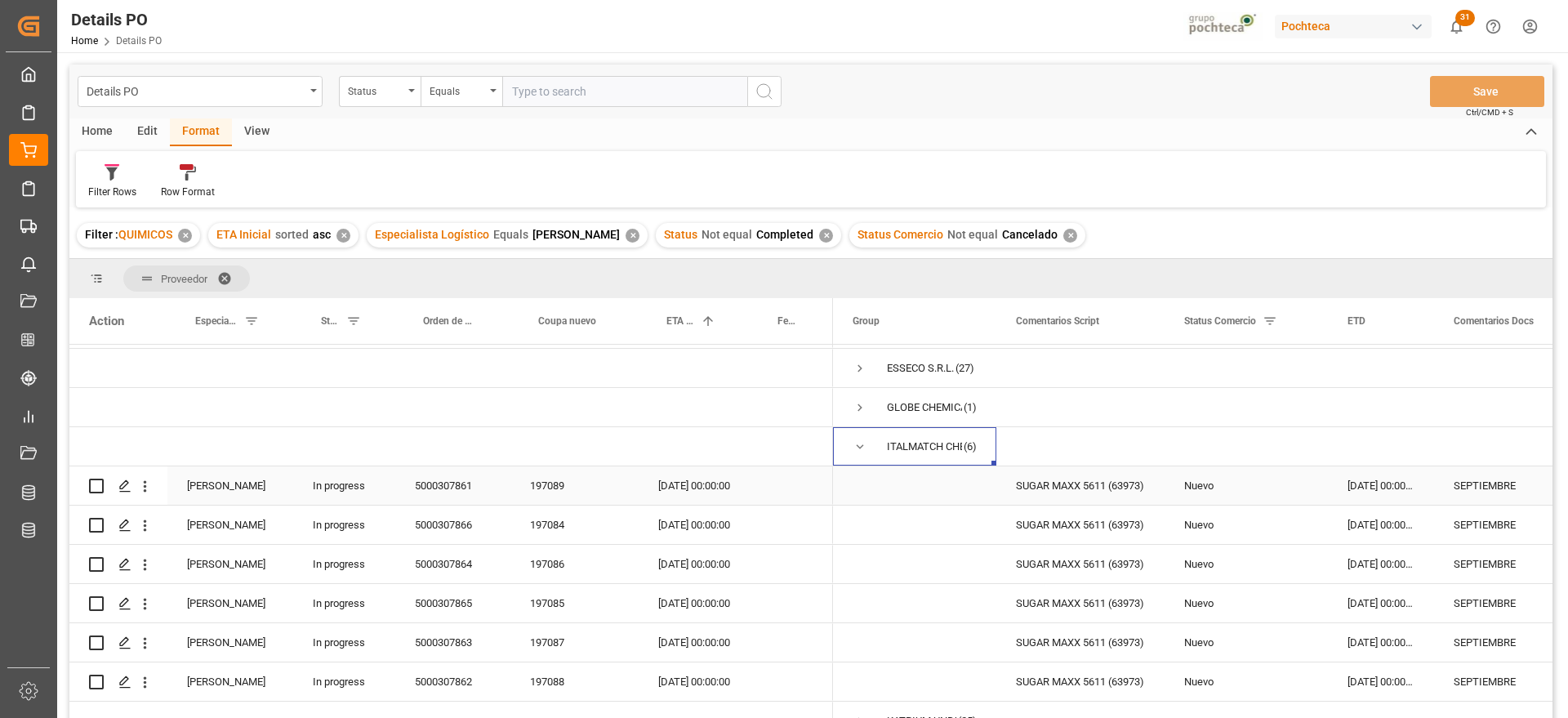
click at [568, 491] on div "197089" at bounding box center [574, 486] width 129 height 39
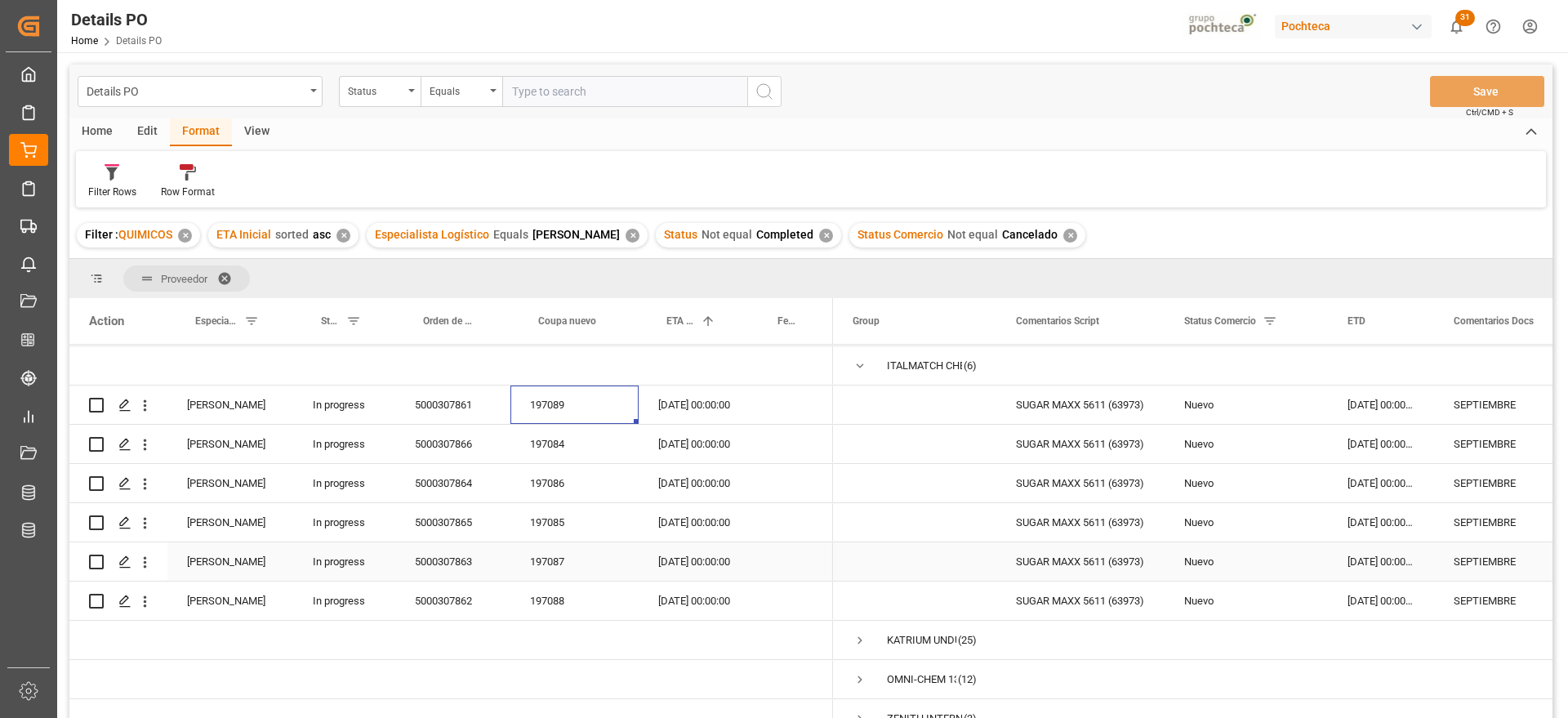
scroll to position [176, 0]
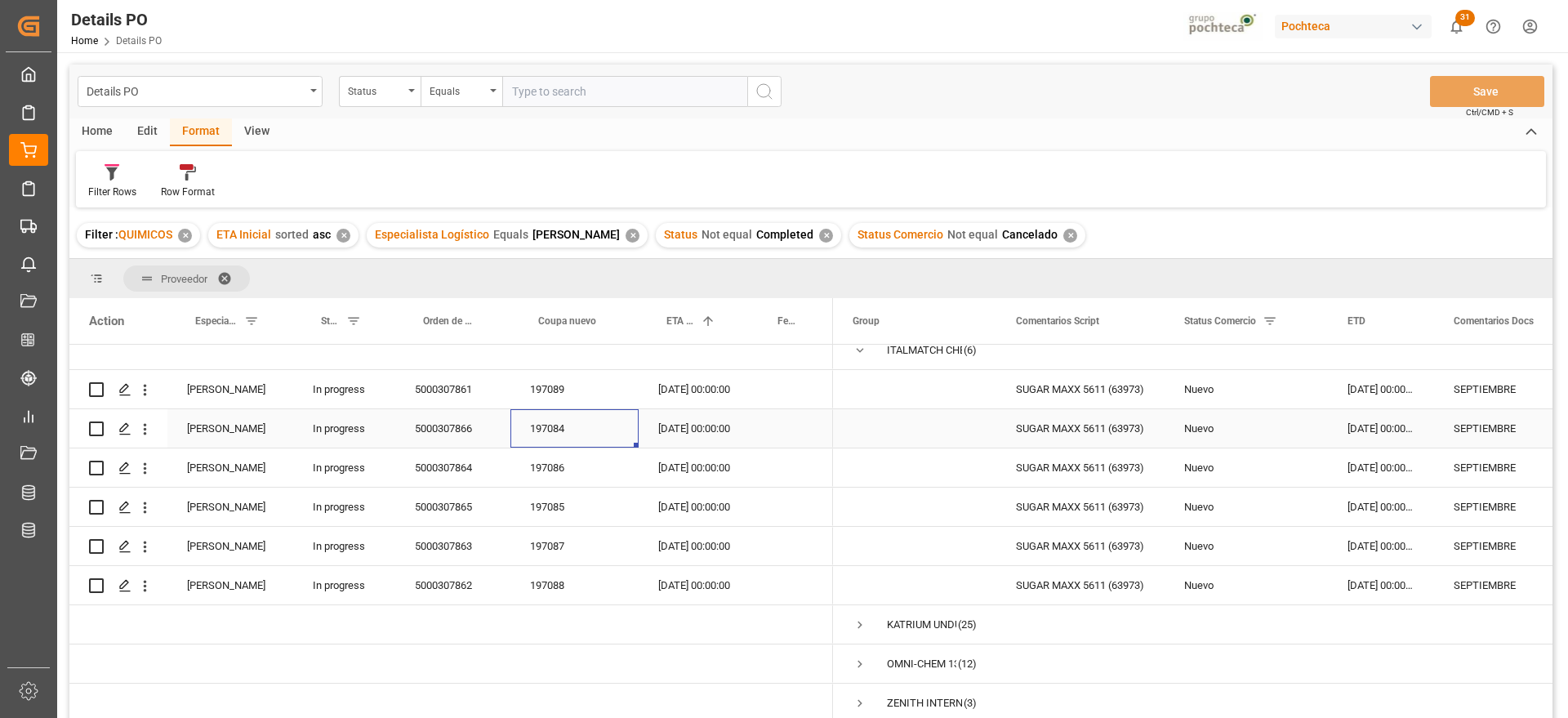
click at [562, 441] on div "197084" at bounding box center [574, 428] width 129 height 39
click at [1274, 389] on div "Nuevo" at bounding box center [1247, 390] width 125 height 38
click at [1282, 381] on div "Nuevo" at bounding box center [1247, 390] width 125 height 38
click at [1395, 386] on div "[DATE] 00:00:00" at bounding box center [1380, 389] width 106 height 39
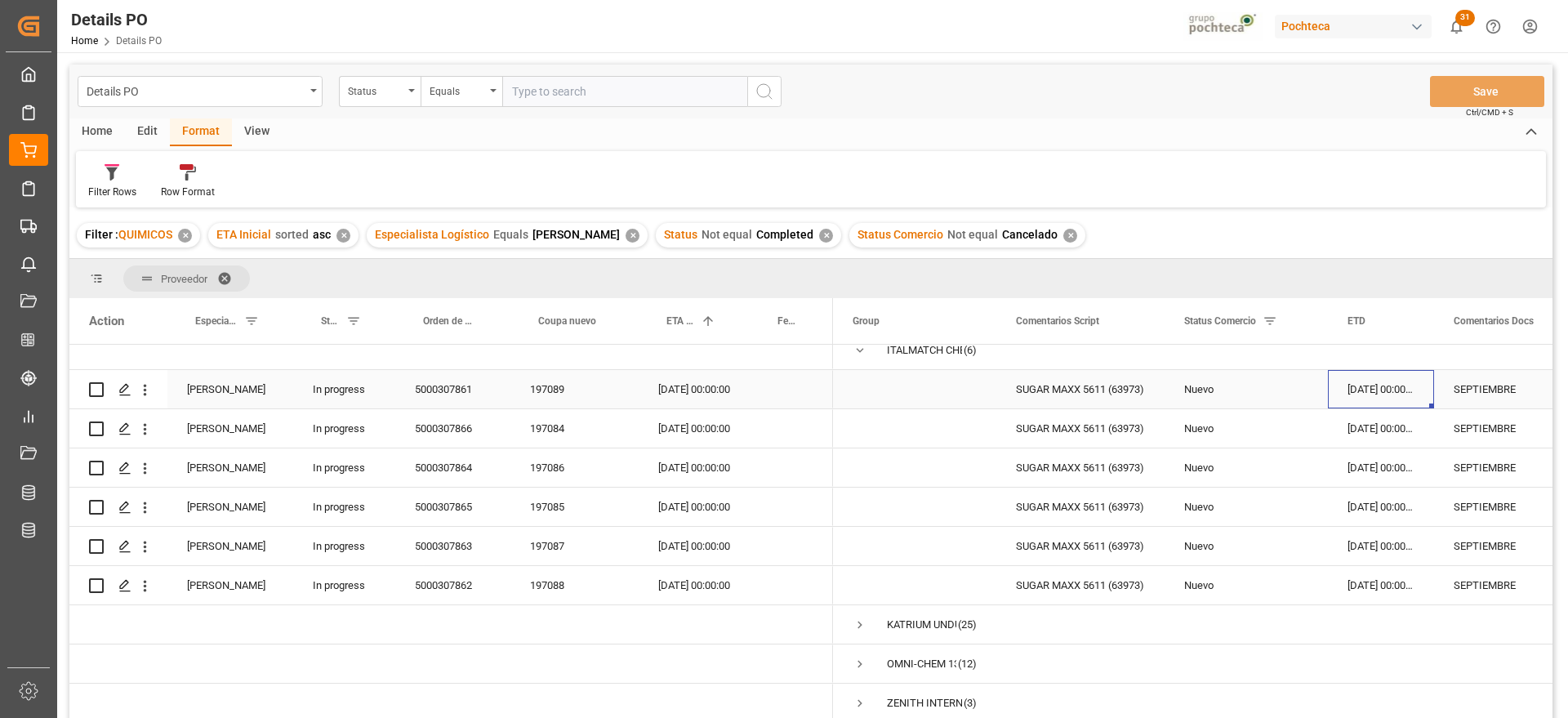
click at [1395, 380] on div "[DATE] 00:00:00" at bounding box center [1380, 389] width 106 height 39
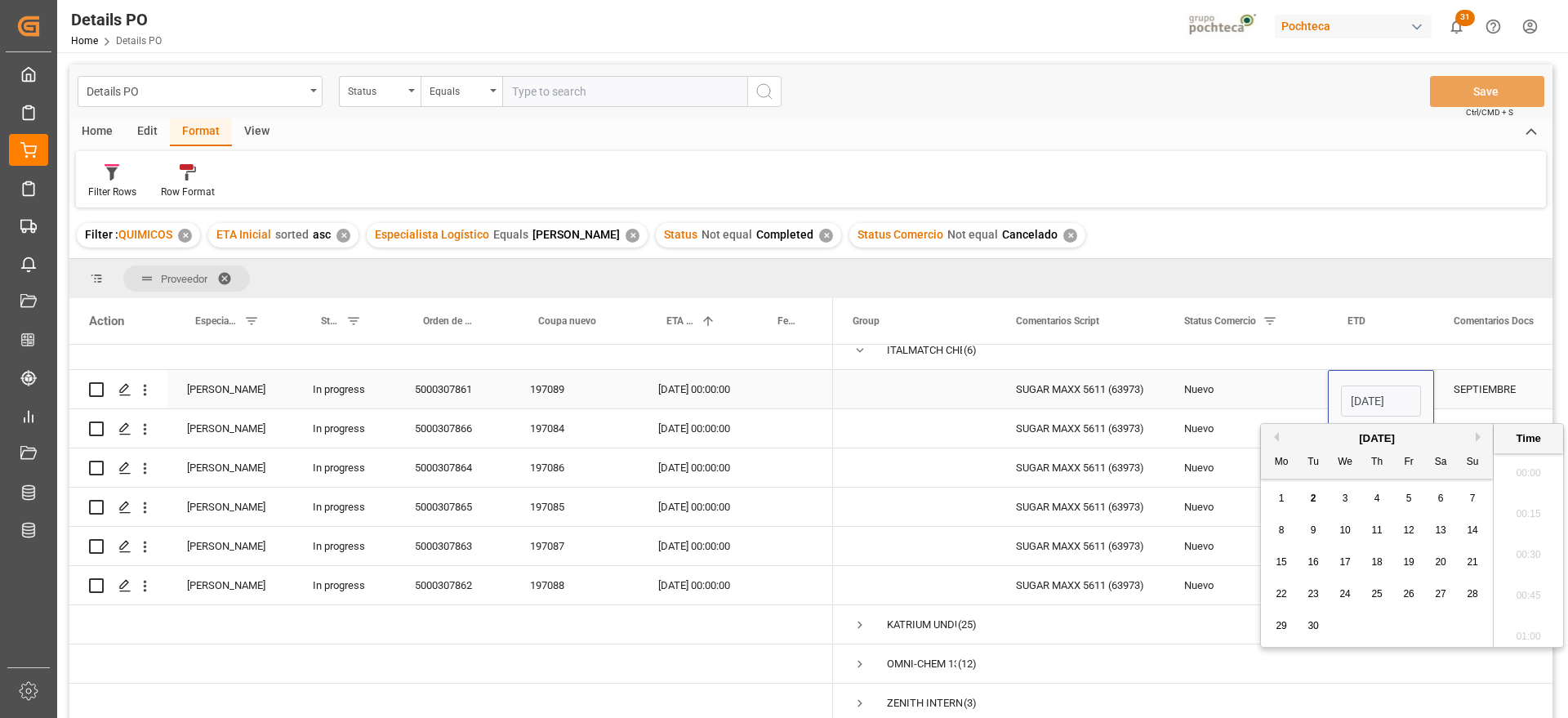
scroll to position [1598, 0]
click at [1282, 566] on span "15" at bounding box center [1280, 562] width 11 height 12
type input "[DATE] 00:00"
click at [1208, 373] on div "Nuevo" at bounding box center [1247, 390] width 125 height 38
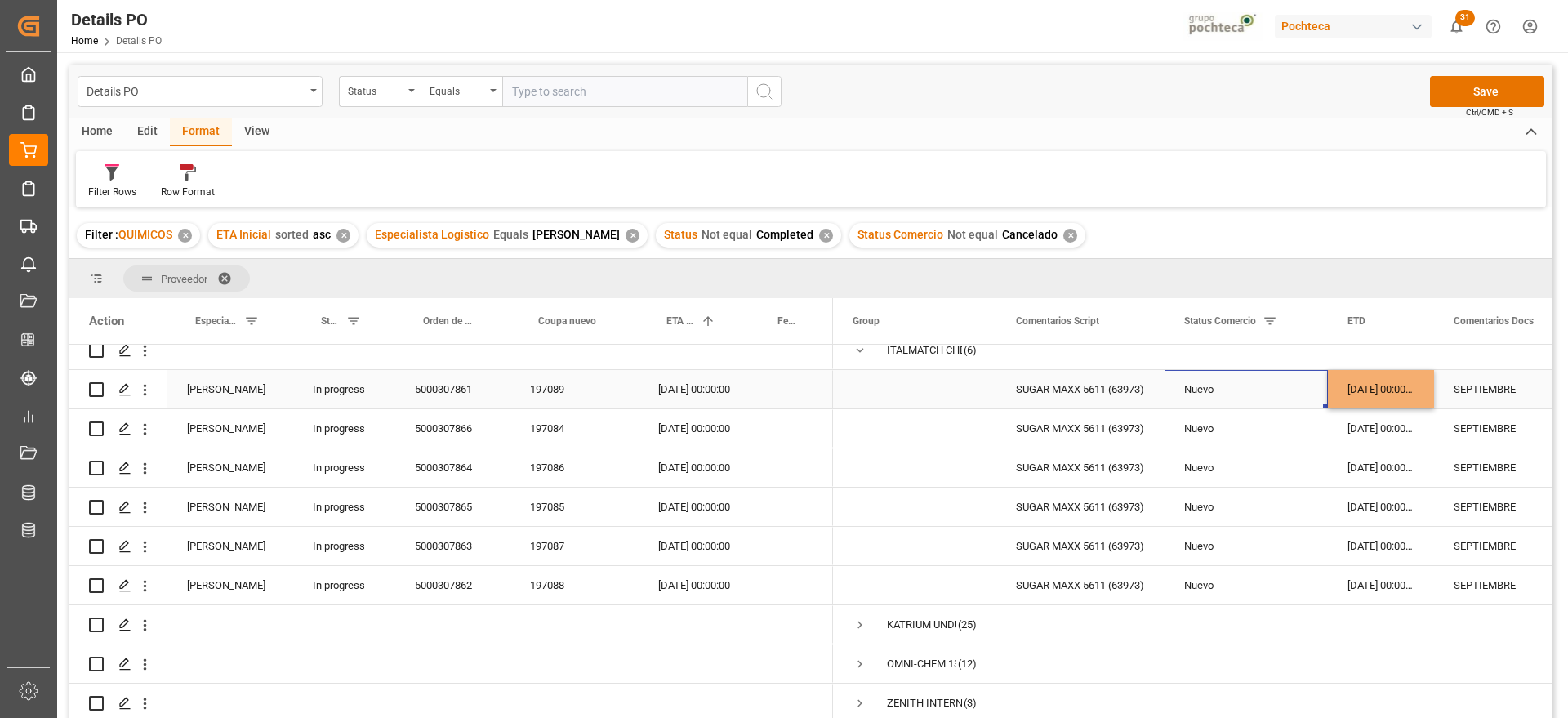
click at [670, 373] on div "[DATE] 00:00:00" at bounding box center [694, 389] width 111 height 39
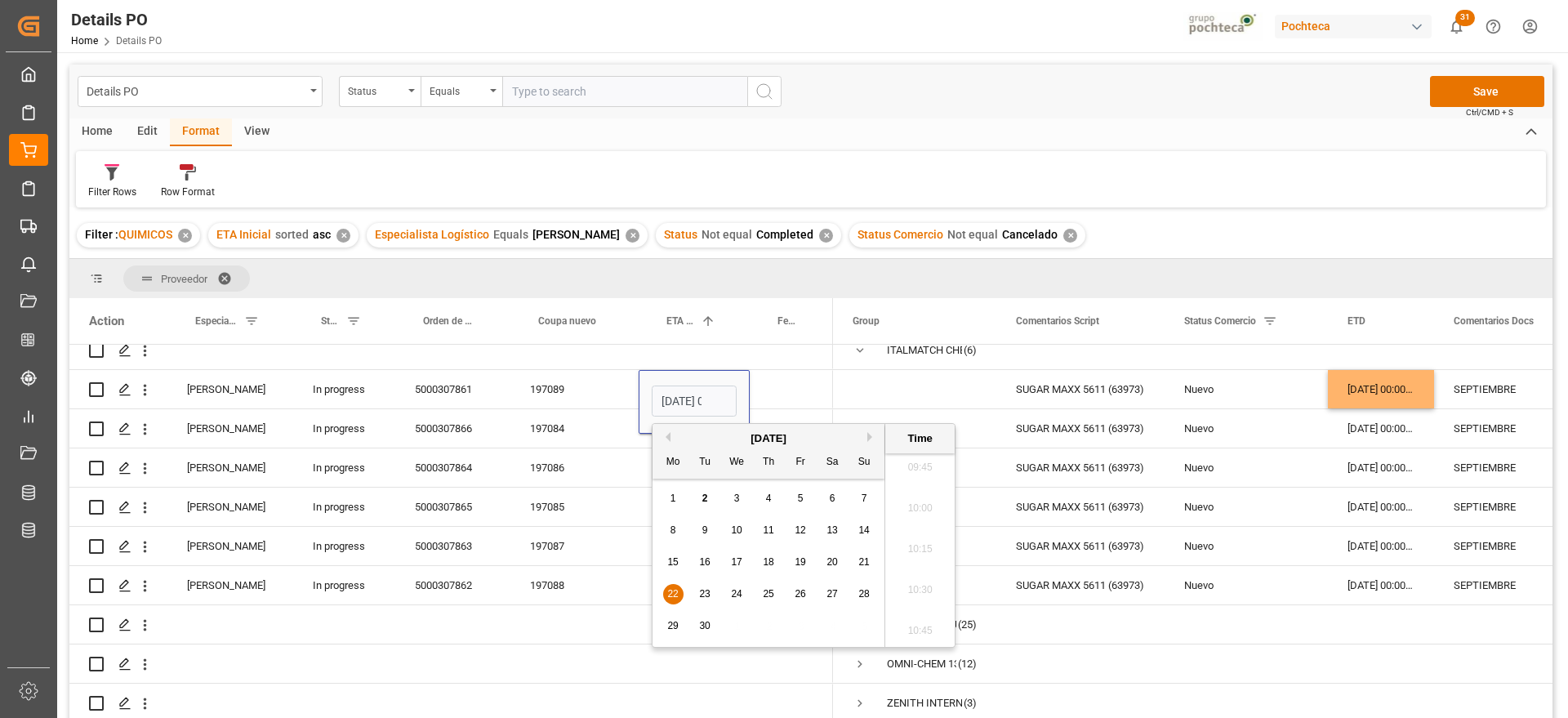
click at [872, 433] on button "Next Month" at bounding box center [872, 437] width 10 height 10
click at [804, 528] on span "10" at bounding box center [800, 530] width 11 height 12
type input "[DATE] 00:00"
click at [1121, 378] on div "SUGAR MAXX 5611 (63973)" at bounding box center [1081, 389] width 168 height 39
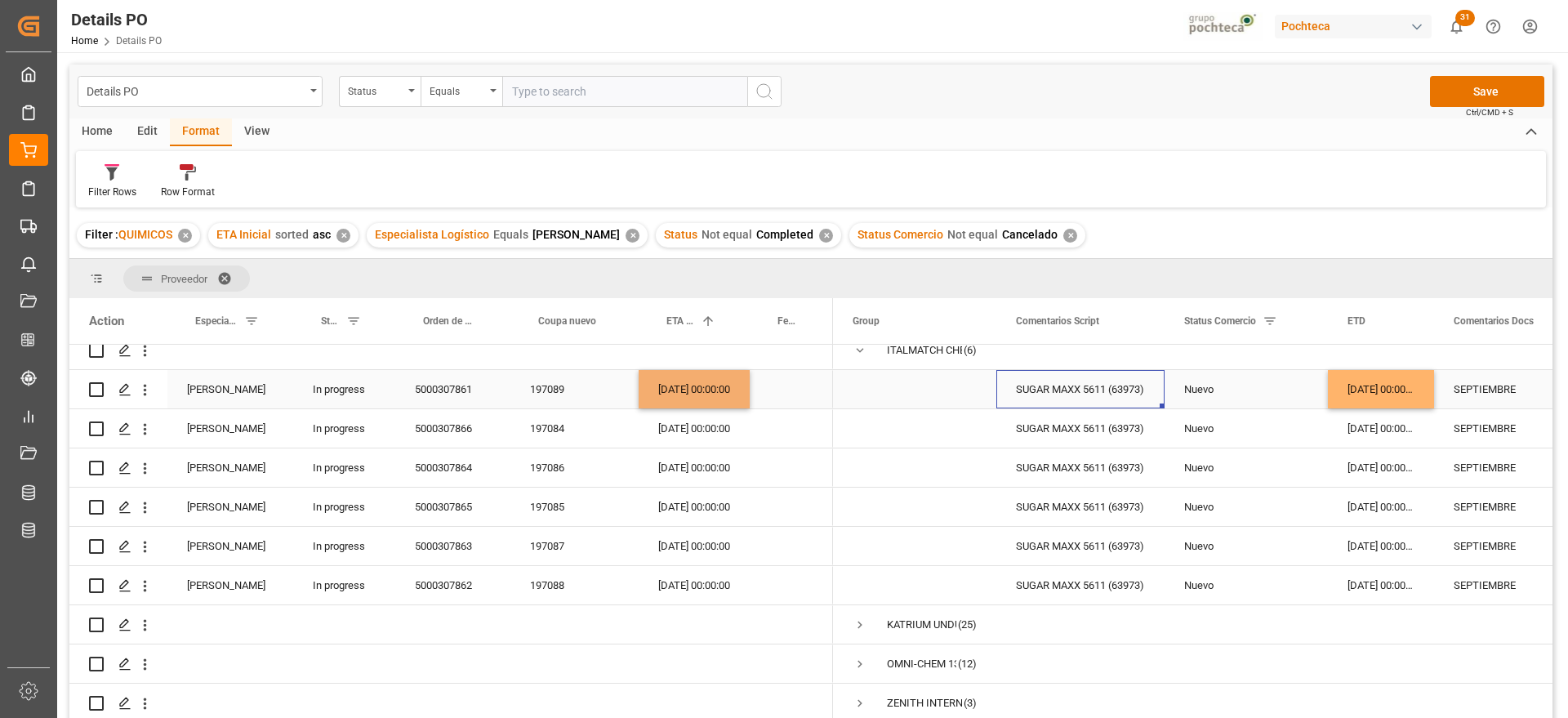
click at [1285, 397] on div "Nuevo" at bounding box center [1247, 390] width 125 height 38
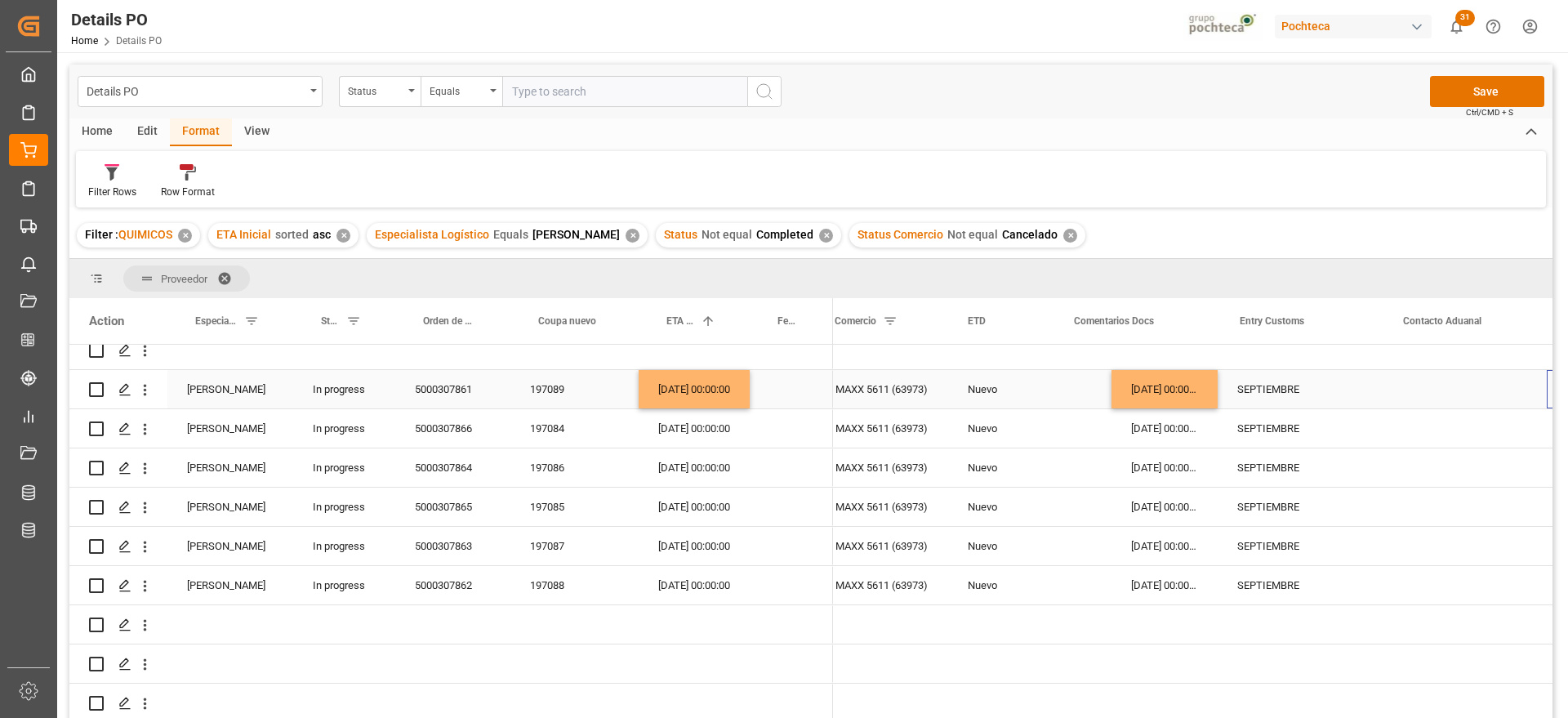
scroll to position [0, 380]
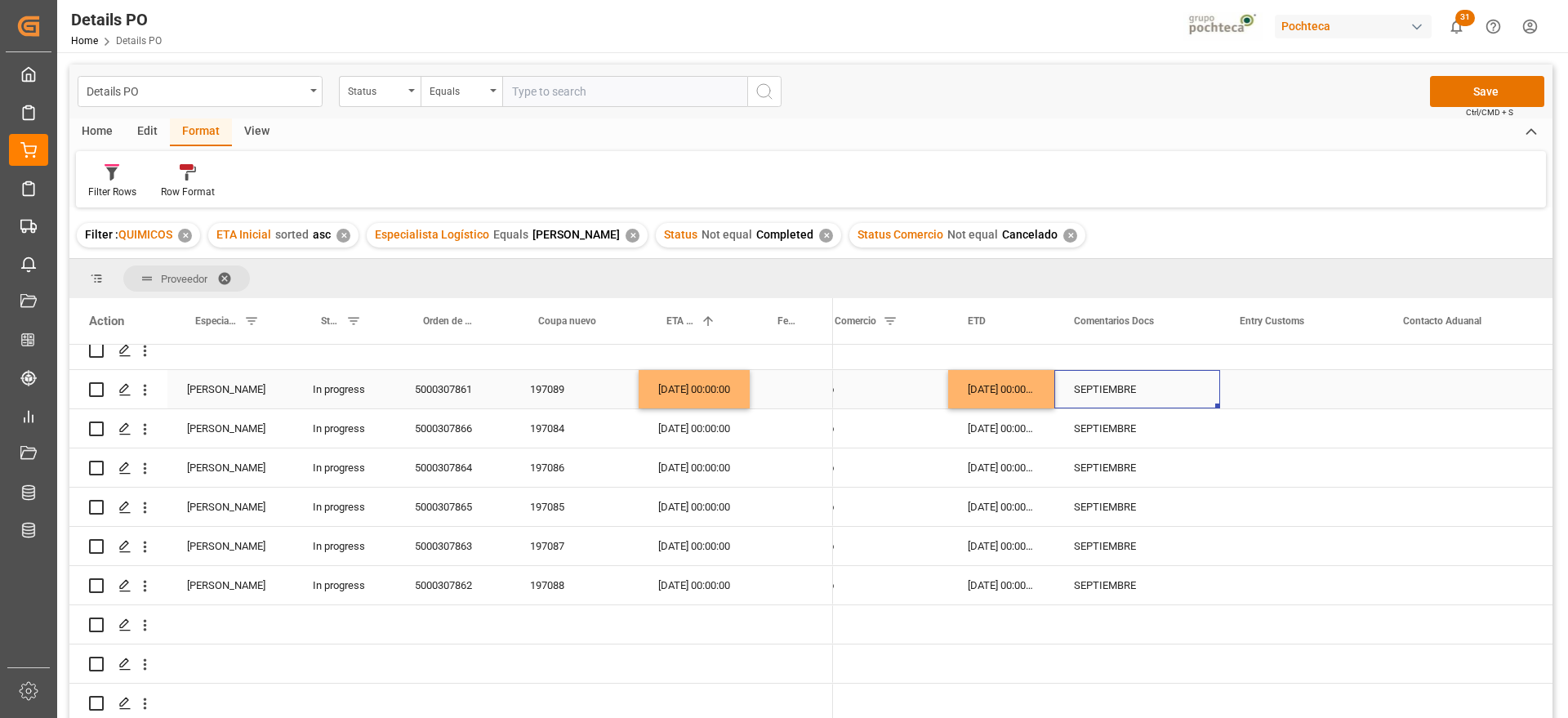
click at [1145, 381] on div "SEPTIEMBRE" at bounding box center [1137, 389] width 166 height 39
drag, startPoint x: 1136, startPoint y: 388, endPoint x: 1065, endPoint y: 392, distance: 71.1
click at [1065, 392] on div "SEPTIEMBRE" at bounding box center [1137, 399] width 166 height 57
type input "OCTUBRE"
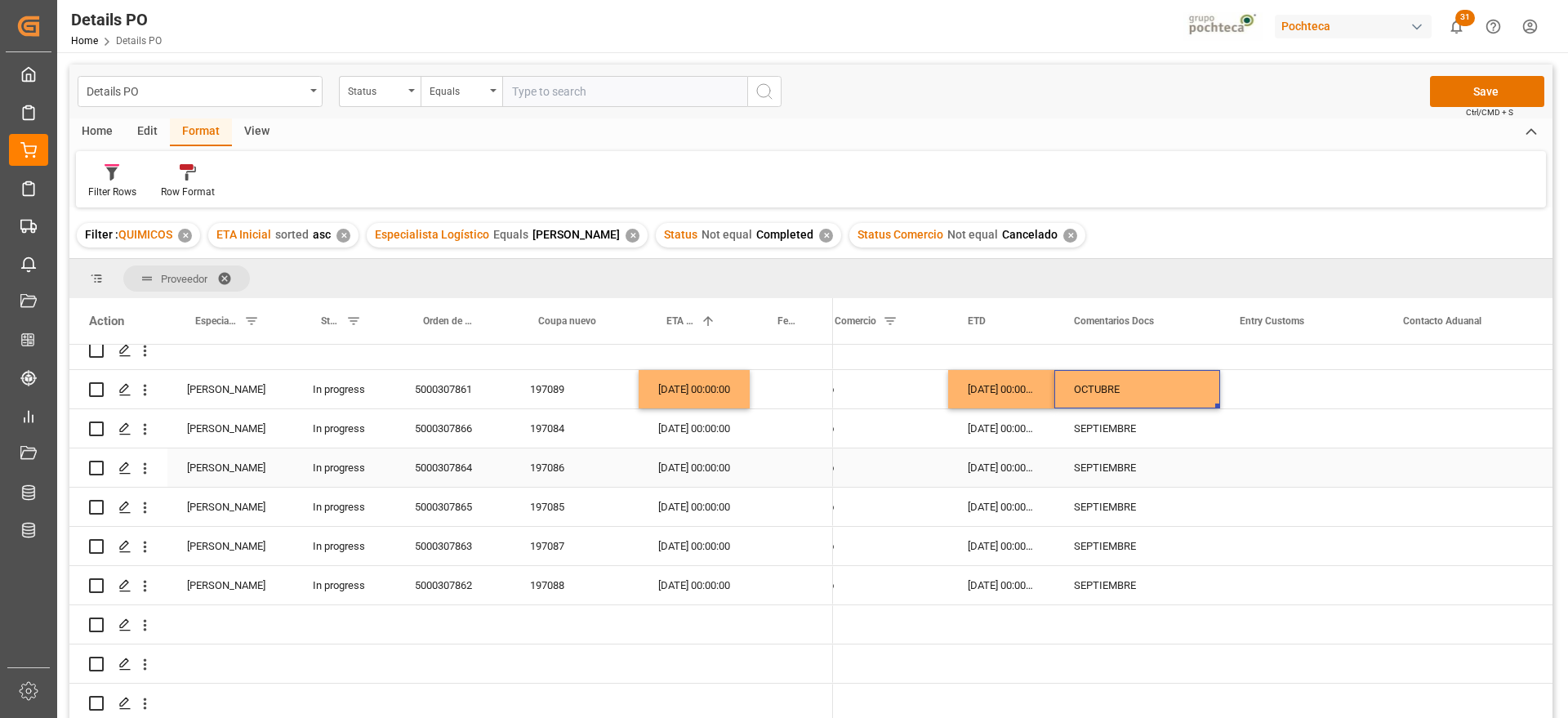
click at [679, 427] on div "[DATE] 00:00:00" at bounding box center [694, 428] width 111 height 39
click at [708, 423] on div "[DATE] 00:00:00" at bounding box center [694, 428] width 111 height 39
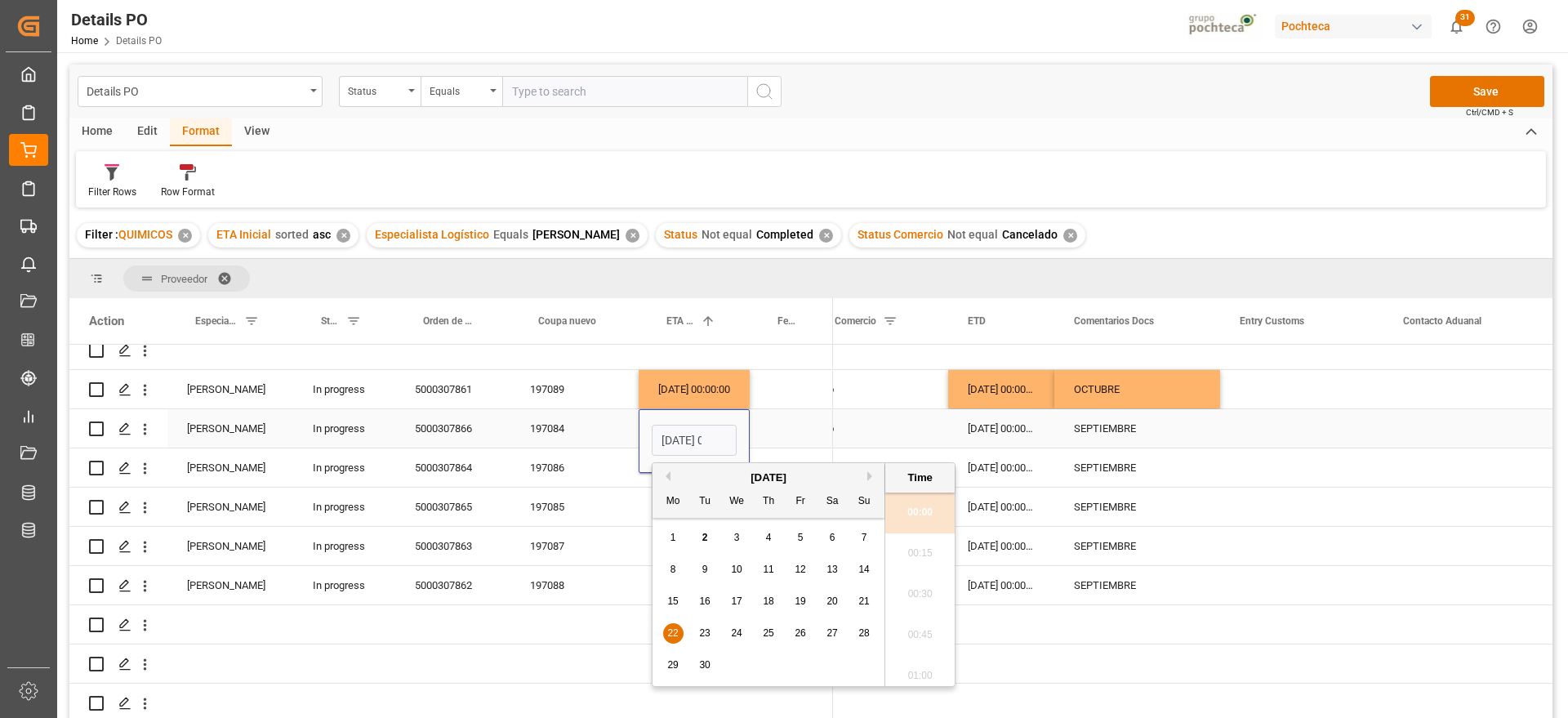
scroll to position [1598, 0]
click at [868, 476] on button "Next Month" at bounding box center [872, 477] width 10 height 10
click at [825, 536] on div "4" at bounding box center [832, 538] width 21 height 20
type input "[DATE] 00:00"
click at [760, 423] on div "Press SPACE to select this row." at bounding box center [791, 428] width 83 height 39
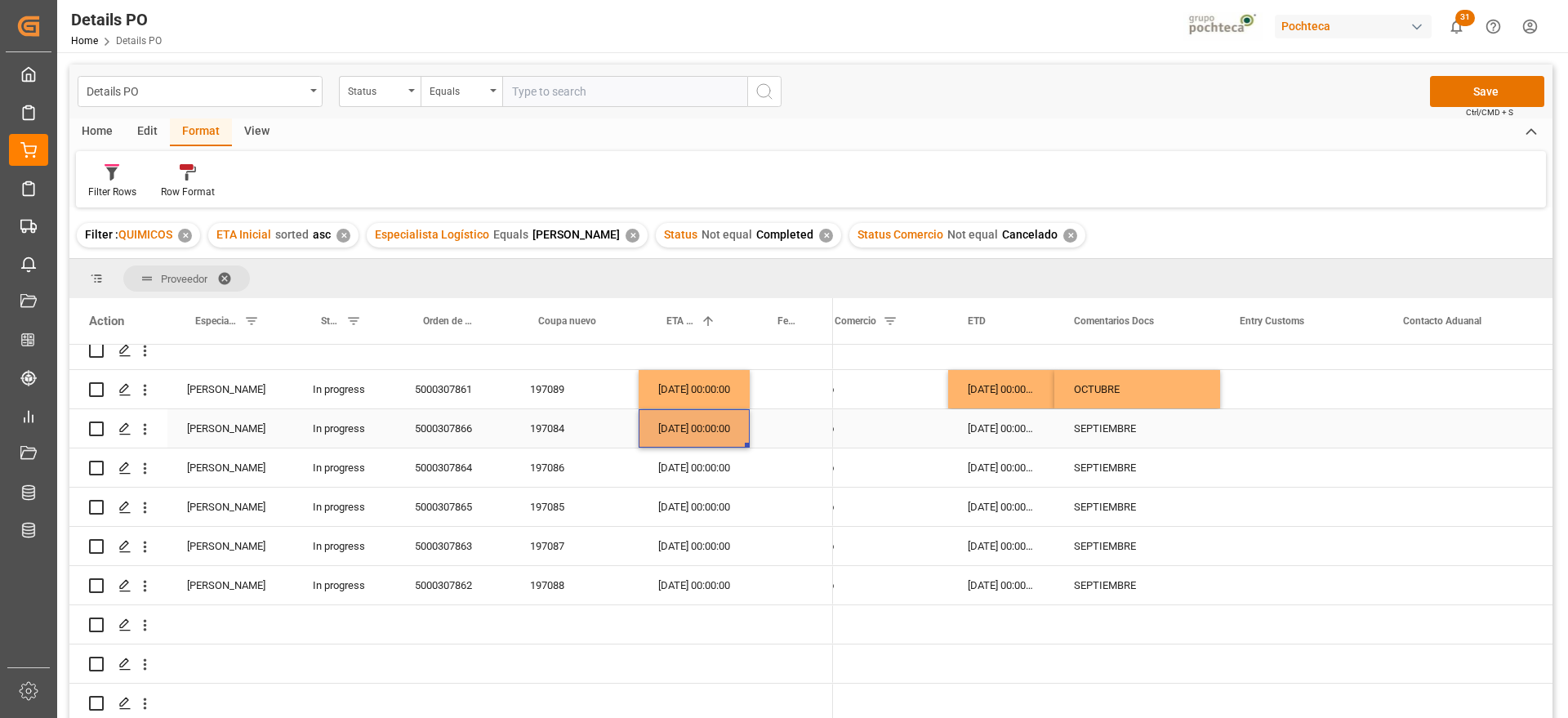
click at [685, 423] on div "[DATE] 00:00:00" at bounding box center [694, 428] width 111 height 39
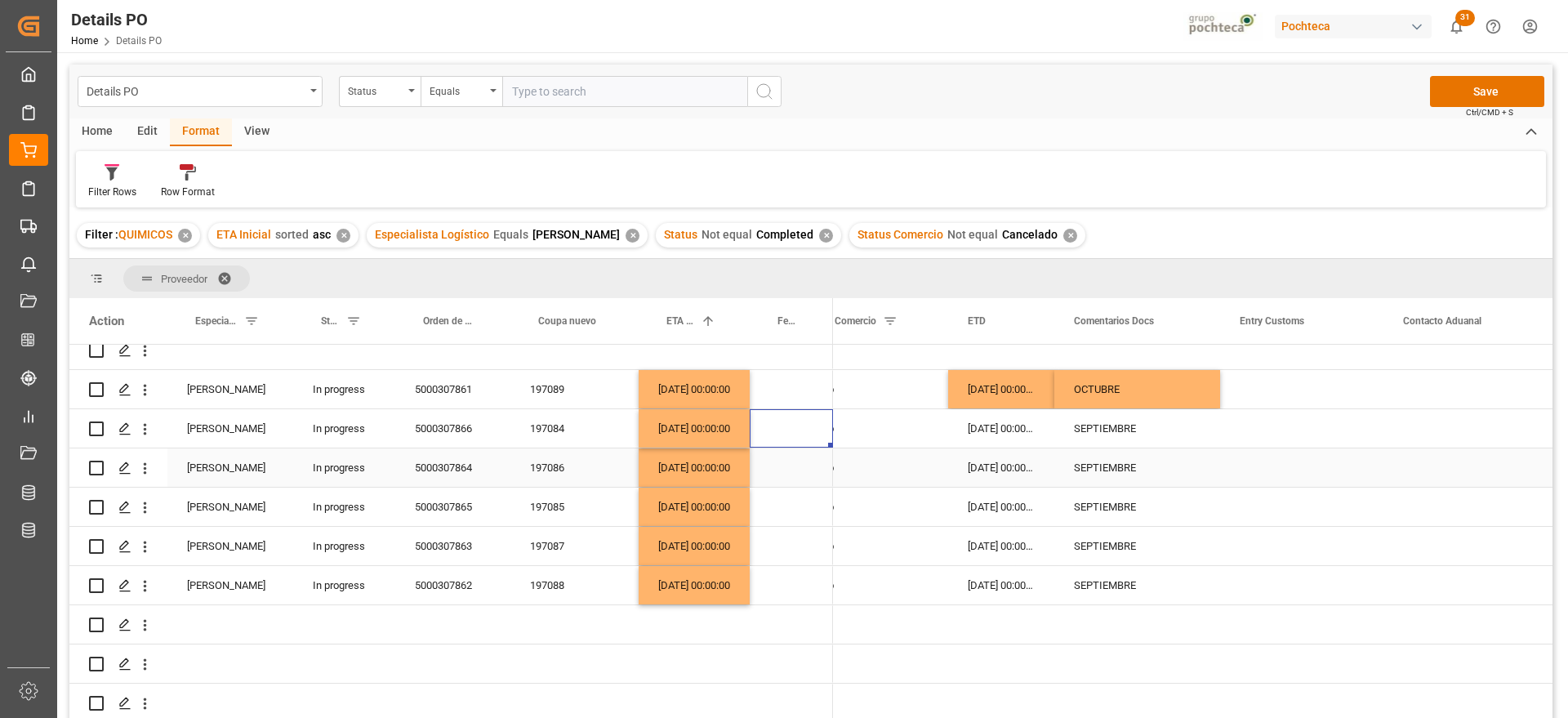
click at [1113, 419] on div "SEPTIEMBRE" at bounding box center [1137, 428] width 166 height 39
click at [1130, 384] on div "OCTUBRE" at bounding box center [1137, 389] width 166 height 39
click at [1143, 462] on div "SEPTIEMBRE" at bounding box center [1137, 467] width 166 height 39
click at [1459, 93] on button "Save" at bounding box center [1487, 91] width 115 height 31
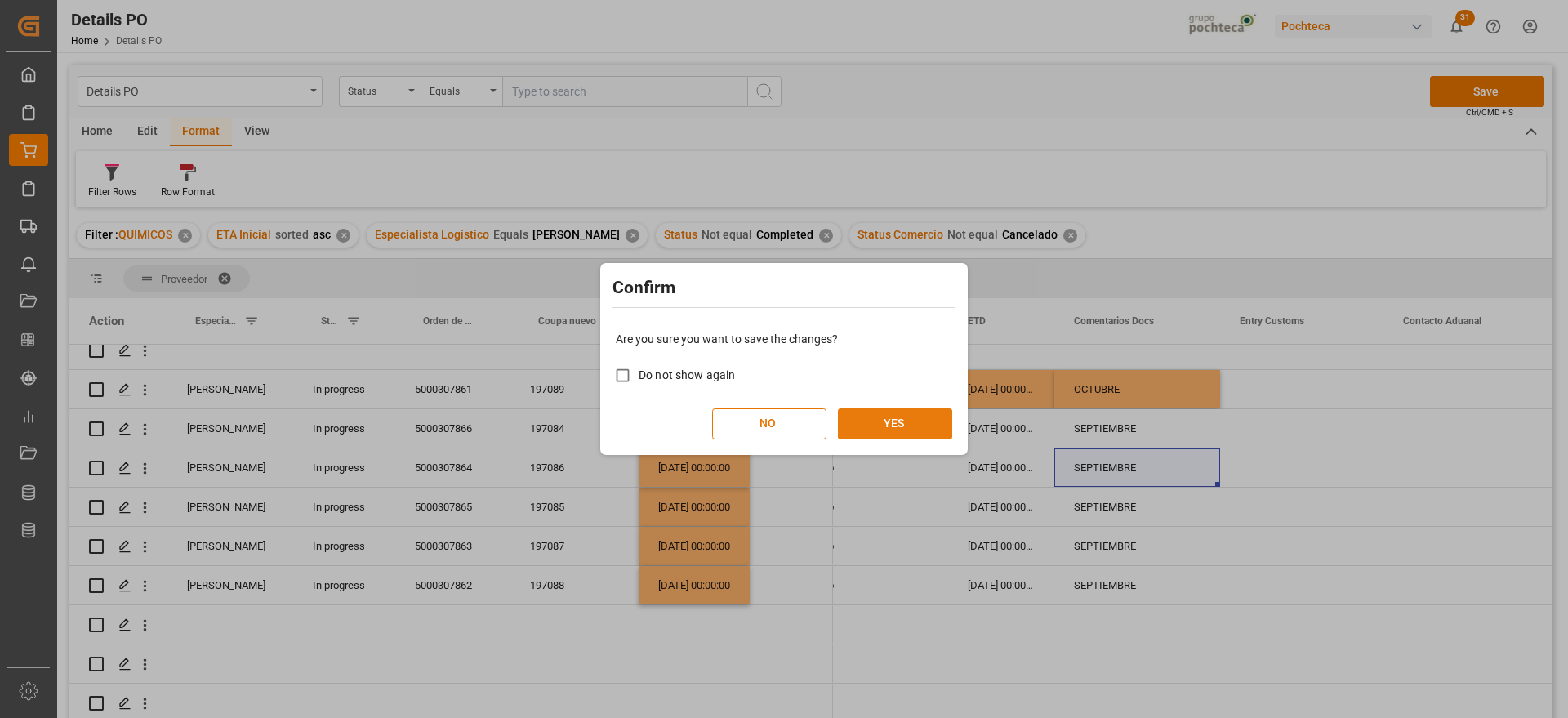
click at [915, 408] on button "YES" at bounding box center [895, 423] width 115 height 31
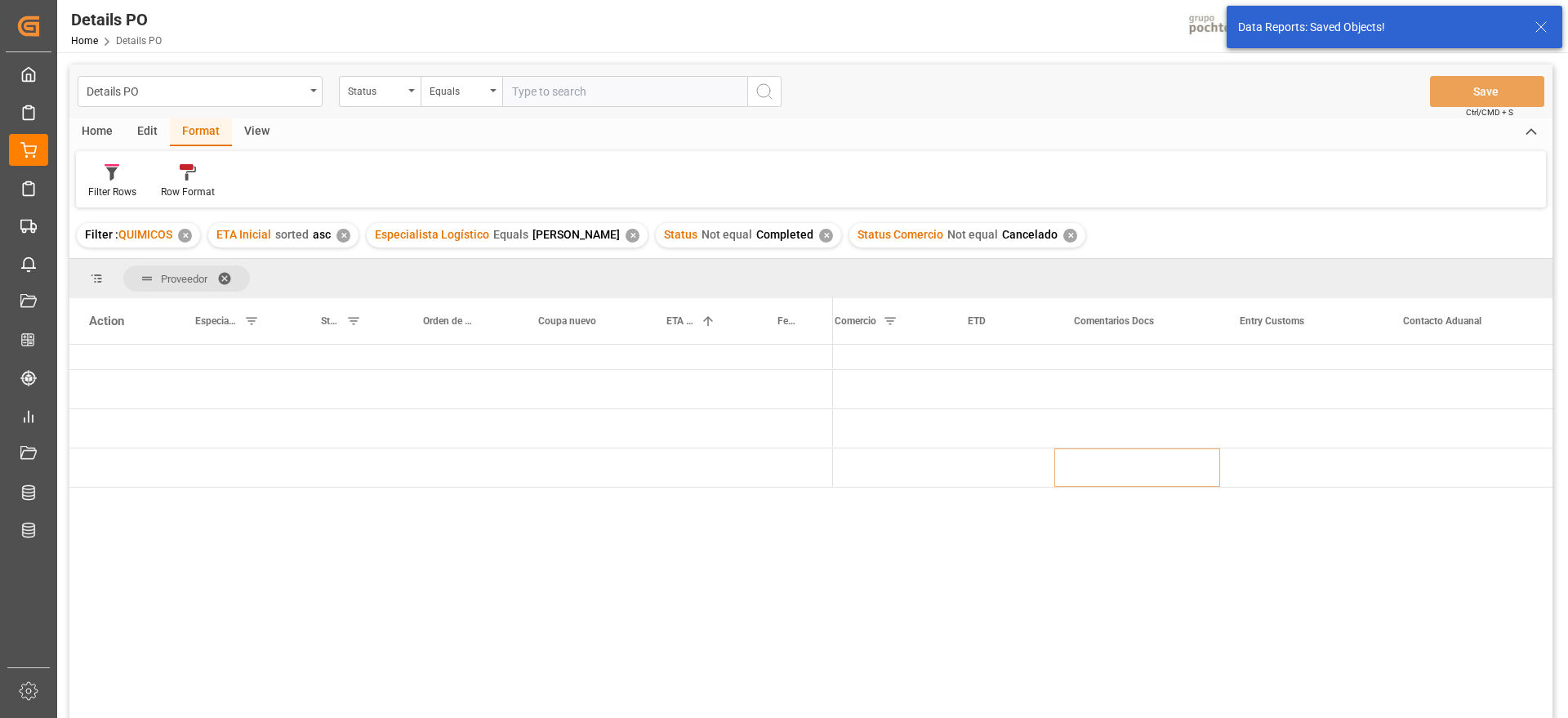
scroll to position [0, 0]
click at [651, 511] on div "Press SPACE to select this row." at bounding box center [694, 520] width 111 height 39
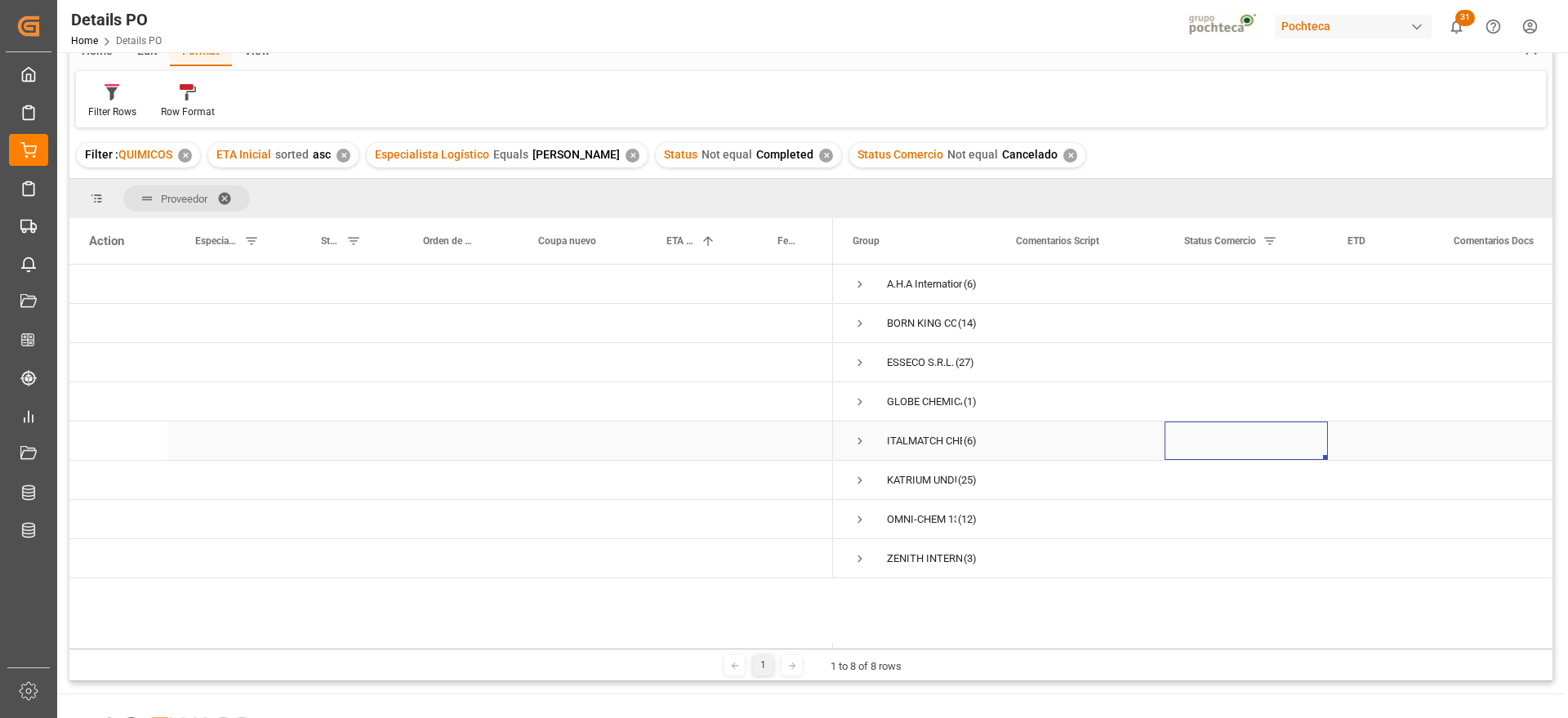
scroll to position [102, 0]
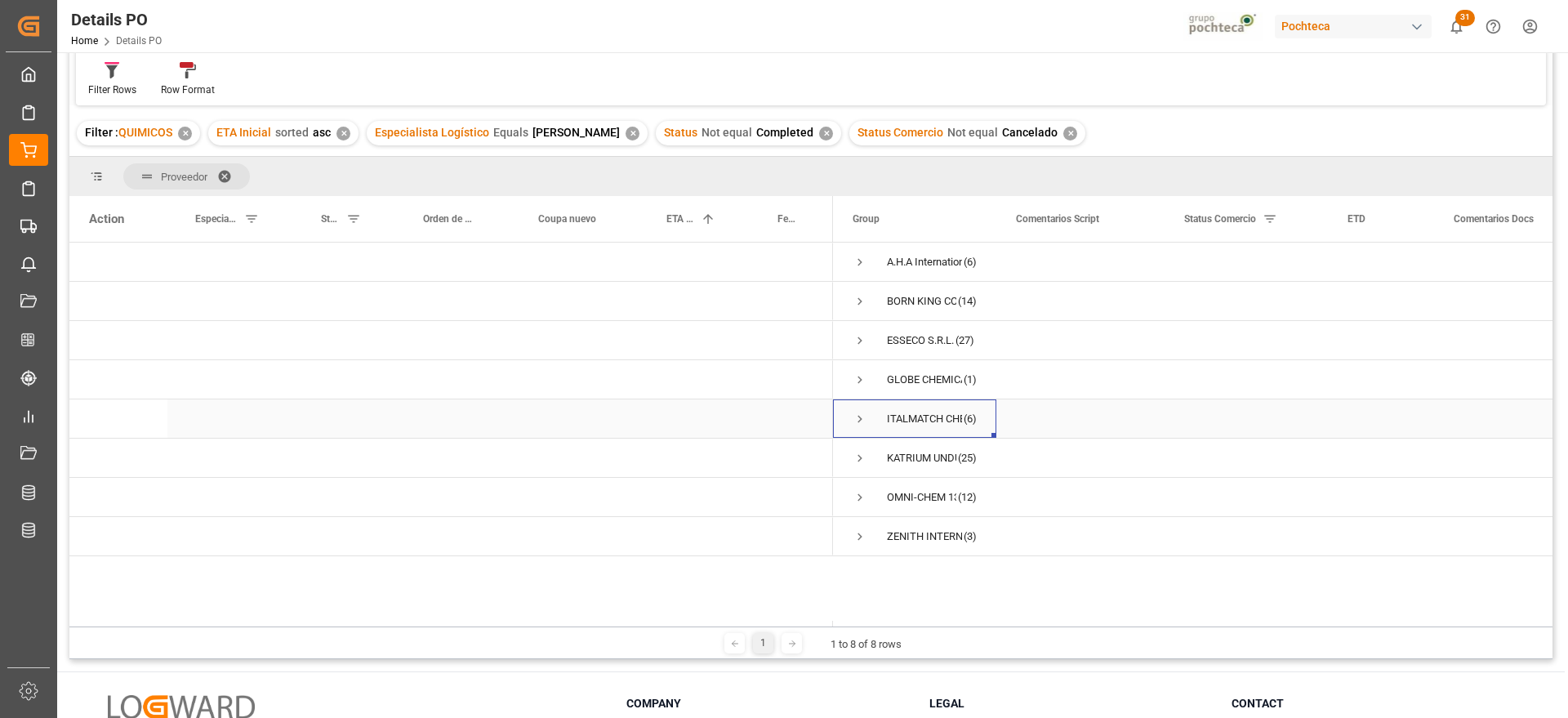
click at [926, 426] on div "ITALMATCH CHEMICALS S.P.A" at bounding box center [924, 419] width 75 height 38
click at [889, 456] on div "KATRIUM UNDUSTRIAS QUIMICAS S/A" at bounding box center [921, 458] width 69 height 38
click at [859, 455] on span "Press SPACE to select this row." at bounding box center [859, 458] width 15 height 15
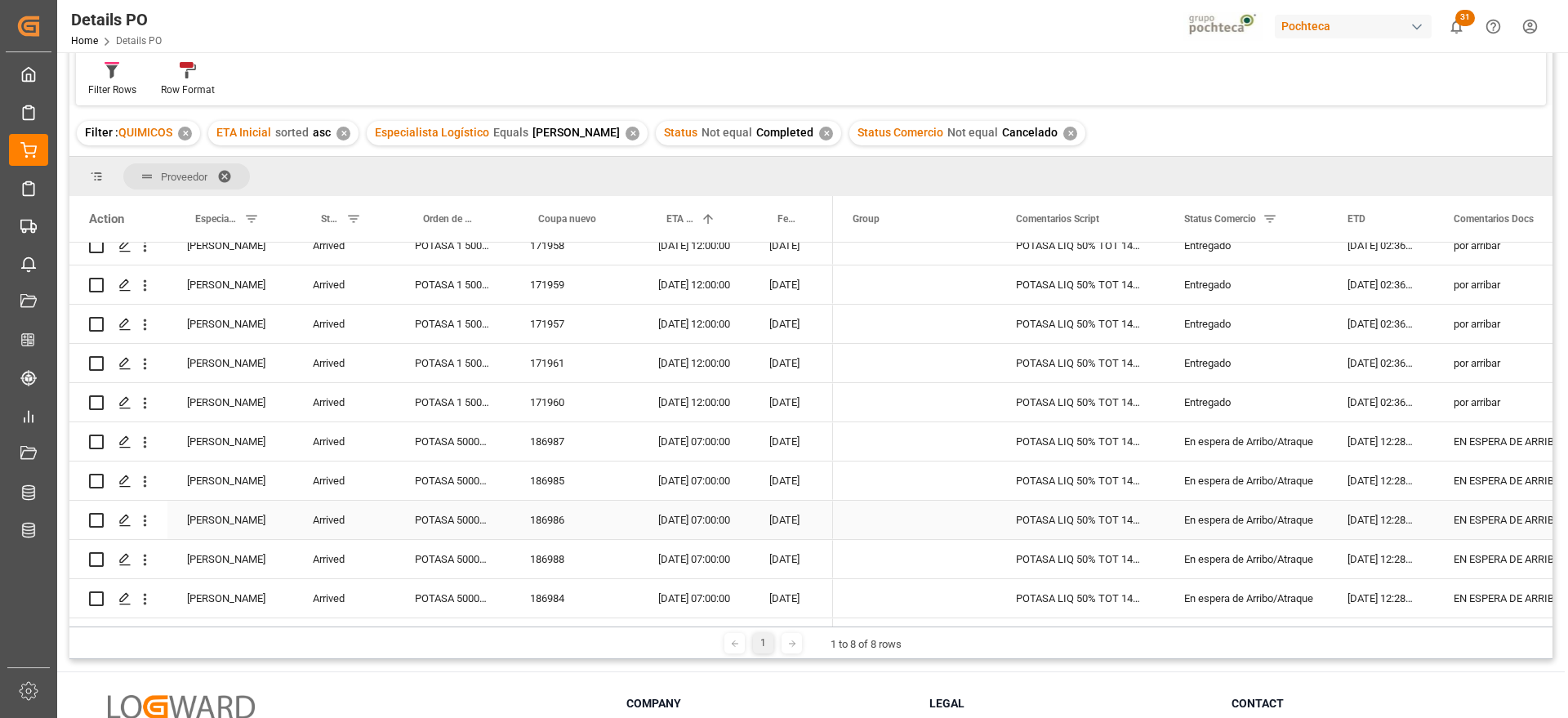
scroll to position [204, 0]
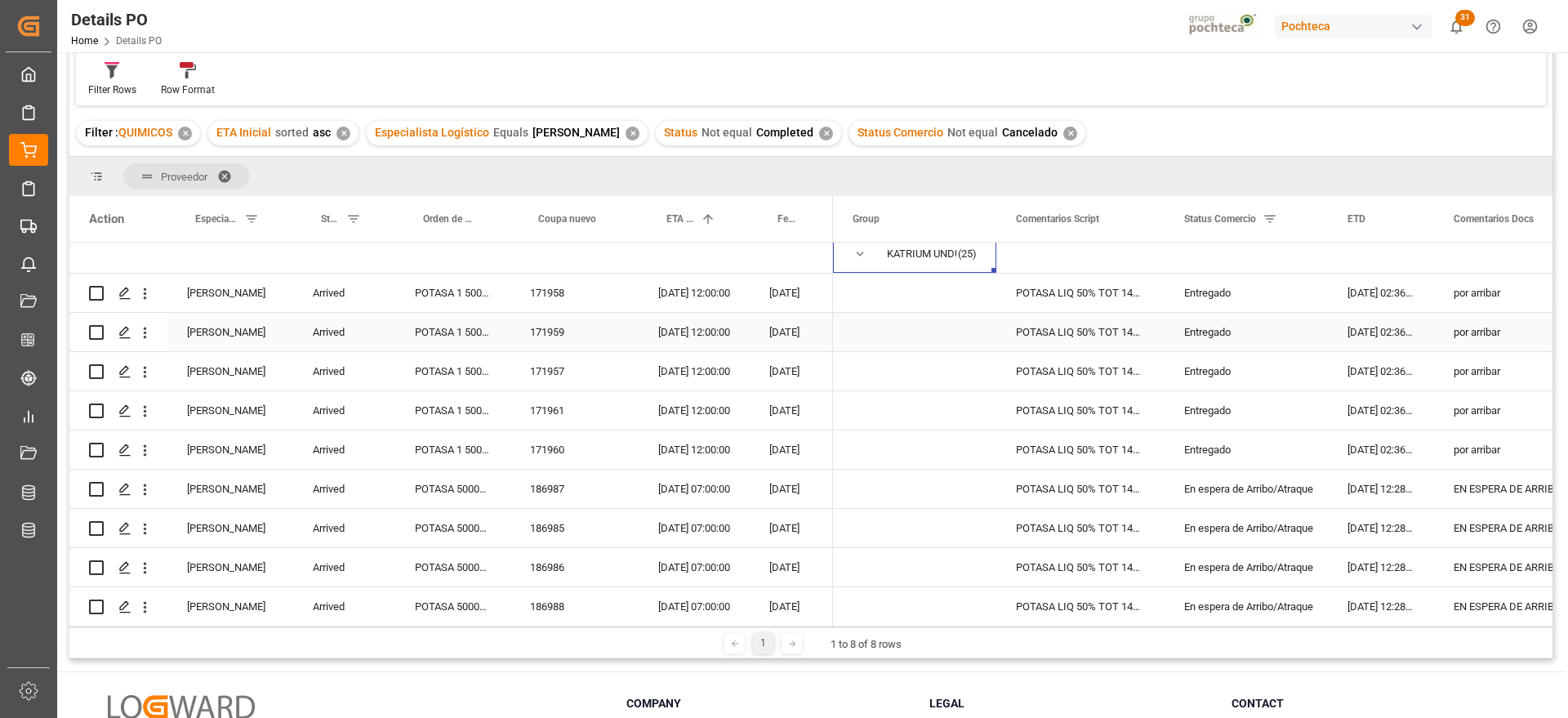
click at [334, 289] on div "Arrived" at bounding box center [343, 293] width 102 height 39
click at [372, 298] on button "Arrived" at bounding box center [344, 302] width 76 height 31
click at [349, 532] on div "Completed" at bounding box center [345, 533] width 57 height 17
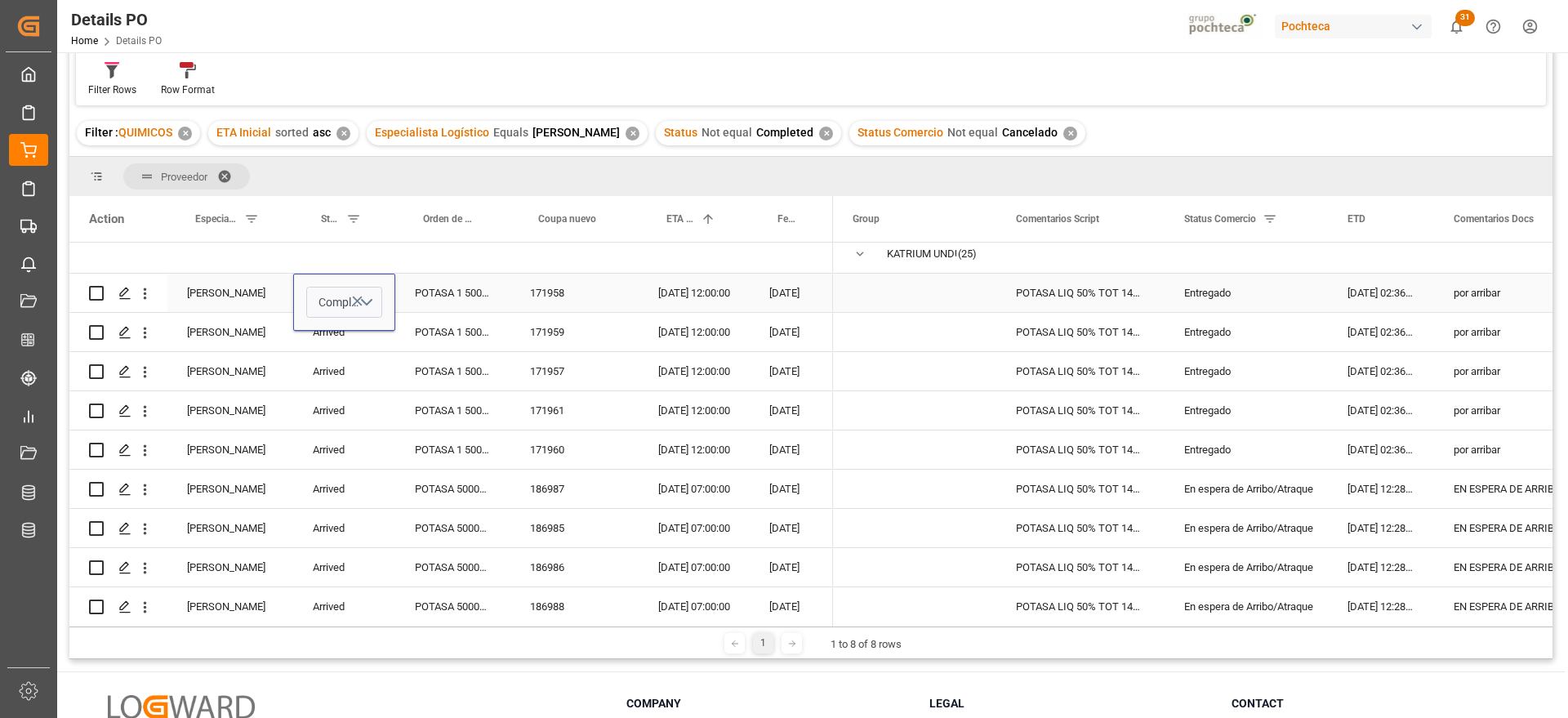
drag, startPoint x: 463, startPoint y: 297, endPoint x: 370, endPoint y: 292, distance: 93.1
click at [463, 296] on div "POTASA 1 5000299668" at bounding box center [453, 293] width 115 height 39
click at [358, 292] on div "Completed" at bounding box center [343, 293] width 102 height 39
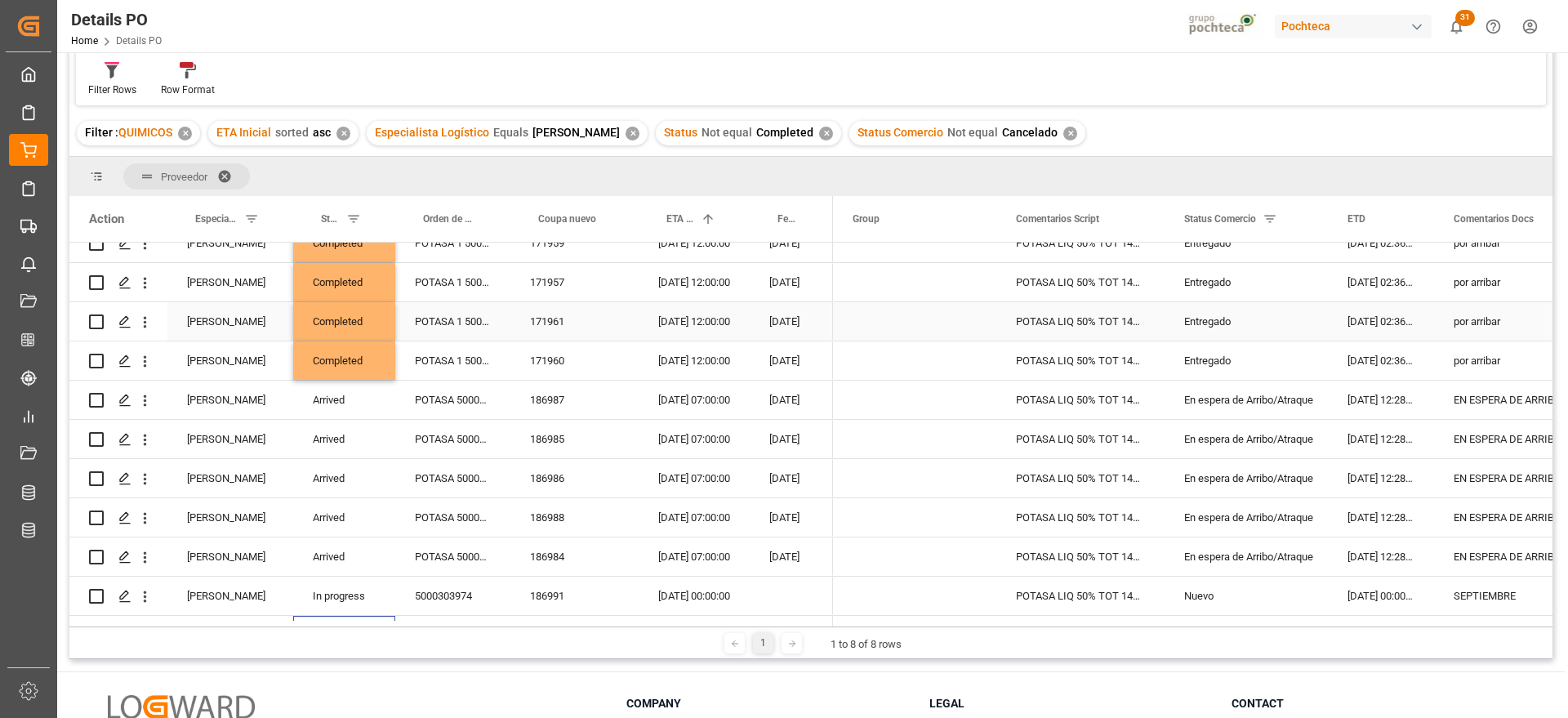
scroll to position [332, 0]
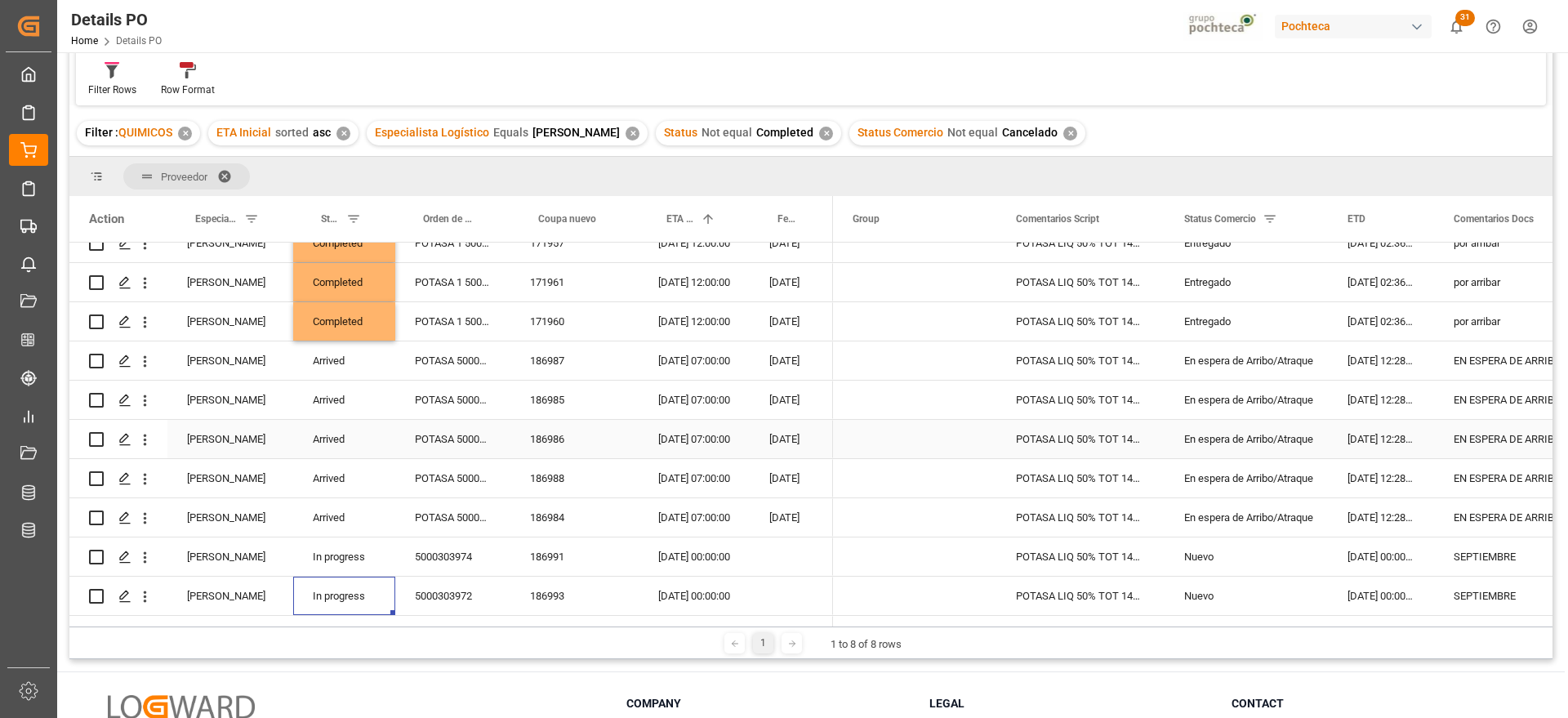
click at [1290, 442] on div "En espera de Arribo/Atraque" at bounding box center [1247, 439] width 125 height 38
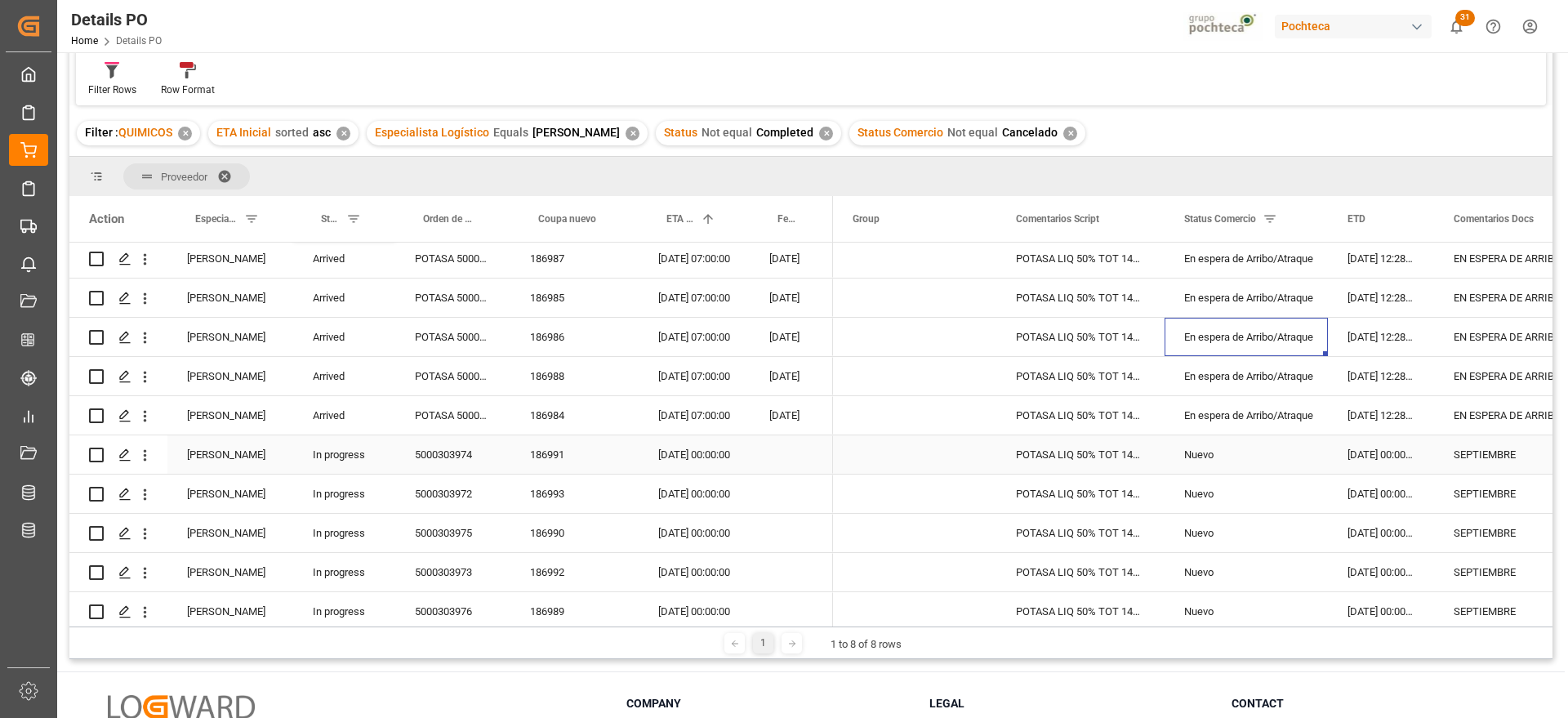
click at [1159, 453] on div "POTASA LIQ 50% TOT 1450 KG E/I BR N (969" at bounding box center [1081, 454] width 168 height 39
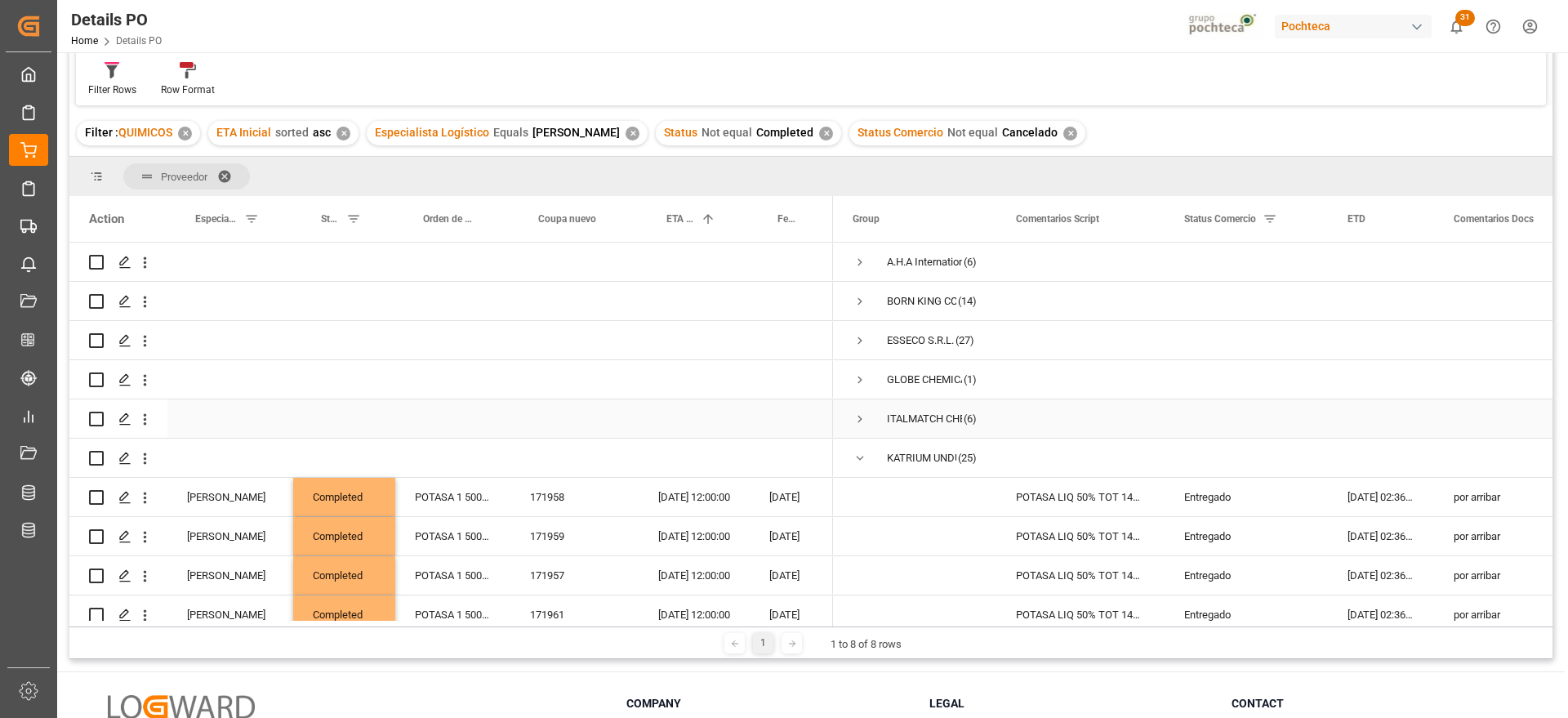
scroll to position [0, 0]
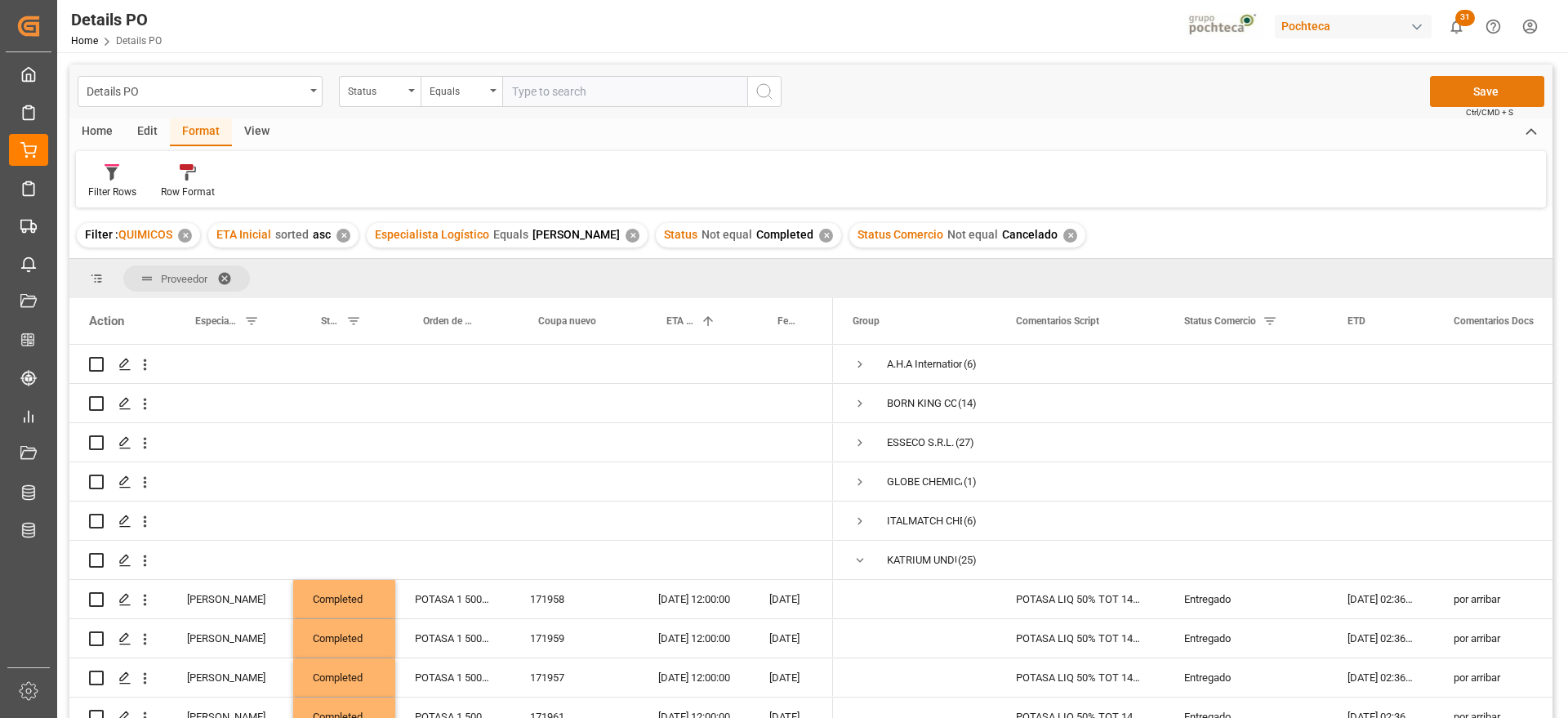
click at [1489, 95] on button "Save" at bounding box center [1487, 91] width 115 height 31
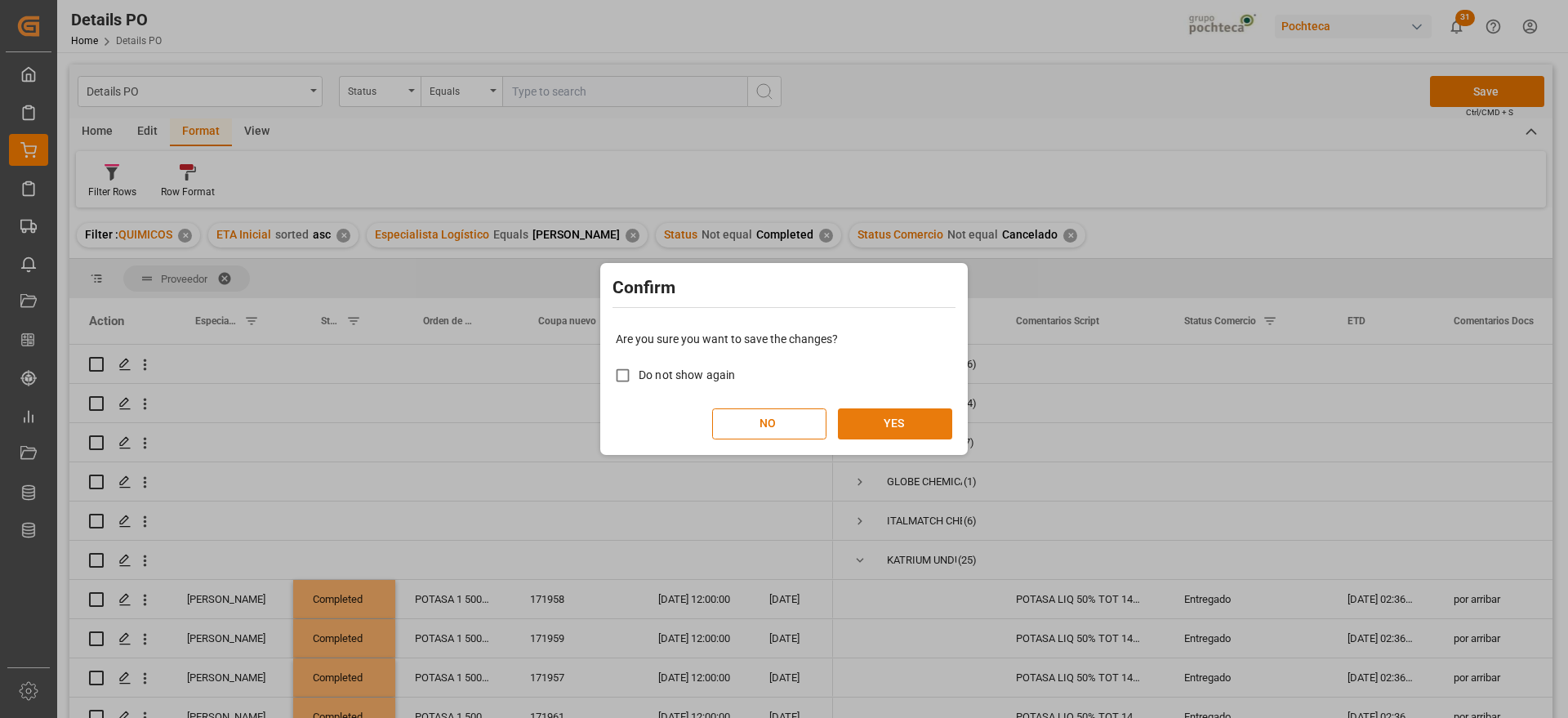
click at [878, 420] on button "YES" at bounding box center [895, 423] width 115 height 31
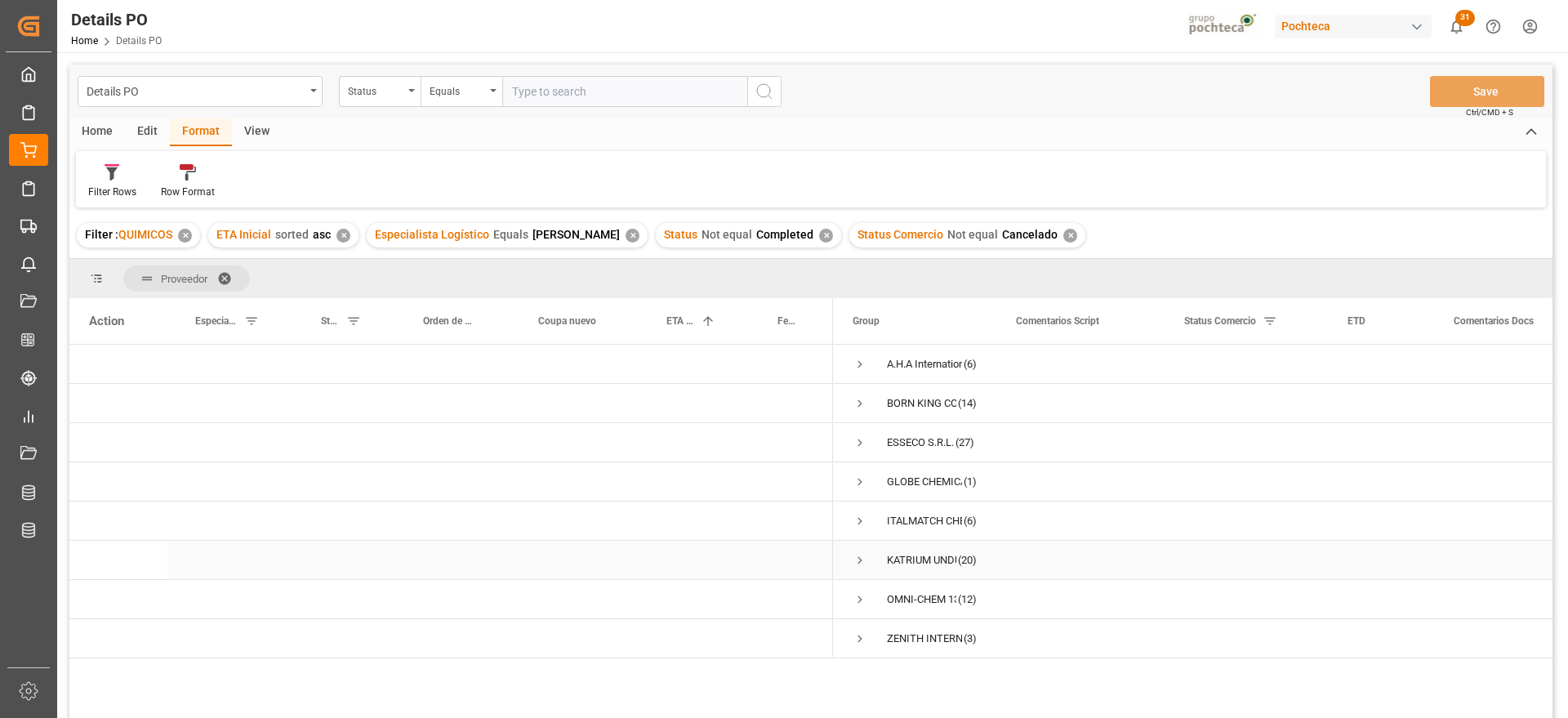
click at [855, 561] on span "Press SPACE to select this row." at bounding box center [859, 560] width 15 height 15
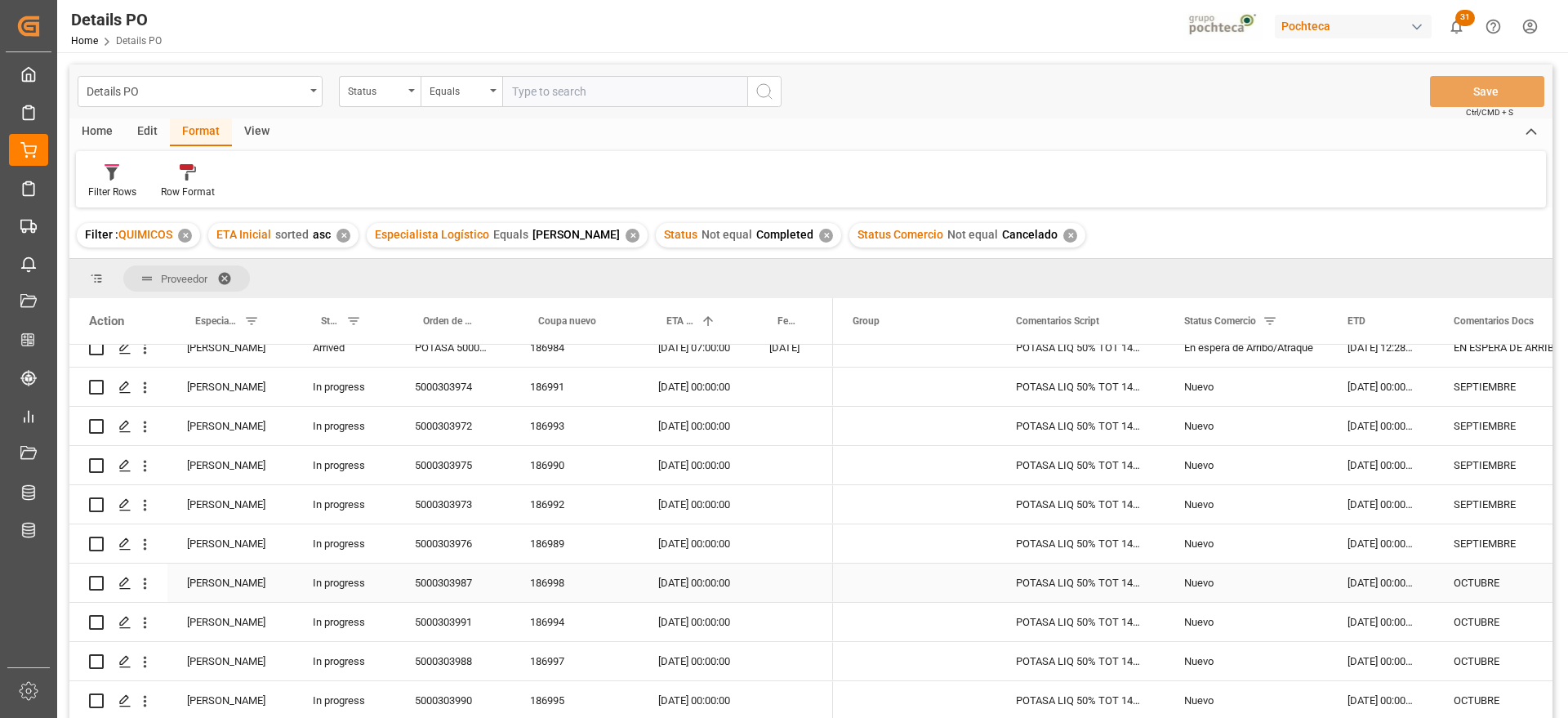
scroll to position [307, 0]
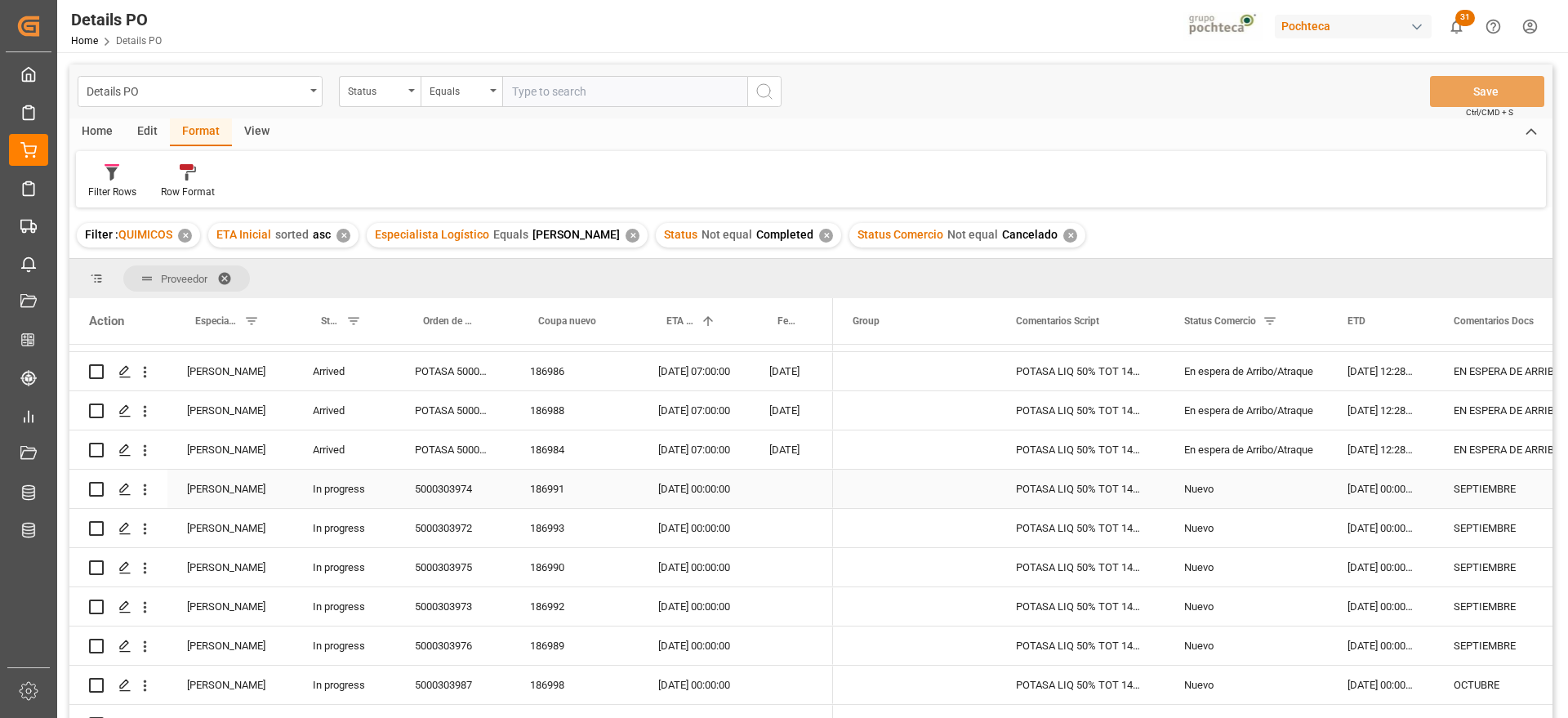
click at [679, 485] on div "[DATE] 00:00:00" at bounding box center [694, 489] width 111 height 39
click at [703, 489] on div "[DATE] 00:00:00" at bounding box center [694, 489] width 111 height 39
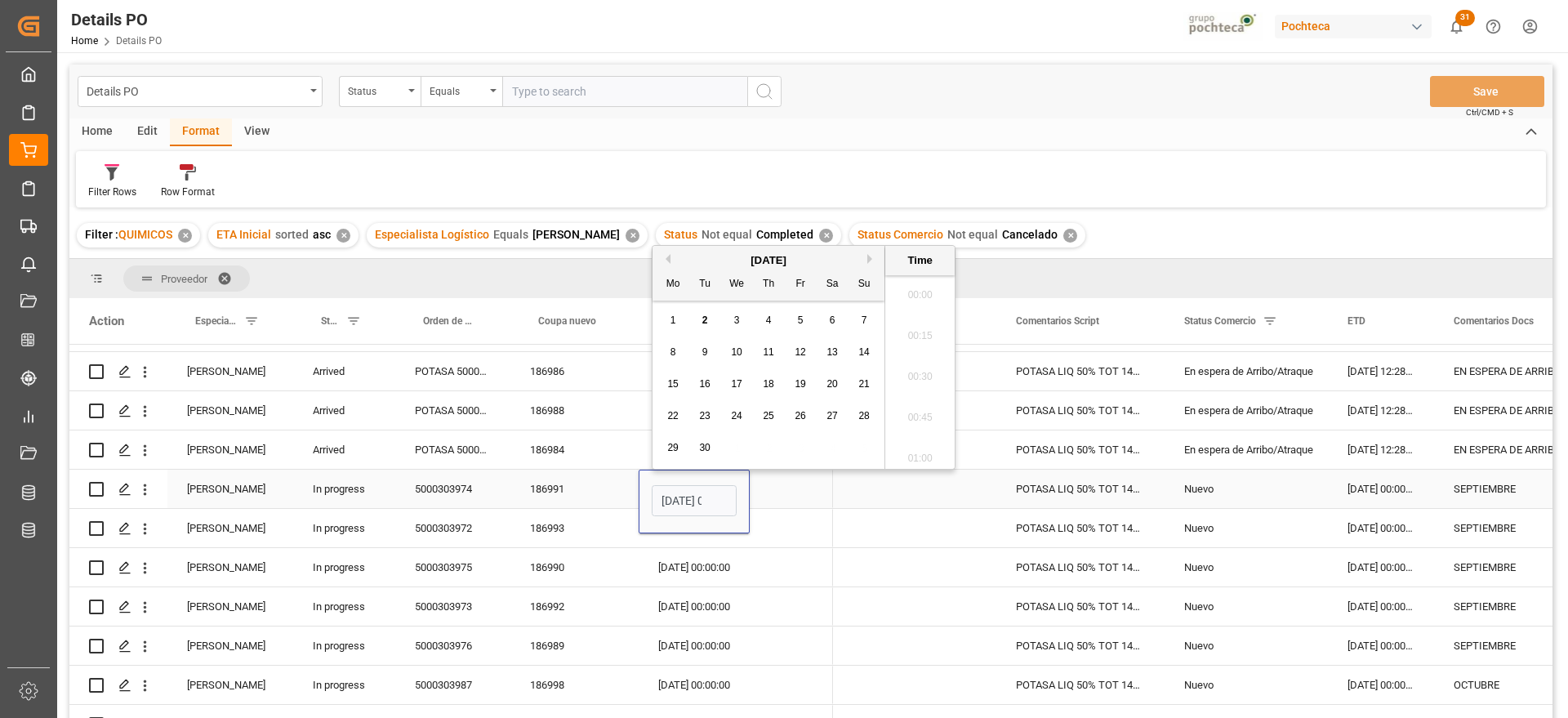
scroll to position [1640, 0]
click at [734, 387] on span "17" at bounding box center [736, 384] width 11 height 12
type input "[DATE] 00:00"
click at [772, 511] on div "Press SPACE to select this row." at bounding box center [791, 528] width 83 height 39
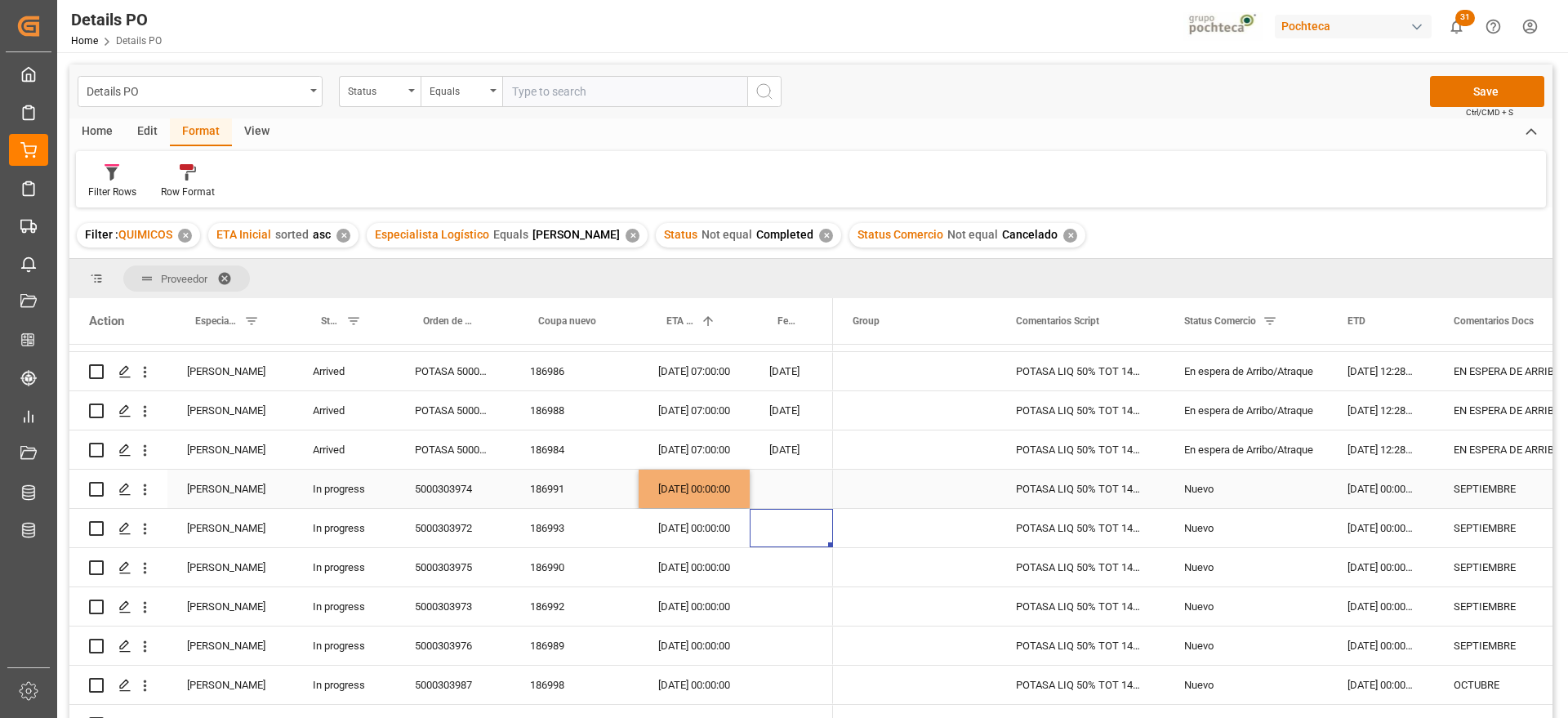
click at [699, 476] on div "[DATE] 00:00:00" at bounding box center [694, 489] width 111 height 39
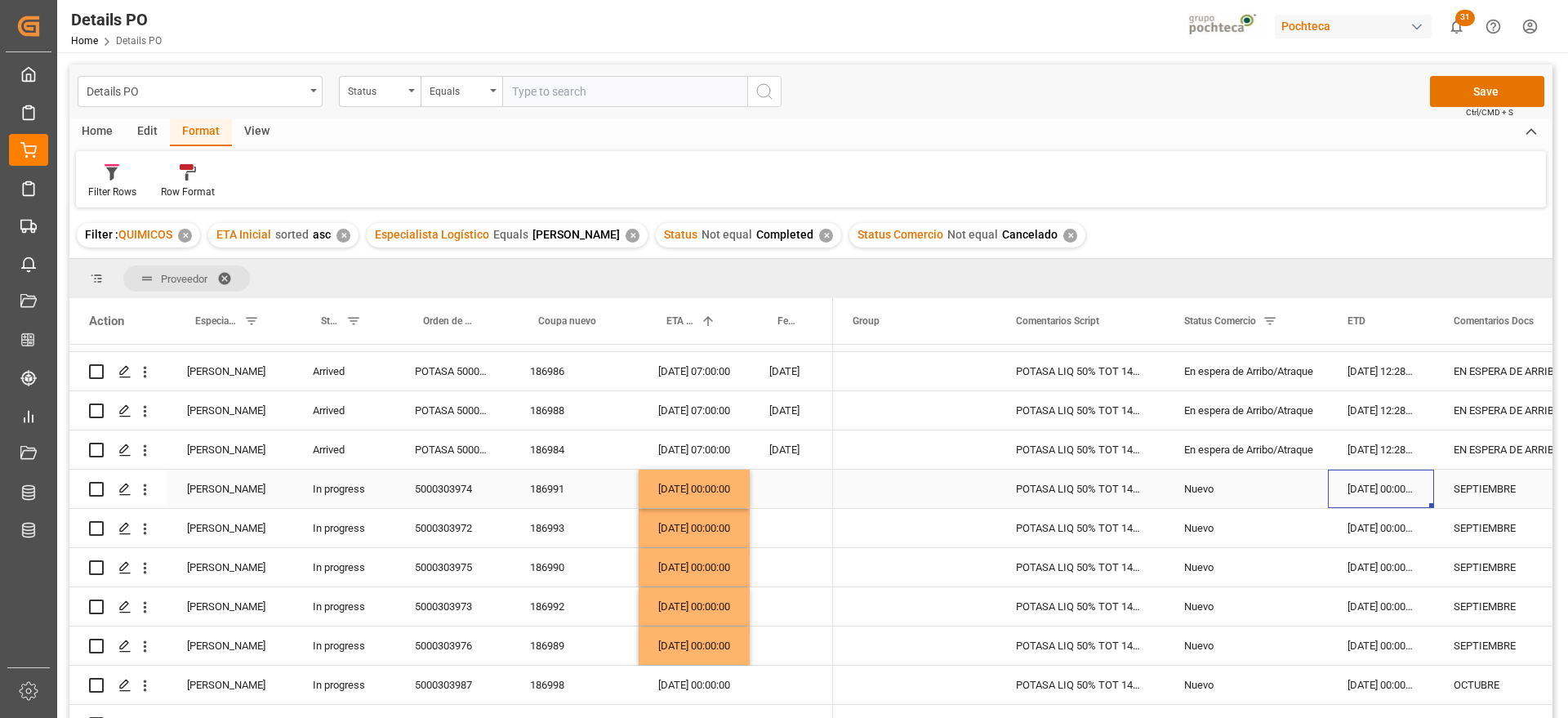
scroll to position [0, 53]
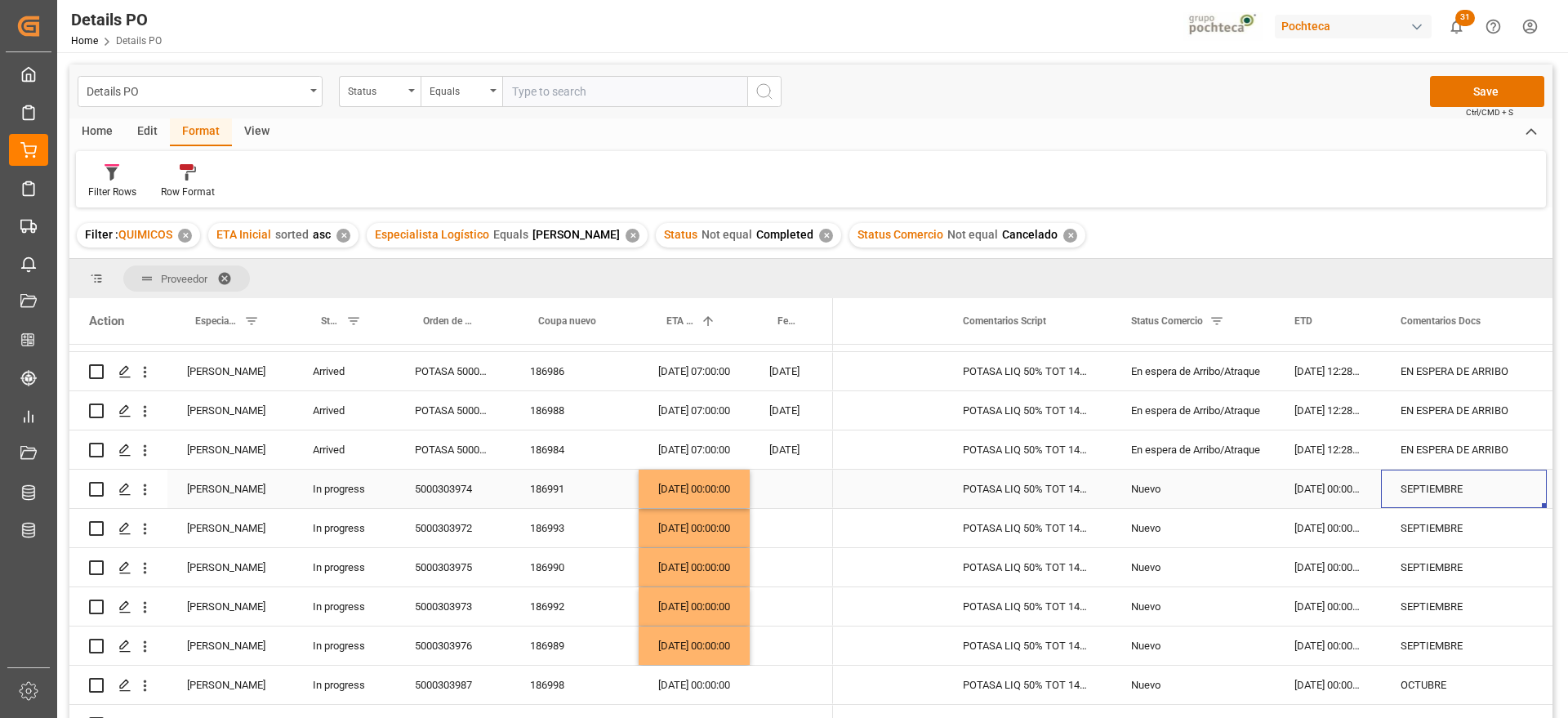
click at [1399, 486] on div "SEPTIEMBRE" at bounding box center [1464, 489] width 166 height 39
click at [1405, 496] on input "SEPTIEMBRE" at bounding box center [1463, 497] width 139 height 31
type input "PEND DOCS FINALES"
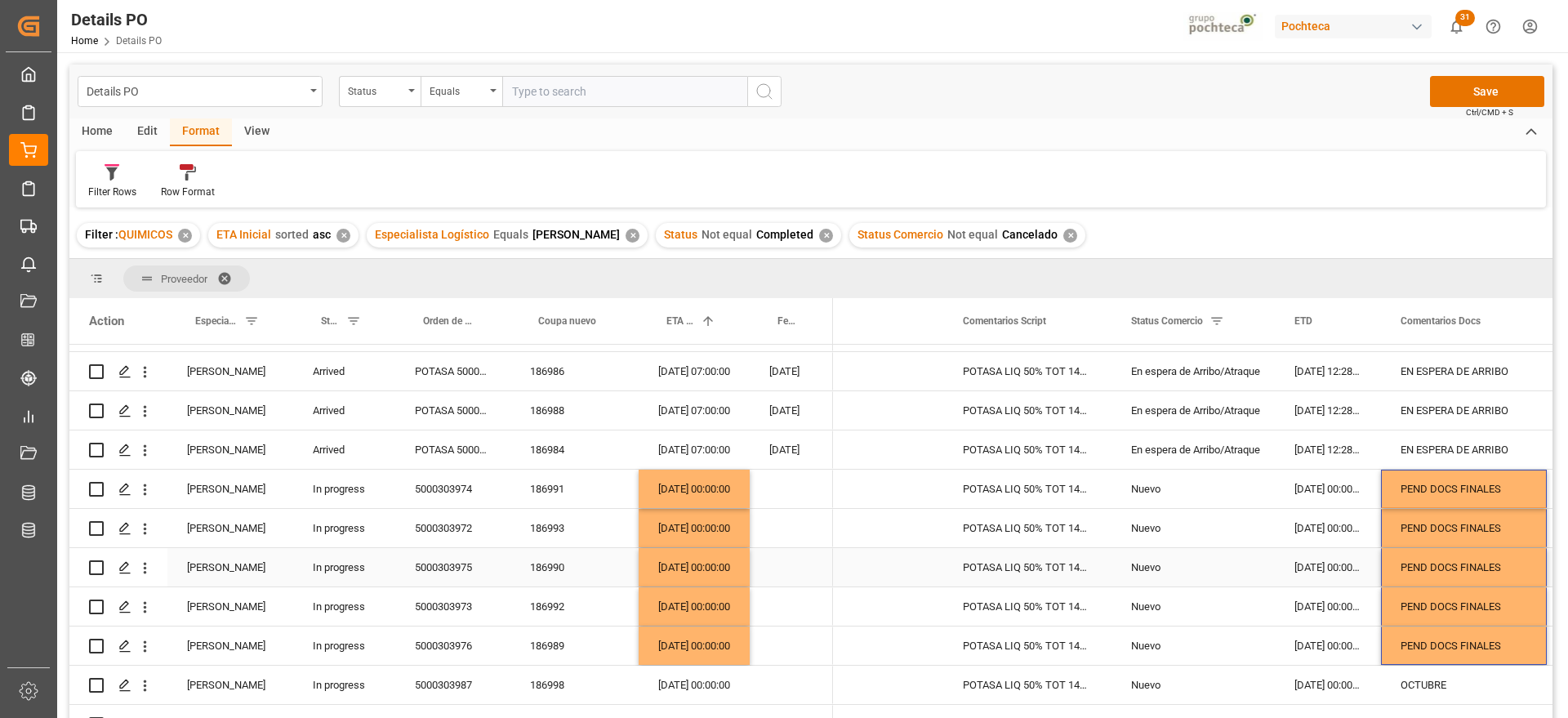
click at [1462, 568] on div "PEND DOCS FINALES" at bounding box center [1464, 567] width 166 height 39
click at [1491, 94] on button "Save" at bounding box center [1487, 91] width 115 height 31
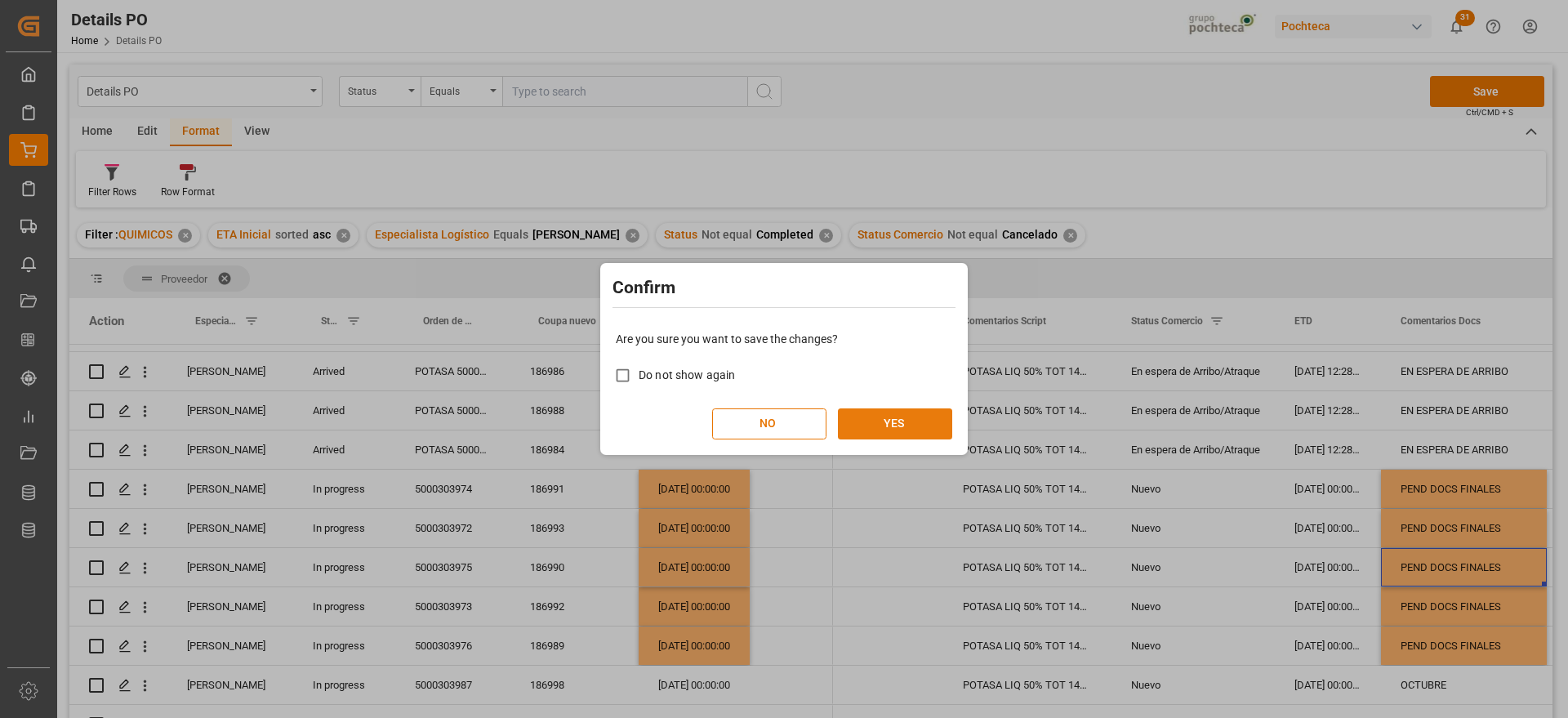
click at [892, 416] on button "YES" at bounding box center [895, 423] width 115 height 31
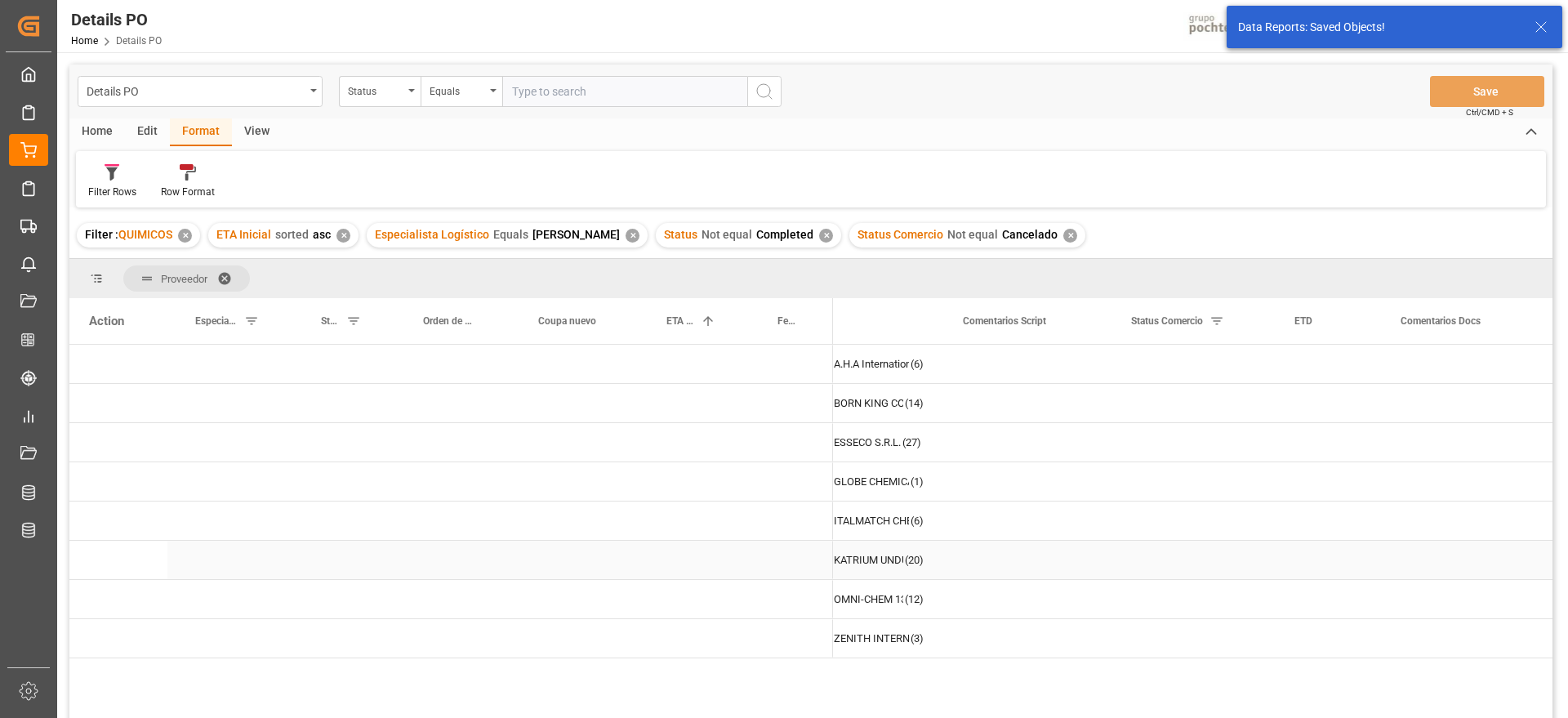
scroll to position [0, 0]
click at [750, 517] on div "Press SPACE to select this row." at bounding box center [791, 520] width 83 height 39
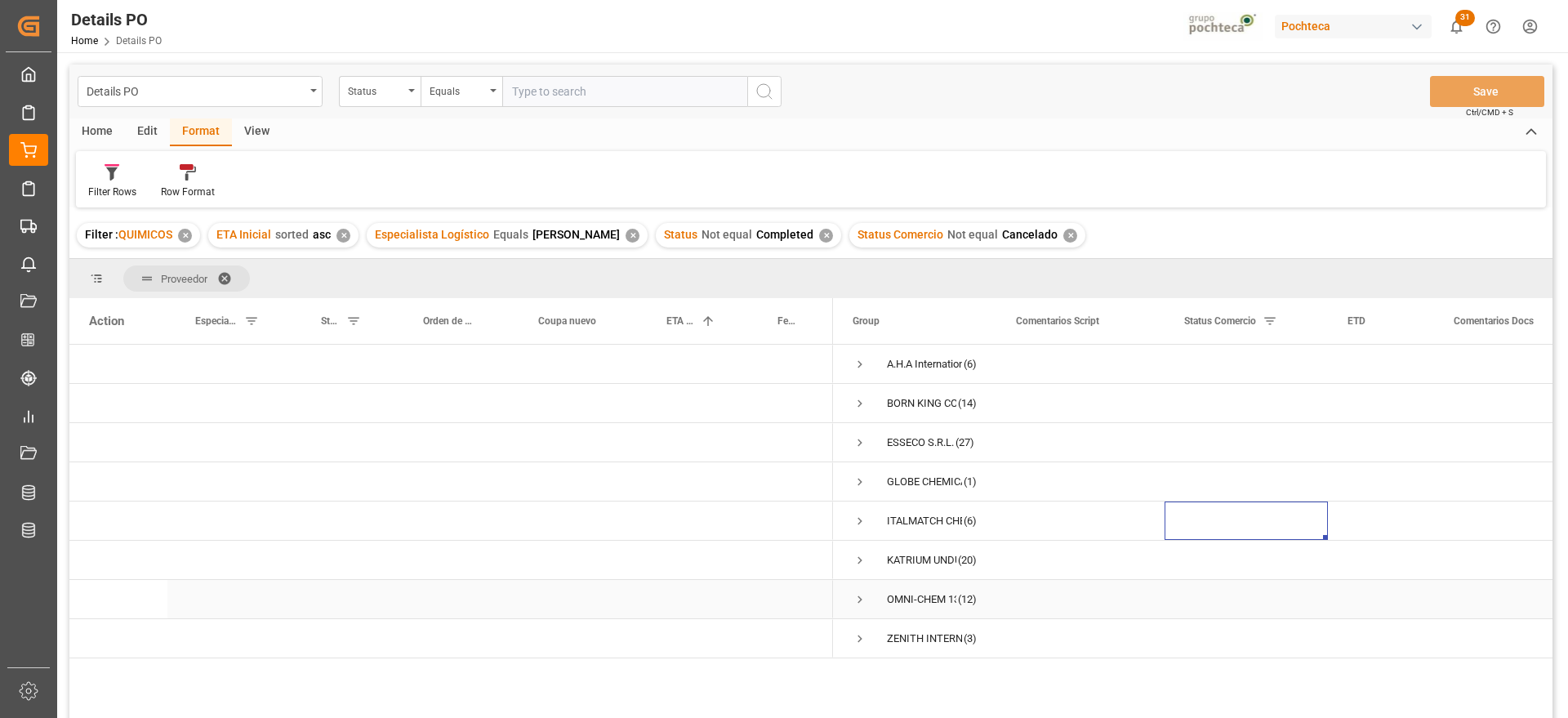
click at [858, 596] on span "Press SPACE to select this row." at bounding box center [859, 599] width 15 height 15
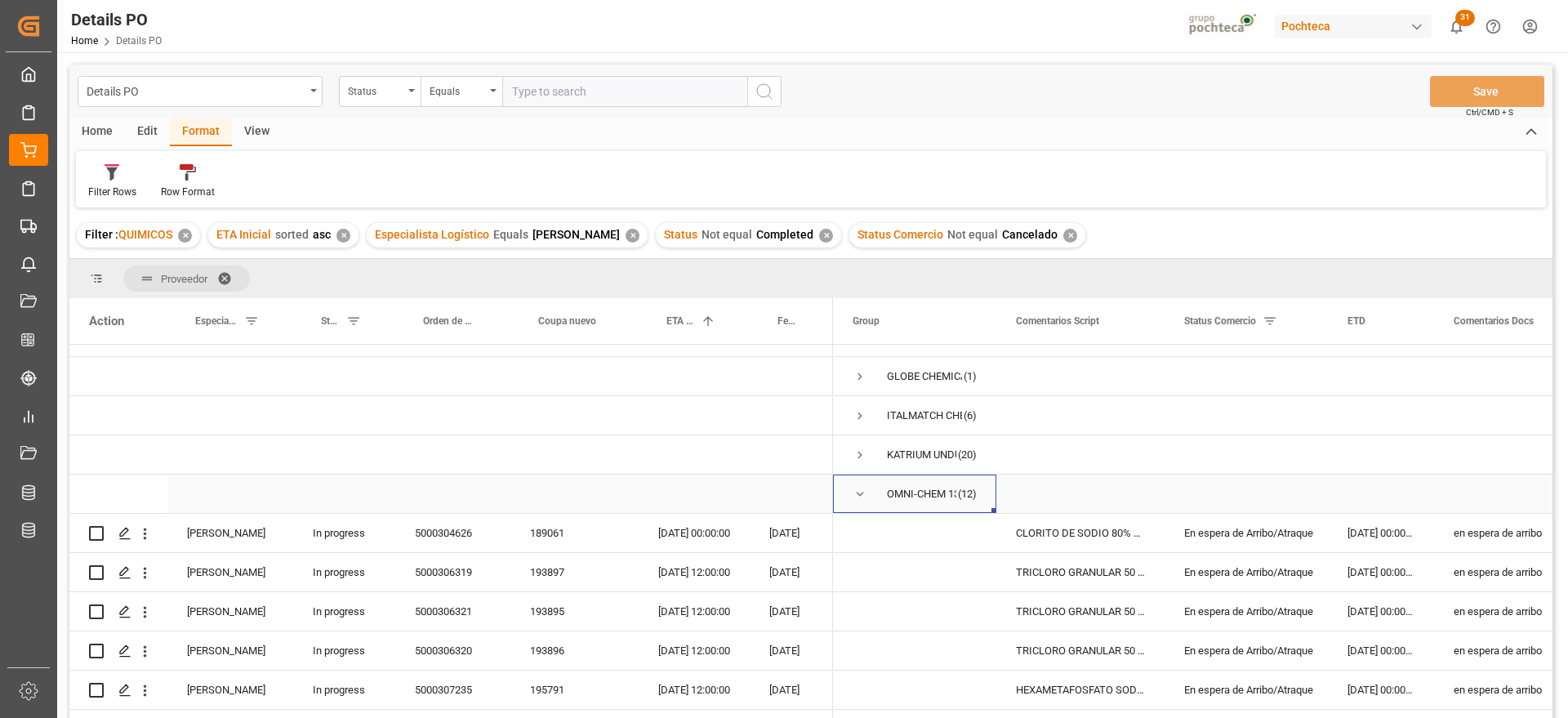
scroll to position [208, 0]
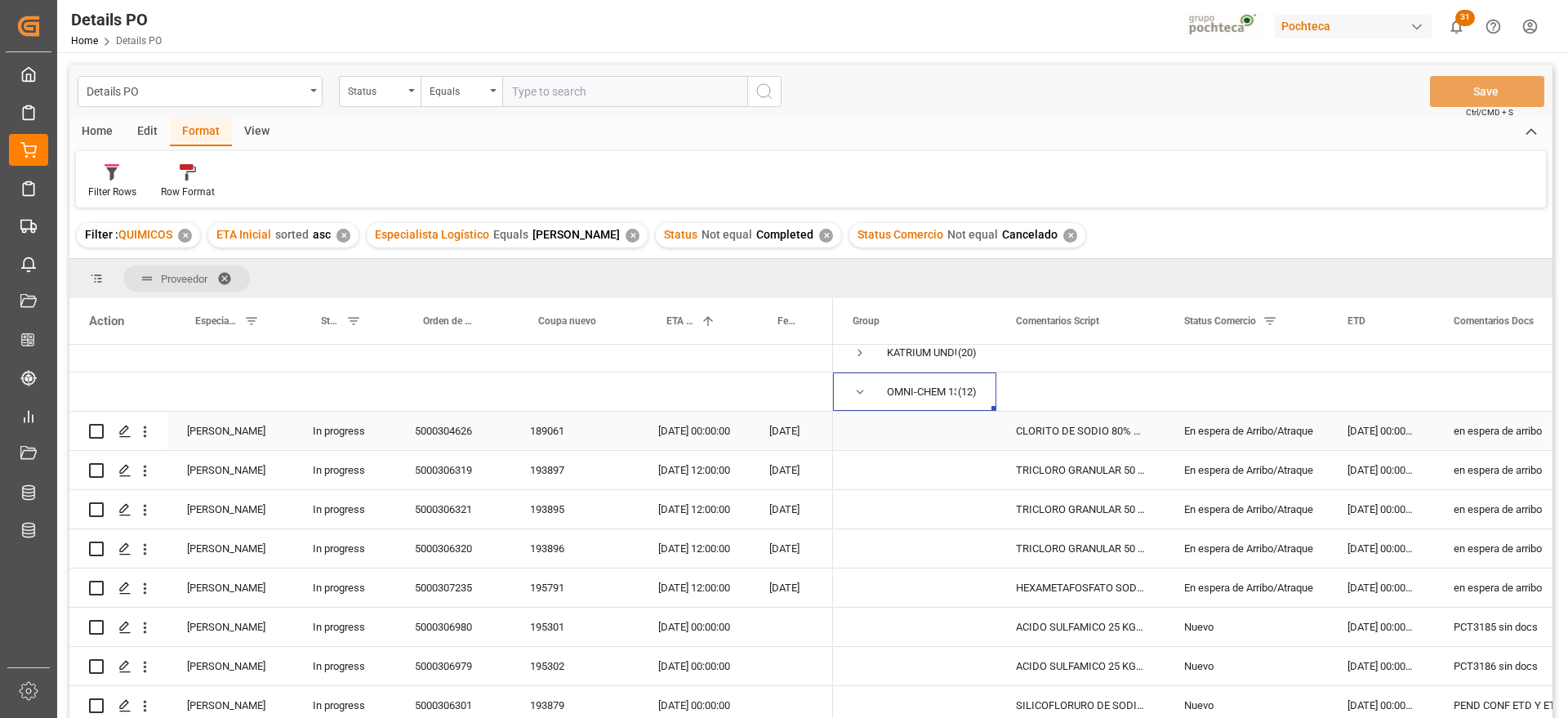
click at [1278, 423] on div "En espera de Arribo/Atraque" at bounding box center [1247, 431] width 125 height 38
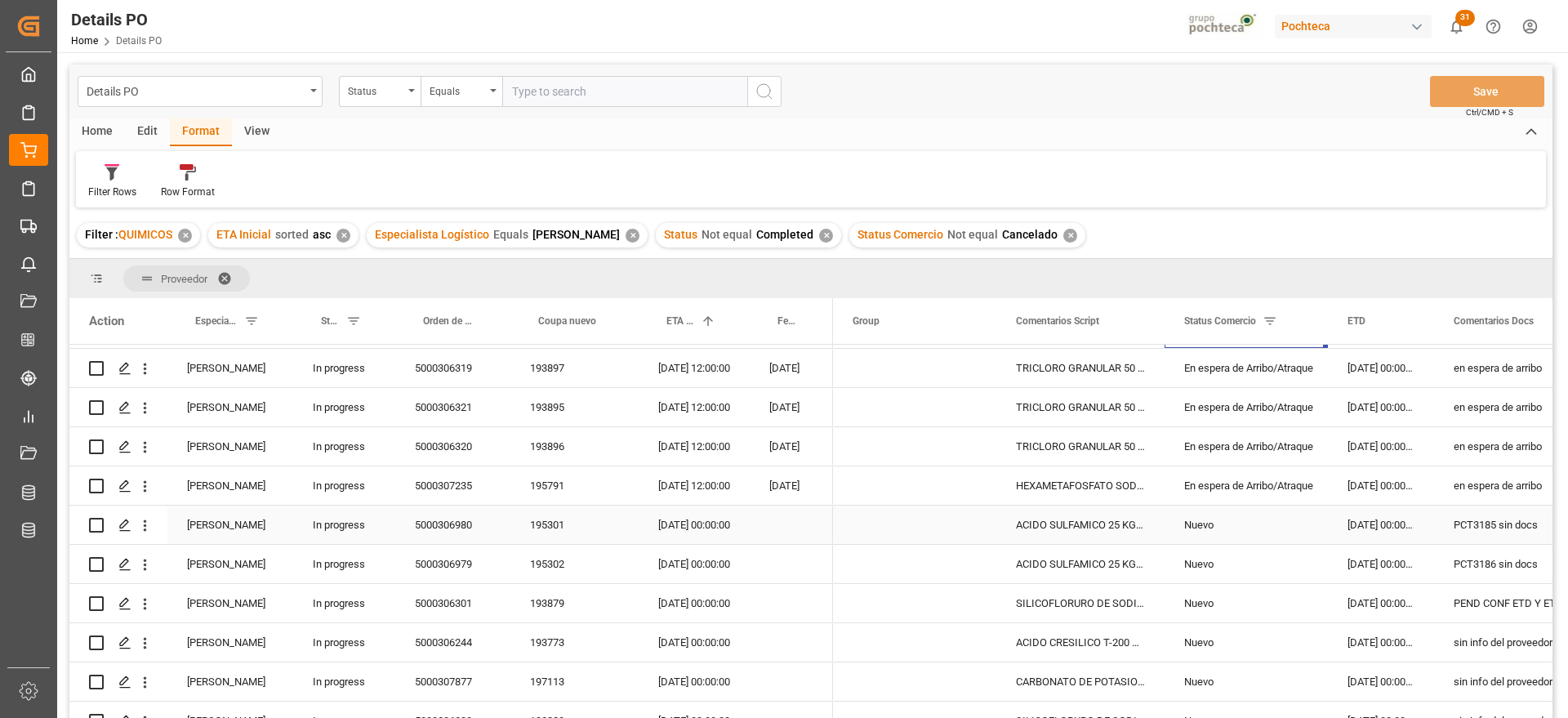
click at [1231, 530] on div "Nuevo" at bounding box center [1247, 525] width 125 height 38
click at [558, 513] on div "195301" at bounding box center [574, 524] width 129 height 39
click at [697, 534] on div "[DATE] 00:00:00" at bounding box center [694, 524] width 111 height 39
click at [1376, 526] on div "[DATE] 00:00:00" at bounding box center [1380, 524] width 106 height 39
click at [1387, 567] on div "[DATE] 00:00:00" at bounding box center [1380, 564] width 106 height 39
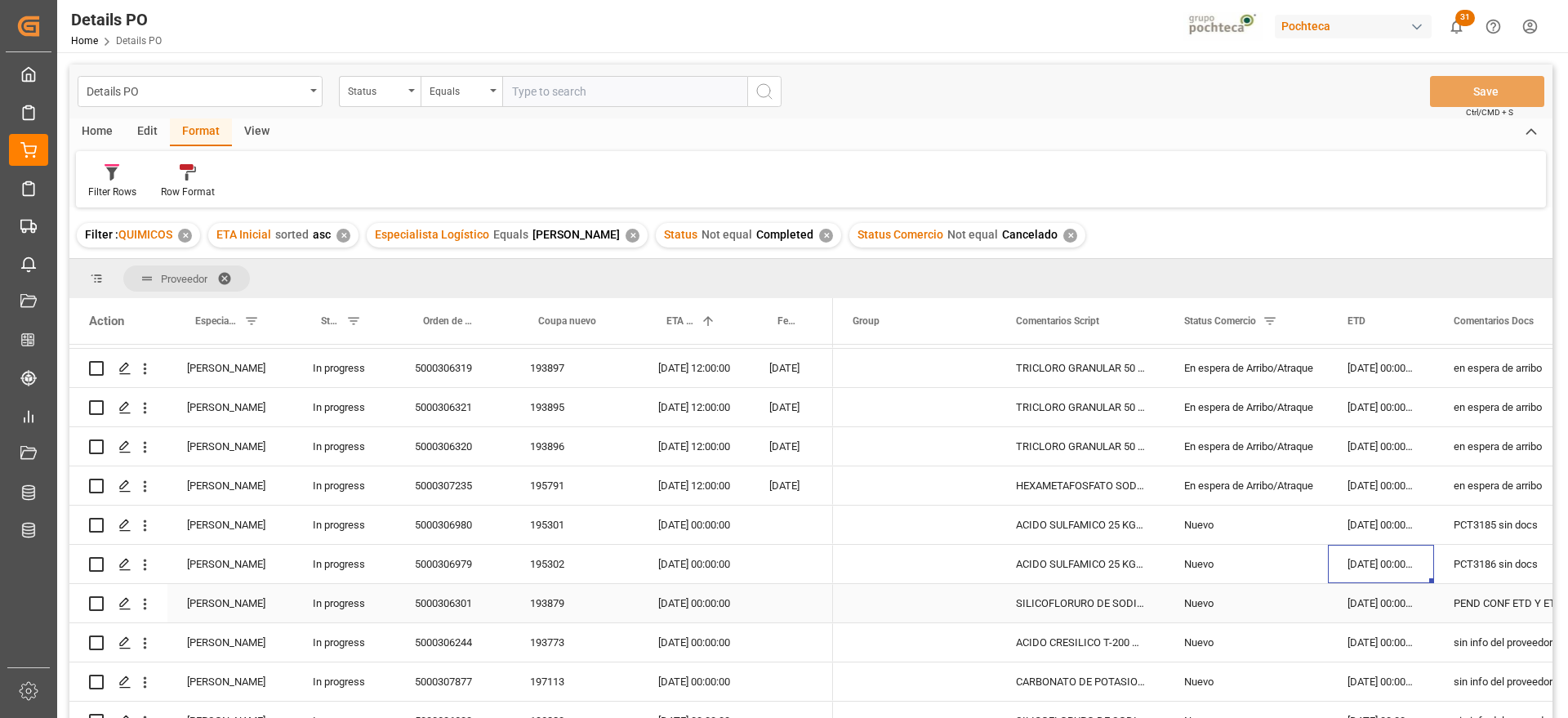
scroll to position [411, 0]
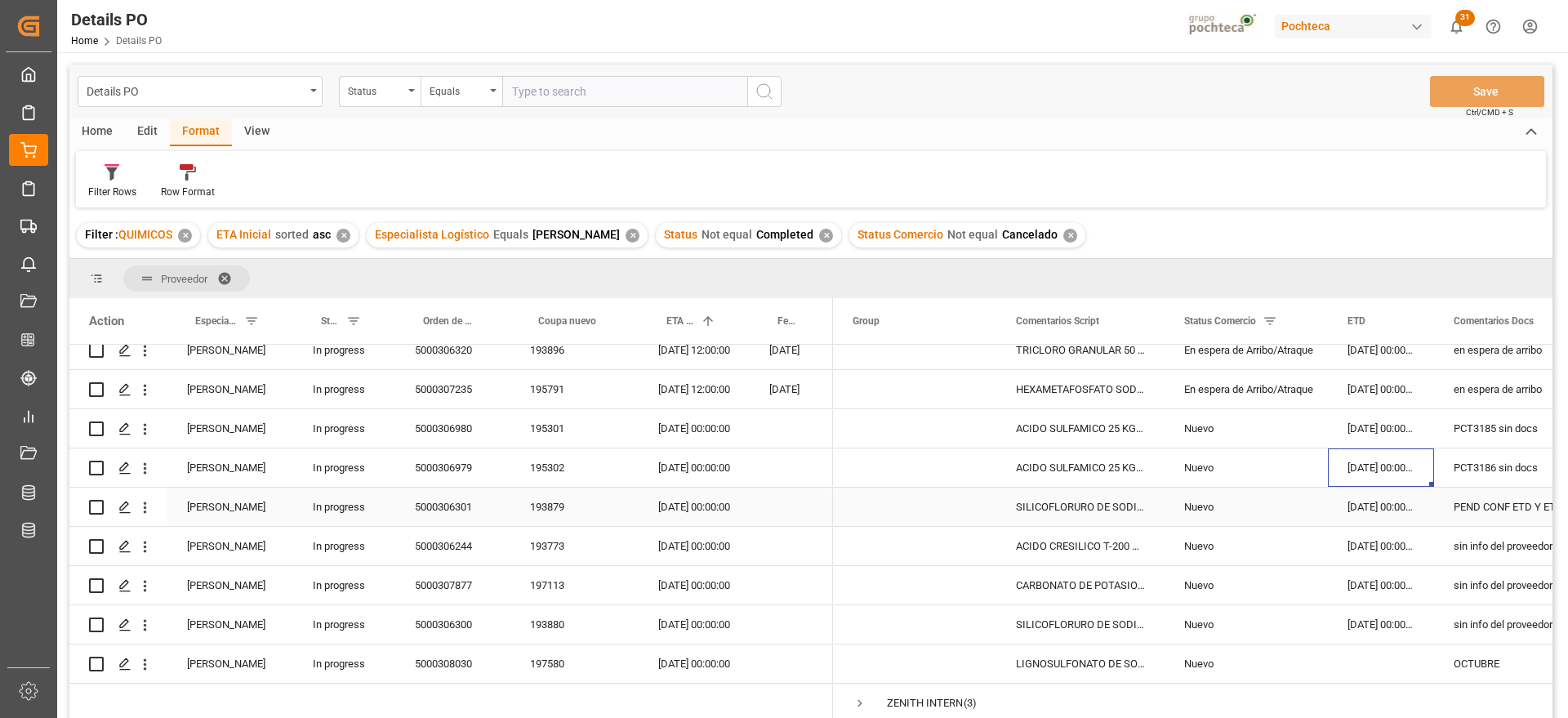
click at [1465, 488] on div "PEND CONF ETD Y ETA" at bounding box center [1517, 506] width 166 height 39
click at [542, 504] on div "193879" at bounding box center [574, 506] width 129 height 39
click at [1369, 499] on div "[DATE] 00:00:00" at bounding box center [1380, 506] width 106 height 39
click at [1398, 500] on div "[DATE] 00:00:00" at bounding box center [1380, 506] width 106 height 39
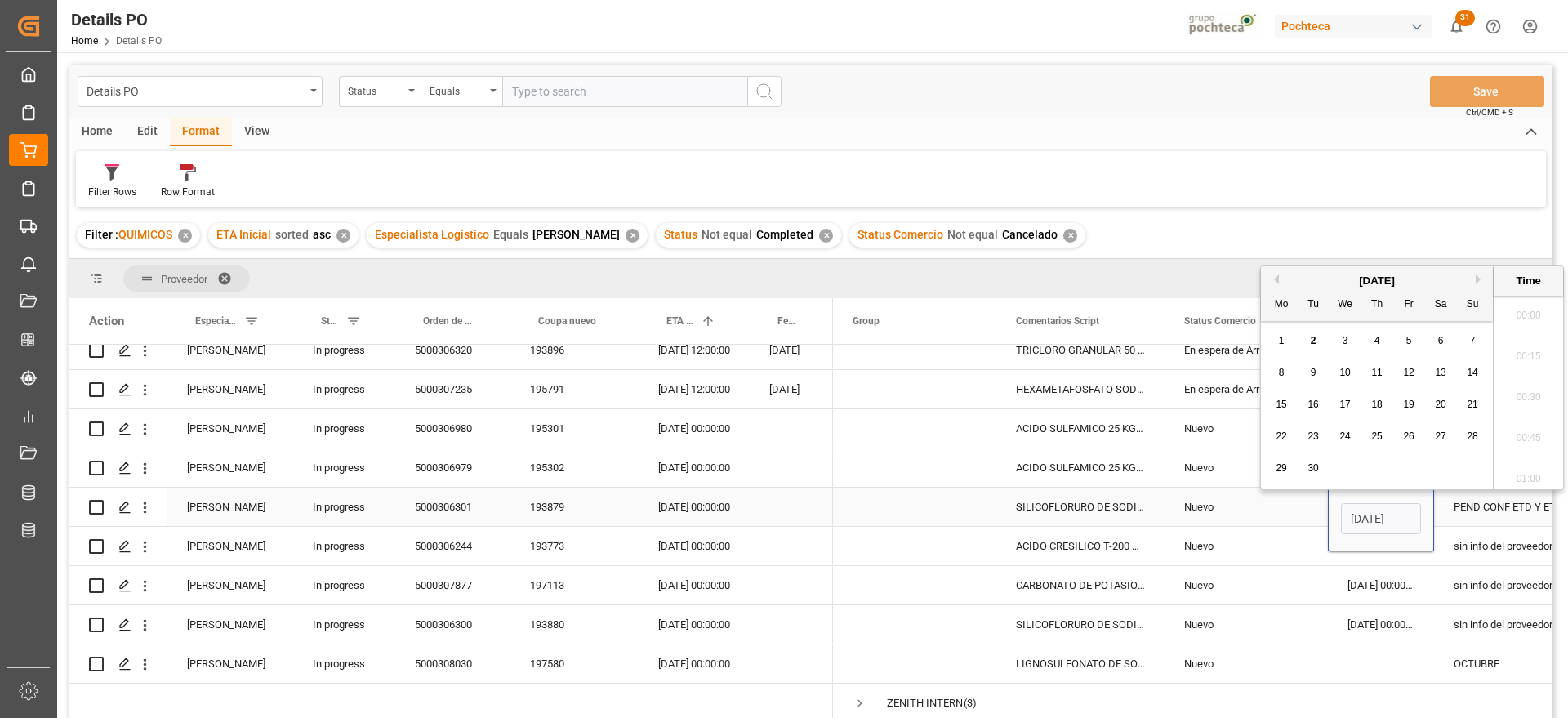
scroll to position [1640, 0]
click at [1274, 269] on button "Previous Month" at bounding box center [1273, 271] width 10 height 10
click at [1465, 424] on div "24" at bounding box center [1472, 429] width 21 height 20
type input "[DATE] 00:00"
click at [1198, 506] on div "Nuevo" at bounding box center [1247, 507] width 125 height 38
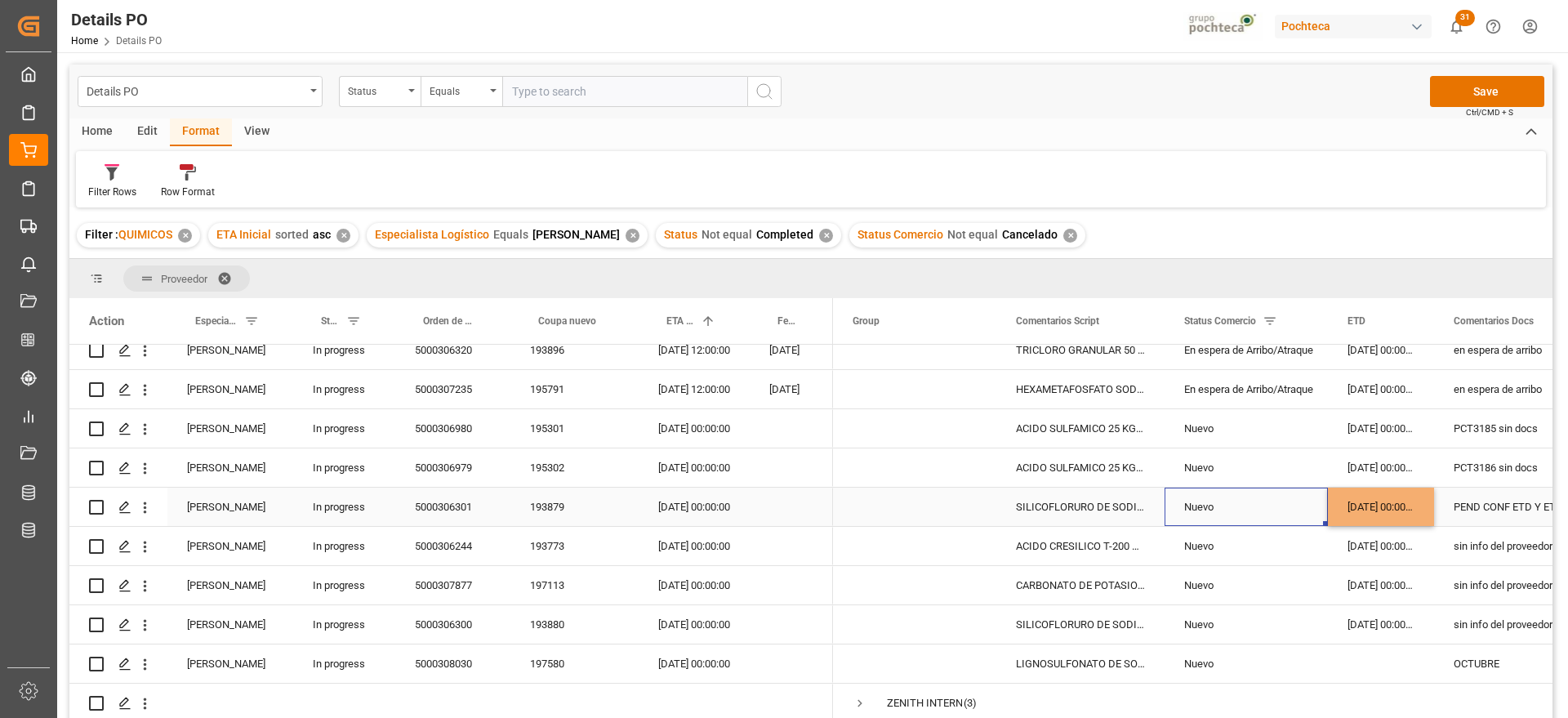
click at [1383, 498] on div "[DATE] 00:00:00" at bounding box center [1380, 506] width 106 height 39
click at [1374, 621] on div "[DATE] 00:00:00" at bounding box center [1380, 624] width 106 height 39
click at [1384, 499] on div "[DATE] 00:00:00" at bounding box center [1380, 506] width 106 height 39
drag, startPoint x: 692, startPoint y: 494, endPoint x: 693, endPoint y: 504, distance: 10.0
click at [691, 496] on div "[DATE] 00:00:00" at bounding box center [694, 506] width 111 height 39
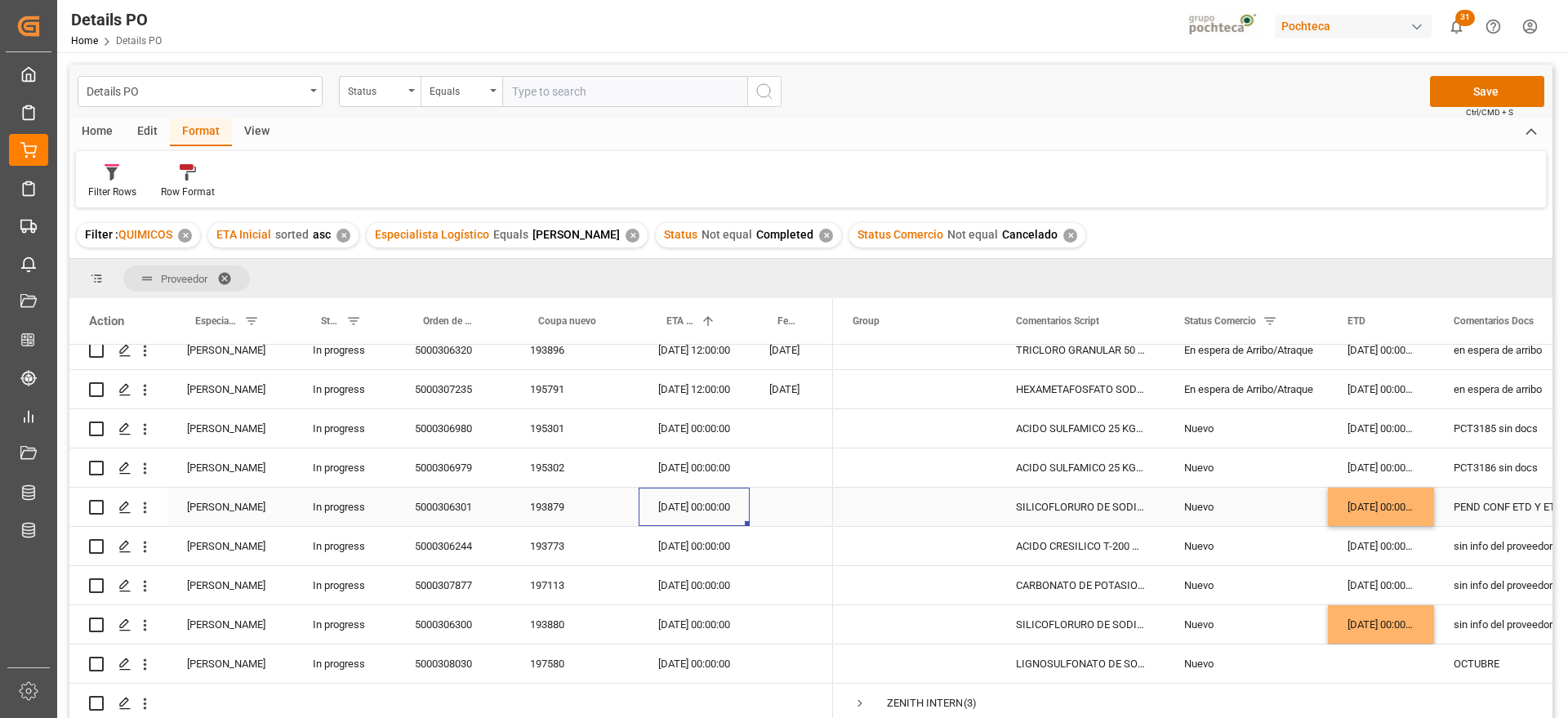
click at [716, 505] on div "[DATE] 00:00:00" at bounding box center [694, 506] width 111 height 39
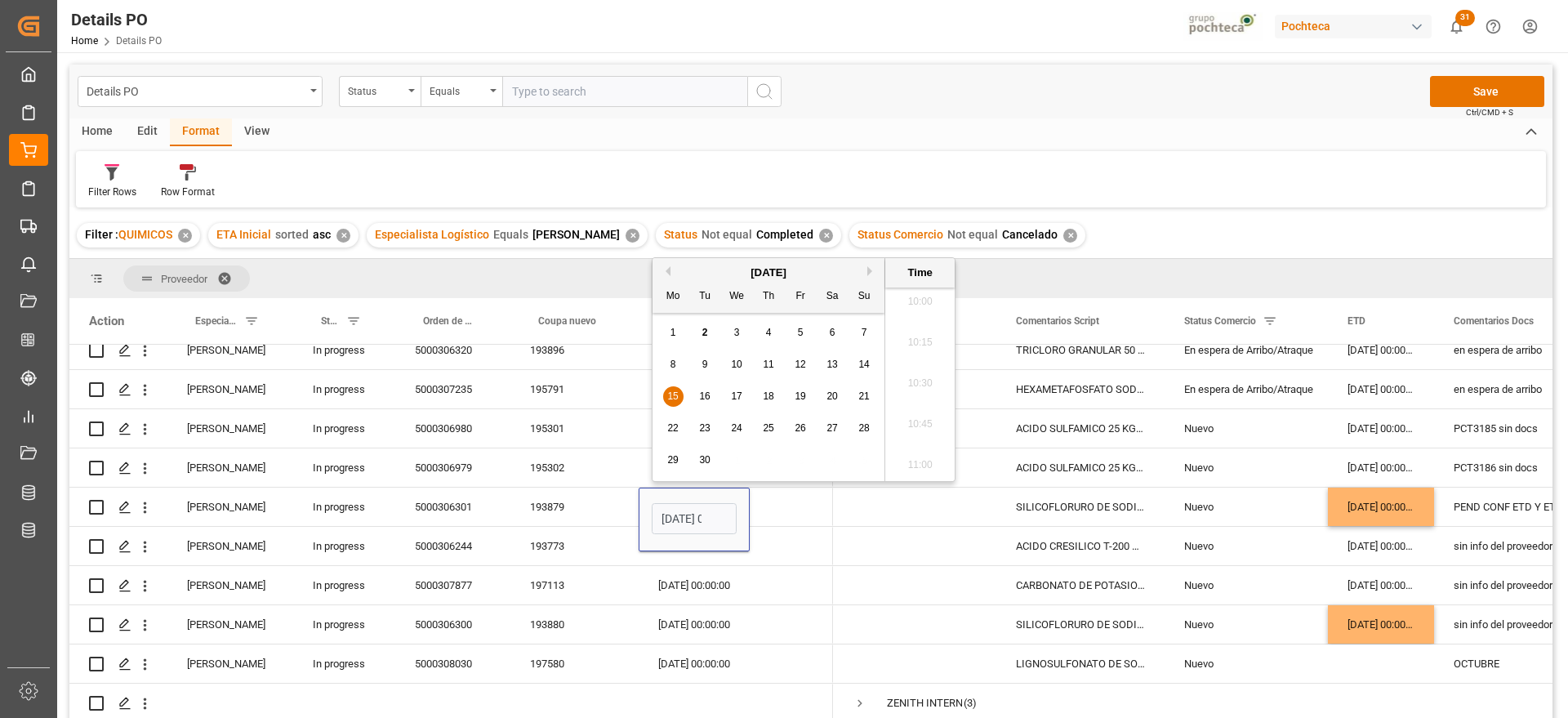
click at [835, 400] on span "20" at bounding box center [831, 397] width 11 height 12
type input "[DATE] 00:00"
click at [957, 502] on span "Press SPACE to select this row." at bounding box center [915, 506] width 125 height 37
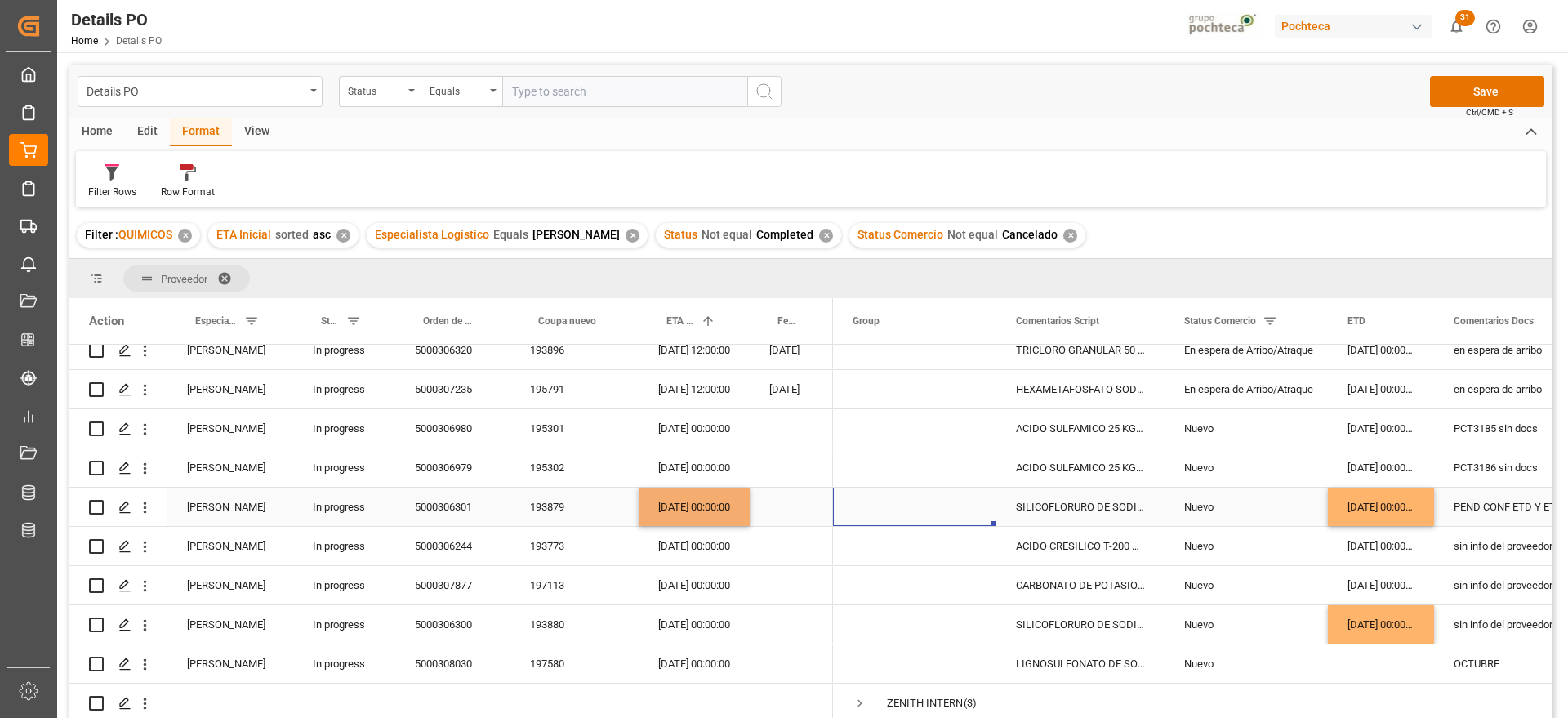
click at [688, 497] on div "[DATE] 00:00:00" at bounding box center [694, 506] width 111 height 39
click at [690, 620] on div "[DATE] 00:00:00" at bounding box center [694, 624] width 111 height 39
click at [1228, 612] on div "Nuevo" at bounding box center [1247, 625] width 125 height 38
click at [1385, 491] on div "[DATE] 00:00:00" at bounding box center [1380, 506] width 106 height 39
click at [1480, 499] on div "PEND CONF ETD Y ETA" at bounding box center [1517, 506] width 166 height 39
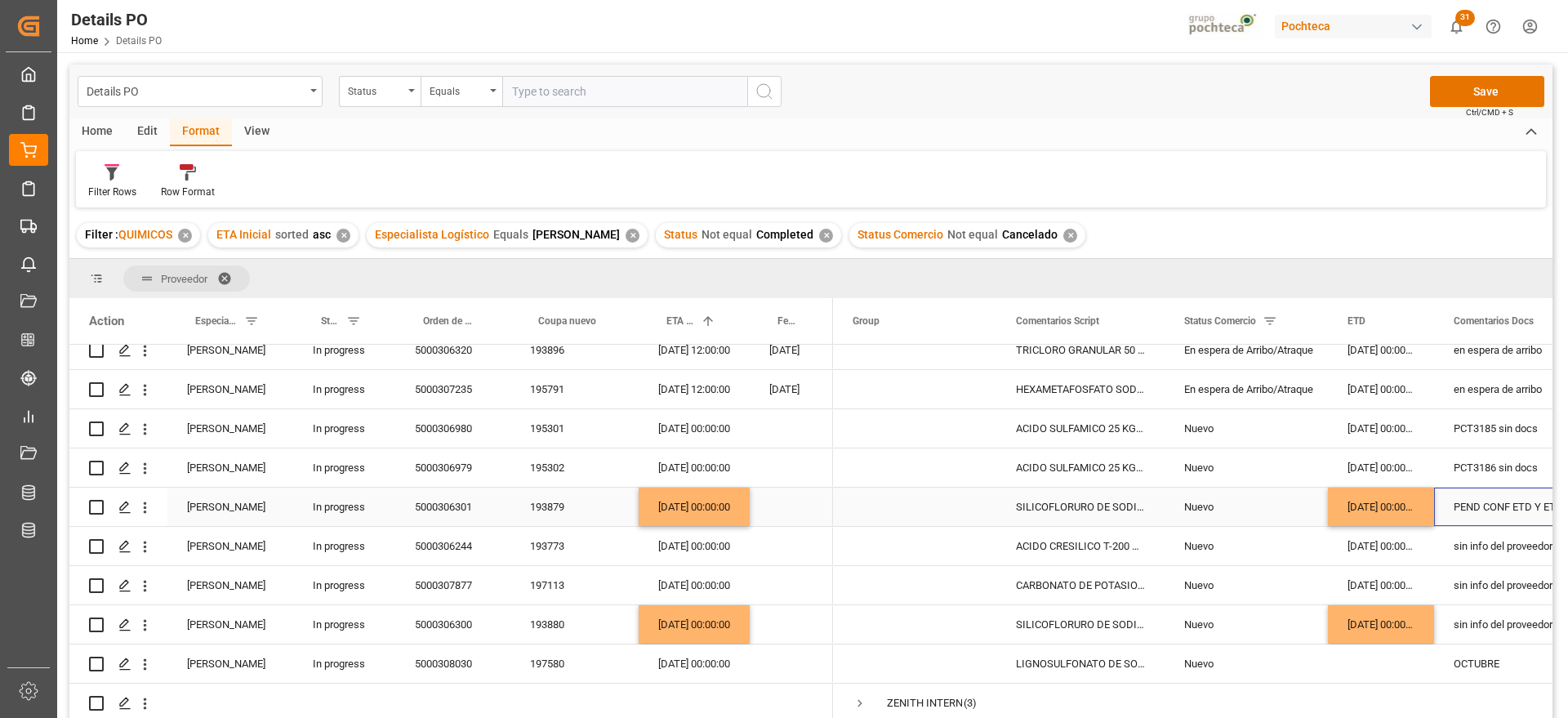
click at [1480, 499] on div "PEND CONF ETD Y ETA" at bounding box center [1517, 506] width 166 height 39
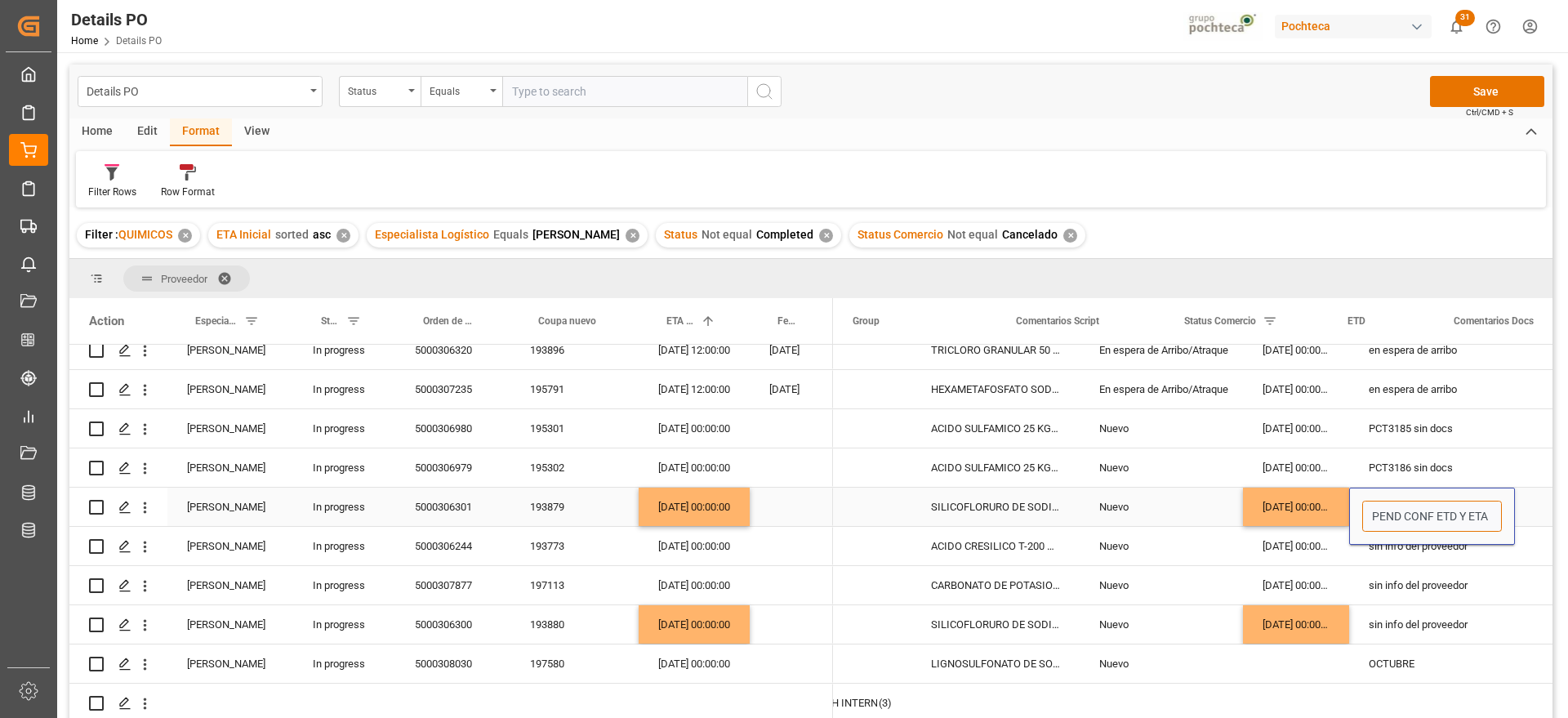
scroll to position [0, 85]
drag, startPoint x: 1449, startPoint y: 509, endPoint x: 1424, endPoint y: 507, distance: 25.1
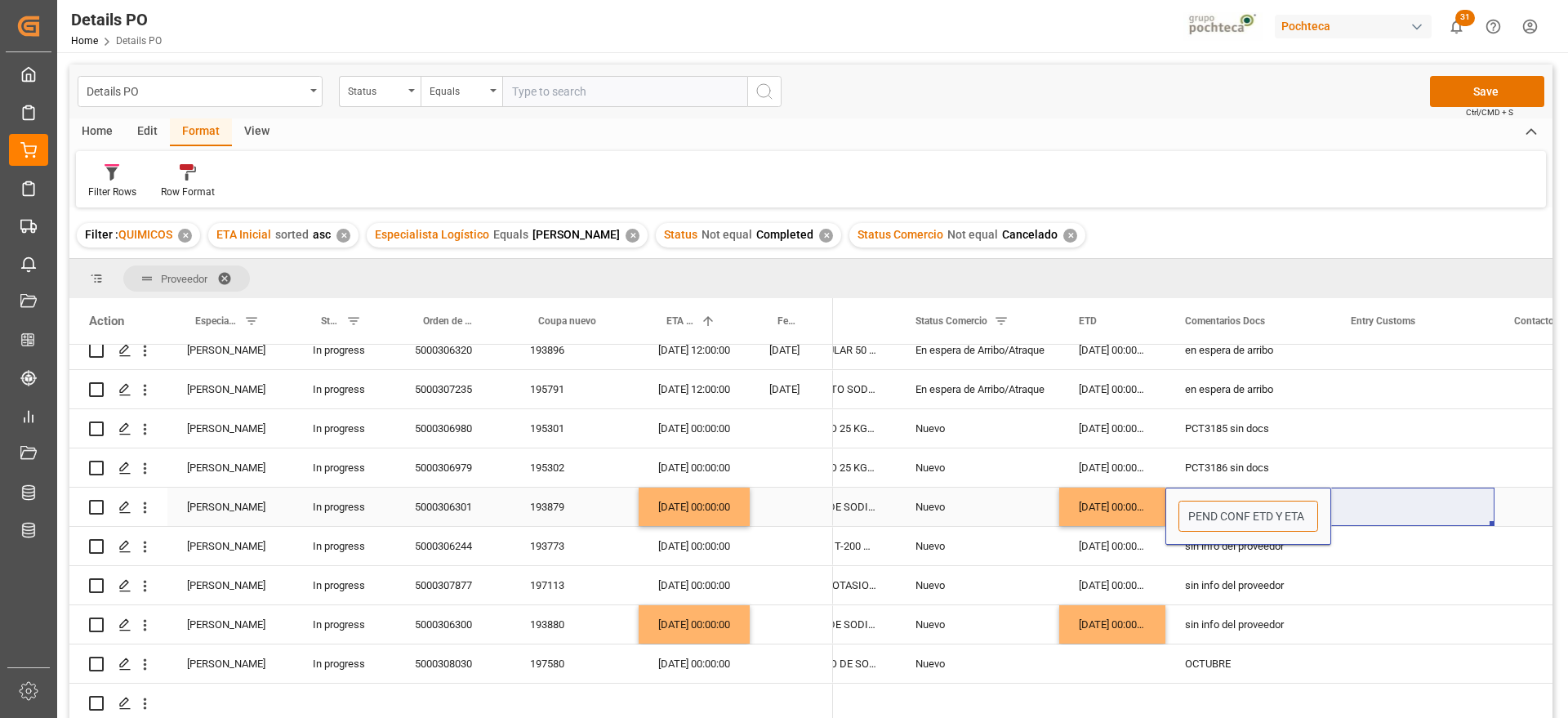
click at [1217, 511] on input "PEND CONF ETD Y ETA" at bounding box center [1248, 515] width 139 height 31
click at [1223, 511] on input "PEND CONF ETD Y ETA" at bounding box center [1248, 515] width 139 height 31
click at [1223, 509] on input "PEND CONF ETD Y ETA" at bounding box center [1248, 515] width 139 height 31
click at [1220, 509] on input "PEND CONF ETD Y ETA" at bounding box center [1248, 515] width 139 height 31
drag, startPoint x: 1221, startPoint y: 509, endPoint x: 1322, endPoint y: 510, distance: 101.0
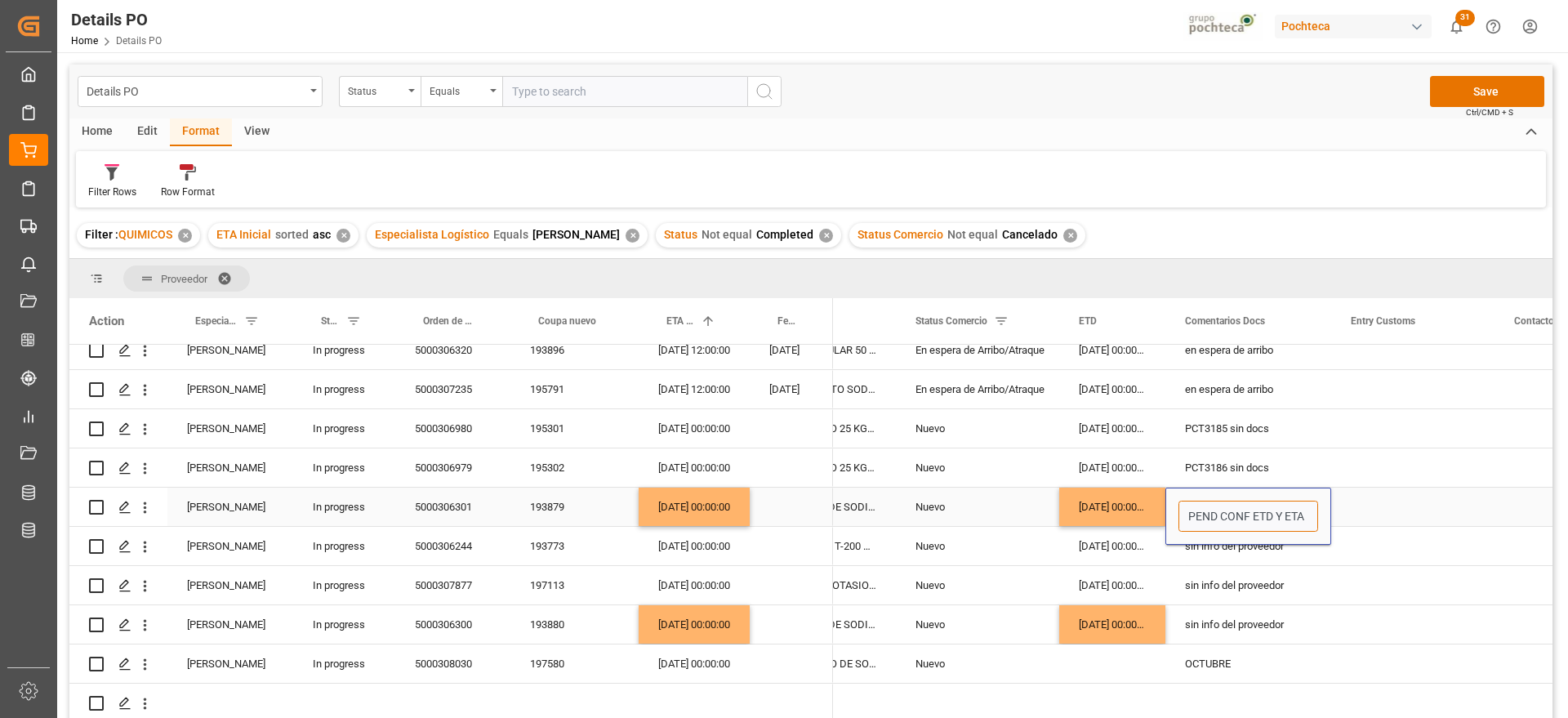
click at [1322, 510] on div "PEND CONF ETD Y ETA" at bounding box center [1249, 516] width 166 height 57
type input "PEND documentos"
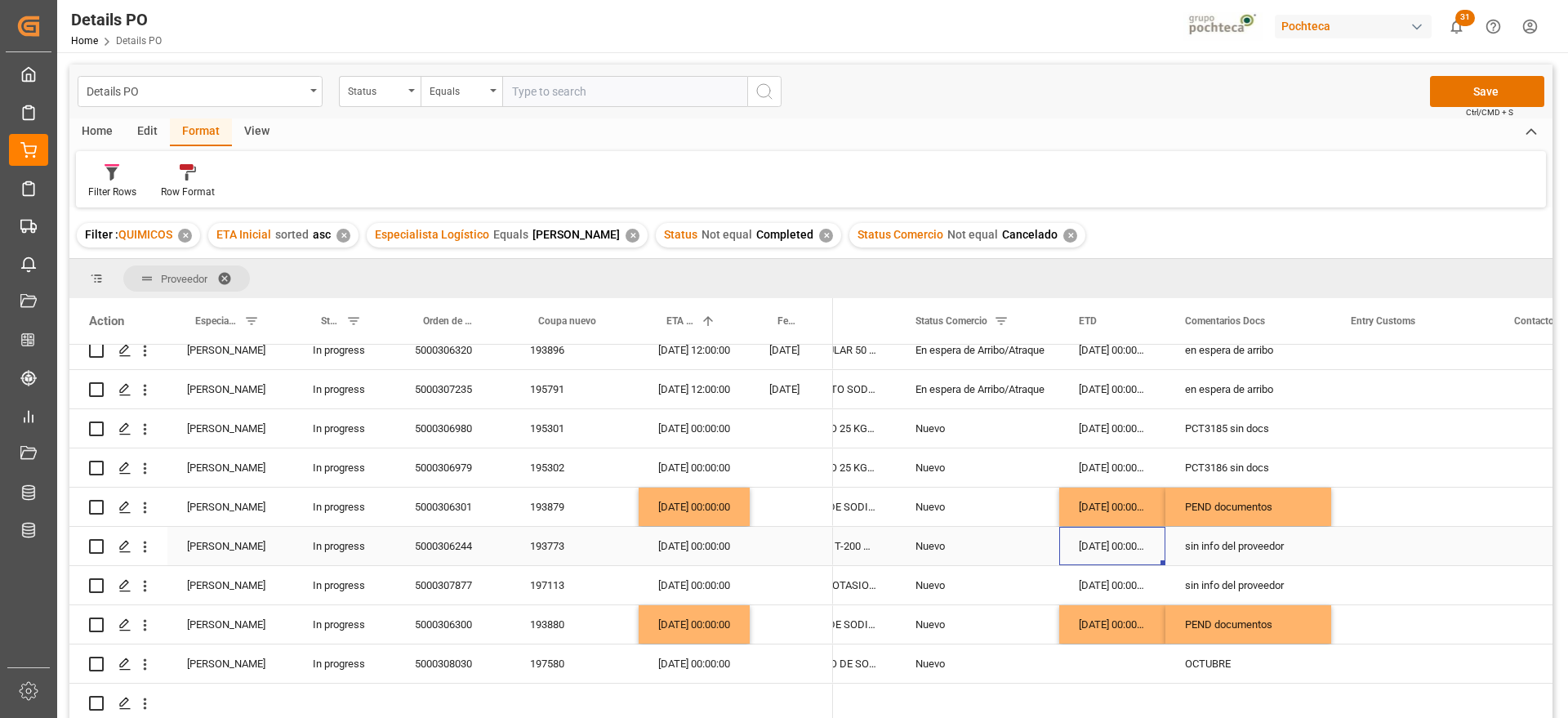
click at [553, 542] on div "193773" at bounding box center [574, 546] width 129 height 39
click at [574, 570] on div "197113" at bounding box center [574, 584] width 129 height 39
click at [561, 660] on div "197580" at bounding box center [574, 664] width 129 height 39
click at [1232, 661] on div "OCTUBRE" at bounding box center [1249, 664] width 166 height 39
click at [755, 661] on div "Press SPACE to select this row." at bounding box center [791, 664] width 83 height 39
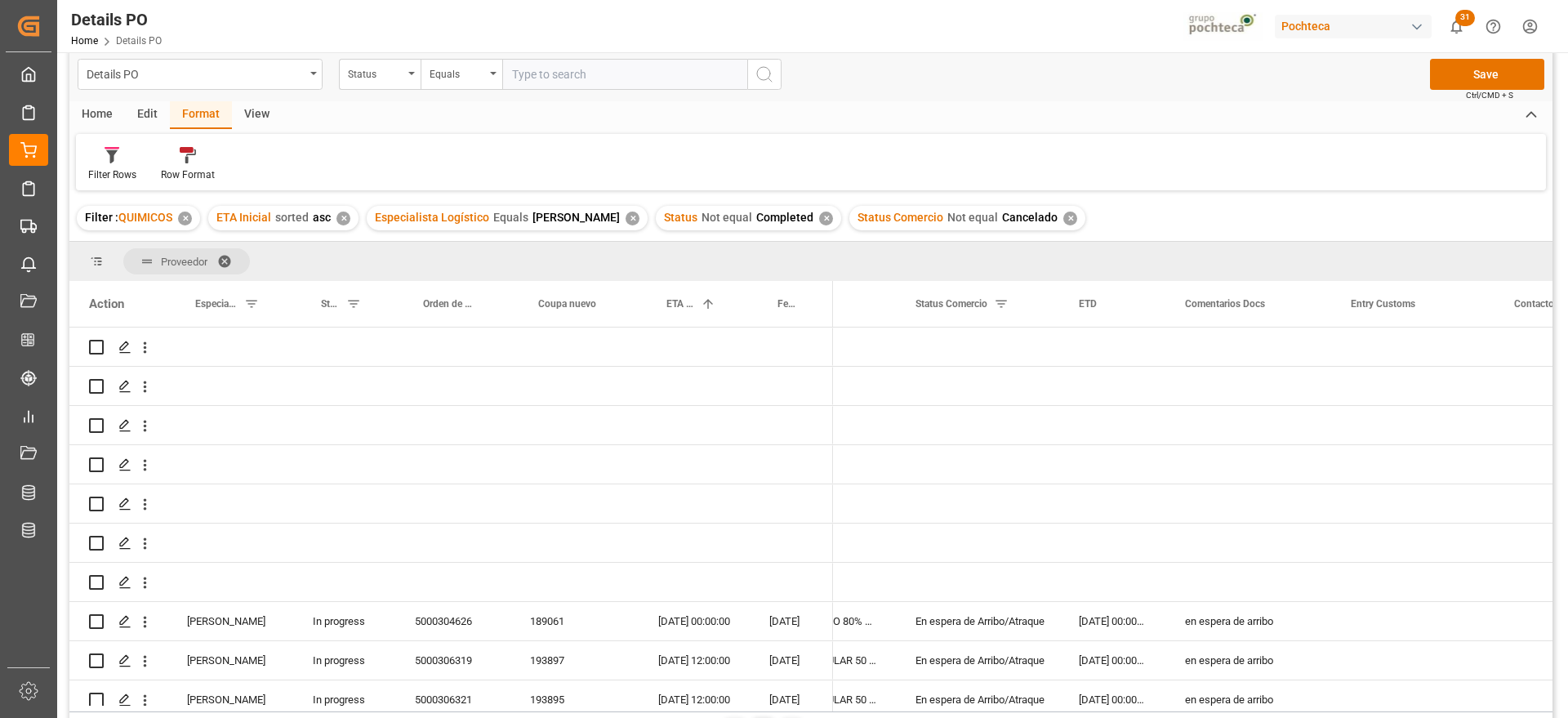
scroll to position [0, 0]
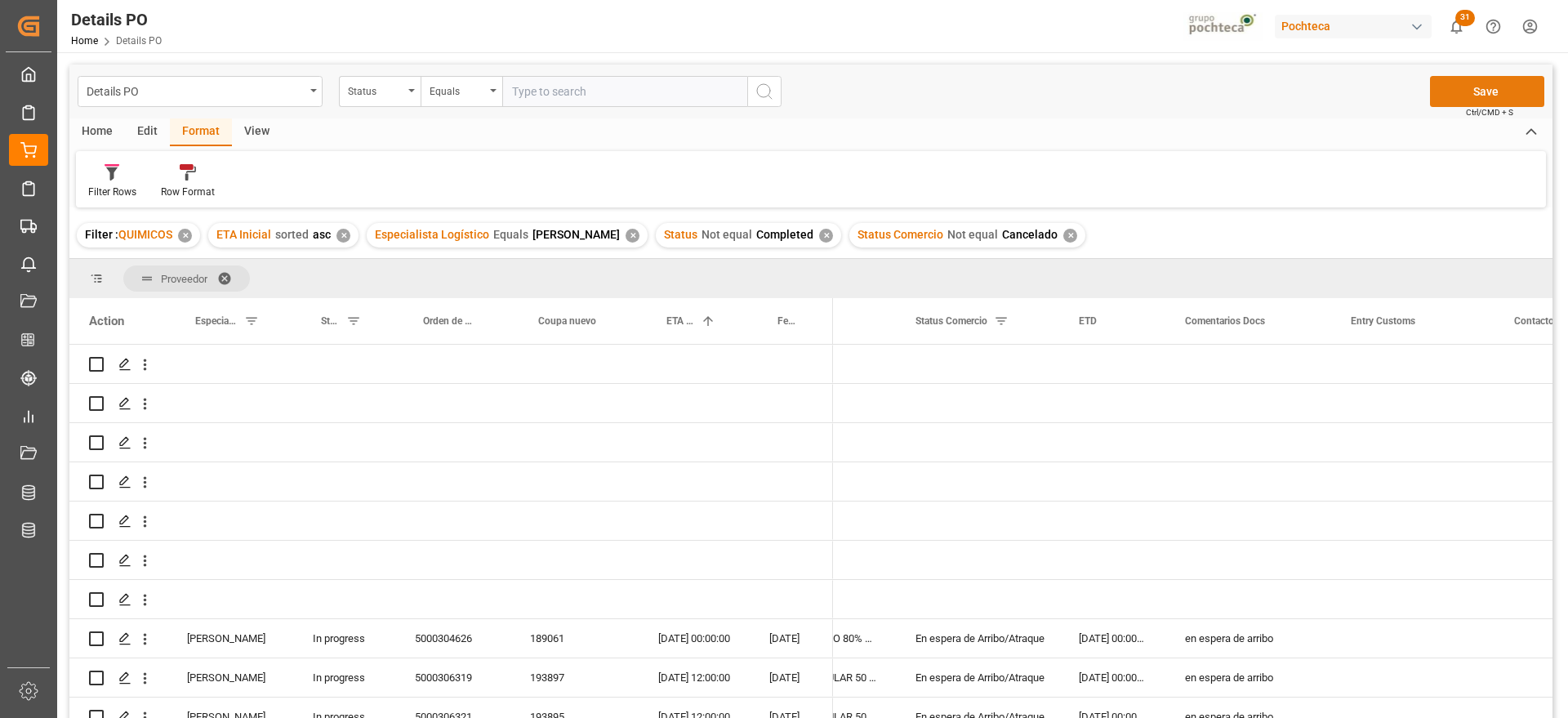
click at [1500, 91] on button "Save" at bounding box center [1487, 91] width 115 height 31
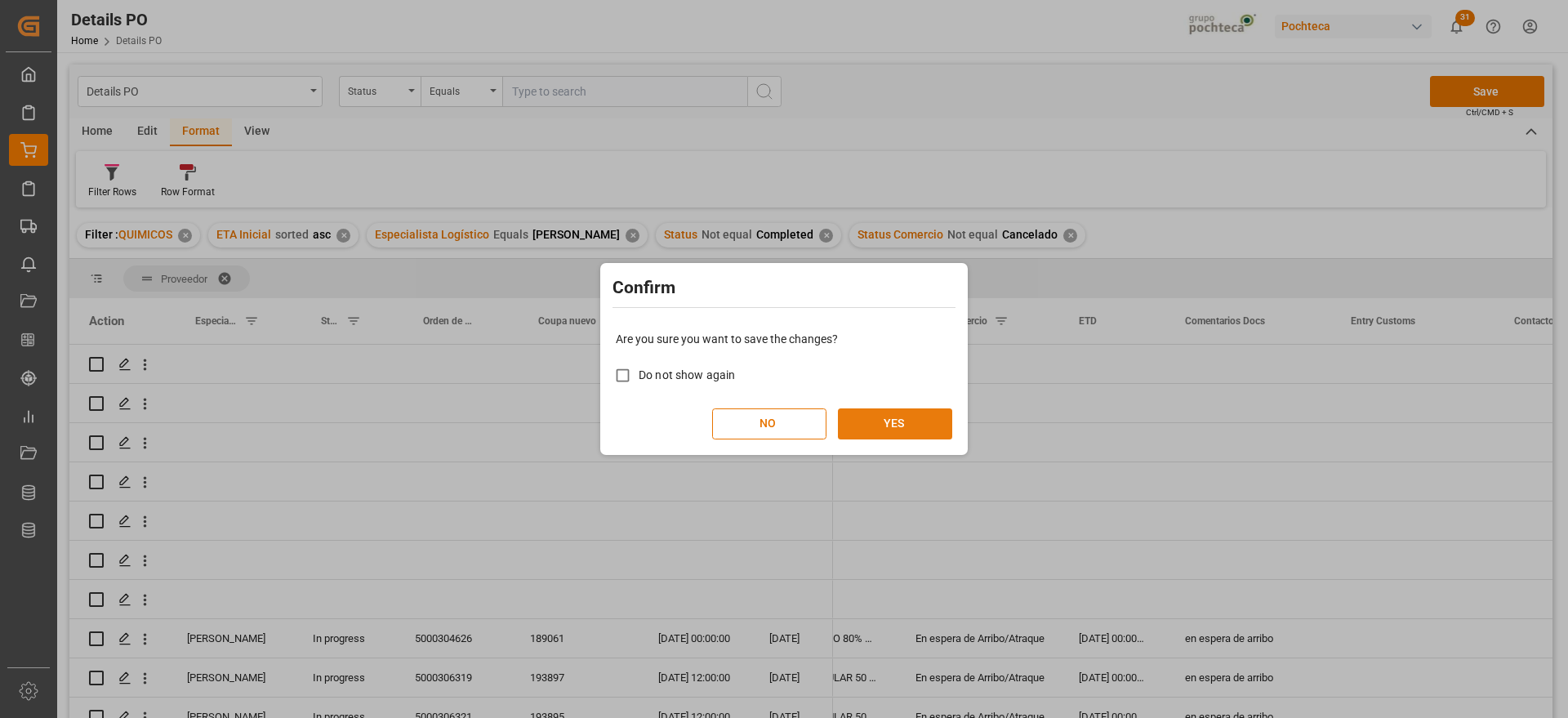
click at [914, 416] on button "YES" at bounding box center [895, 423] width 115 height 31
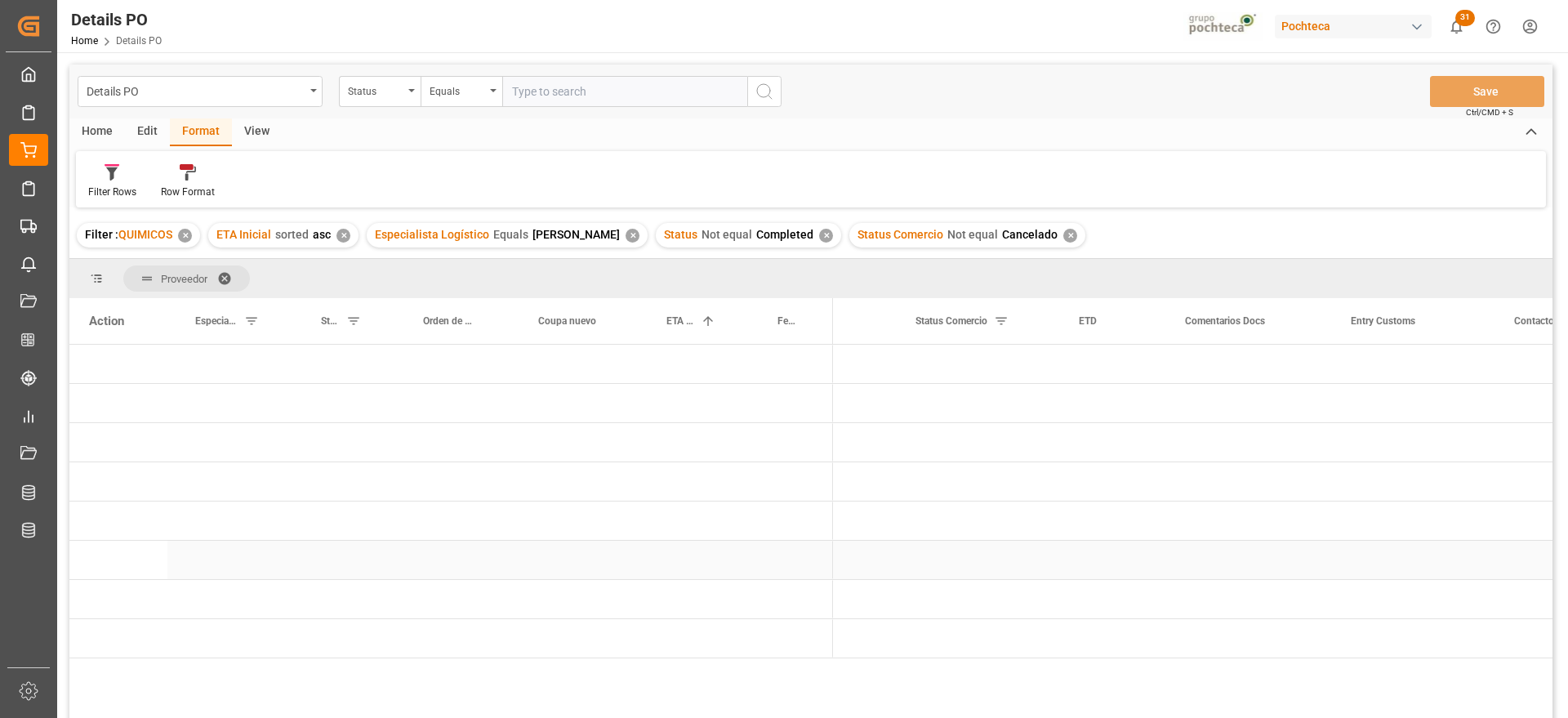
click at [782, 569] on div "Press SPACE to select this row." at bounding box center [791, 560] width 83 height 39
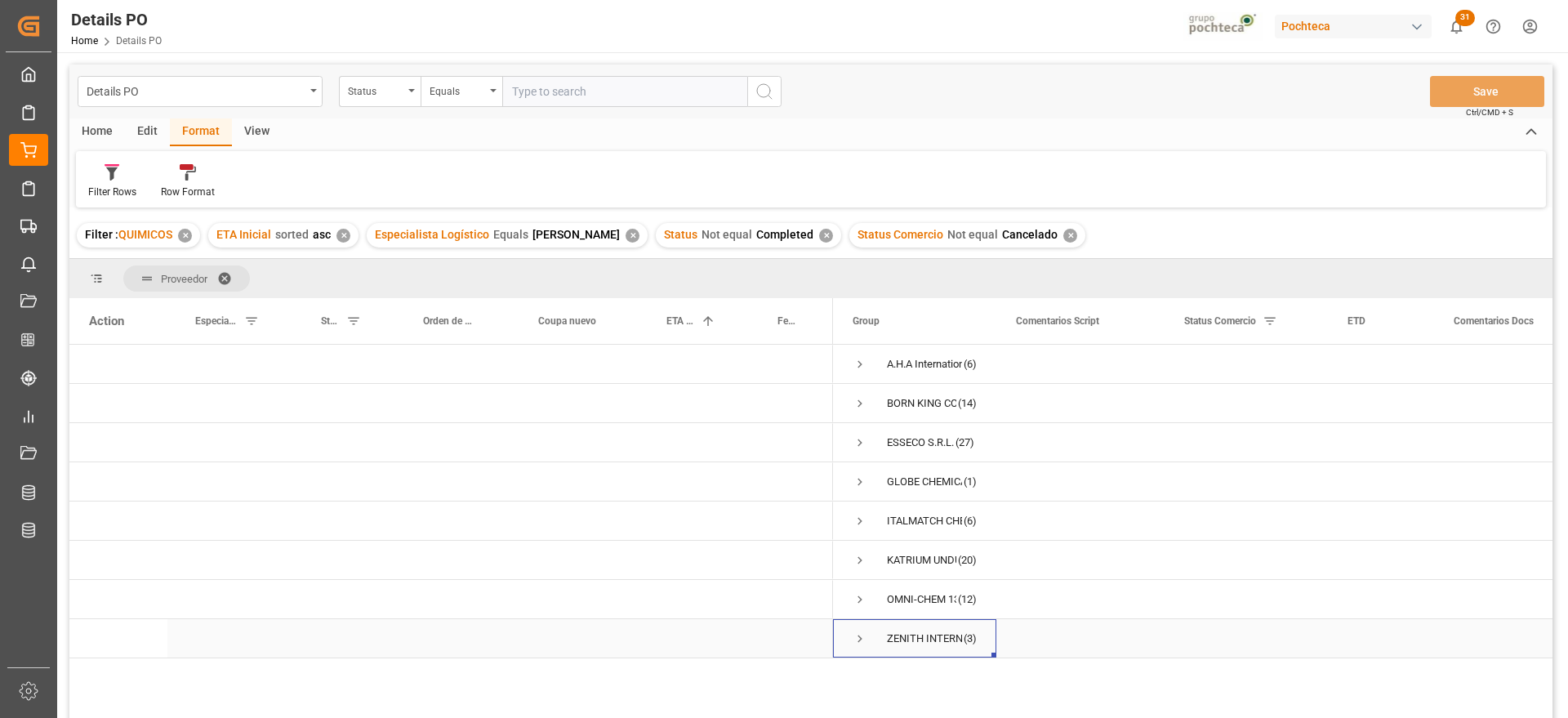
click at [855, 640] on span "Press SPACE to select this row." at bounding box center [859, 638] width 15 height 15
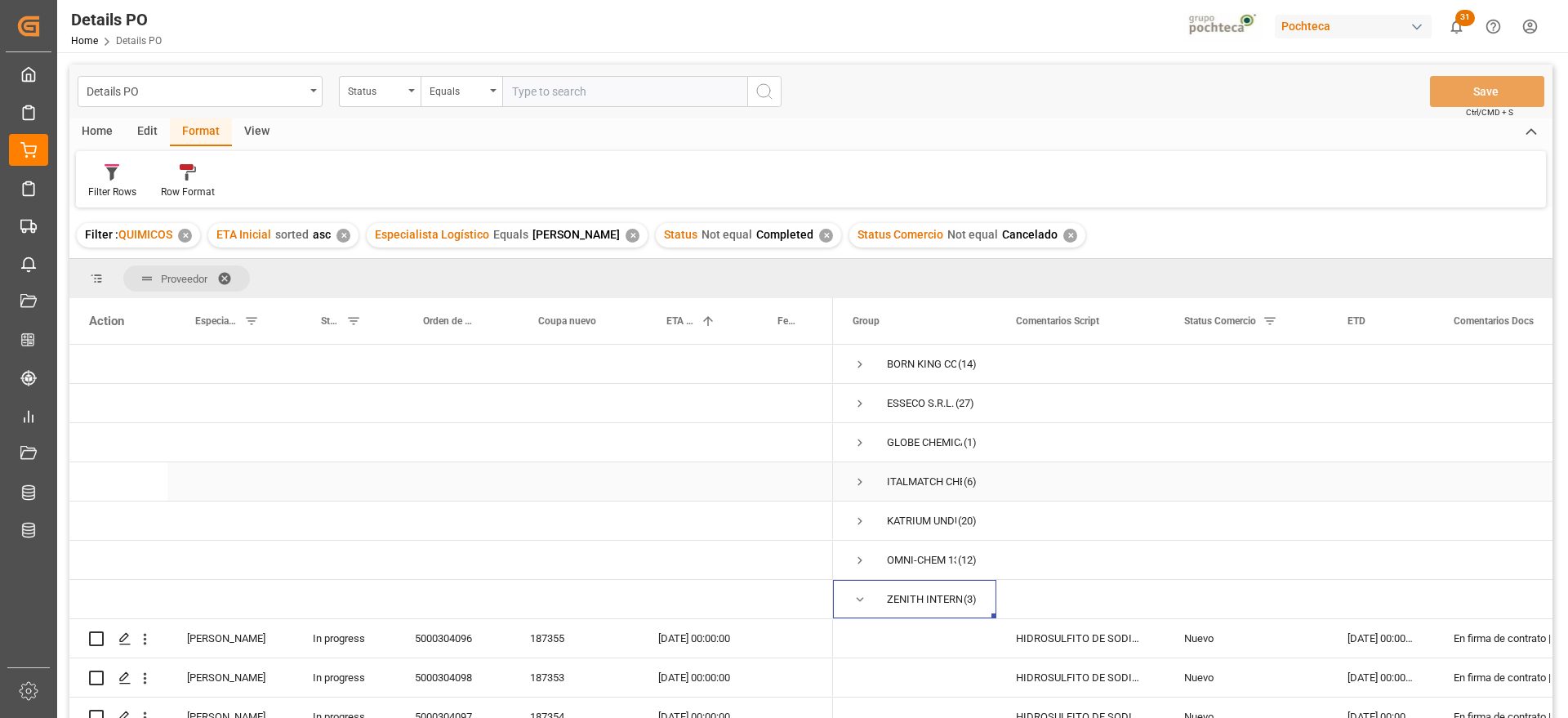
scroll to position [58, 0]
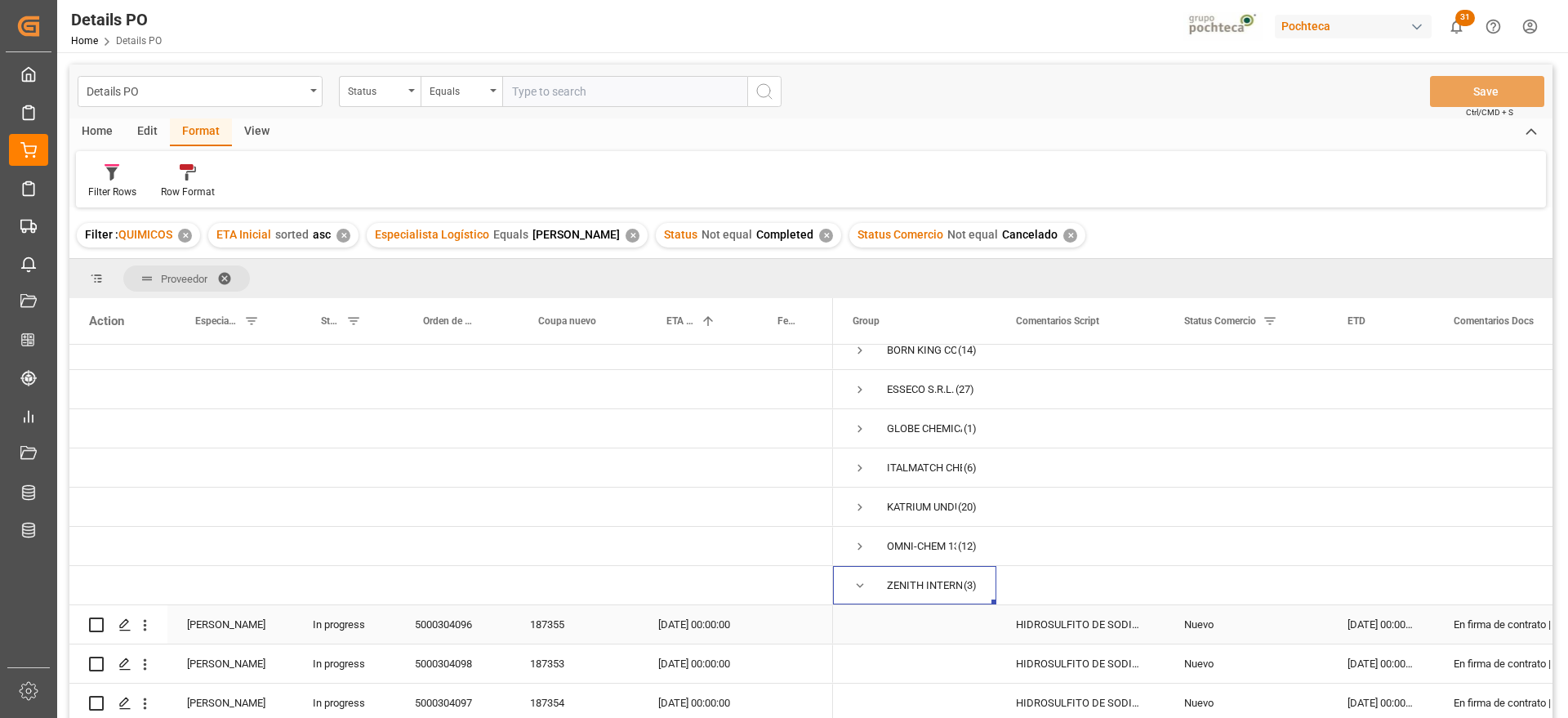
click at [552, 623] on div "187355" at bounding box center [574, 624] width 129 height 39
click at [561, 701] on div "187354" at bounding box center [574, 702] width 129 height 39
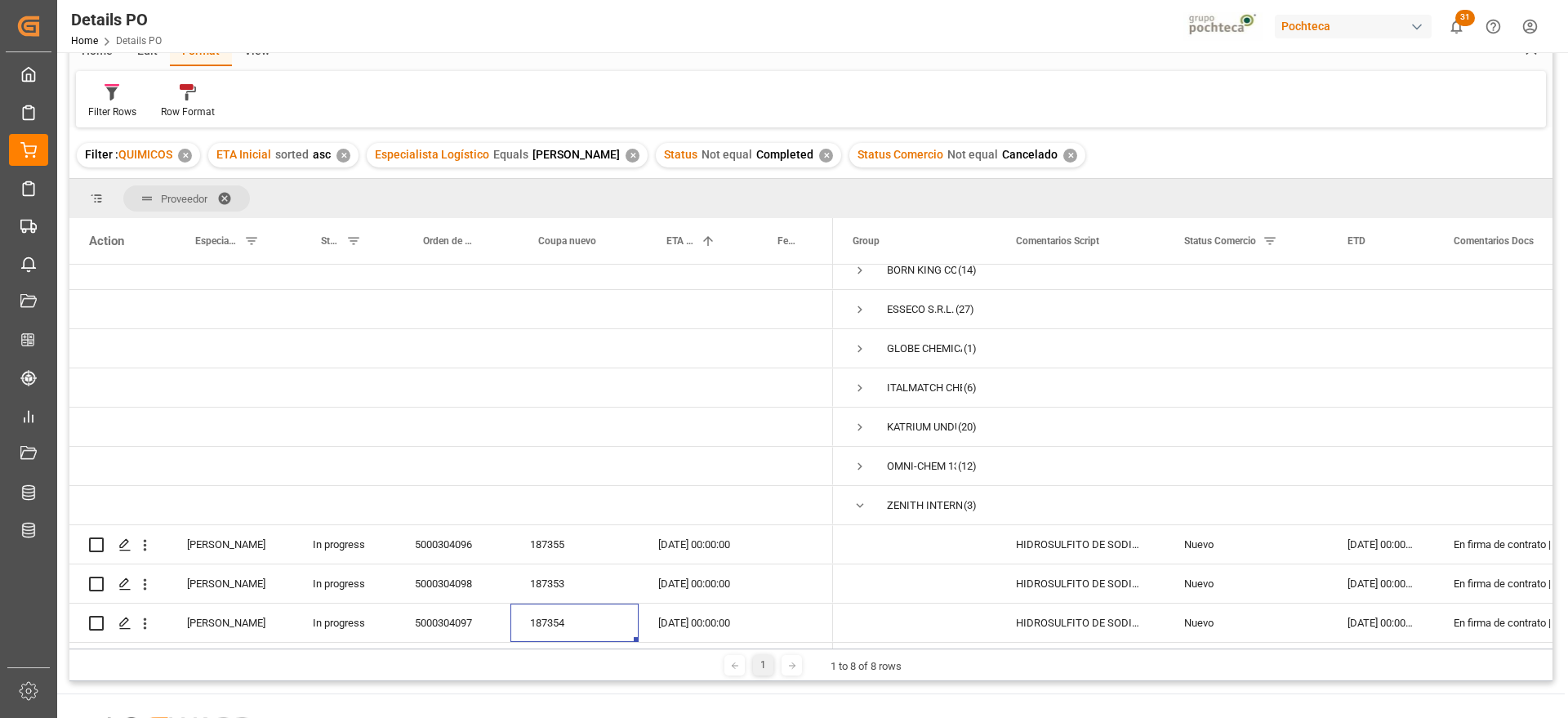
scroll to position [102, 0]
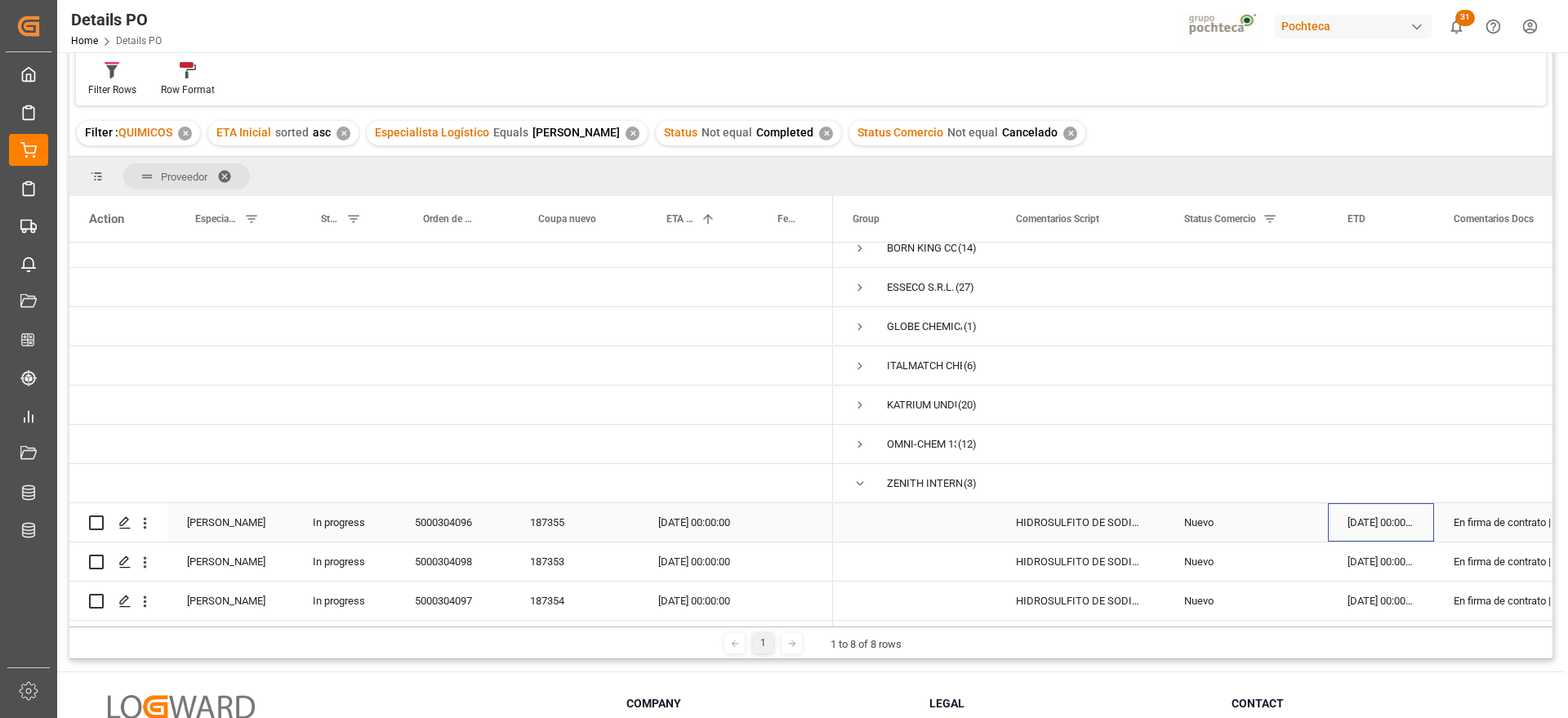
click at [1386, 514] on div "[DATE] 00:00:00" at bounding box center [1380, 522] width 106 height 39
click at [696, 514] on div "[DATE] 00:00:00" at bounding box center [694, 522] width 111 height 39
click at [1481, 509] on div "En firma de contrato | sin respyesta de prpveedor" at bounding box center [1517, 522] width 166 height 39
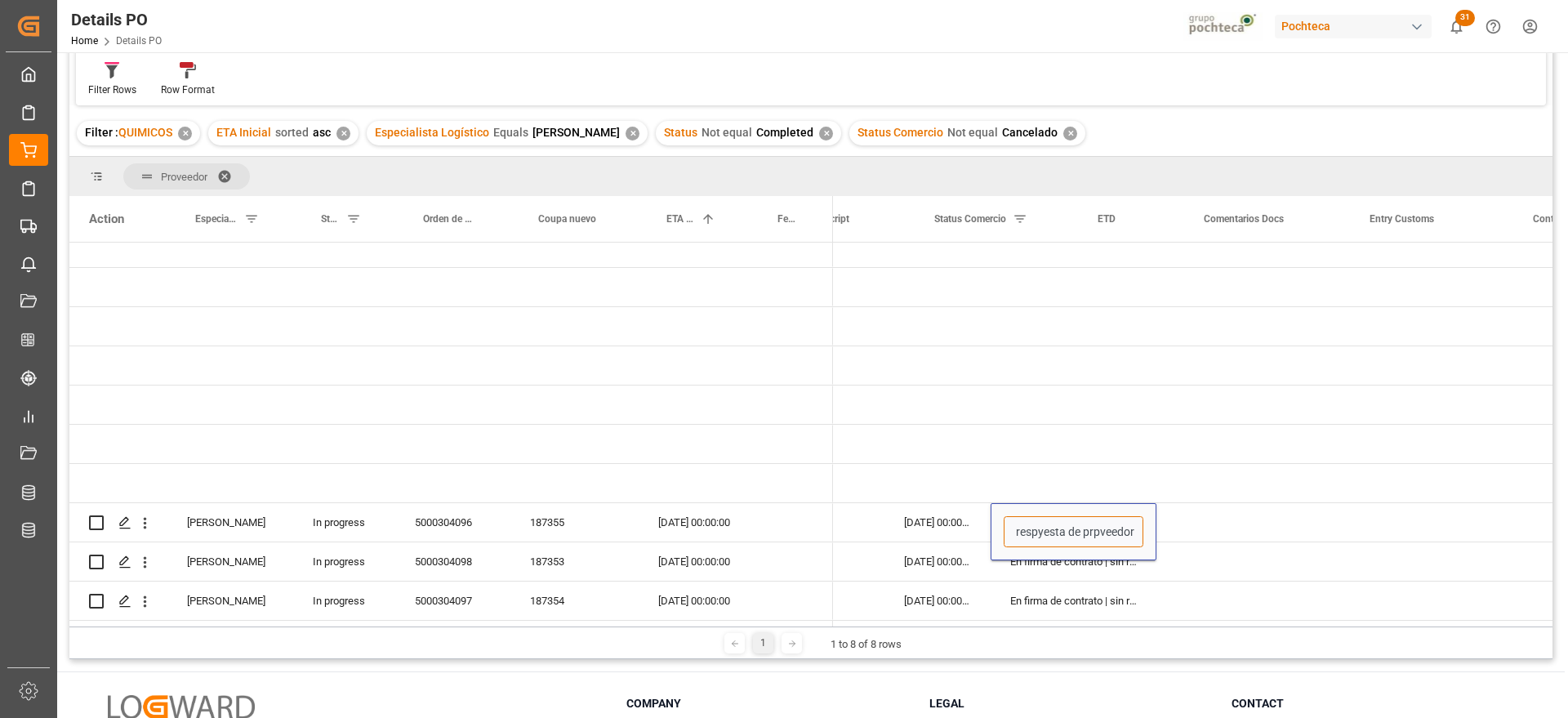
drag, startPoint x: 1451, startPoint y: 523, endPoint x: 1567, endPoint y: 530, distance: 116.2
click at [1564, 530] on div "Details PO Home Details PO Pochteca 31 Notifications Only show unread All Watch…" at bounding box center [811, 359] width 1508 height 718
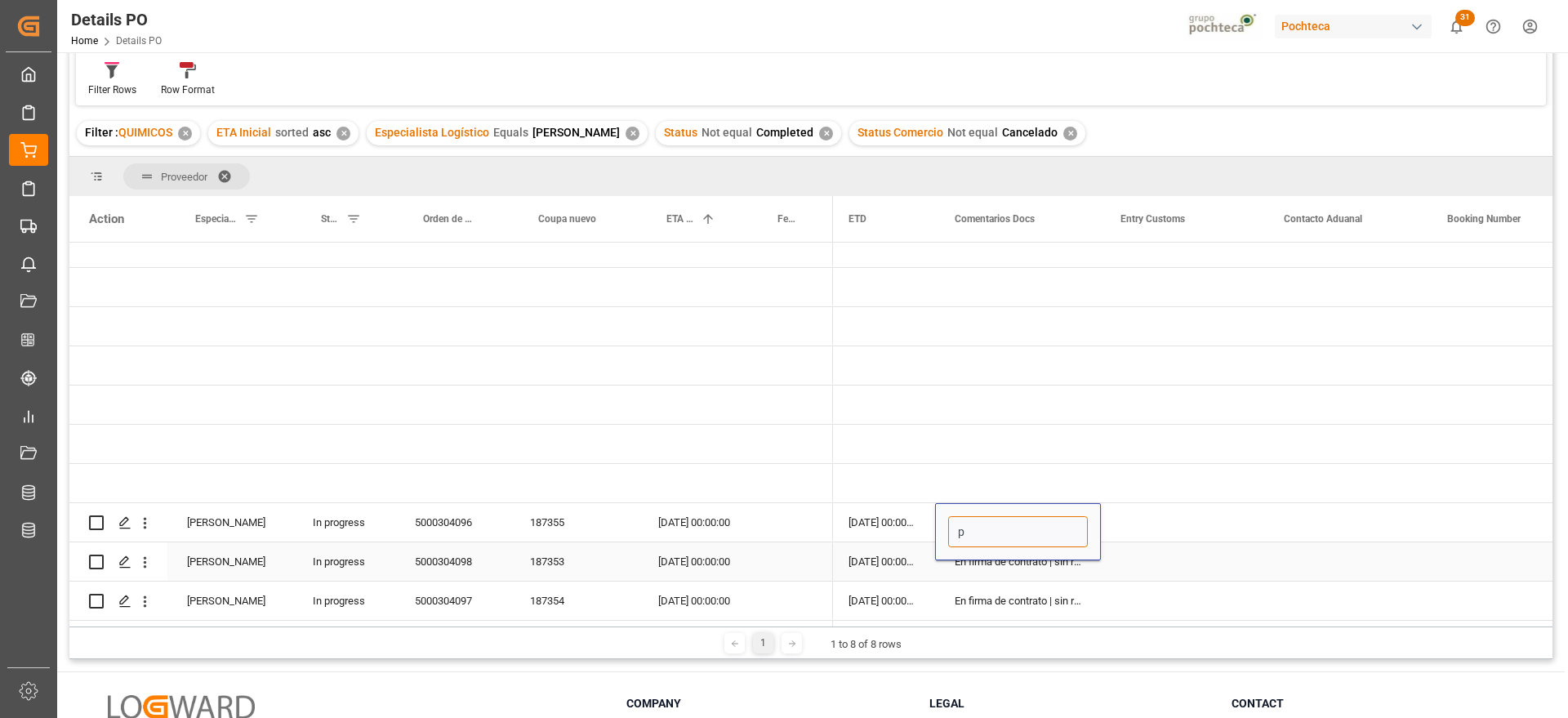
scroll to position [0, 0]
type input "pend documentos"
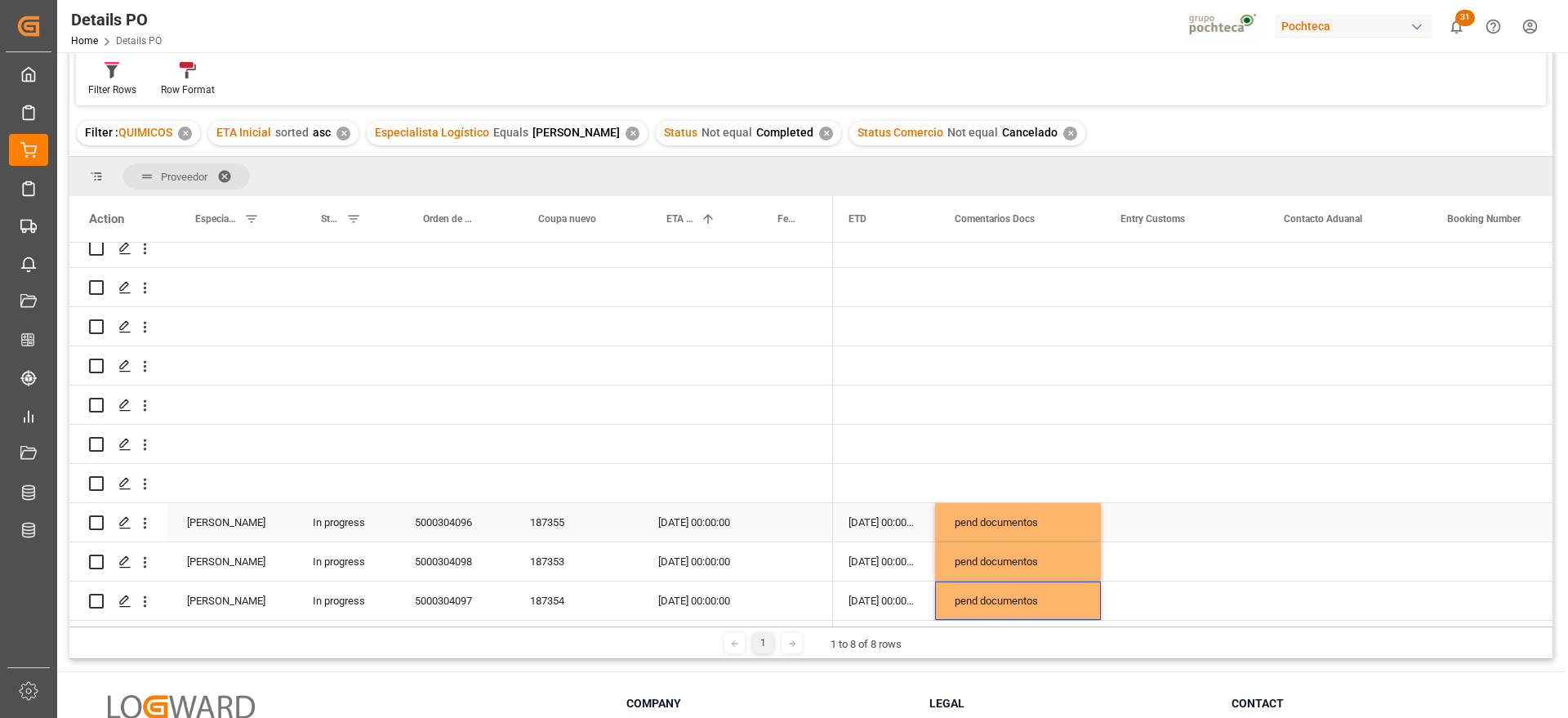
click at [1015, 529] on div "pend documentos" at bounding box center [1018, 522] width 166 height 39
click at [769, 542] on div "Press SPACE to select this row." at bounding box center [791, 561] width 83 height 39
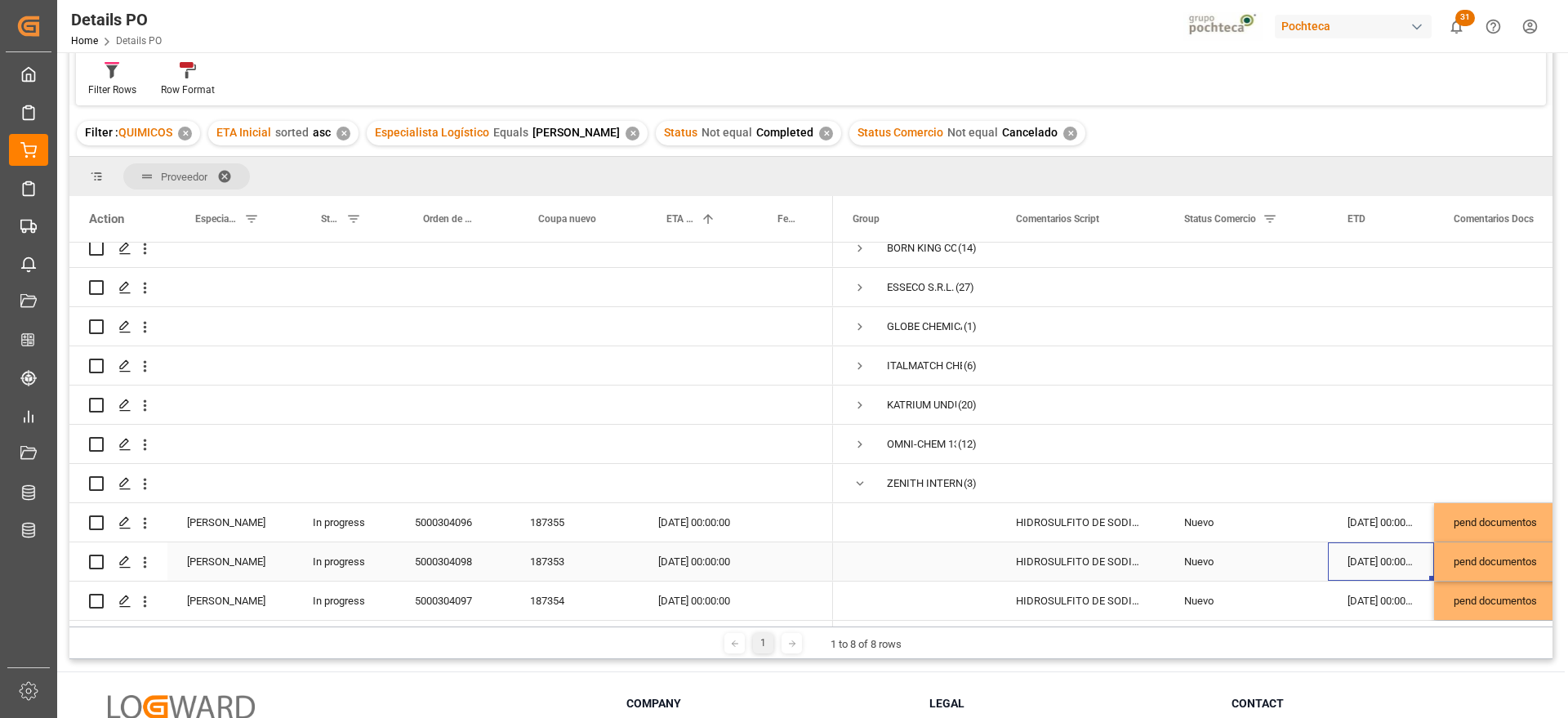
click at [1354, 525] on div "[DATE] 00:00:00" at bounding box center [1380, 522] width 106 height 39
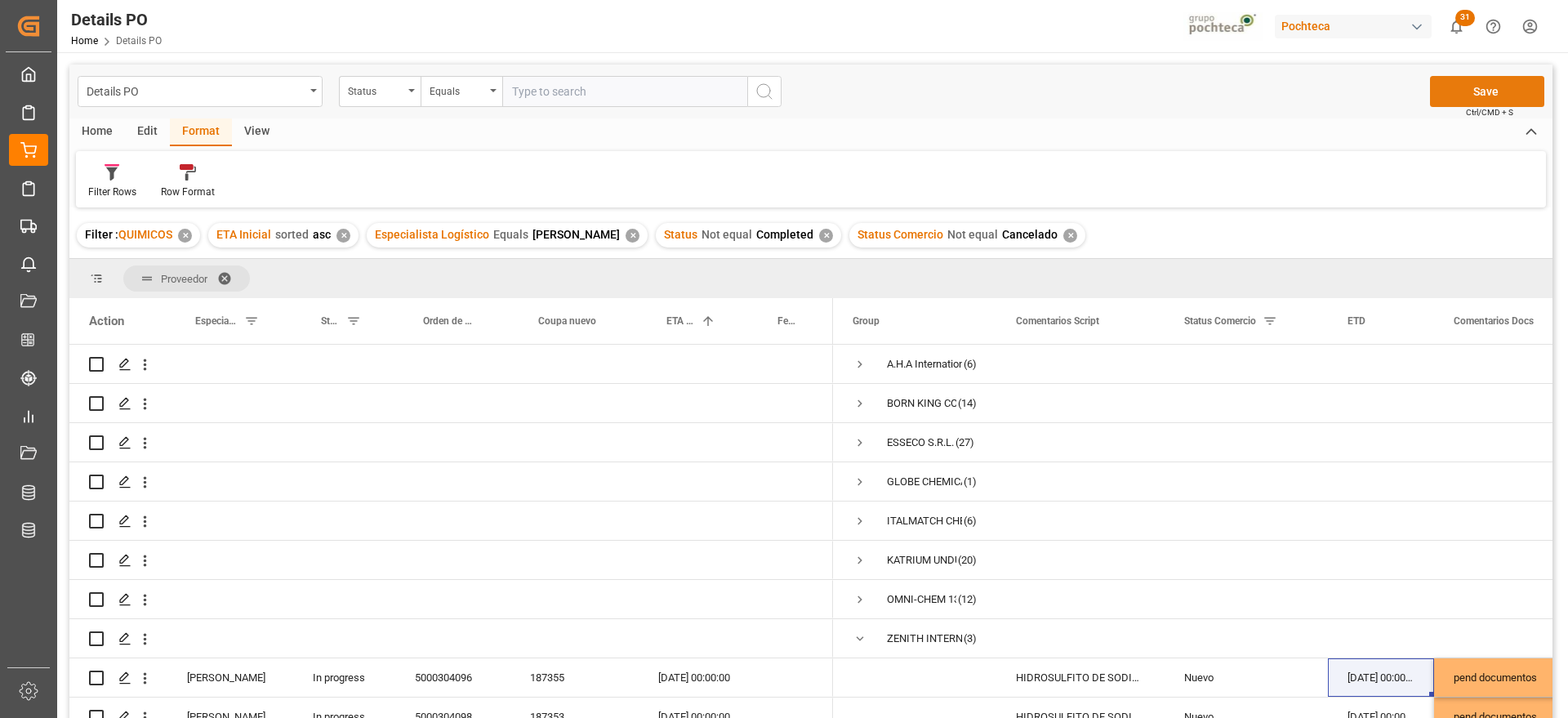
click at [1487, 100] on button "Save" at bounding box center [1487, 91] width 115 height 31
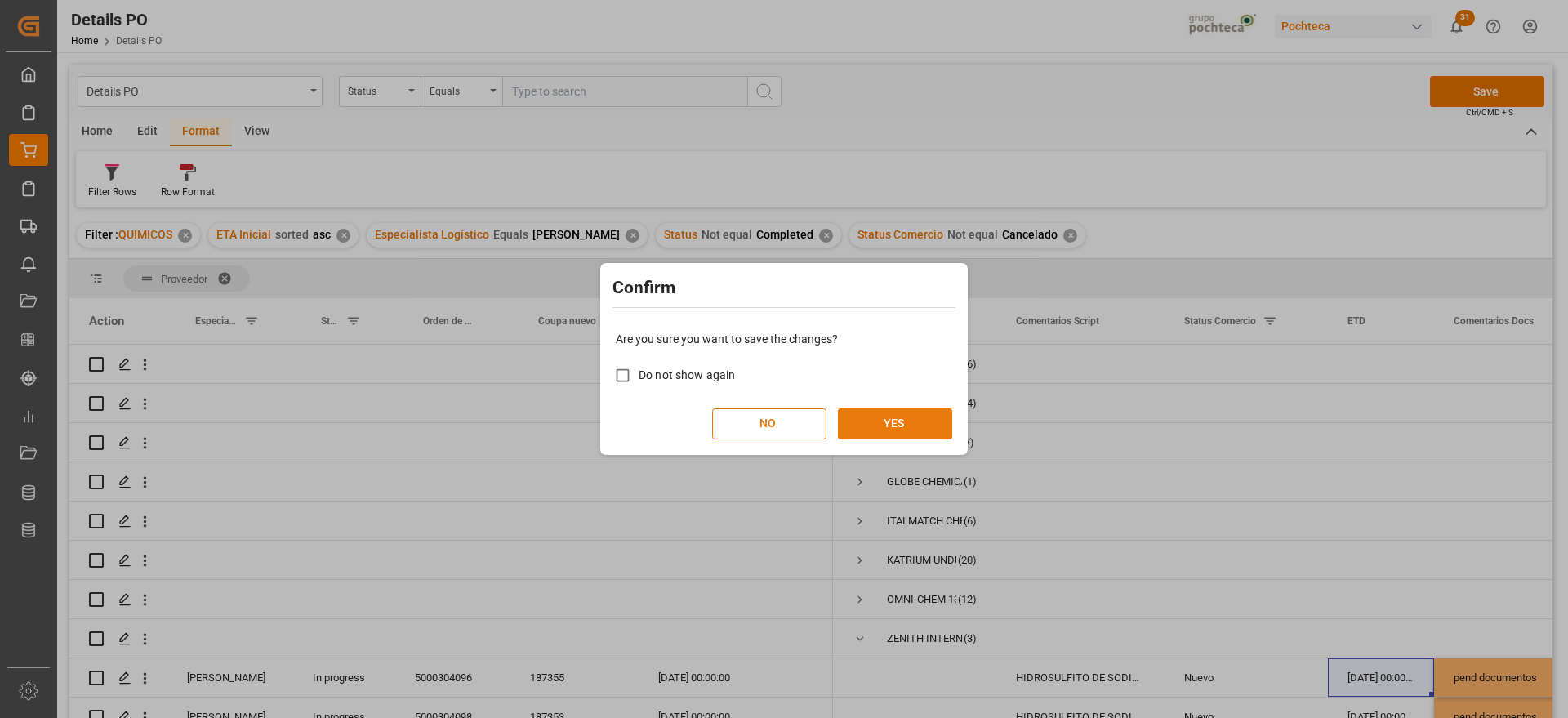
click at [884, 417] on button "YES" at bounding box center [895, 423] width 115 height 31
